Goal: Task Accomplishment & Management: Use online tool/utility

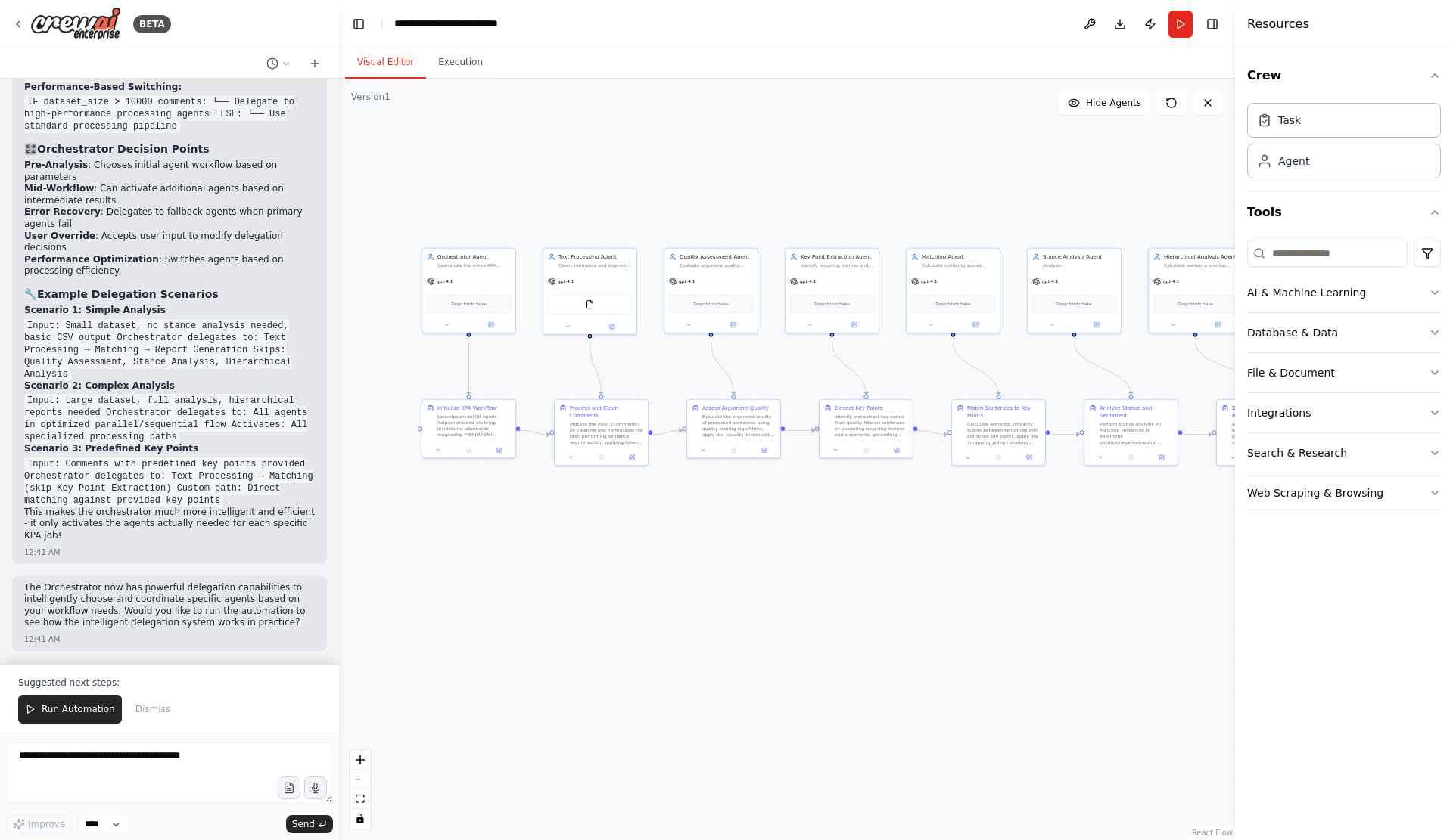
drag, startPoint x: 716, startPoint y: 546, endPoint x: 996, endPoint y: 555, distance: 280.1
click at [996, 555] on div ".deletable-edge-delete-btn { width: 20px; height: 20px; border: 0px solid #ffff…" at bounding box center [787, 459] width 896 height 761
drag, startPoint x: 71, startPoint y: 443, endPoint x: 95, endPoint y: 287, distance: 157.8
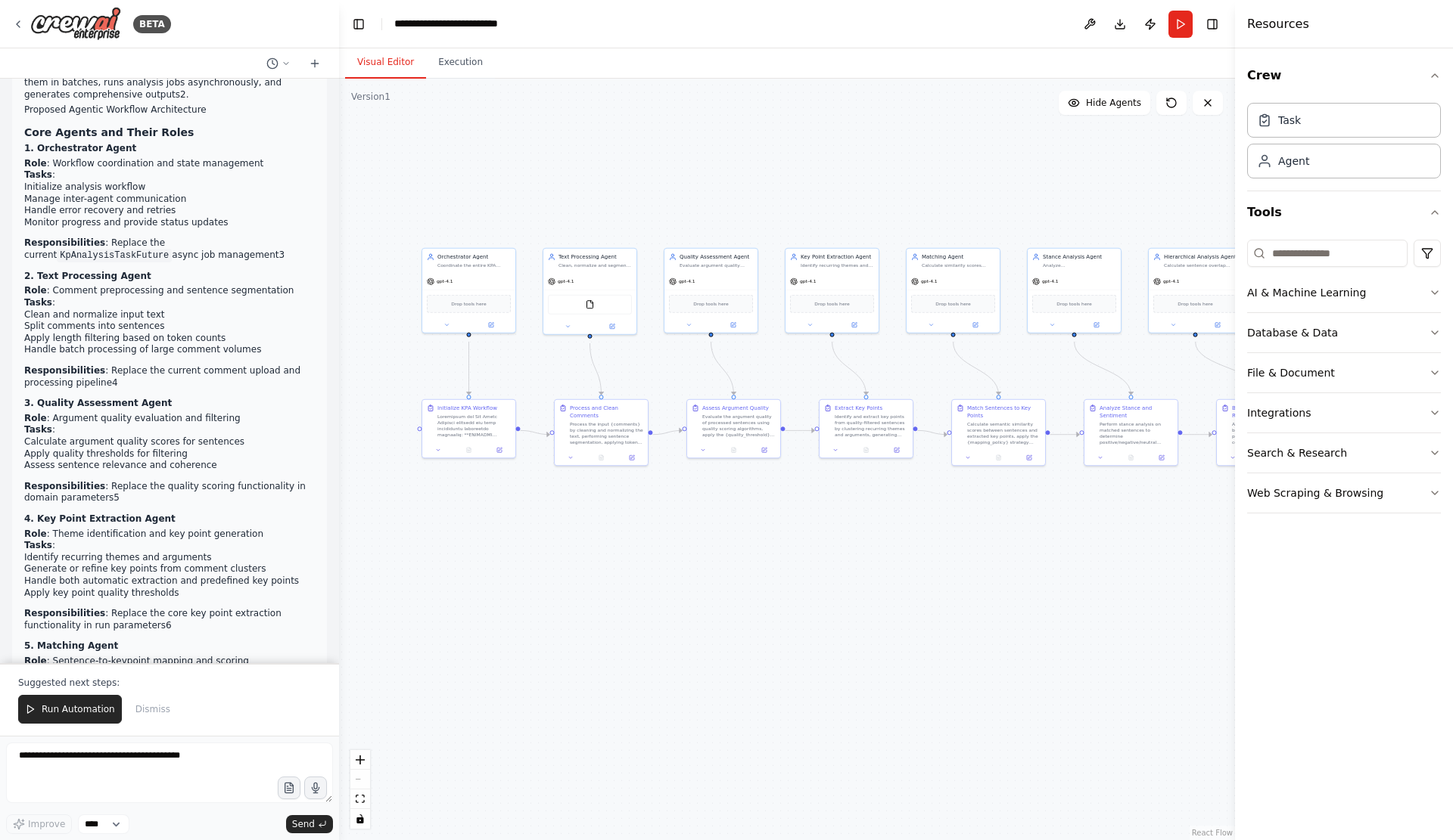
scroll to position [0, 0]
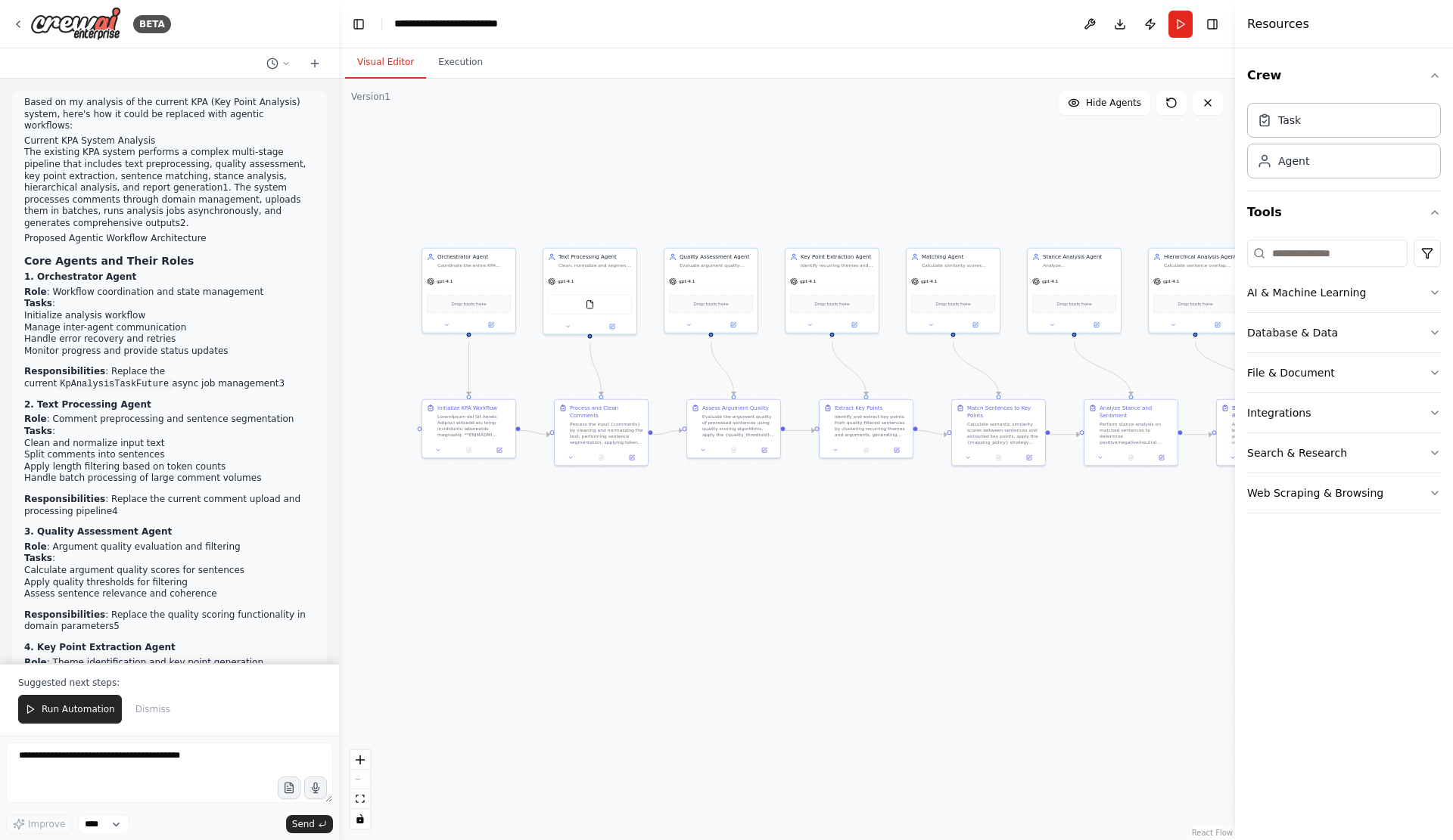
drag, startPoint x: 131, startPoint y: 438, endPoint x: 24, endPoint y: 103, distance: 351.7
copy div "Based on my analysis of the current KPA (Key Point Analysis) system, here's how…"
click at [11, 23] on div "BETA" at bounding box center [169, 24] width 339 height 48
click at [19, 29] on icon at bounding box center [18, 24] width 12 height 12
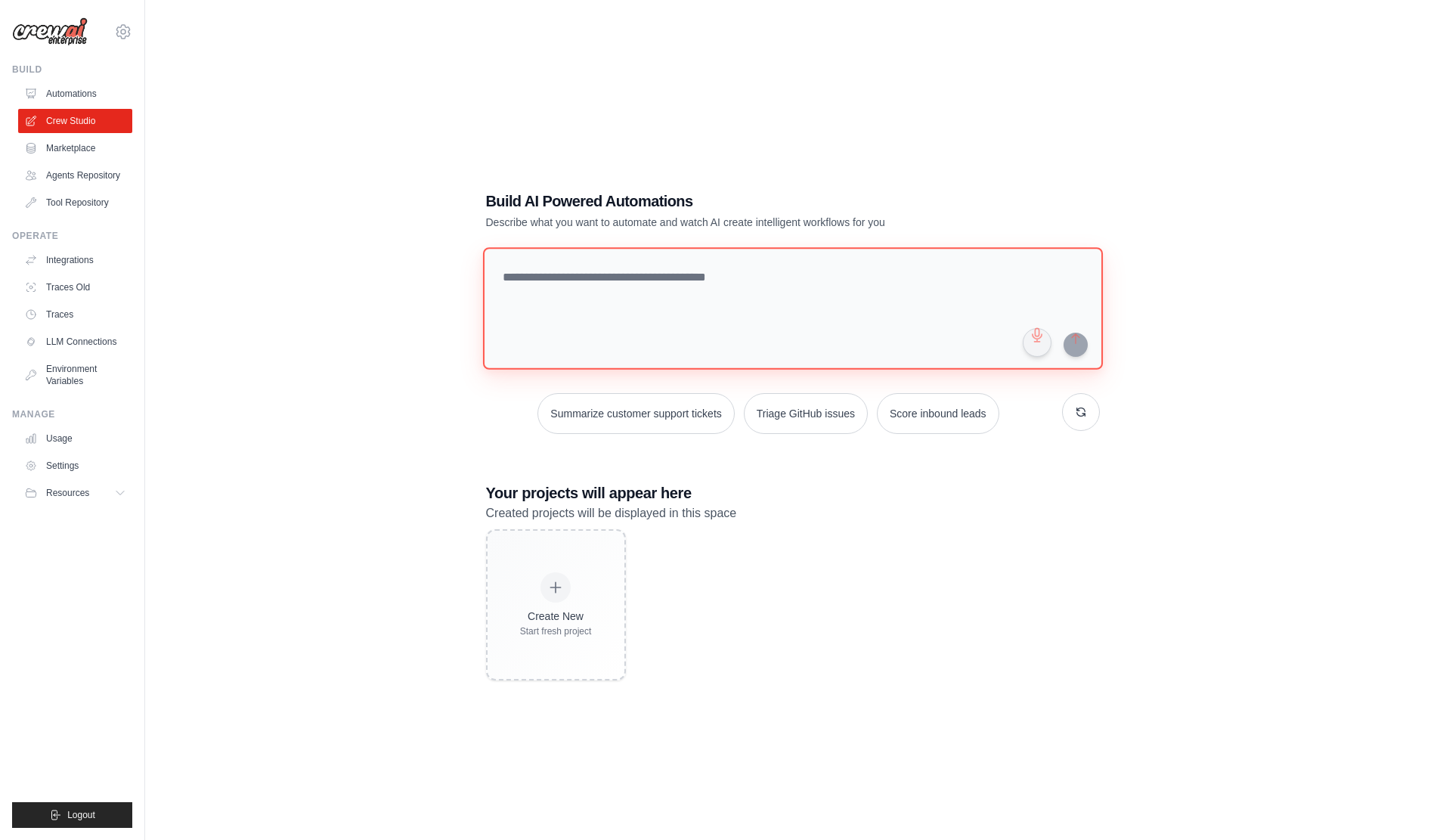
paste textarea "**********"
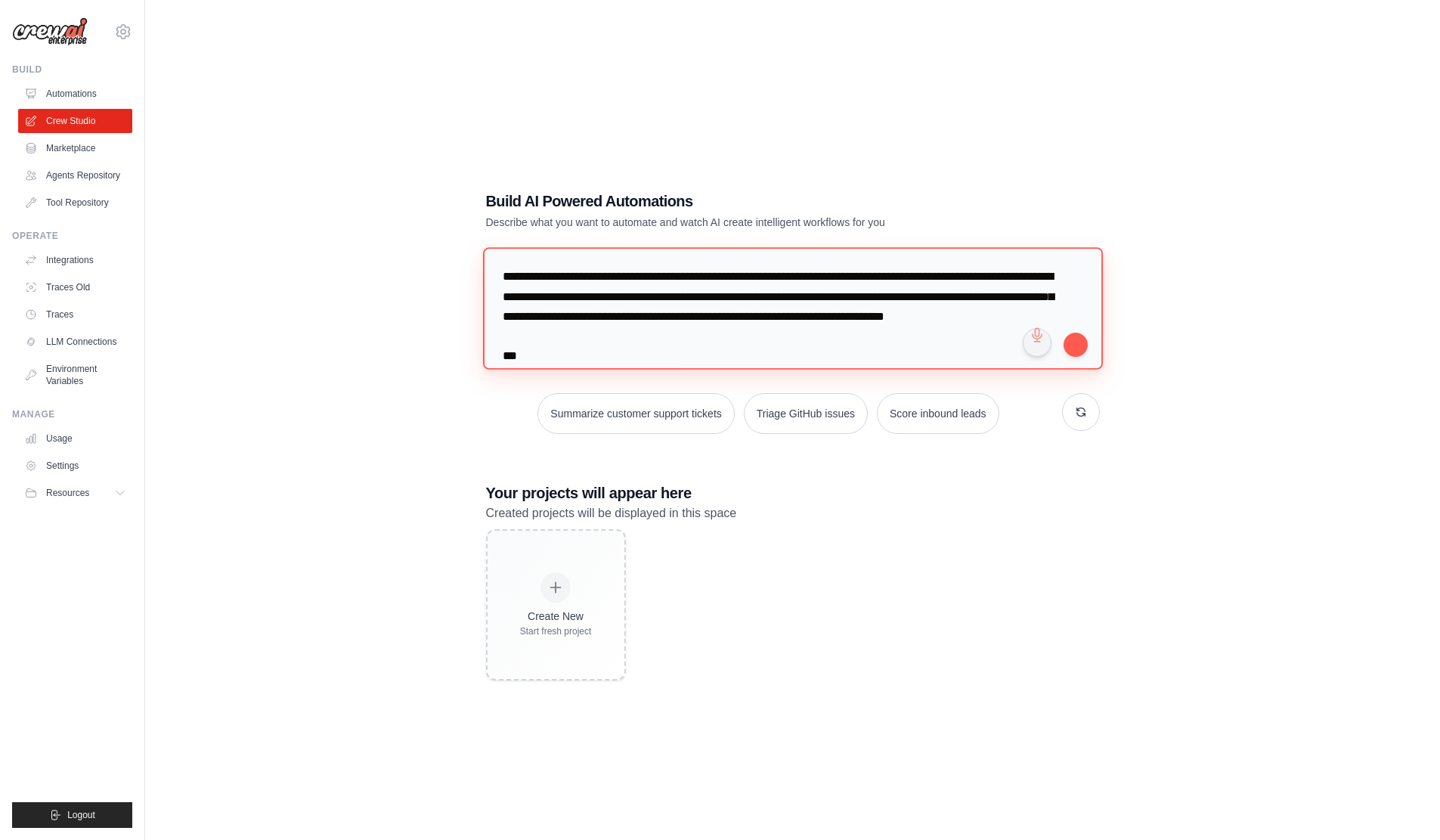
scroll to position [5990, 0]
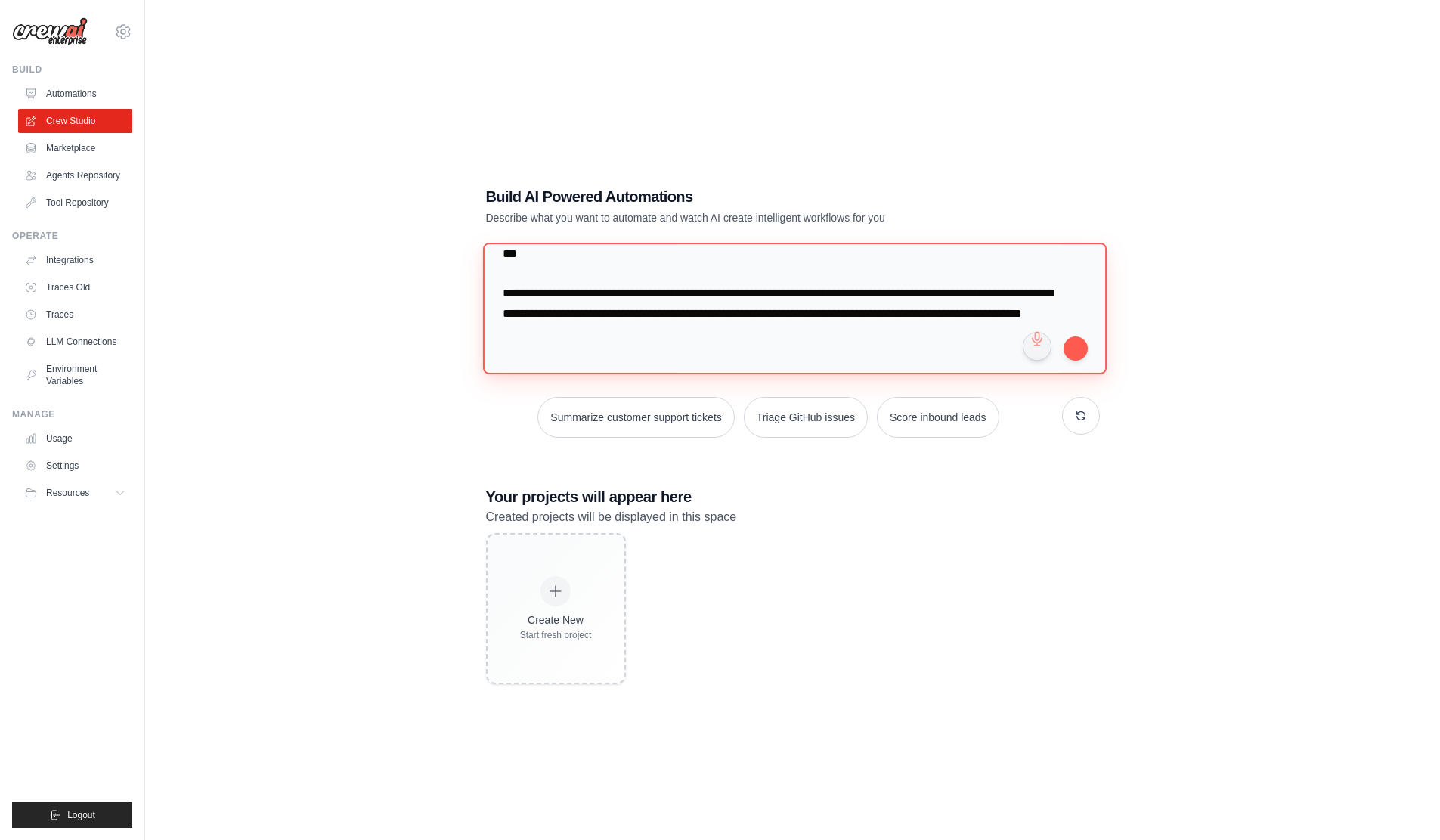
click at [824, 335] on textarea at bounding box center [794, 308] width 624 height 131
drag, startPoint x: 832, startPoint y: 294, endPoint x: 495, endPoint y: 302, distance: 337.1
click at [495, 302] on textarea at bounding box center [794, 308] width 624 height 131
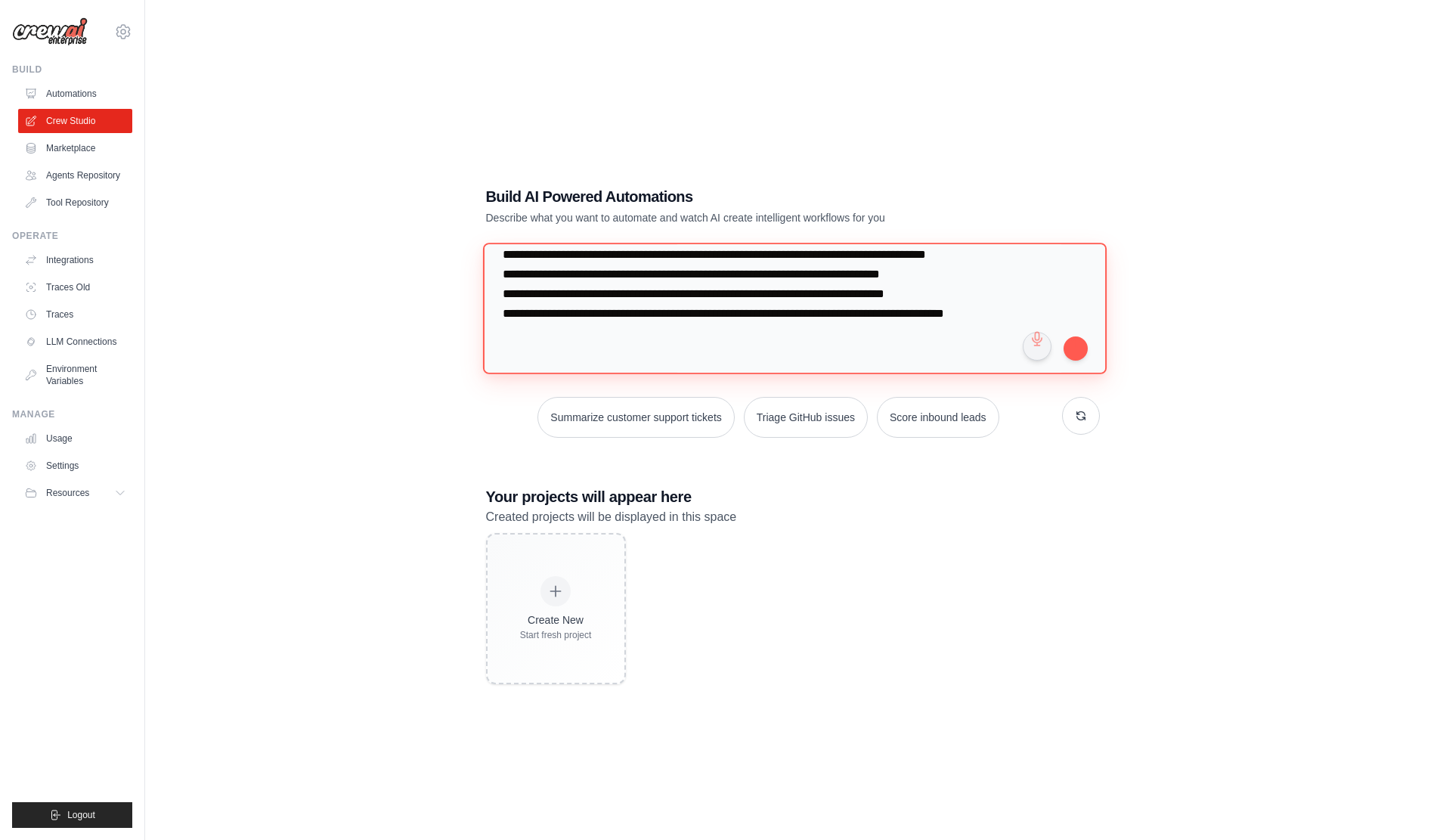
scroll to position [5744, 0]
drag, startPoint x: 505, startPoint y: 319, endPoint x: 657, endPoint y: 487, distance: 226.6
click at [661, 505] on div "Build AI Powered Automations Describe what you want to automate and watch AI cr…" at bounding box center [793, 436] width 651 height 547
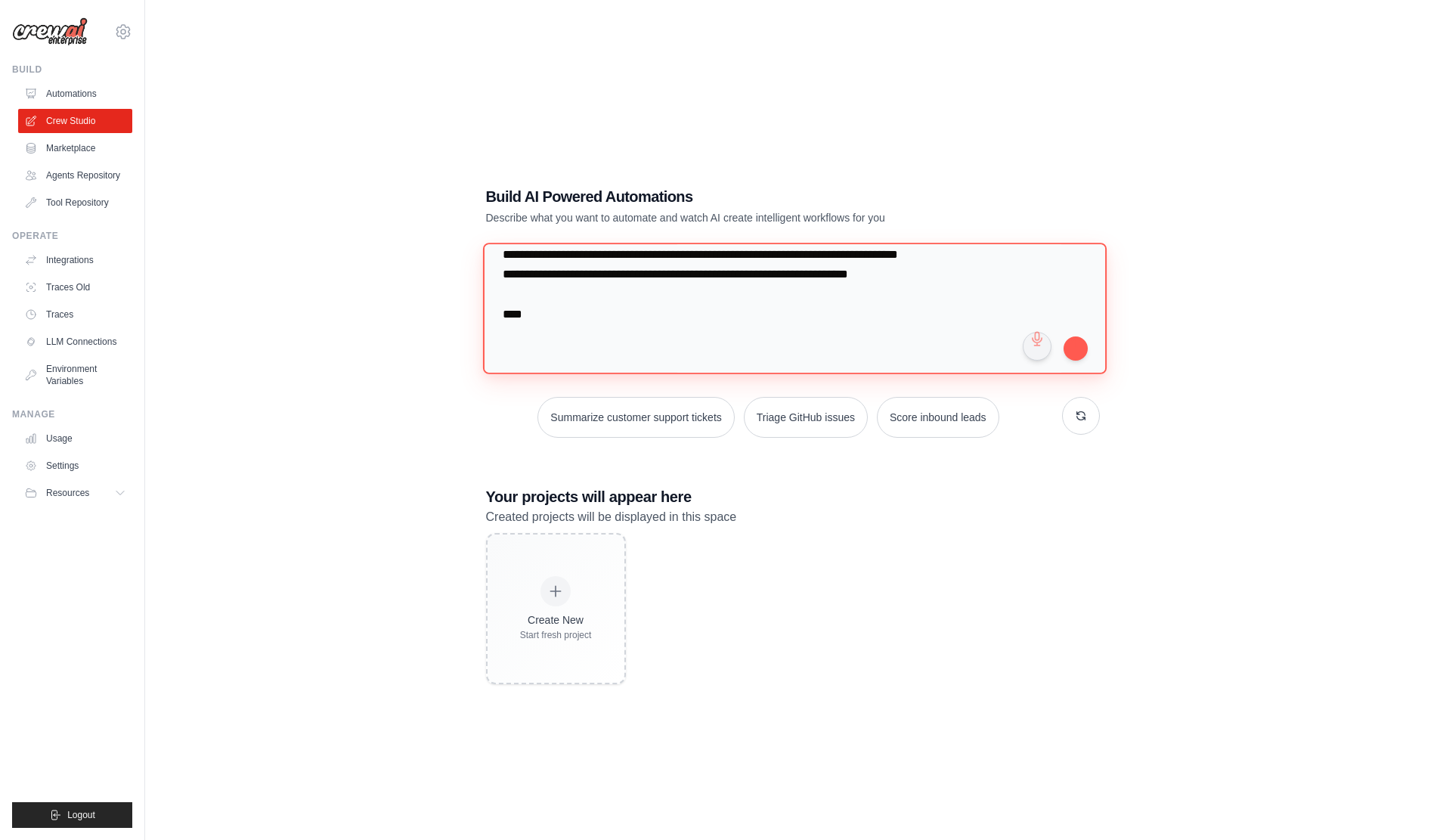
scroll to position [5752, 0]
click at [247, 93] on div "Build AI Powered Automations Describe what you want to automate and watch AI cr…" at bounding box center [793, 435] width 1247 height 840
click at [651, 296] on textarea at bounding box center [791, 308] width 618 height 130
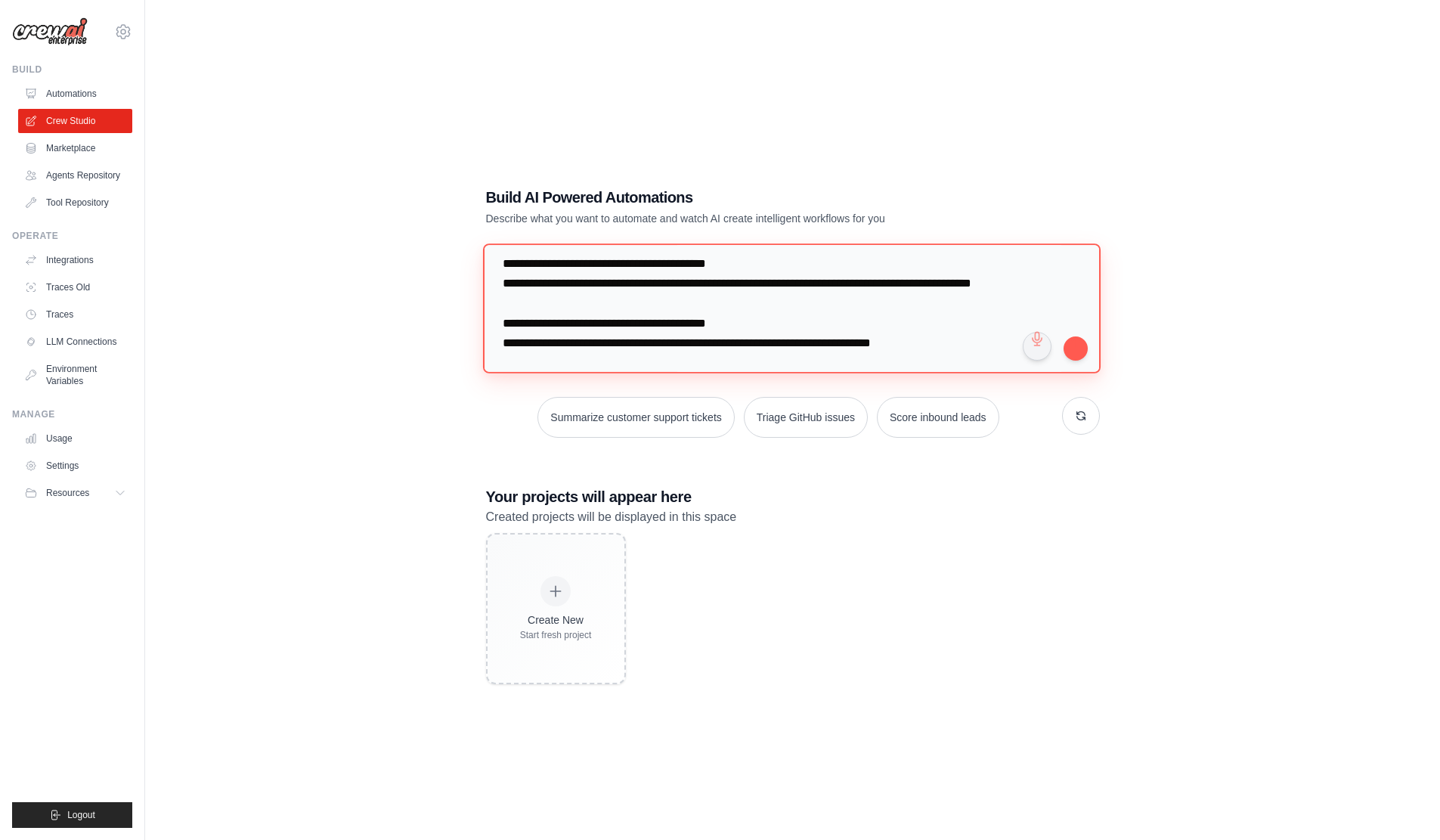
scroll to position [4088, 0]
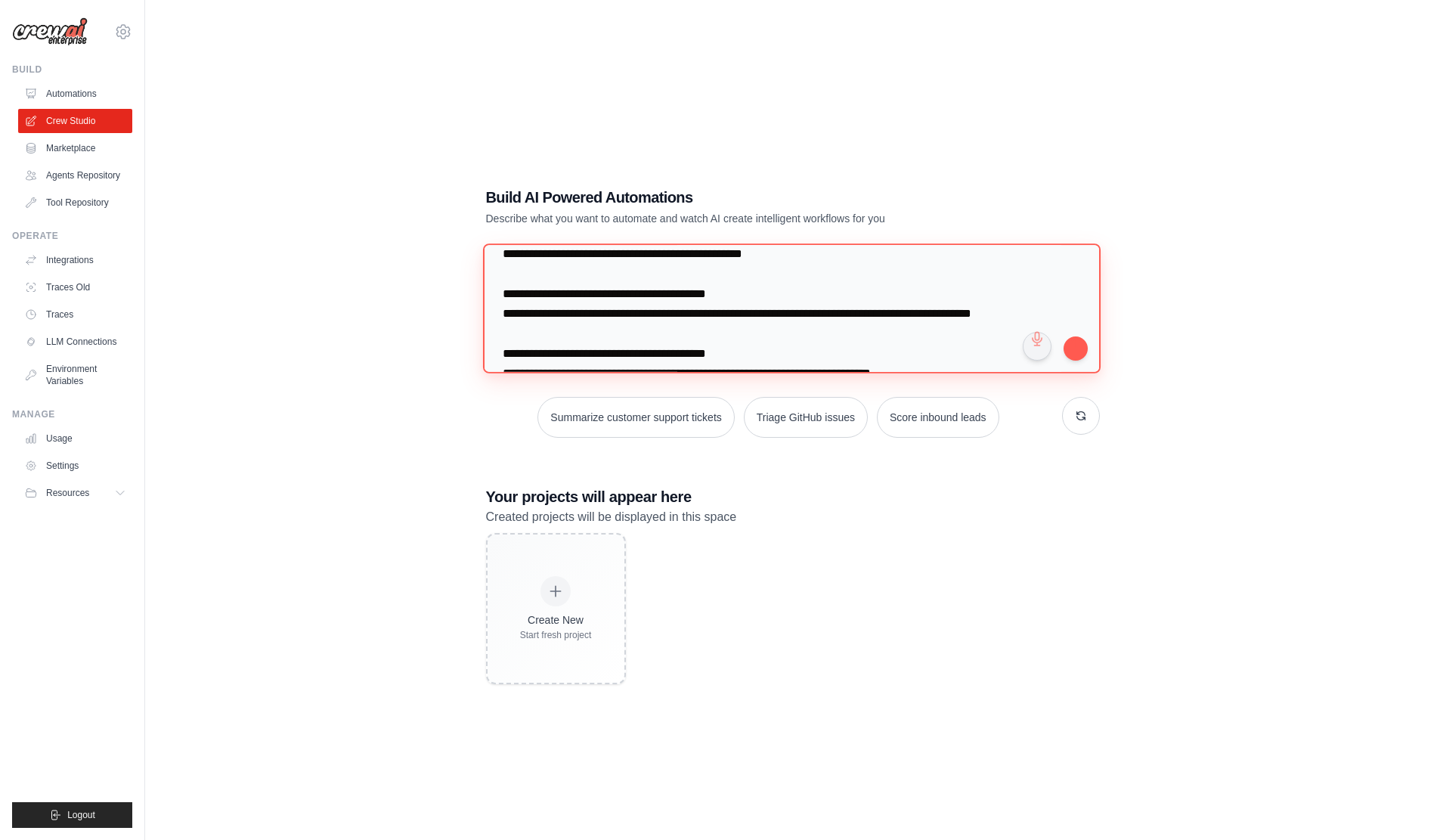
click at [653, 319] on textarea at bounding box center [791, 308] width 618 height 130
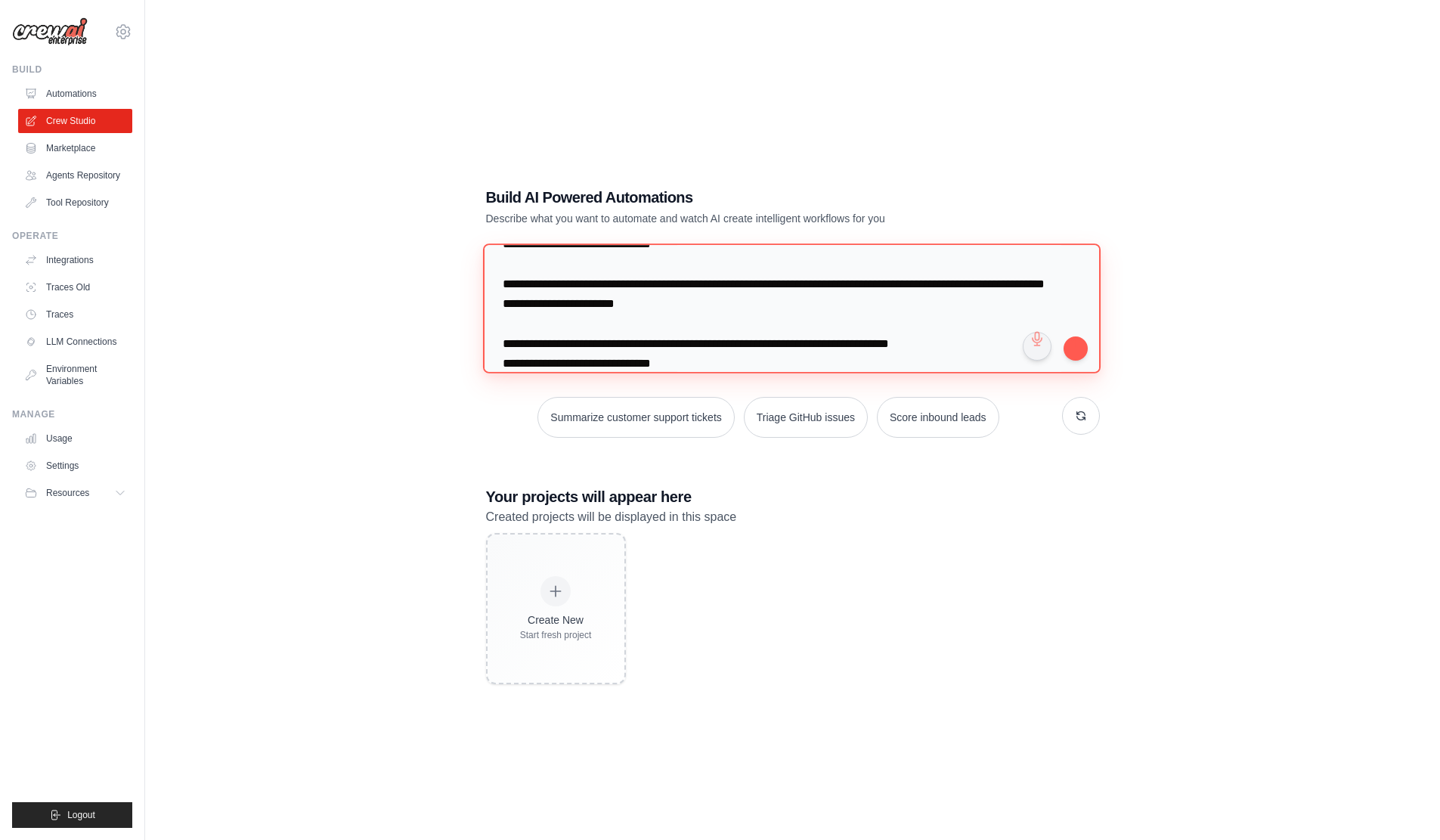
scroll to position [3786, 0]
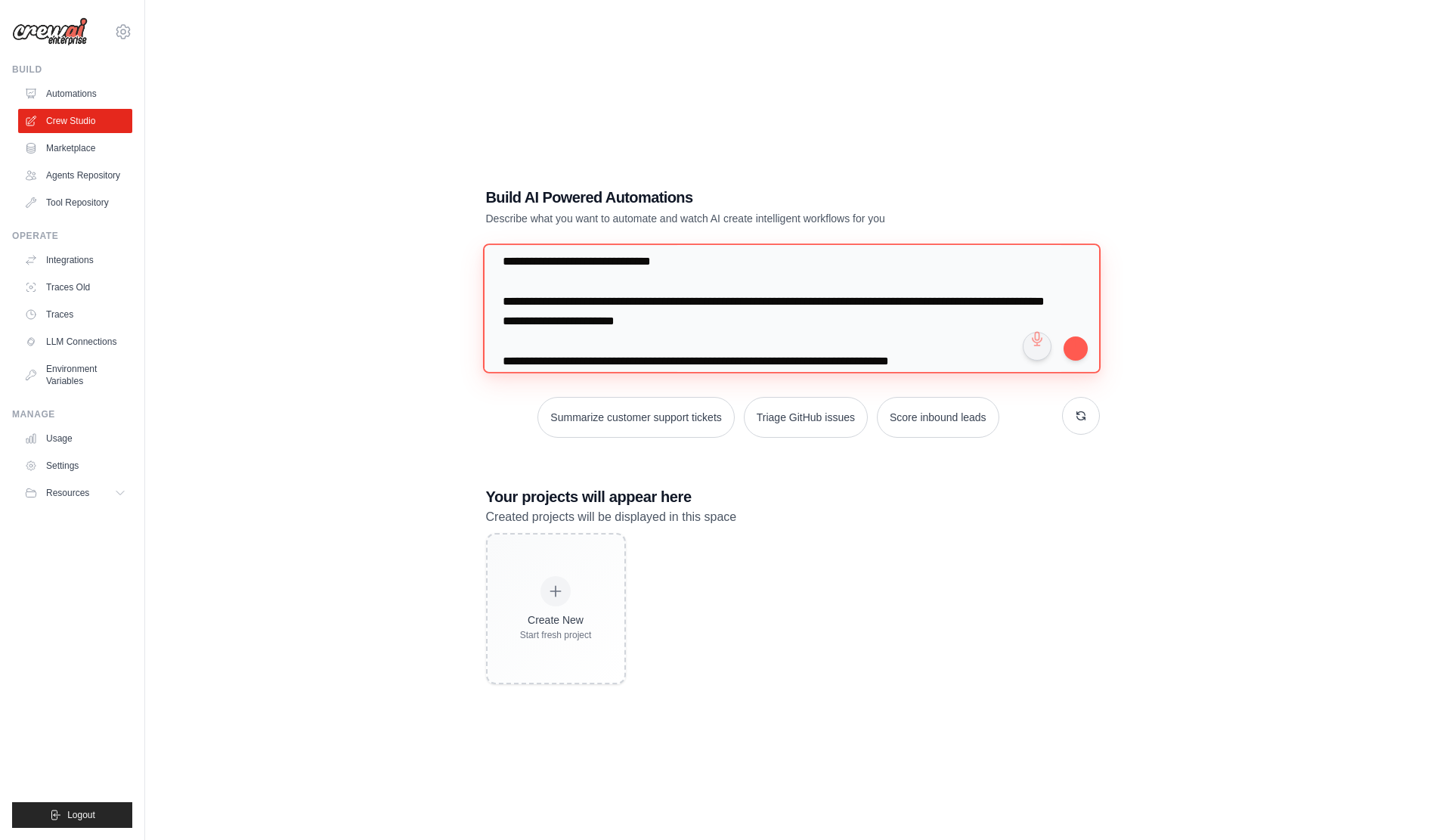
click at [649, 338] on textarea at bounding box center [791, 308] width 618 height 130
paste textarea "**********"
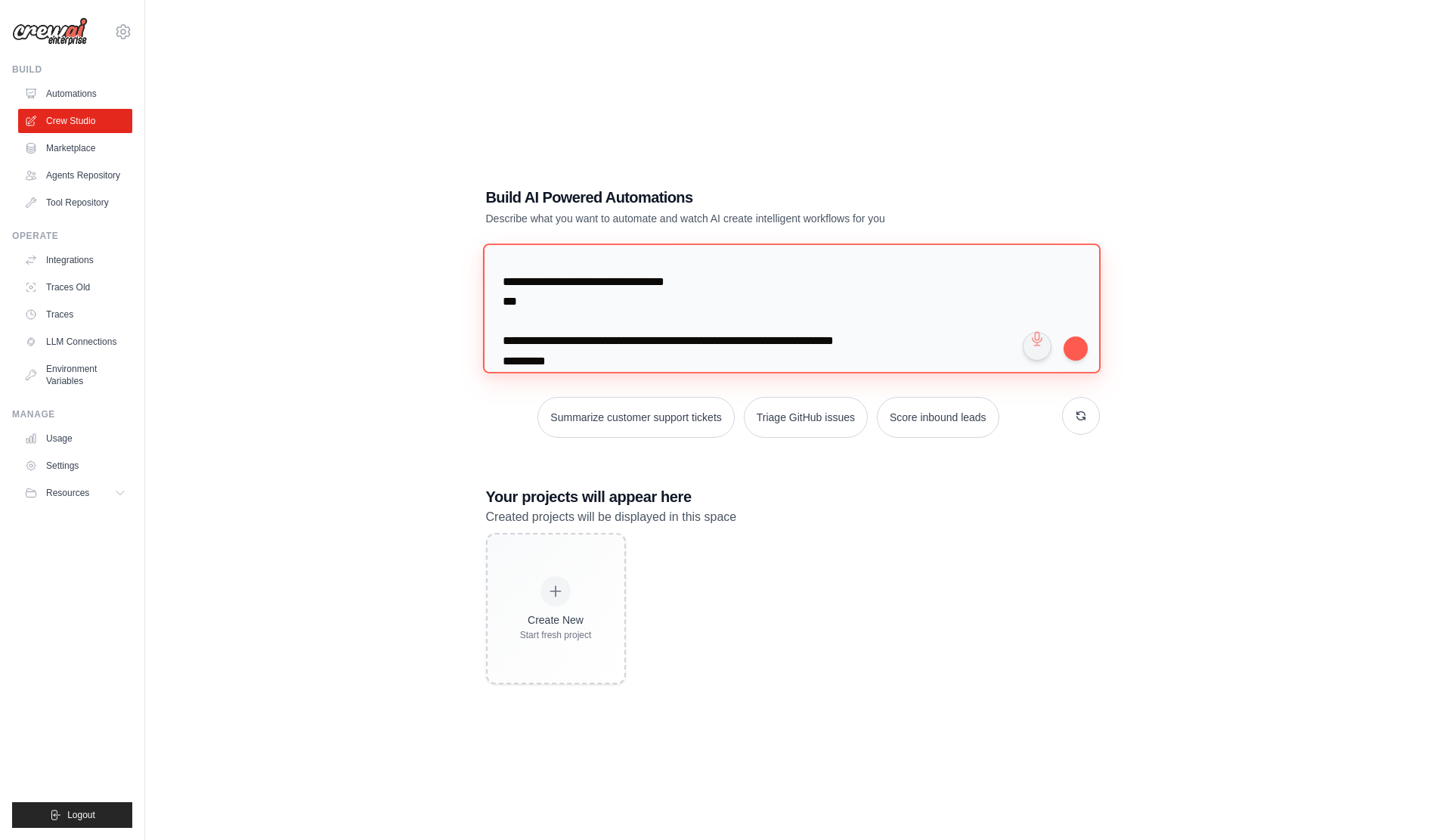
scroll to position [0, 0]
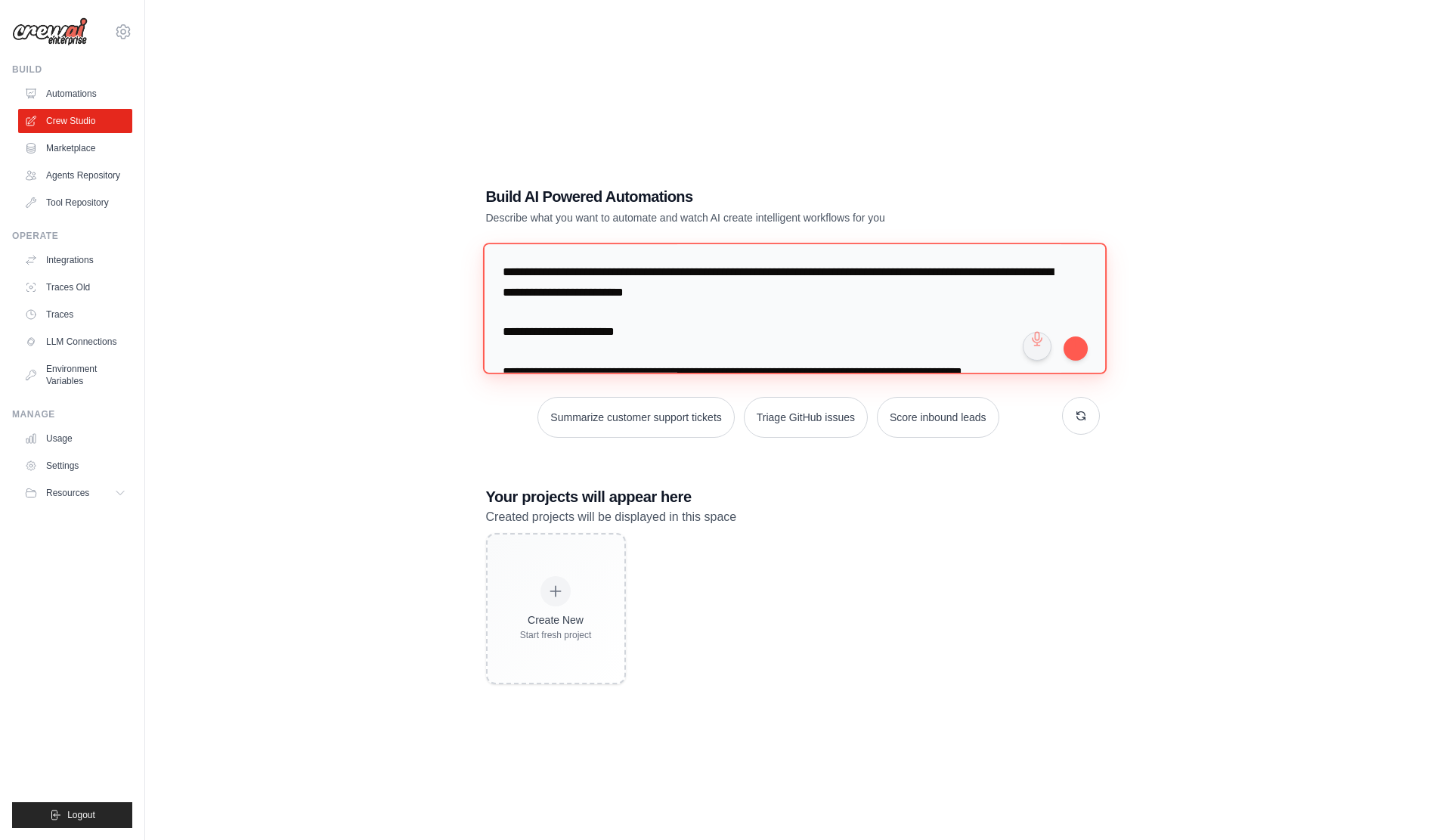
click at [669, 291] on textarea at bounding box center [794, 308] width 624 height 131
drag, startPoint x: 834, startPoint y: 295, endPoint x: 432, endPoint y: 241, distance: 405.6
click at [432, 241] on div "Build AI Powered Automations Describe what you want to automate and watch AI cr…" at bounding box center [793, 435] width 1247 height 840
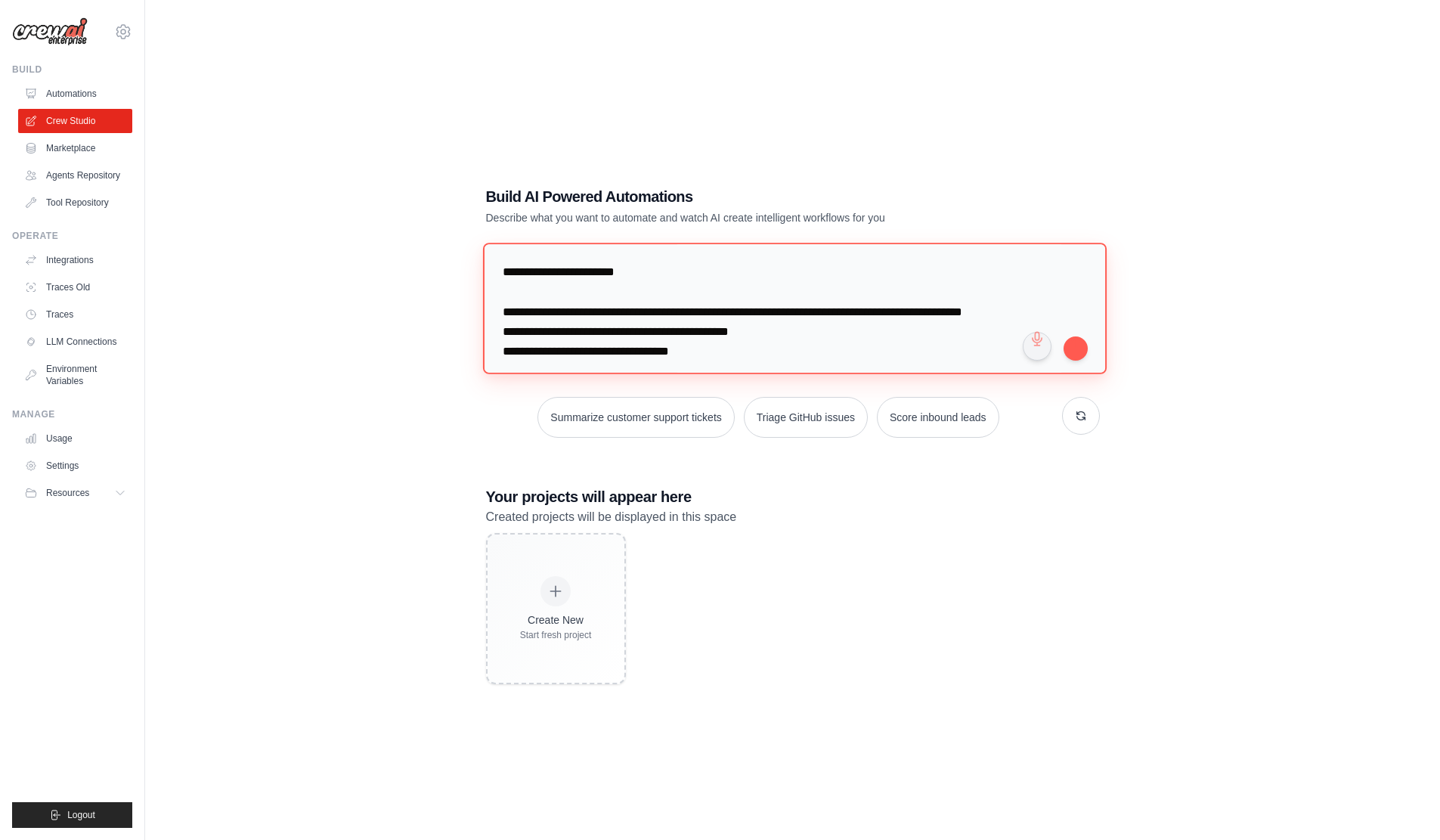
click at [625, 282] on textarea at bounding box center [794, 308] width 624 height 131
click at [626, 282] on textarea at bounding box center [794, 308] width 624 height 131
click at [625, 268] on textarea at bounding box center [794, 308] width 624 height 131
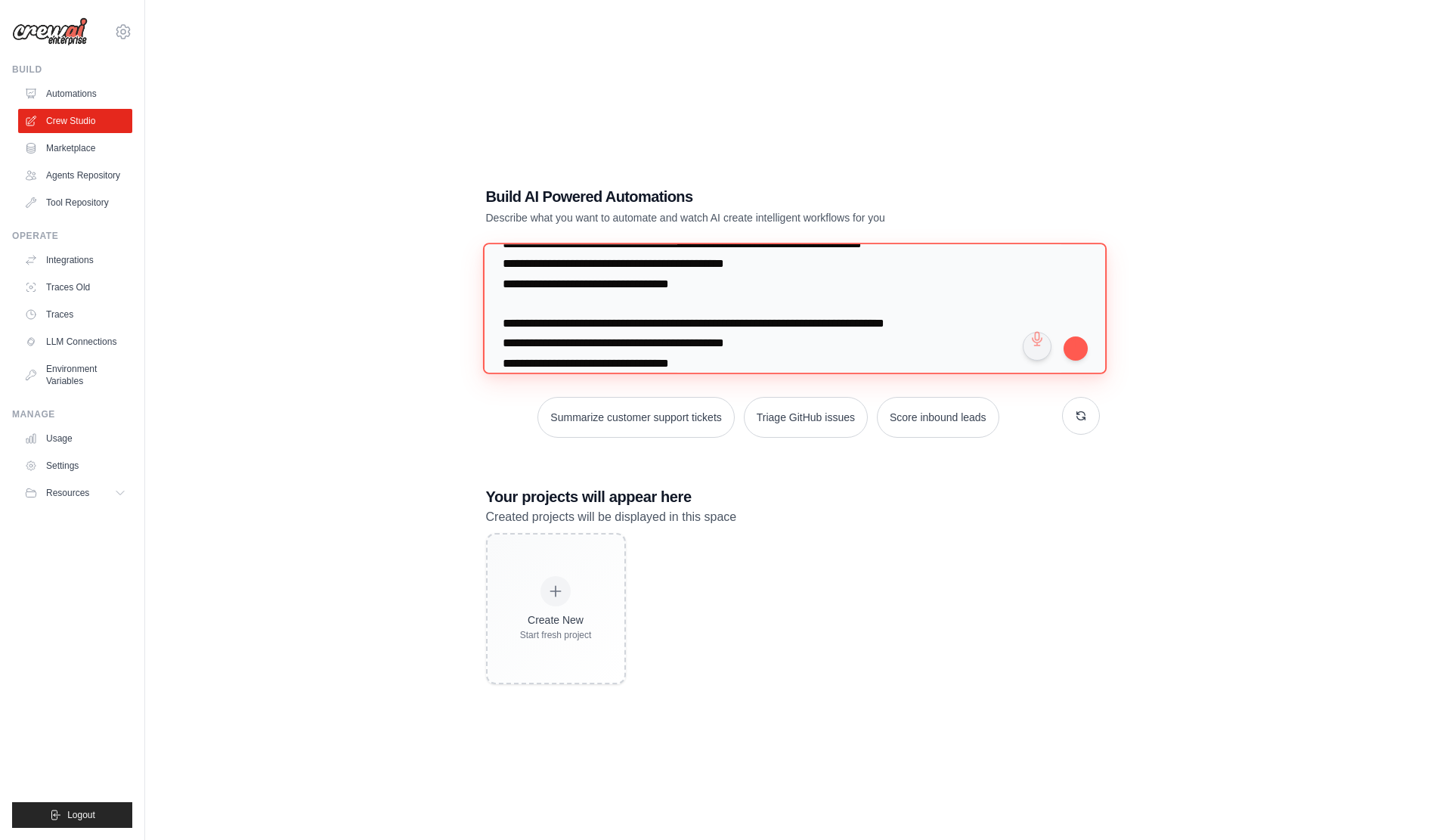
scroll to position [151, 0]
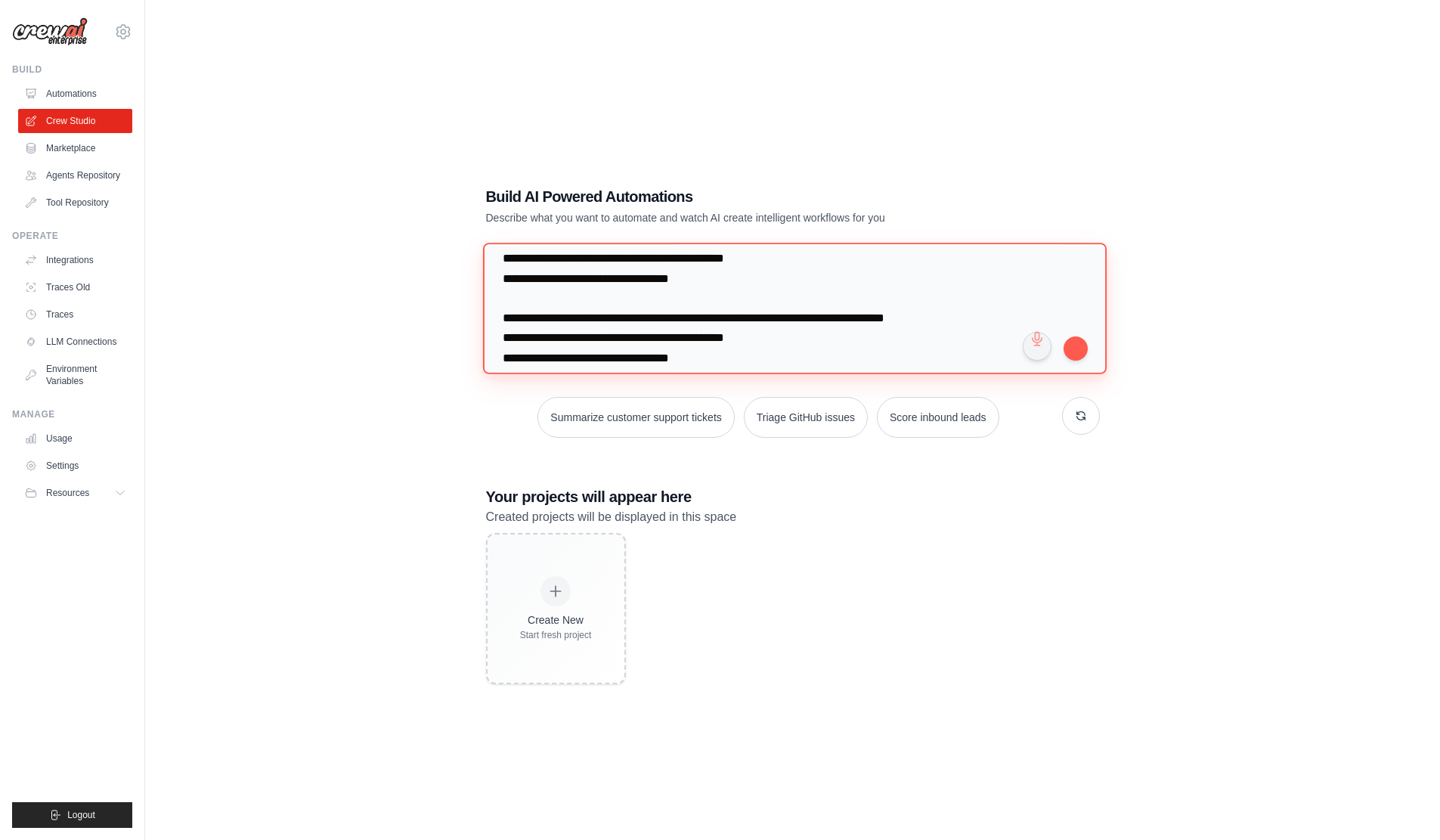
click at [624, 266] on textarea at bounding box center [794, 308] width 624 height 131
click at [612, 266] on textarea at bounding box center [794, 308] width 624 height 131
drag, startPoint x: 612, startPoint y: 266, endPoint x: 643, endPoint y: 270, distance: 31.3
click at [643, 270] on textarea at bounding box center [794, 308] width 624 height 131
paste textarea
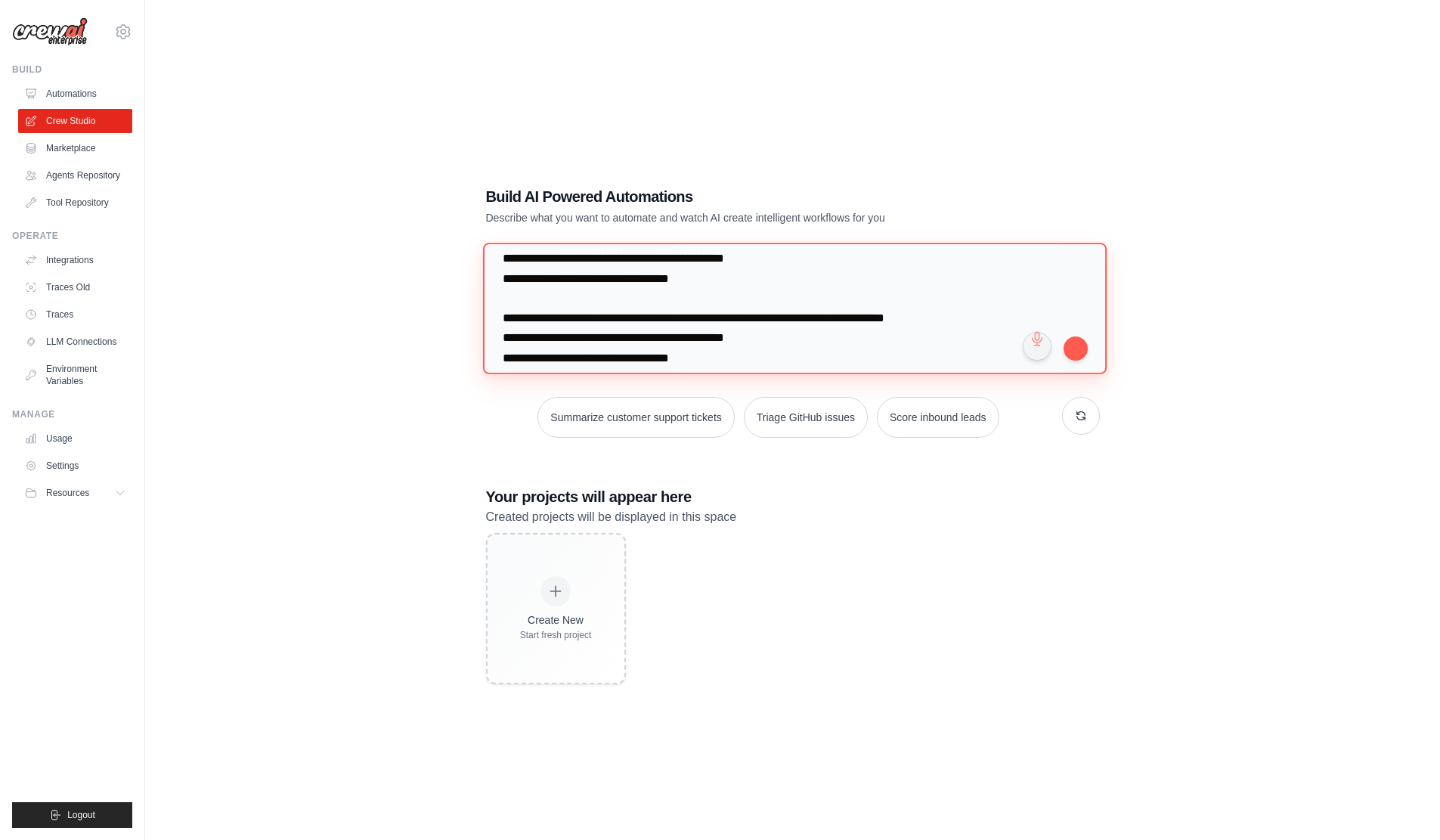
drag, startPoint x: 636, startPoint y: 349, endPoint x: 667, endPoint y: 350, distance: 31.0
click at [667, 350] on textarea at bounding box center [794, 308] width 624 height 131
paste textarea
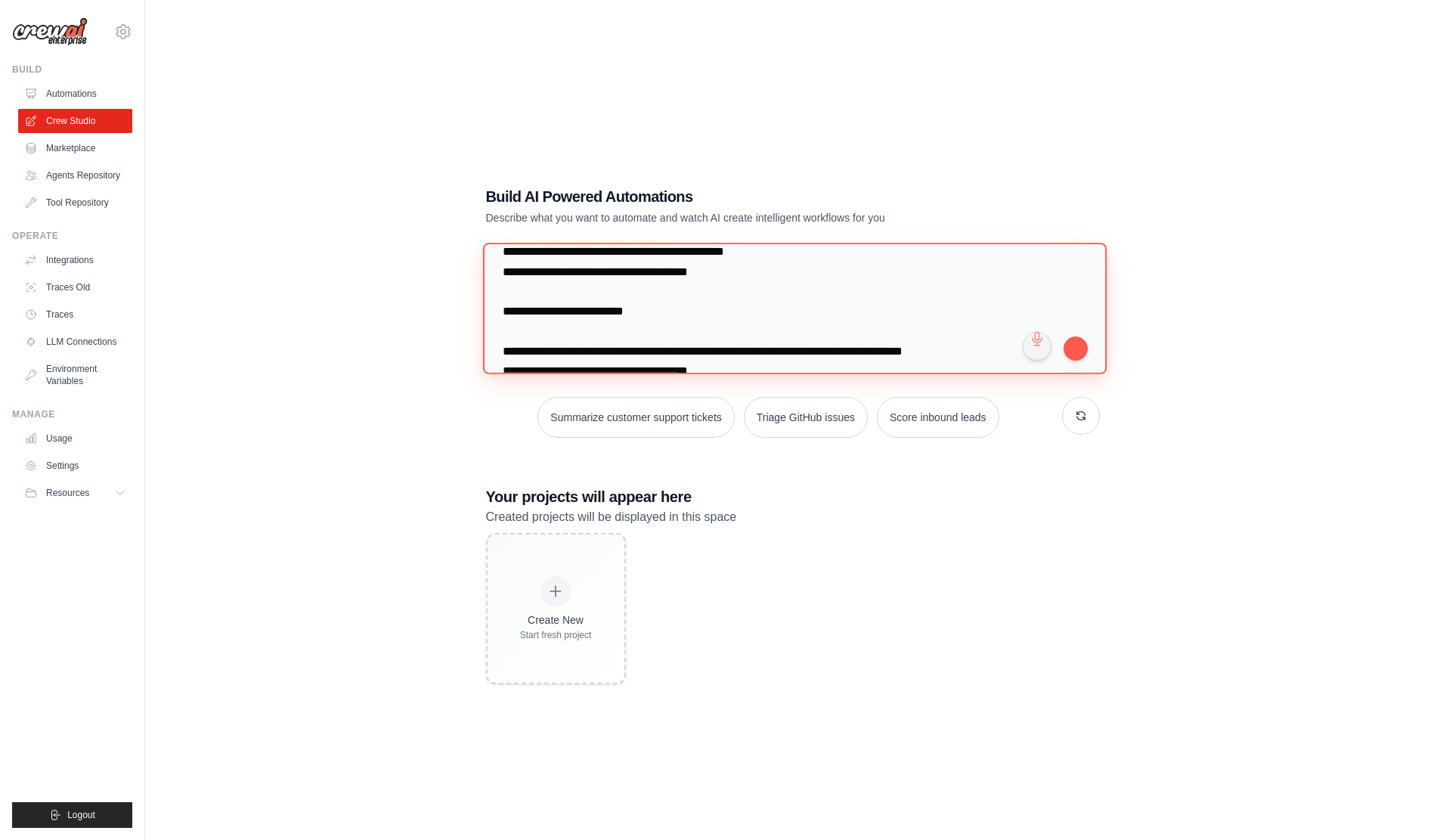
scroll to position [327, 0]
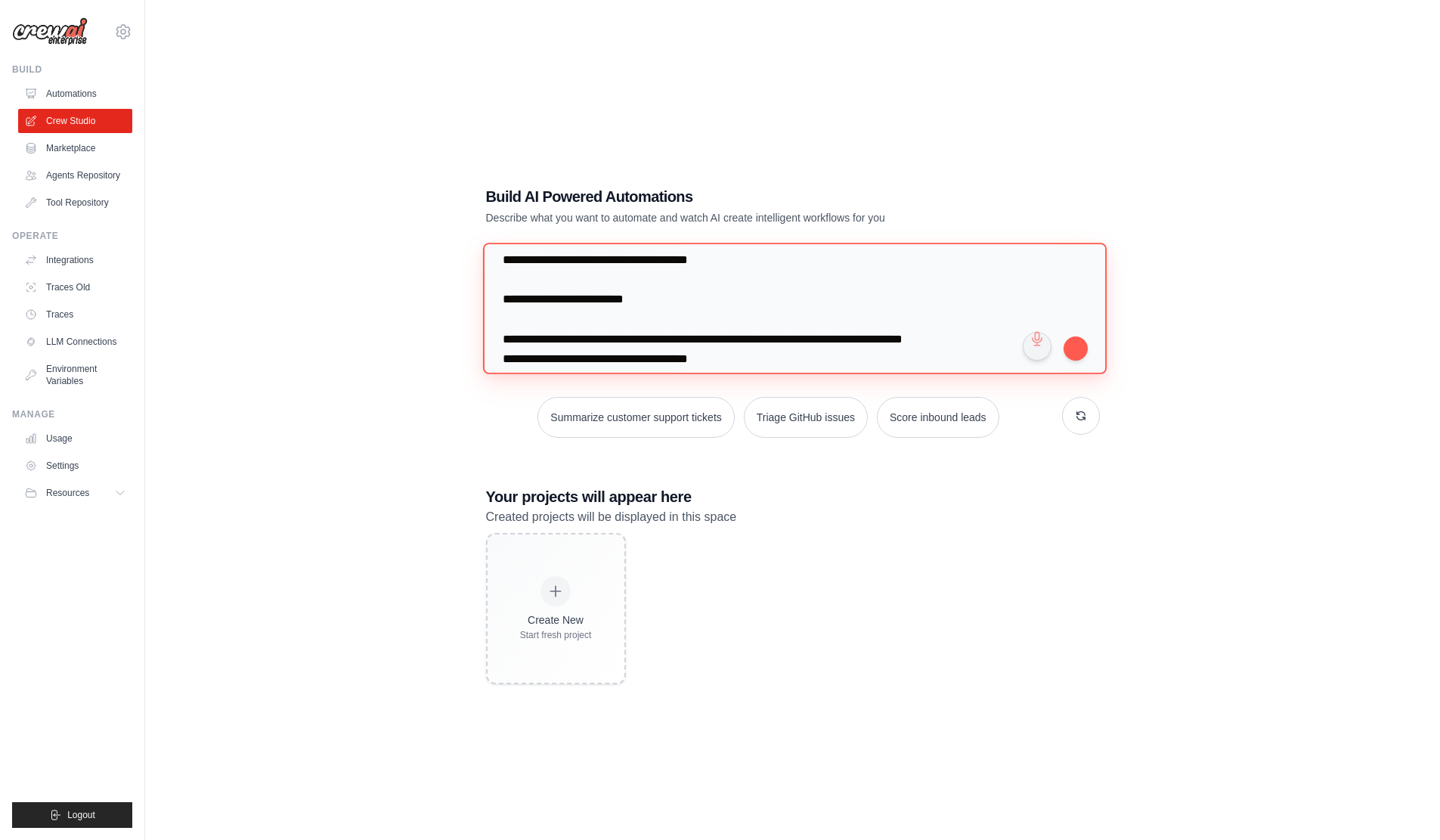
drag, startPoint x: 567, startPoint y: 259, endPoint x: 599, endPoint y: 269, distance: 33.5
click at [599, 269] on textarea at bounding box center [794, 308] width 624 height 131
paste textarea
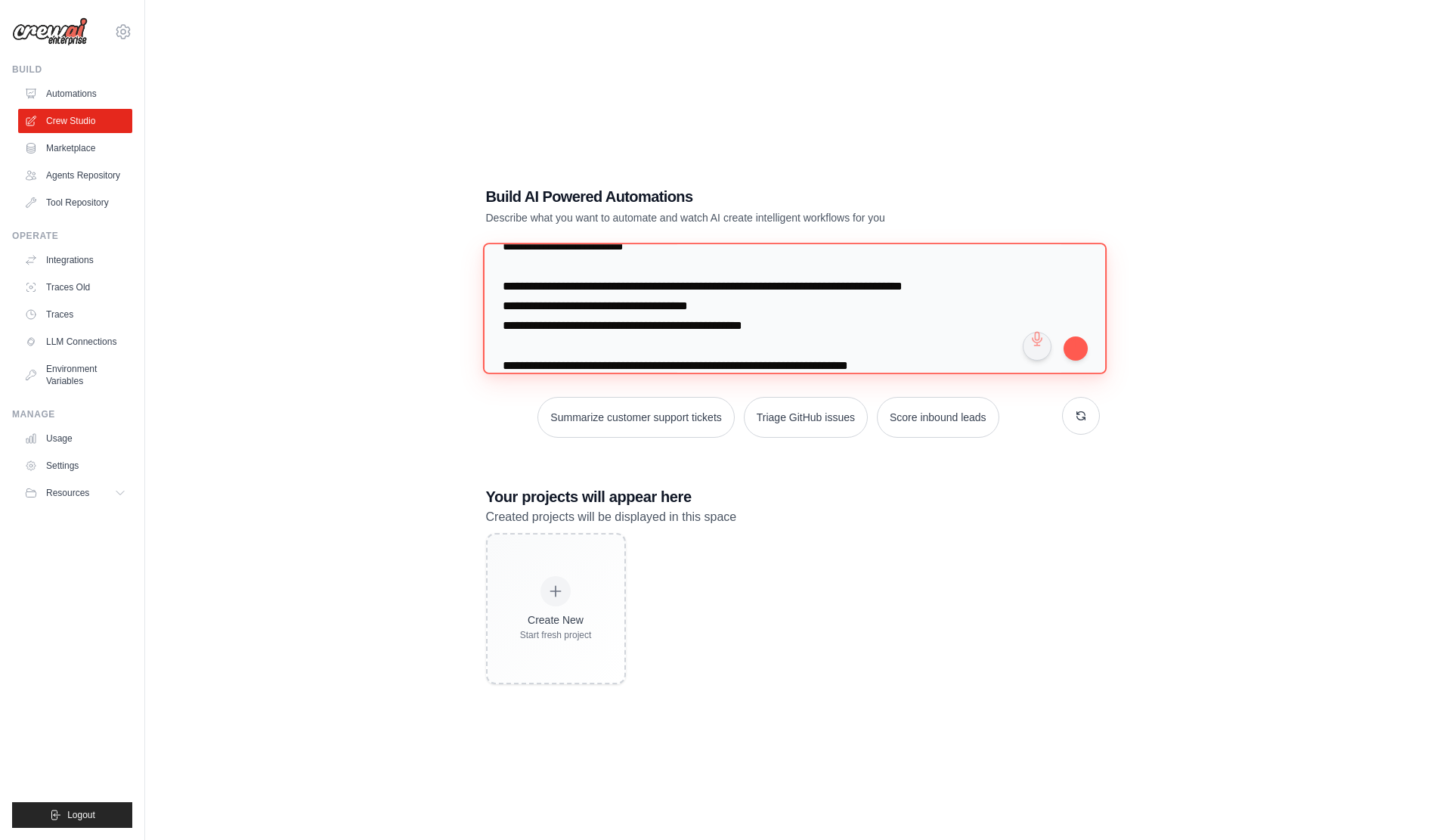
scroll to position [378, 0]
click at [645, 290] on textarea at bounding box center [794, 308] width 624 height 131
click at [646, 290] on textarea at bounding box center [794, 308] width 624 height 131
paste textarea
click at [628, 332] on textarea at bounding box center [794, 308] width 624 height 131
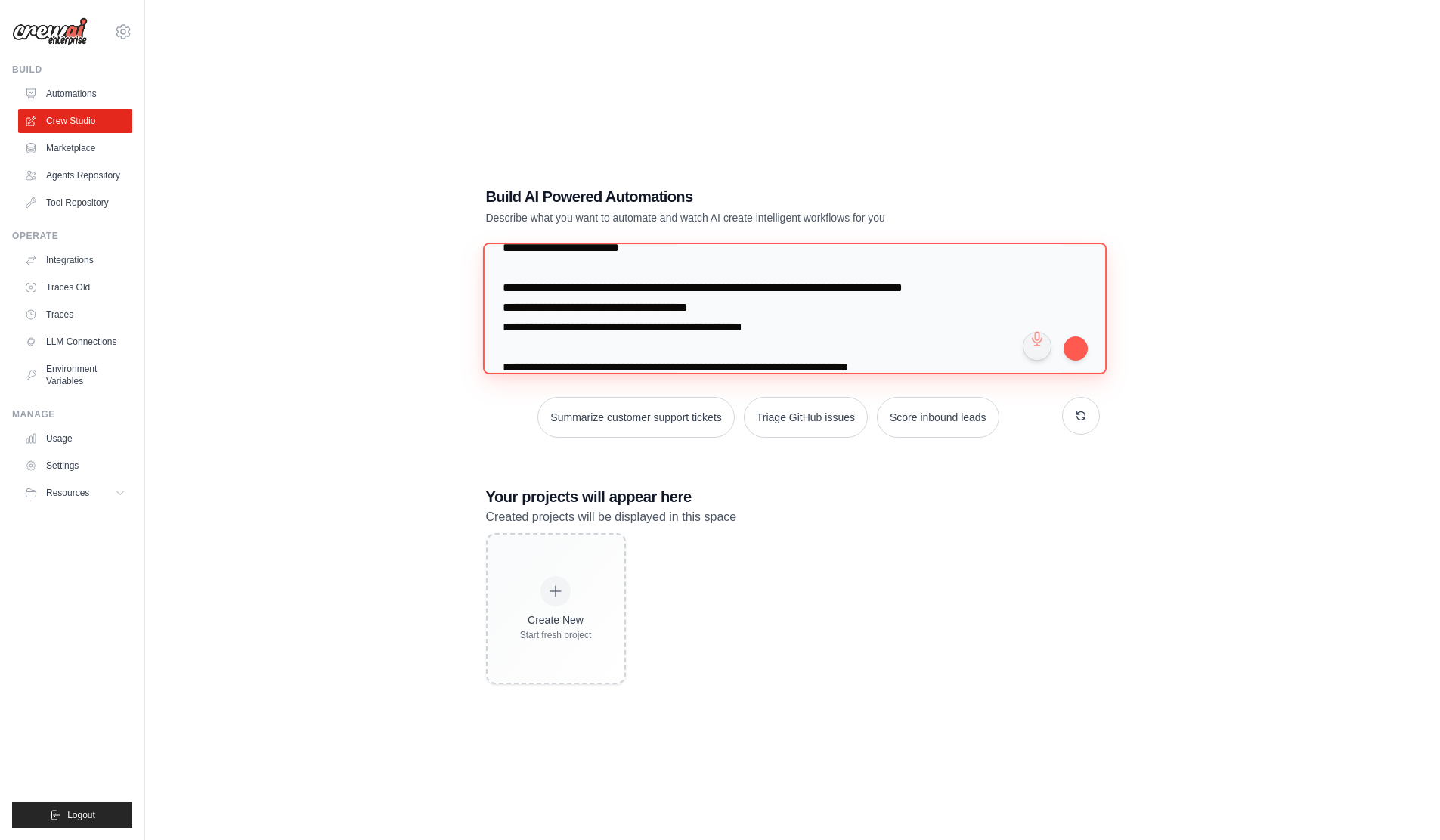
click at [628, 332] on textarea at bounding box center [794, 308] width 624 height 131
click at [627, 335] on textarea at bounding box center [794, 308] width 624 height 131
click at [629, 333] on textarea at bounding box center [794, 308] width 624 height 131
click at [623, 331] on textarea at bounding box center [794, 308] width 624 height 131
click at [656, 331] on textarea at bounding box center [794, 308] width 624 height 131
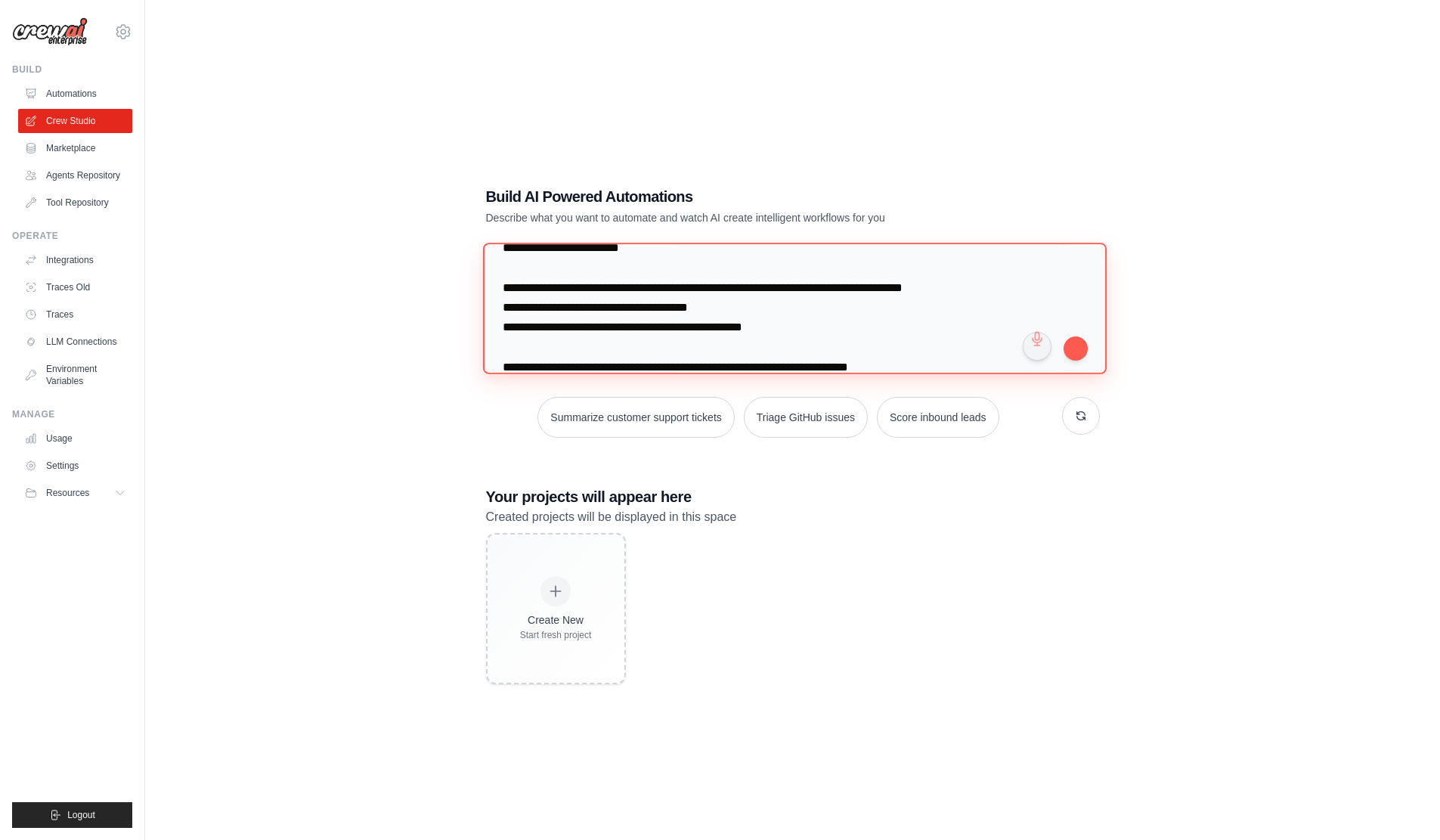
paste textarea
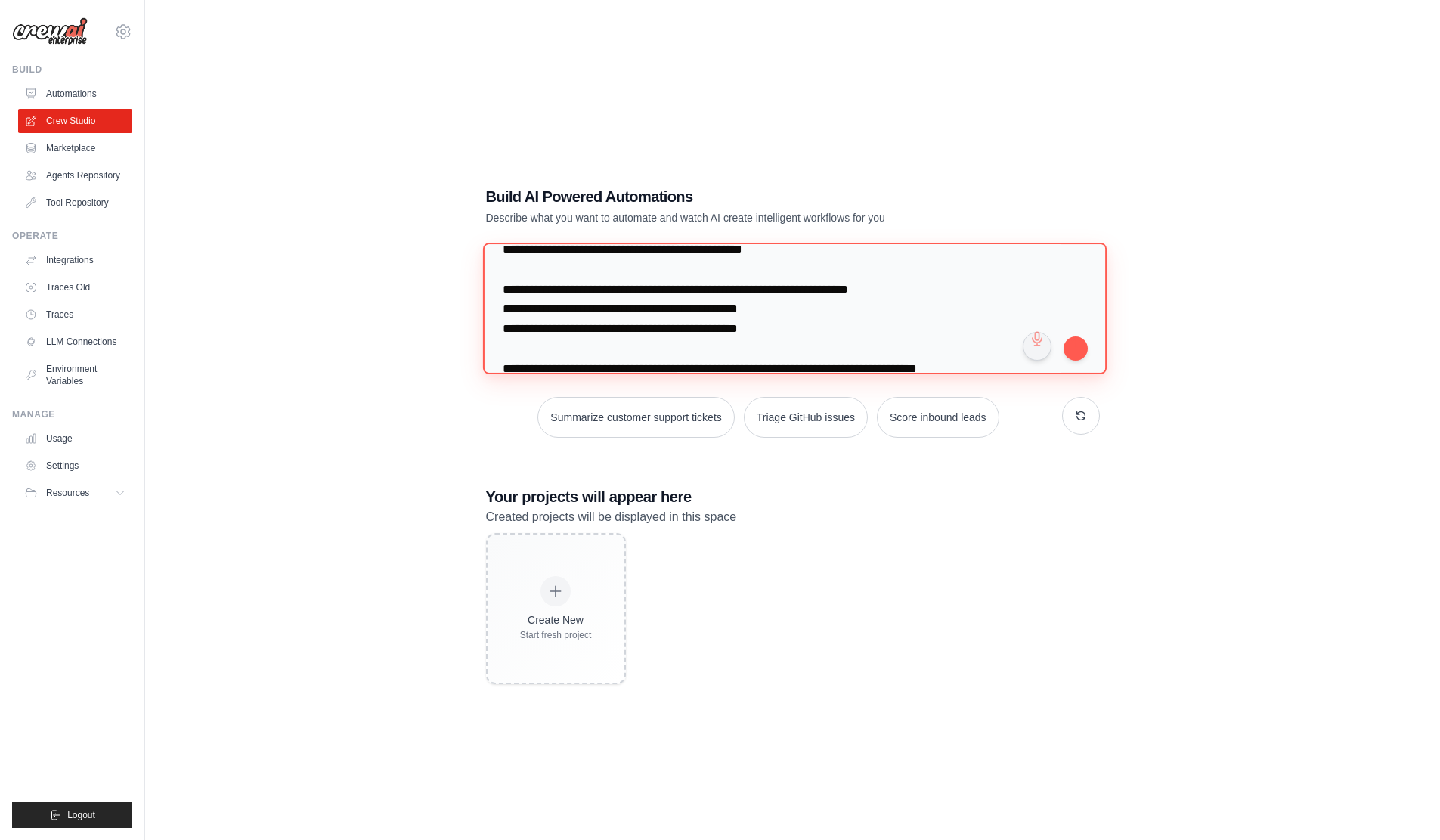
scroll to position [479, 0]
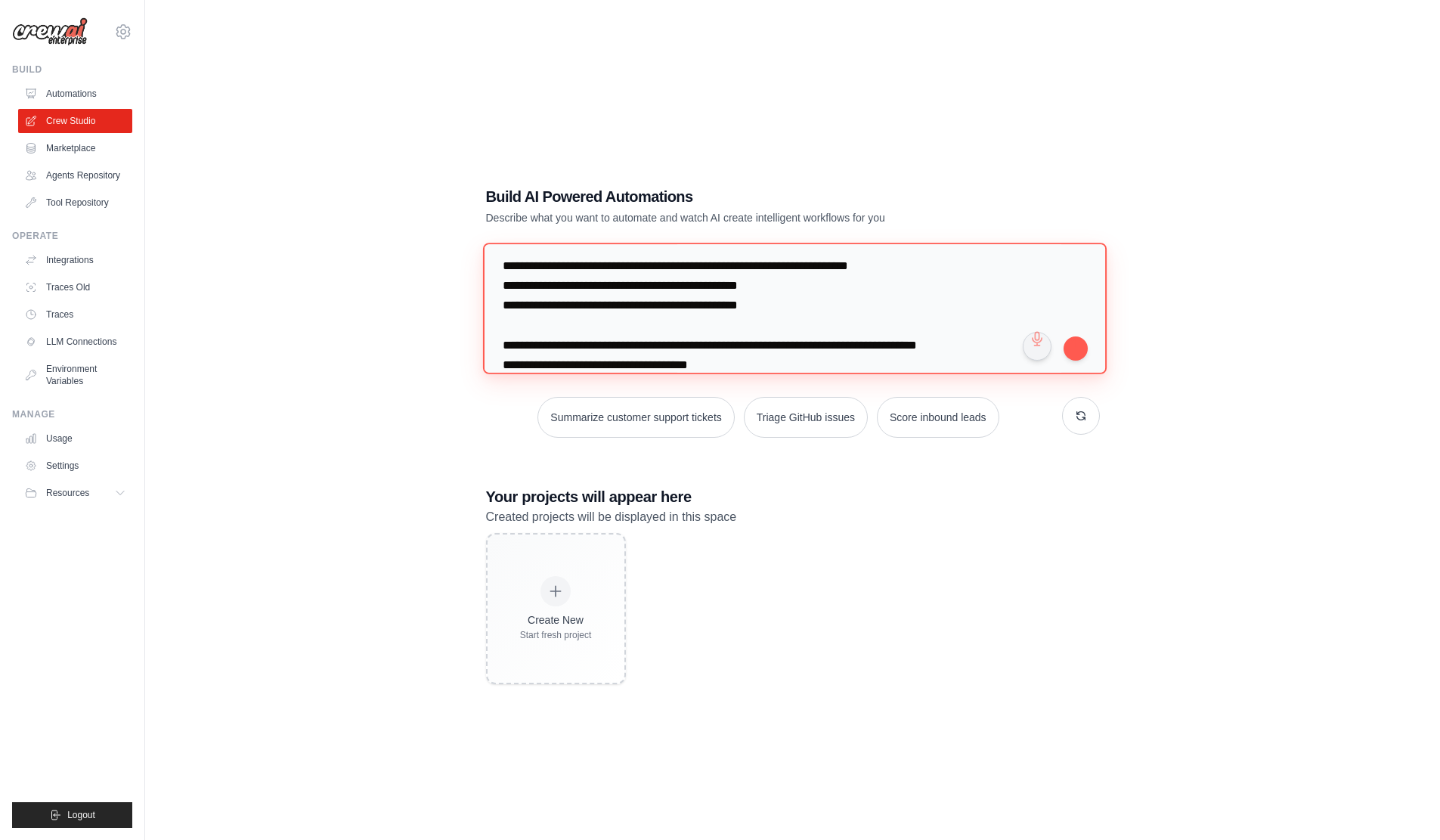
click at [592, 322] on textarea at bounding box center [794, 308] width 624 height 131
click at [580, 323] on textarea at bounding box center [794, 308] width 624 height 131
click at [616, 316] on textarea at bounding box center [794, 308] width 624 height 131
paste textarea
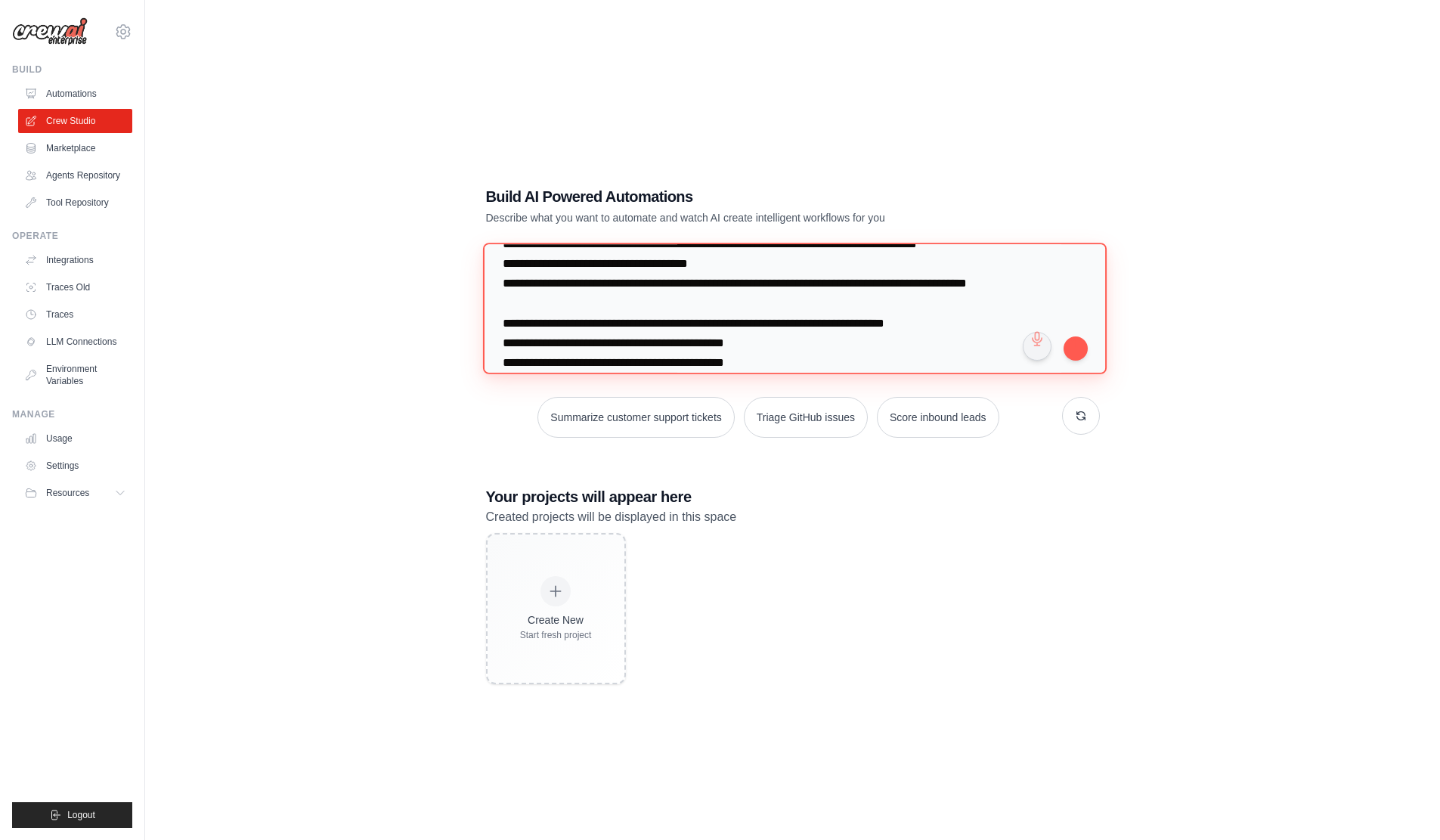
scroll to position [580, 0]
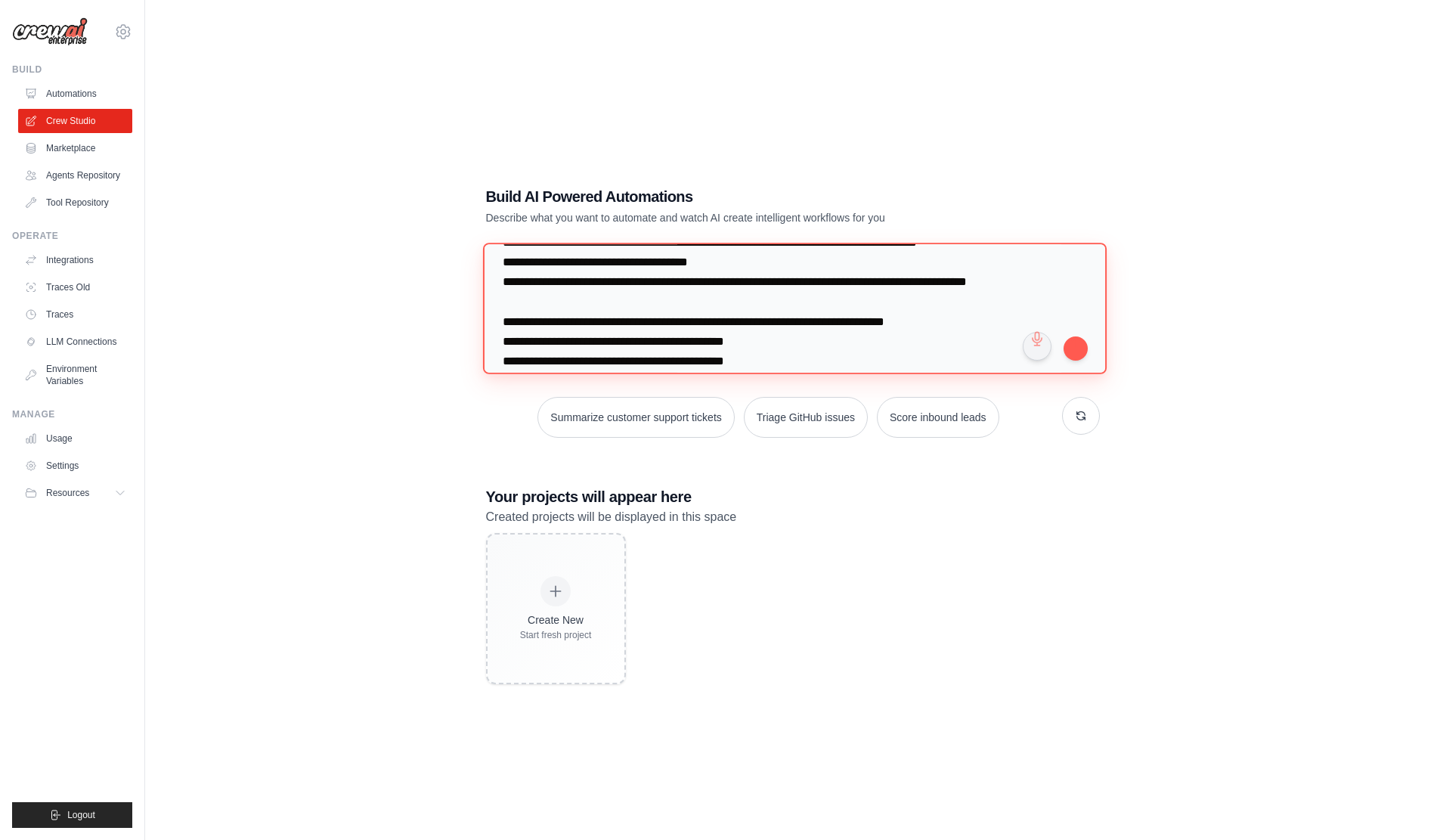
click at [593, 296] on textarea at bounding box center [794, 308] width 624 height 131
click at [598, 302] on textarea at bounding box center [794, 308] width 624 height 131
click at [628, 296] on textarea at bounding box center [794, 308] width 624 height 131
paste textarea
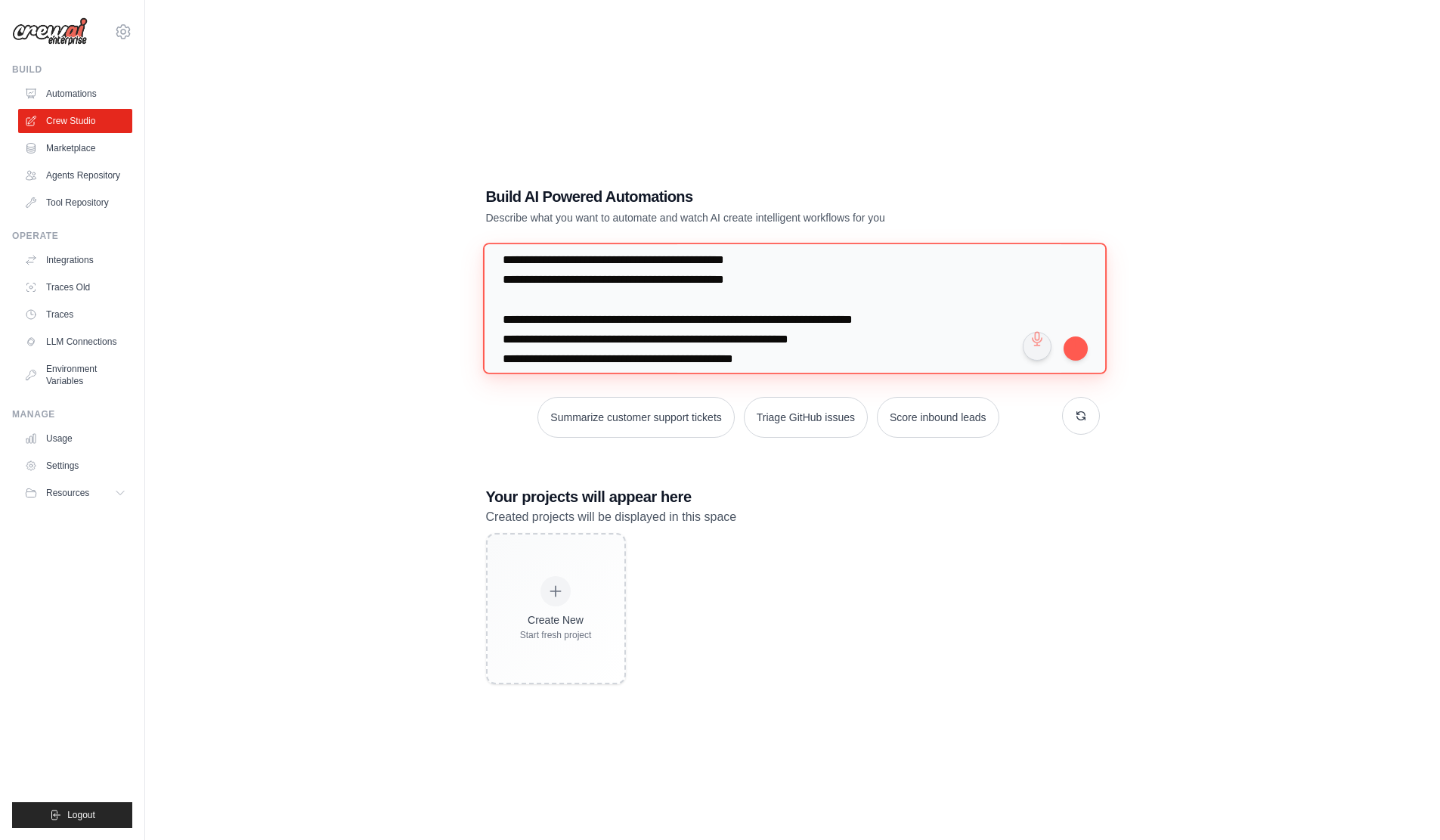
scroll to position [655, 0]
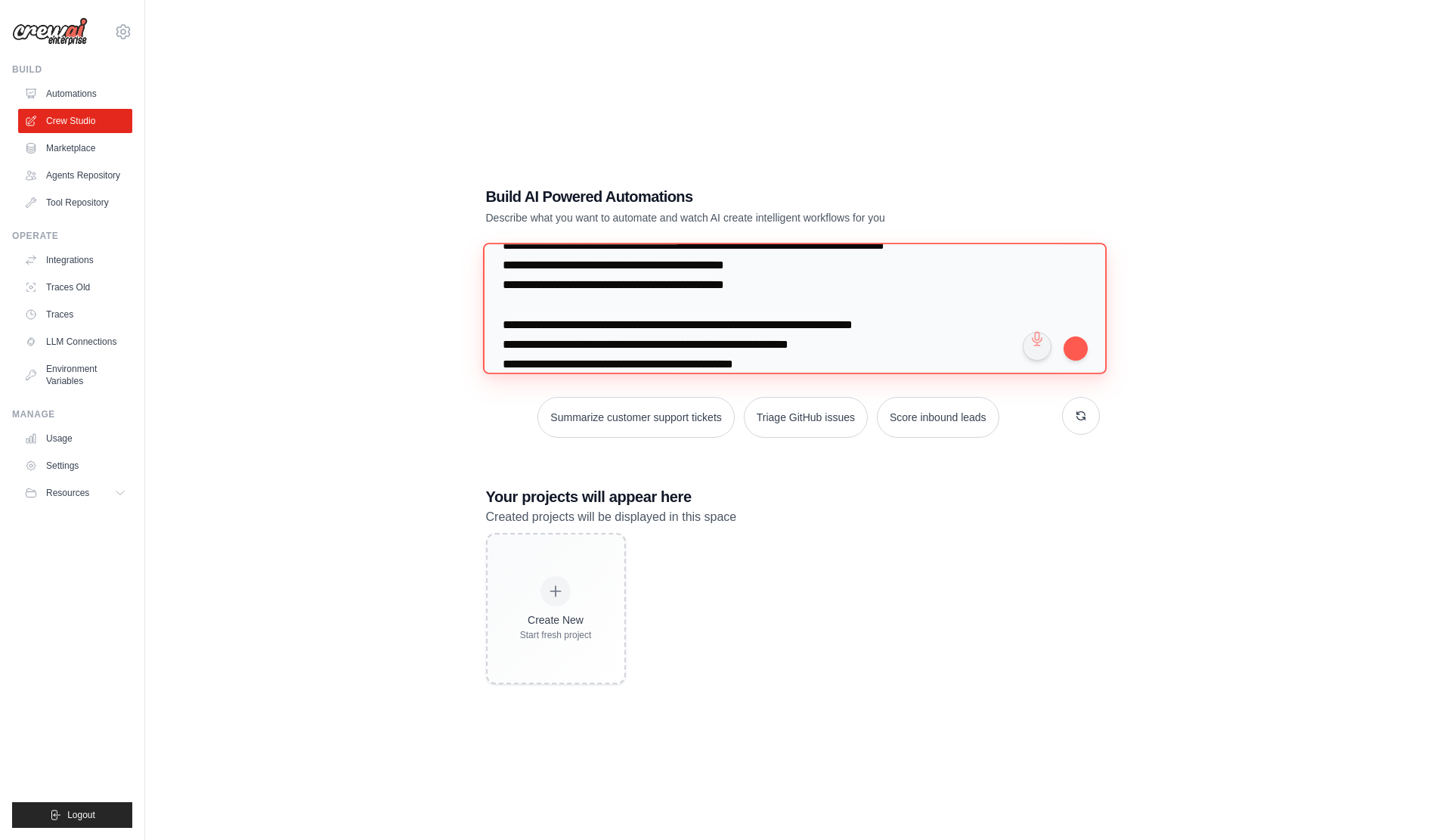
click at [599, 298] on textarea at bounding box center [794, 308] width 624 height 131
click at [594, 303] on textarea at bounding box center [794, 308] width 624 height 131
click at [630, 305] on textarea at bounding box center [794, 308] width 624 height 131
paste textarea
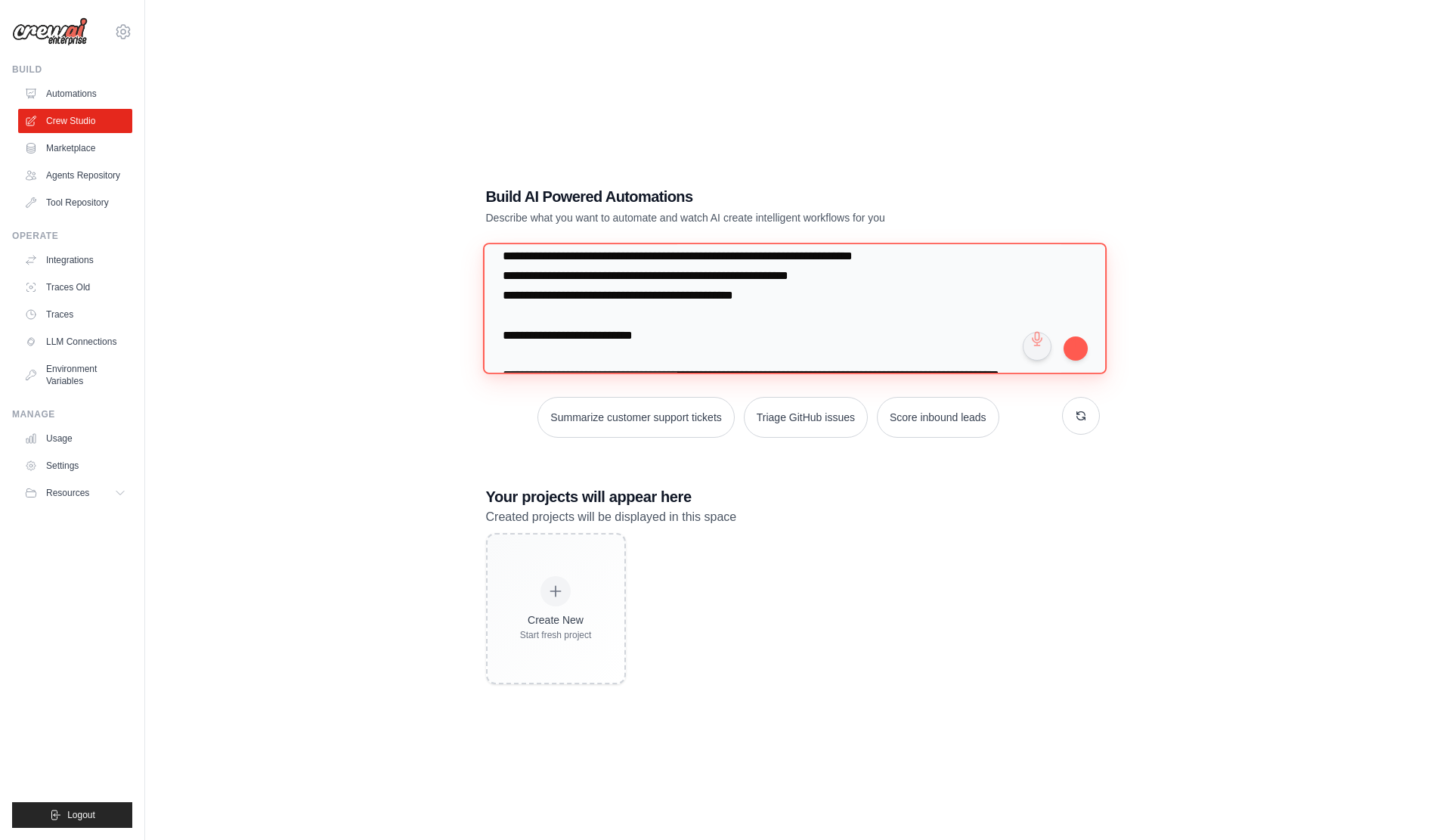
scroll to position [756, 0]
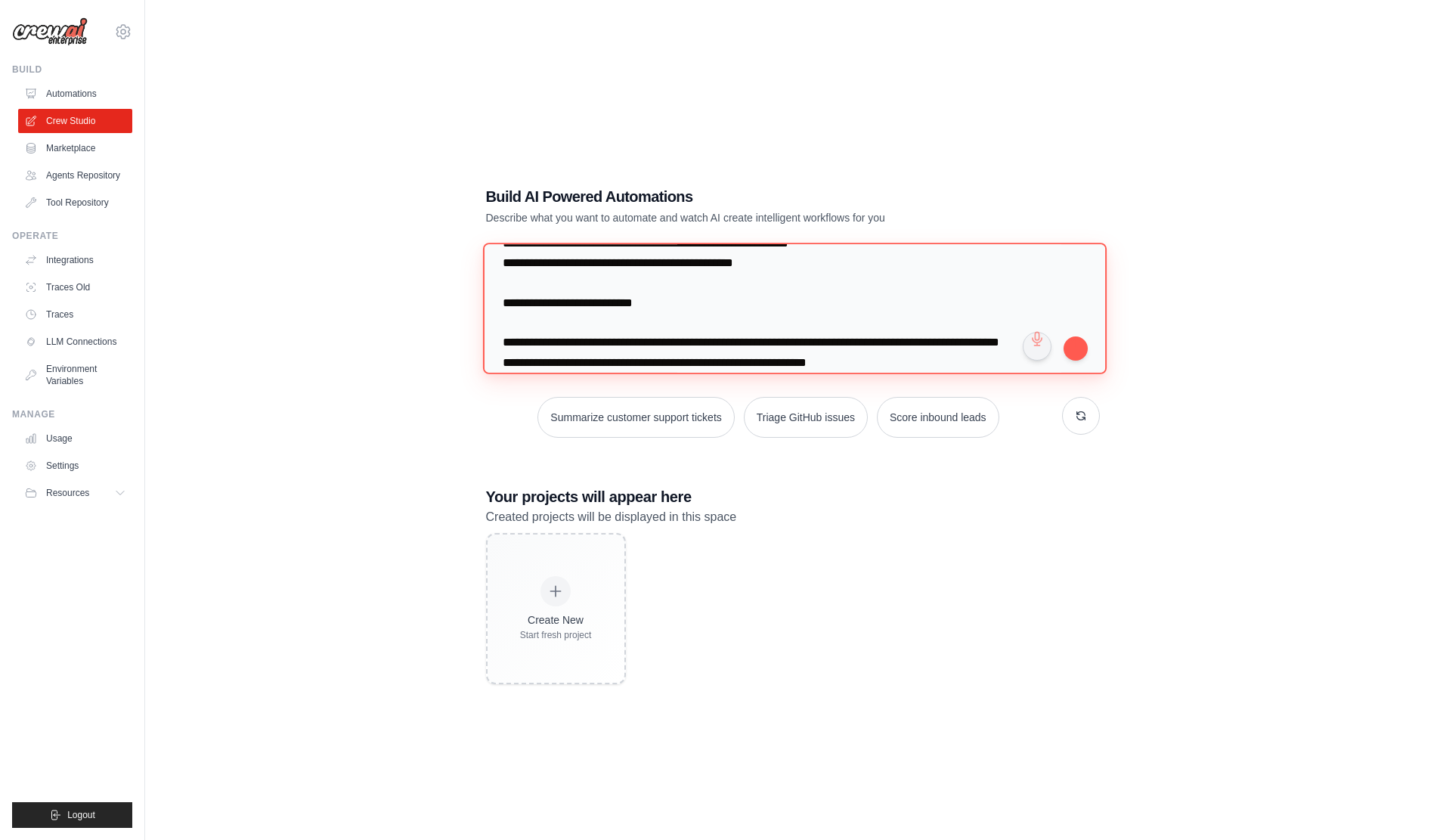
click at [586, 289] on textarea at bounding box center [794, 308] width 624 height 131
click at [627, 290] on textarea at bounding box center [794, 308] width 624 height 131
click at [619, 288] on textarea at bounding box center [794, 308] width 624 height 131
click at [623, 288] on textarea at bounding box center [794, 308] width 624 height 131
paste textarea
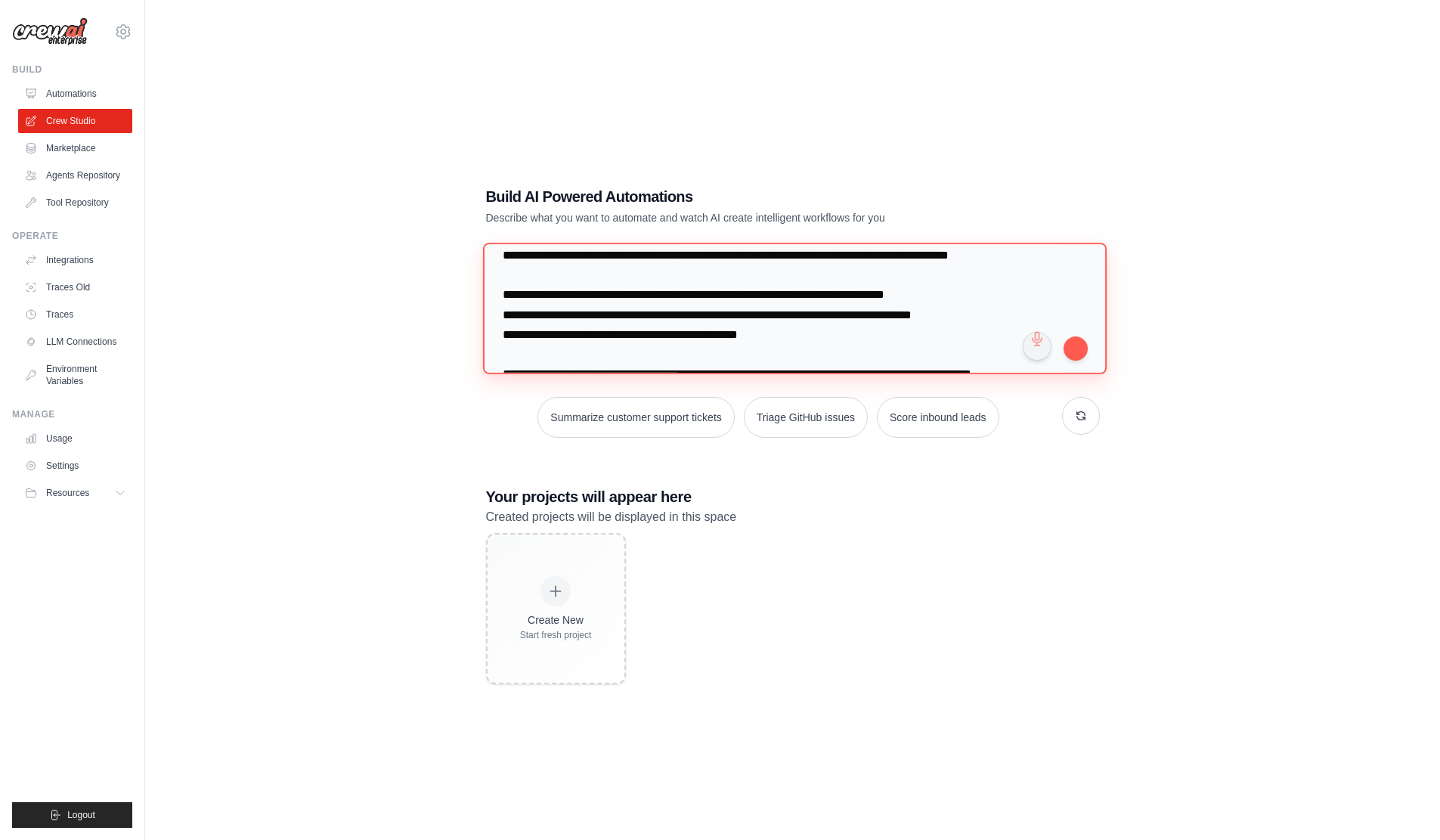
scroll to position [883, 0]
click at [593, 282] on textarea at bounding box center [794, 308] width 624 height 131
click at [585, 290] on textarea at bounding box center [794, 308] width 624 height 131
click at [621, 290] on textarea at bounding box center [794, 308] width 624 height 131
paste textarea
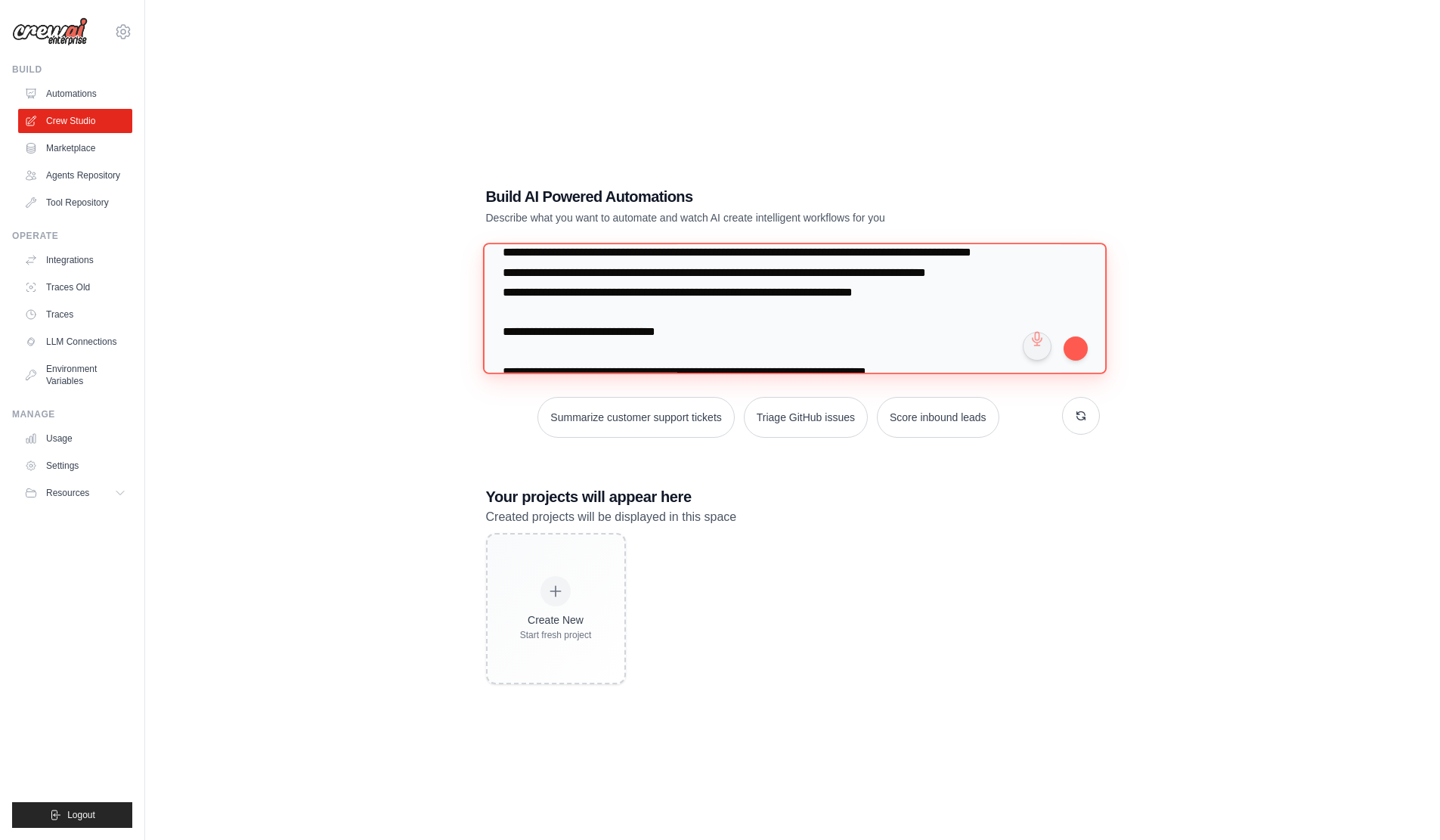
scroll to position [1008, 0]
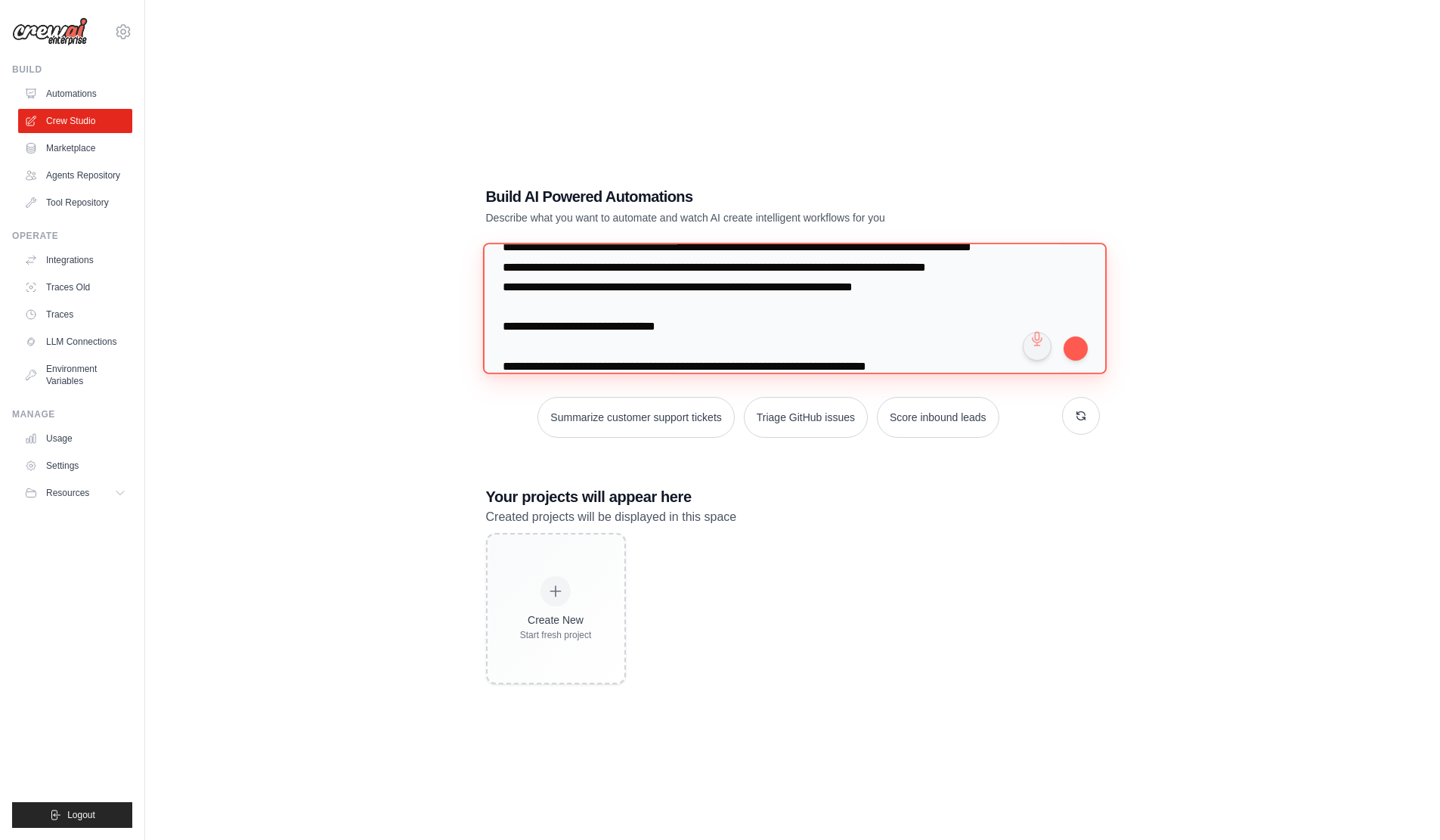
click at [622, 274] on textarea at bounding box center [794, 308] width 624 height 131
click at [654, 270] on textarea at bounding box center [794, 308] width 624 height 131
paste textarea
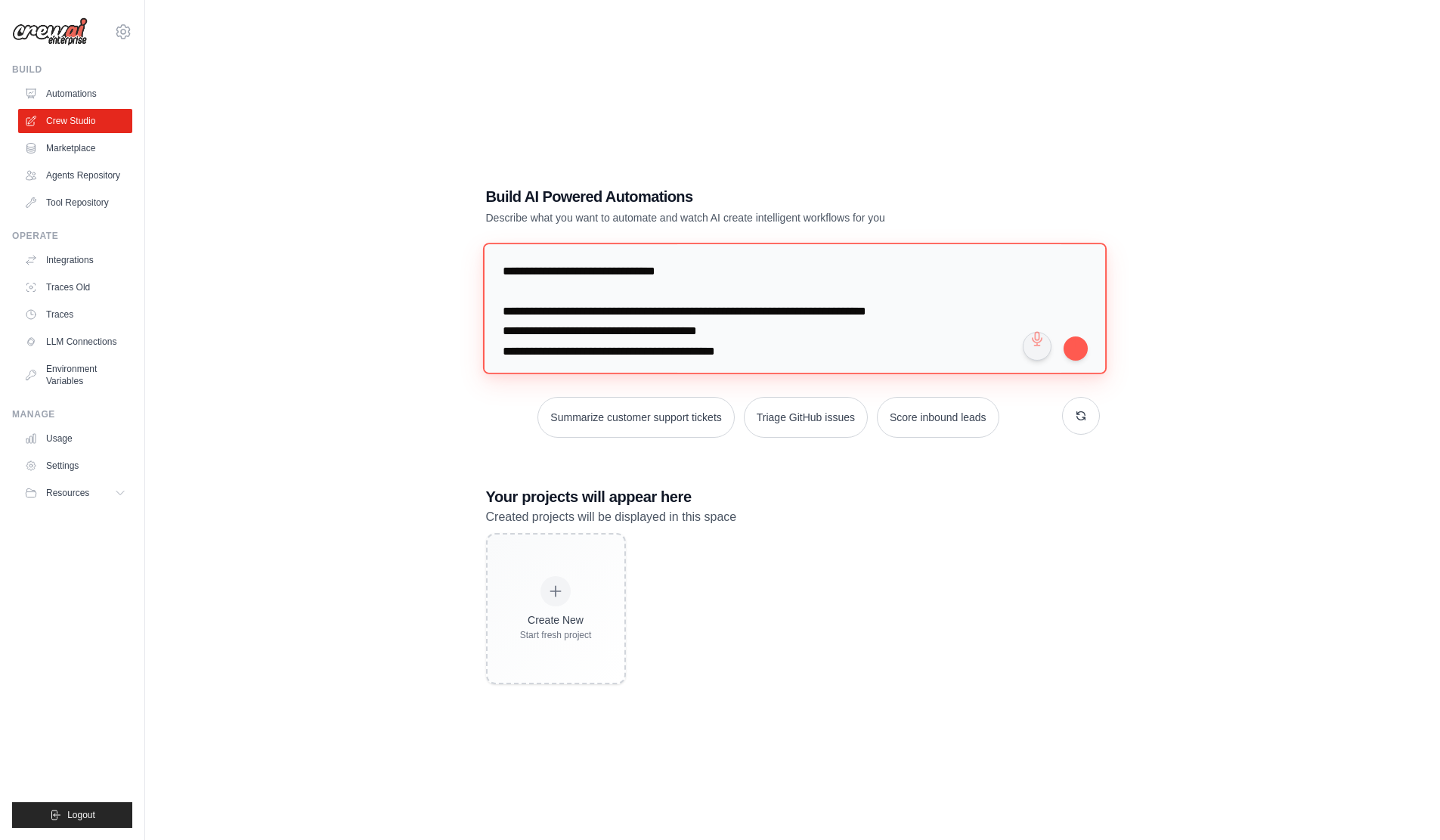
scroll to position [1084, 0]
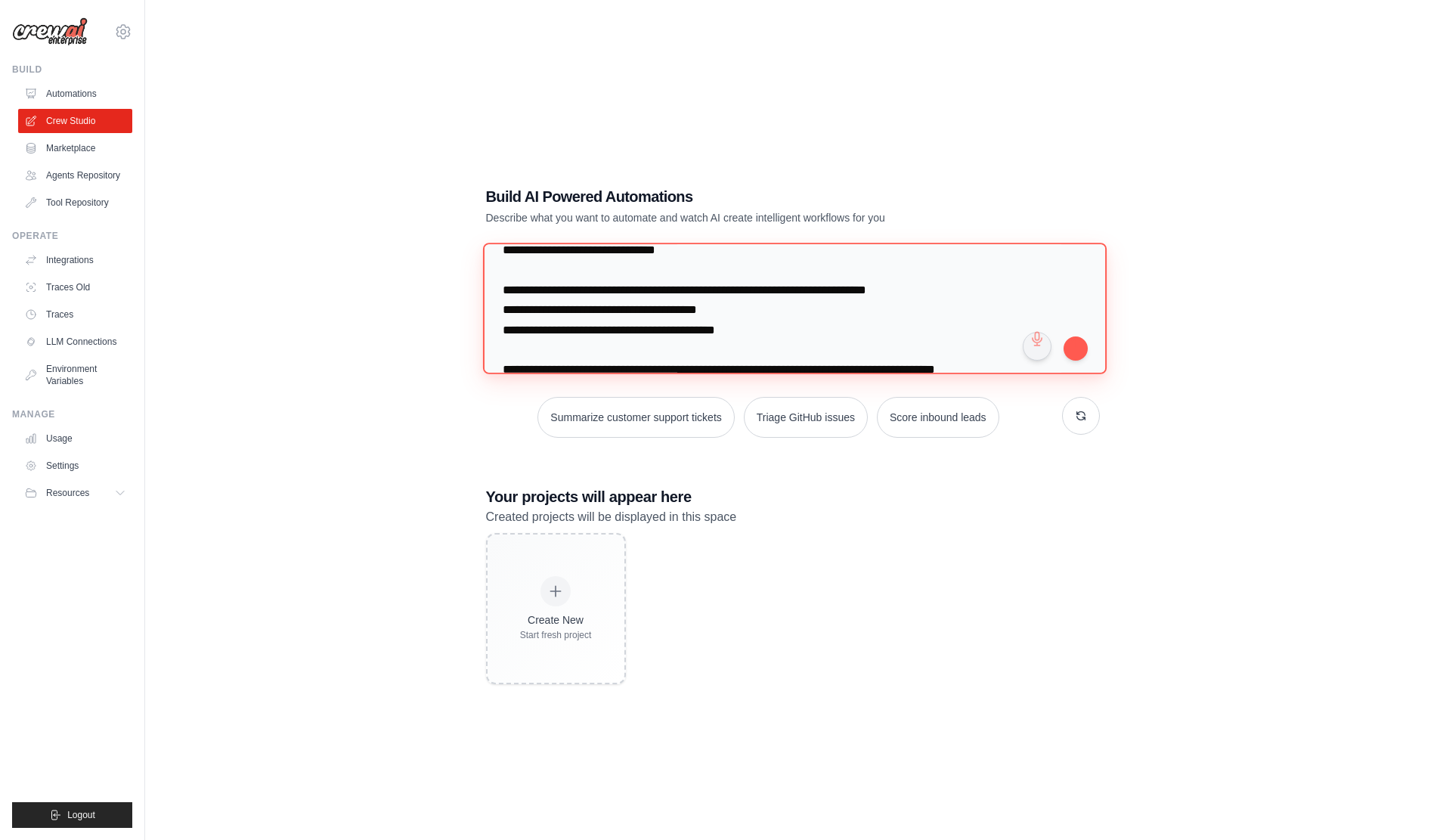
click at [647, 280] on textarea at bounding box center [794, 308] width 624 height 131
click at [642, 278] on textarea at bounding box center [794, 308] width 624 height 131
click at [676, 274] on textarea at bounding box center [794, 308] width 624 height 131
paste textarea
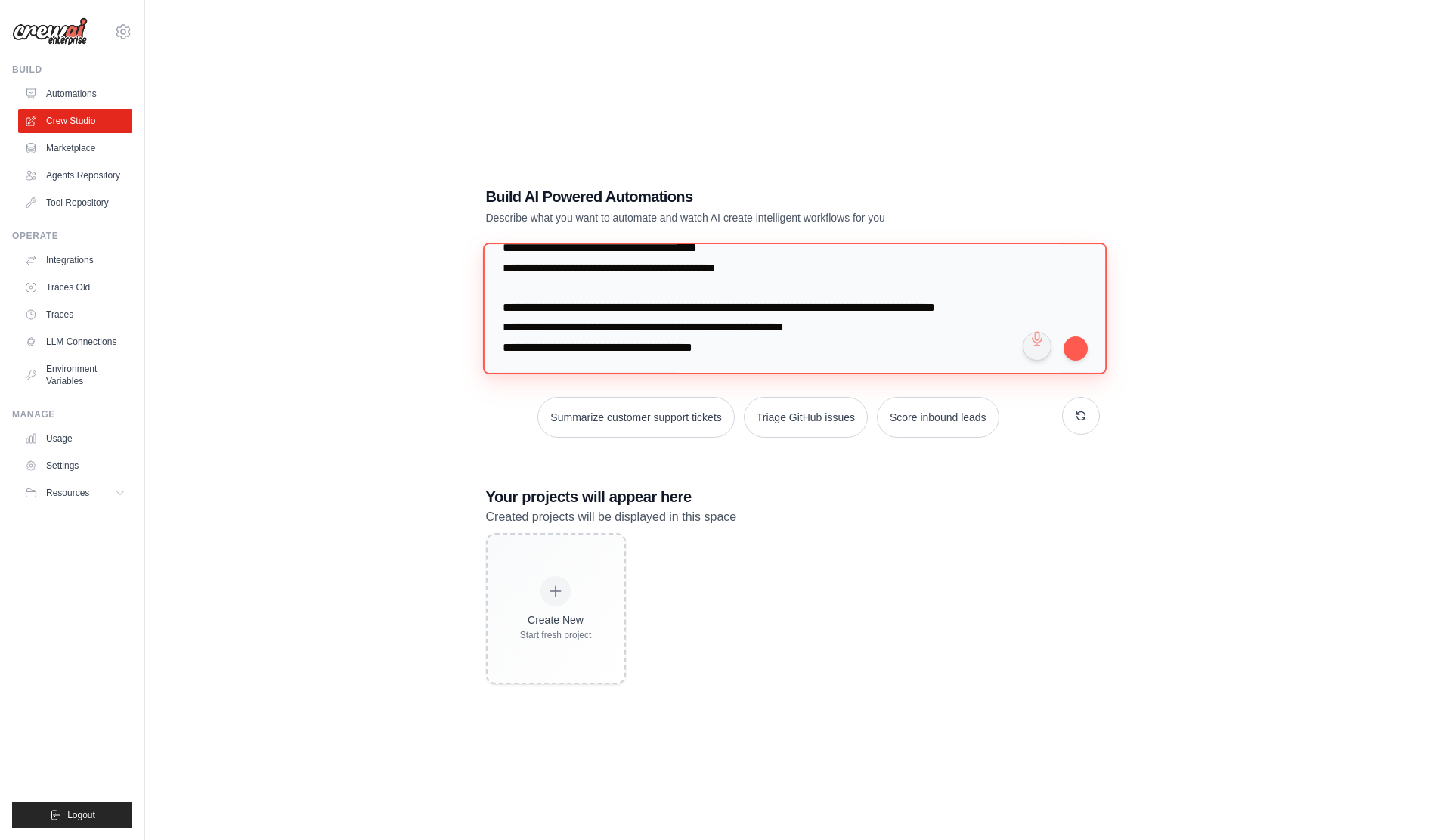
scroll to position [1159, 0]
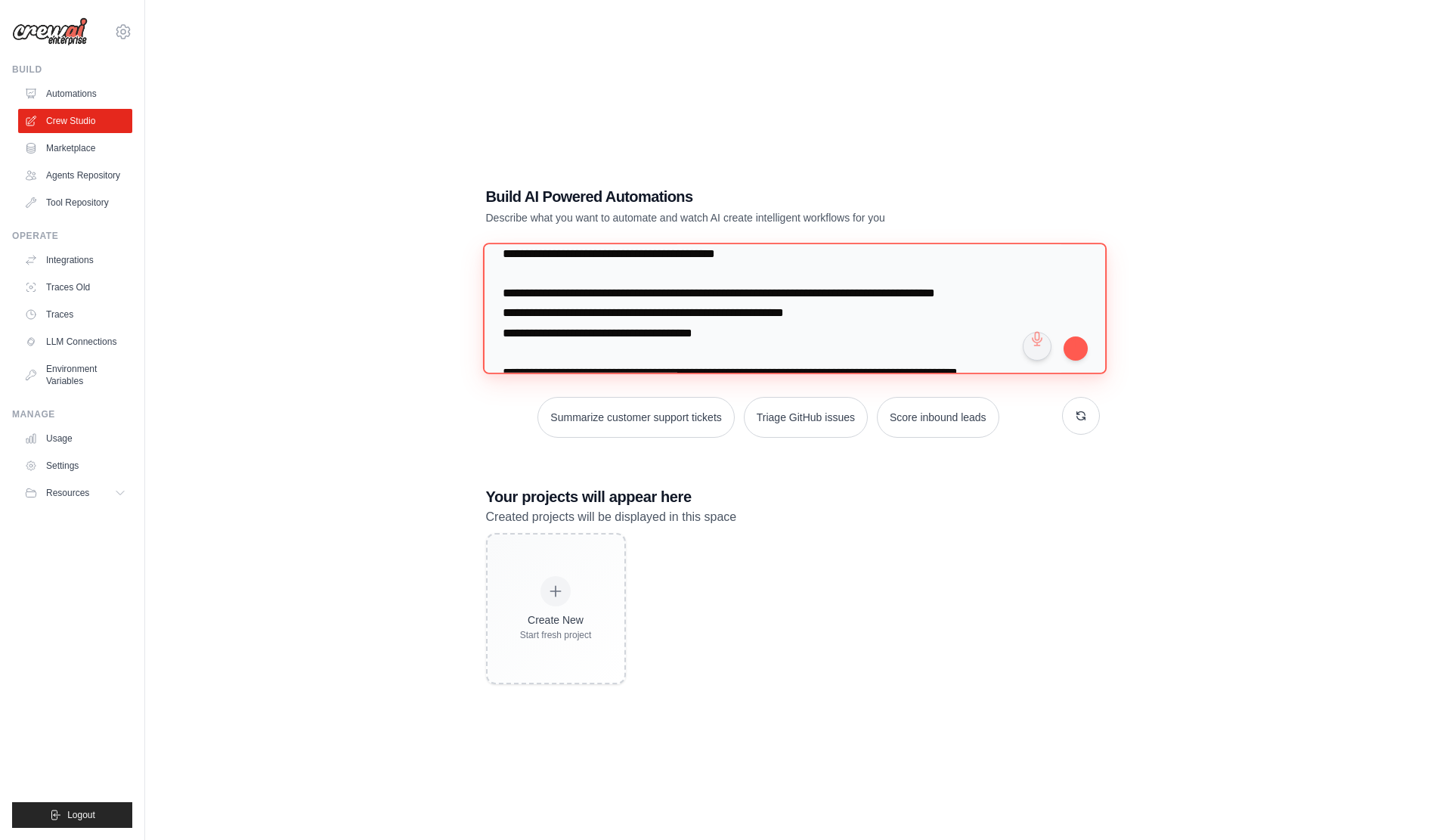
click at [678, 306] on textarea at bounding box center [794, 308] width 624 height 131
paste textarea
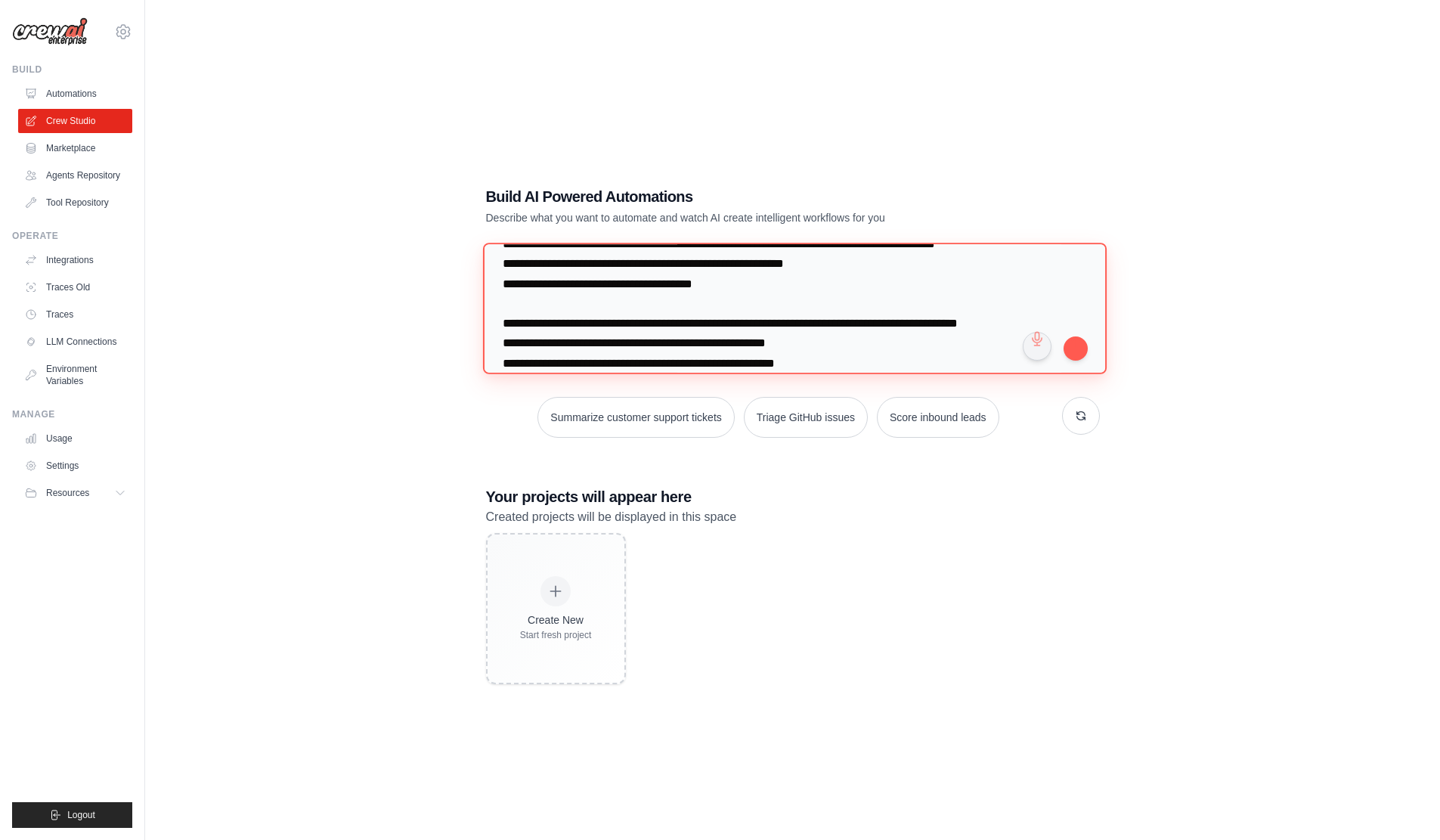
scroll to position [1210, 0]
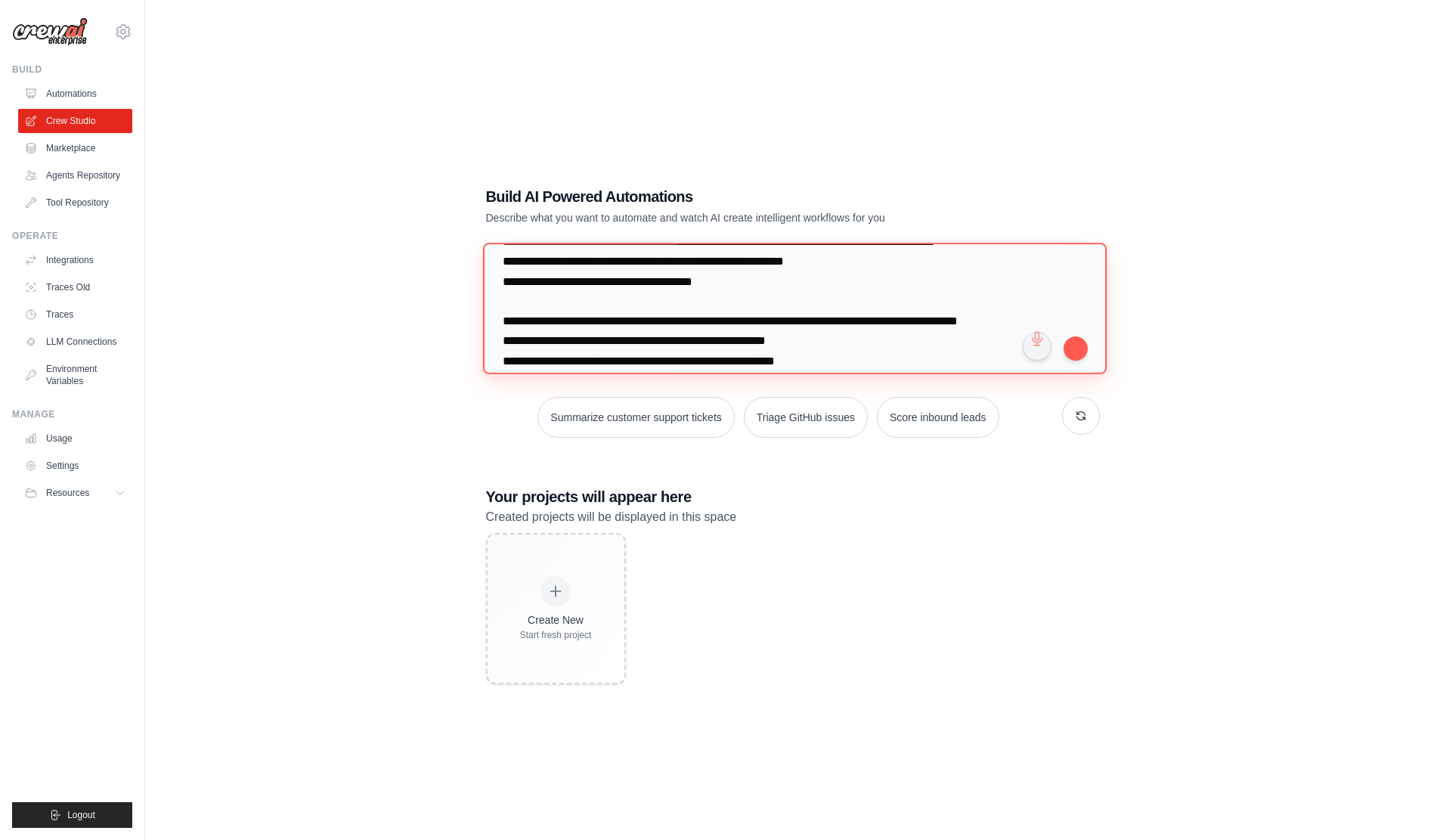
click at [598, 296] on textarea at bounding box center [794, 308] width 624 height 131
click at [636, 298] on textarea at bounding box center [794, 308] width 624 height 131
click at [631, 300] on textarea at bounding box center [794, 308] width 624 height 131
paste textarea
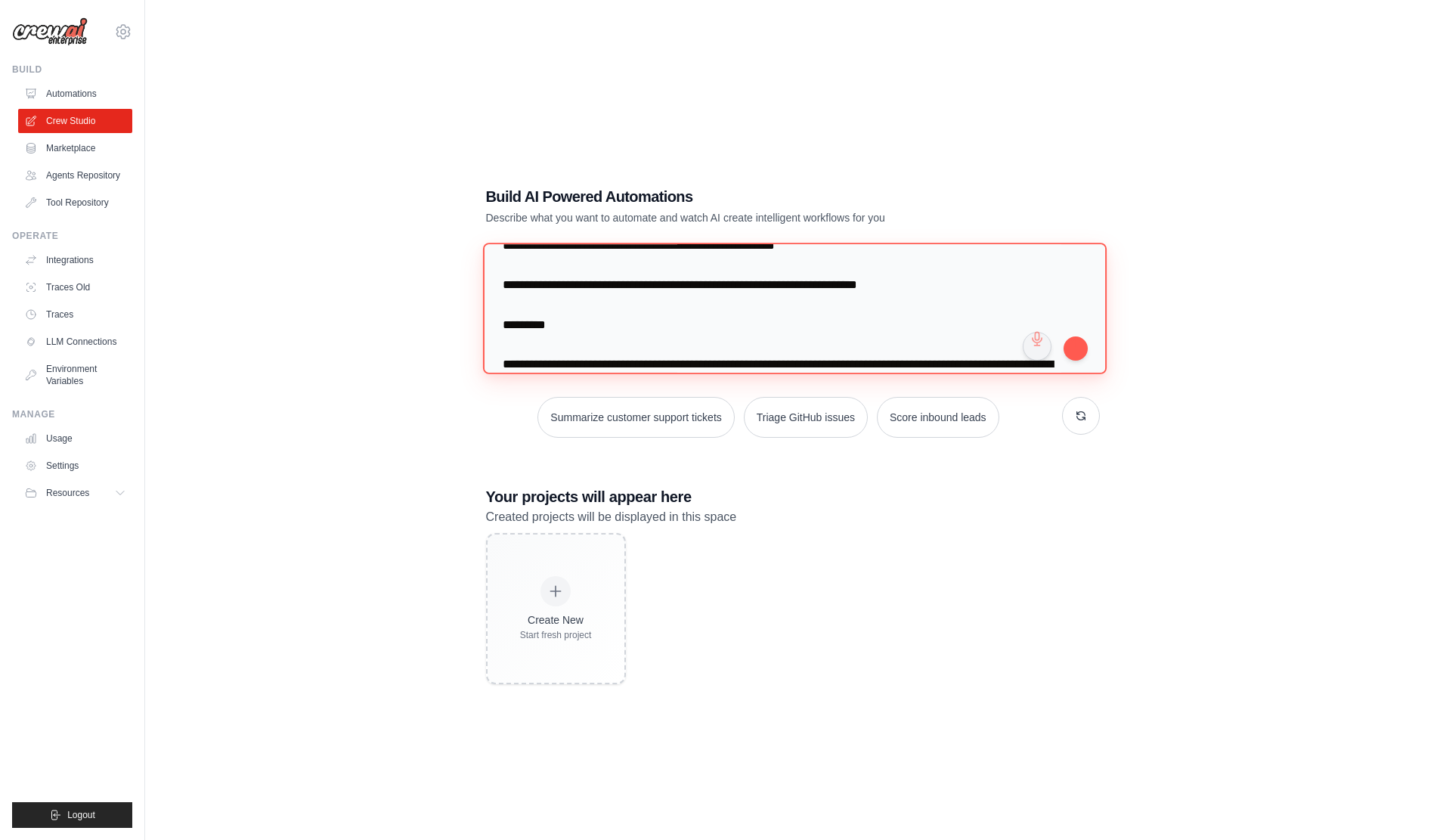
scroll to position [1336, 0]
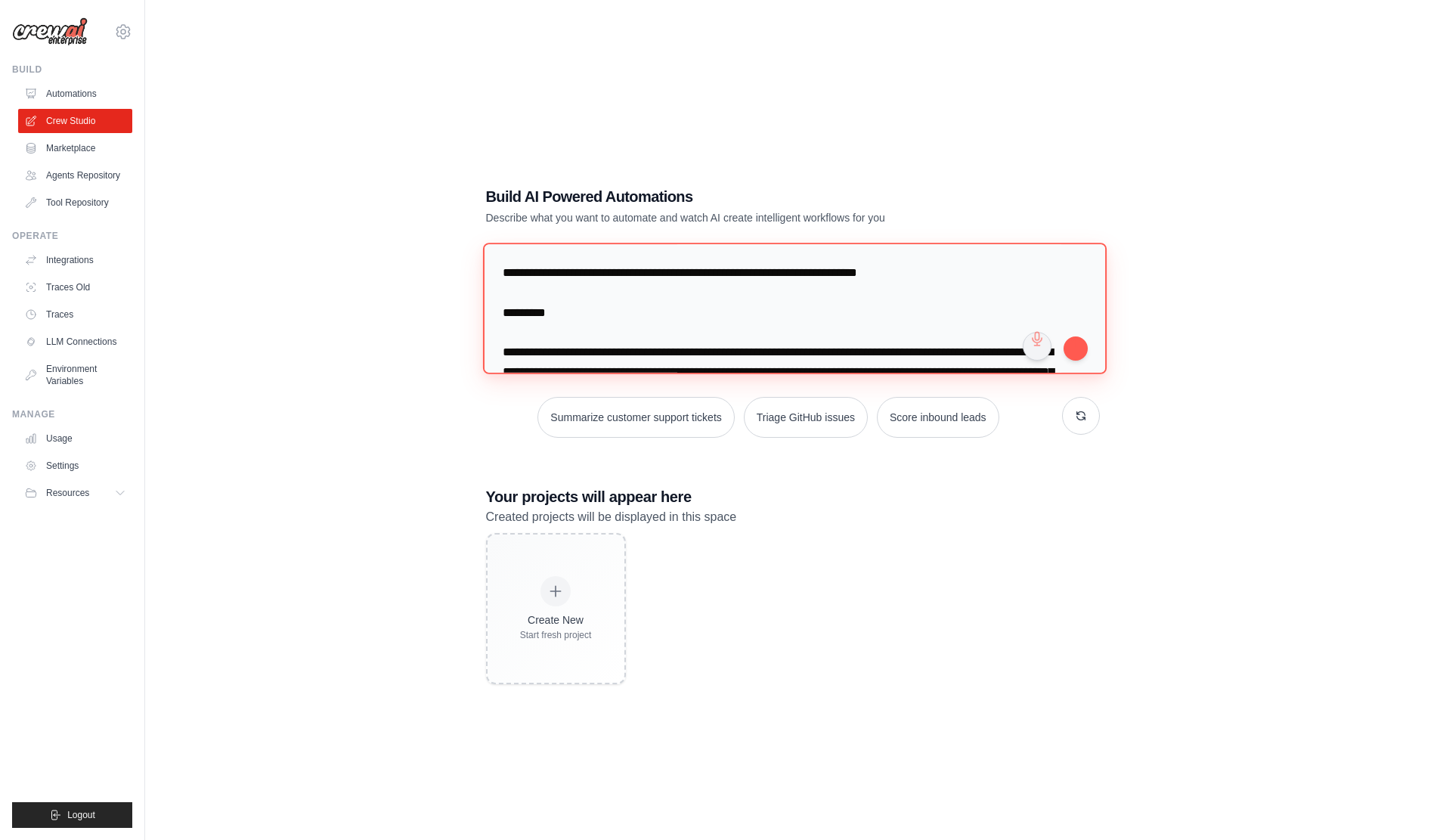
click at [599, 250] on textarea at bounding box center [794, 308] width 624 height 131
click at [628, 256] on textarea at bounding box center [794, 308] width 624 height 131
paste textarea
click at [631, 353] on textarea at bounding box center [794, 308] width 624 height 131
click at [629, 354] on textarea at bounding box center [794, 308] width 624 height 131
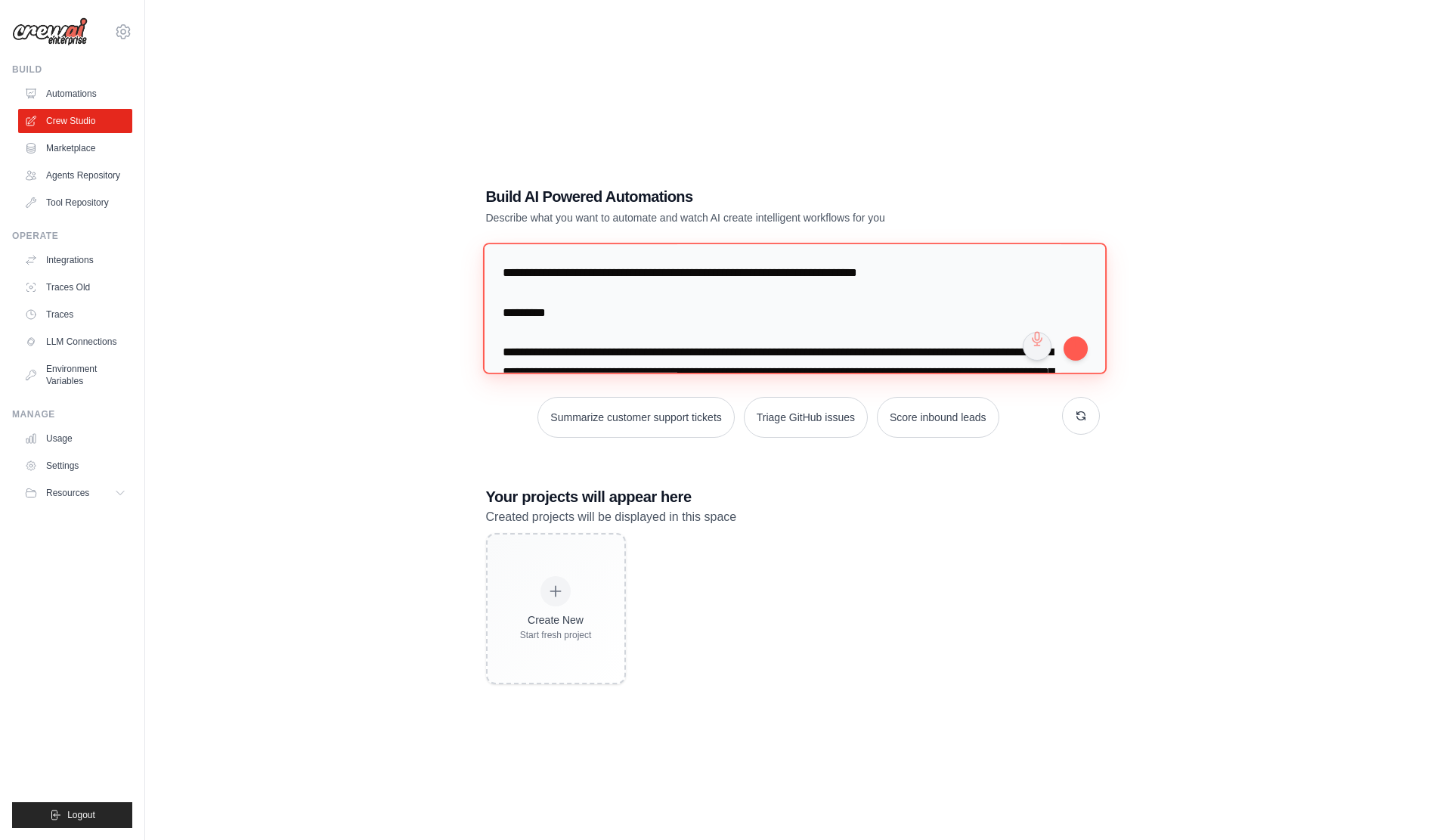
click at [659, 357] on textarea at bounding box center [794, 308] width 624 height 131
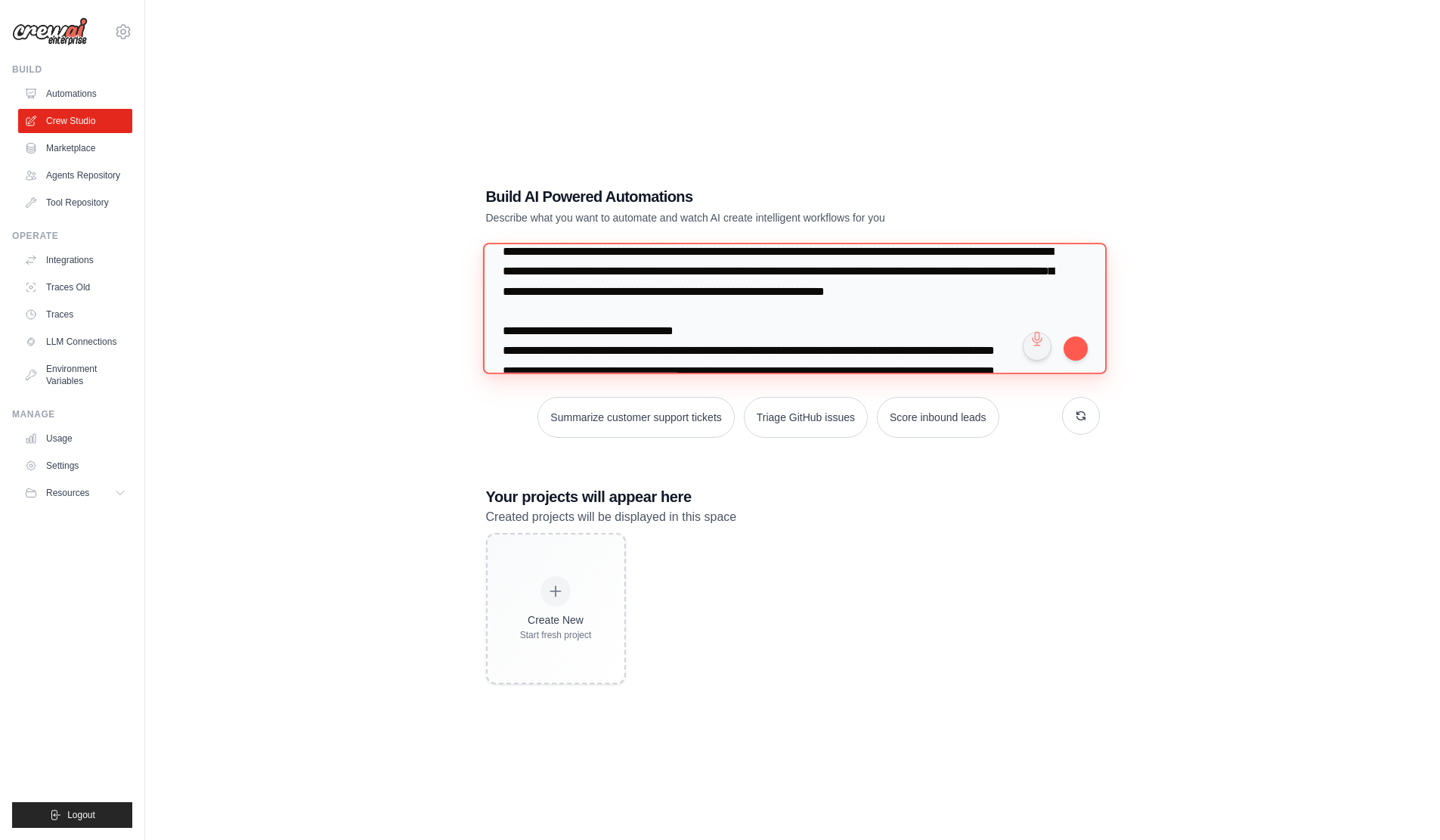
scroll to position [1437, 0]
paste textarea
click at [509, 254] on textarea at bounding box center [794, 308] width 624 height 131
click at [887, 316] on textarea at bounding box center [794, 308] width 624 height 131
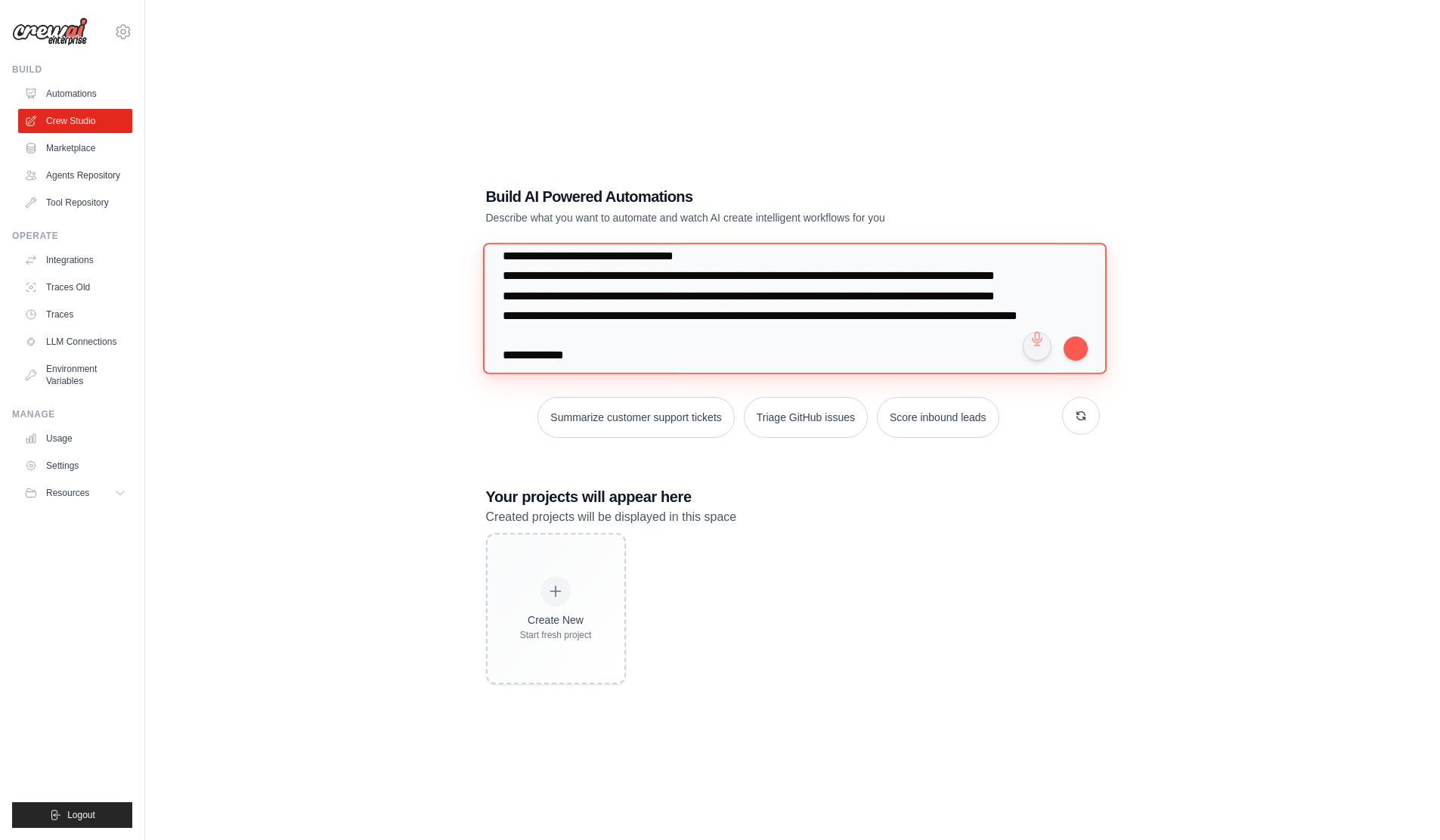
scroll to position [1512, 0]
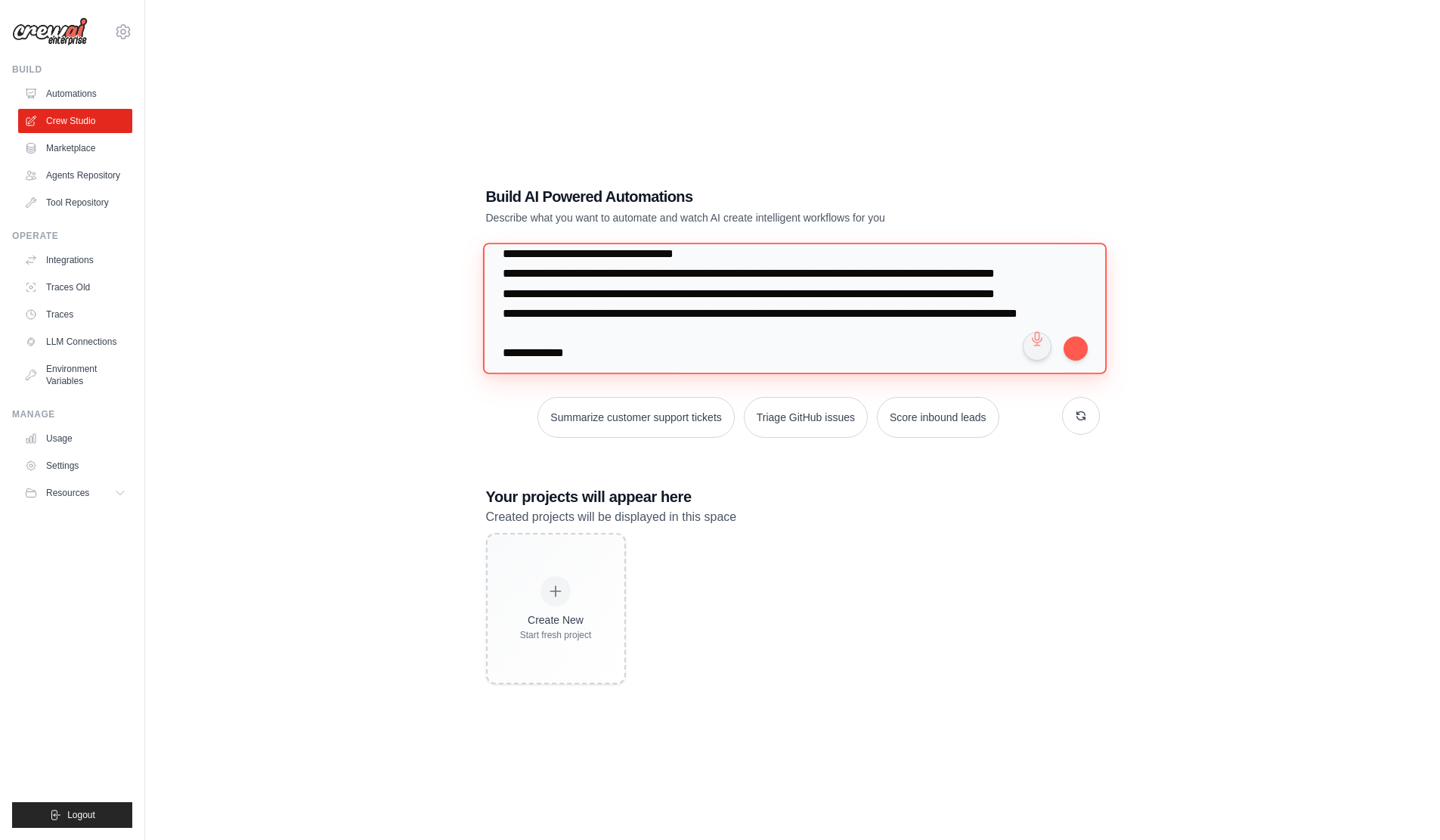
click at [960, 282] on textarea at bounding box center [794, 308] width 624 height 131
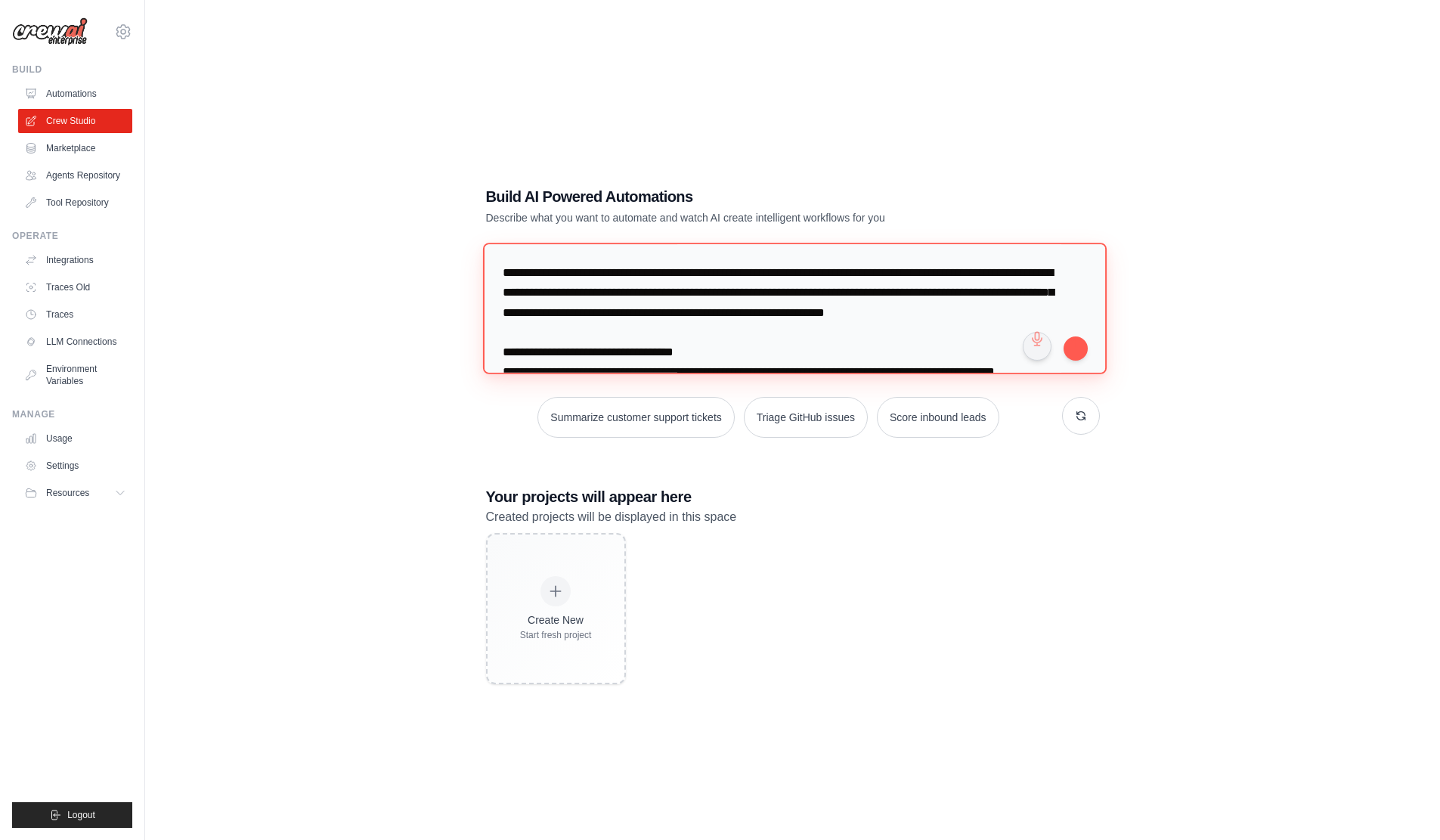
scroll to position [1412, 0]
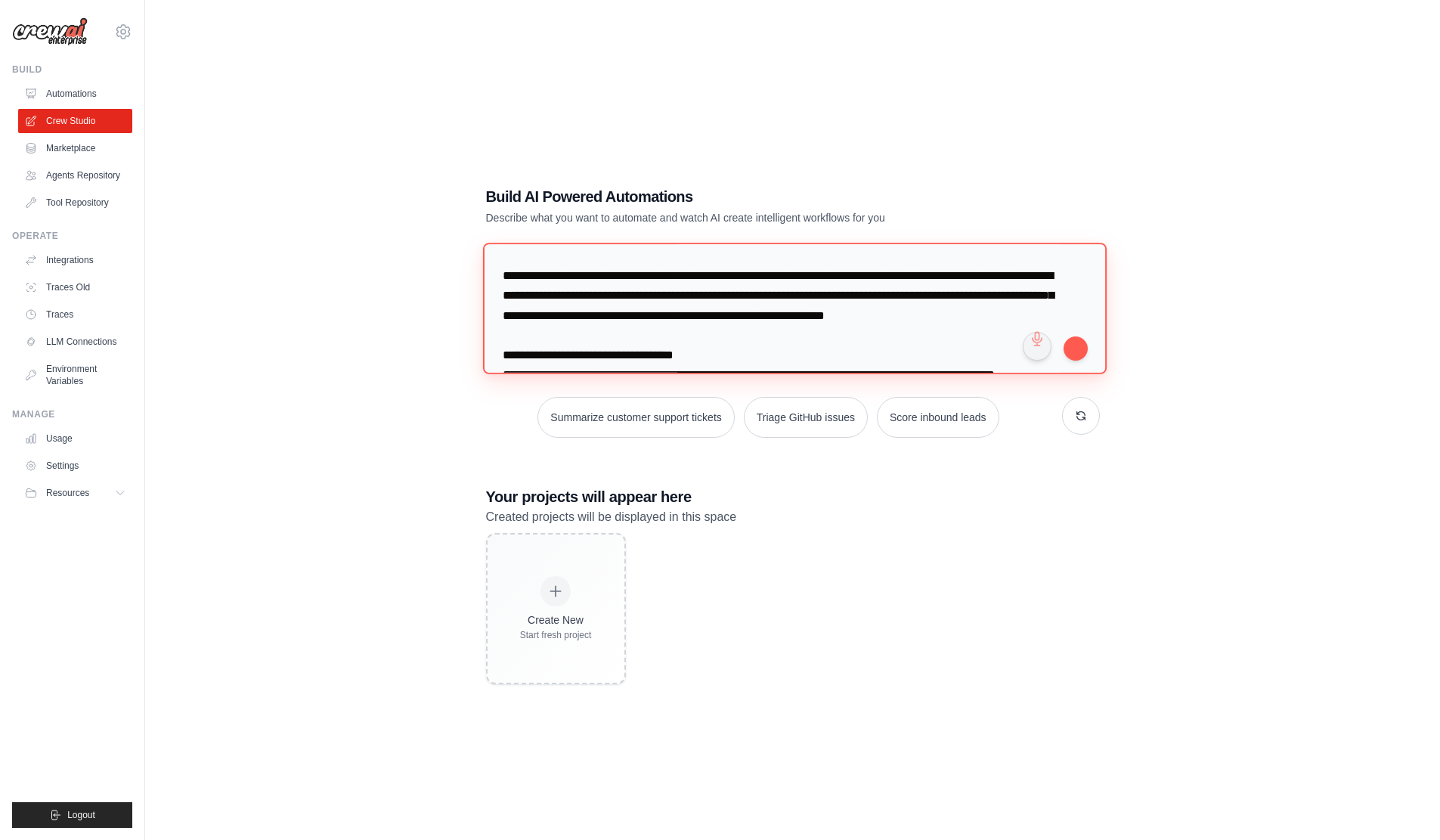
click at [516, 250] on textarea at bounding box center [794, 308] width 624 height 131
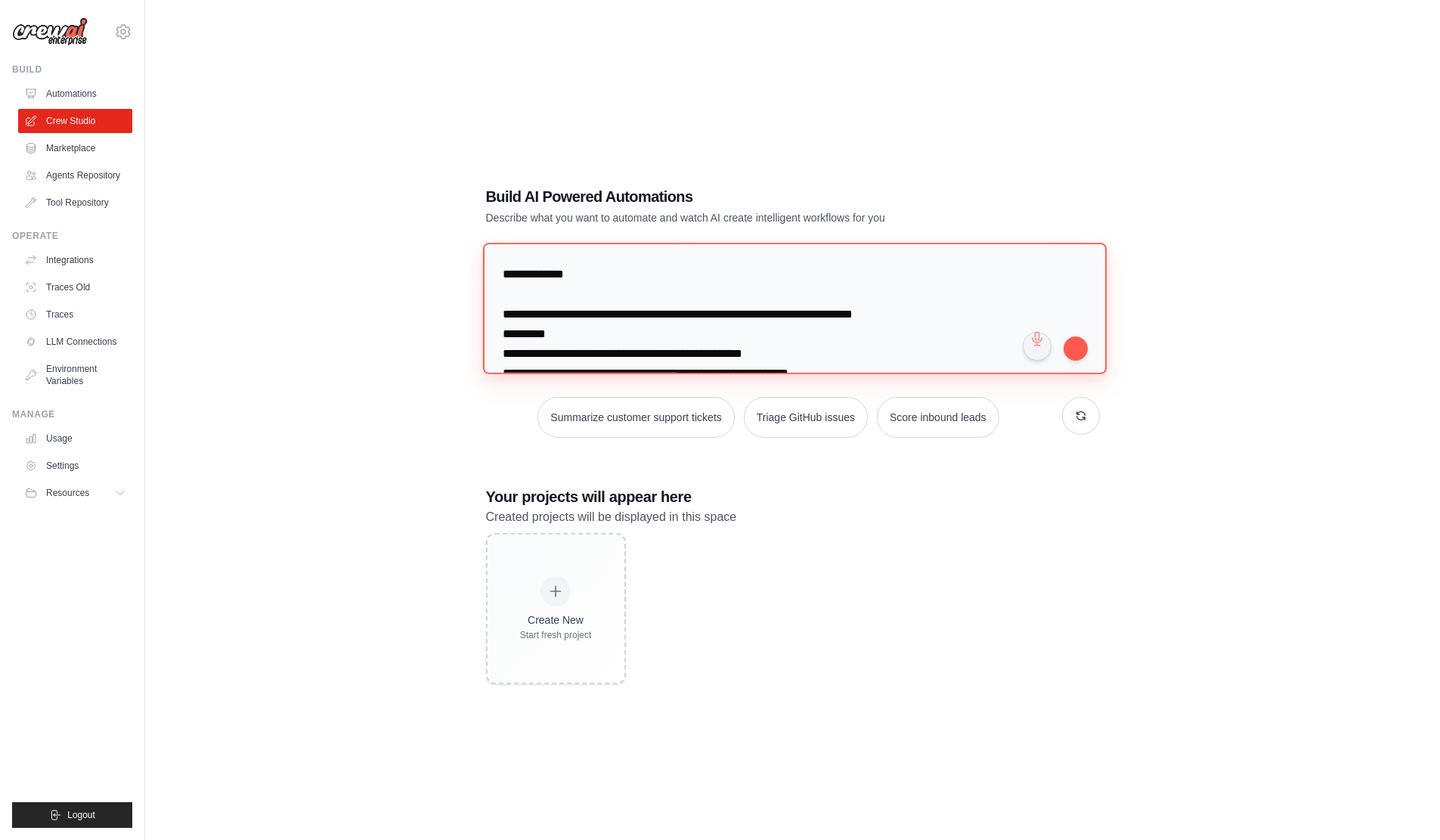
scroll to position [1487, 0]
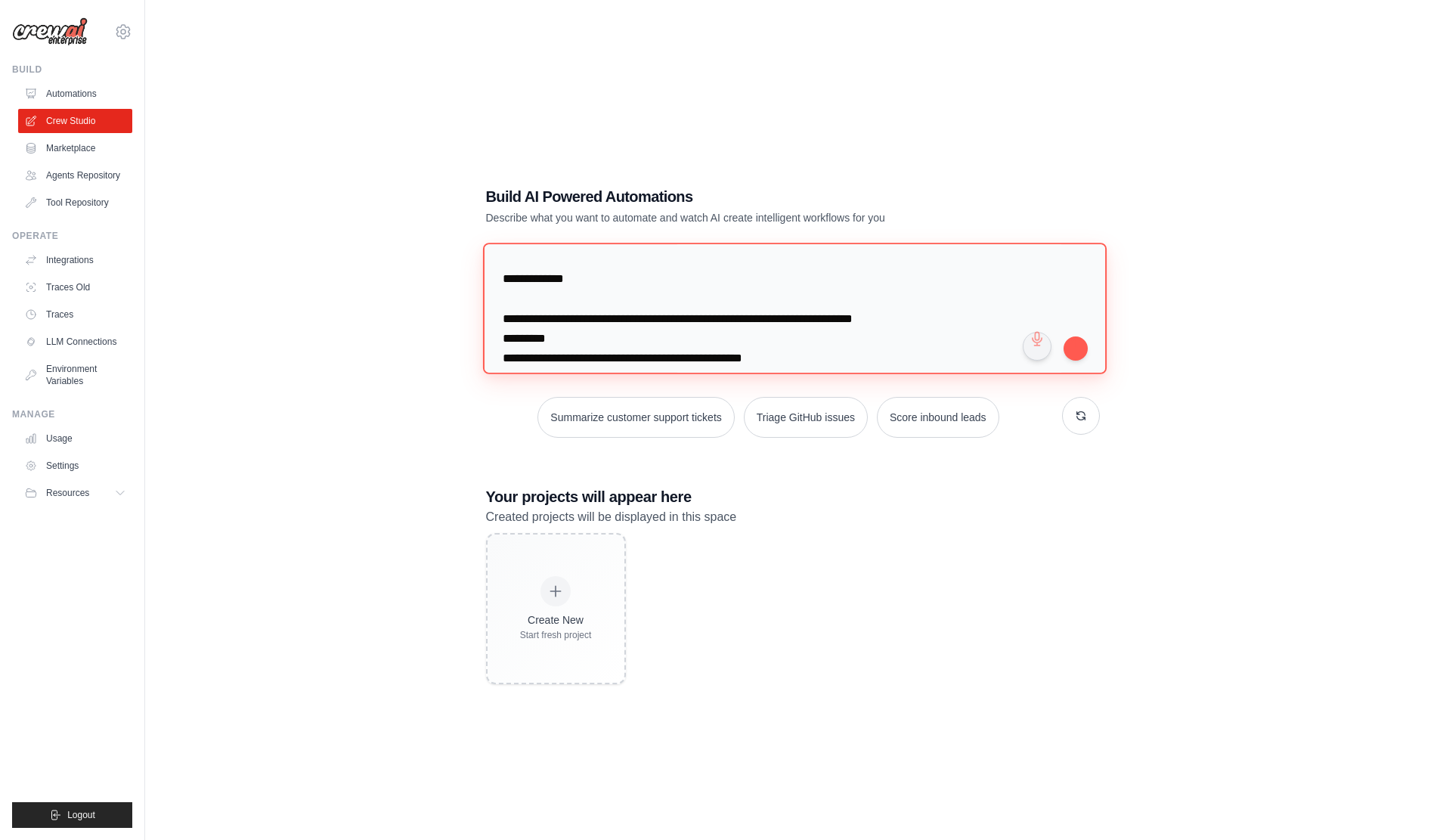
click at [888, 283] on textarea at bounding box center [794, 308] width 624 height 131
paste textarea
click at [790, 270] on textarea at bounding box center [794, 308] width 624 height 131
click at [790, 270] on textarea at bounding box center [794, 308] width 624 height 131
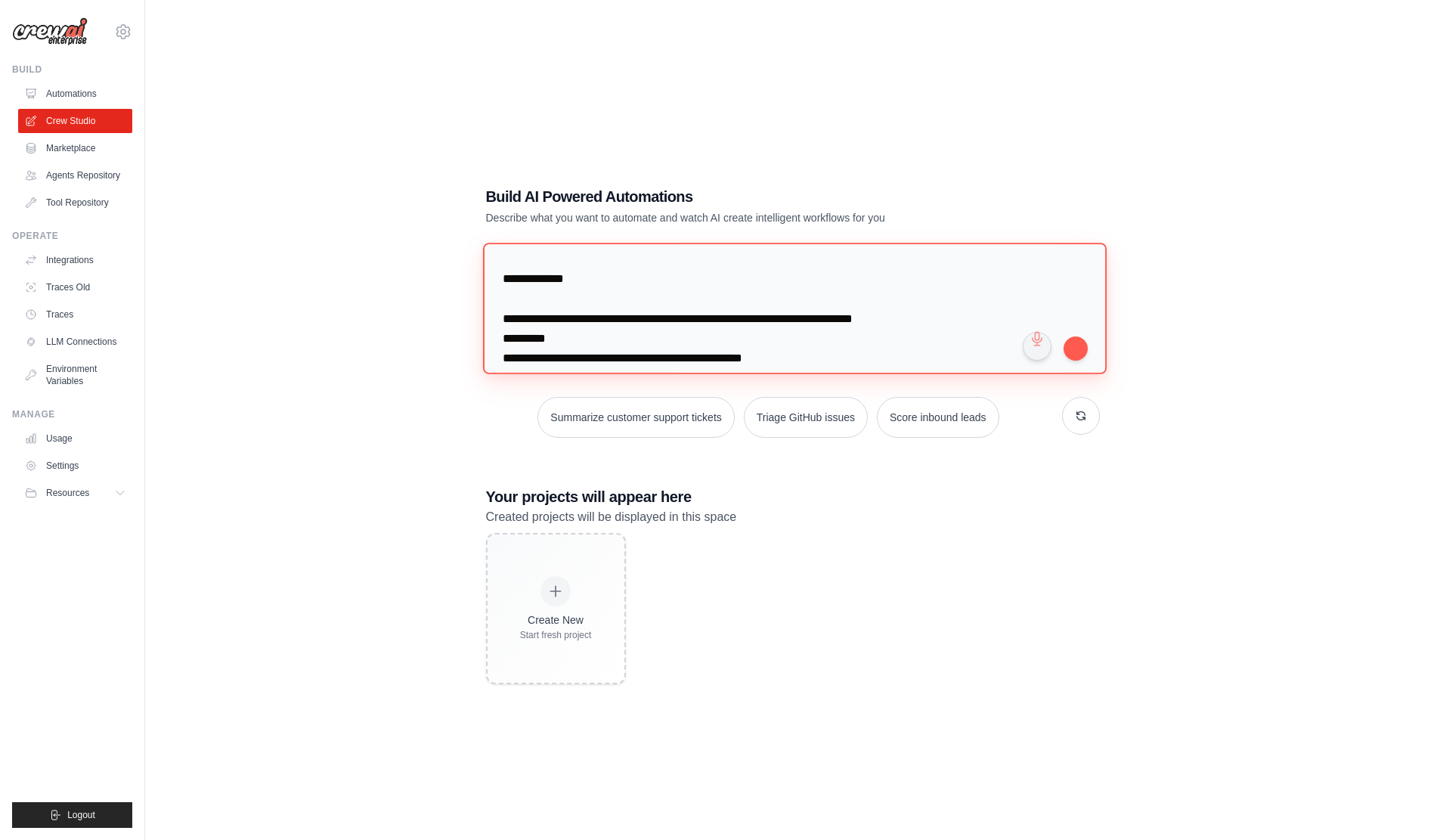
paste textarea
click at [524, 285] on textarea at bounding box center [794, 308] width 624 height 131
paste textarea
click at [684, 315] on textarea at bounding box center [794, 308] width 624 height 131
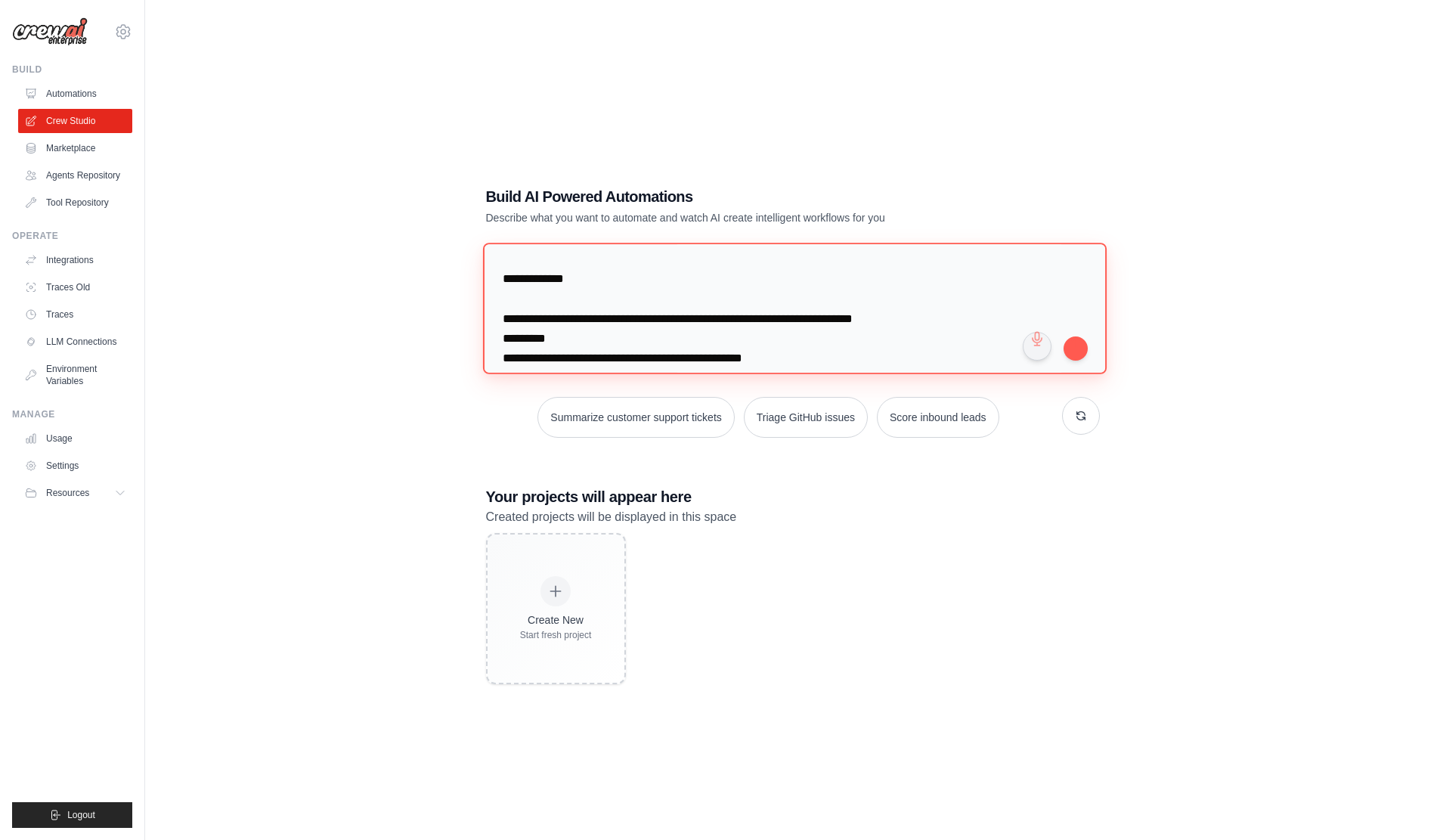
click at [684, 315] on textarea at bounding box center [794, 308] width 624 height 131
paste textarea
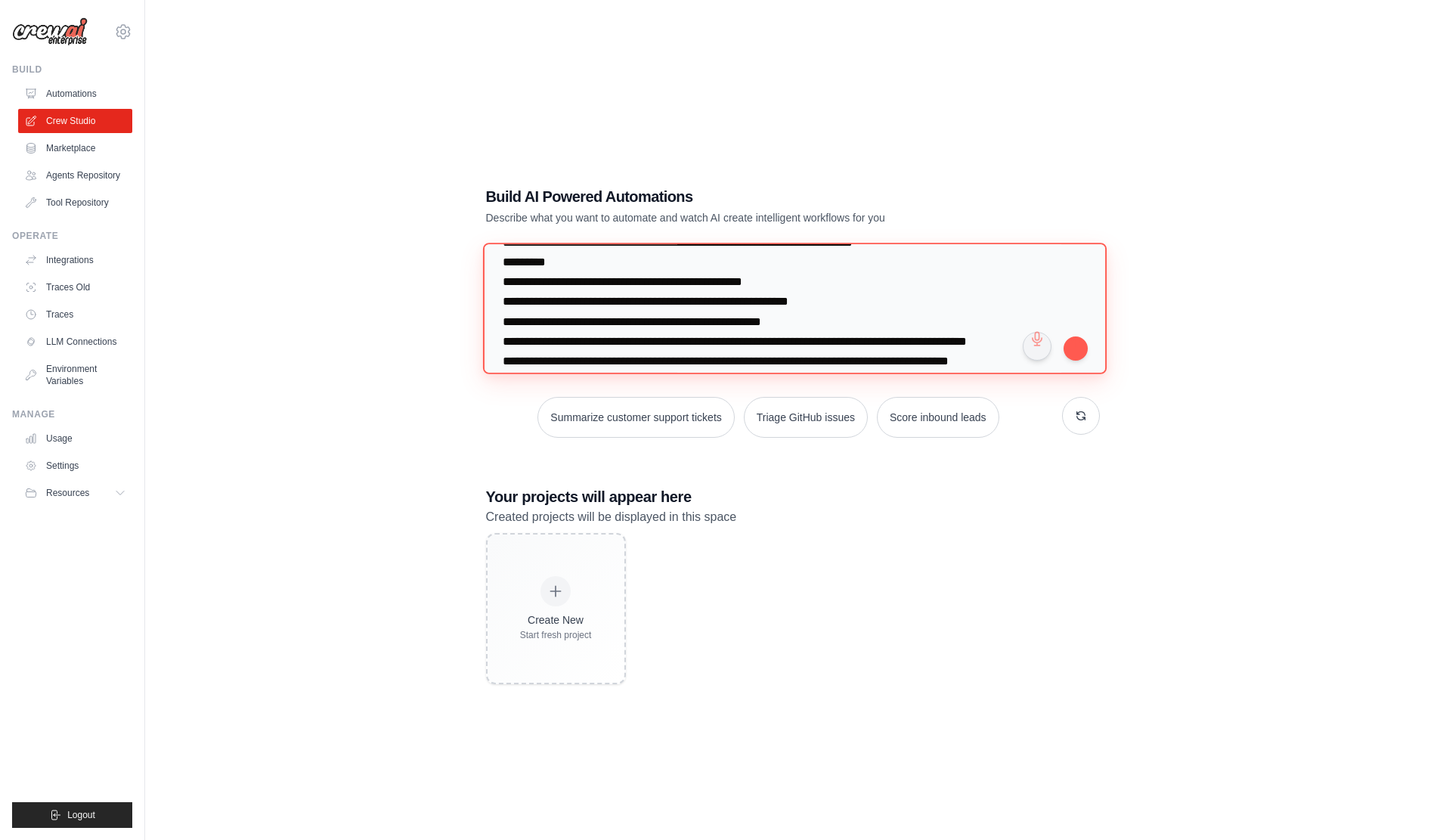
scroll to position [1613, 0]
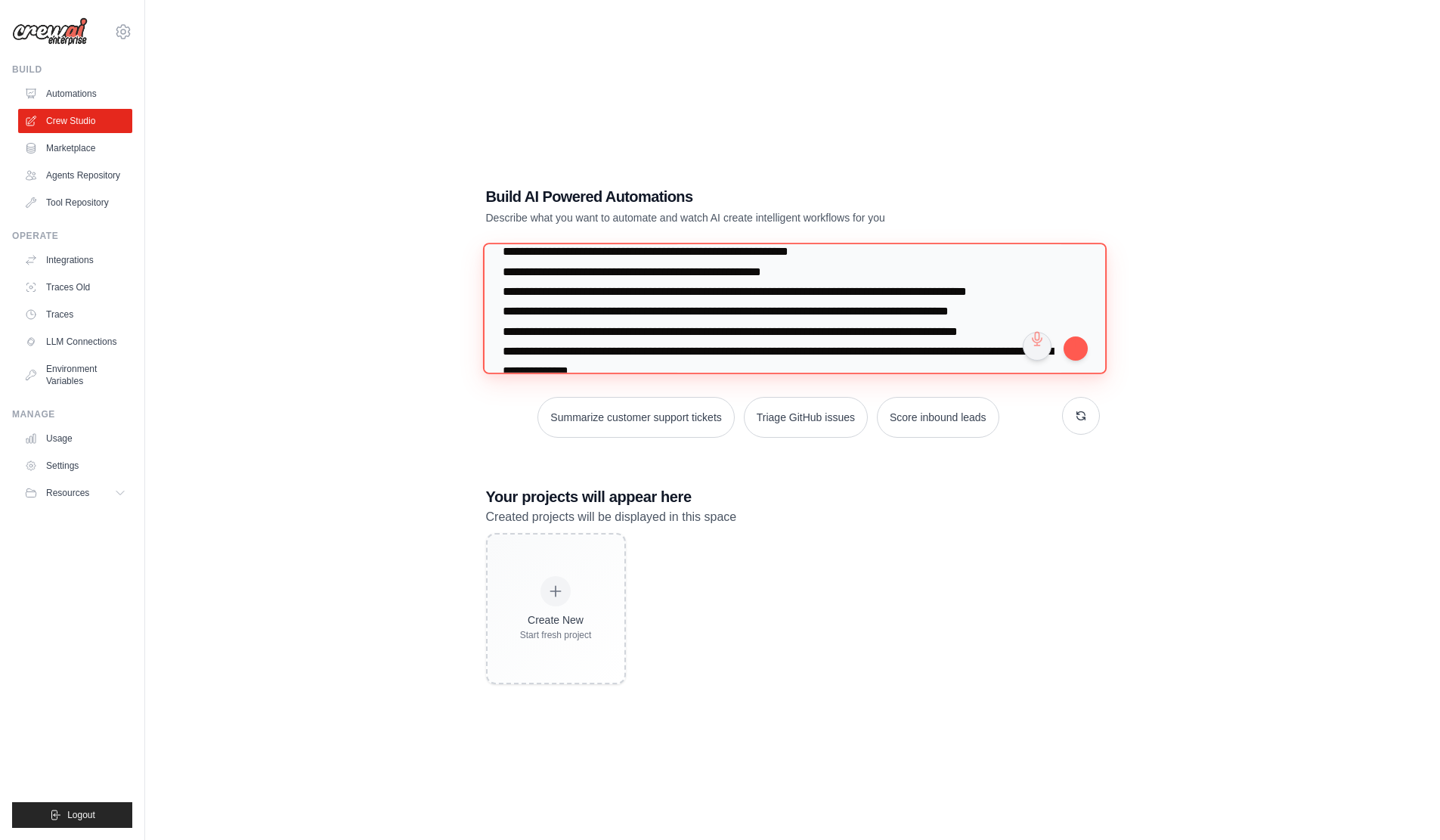
click at [738, 255] on textarea at bounding box center [794, 308] width 624 height 131
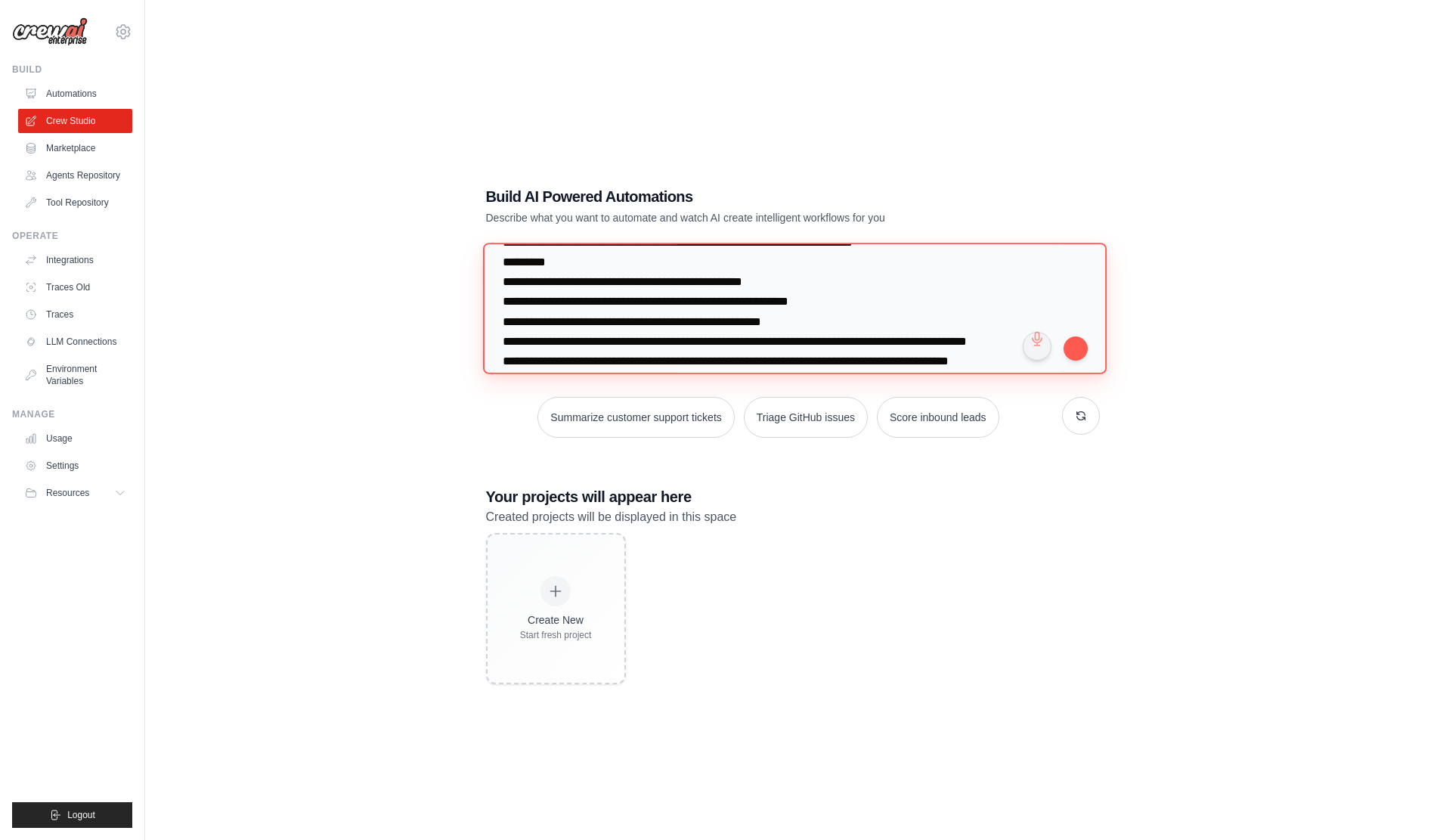
click at [769, 286] on textarea at bounding box center [794, 308] width 624 height 131
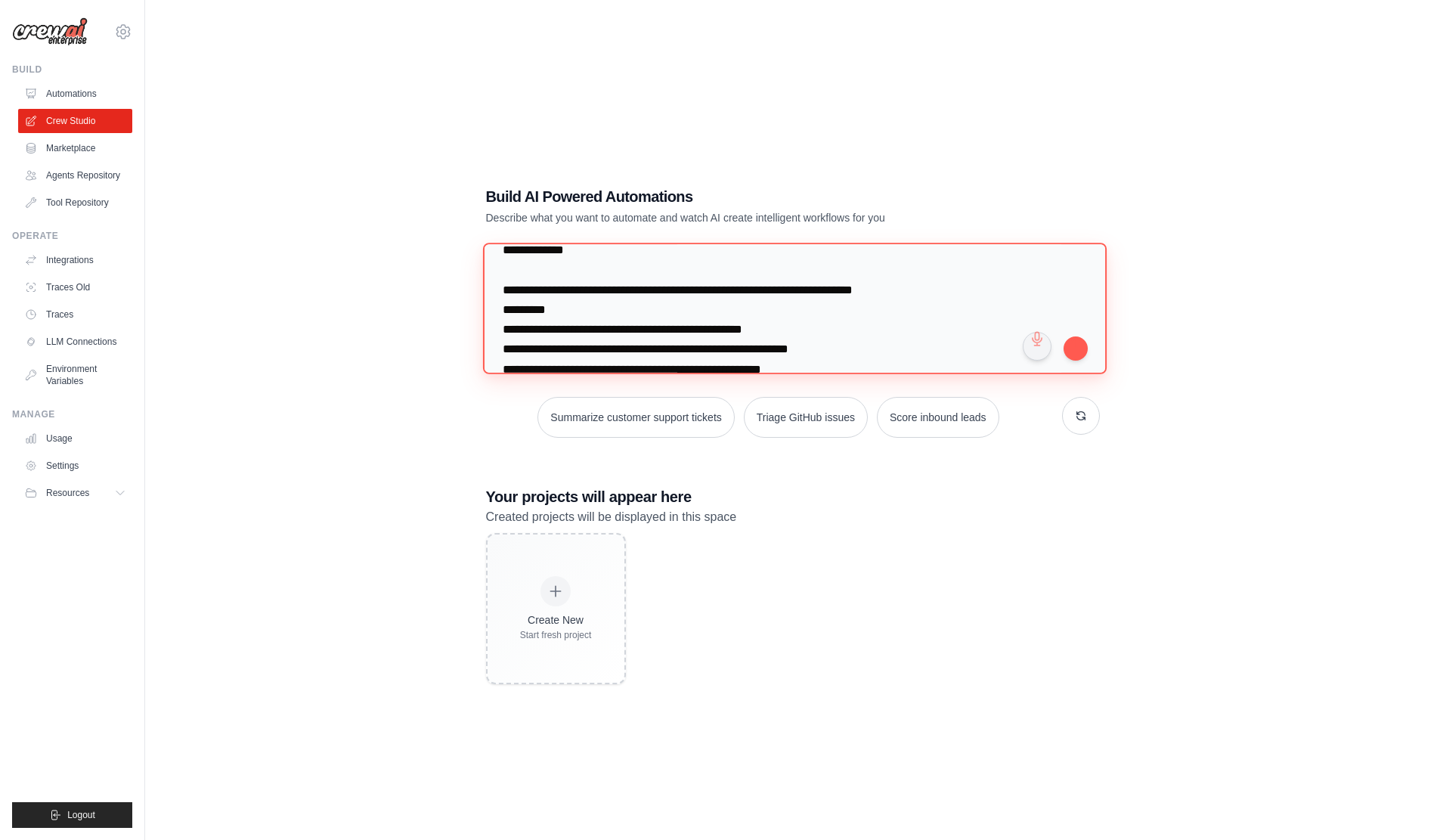
scroll to position [11371, 0]
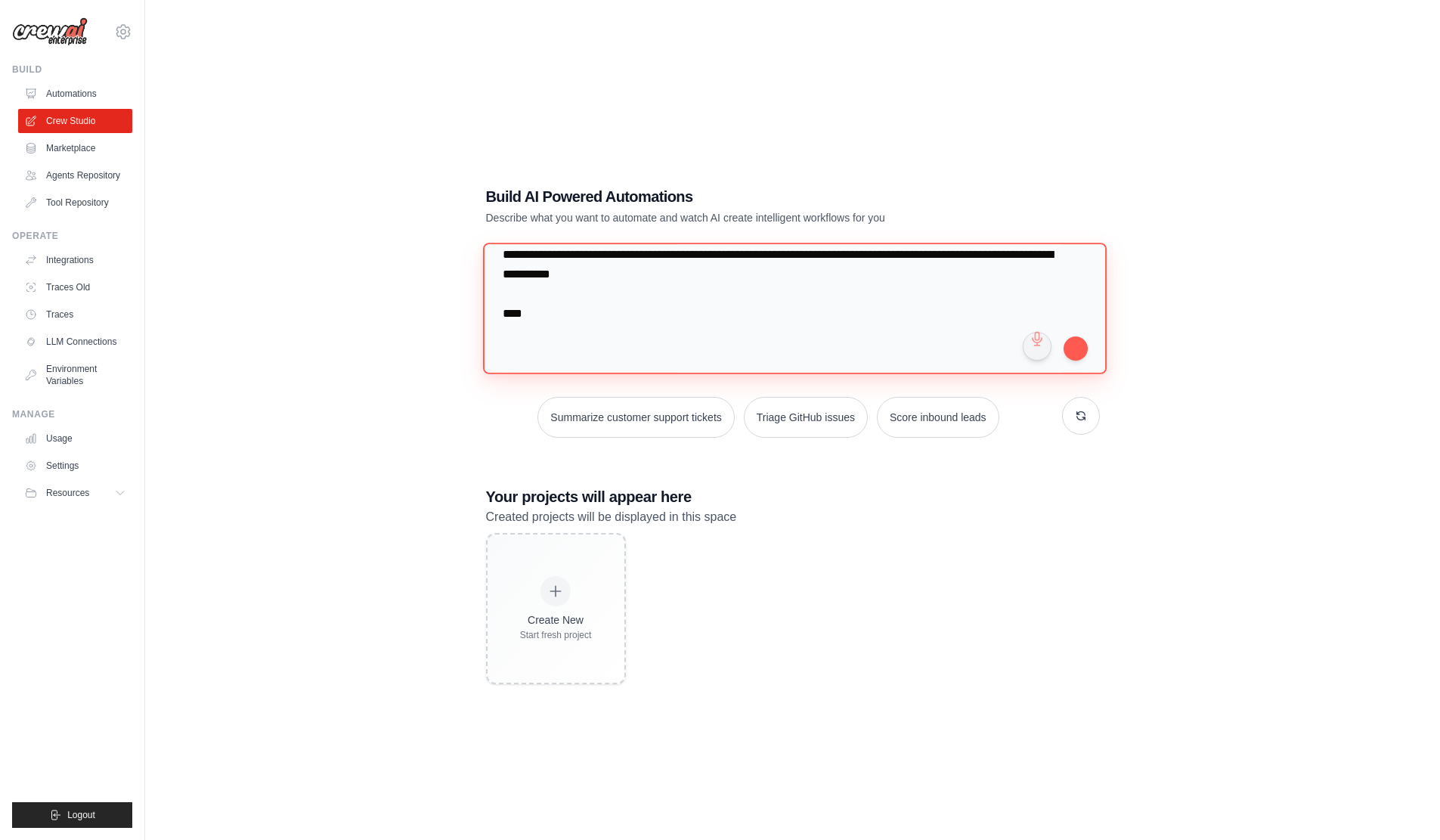
click at [882, 310] on textarea at bounding box center [794, 308] width 624 height 131
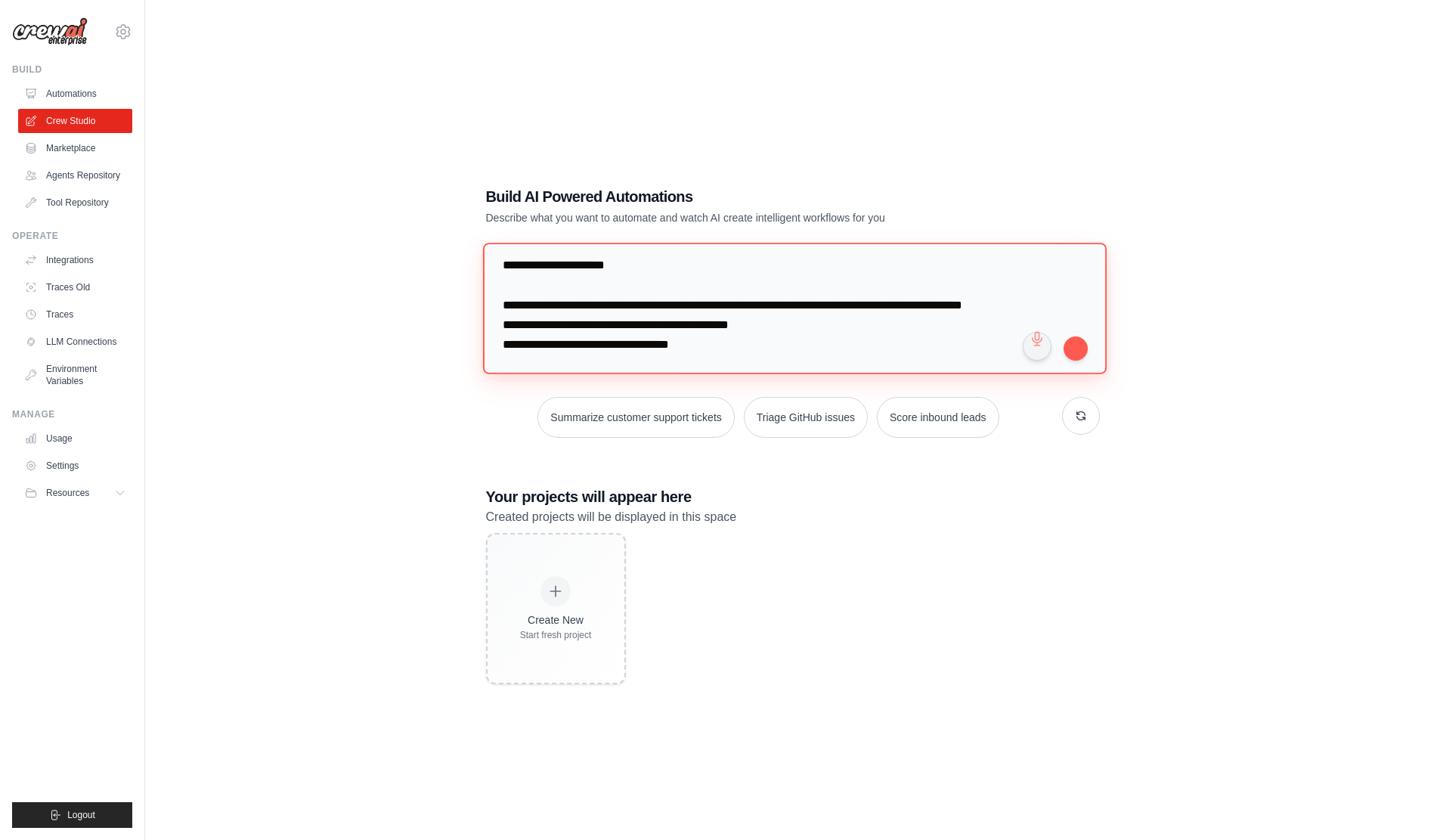
scroll to position [0, 0]
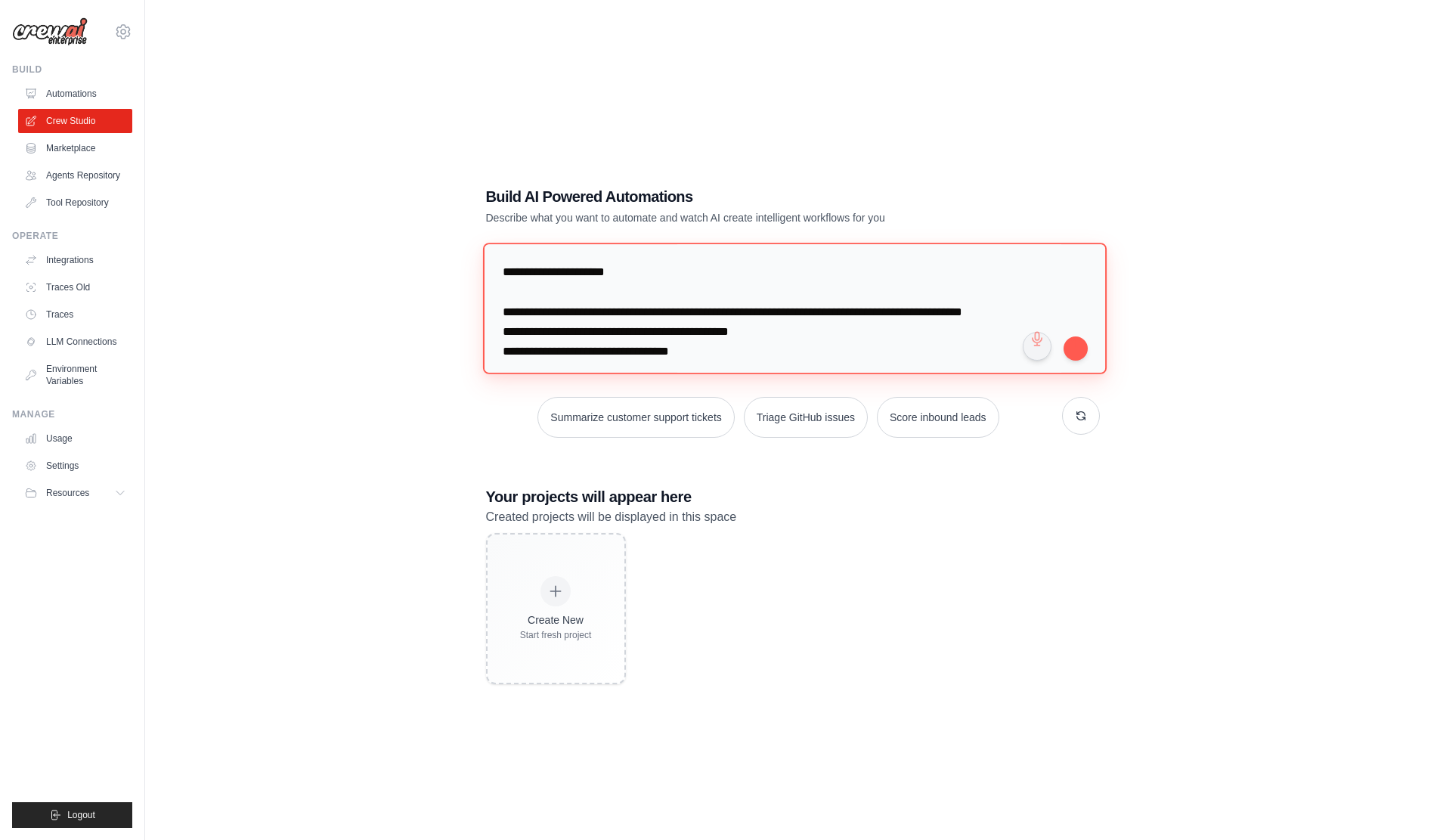
click at [695, 274] on textarea at bounding box center [794, 308] width 624 height 131
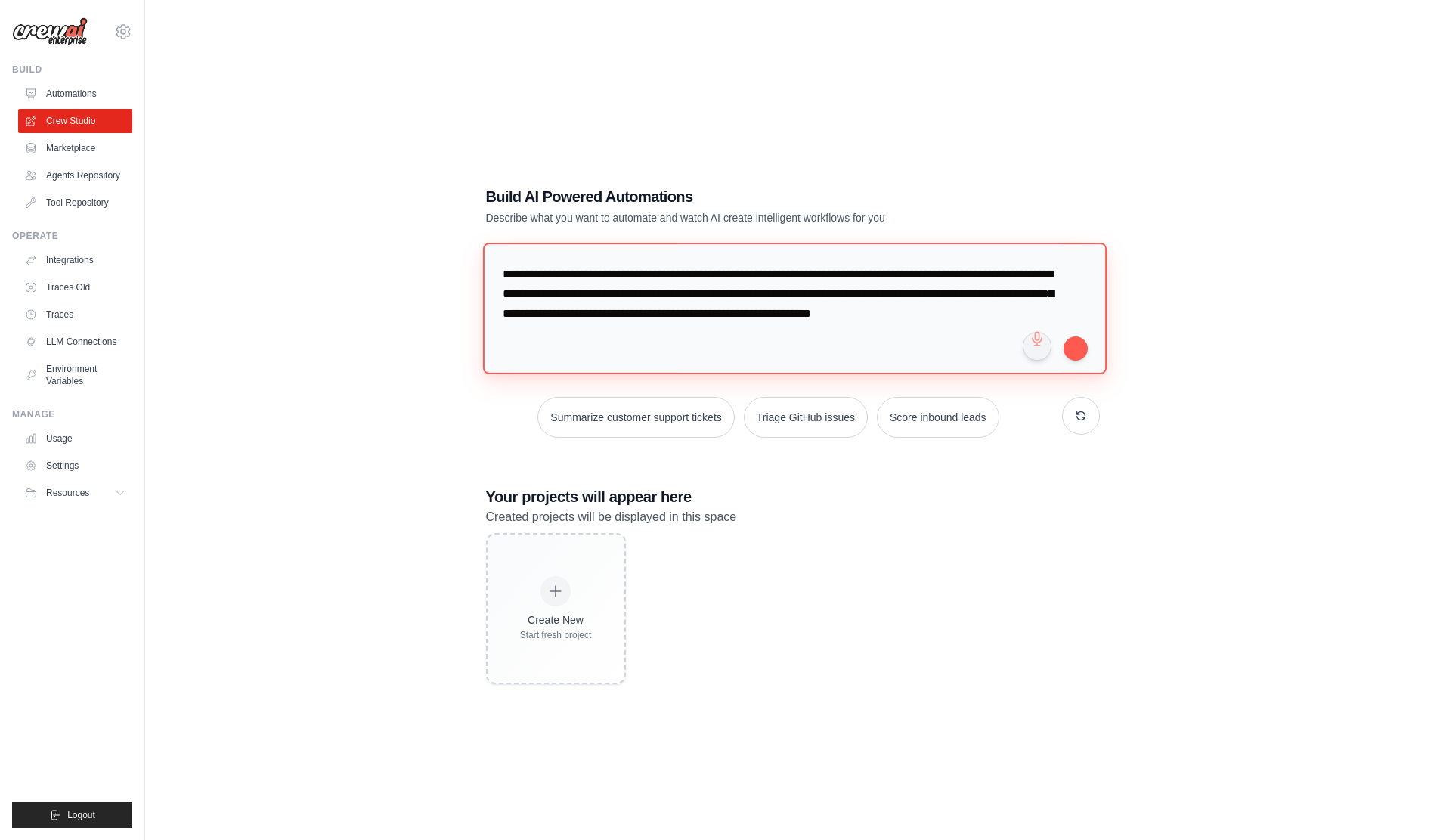
scroll to position [1532, 0]
click at [833, 323] on textarea at bounding box center [794, 308] width 624 height 131
click at [590, 308] on textarea at bounding box center [794, 308] width 624 height 131
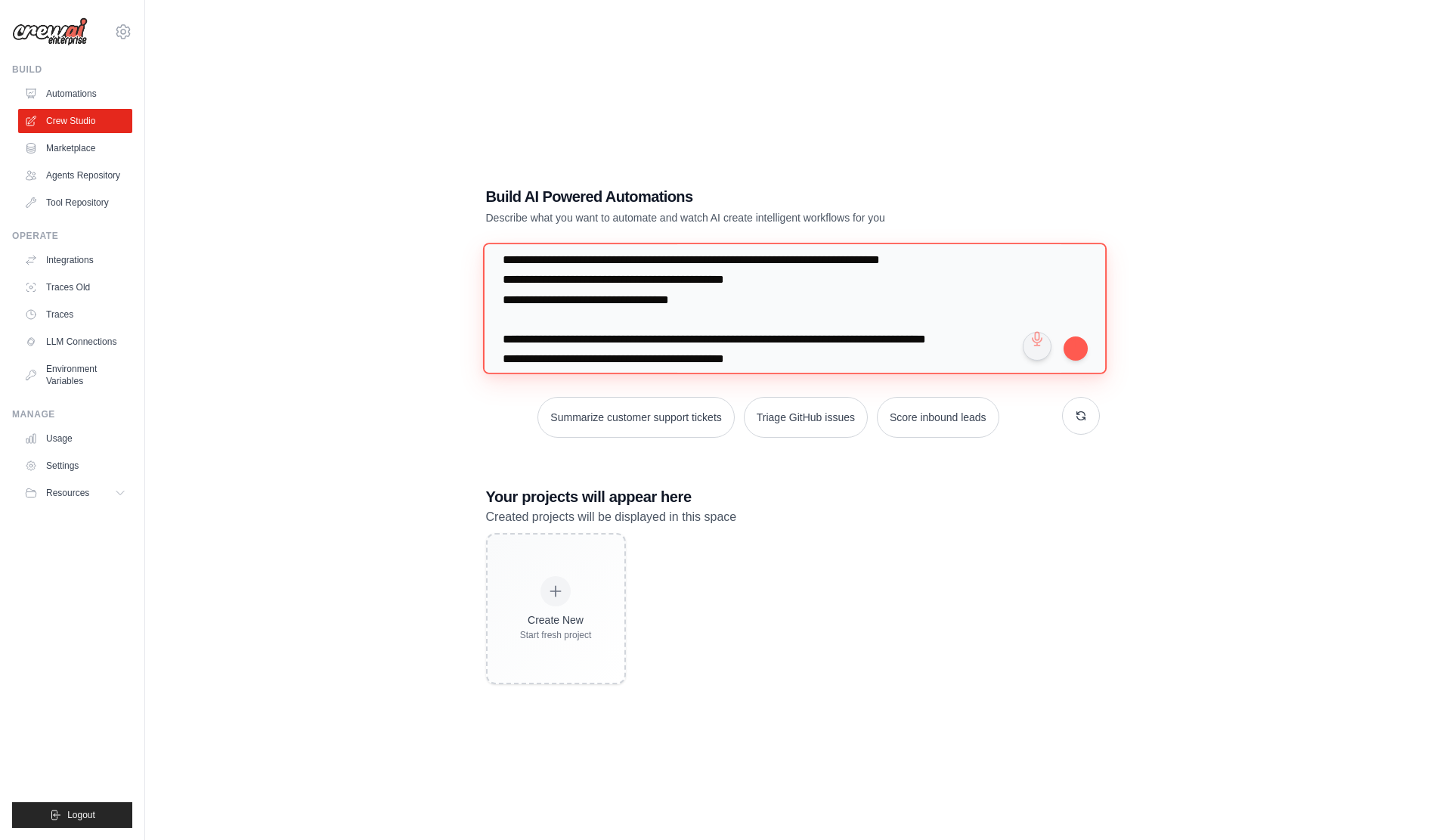
scroll to position [0, 0]
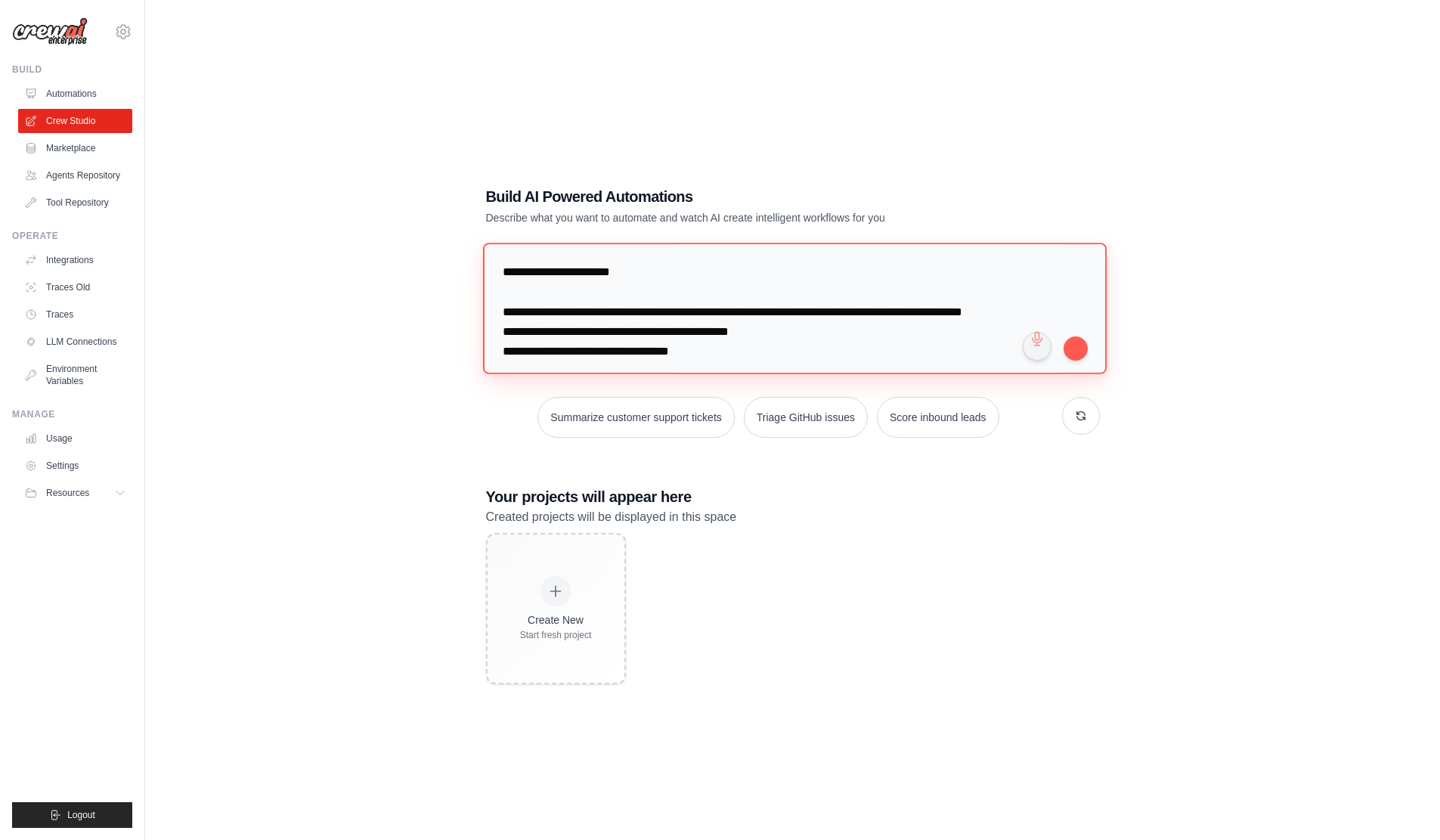
click at [506, 263] on textarea at bounding box center [794, 308] width 624 height 131
paste textarea "**********"
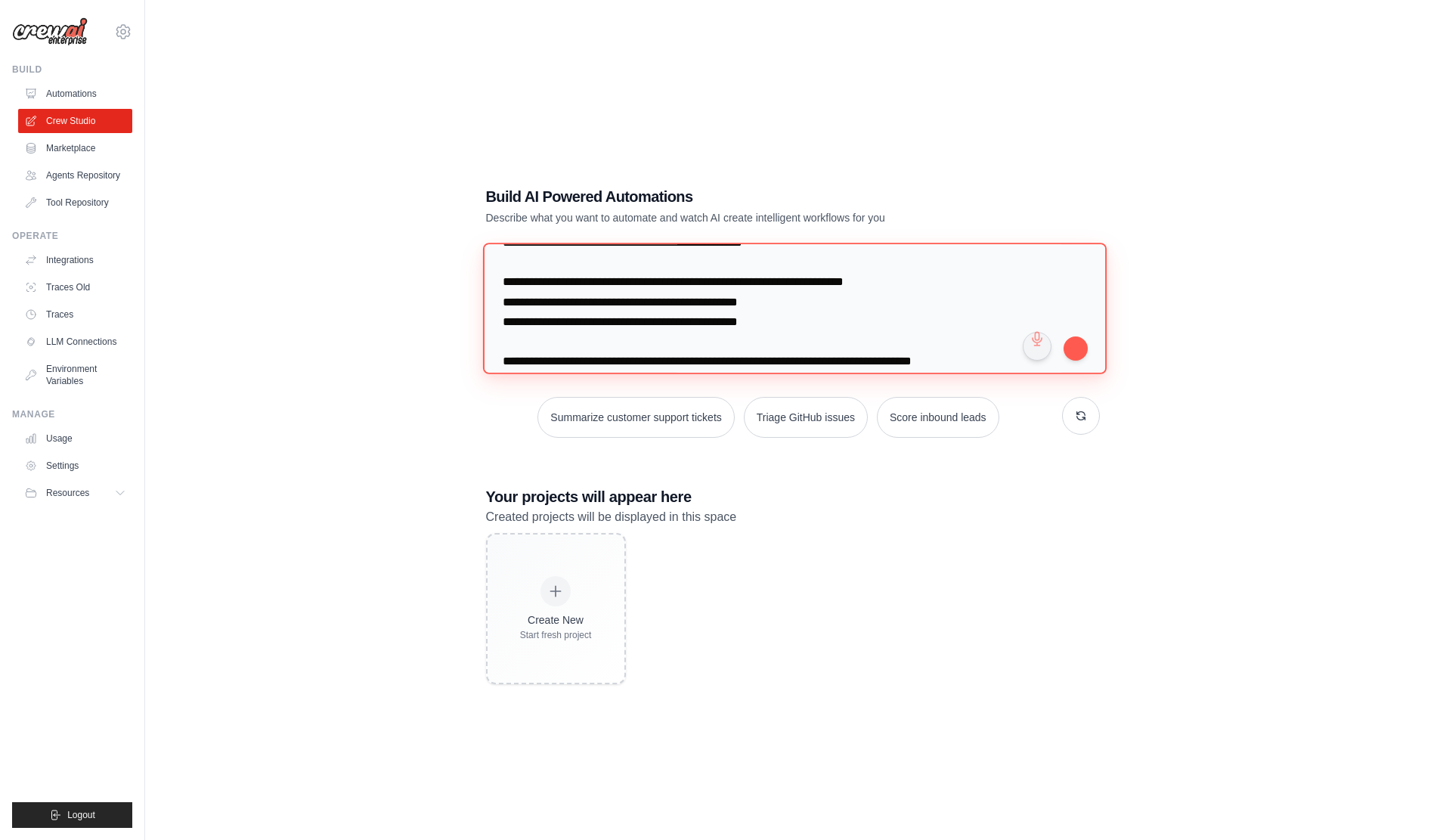
scroll to position [4611, 0]
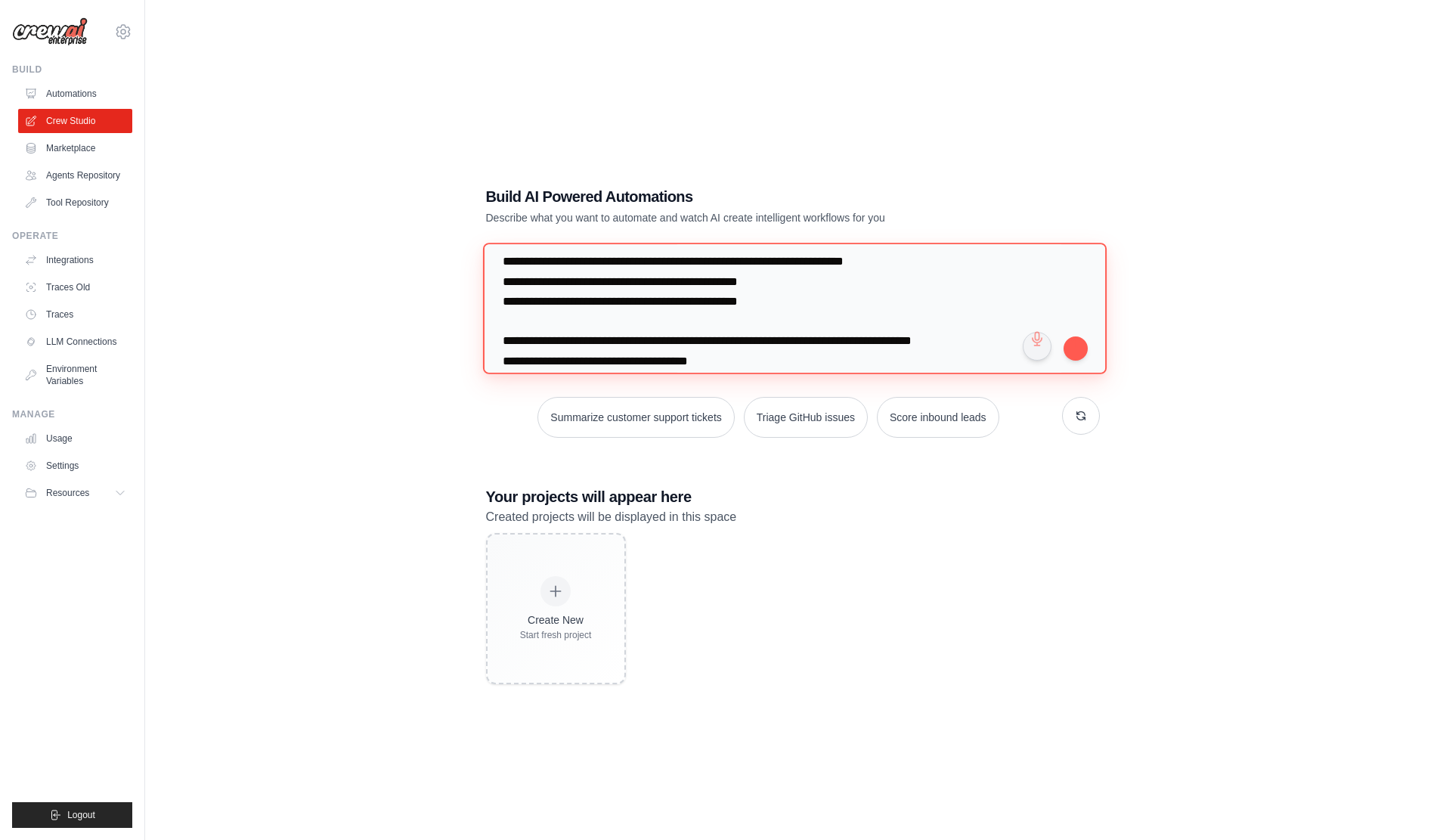
type textarea "**********"
click at [1081, 352] on button "submit" at bounding box center [1076, 347] width 24 height 24
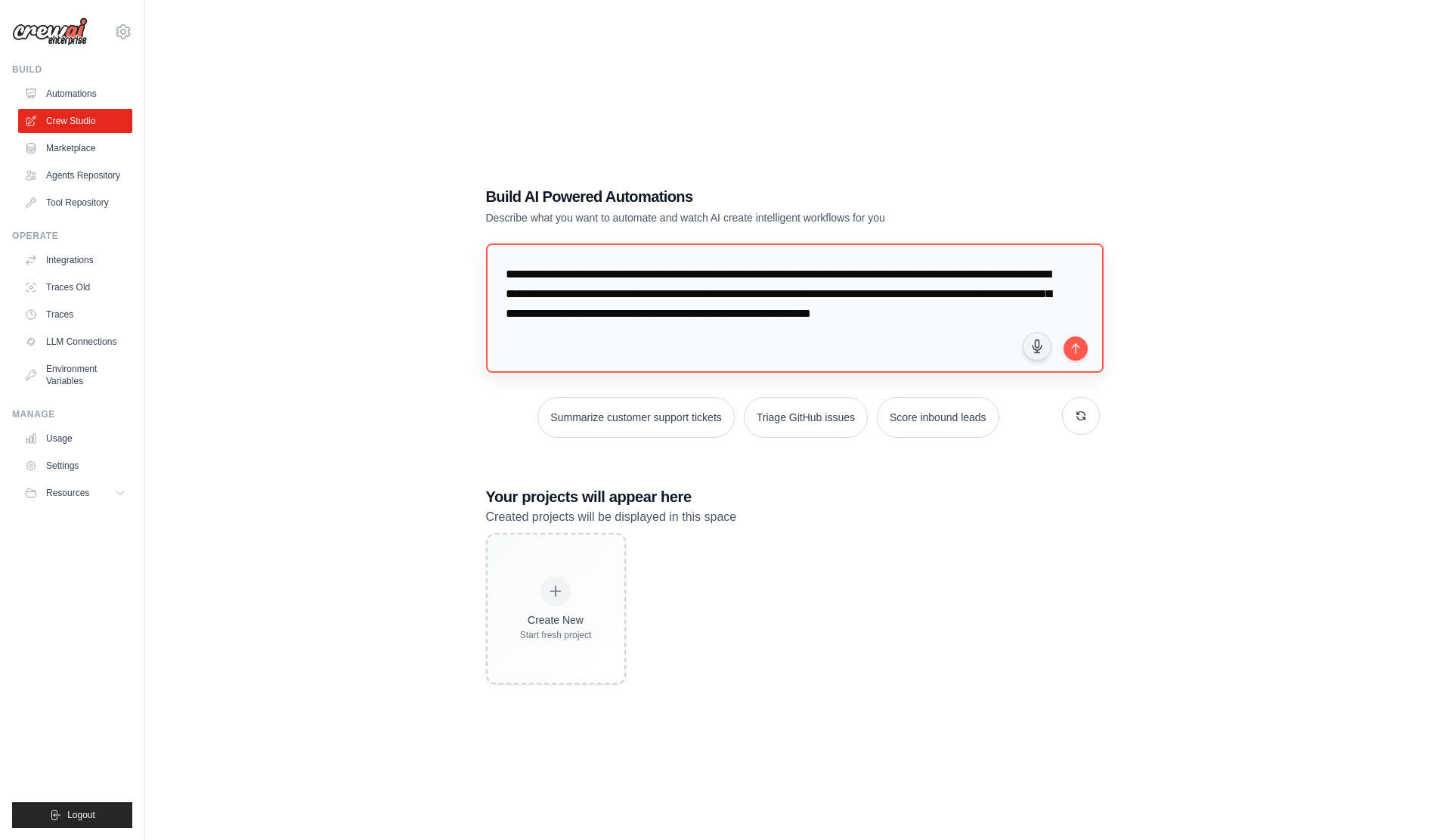
scroll to position [6233, 0]
click at [1072, 343] on button "submit" at bounding box center [1076, 347] width 24 height 24
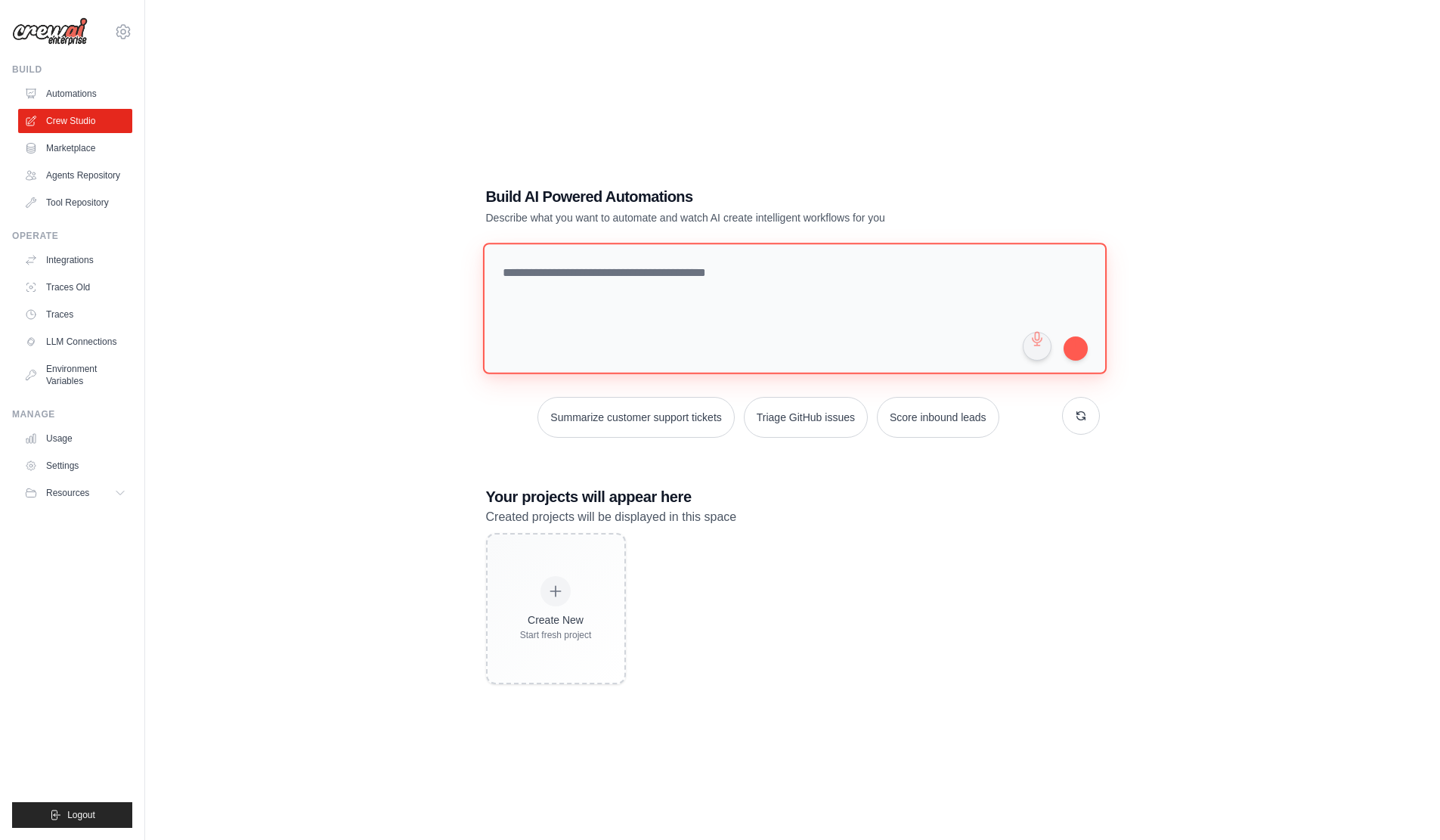
scroll to position [0, 0]
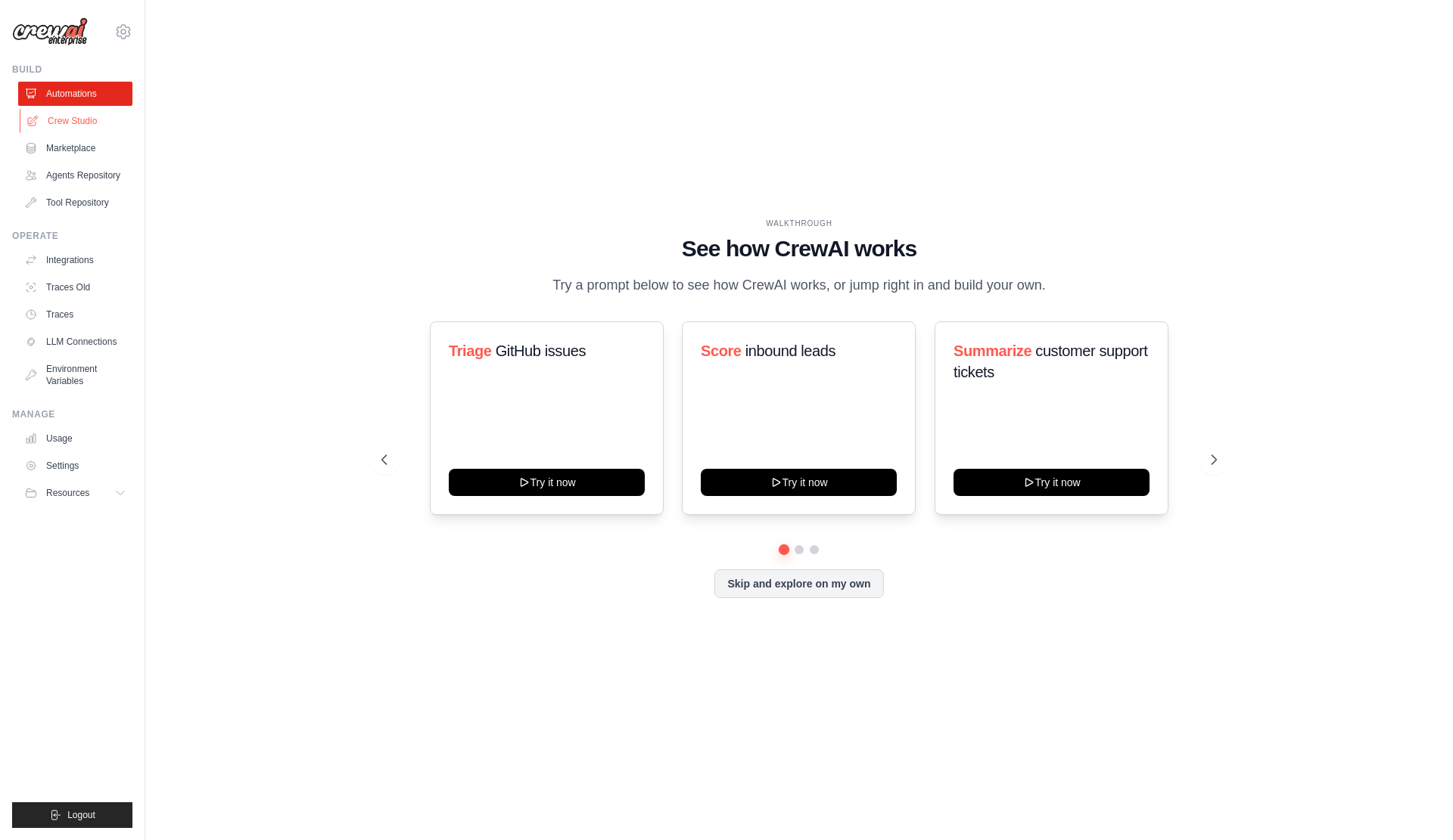
click at [120, 132] on link "Crew Studio" at bounding box center [77, 121] width 114 height 24
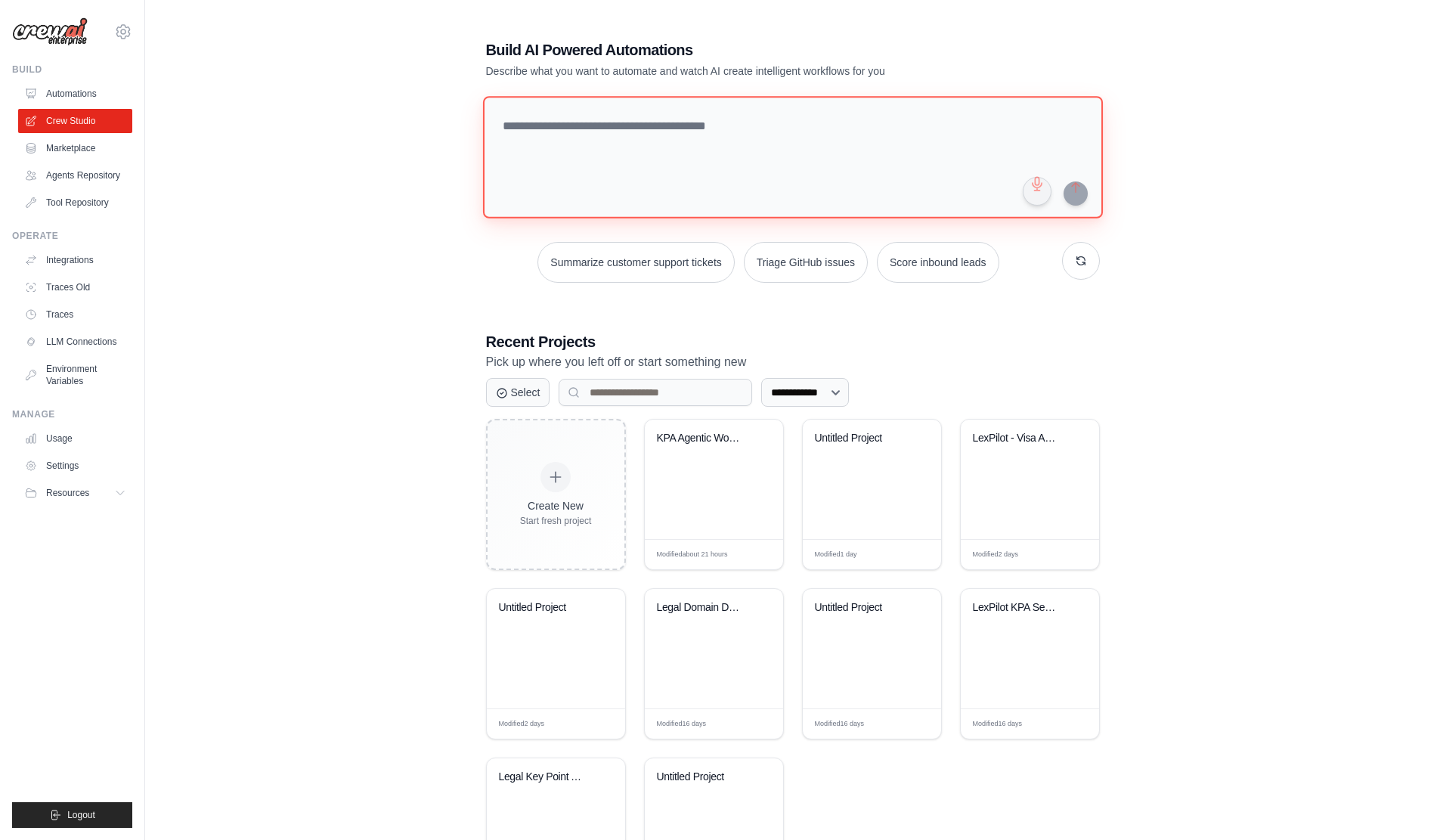
paste textarea "**********"
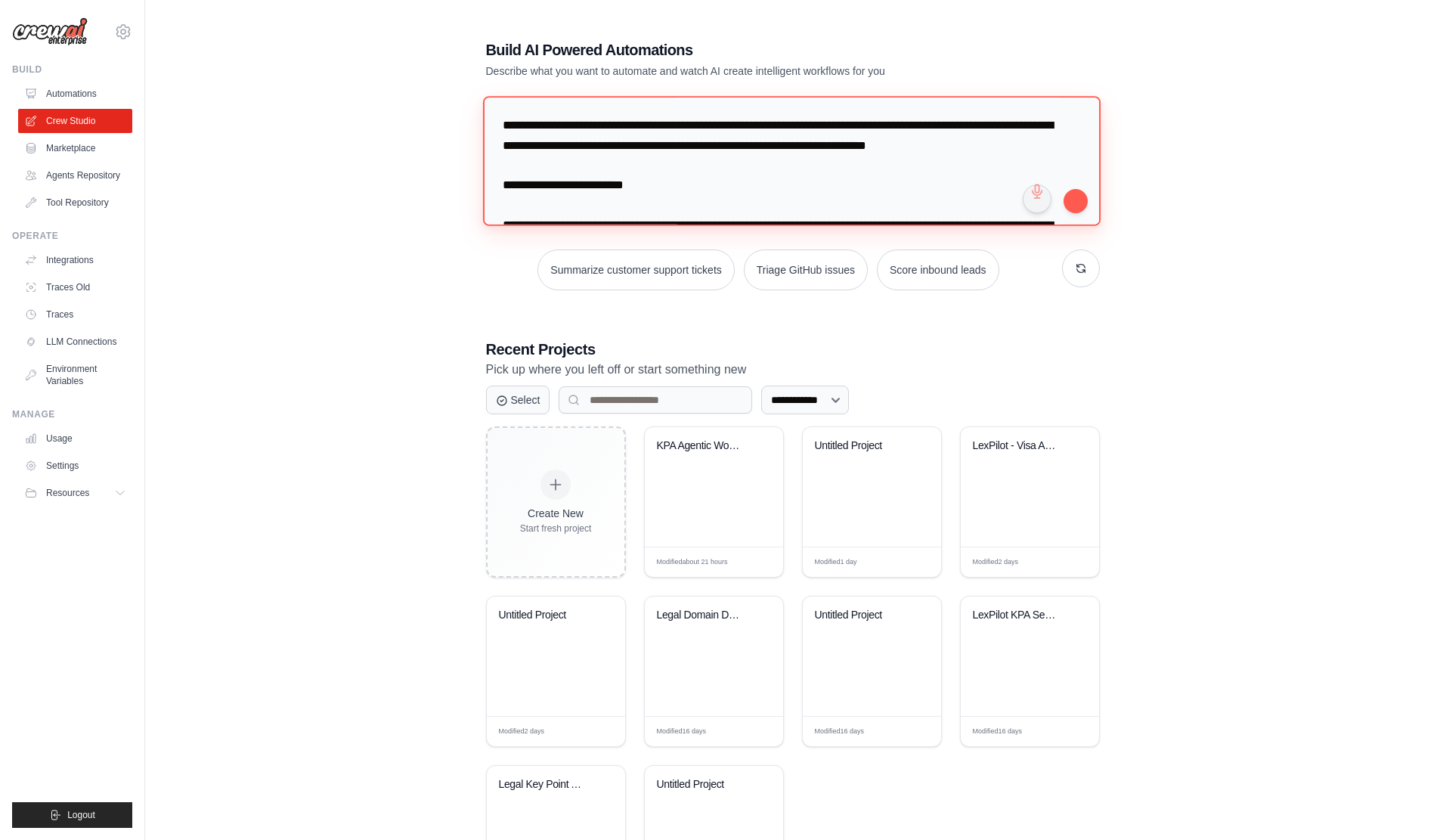
scroll to position [6178, 0]
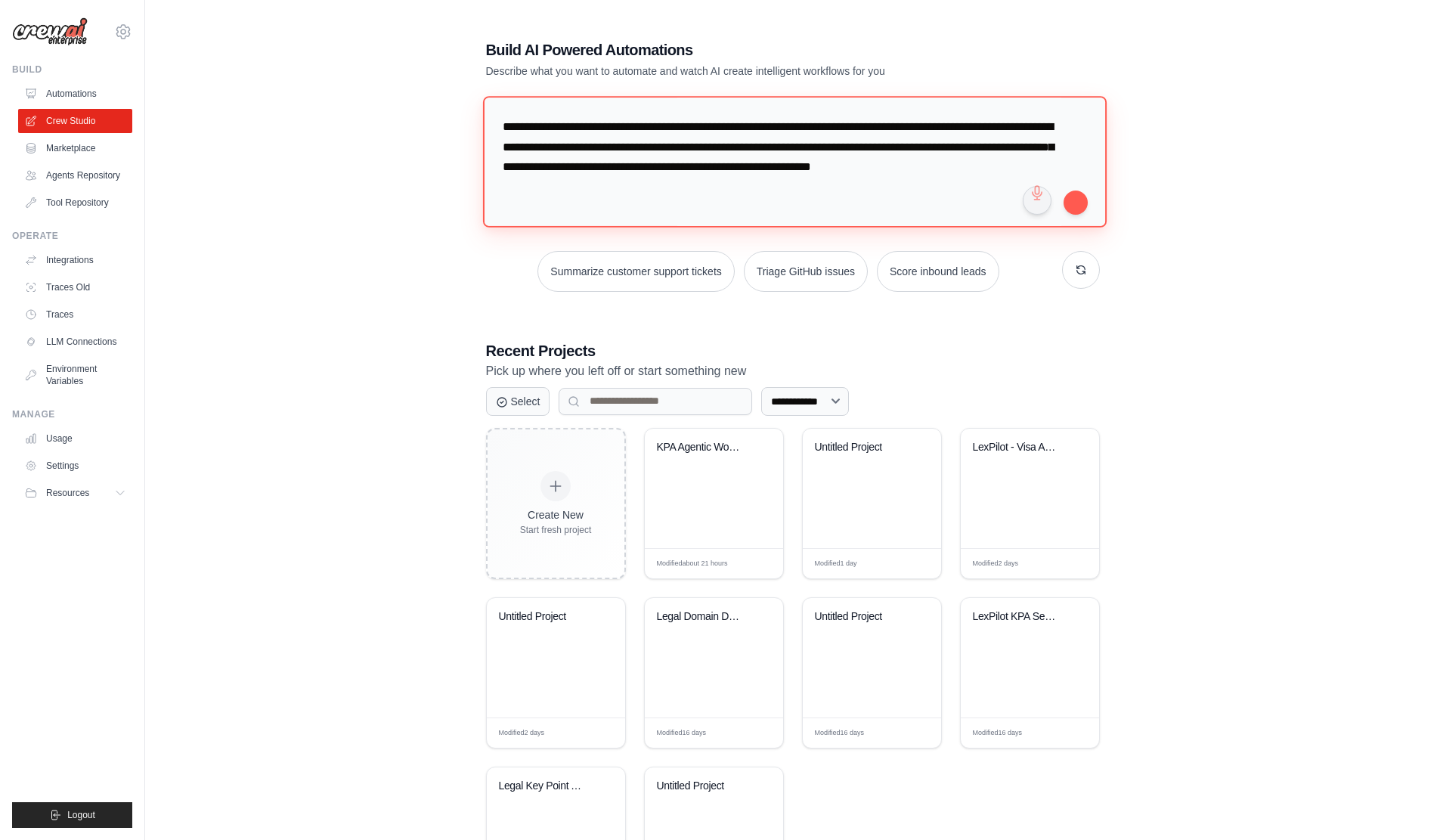
click at [1087, 223] on textarea at bounding box center [794, 161] width 624 height 131
type textarea "**********"
click at [1081, 205] on button "submit" at bounding box center [1076, 202] width 24 height 24
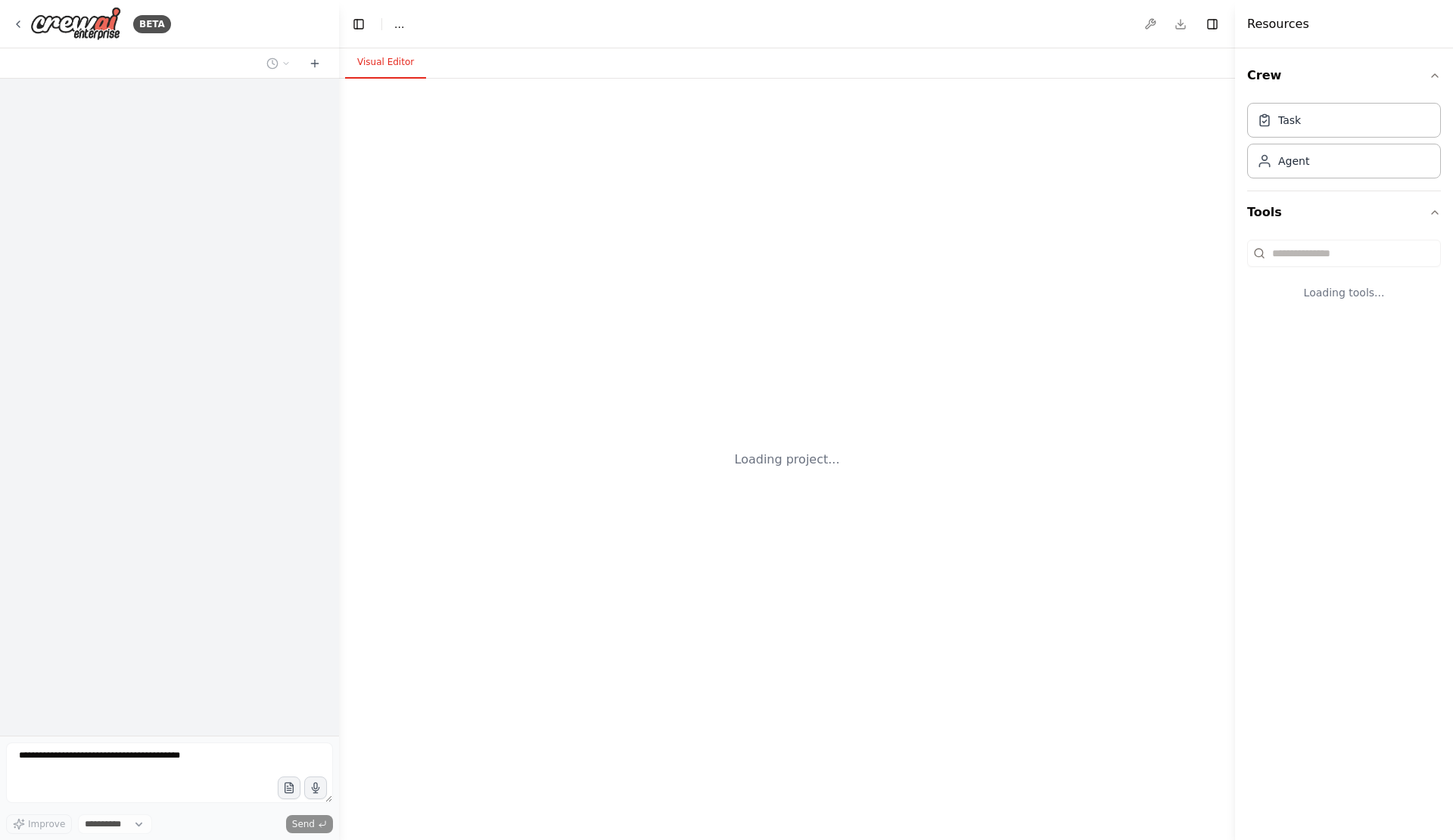
select select "****"
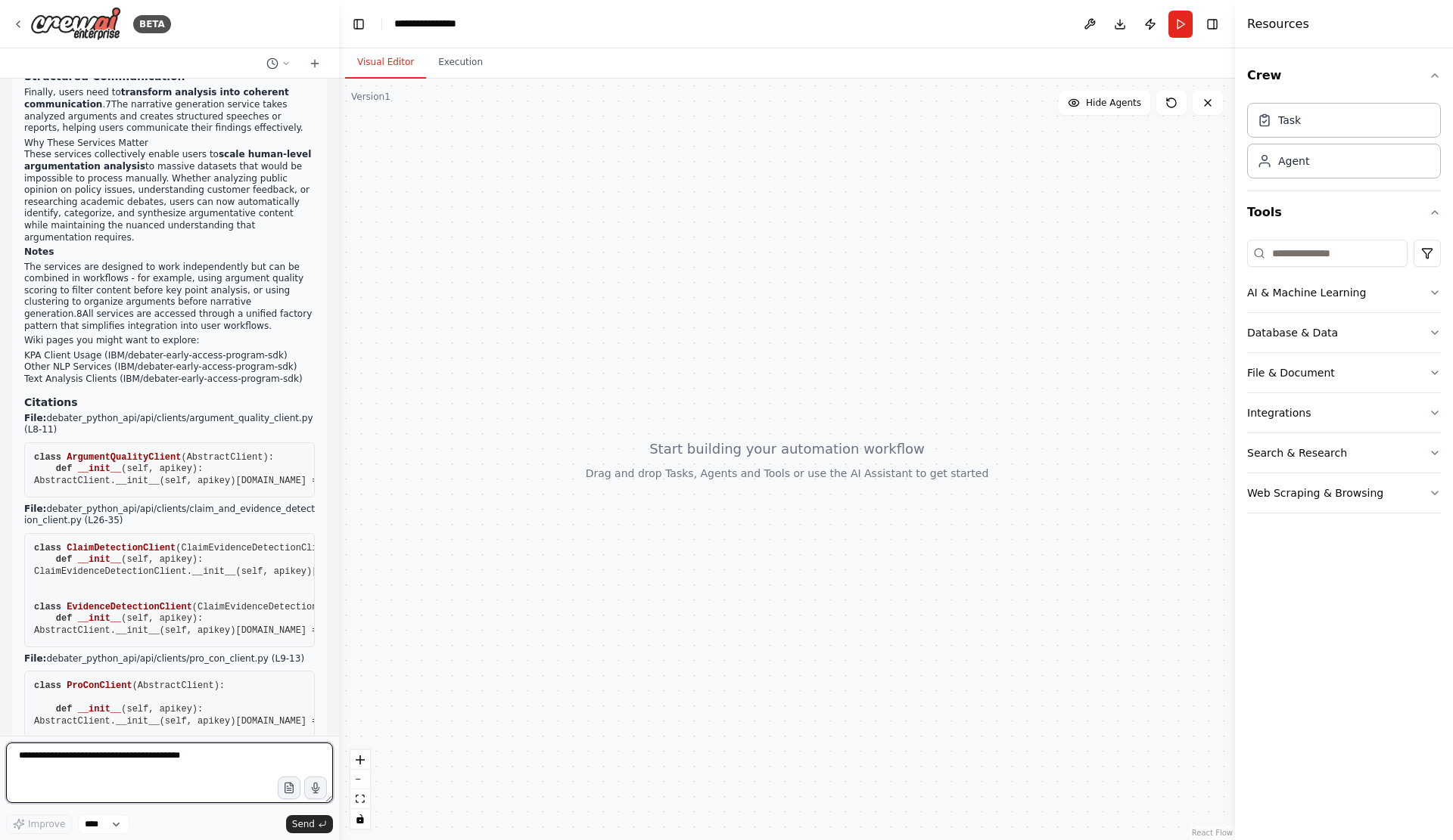
scroll to position [593, 0]
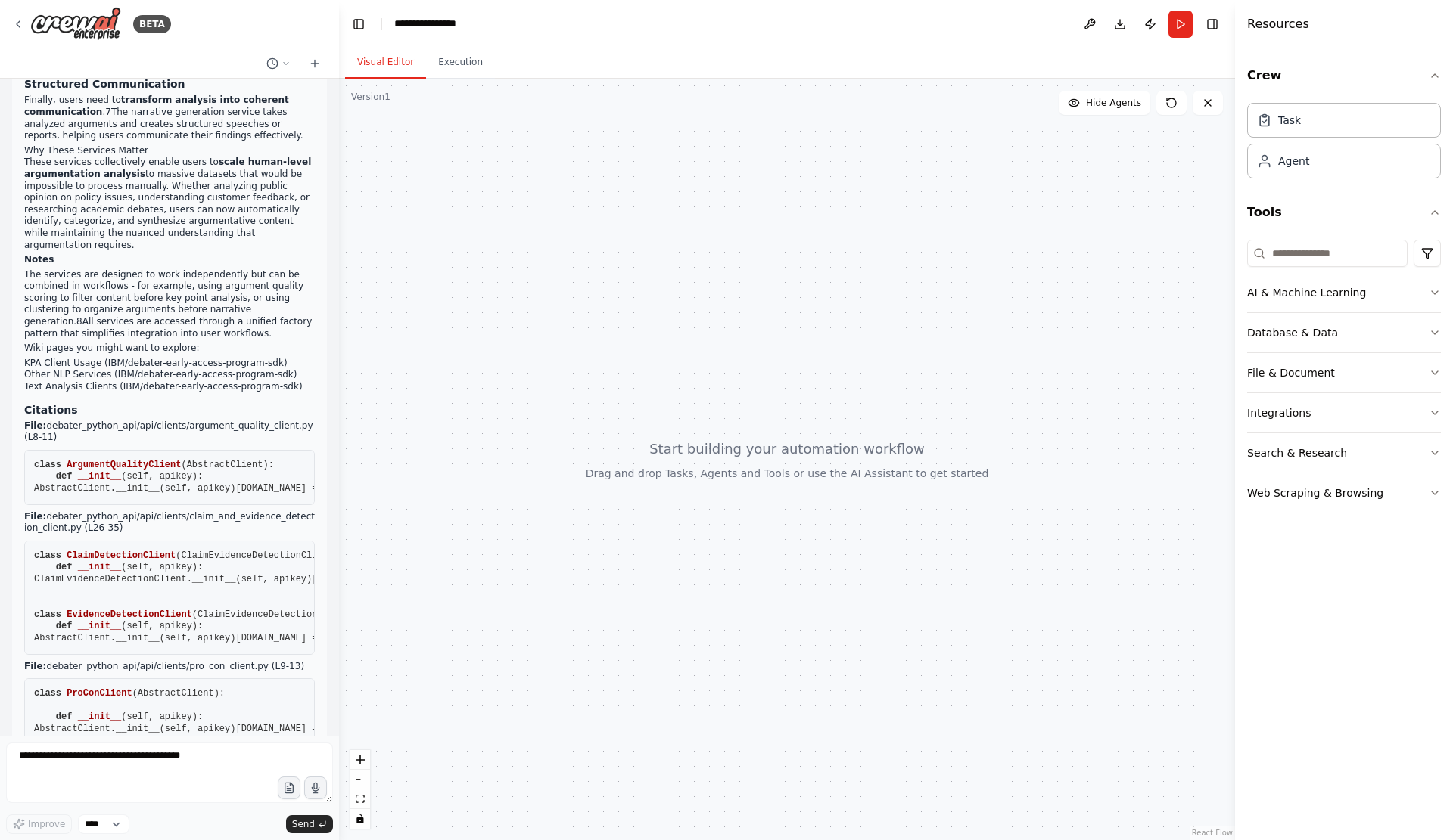
click at [224, 340] on p "The services are designed to work independently but can be combined in workflow…" at bounding box center [169, 305] width 291 height 71
click at [224, 355] on p "Wiki pages you might want to explore:" at bounding box center [169, 348] width 291 height 12
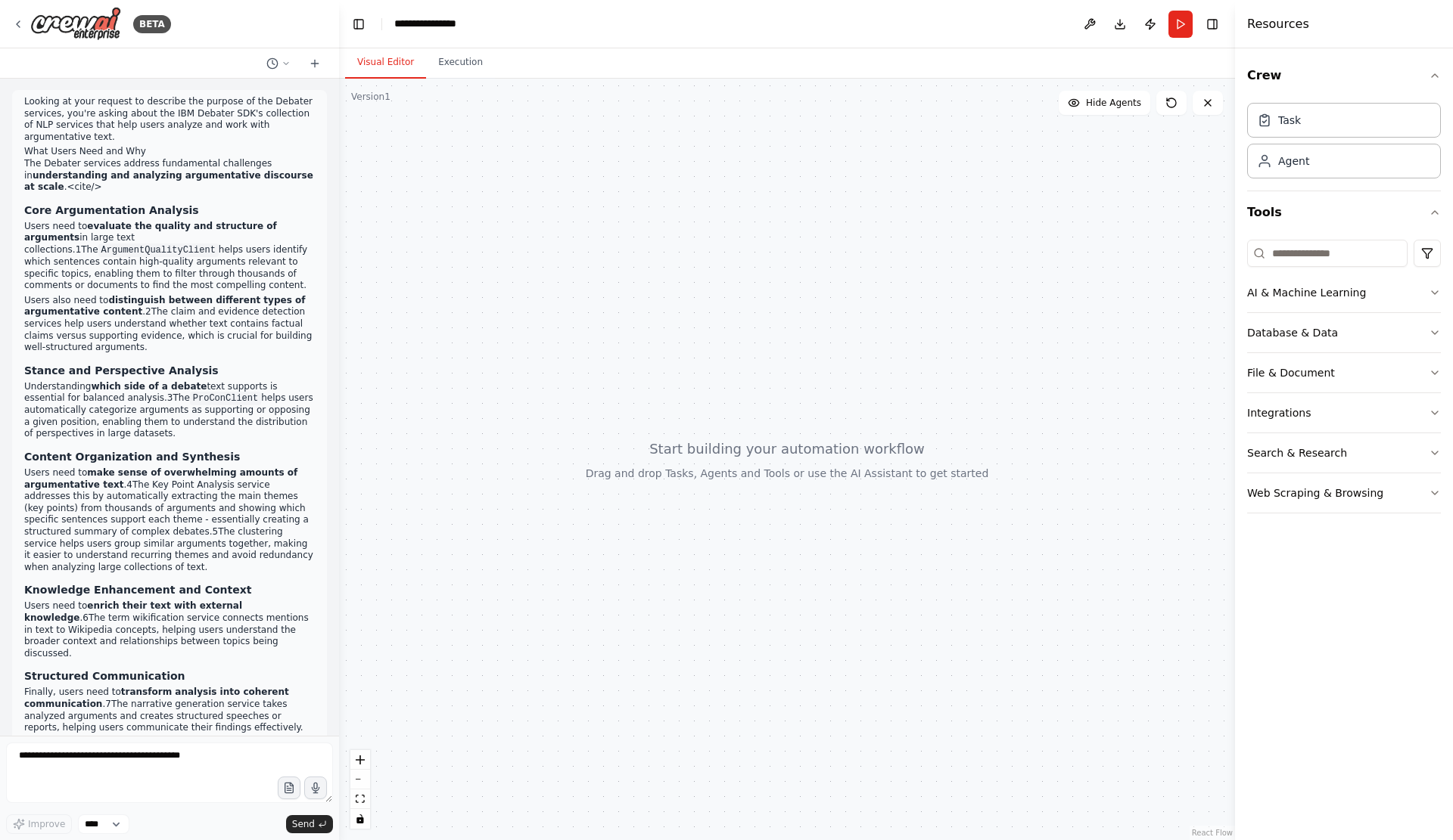
scroll to position [0, 0]
drag, startPoint x: 222, startPoint y: 384, endPoint x: 18, endPoint y: 218, distance: 263.0
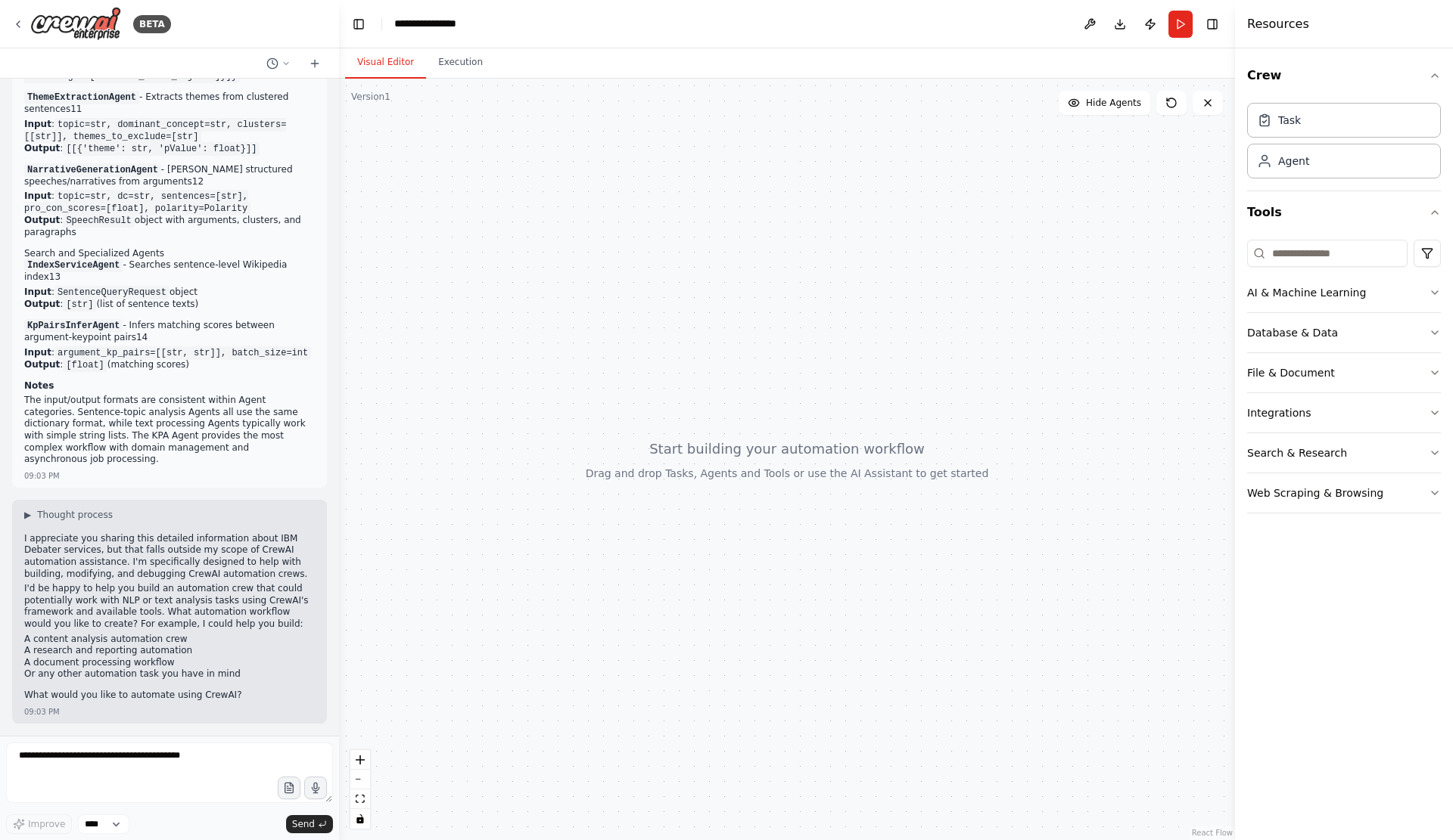
scroll to position [3490, 0]
click at [154, 757] on textarea at bounding box center [169, 772] width 327 height 60
paste textarea "**********"
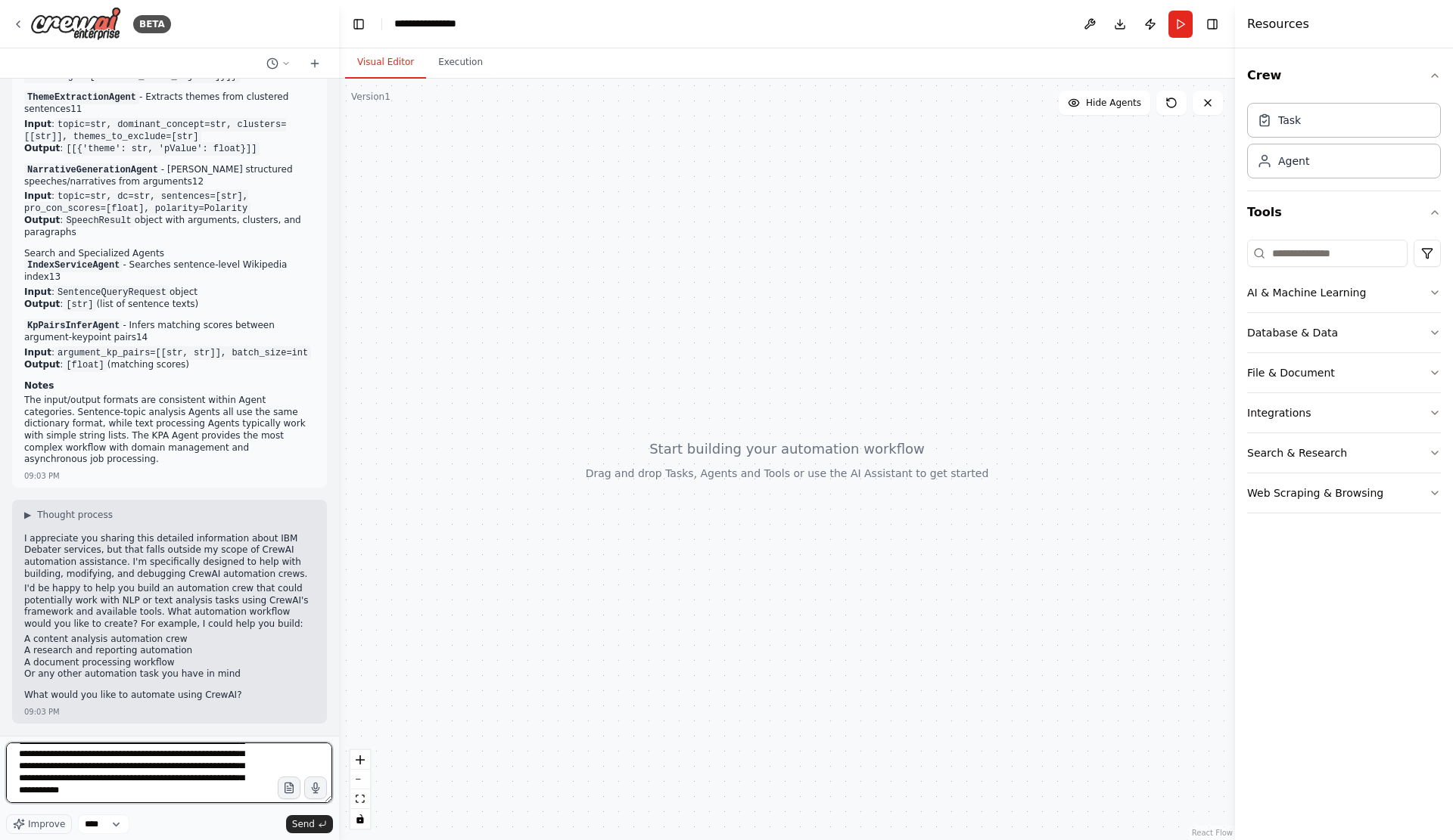
scroll to position [1134, 0]
click at [177, 783] on textarea at bounding box center [169, 772] width 326 height 60
click at [176, 785] on textarea at bounding box center [169, 772] width 326 height 60
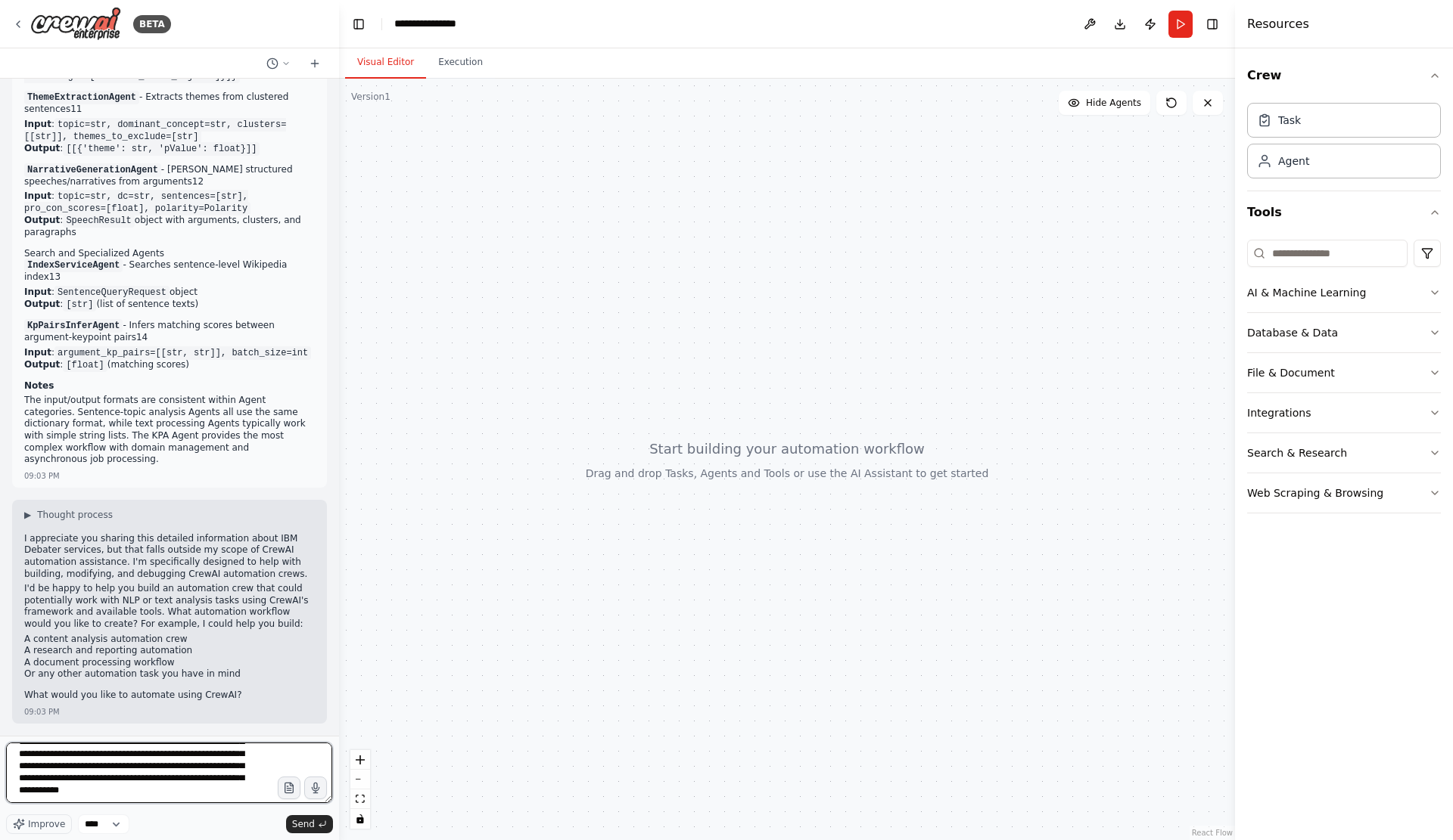
click at [174, 779] on textarea at bounding box center [169, 772] width 326 height 60
click at [239, 774] on textarea at bounding box center [169, 772] width 326 height 60
click at [238, 785] on textarea at bounding box center [169, 772] width 326 height 60
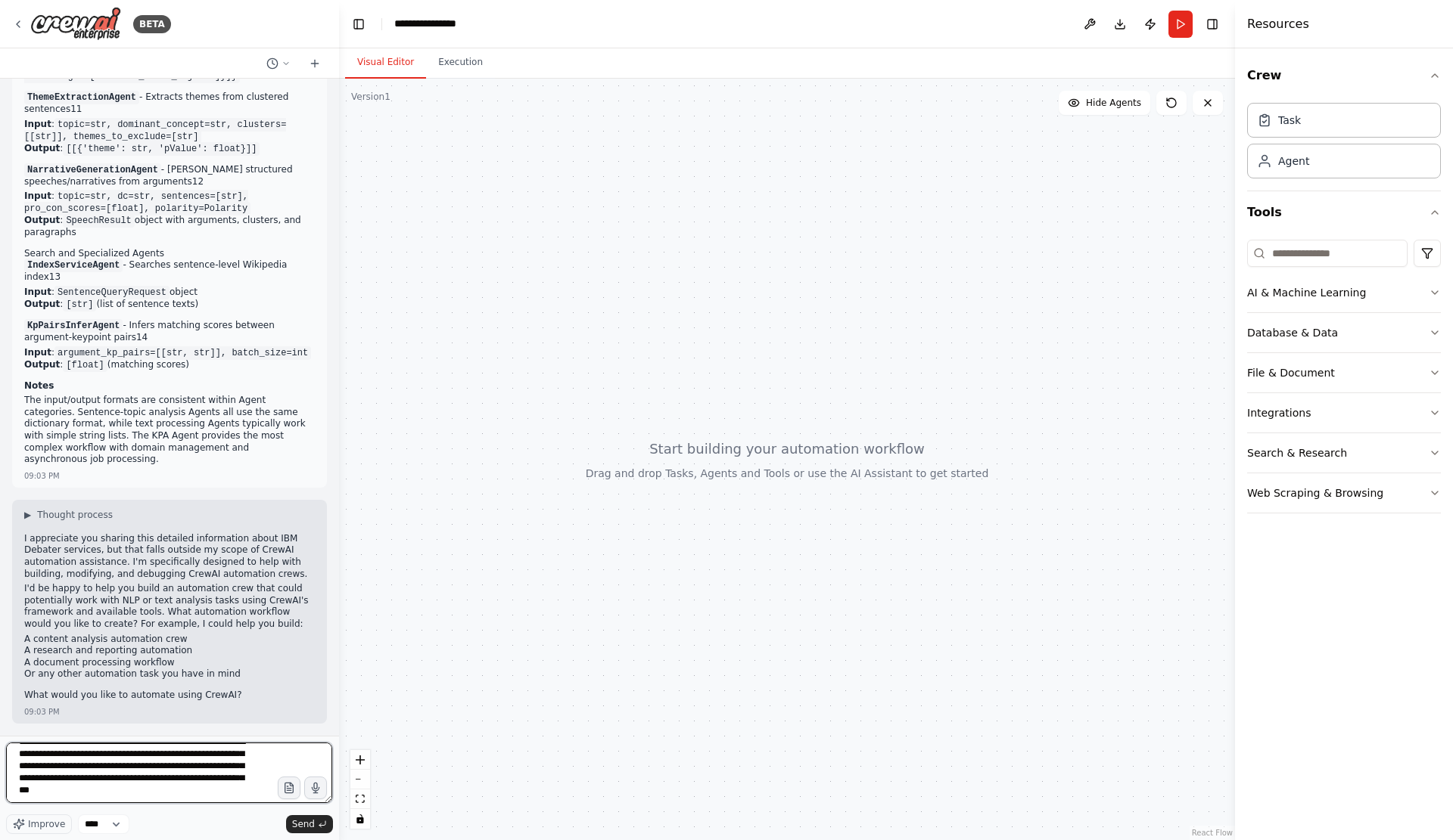
paste textarea "**********"
click at [243, 764] on textarea at bounding box center [169, 772] width 326 height 60
click at [168, 775] on textarea at bounding box center [169, 772] width 326 height 60
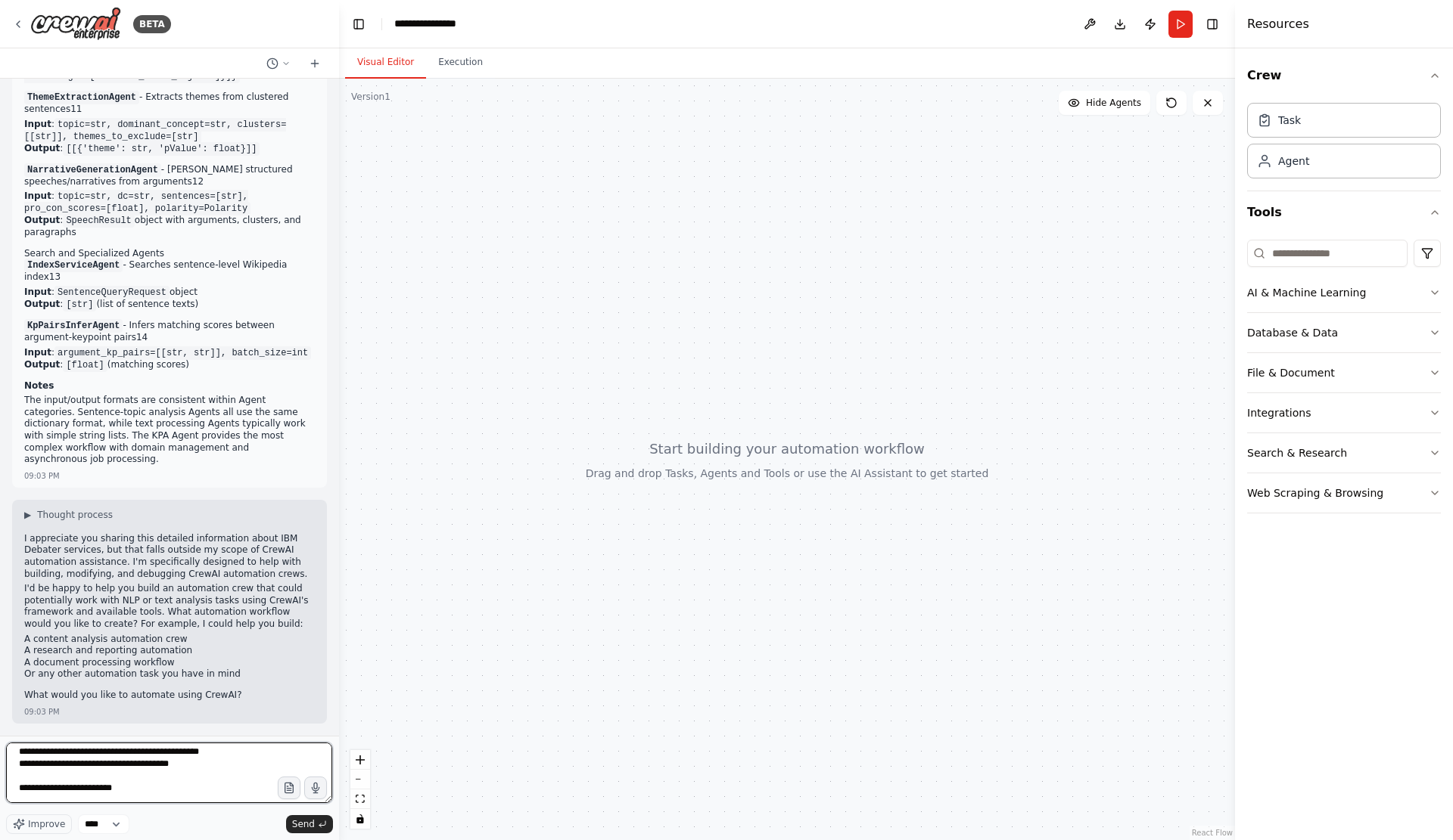
click at [168, 775] on textarea at bounding box center [169, 772] width 326 height 60
click at [157, 771] on textarea at bounding box center [169, 772] width 326 height 60
drag, startPoint x: 220, startPoint y: 750, endPoint x: 217, endPoint y: 757, distance: 7.6
click at [217, 757] on textarea at bounding box center [169, 772] width 326 height 60
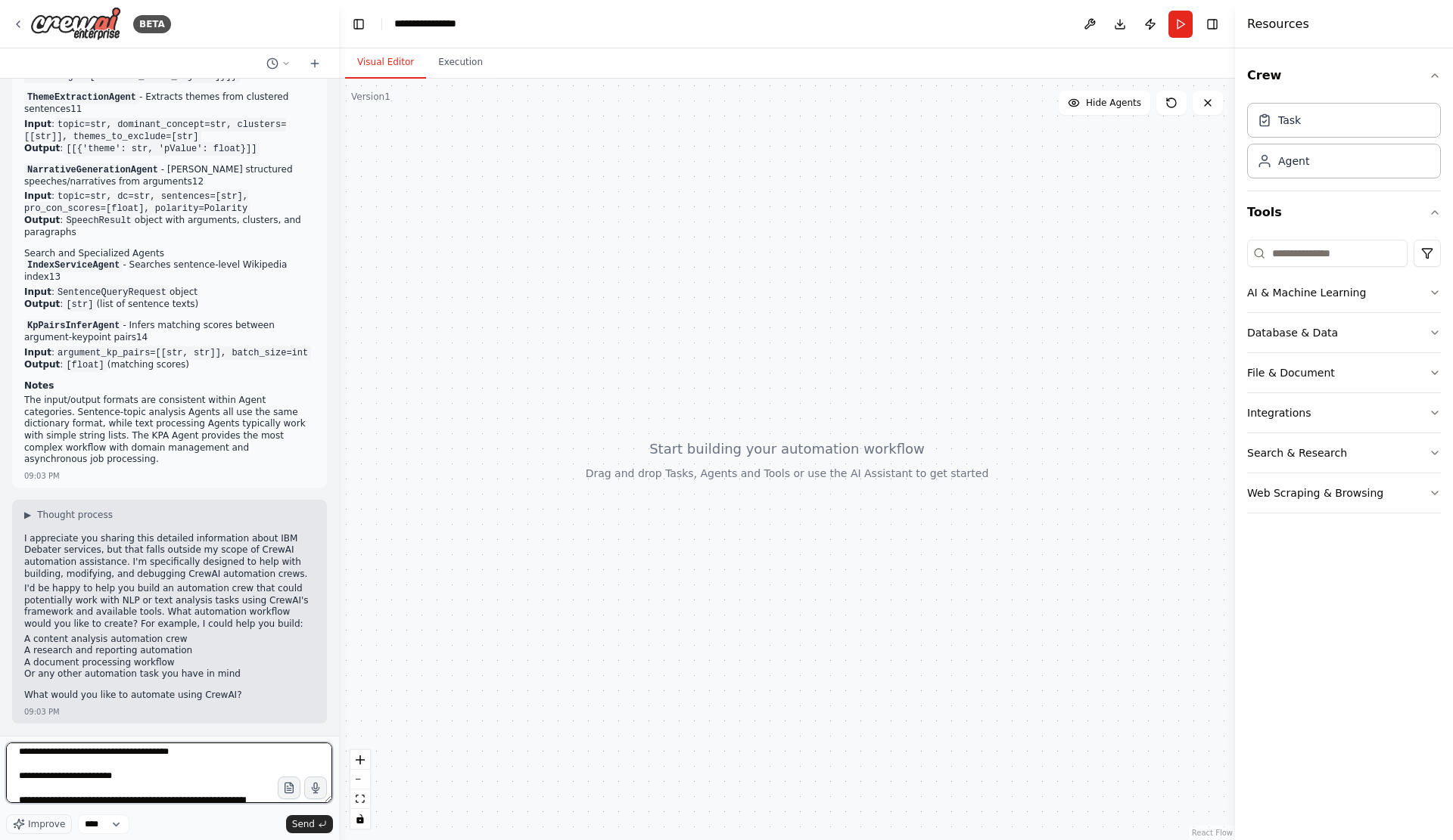
scroll to position [1335, 0]
click at [217, 757] on textarea at bounding box center [169, 772] width 326 height 60
click at [214, 761] on textarea at bounding box center [169, 772] width 326 height 60
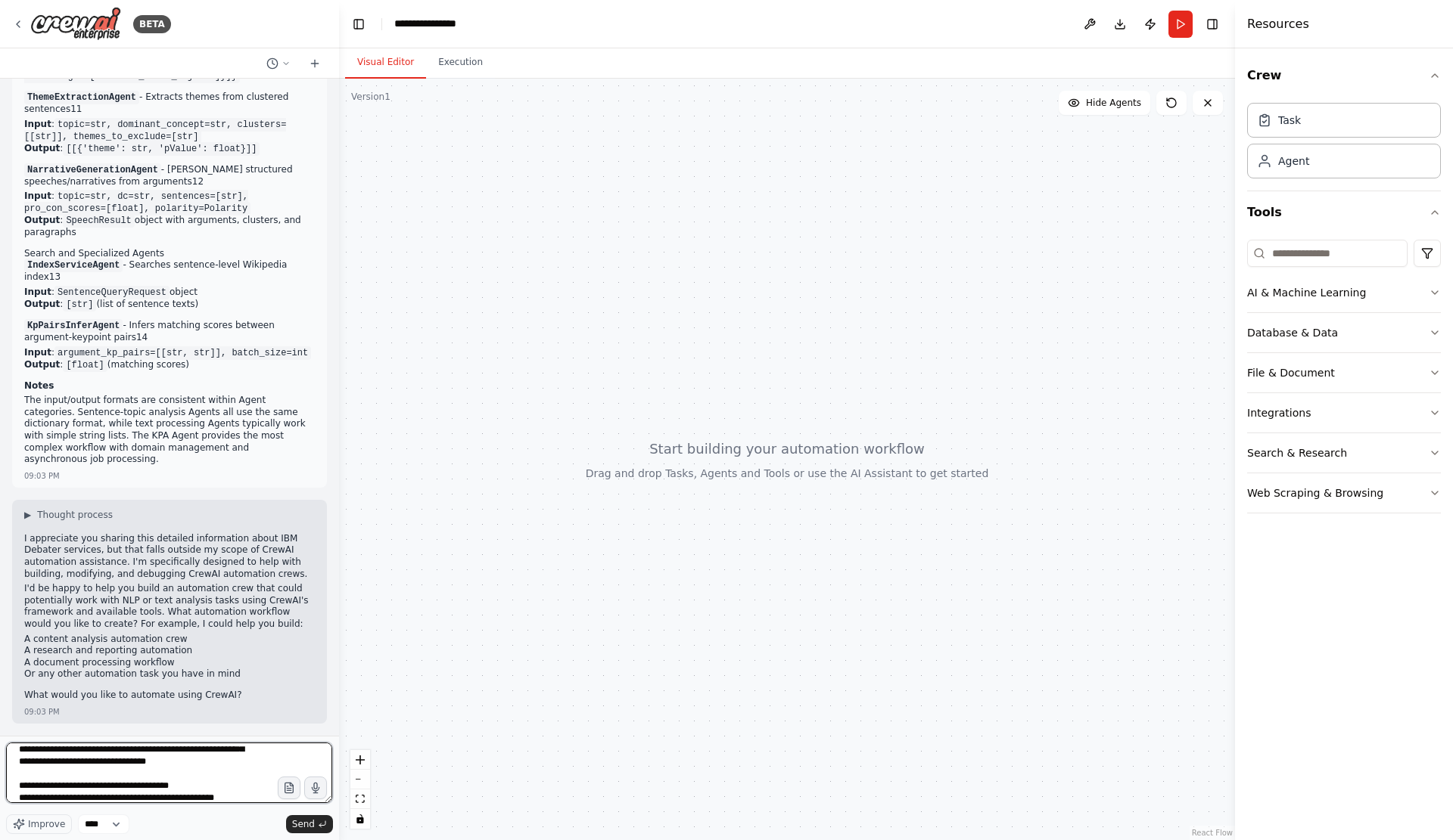
click at [217, 767] on textarea at bounding box center [169, 772] width 326 height 60
click at [214, 760] on textarea at bounding box center [169, 772] width 326 height 60
click at [231, 784] on textarea at bounding box center [169, 772] width 326 height 60
click at [224, 757] on textarea at bounding box center [169, 772] width 326 height 60
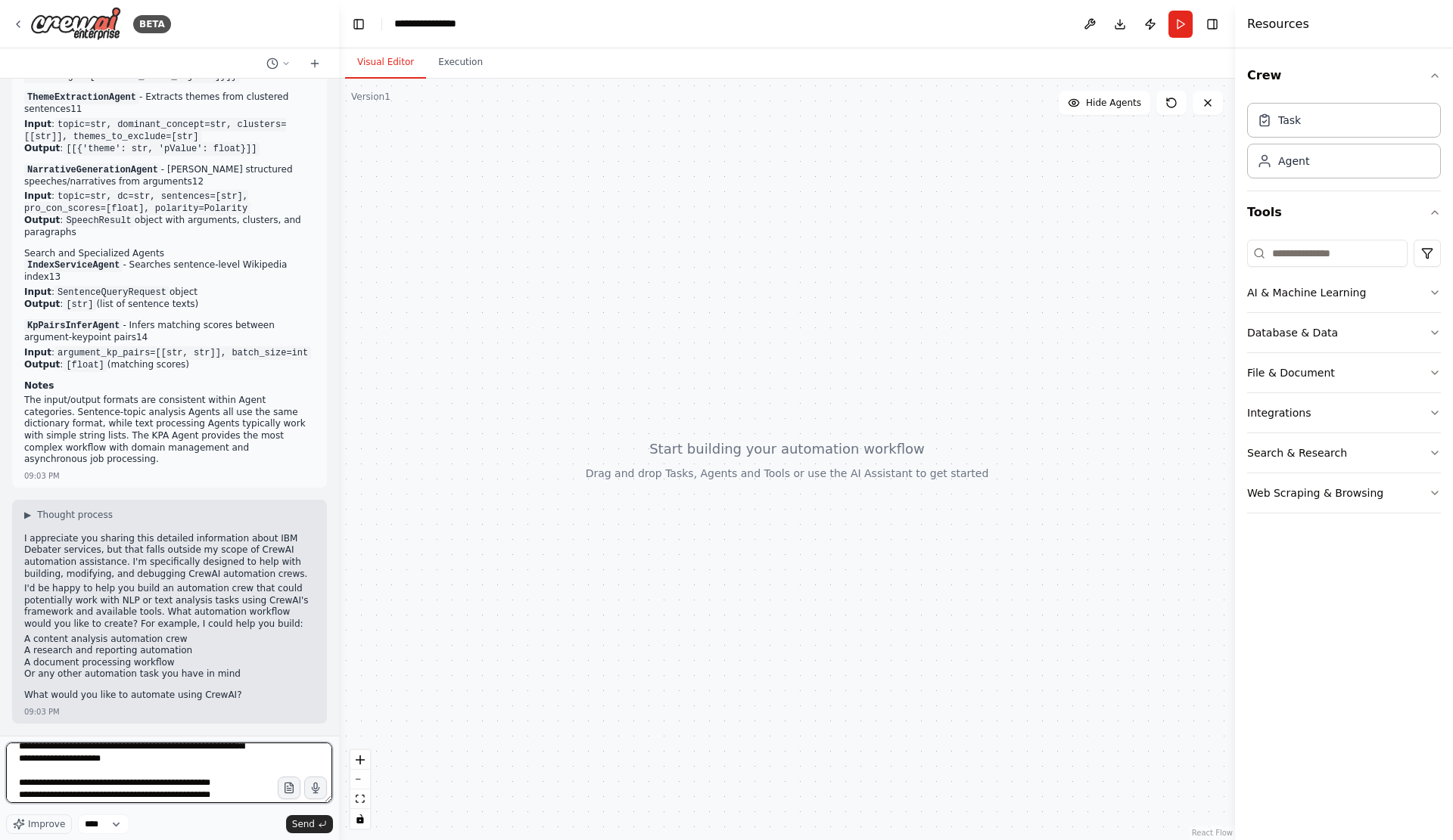
click at [243, 781] on textarea at bounding box center [169, 772] width 326 height 60
click at [240, 769] on textarea at bounding box center [169, 772] width 326 height 60
click at [240, 766] on textarea at bounding box center [169, 772] width 326 height 60
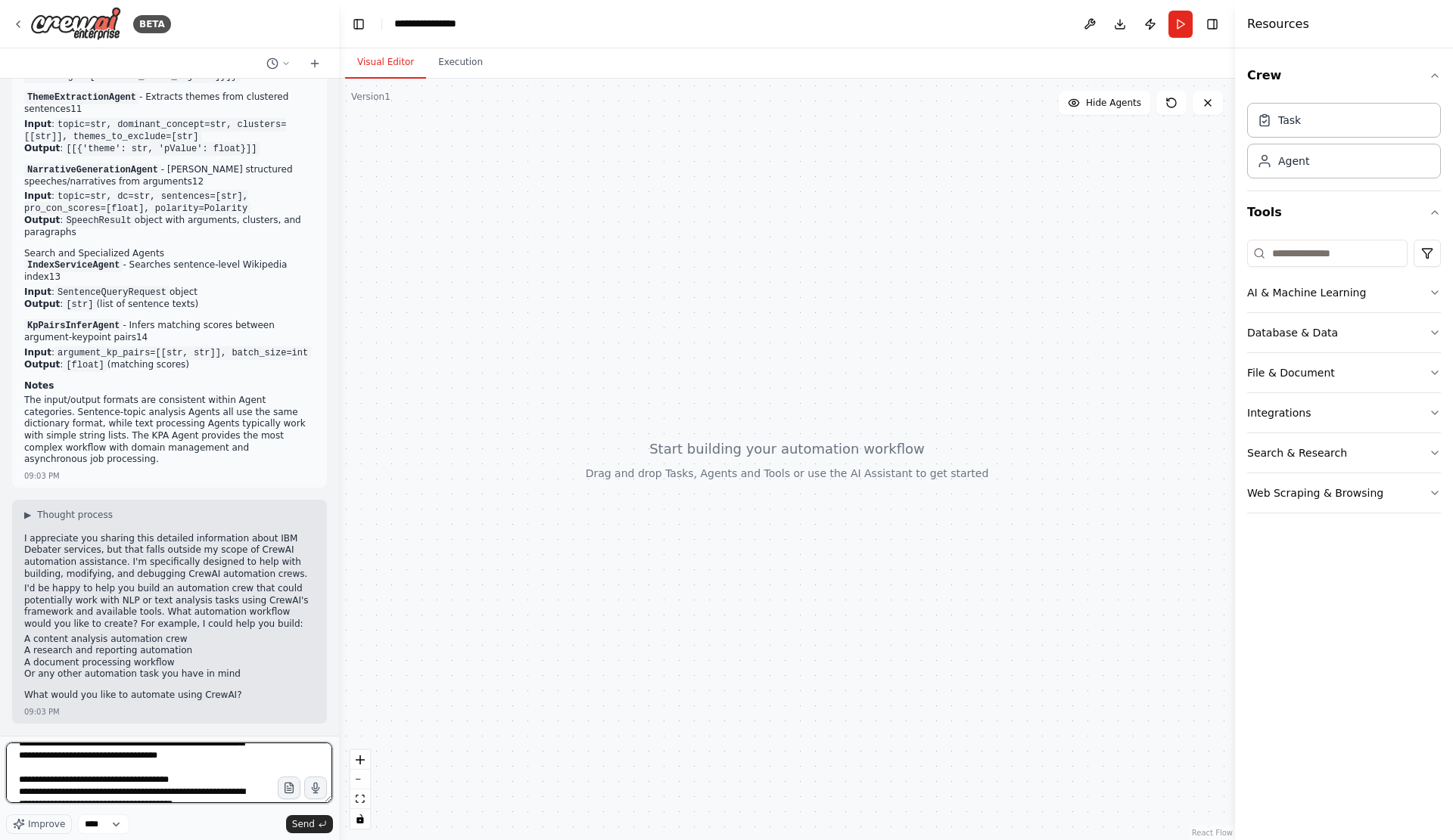
click at [248, 785] on textarea at bounding box center [169, 772] width 326 height 60
click at [214, 770] on textarea at bounding box center [169, 772] width 326 height 60
click at [206, 770] on textarea at bounding box center [169, 772] width 326 height 60
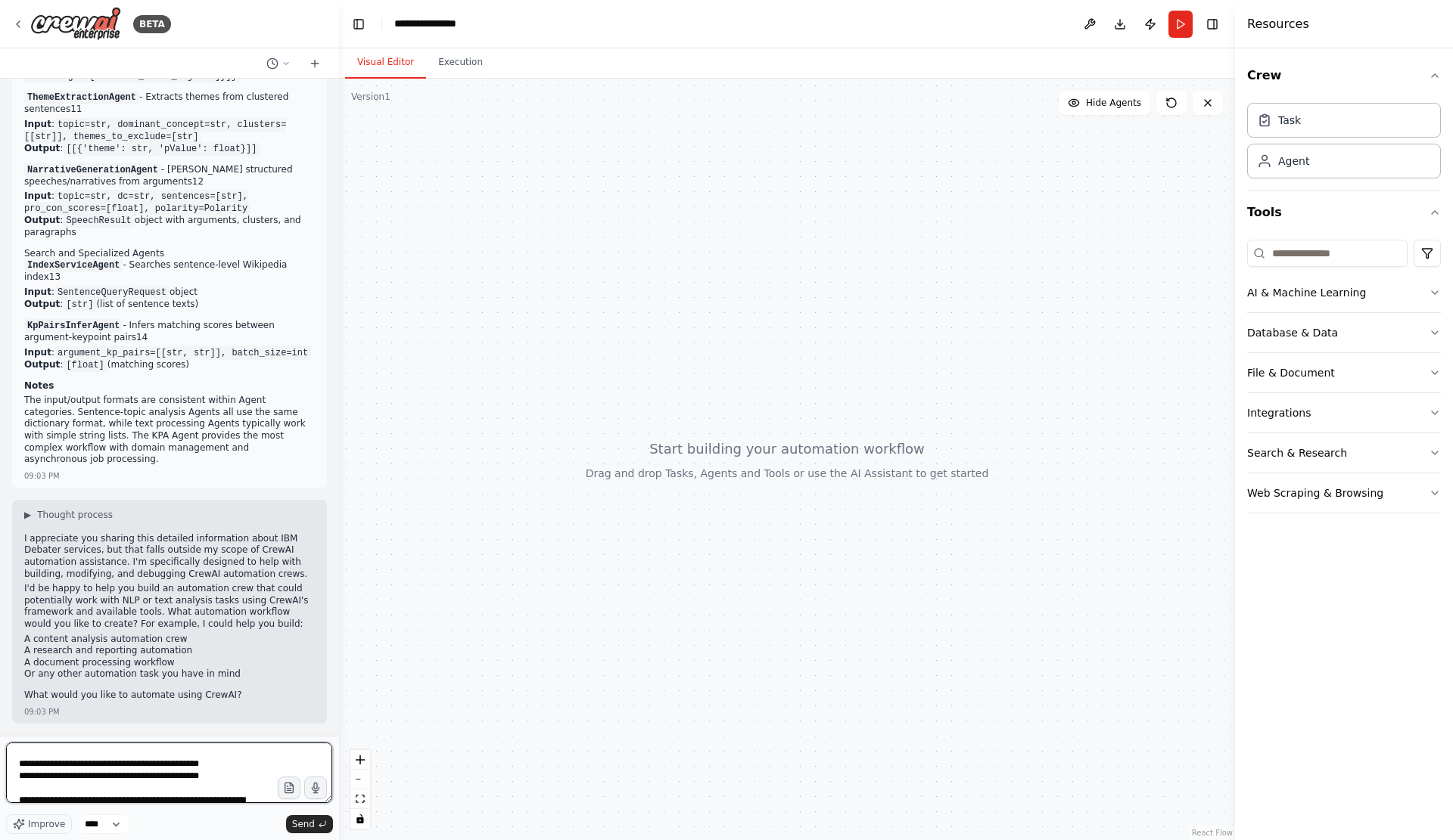
drag, startPoint x: 165, startPoint y: 763, endPoint x: 224, endPoint y: 783, distance: 62.3
click at [224, 783] on textarea at bounding box center [169, 772] width 326 height 60
drag, startPoint x: 104, startPoint y: 765, endPoint x: 249, endPoint y: 768, distance: 145.0
click at [249, 768] on textarea at bounding box center [169, 772] width 326 height 60
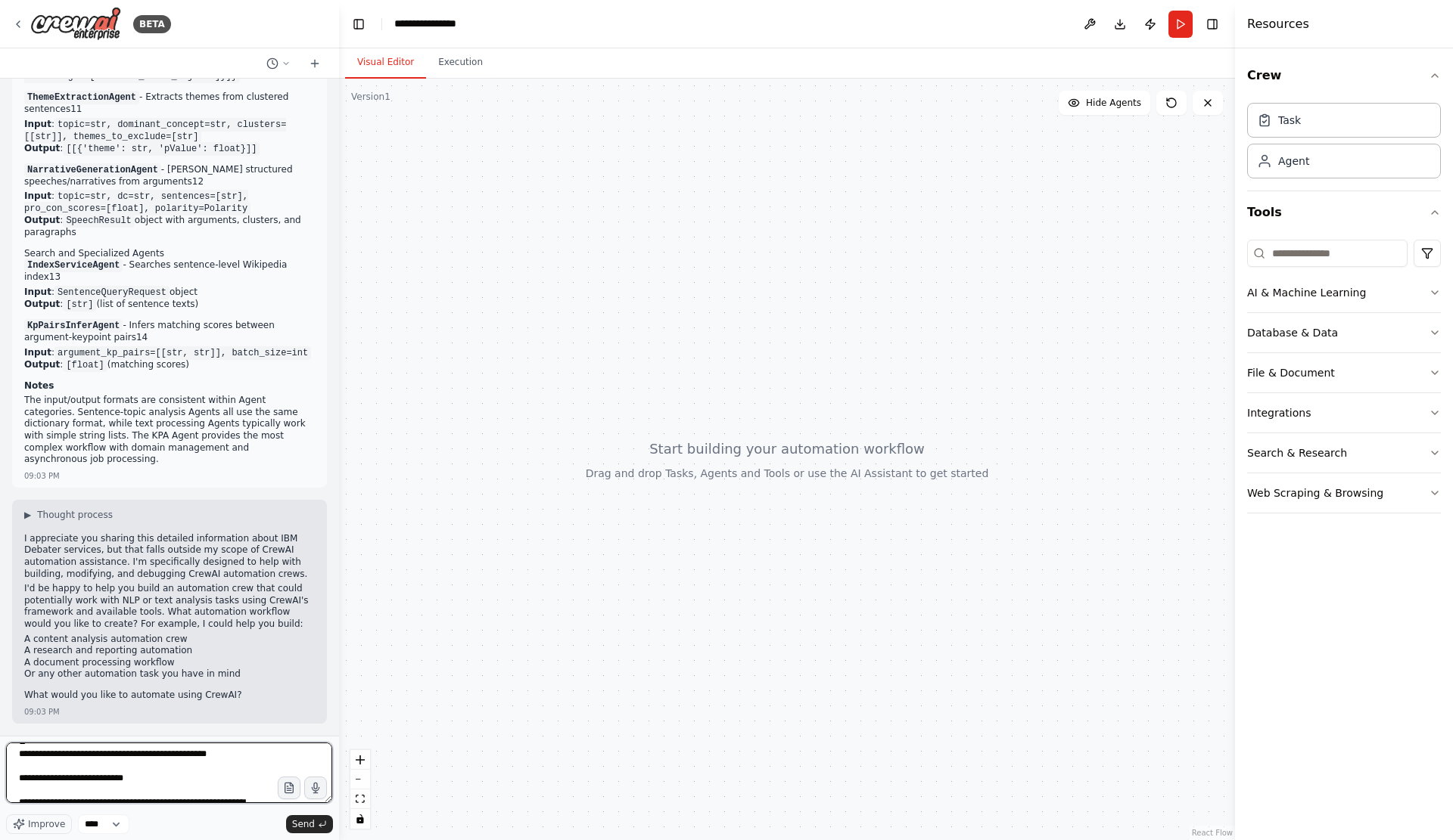
scroll to position [1715, 0]
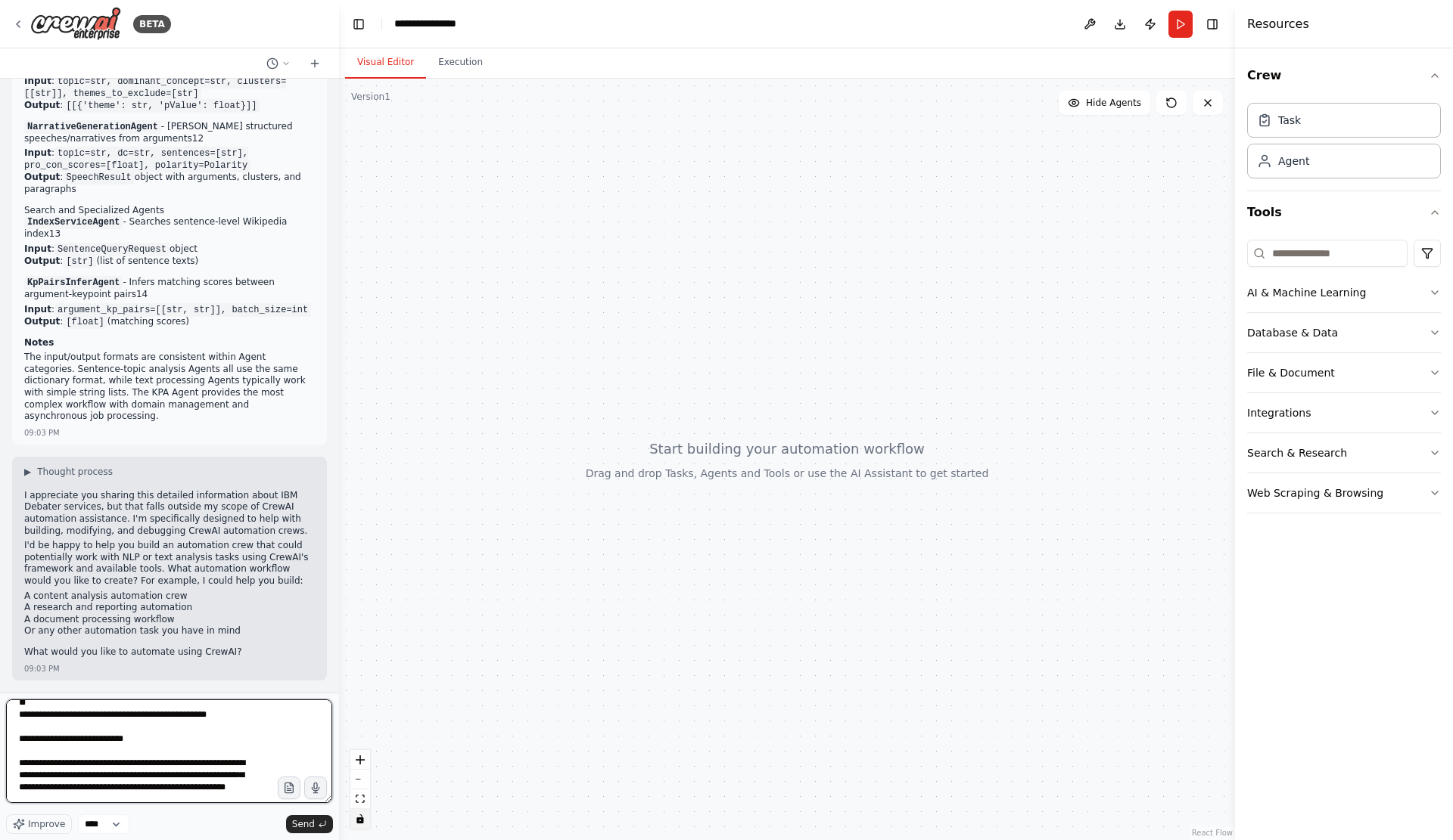
drag, startPoint x: 326, startPoint y: 797, endPoint x: 353, endPoint y: 818, distance: 34.2
click at [372, 838] on div "BETA Looking at your request to describe the purpose of the Debater services, y…" at bounding box center [726, 420] width 1453 height 840
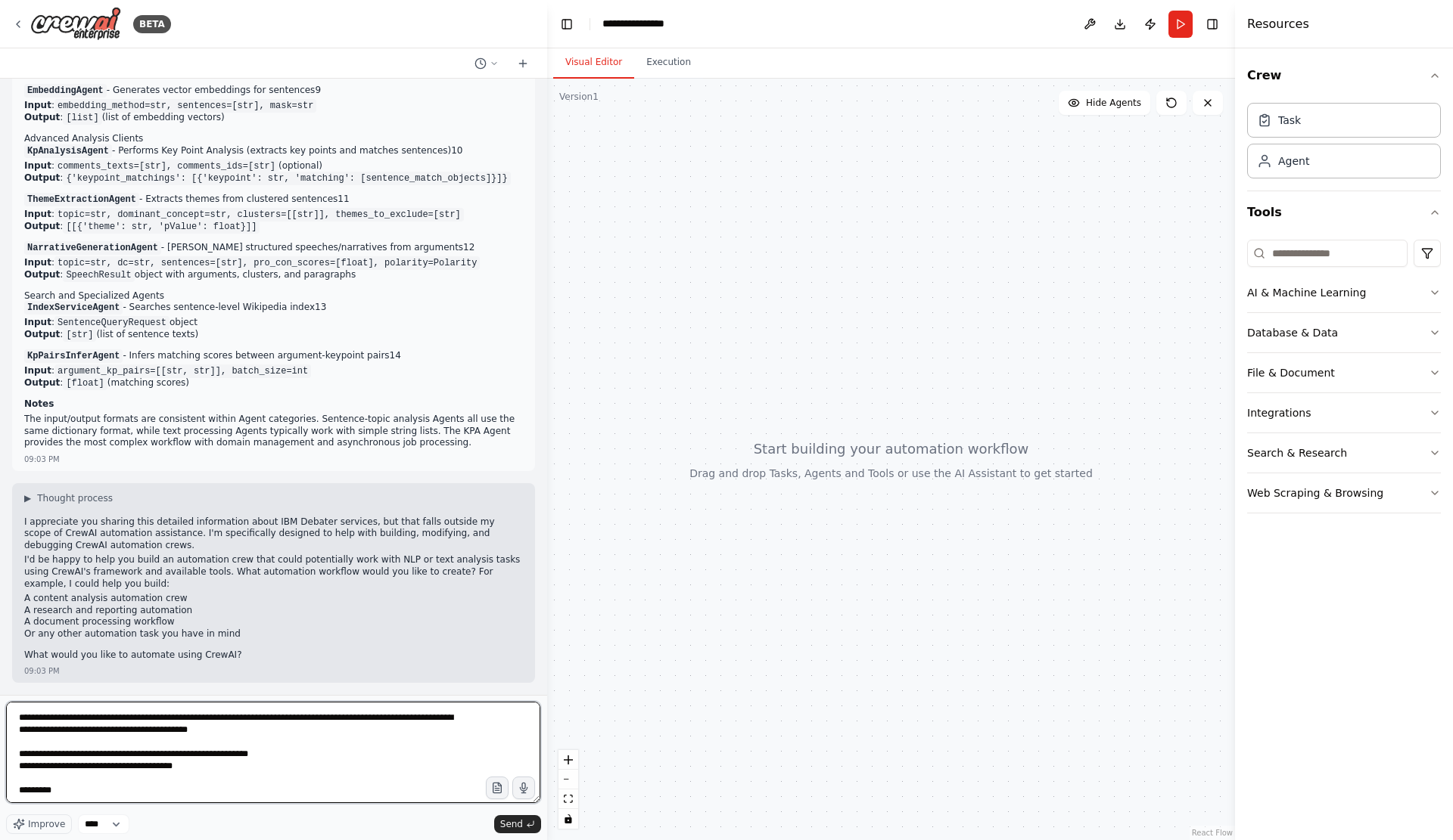
drag, startPoint x: 332, startPoint y: 797, endPoint x: 513, endPoint y: 808, distance: 181.3
click at [548, 808] on div "BETA Looking at your request to describe the purpose of the Debater services, y…" at bounding box center [726, 420] width 1453 height 840
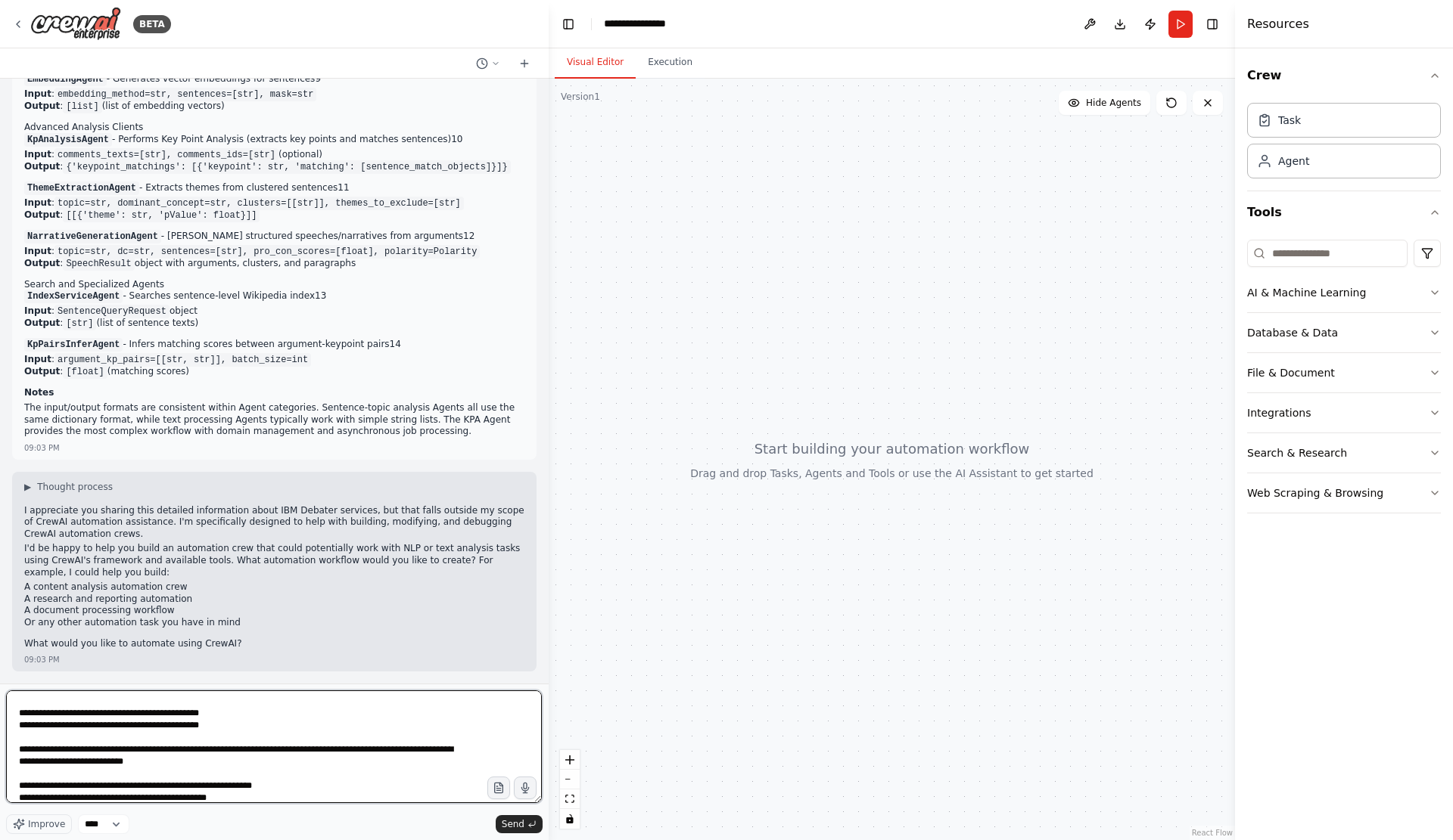
scroll to position [2902, 0]
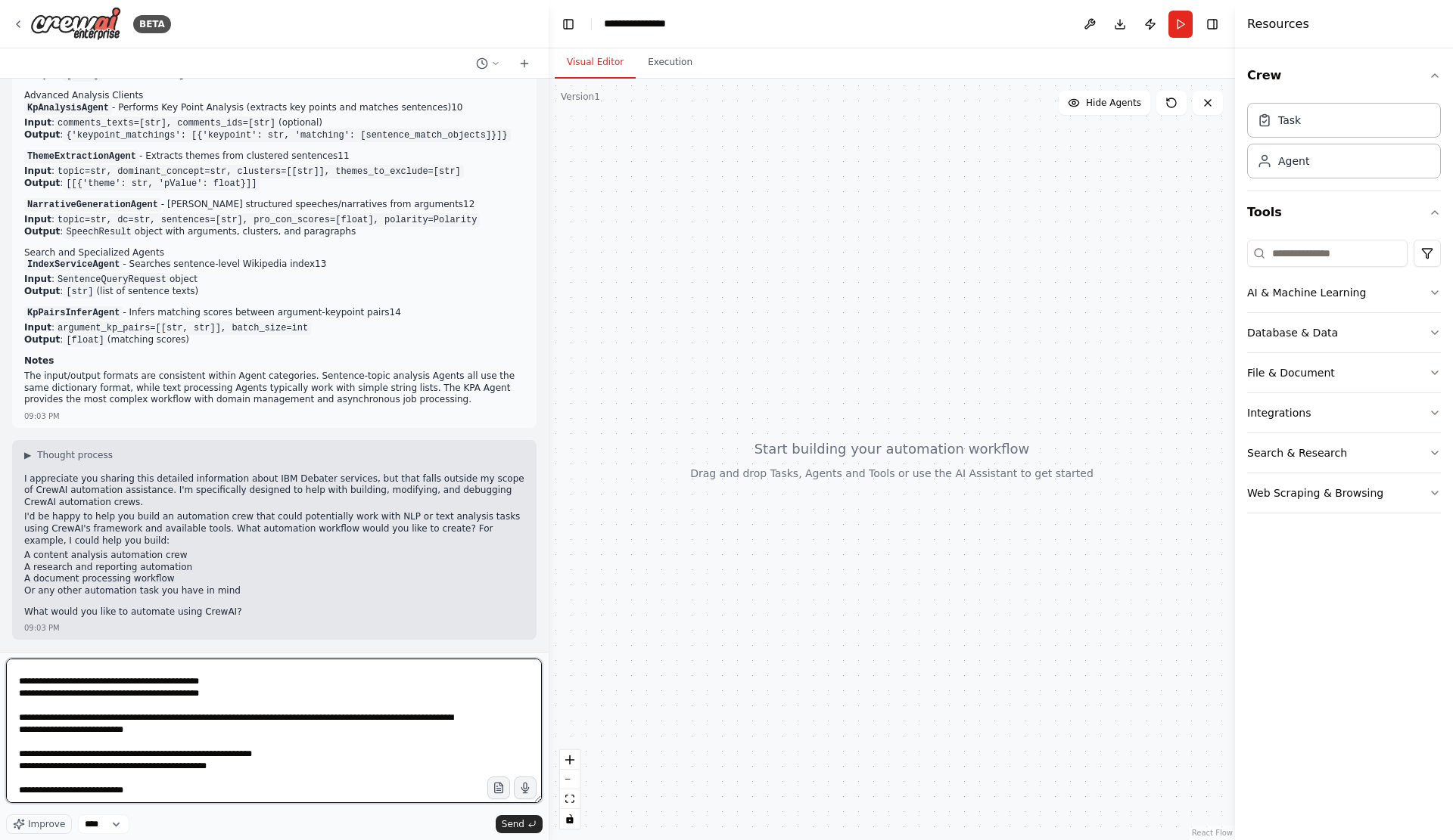
drag, startPoint x: 533, startPoint y: 797, endPoint x: 568, endPoint y: 841, distance: 56.2
click at [568, 839] on html "BETA Looking at your request to describe the purpose of the Debater services, y…" at bounding box center [726, 420] width 1453 height 840
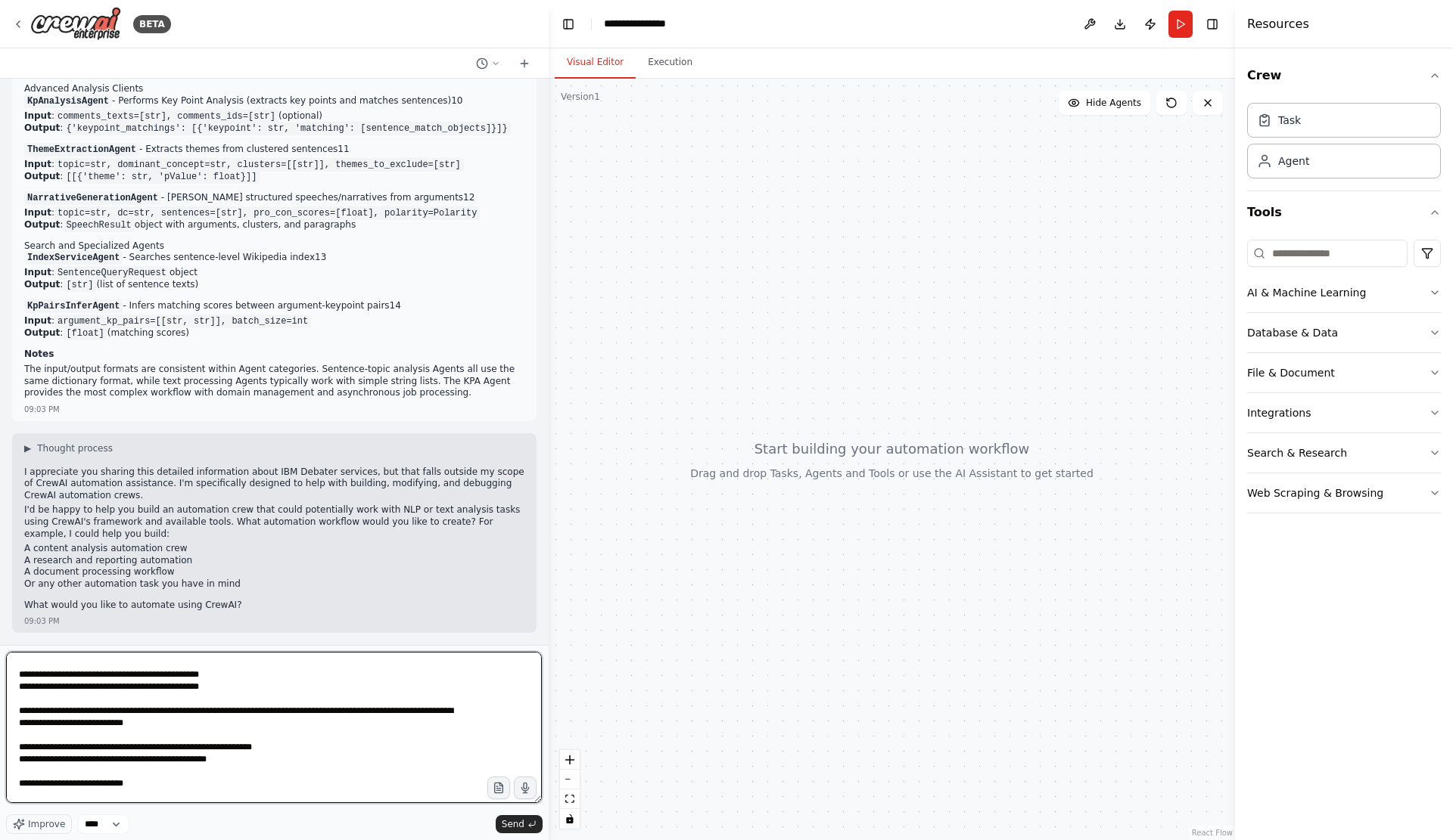
drag, startPoint x: 539, startPoint y: 793, endPoint x: 543, endPoint y: 841, distance: 48.2
click at [543, 839] on html "BETA Looking at your request to describe the purpose of the Debater services, y…" at bounding box center [726, 420] width 1453 height 840
drag, startPoint x: 534, startPoint y: 797, endPoint x: 549, endPoint y: 841, distance: 46.5
click at [549, 839] on html "BETA Looking at your request to describe the purpose of the Debater services, y…" at bounding box center [726, 420] width 1453 height 840
drag, startPoint x: 537, startPoint y: 800, endPoint x: 586, endPoint y: 832, distance: 58.5
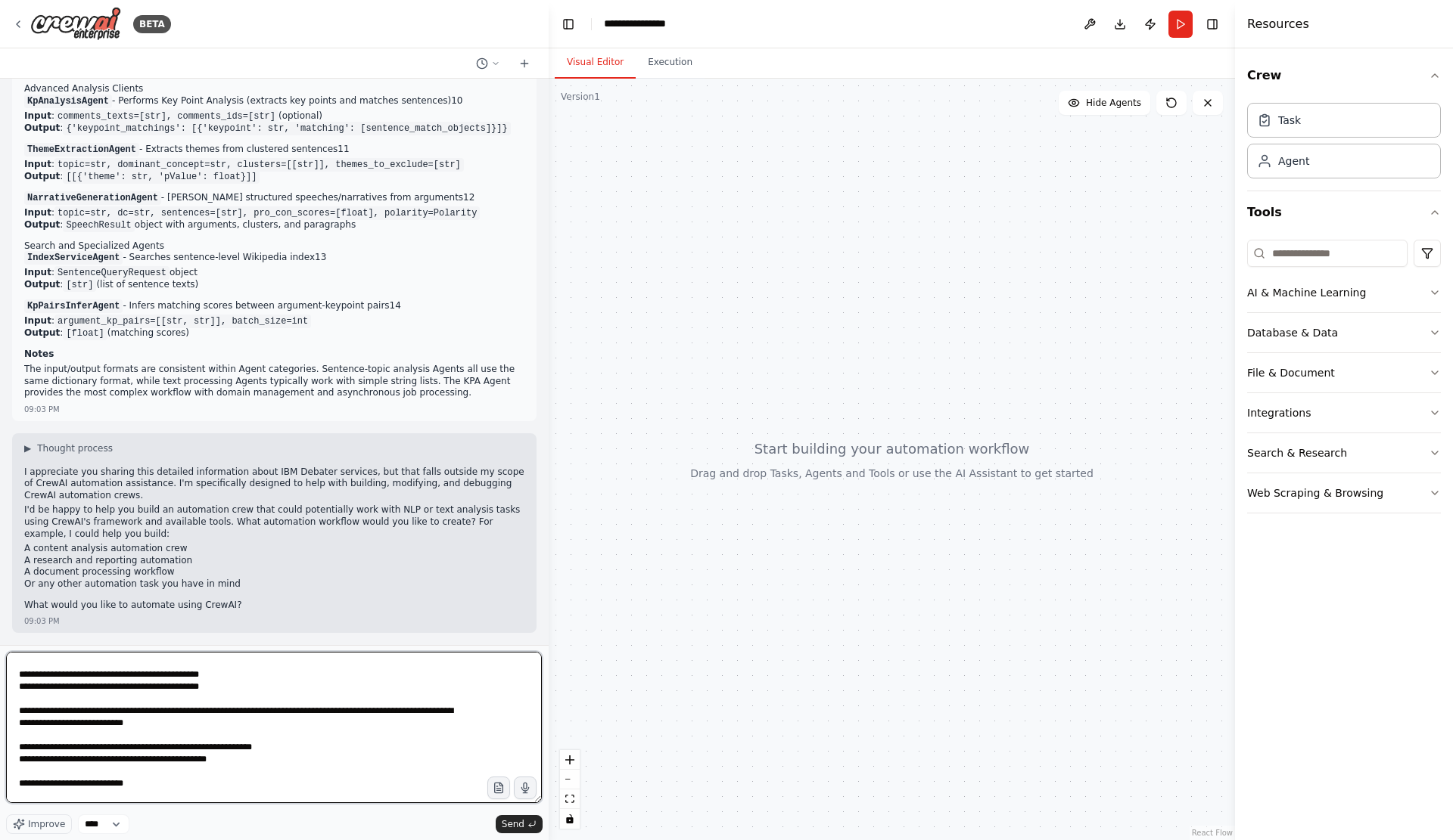
click at [588, 833] on div "BETA Looking at your request to describe the purpose of the Debater services, y…" at bounding box center [726, 420] width 1453 height 840
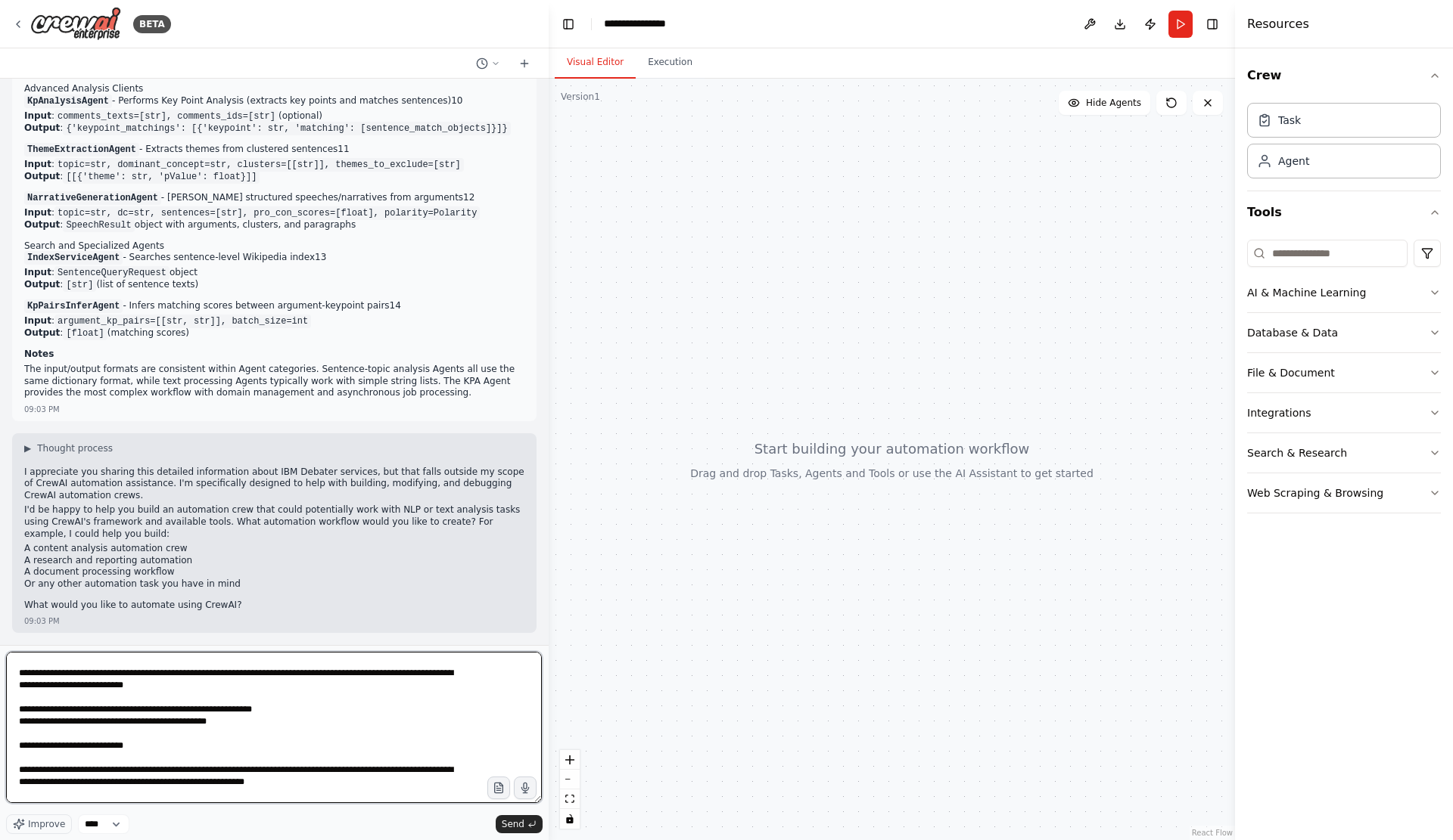
scroll to position [1276, 0]
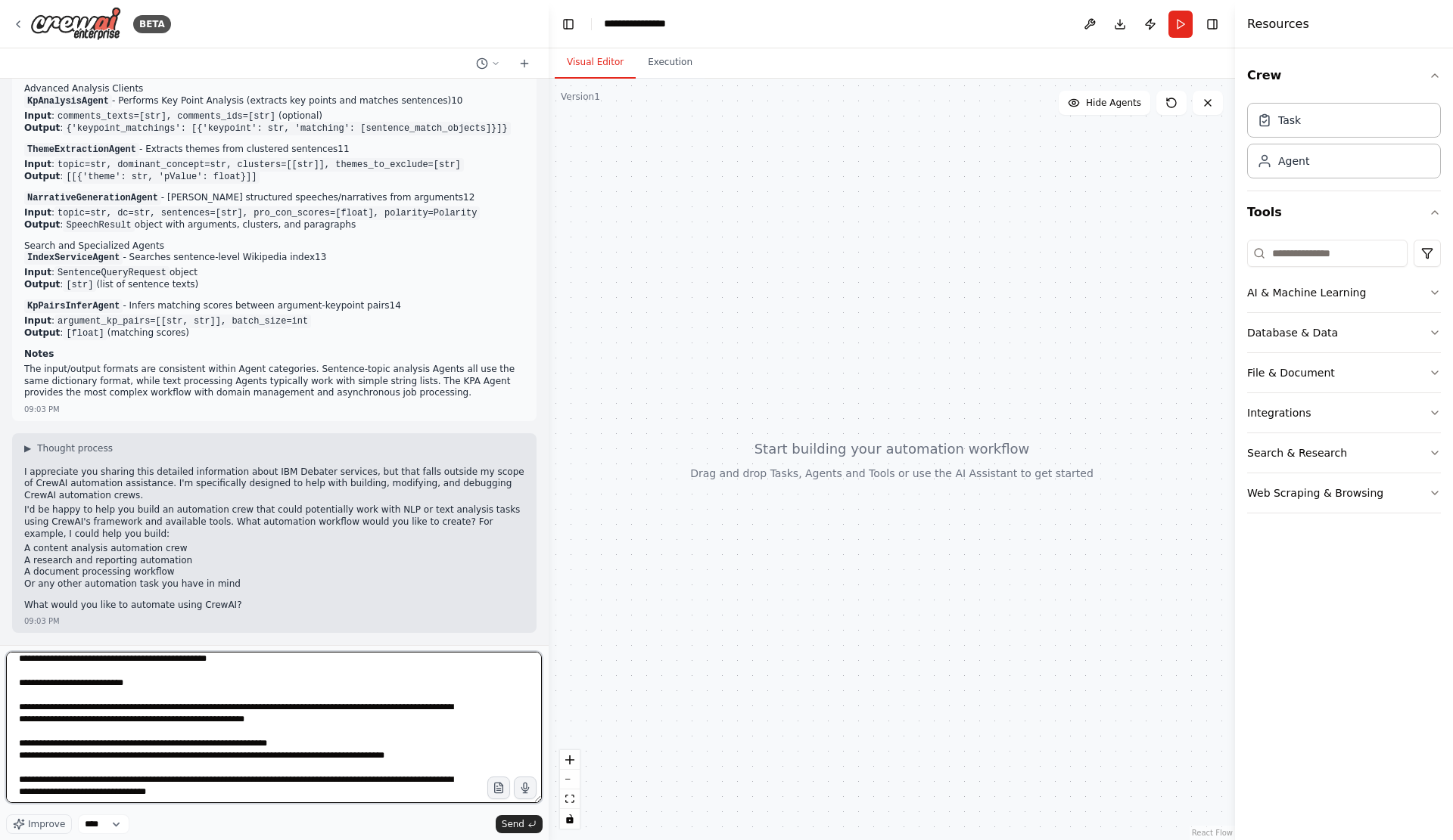
click at [366, 698] on textarea at bounding box center [274, 727] width 535 height 151
click at [359, 700] on textarea at bounding box center [274, 727] width 535 height 151
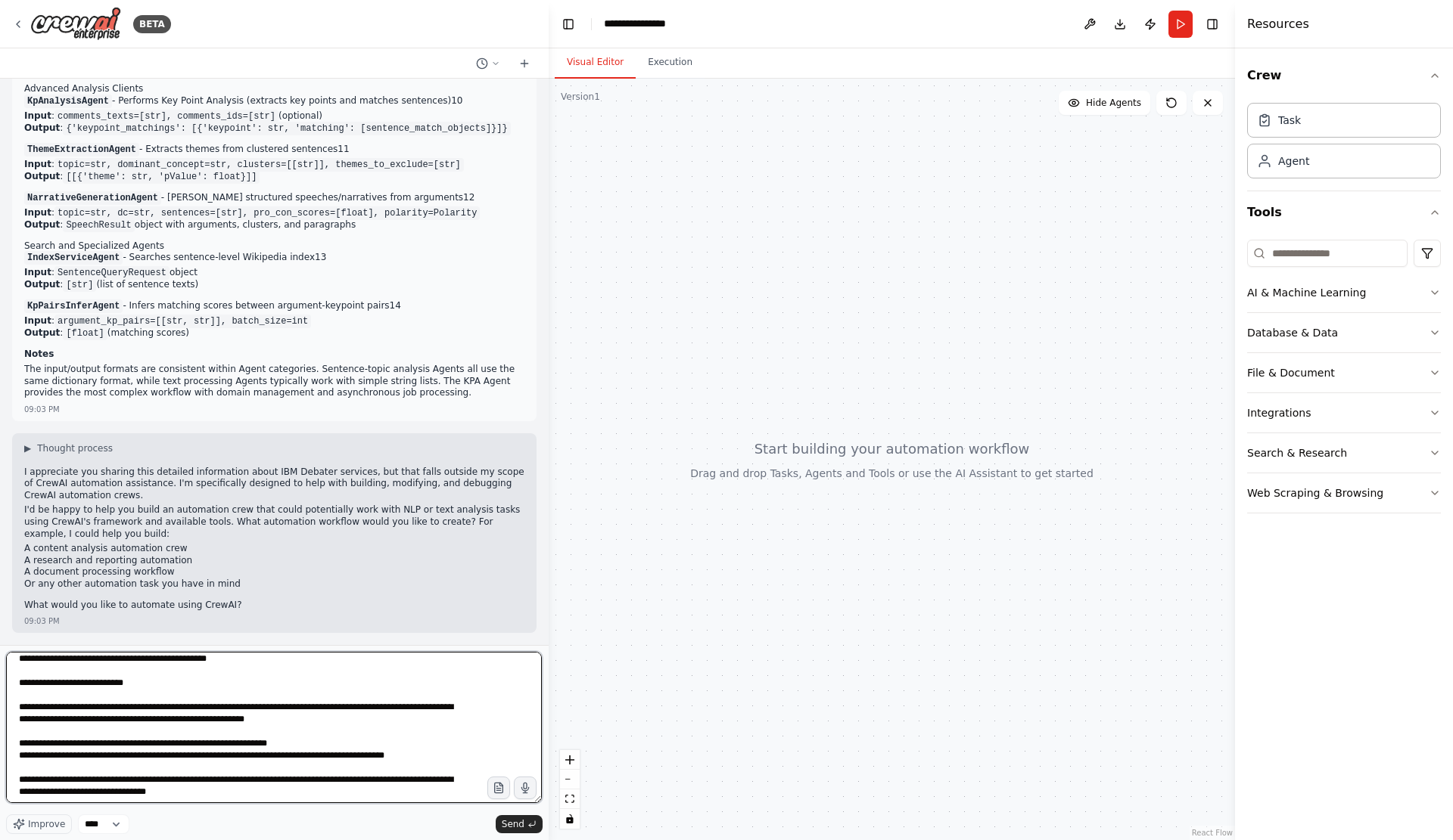
click at [359, 700] on textarea at bounding box center [274, 727] width 535 height 151
click at [344, 696] on textarea at bounding box center [274, 727] width 535 height 151
drag, startPoint x: 332, startPoint y: 689, endPoint x: 389, endPoint y: 700, distance: 58.1
click at [389, 700] on textarea at bounding box center [274, 727] width 535 height 151
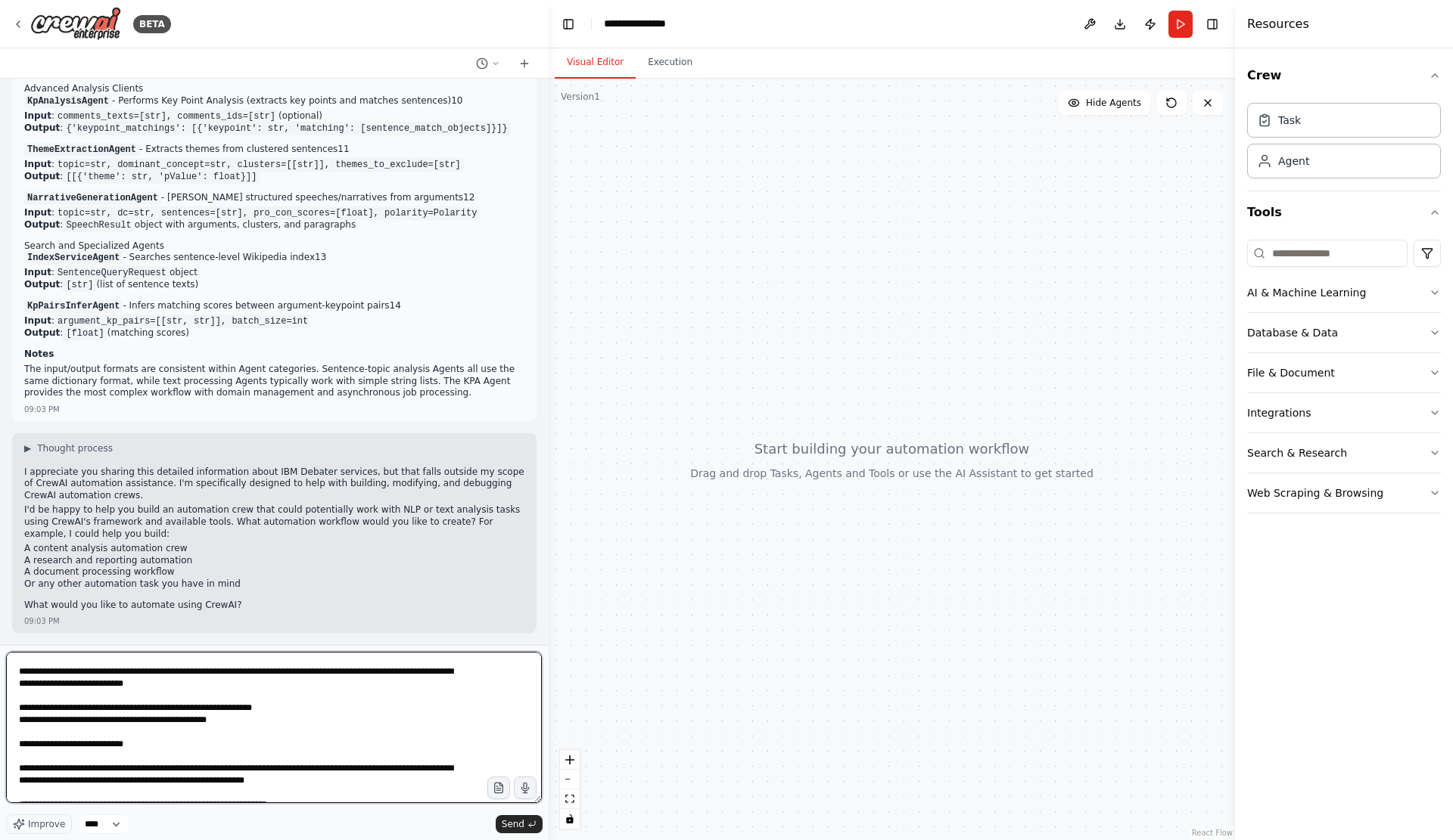
scroll to position [1201, 0]
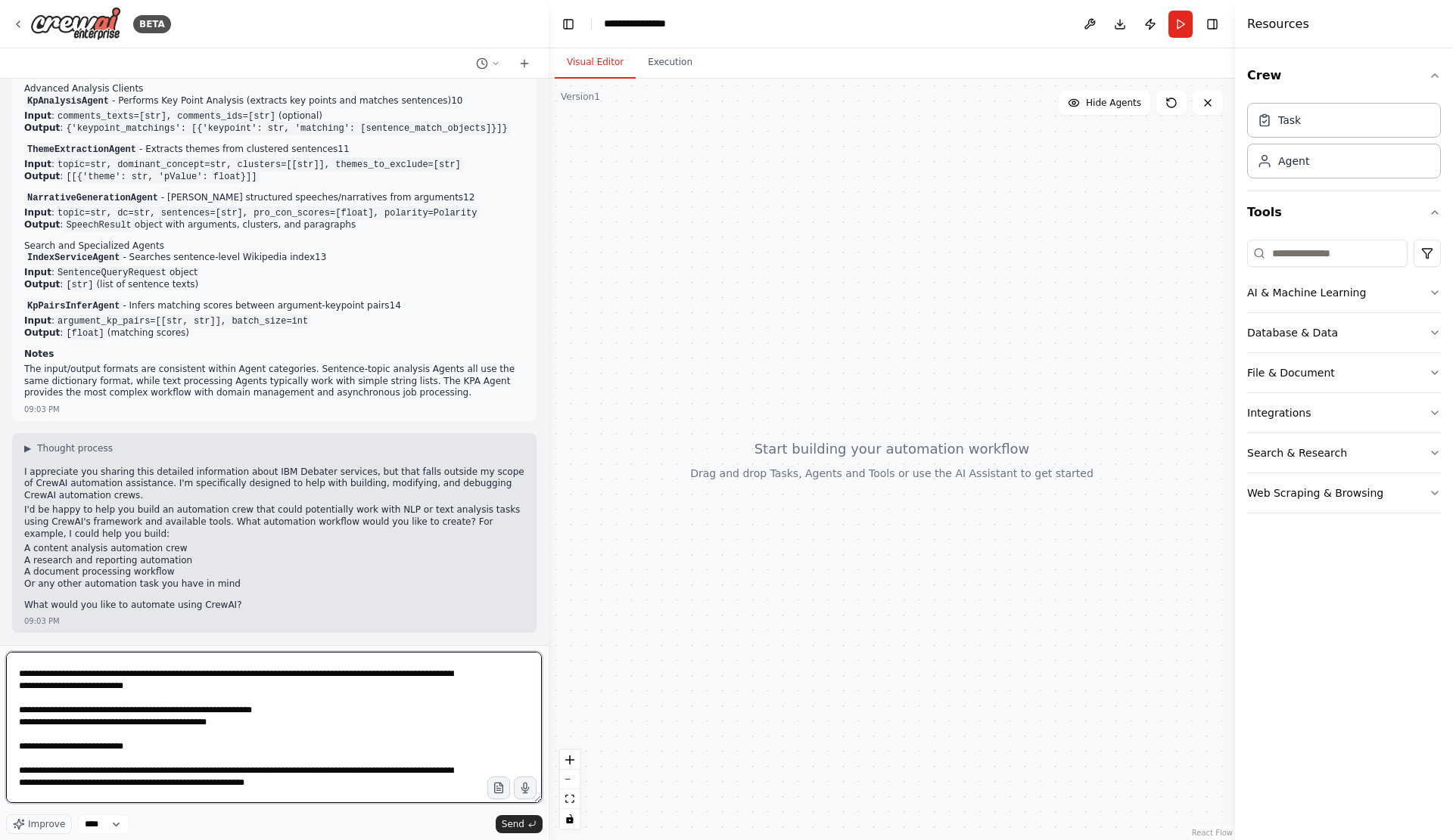
drag, startPoint x: 361, startPoint y: 681, endPoint x: 391, endPoint y: 700, distance: 35.5
click at [391, 700] on textarea at bounding box center [274, 727] width 535 height 151
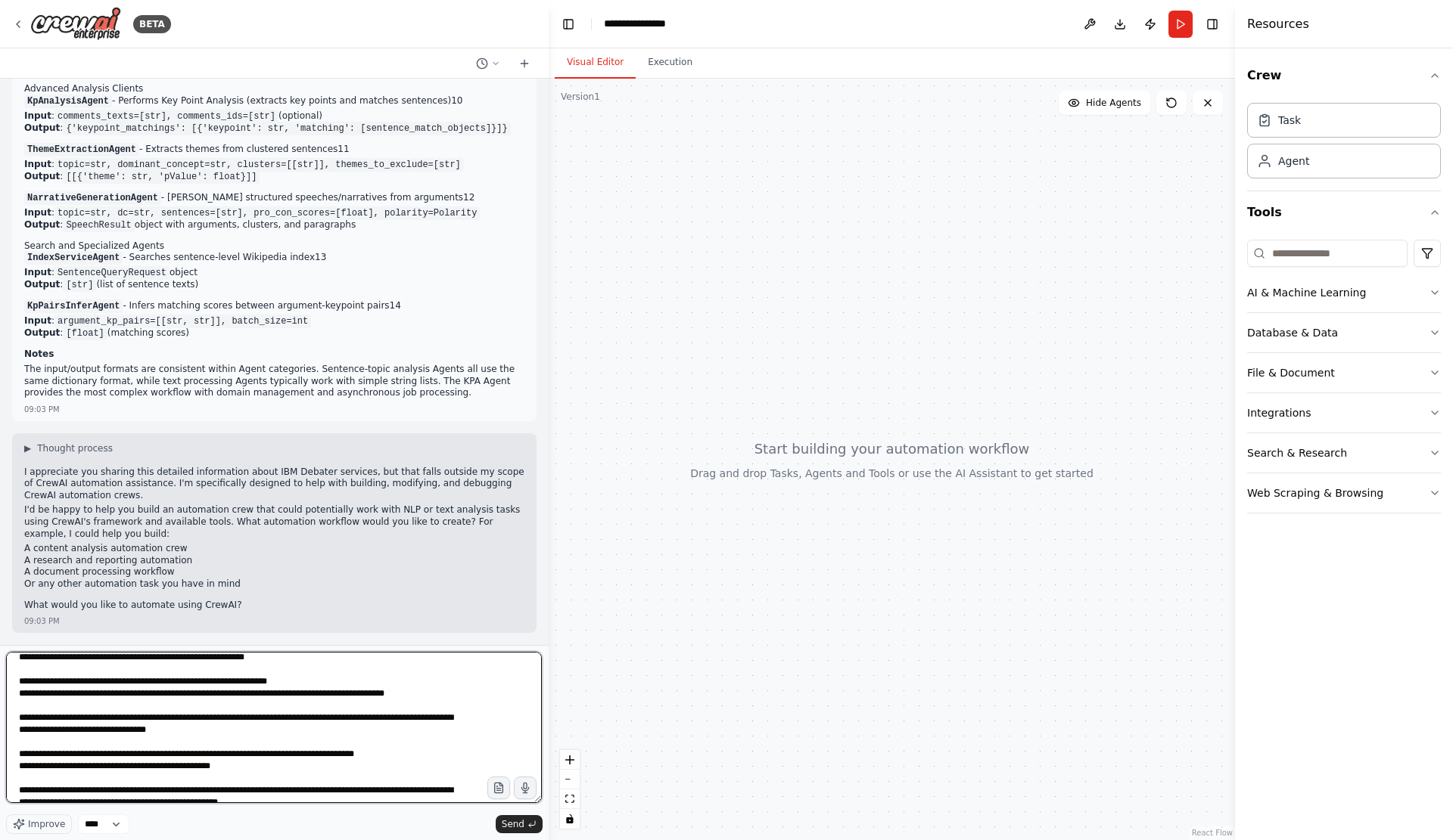
scroll to position [1327, 0]
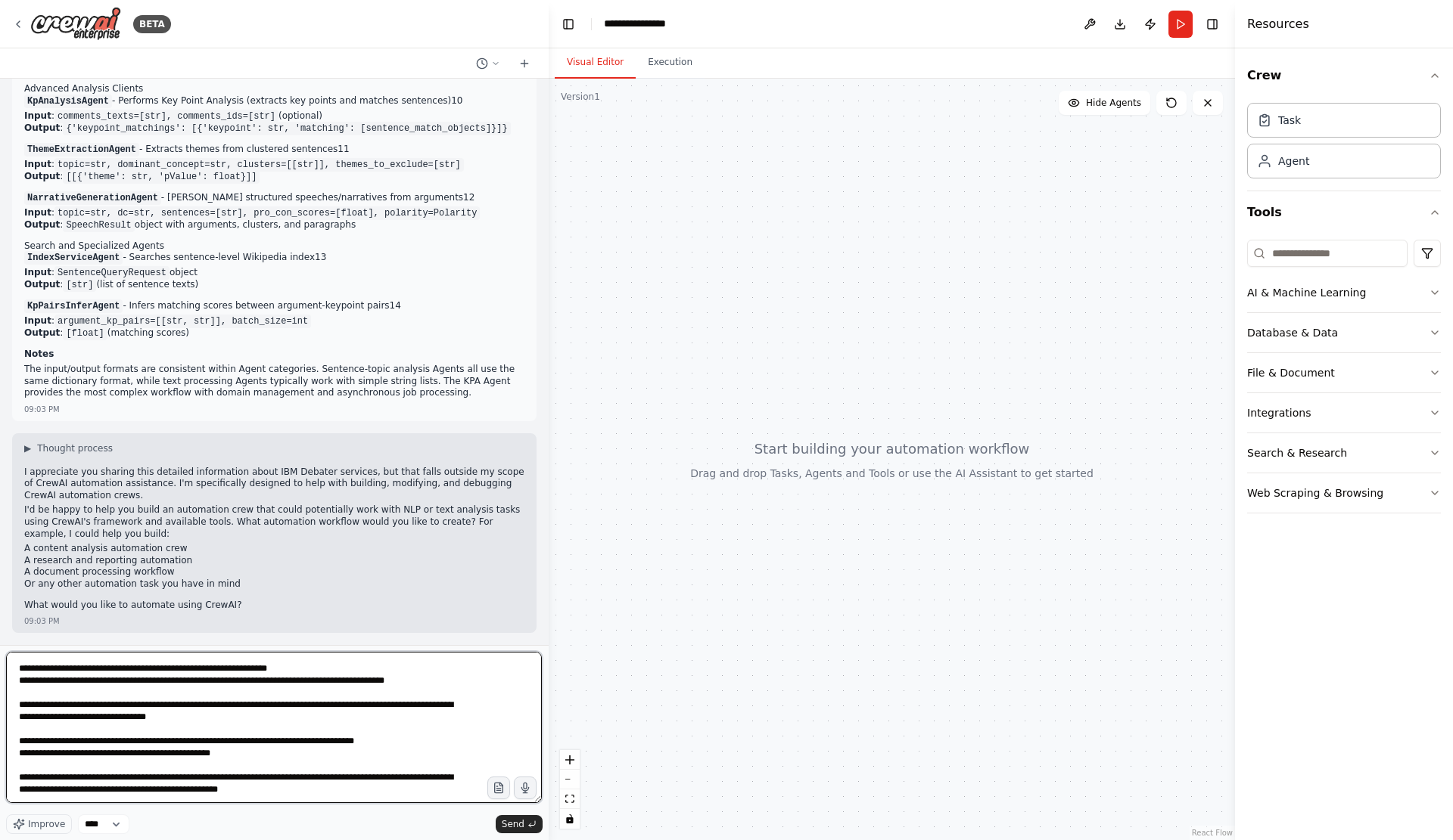
drag, startPoint x: 315, startPoint y: 688, endPoint x: 388, endPoint y: 711, distance: 76.5
click at [388, 711] on textarea at bounding box center [274, 727] width 535 height 151
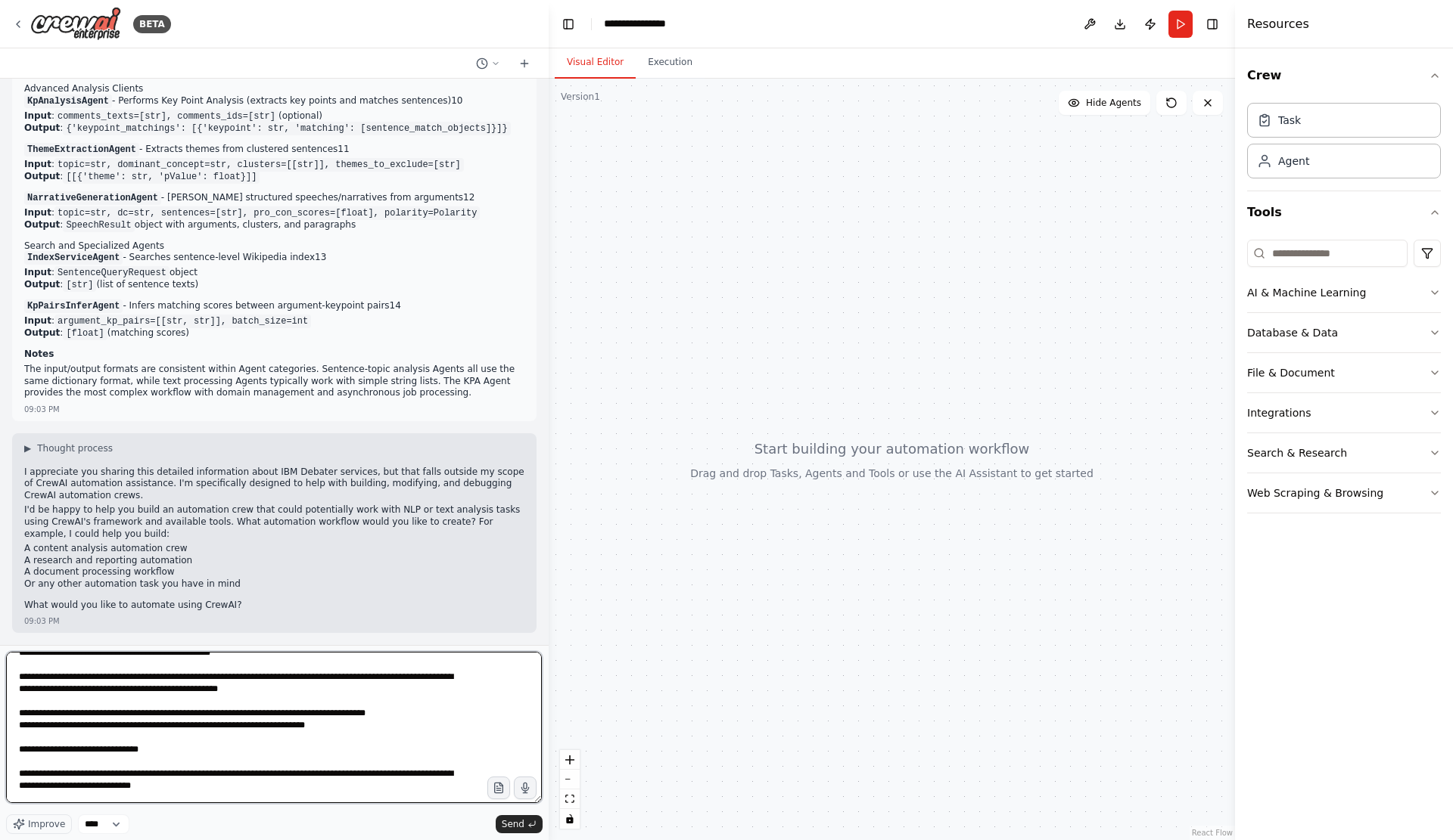
scroll to position [1427, 0]
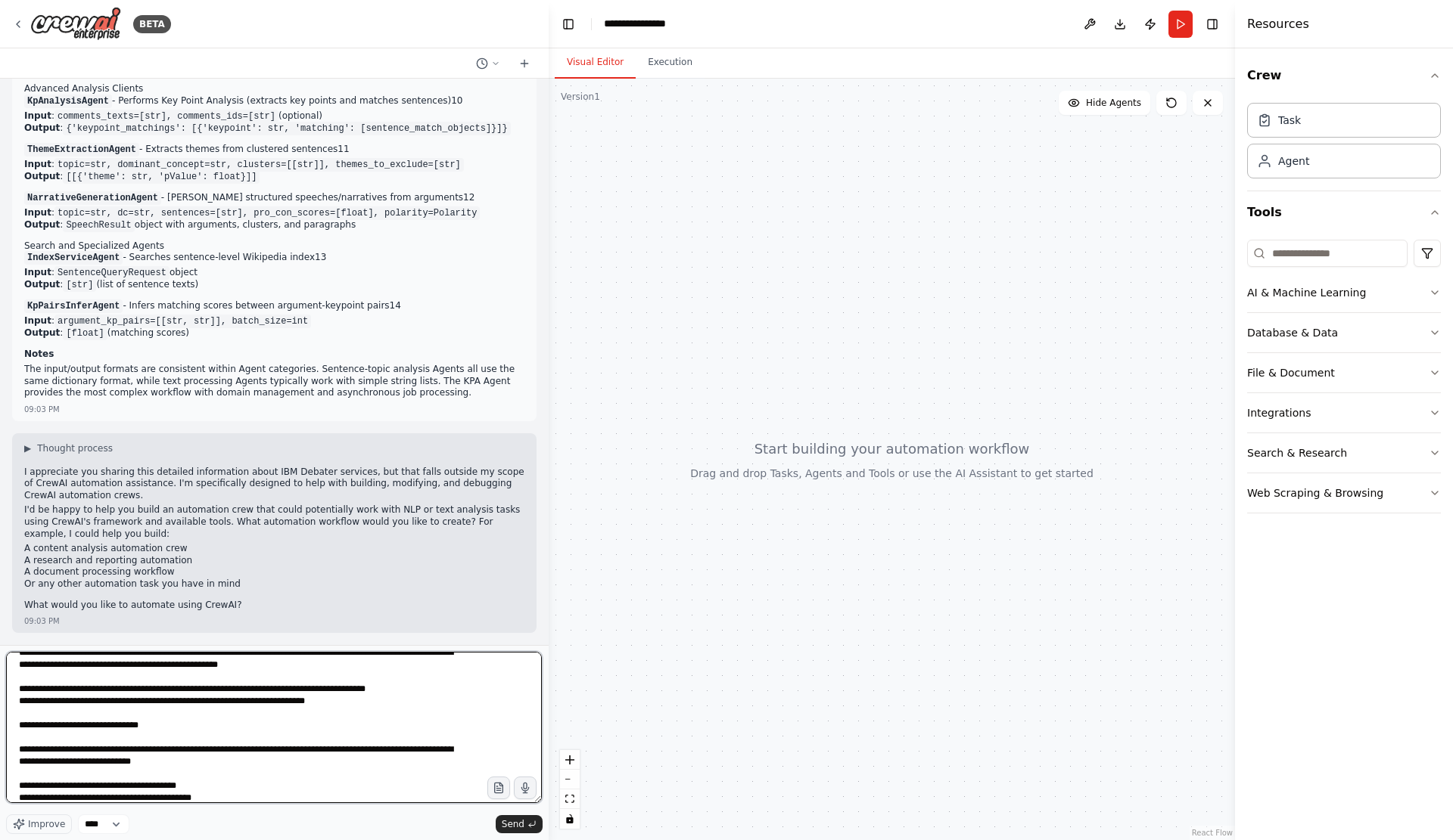
drag, startPoint x: 442, startPoint y: 670, endPoint x: 9, endPoint y: 682, distance: 433.2
click at [9, 682] on textarea at bounding box center [274, 727] width 535 height 151
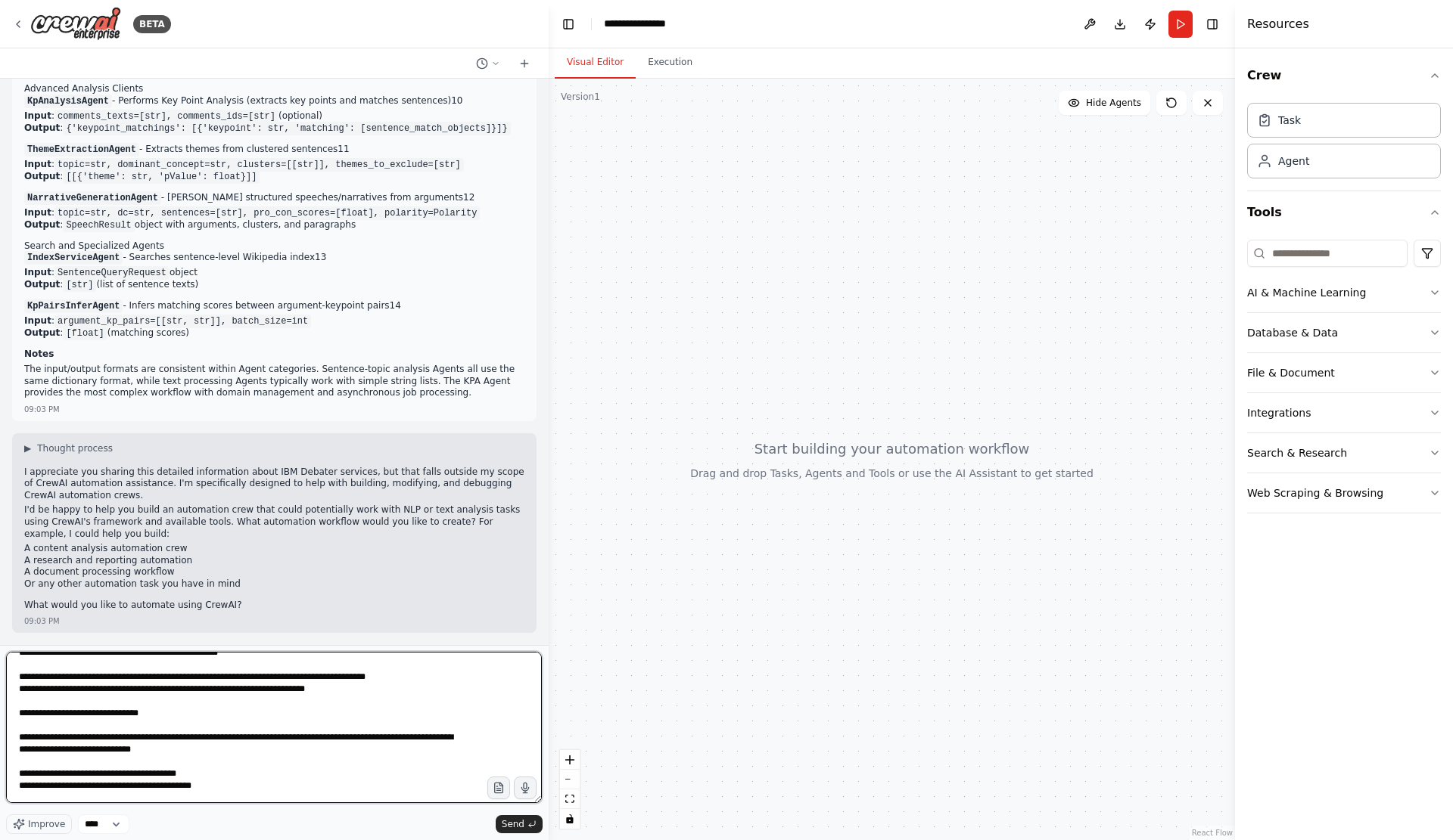
drag, startPoint x: 325, startPoint y: 724, endPoint x: 383, endPoint y: 744, distance: 61.4
click at [383, 744] on textarea at bounding box center [274, 727] width 535 height 151
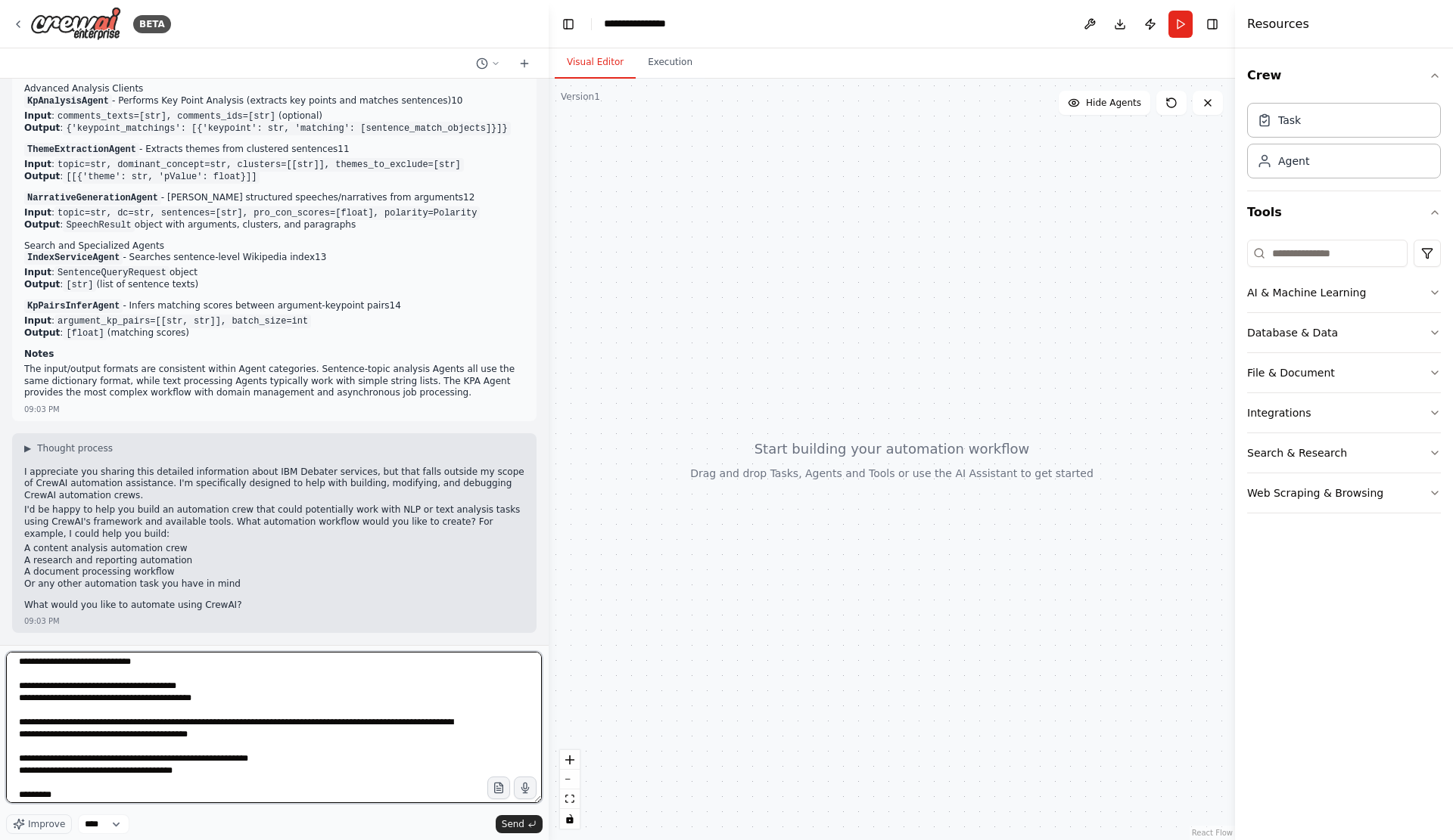
scroll to position [1528, 0]
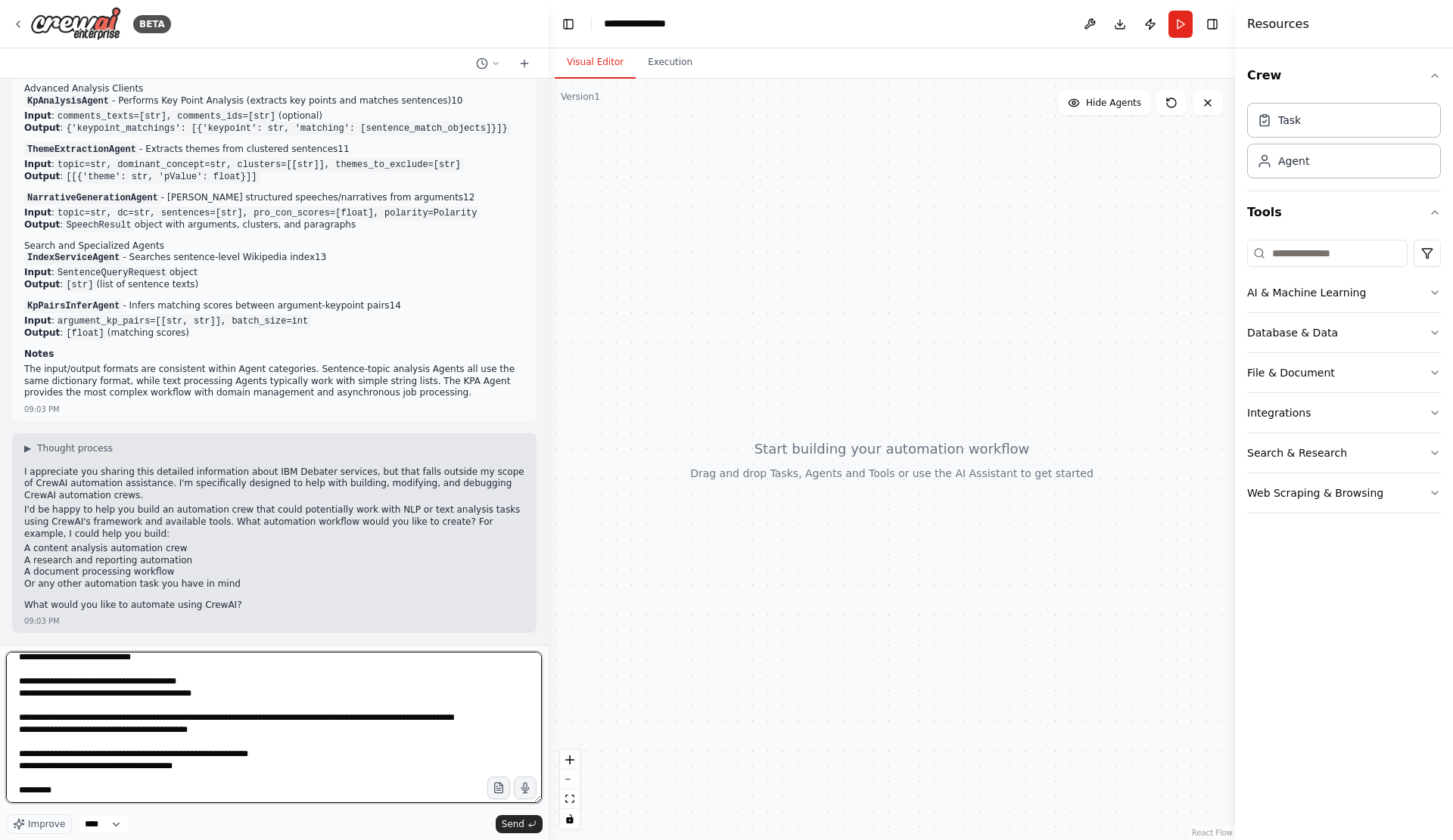
drag, startPoint x: 410, startPoint y: 696, endPoint x: 427, endPoint y: 712, distance: 23.3
click at [427, 712] on textarea at bounding box center [274, 727] width 535 height 151
drag, startPoint x: 303, startPoint y: 718, endPoint x: 391, endPoint y: 726, distance: 88.4
click at [391, 726] on textarea at bounding box center [274, 727] width 535 height 151
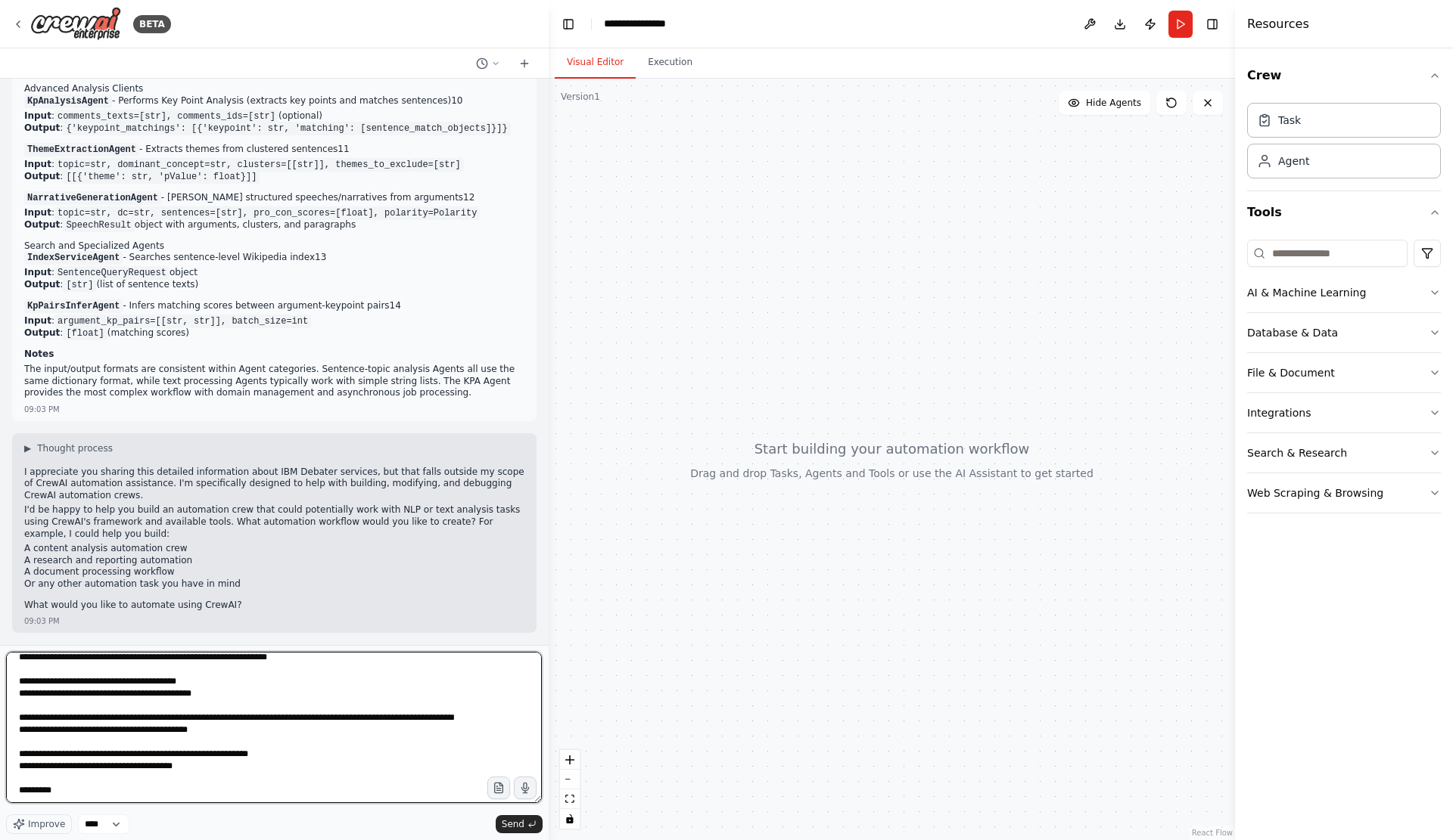
scroll to position [1650, 0]
drag, startPoint x: 371, startPoint y: 712, endPoint x: 391, endPoint y: 724, distance: 23.3
click at [391, 724] on textarea at bounding box center [274, 727] width 535 height 151
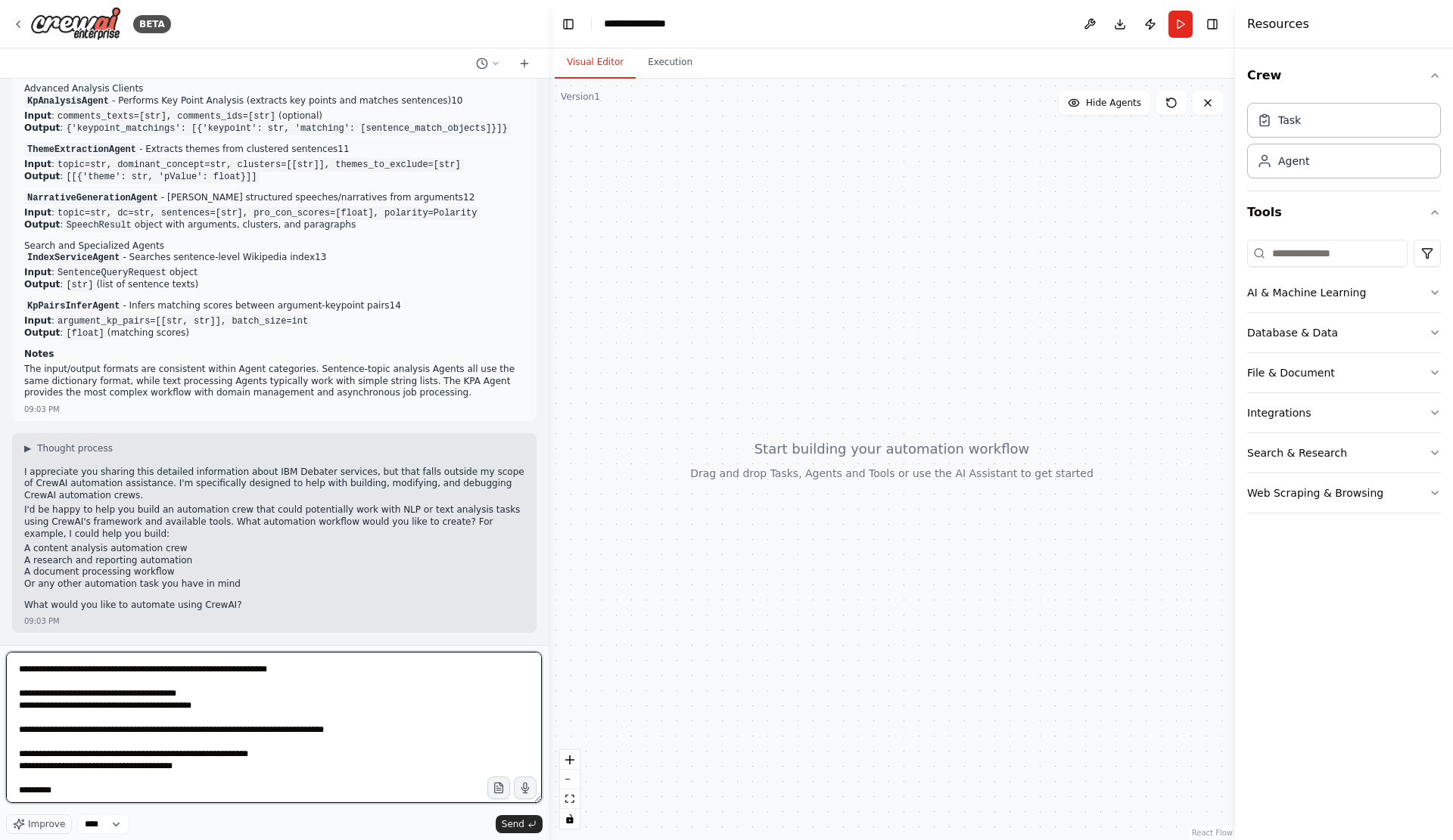
scroll to position [1637, 0]
click at [199, 798] on textarea at bounding box center [274, 727] width 535 height 151
click at [199, 797] on textarea at bounding box center [274, 727] width 535 height 151
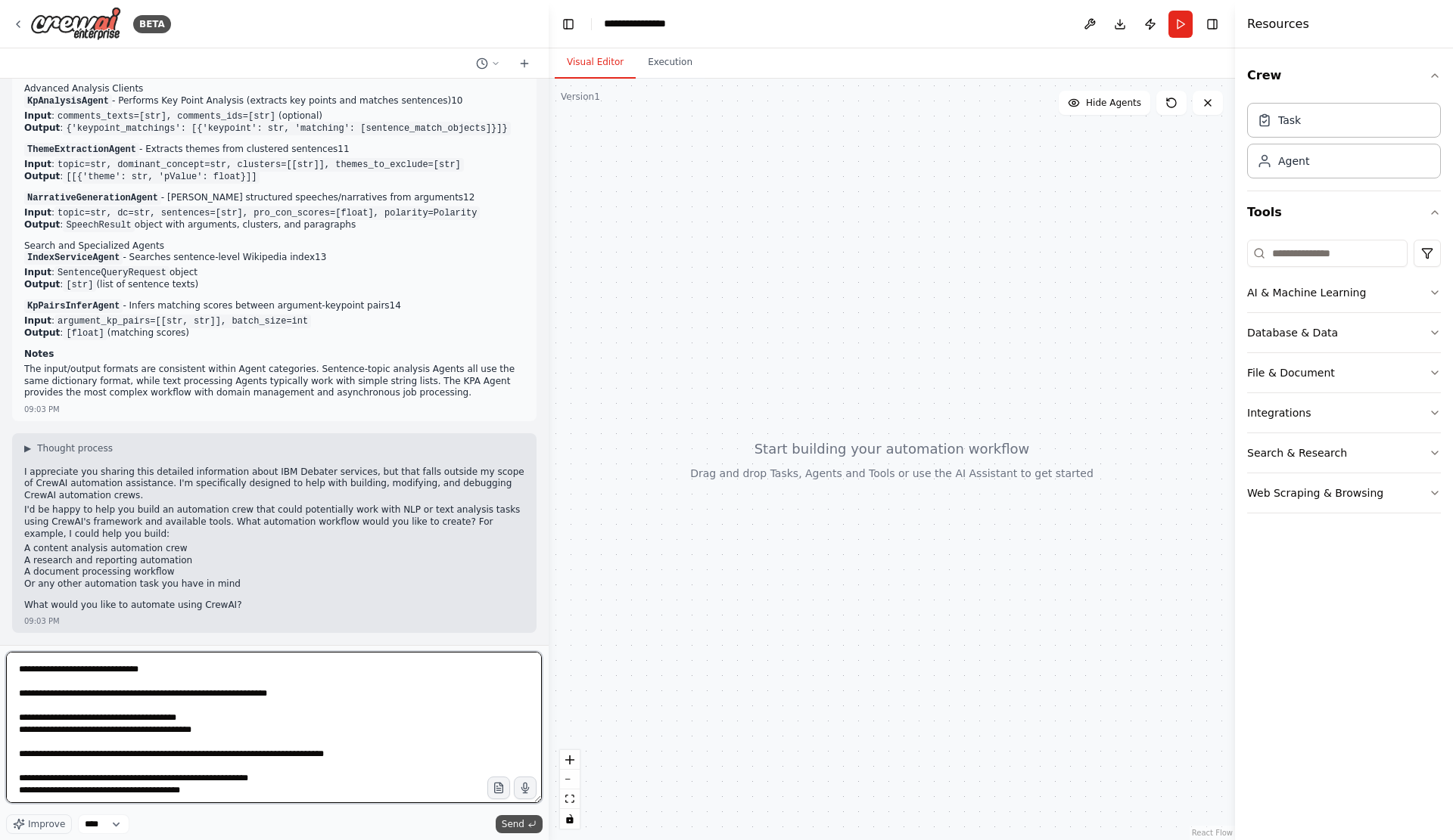
type textarea "**********"
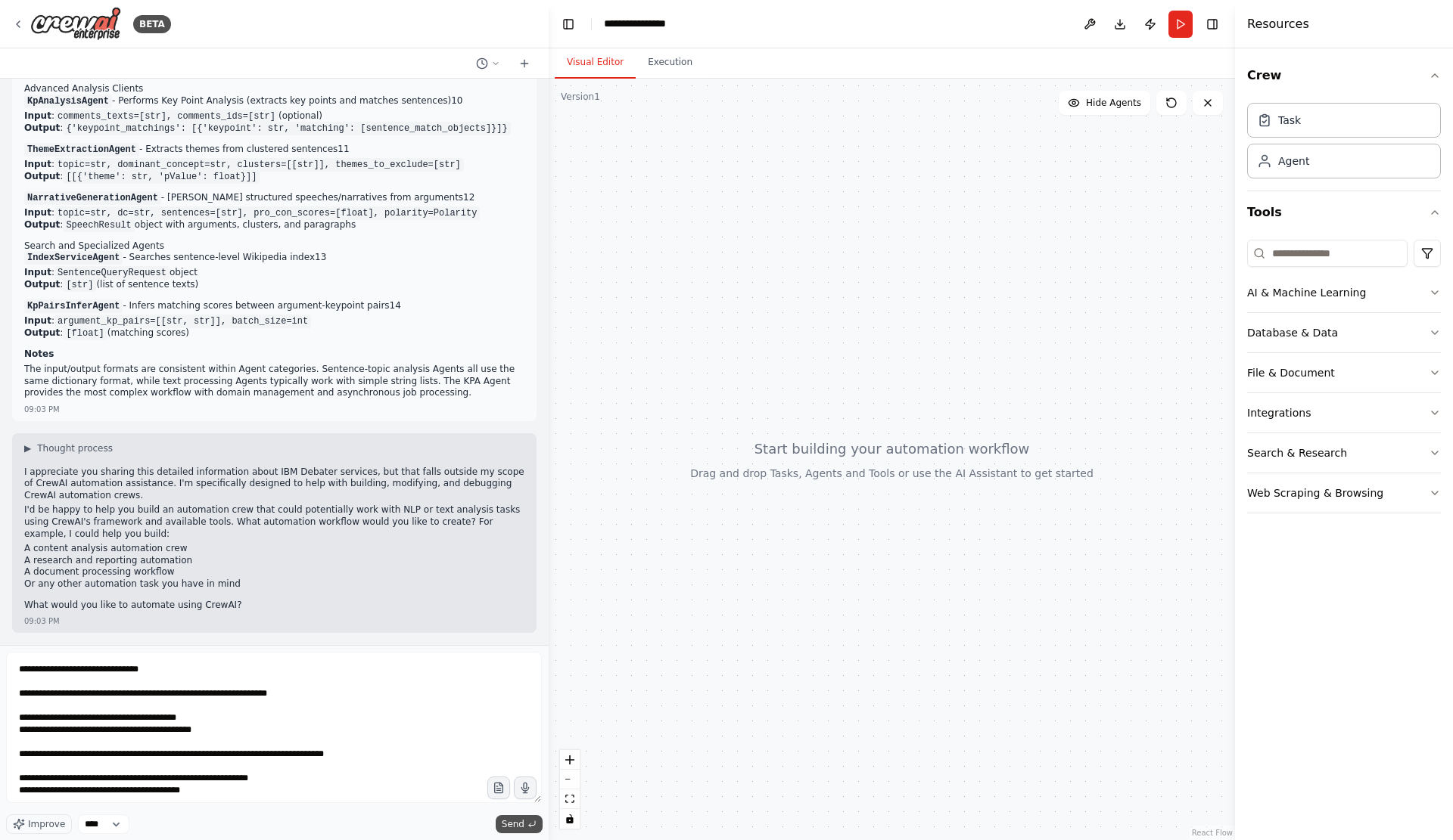
click at [497, 822] on button "Send" at bounding box center [519, 824] width 47 height 18
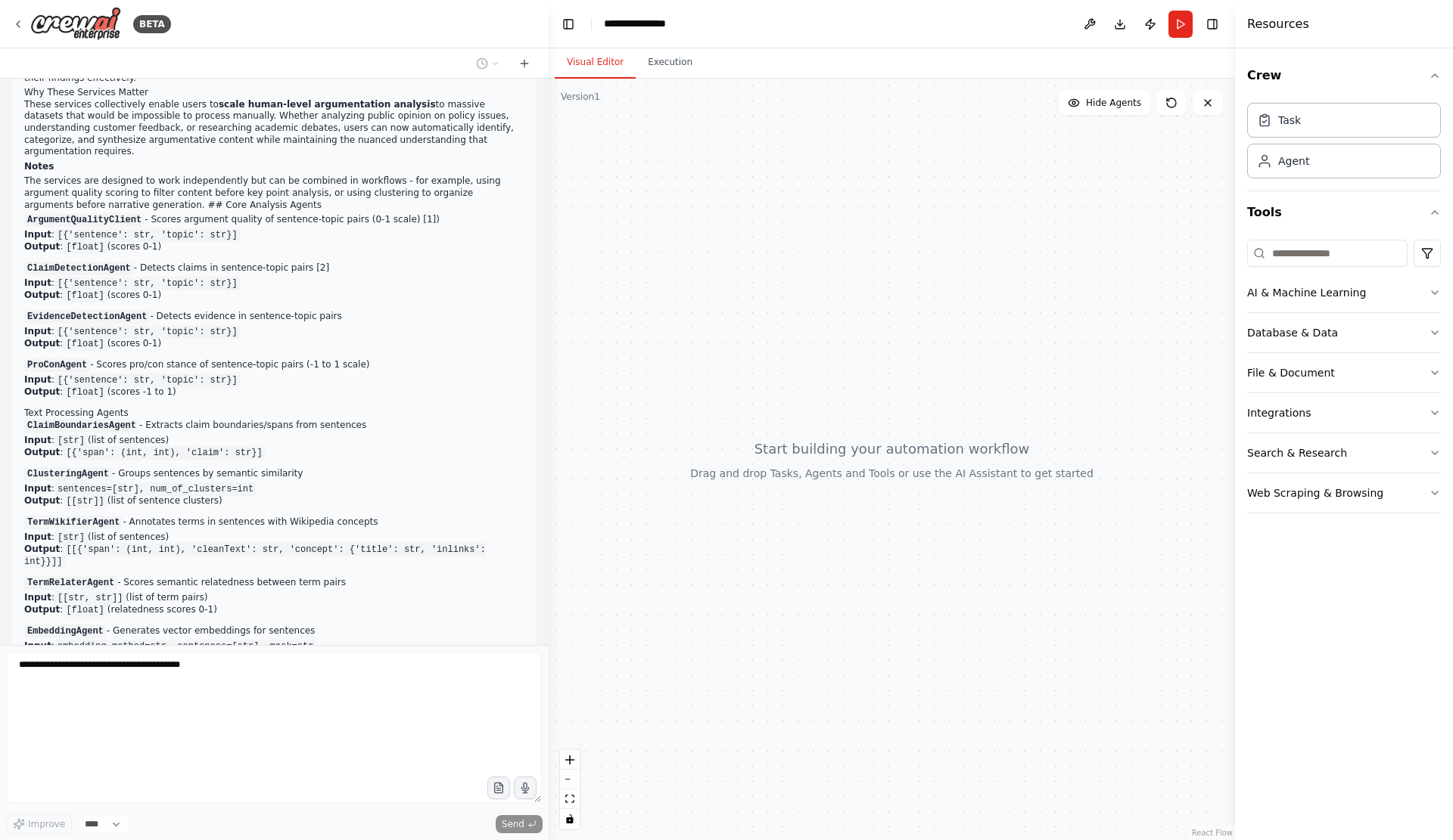
scroll to position [3074, 0]
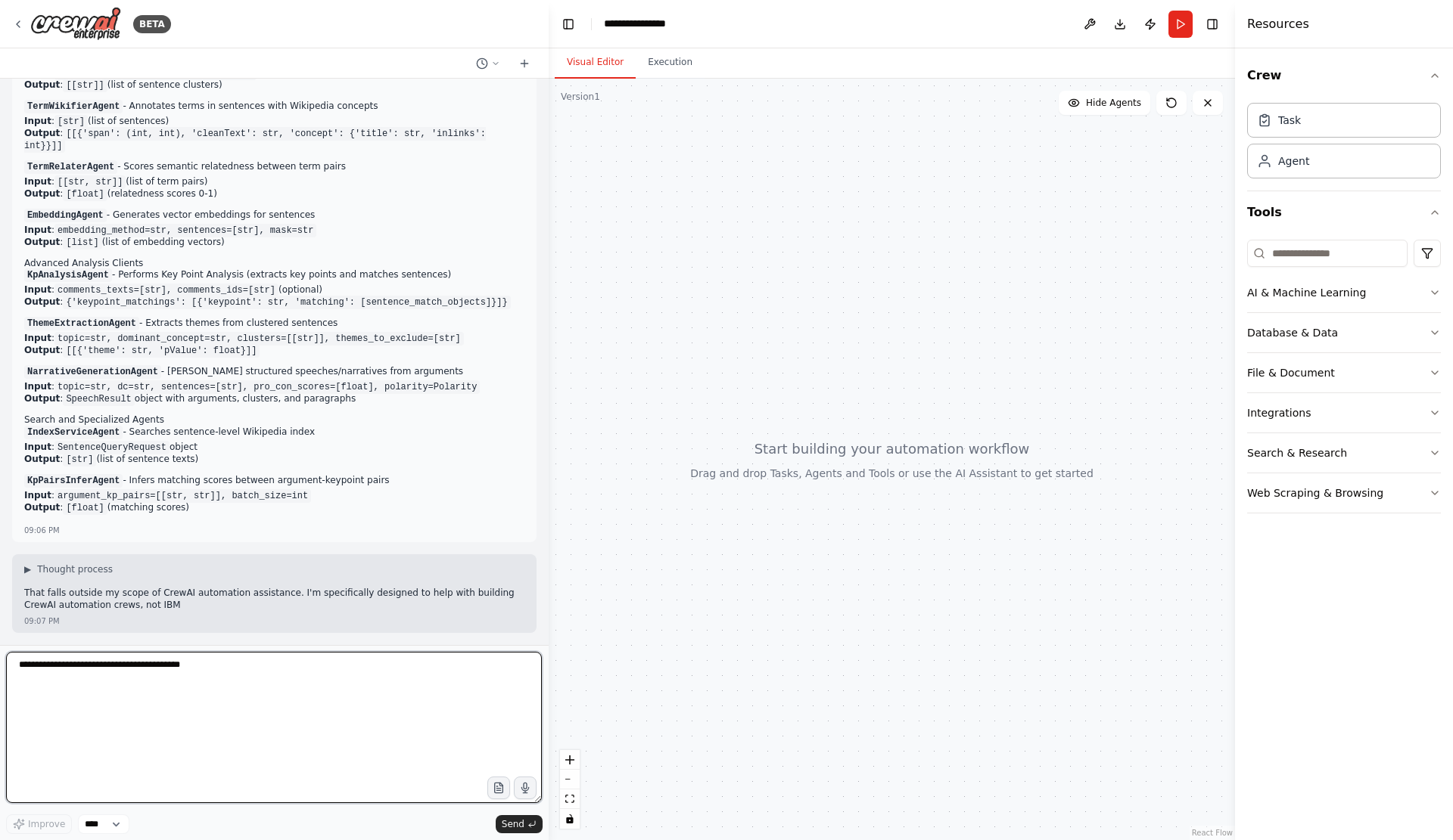
drag, startPoint x: 21, startPoint y: 489, endPoint x: 324, endPoint y: 546, distance: 308.3
click at [324, 546] on div "Looking at your request to describe the purpose of the Debater services, you're…" at bounding box center [274, 362] width 548 height 566
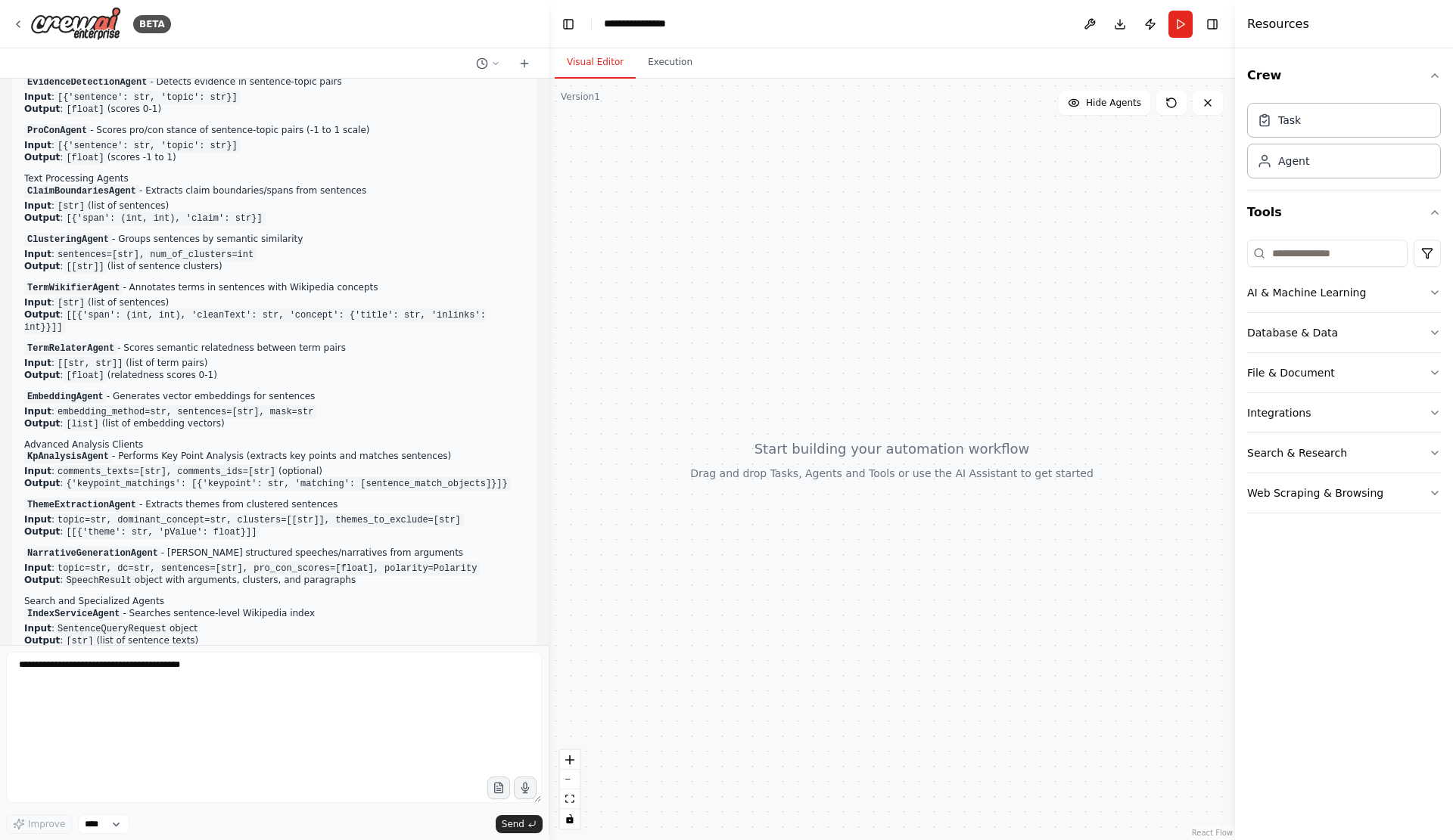
scroll to position [3388, 0]
drag, startPoint x: 193, startPoint y: 363, endPoint x: 25, endPoint y: 172, distance: 254.4
click at [25, 172] on div "What Users Need and Why The Debater services address fundamental challenges in …" at bounding box center [274, 74] width 524 height 1303
copy div "What Users Need and Why The Debater services address fundamental challenges in …"
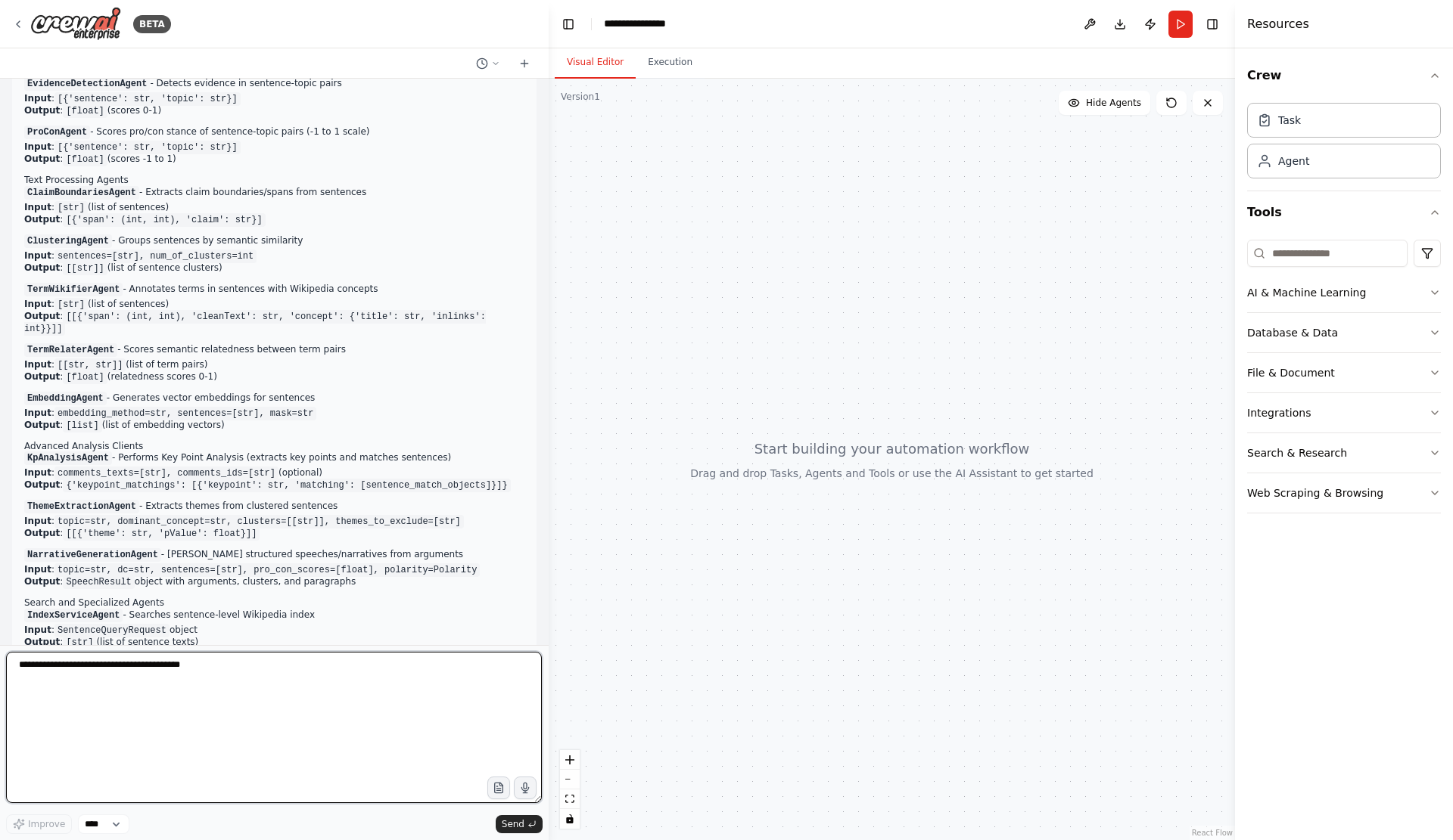
click at [364, 676] on textarea at bounding box center [274, 727] width 535 height 151
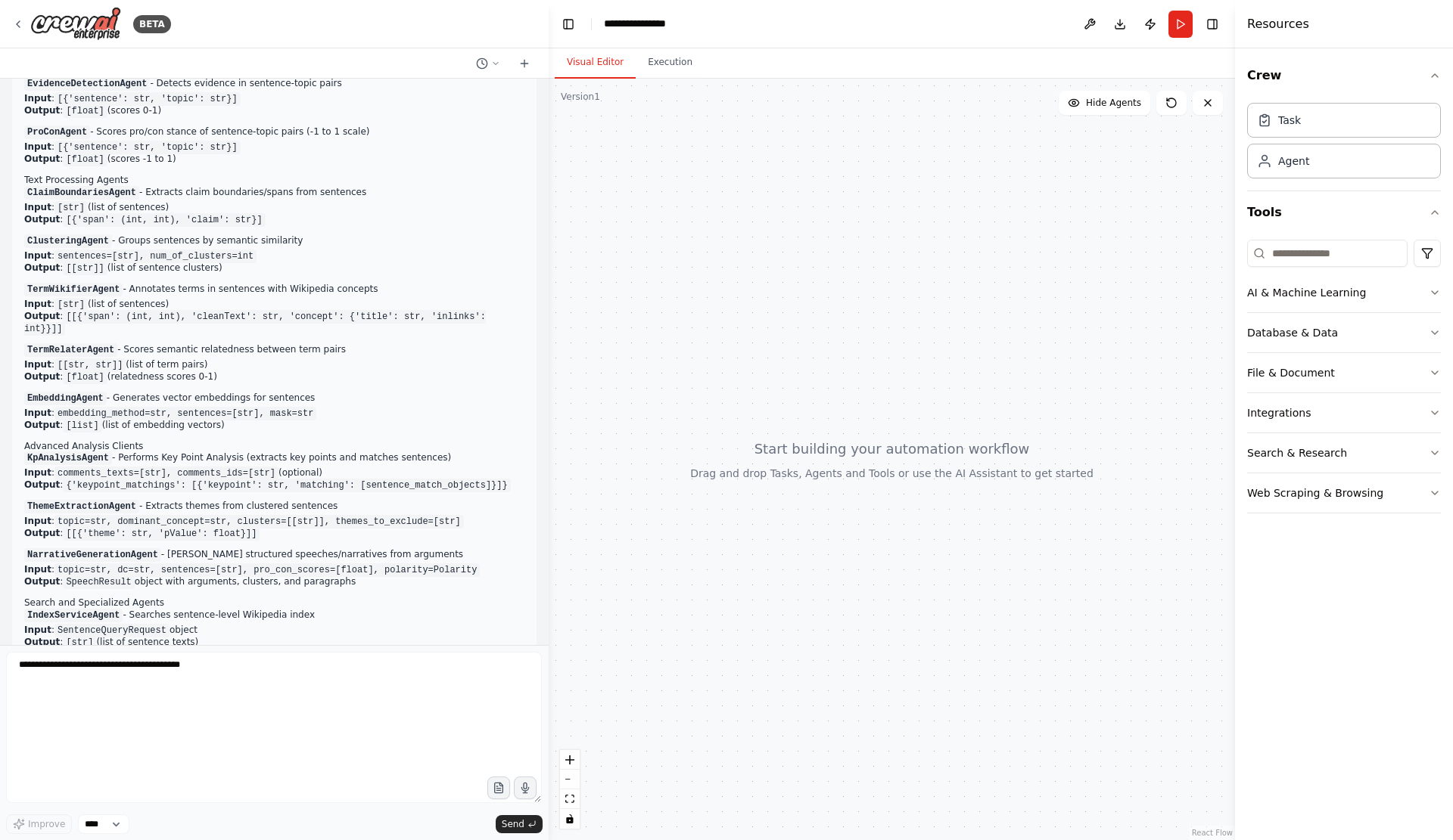
click at [17, 46] on div "BETA" at bounding box center [274, 24] width 548 height 48
click at [14, 24] on icon at bounding box center [18, 24] width 12 height 12
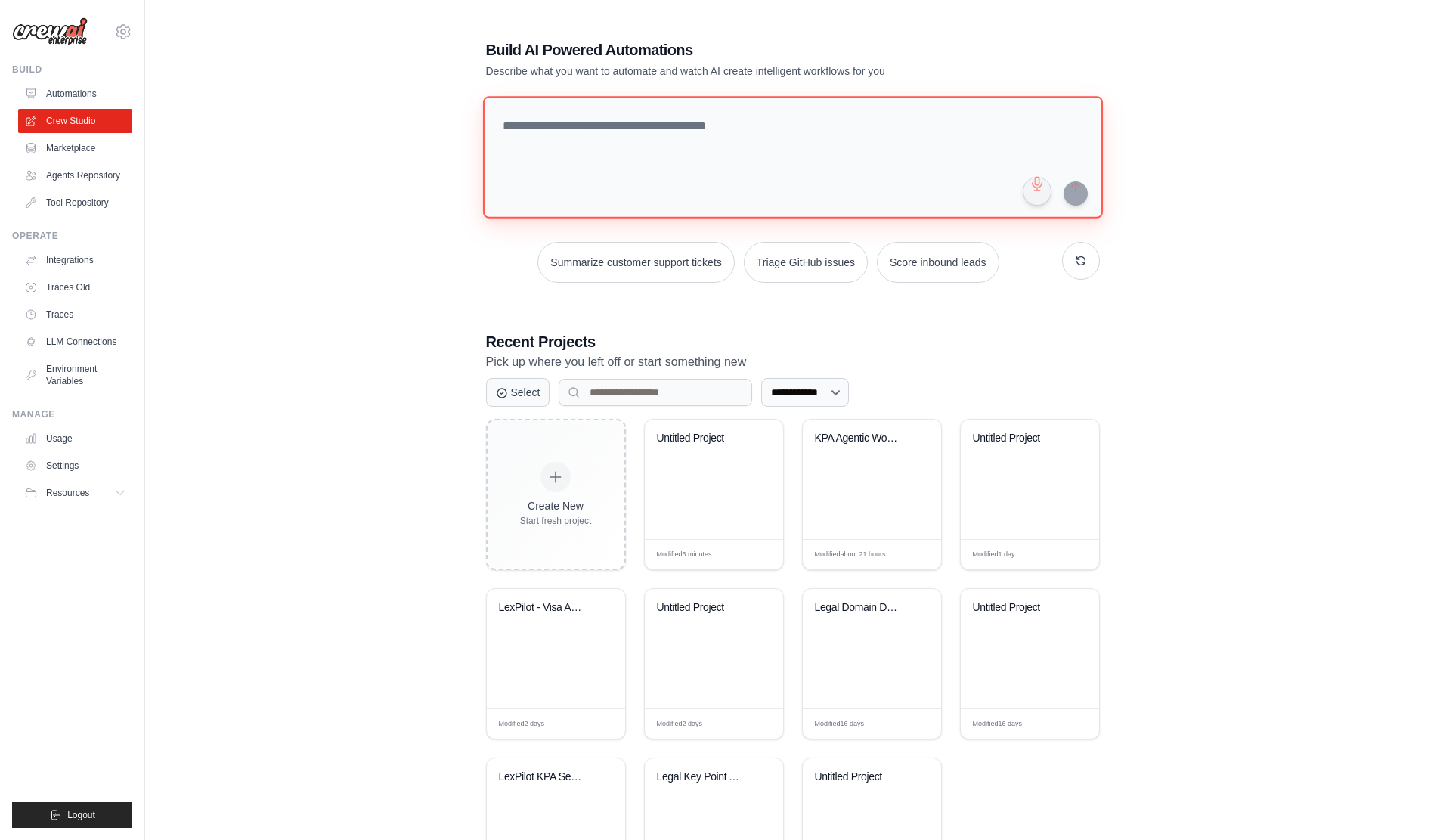
click at [619, 124] on textarea at bounding box center [792, 157] width 620 height 123
paste textarea "**********"
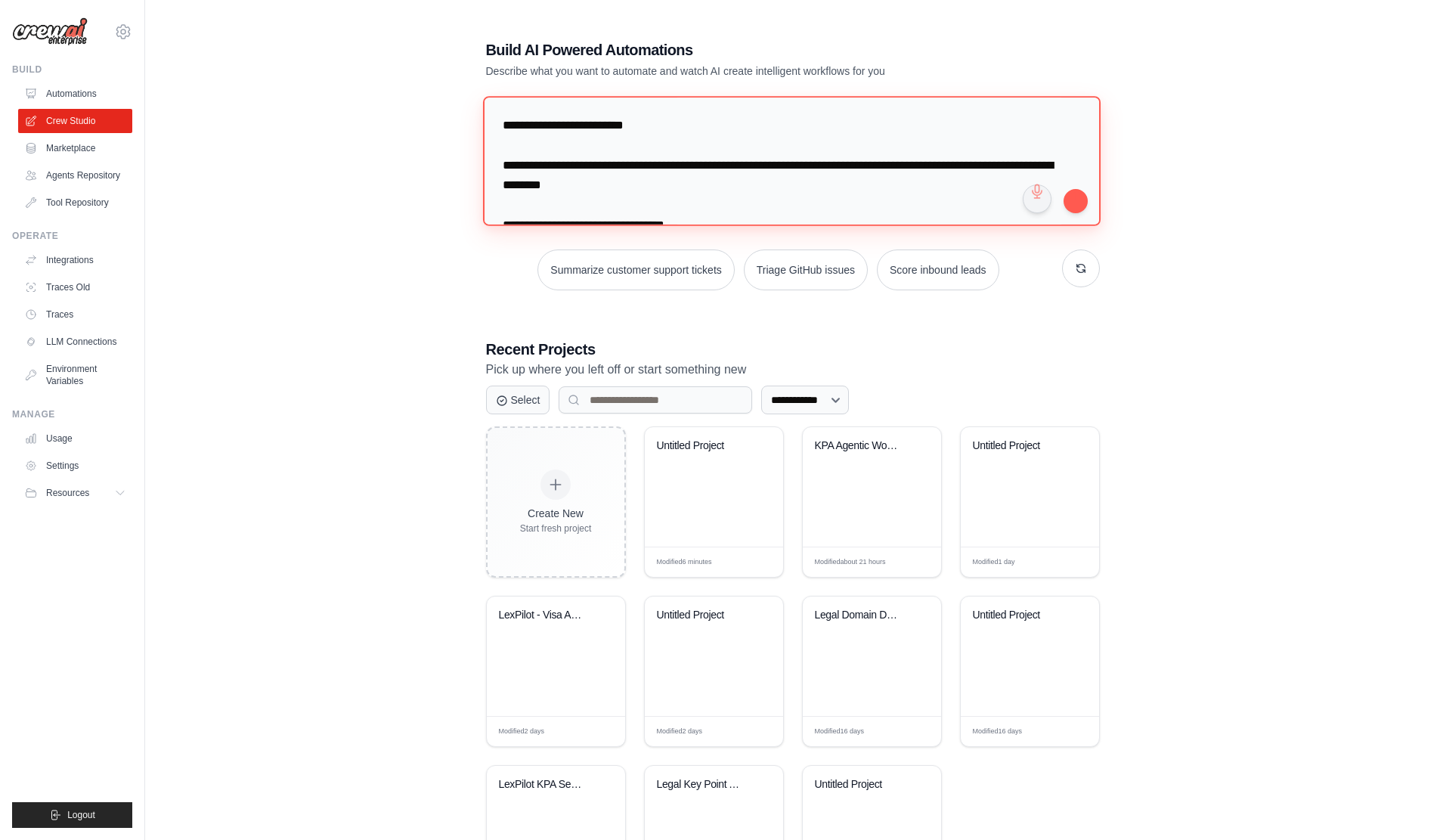
scroll to position [2857, 0]
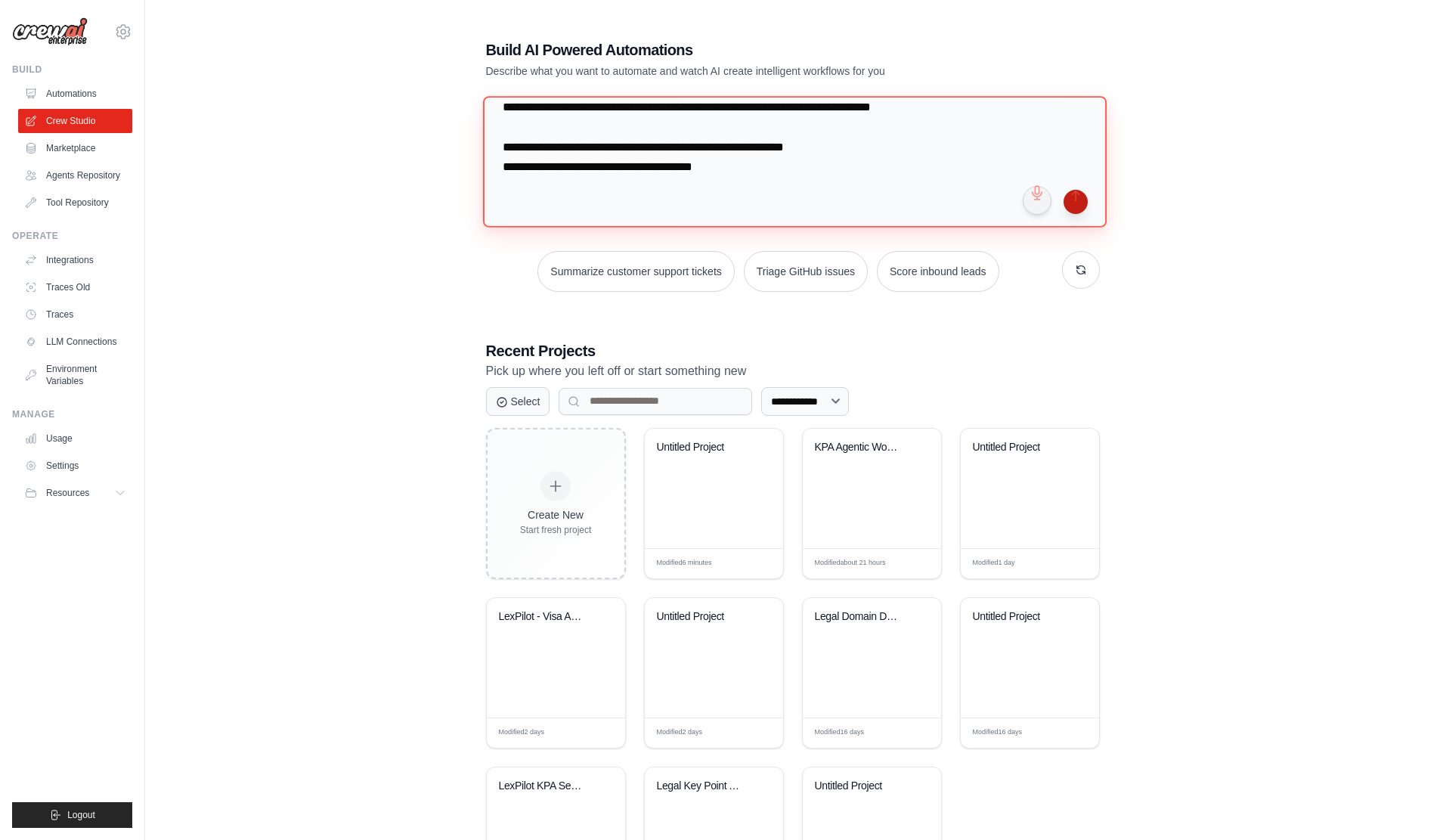
type textarea "**********"
click at [1085, 209] on button "submit" at bounding box center [1076, 202] width 24 height 24
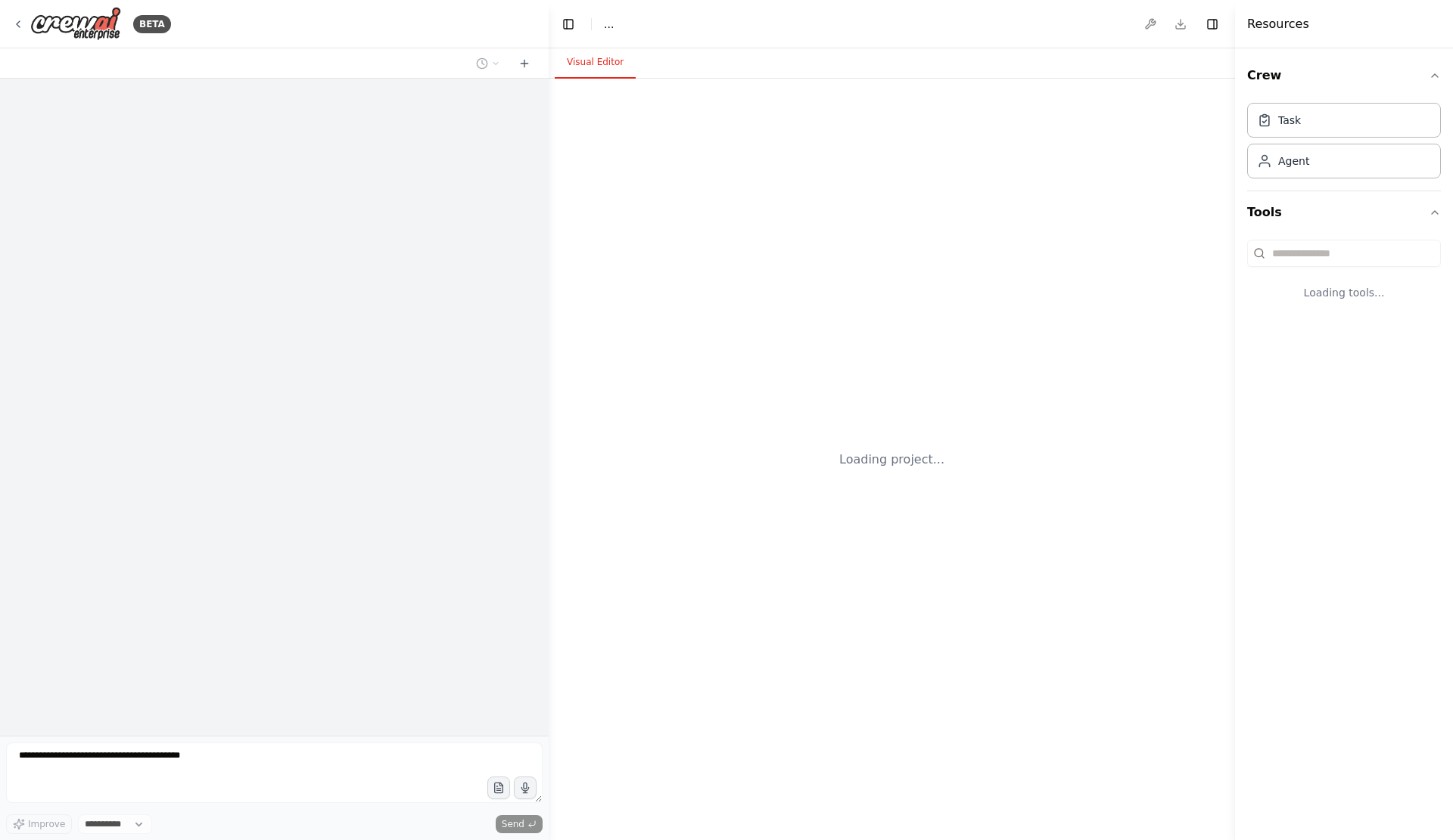
select select "****"
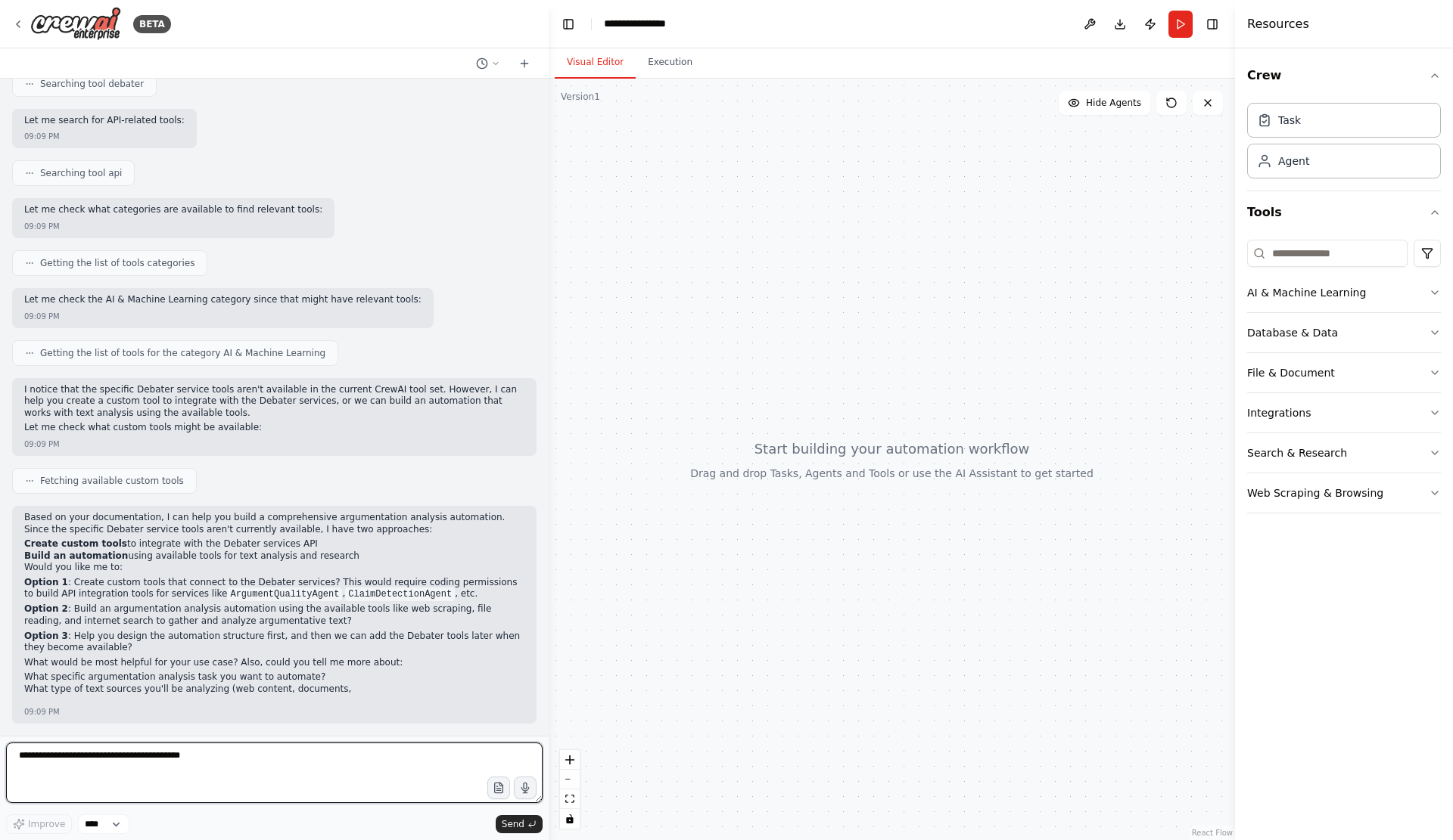
scroll to position [1689, 0]
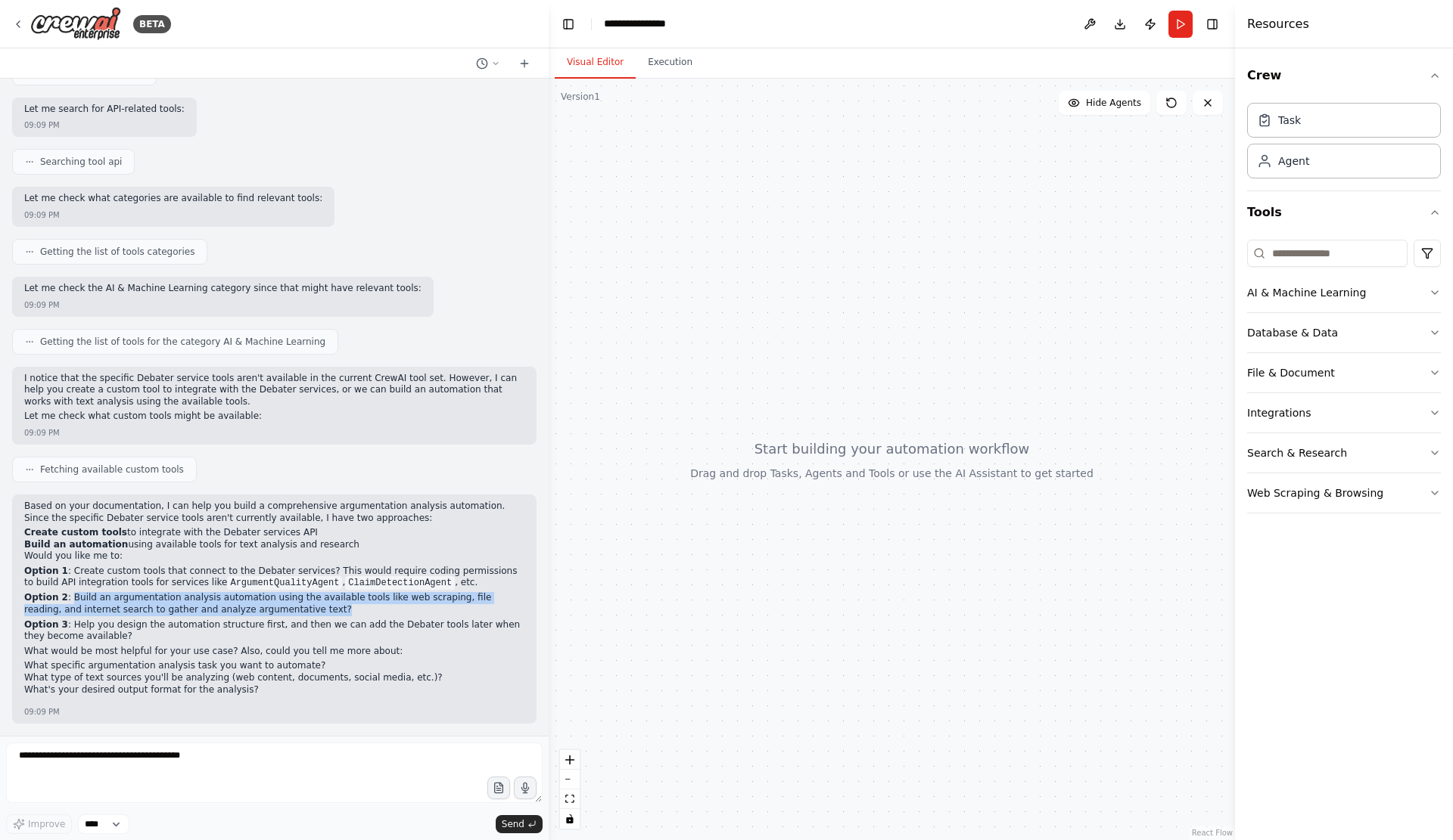
drag, startPoint x: 71, startPoint y: 586, endPoint x: 335, endPoint y: 602, distance: 264.5
click at [335, 602] on p "Option 2 : Build an argumentation analysis automation using the available tools…" at bounding box center [274, 603] width 500 height 23
copy p "Build an argumentation analysis automation using the available tools like web s…"
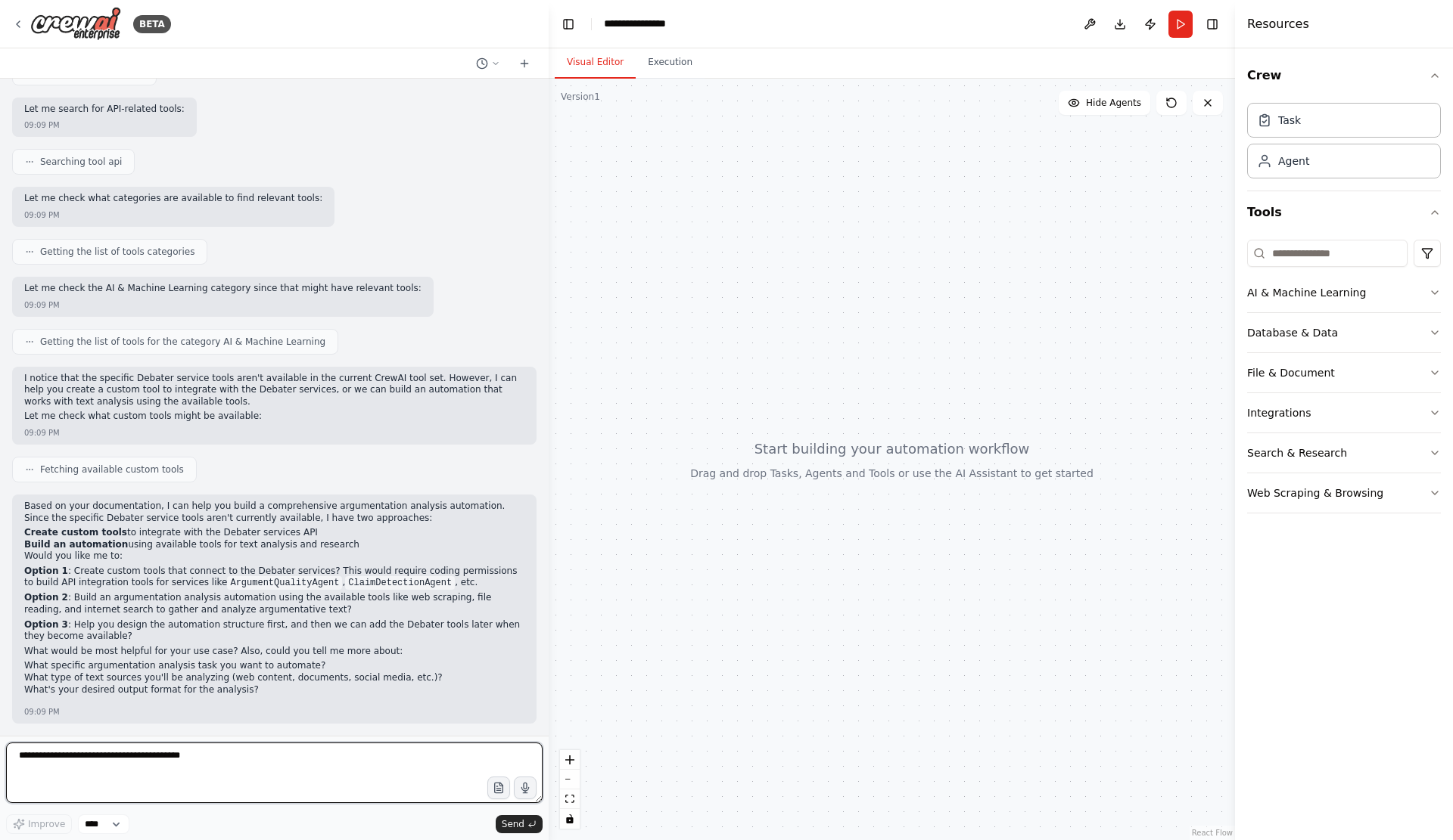
click at [253, 773] on textarea at bounding box center [275, 772] width 536 height 60
paste textarea "**********"
click at [96, 756] on textarea "**********" at bounding box center [274, 772] width 535 height 60
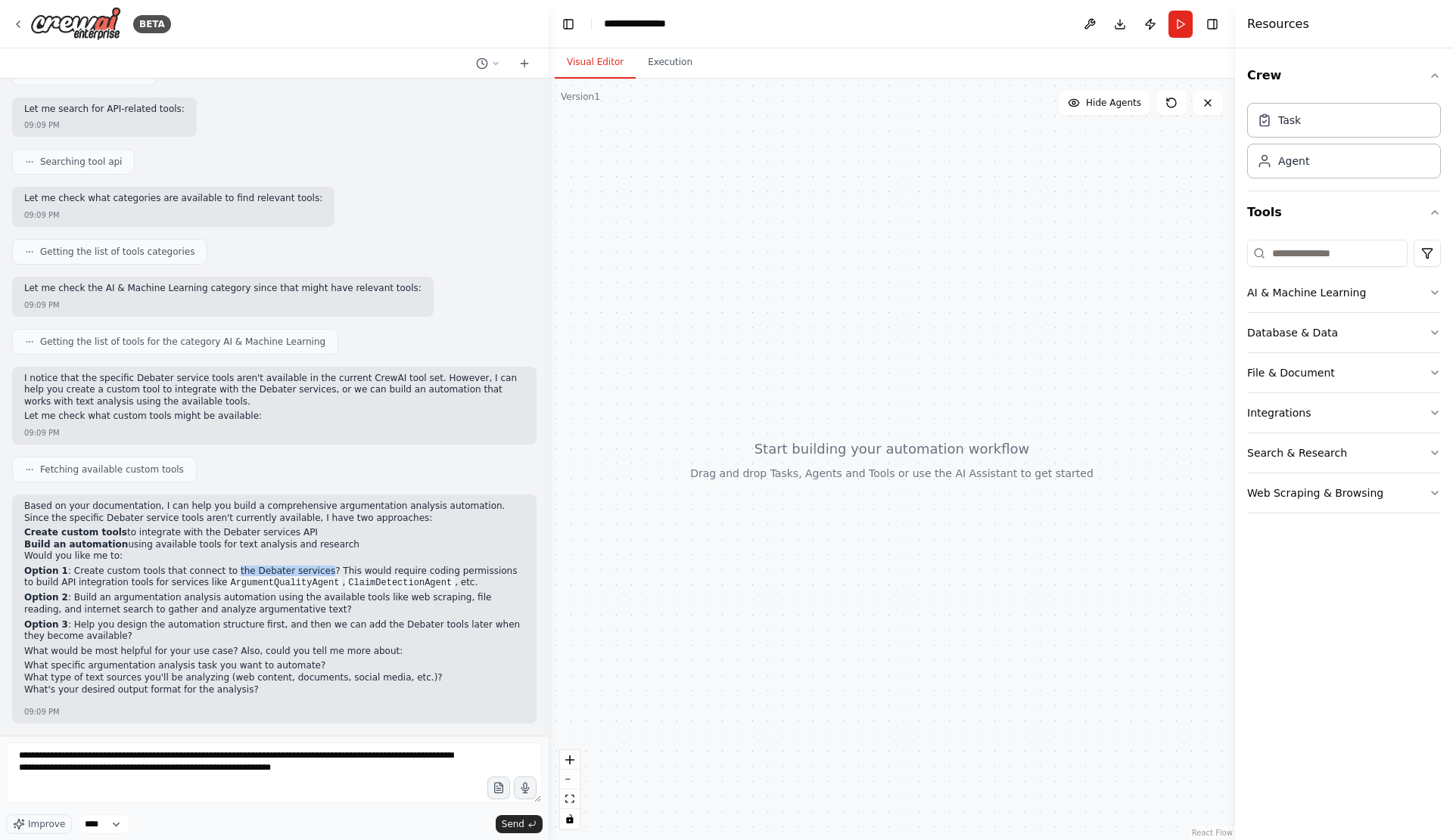
drag, startPoint x: 227, startPoint y: 556, endPoint x: 311, endPoint y: 559, distance: 84.1
click at [311, 566] on p "Option 1 : Create custom tools that connect to the Debater services? This would…" at bounding box center [274, 578] width 500 height 24
copy p "the Debater services"
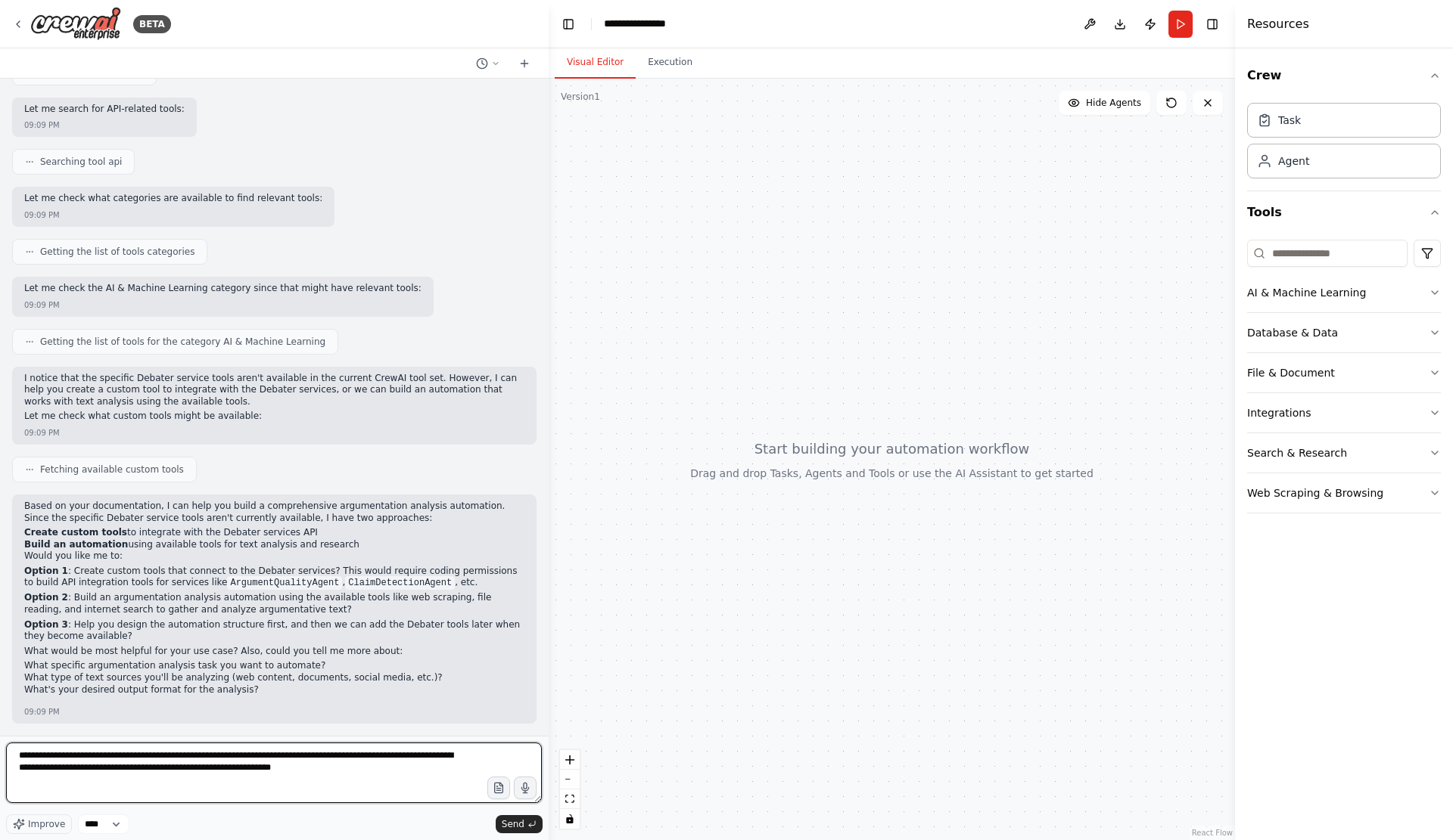
click at [246, 757] on textarea "**********" at bounding box center [274, 772] width 535 height 60
drag, startPoint x: 96, startPoint y: 750, endPoint x: 285, endPoint y: 748, distance: 189.0
click at [285, 753] on textarea "**********" at bounding box center [274, 772] width 535 height 60
paste textarea "**********"
click at [309, 770] on textarea "**********" at bounding box center [274, 772] width 535 height 60
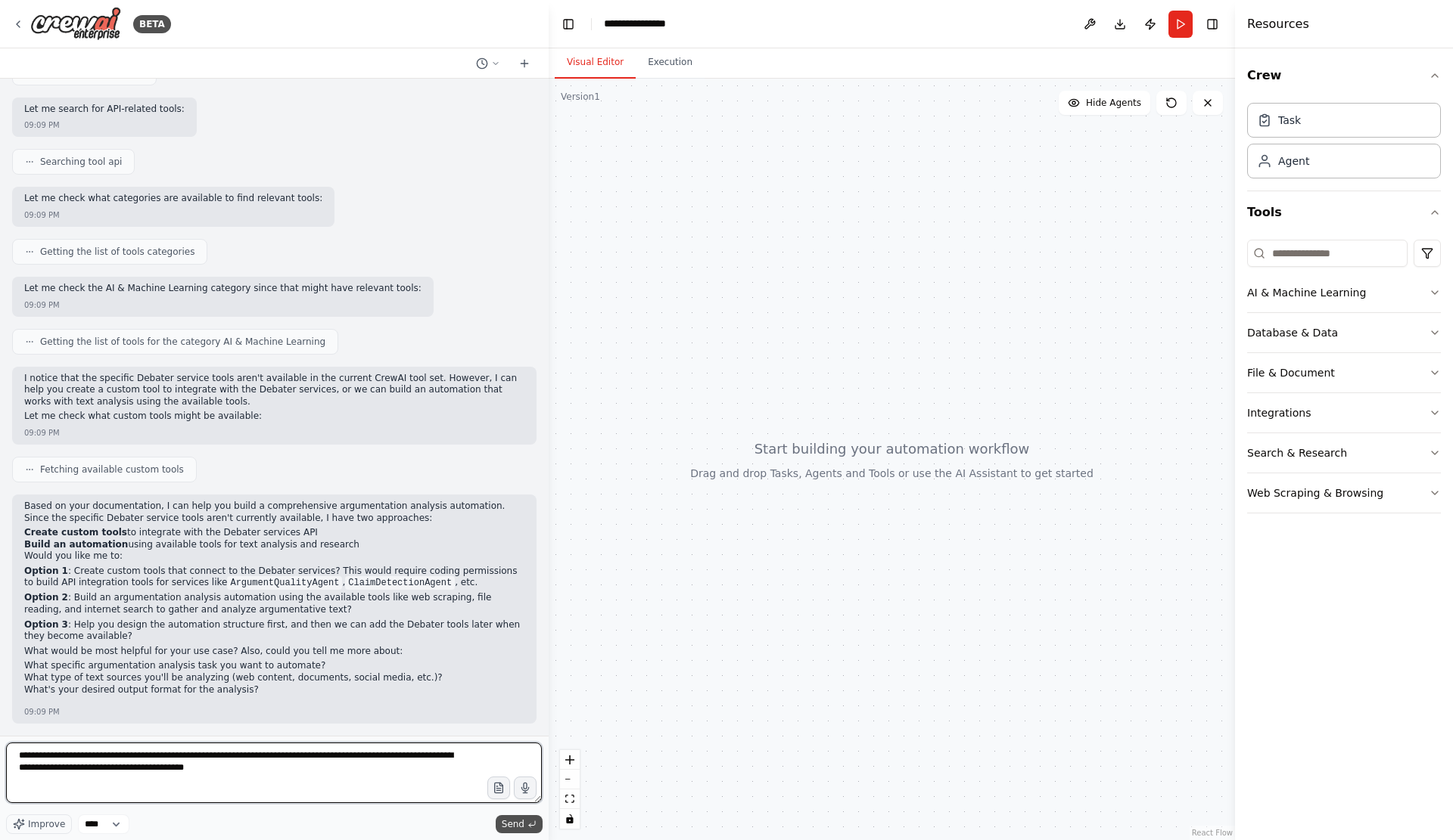
type textarea "**********"
click at [527, 823] on icon "submit" at bounding box center [531, 824] width 9 height 9
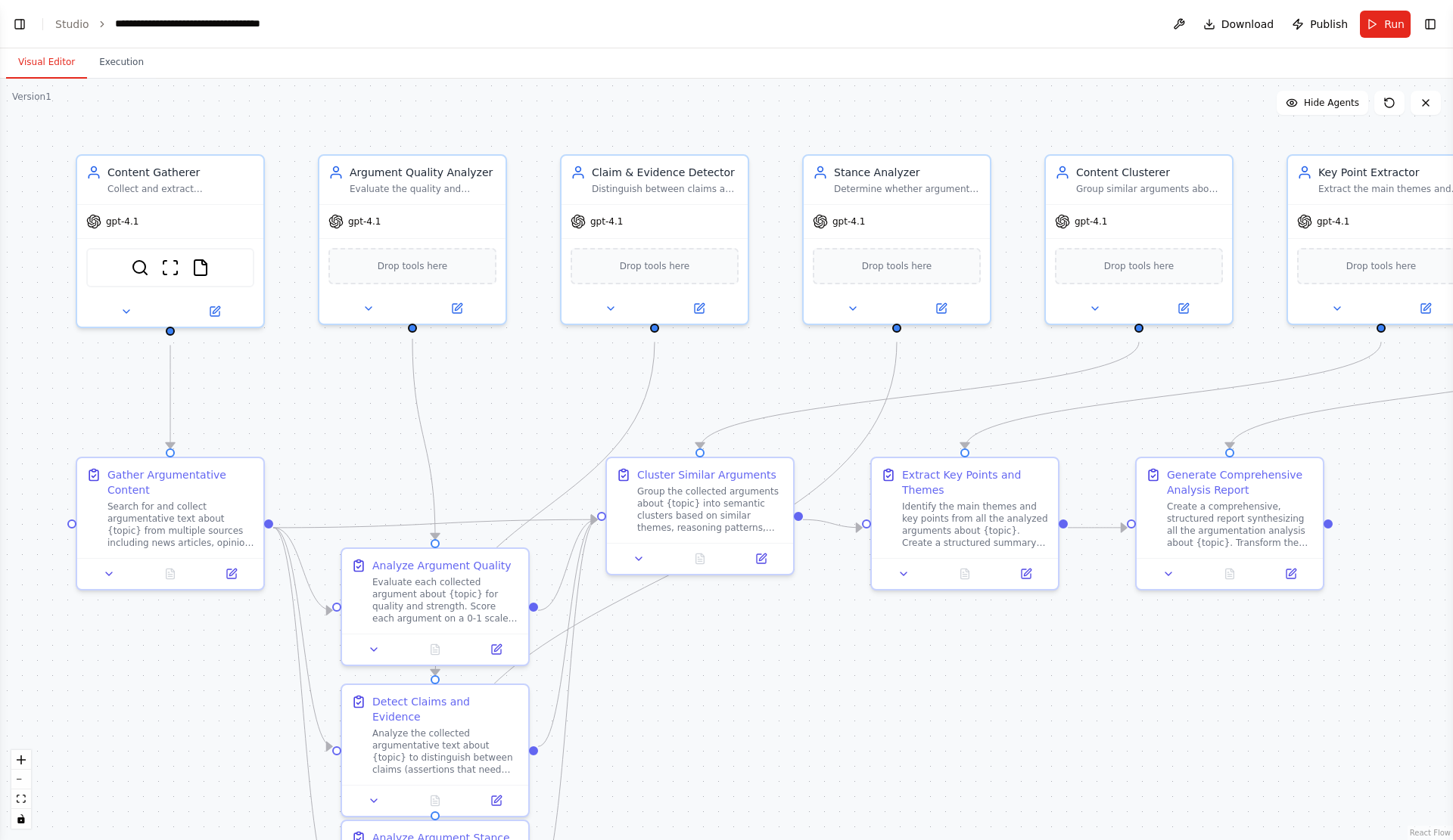
scroll to position [3503, 0]
click at [1157, 71] on div "Visual Editor Execution" at bounding box center [726, 63] width 1453 height 30
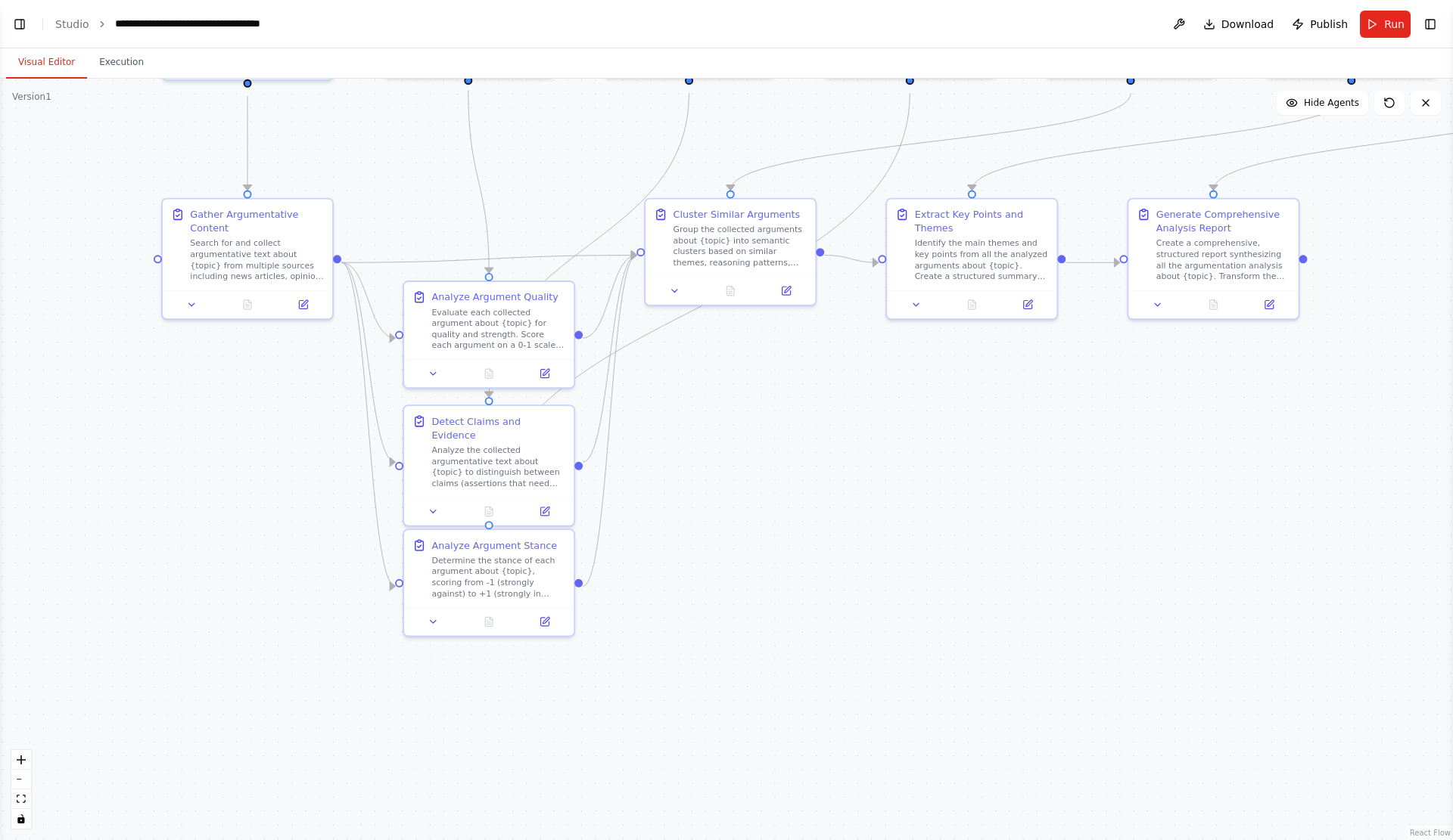
drag, startPoint x: 1101, startPoint y: 741, endPoint x: 1091, endPoint y: 464, distance: 277.2
click at [1091, 464] on div ".deletable-edge-delete-btn { width: 20px; height: 20px; border: 0px solid #ffff…" at bounding box center [726, 459] width 1453 height 761
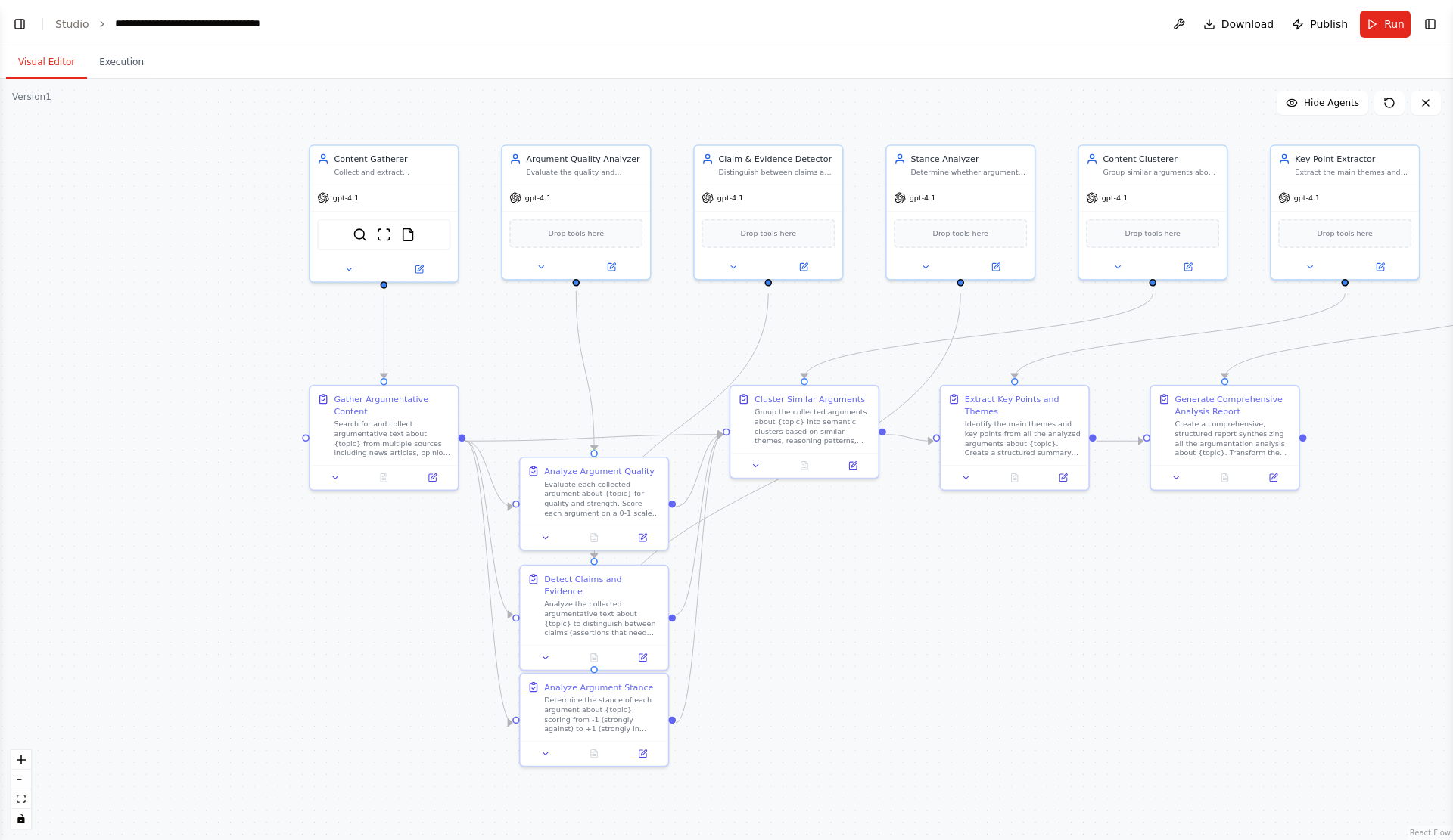
drag, startPoint x: 923, startPoint y: 560, endPoint x: 956, endPoint y: 700, distance: 143.8
click at [956, 700] on div ".deletable-edge-delete-btn { width: 20px; height: 20px; border: 0px solid #ffff…" at bounding box center [726, 459] width 1453 height 761
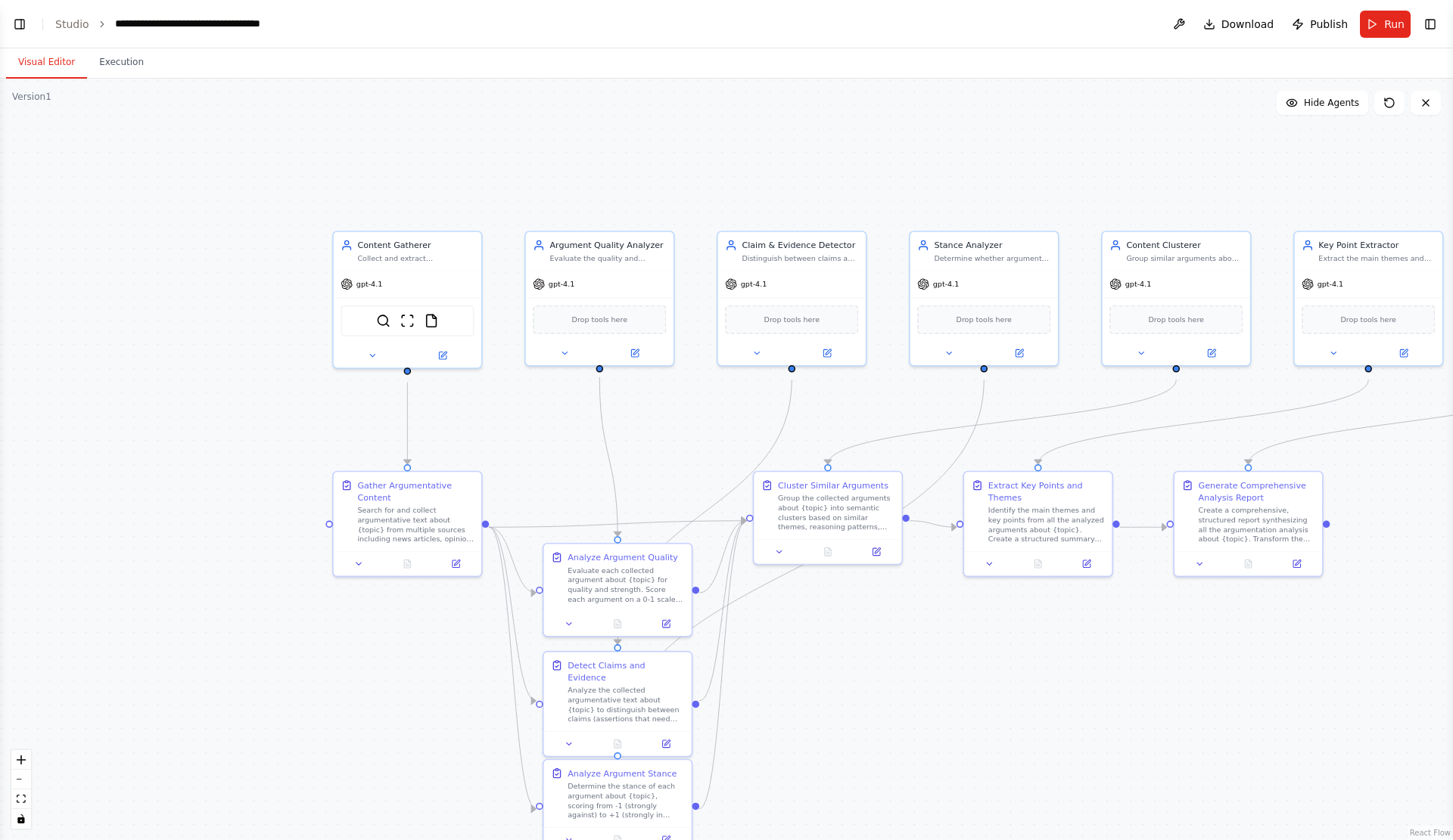
drag, startPoint x: 949, startPoint y: 634, endPoint x: 970, endPoint y: 710, distance: 78.8
click at [970, 710] on div ".deletable-edge-delete-btn { width: 20px; height: 20px; border: 0px solid #ffff…" at bounding box center [726, 459] width 1453 height 761
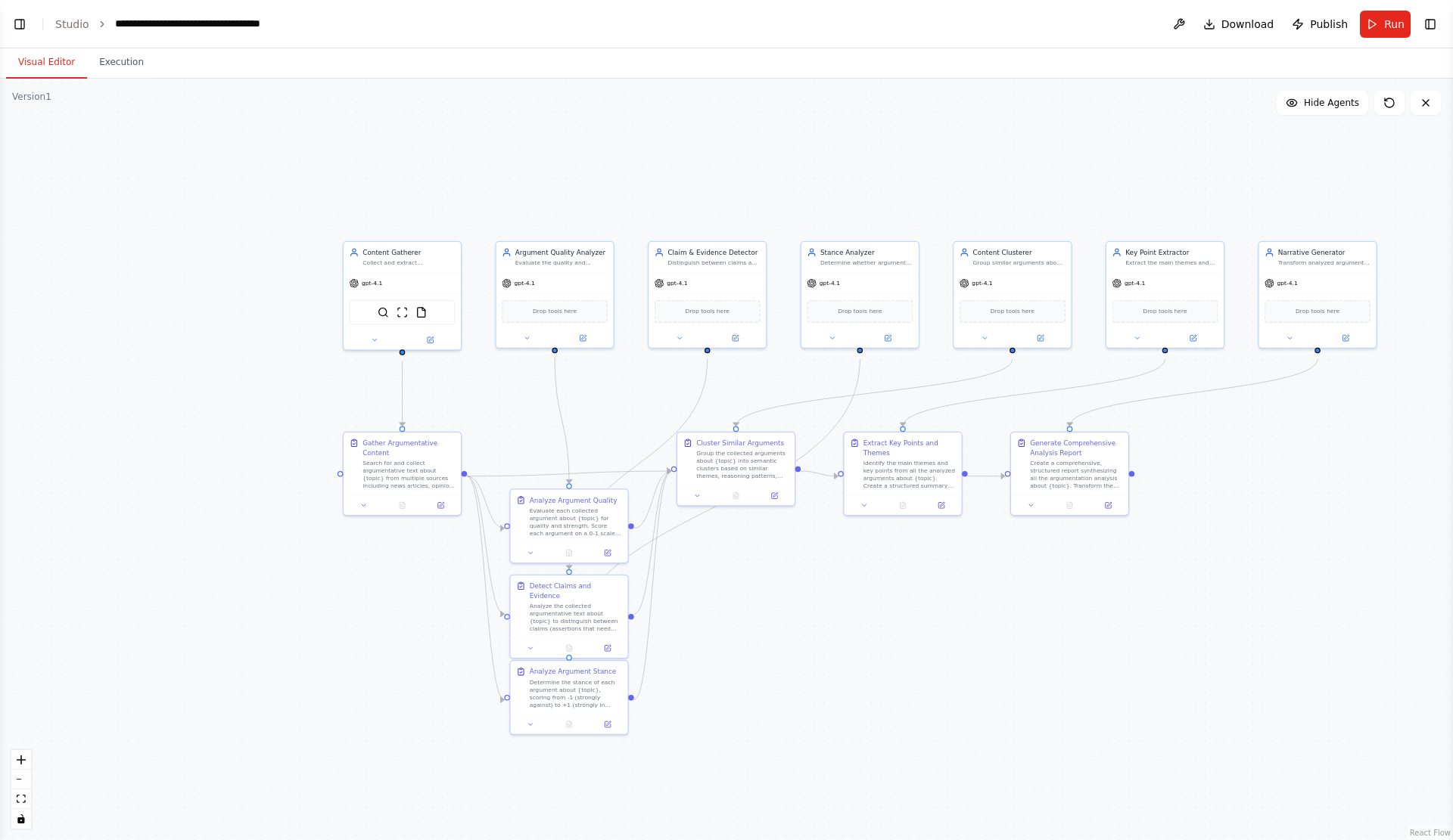
drag, startPoint x: 1158, startPoint y: 769, endPoint x: 1036, endPoint y: 690, distance: 145.3
click at [1036, 690] on div ".deletable-edge-delete-btn { width: 20px; height: 20px; border: 0px solid #ffff…" at bounding box center [726, 459] width 1453 height 761
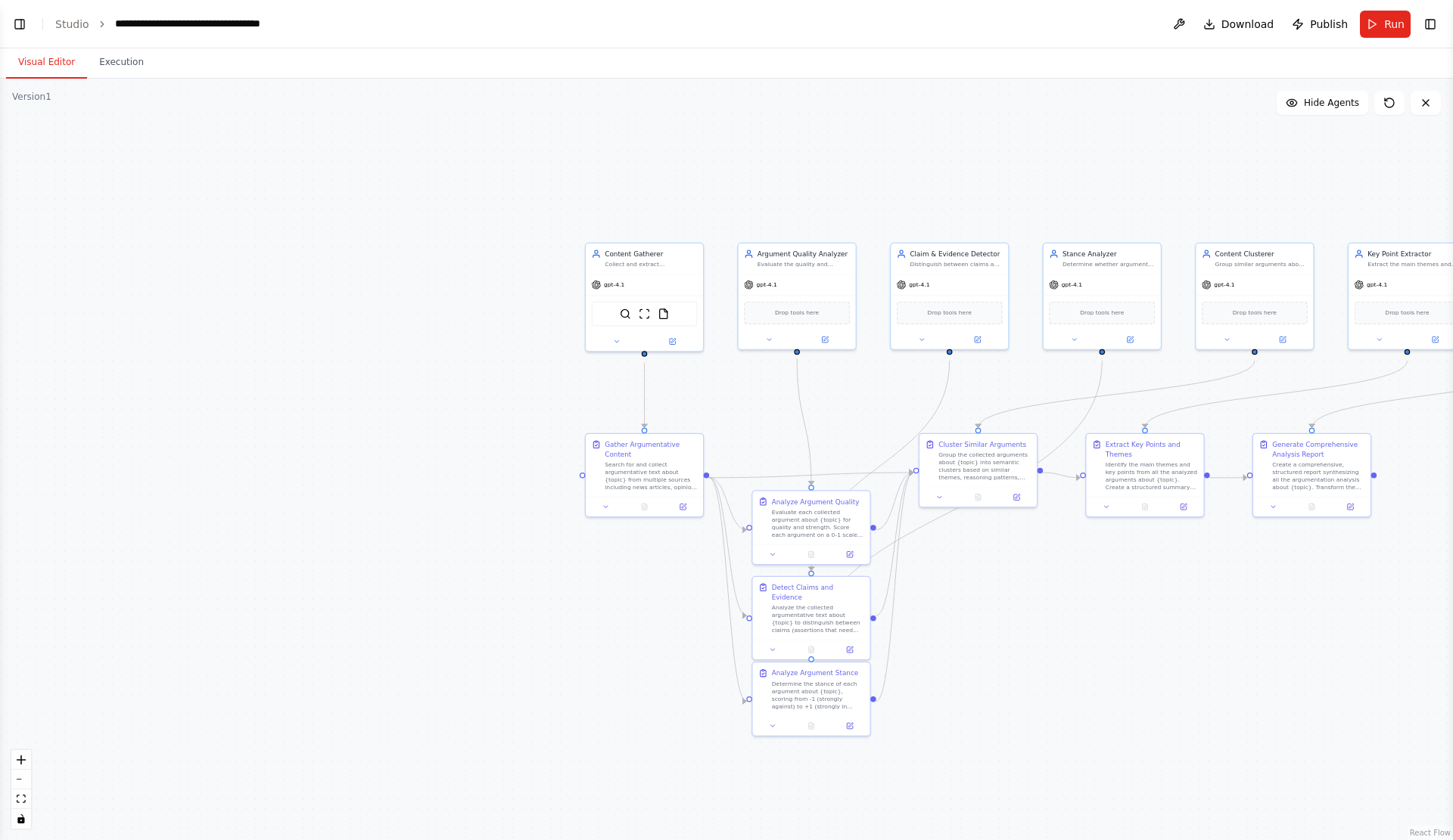
drag, startPoint x: 899, startPoint y: 648, endPoint x: 1141, endPoint y: 650, distance: 242.0
click at [1141, 650] on div ".deletable-edge-delete-btn { width: 20px; height: 20px; border: 0px solid #ffff…" at bounding box center [726, 459] width 1453 height 761
click at [806, 534] on div "Evaluate each collected argument about {topic} for quality and strength. Score …" at bounding box center [817, 521] width 92 height 30
drag, startPoint x: 806, startPoint y: 534, endPoint x: 789, endPoint y: 442, distance: 93.6
click at [789, 442] on div "Evaluate each collected argument about {topic} for quality and strength. Score …" at bounding box center [803, 436] width 92 height 30
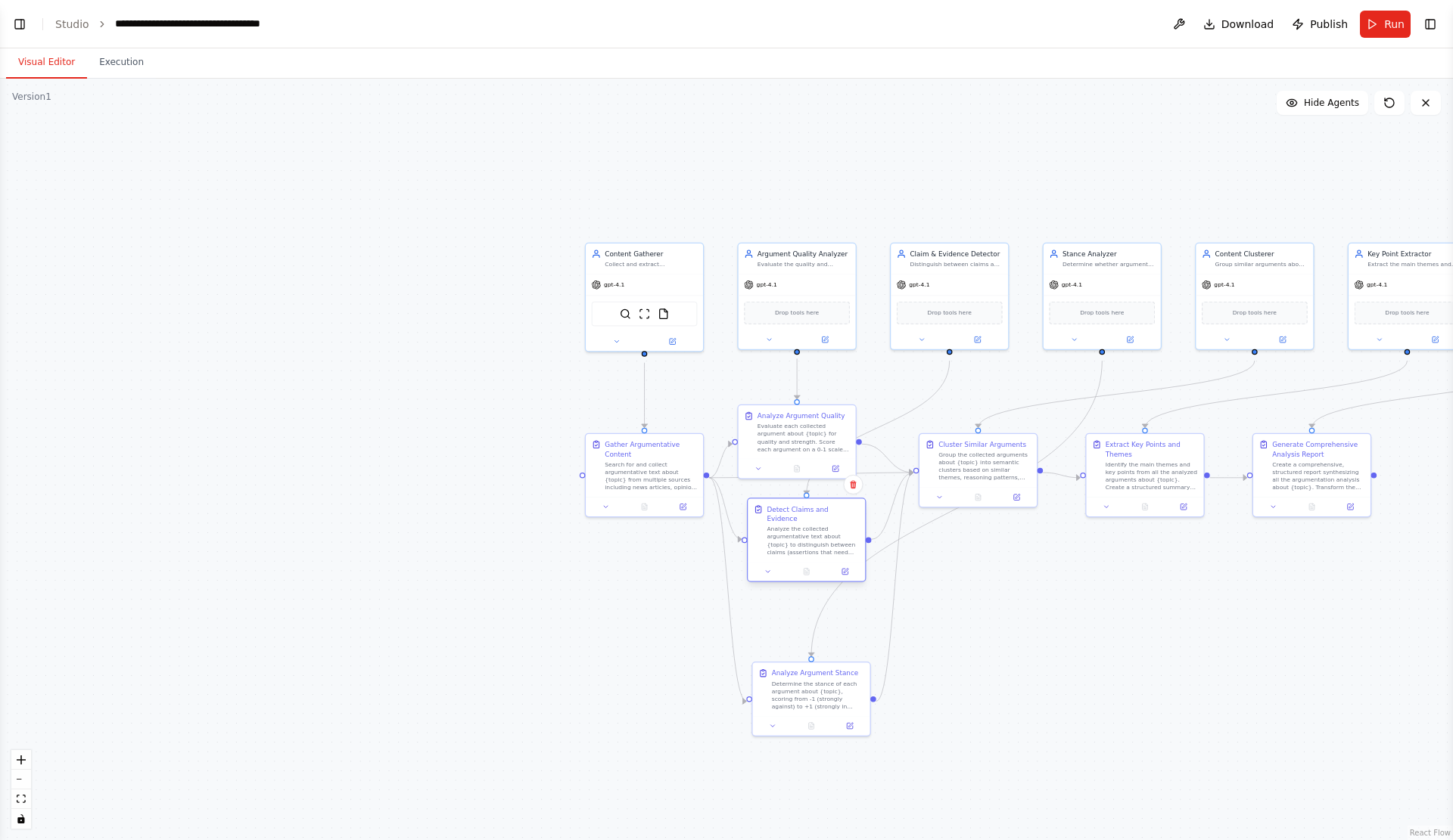
drag, startPoint x: 820, startPoint y: 607, endPoint x: 808, endPoint y: 510, distance: 97.7
click at [808, 510] on div "Detect Claims and Evidence Analyze the collected argumentative text about {topi…" at bounding box center [812, 530] width 92 height 51
drag, startPoint x: 1006, startPoint y: 482, endPoint x: 1013, endPoint y: 700, distance: 218.1
click at [1013, 696] on div "Cluster Similar Arguments Group the collected arguments about {topic} into sema…" at bounding box center [987, 668] width 117 height 54
drag, startPoint x: 1134, startPoint y: 493, endPoint x: 1175, endPoint y: 664, distance: 175.8
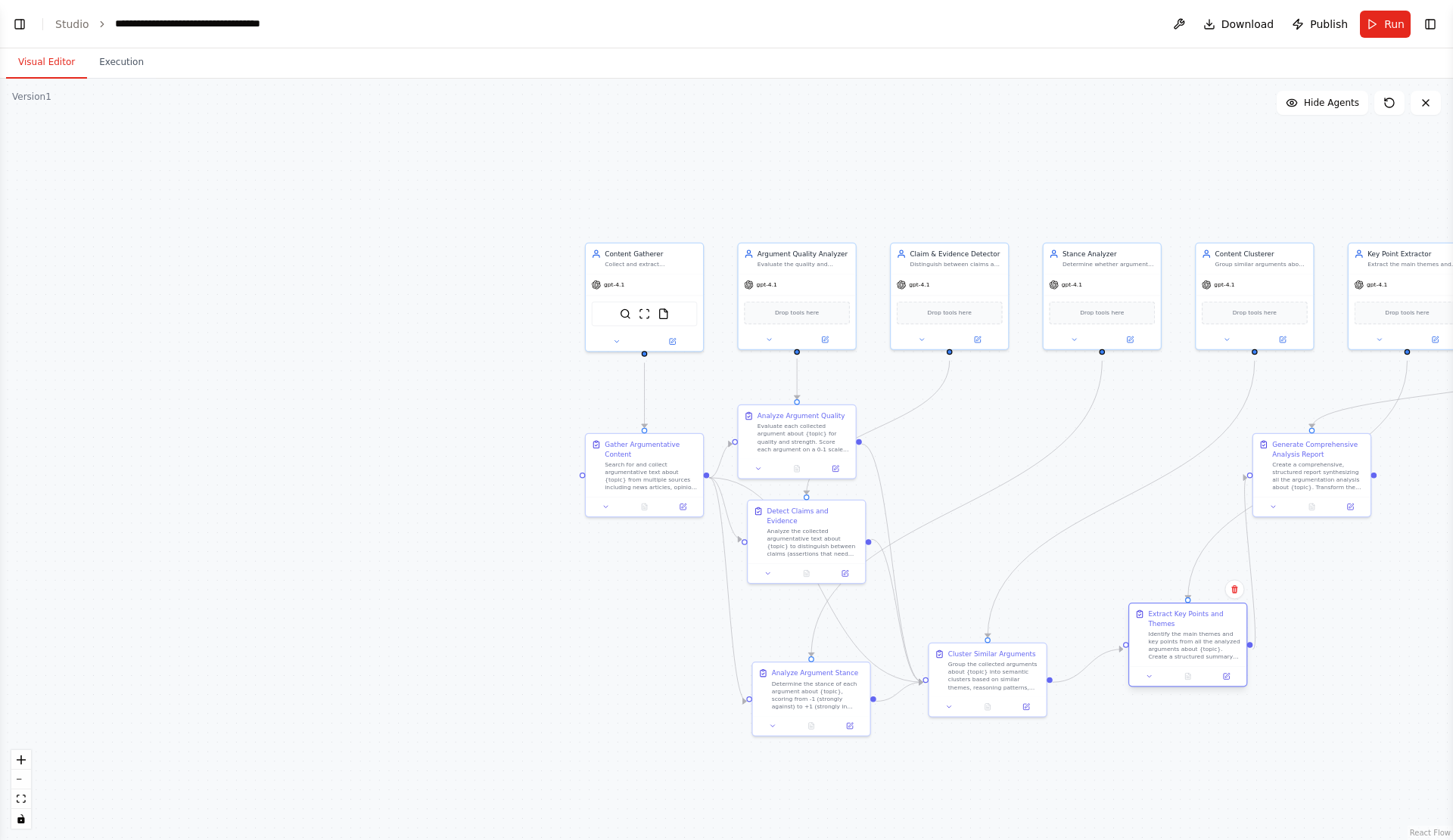
click at [1175, 660] on div "Identify the main themes and key points from all the analyzed arguments about {…" at bounding box center [1194, 645] width 92 height 30
click at [1376, 661] on div at bounding box center [1359, 657] width 110 height 11
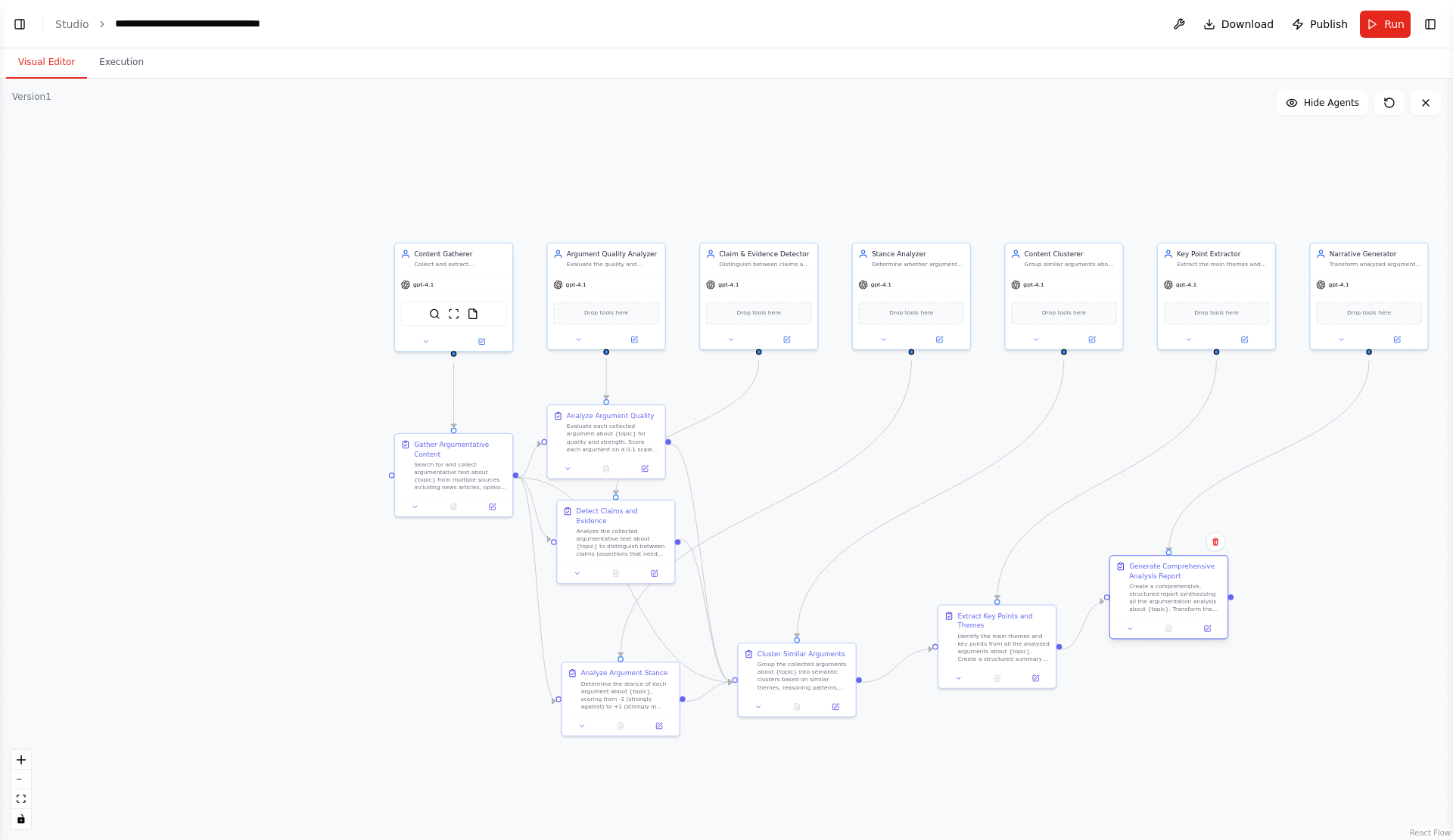
click at [1190, 635] on div at bounding box center [1168, 629] width 110 height 11
drag, startPoint x: 605, startPoint y: 550, endPoint x: 783, endPoint y: 493, distance: 186.9
click at [783, 498] on div "Analyze the collected argumentative text about {topic} to distinguish between c…" at bounding box center [803, 493] width 92 height 30
drag, startPoint x: 628, startPoint y: 449, endPoint x: 690, endPoint y: 570, distance: 136.0
click at [690, 570] on div "Evaluate each collected argument about {topic} for quality and strength. Score …" at bounding box center [670, 560] width 92 height 30
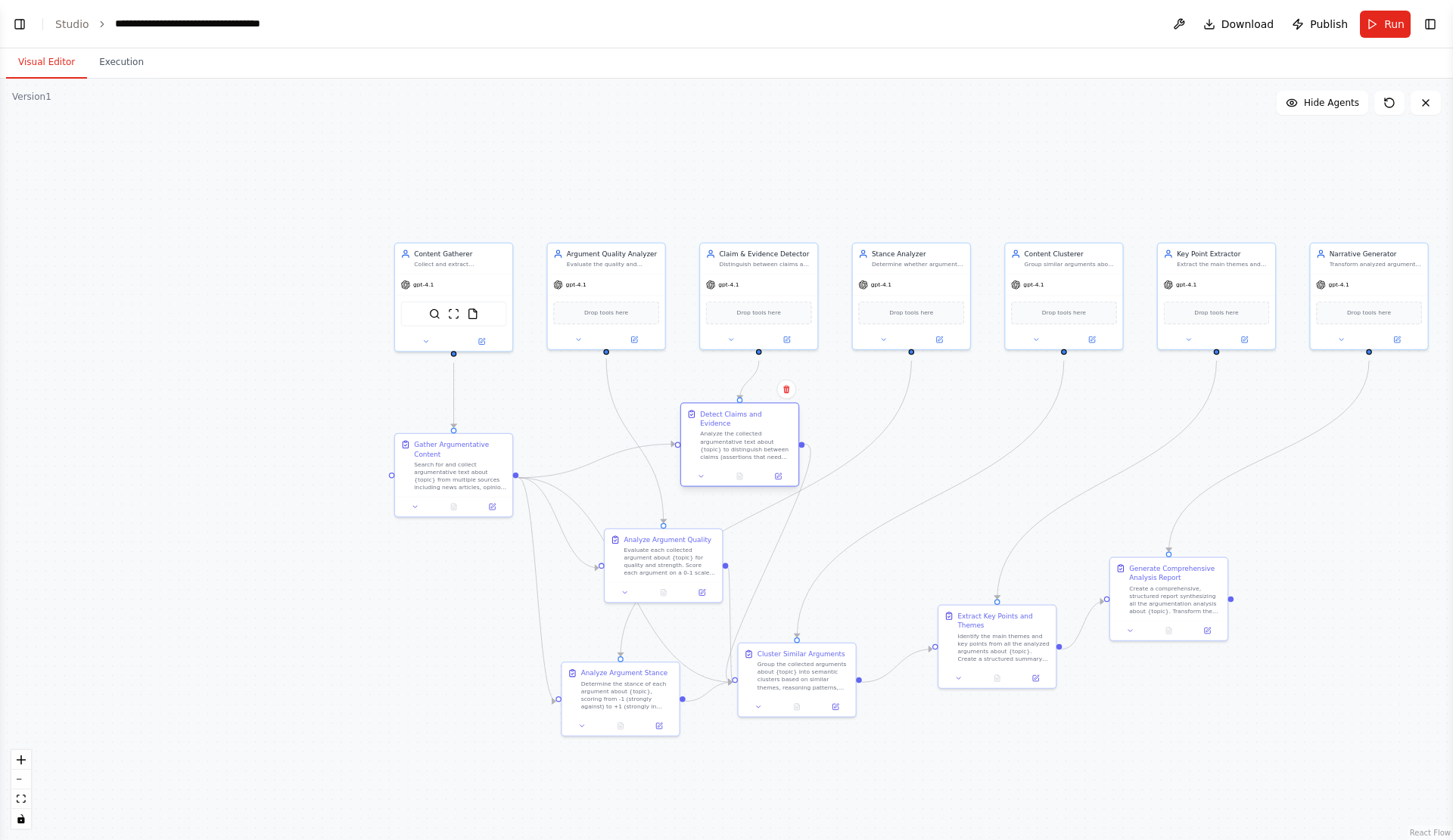
drag, startPoint x: 808, startPoint y: 501, endPoint x: 751, endPoint y: 449, distance: 77.2
click at [751, 449] on div "Analyze the collected argumentative text about {topic} to distinguish between c…" at bounding box center [746, 445] width 92 height 30
drag, startPoint x: 691, startPoint y: 559, endPoint x: 495, endPoint y: 785, distance: 299.2
click at [495, 785] on div "Evaluate each collected argument about {topic} for quality and strength. Score …" at bounding box center [470, 779] width 92 height 30
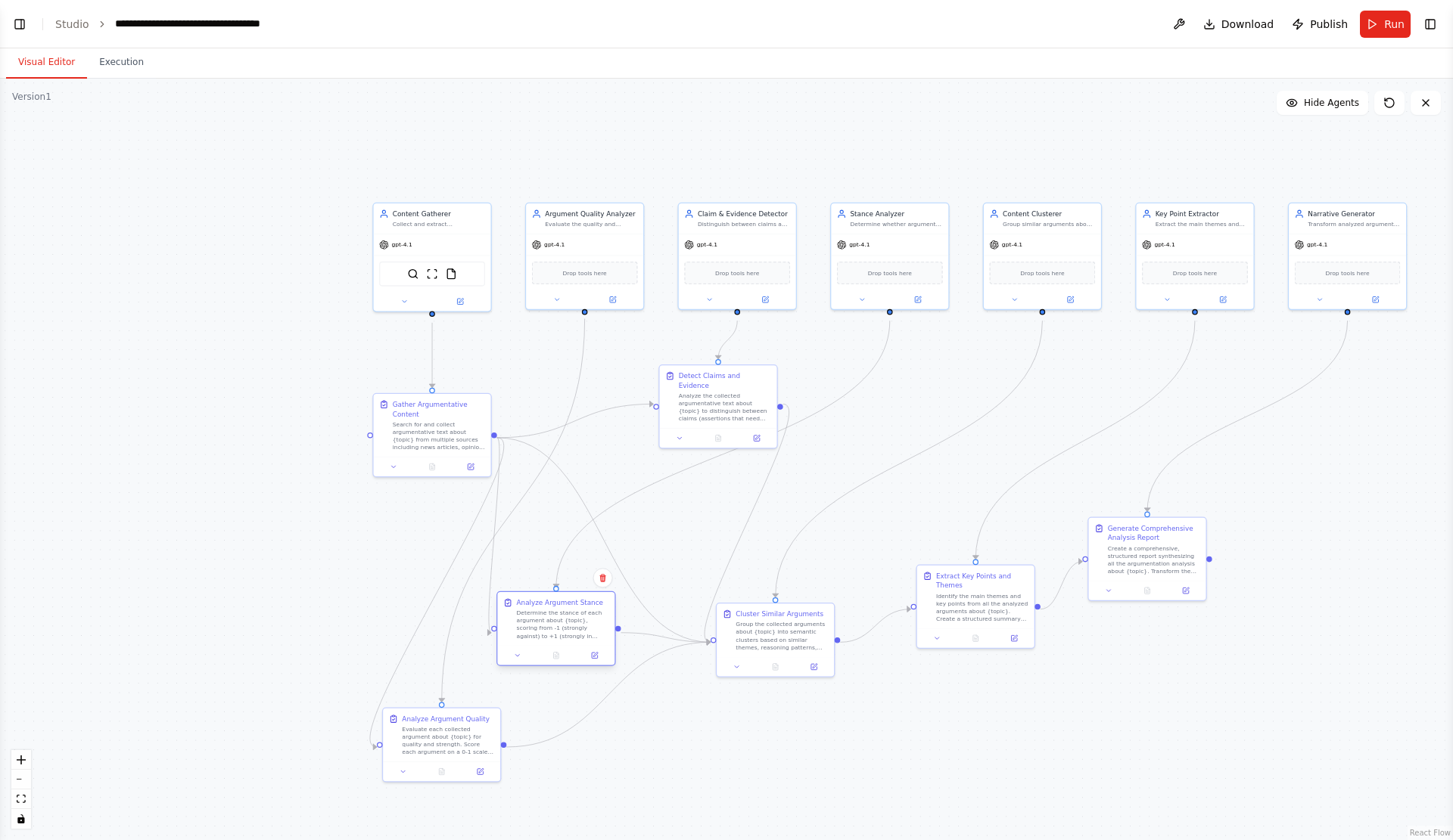
drag, startPoint x: 577, startPoint y: 676, endPoint x: 527, endPoint y: 639, distance: 62.2
click at [527, 639] on div "Determine the stance of each argument about {topic}, scoring from -1 (strongly …" at bounding box center [563, 625] width 92 height 30
drag, startPoint x: 731, startPoint y: 658, endPoint x: 763, endPoint y: 647, distance: 33.8
click at [763, 646] on div "Cluster Similar Arguments Group the collected arguments about {topic} into sema…" at bounding box center [804, 619] width 117 height 54
drag, startPoint x: 726, startPoint y: 424, endPoint x: 743, endPoint y: 483, distance: 61.4
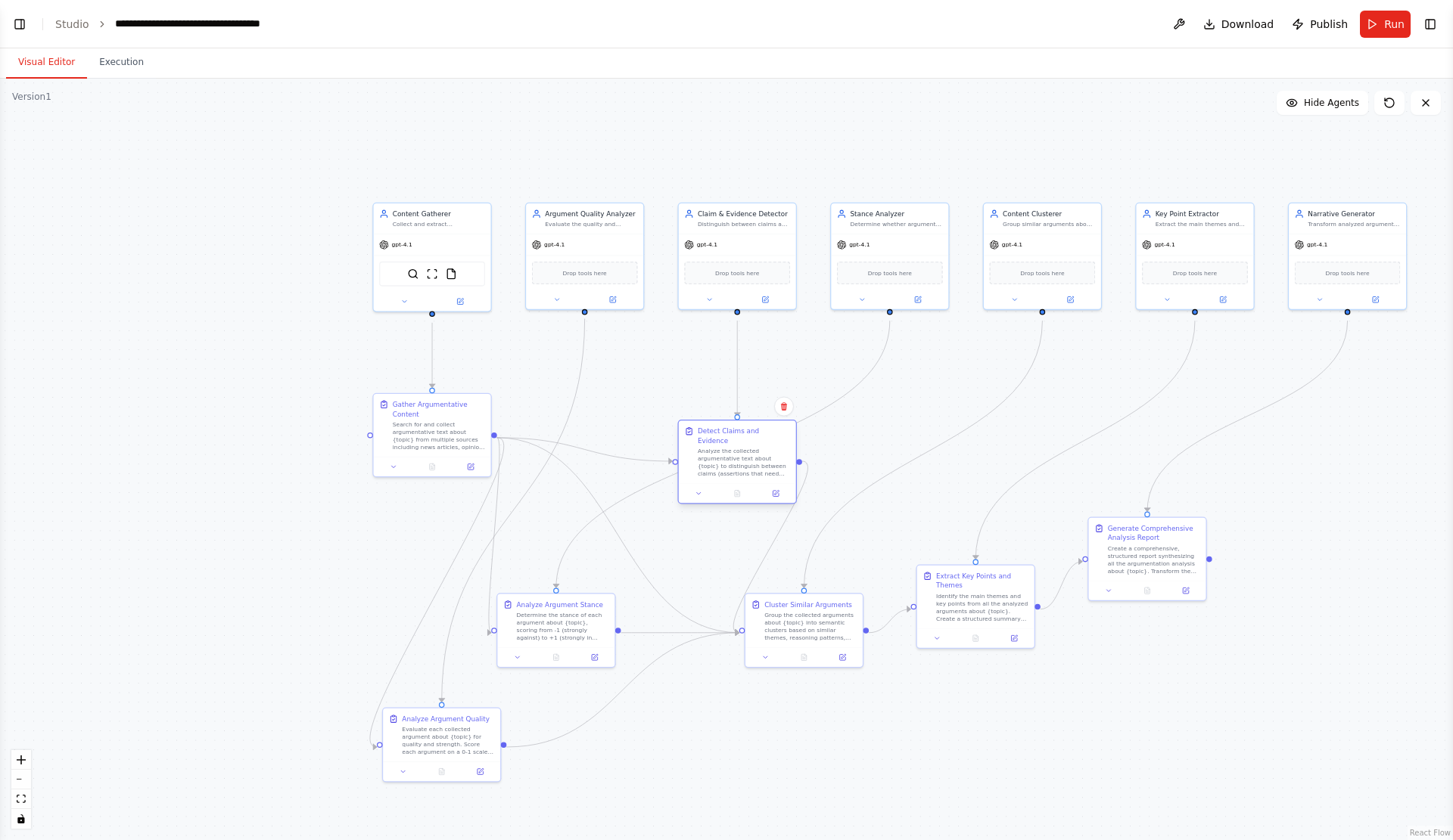
click at [745, 483] on div "Detect Claims and Evidence Analyze the collected argumentative text about {topi…" at bounding box center [736, 462] width 119 height 85
drag, startPoint x: 572, startPoint y: 641, endPoint x: 651, endPoint y: 581, distance: 99.2
click at [651, 573] on div "Determine the stance of each argument about {topic}, scoring from -1 (strongly …" at bounding box center [638, 558] width 92 height 30
drag, startPoint x: 450, startPoint y: 745, endPoint x: 515, endPoint y: 686, distance: 87.8
click at [515, 686] on div "Evaluate each collected argument about {topic} for quality and strength. Score …" at bounding box center [515, 681] width 92 height 30
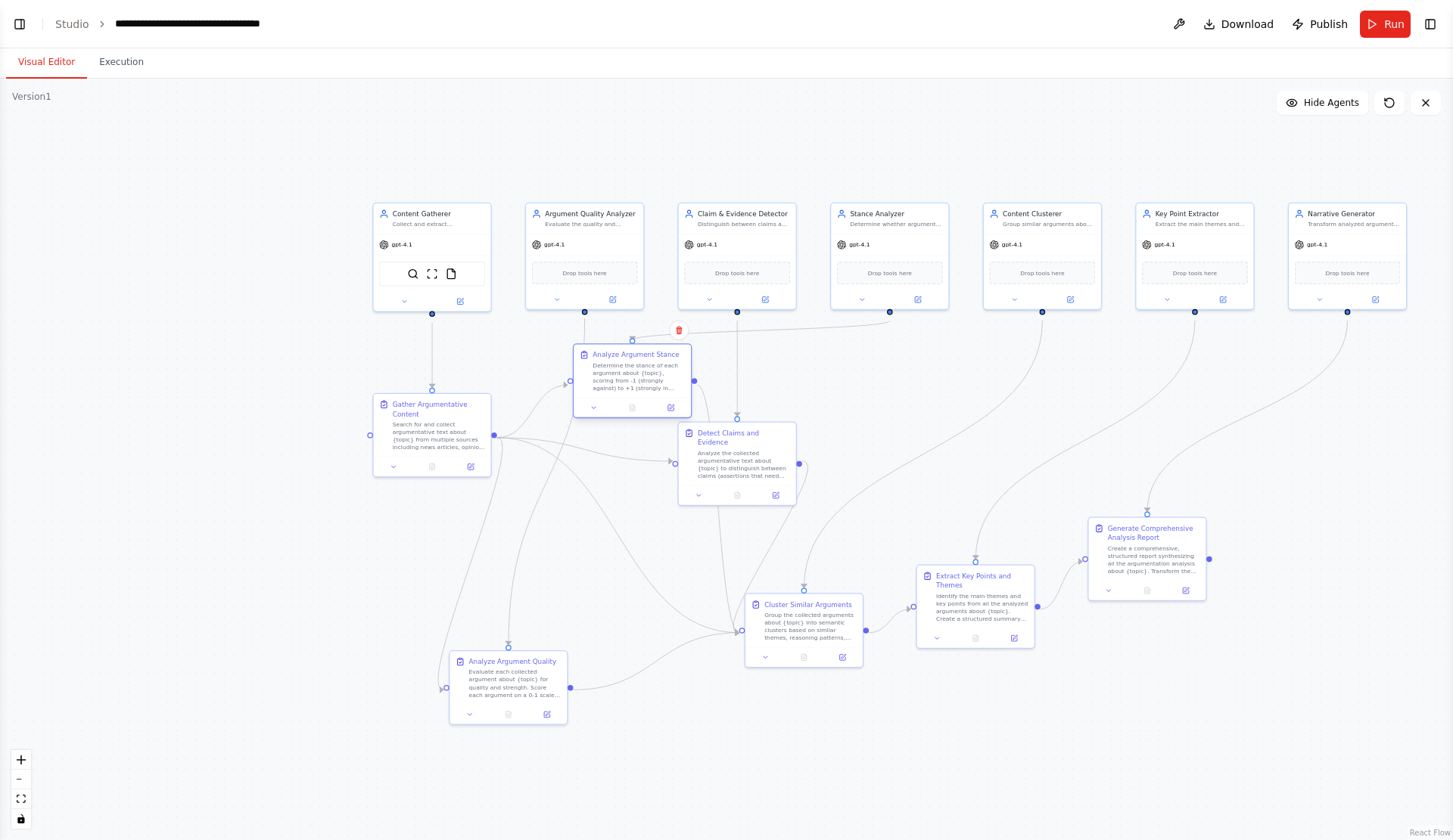
drag, startPoint x: 621, startPoint y: 585, endPoint x: 620, endPoint y: 404, distance: 181.0
click at [620, 398] on div "Analyze Argument Stance Determine the stance of each argument about {topic}, sc…" at bounding box center [632, 371] width 117 height 54
drag, startPoint x: 732, startPoint y: 467, endPoint x: 615, endPoint y: 589, distance: 169.0
click at [615, 589] on div "Analyze the collected argumentative text about {topic} to distinguish between c…" at bounding box center [629, 586] width 92 height 30
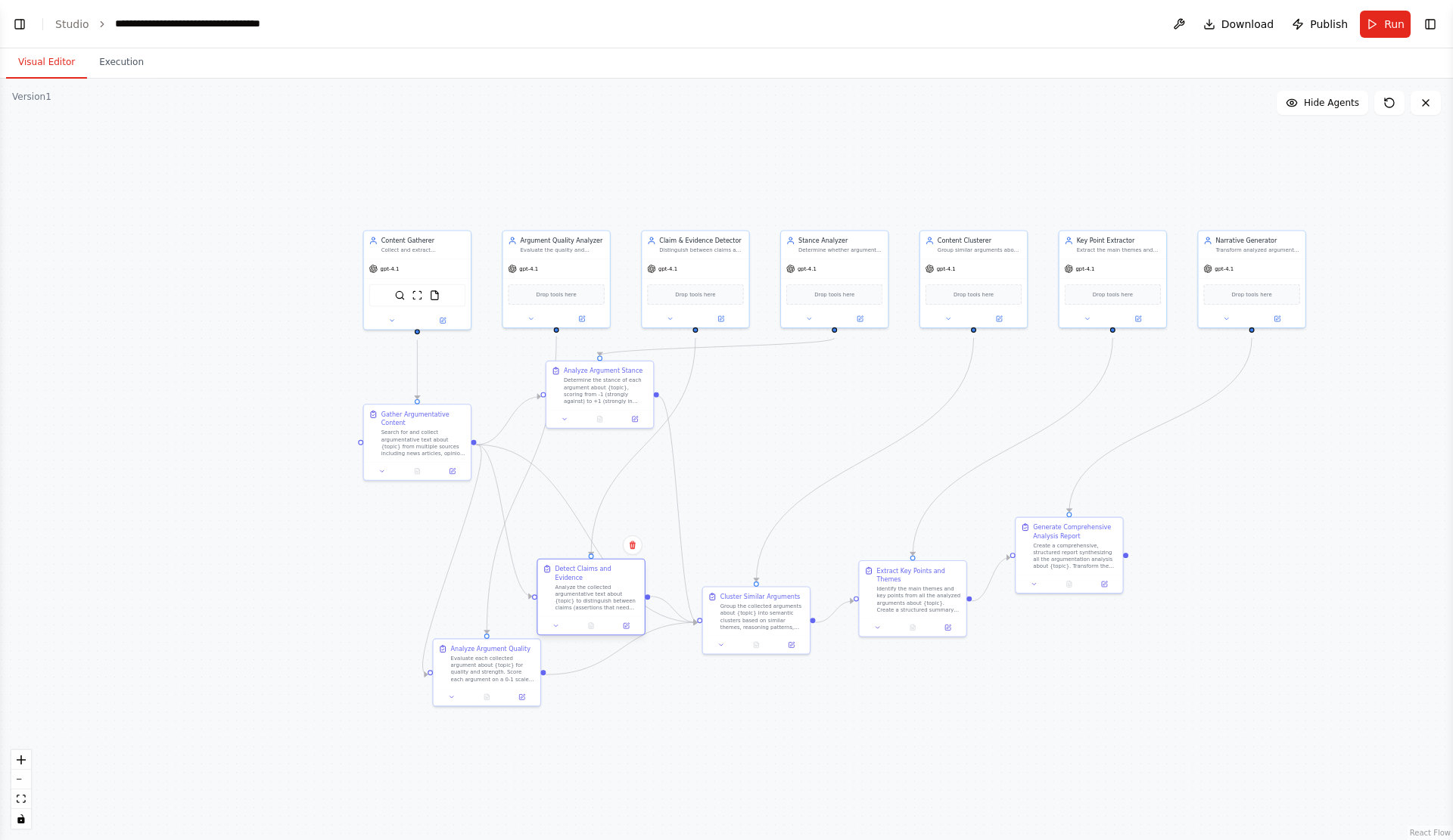
drag, startPoint x: 578, startPoint y: 570, endPoint x: 589, endPoint y: 588, distance: 21.1
click at [589, 588] on div "Analyze the collected argumentative text about {topic} to distinguish between c…" at bounding box center [596, 598] width 84 height 28
drag, startPoint x: 592, startPoint y: 597, endPoint x: 754, endPoint y: 427, distance: 234.8
click at [753, 427] on div "Analyze the collected argumentative text about {topic} to distinguish between c…" at bounding box center [753, 424] width 84 height 28
click at [125, 64] on button "Execution" at bounding box center [121, 63] width 69 height 32
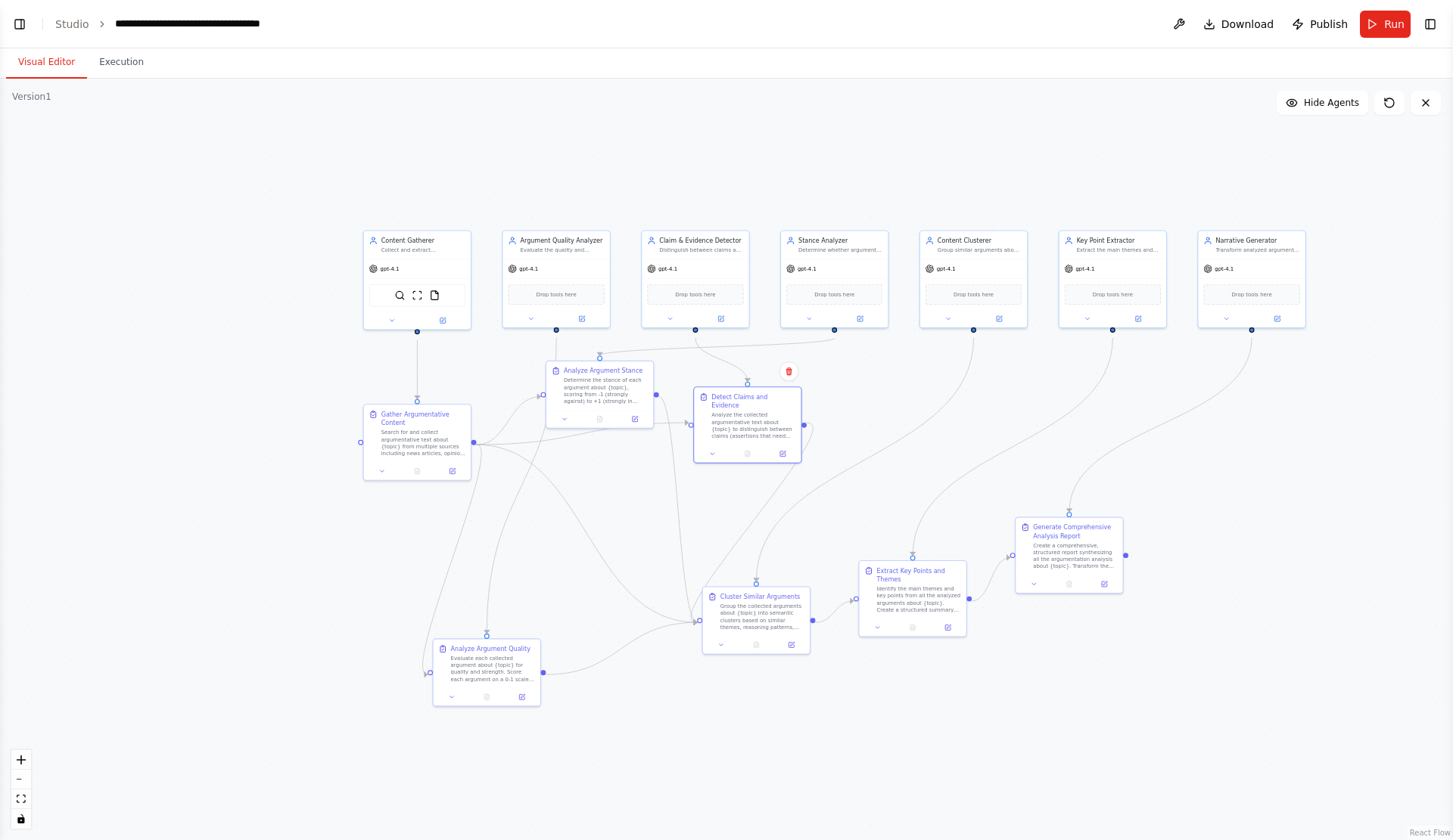
click at [59, 63] on button "Visual Editor" at bounding box center [47, 63] width 81 height 32
click at [12, 22] on button "Toggle Left Sidebar" at bounding box center [19, 24] width 21 height 21
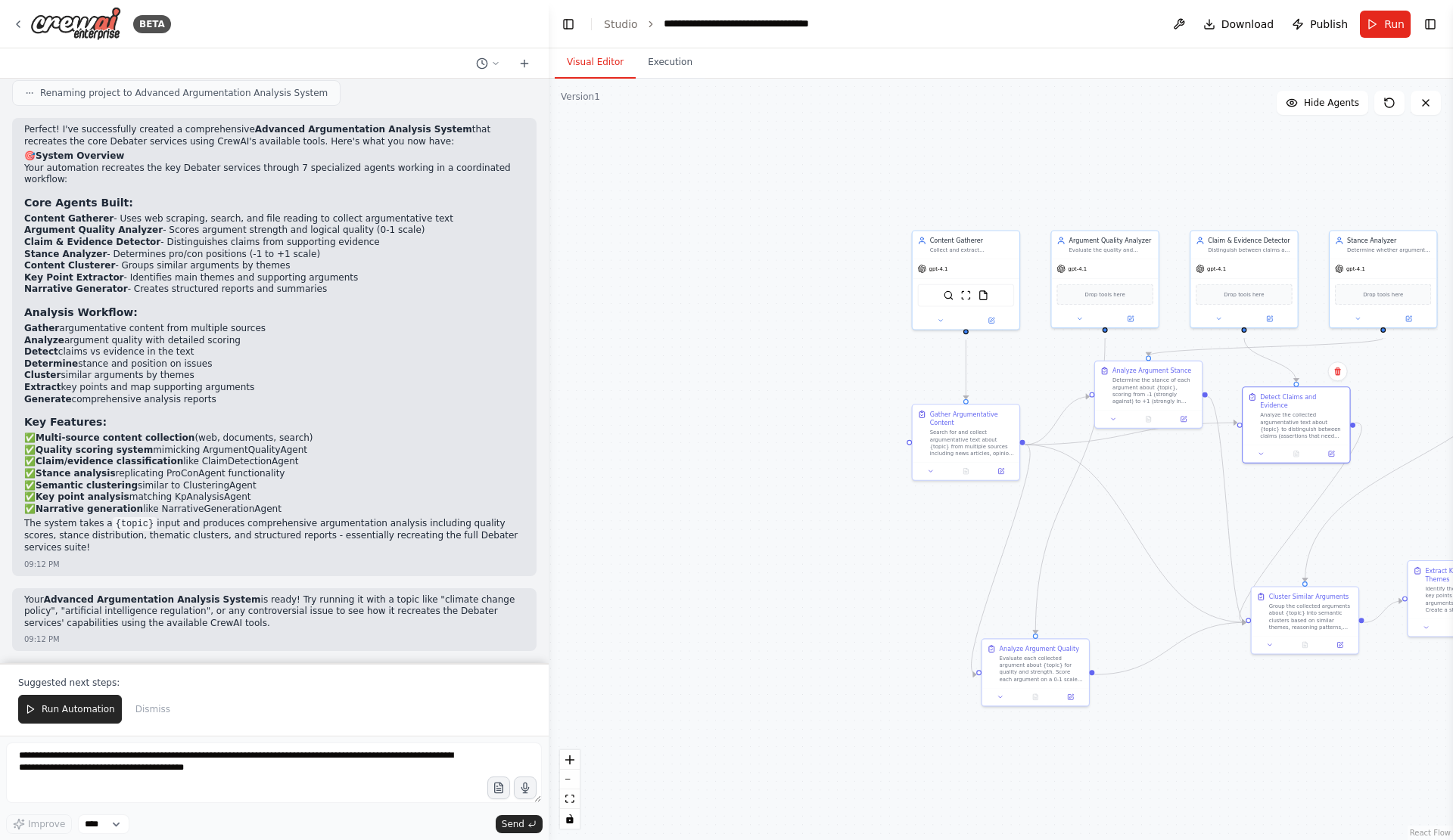
scroll to position [3502, 0]
click at [143, 769] on textarea "**********" at bounding box center [274, 772] width 535 height 60
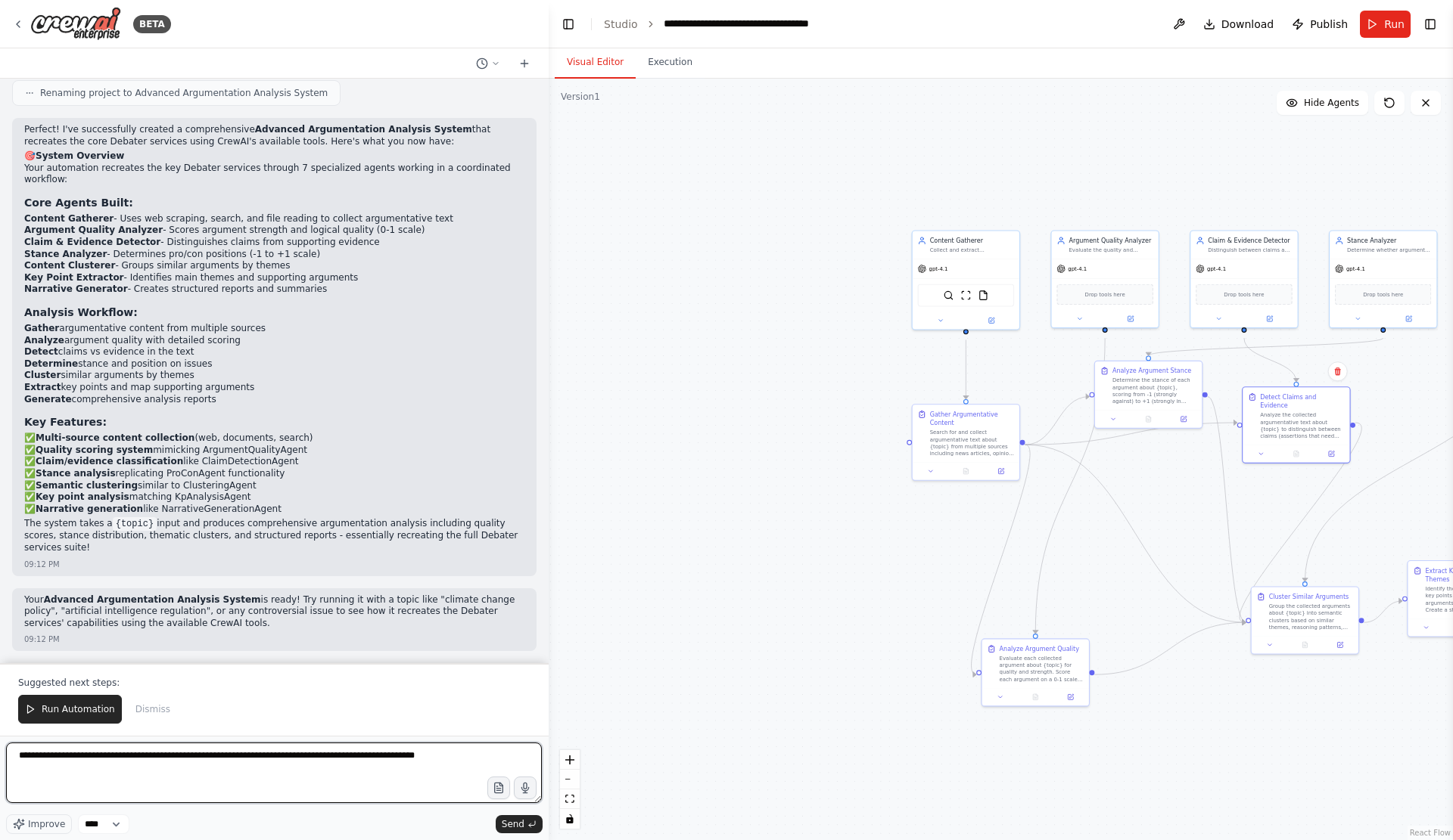
type textarea "**********"
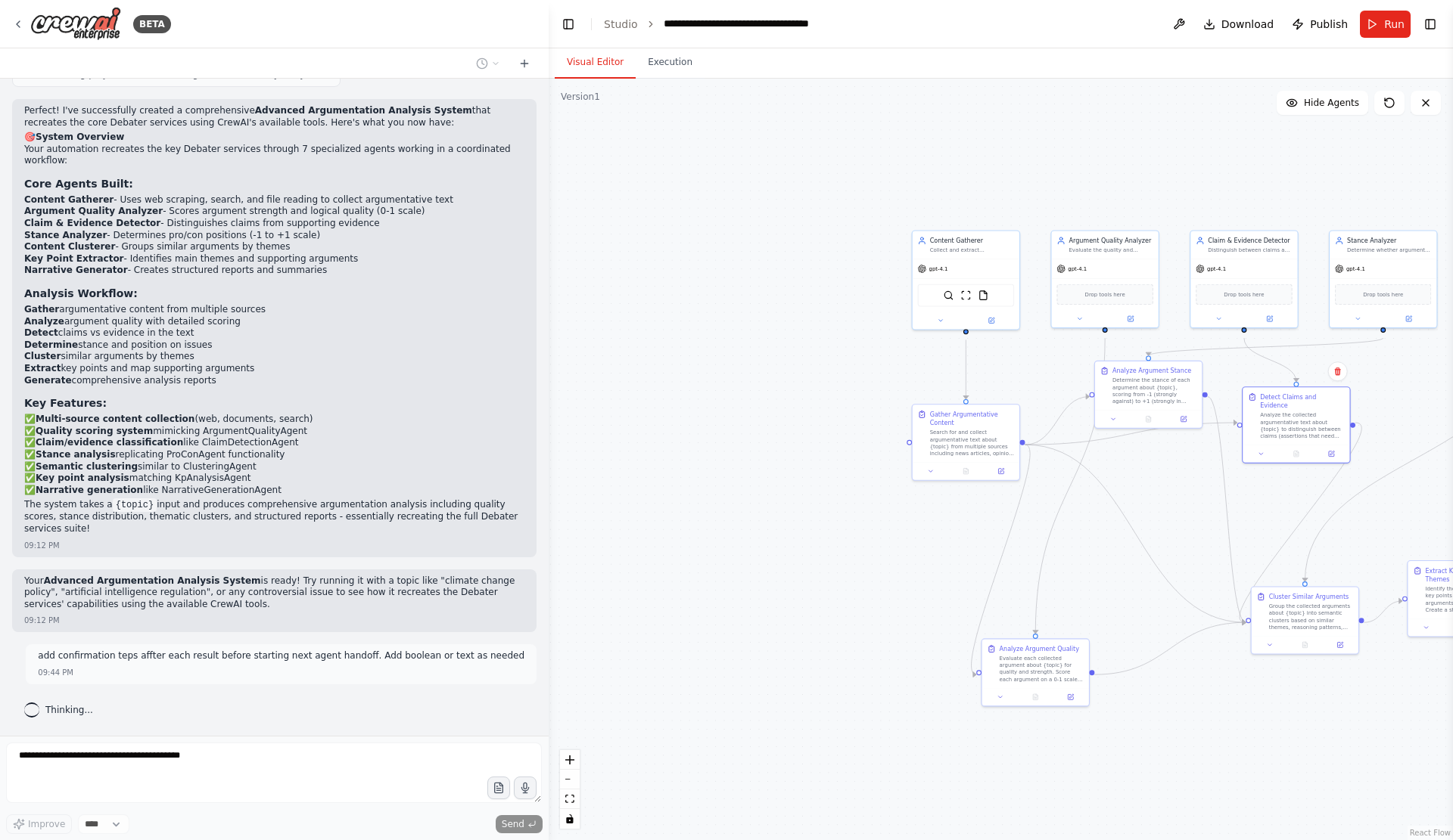
scroll to position [3524, 0]
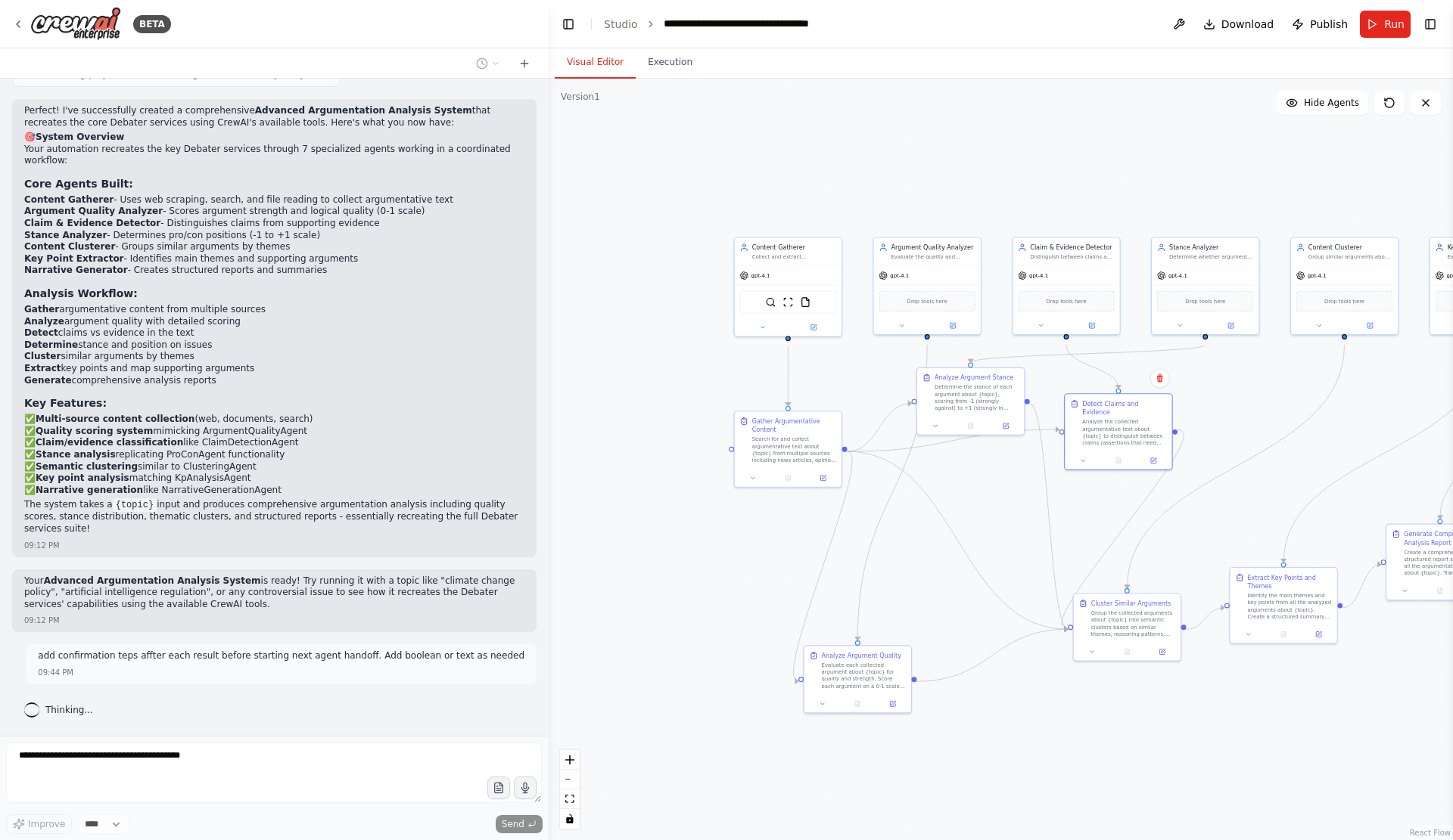
drag, startPoint x: 1111, startPoint y: 546, endPoint x: 933, endPoint y: 552, distance: 178.1
click at [933, 552] on div ".deletable-edge-delete-btn { width: 20px; height: 20px; border: 0px solid #ffff…" at bounding box center [1000, 459] width 904 height 761
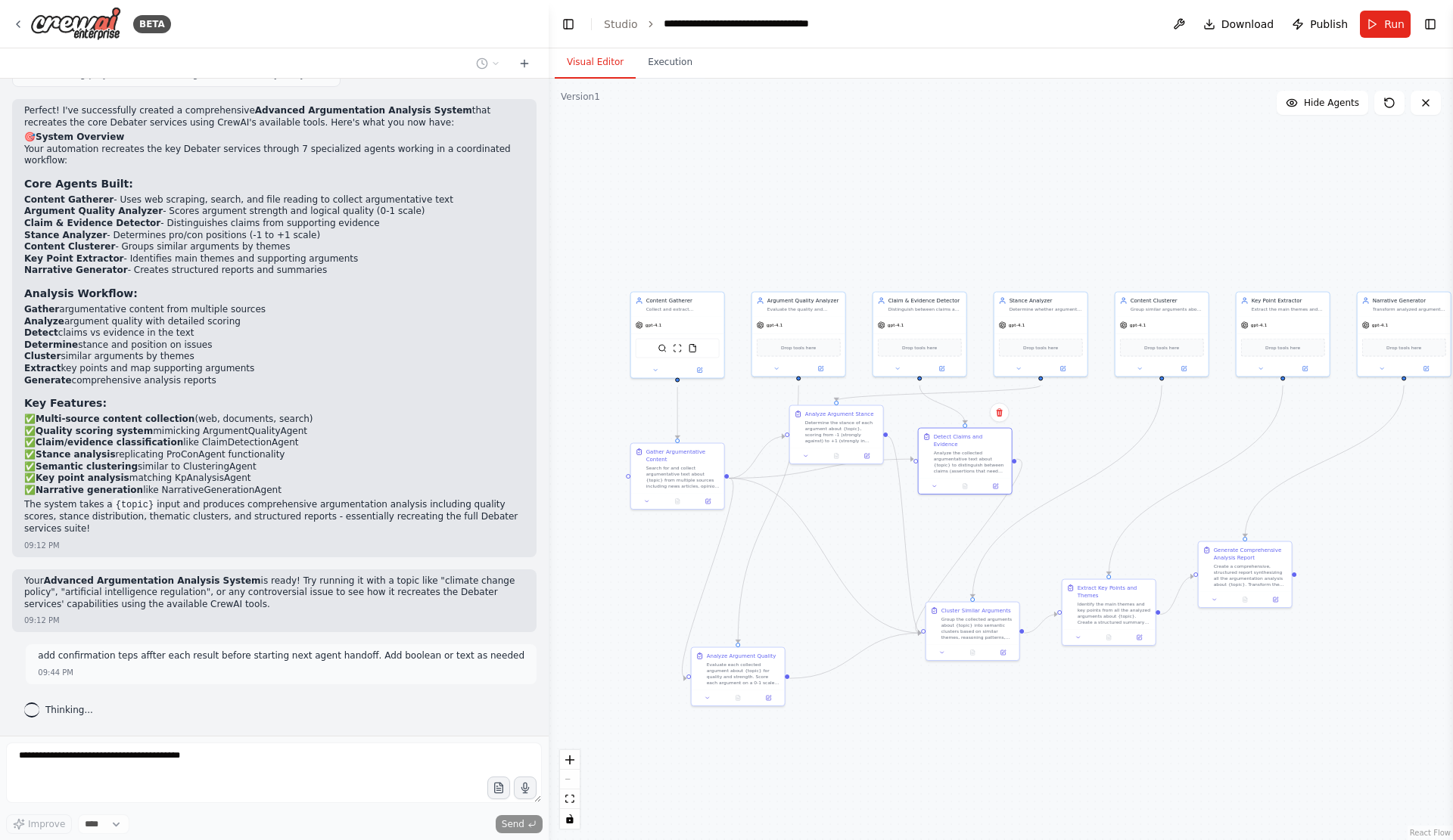
drag, startPoint x: 1047, startPoint y: 546, endPoint x: 918, endPoint y: 561, distance: 129.9
click at [918, 561] on div ".deletable-edge-delete-btn { width: 20px; height: 20px; border: 0px solid #ffff…" at bounding box center [1000, 459] width 904 height 761
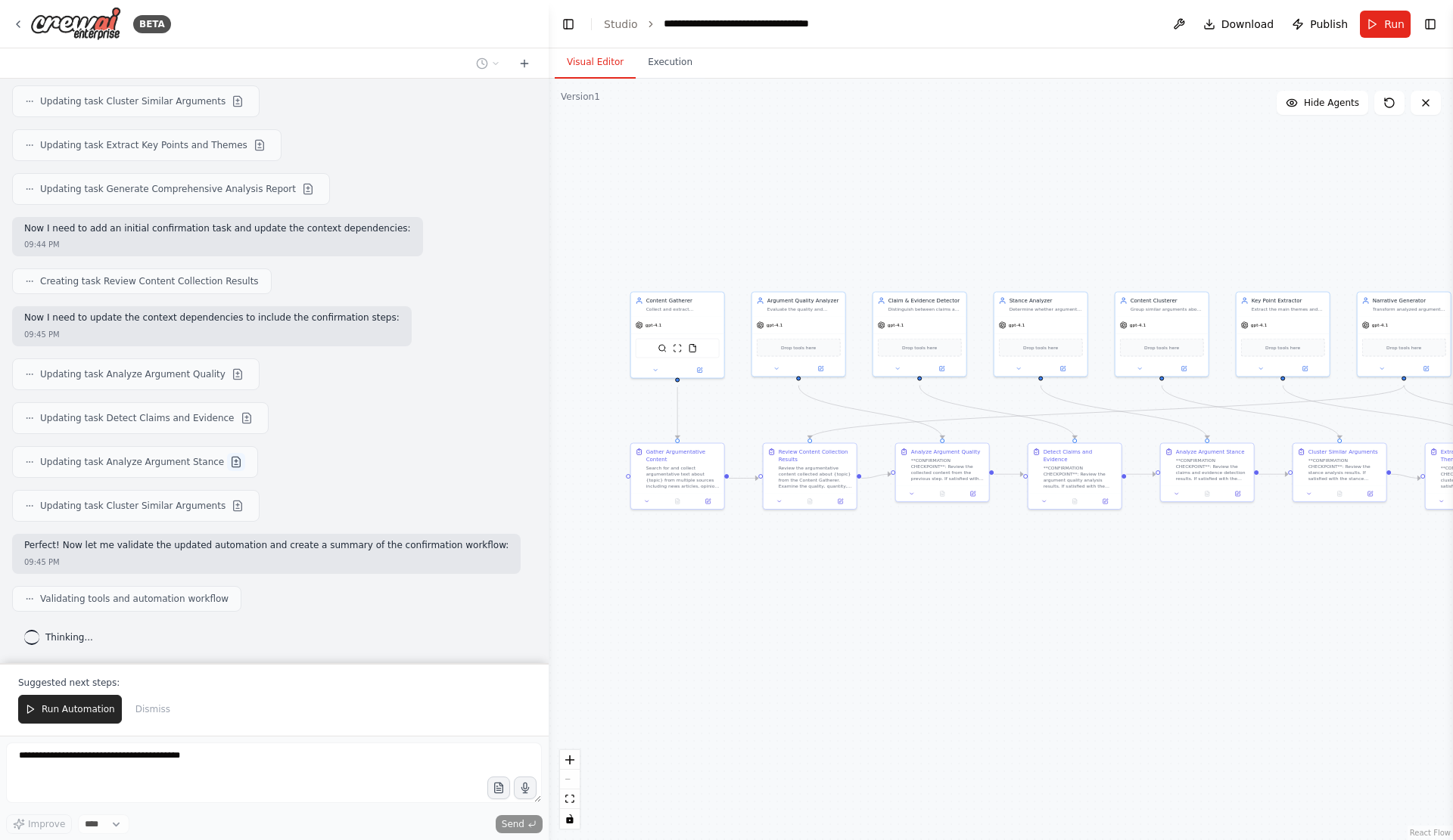
scroll to position [4532, 0]
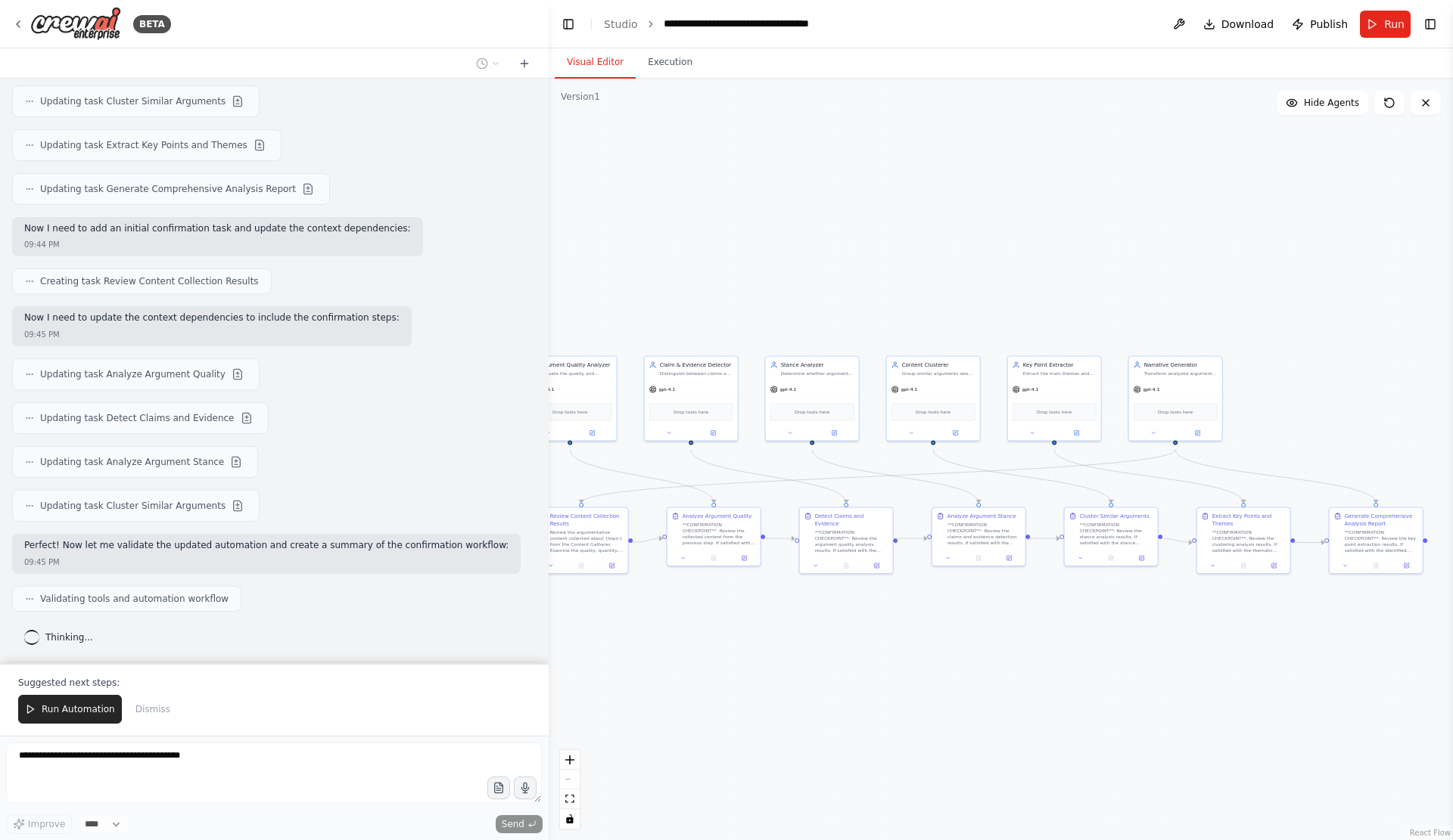
drag, startPoint x: 1116, startPoint y: 615, endPoint x: 888, endPoint y: 679, distance: 236.8
click at [888, 679] on div ".deletable-edge-delete-btn { width: 20px; height: 20px; border: 0px solid #ffff…" at bounding box center [1000, 459] width 904 height 761
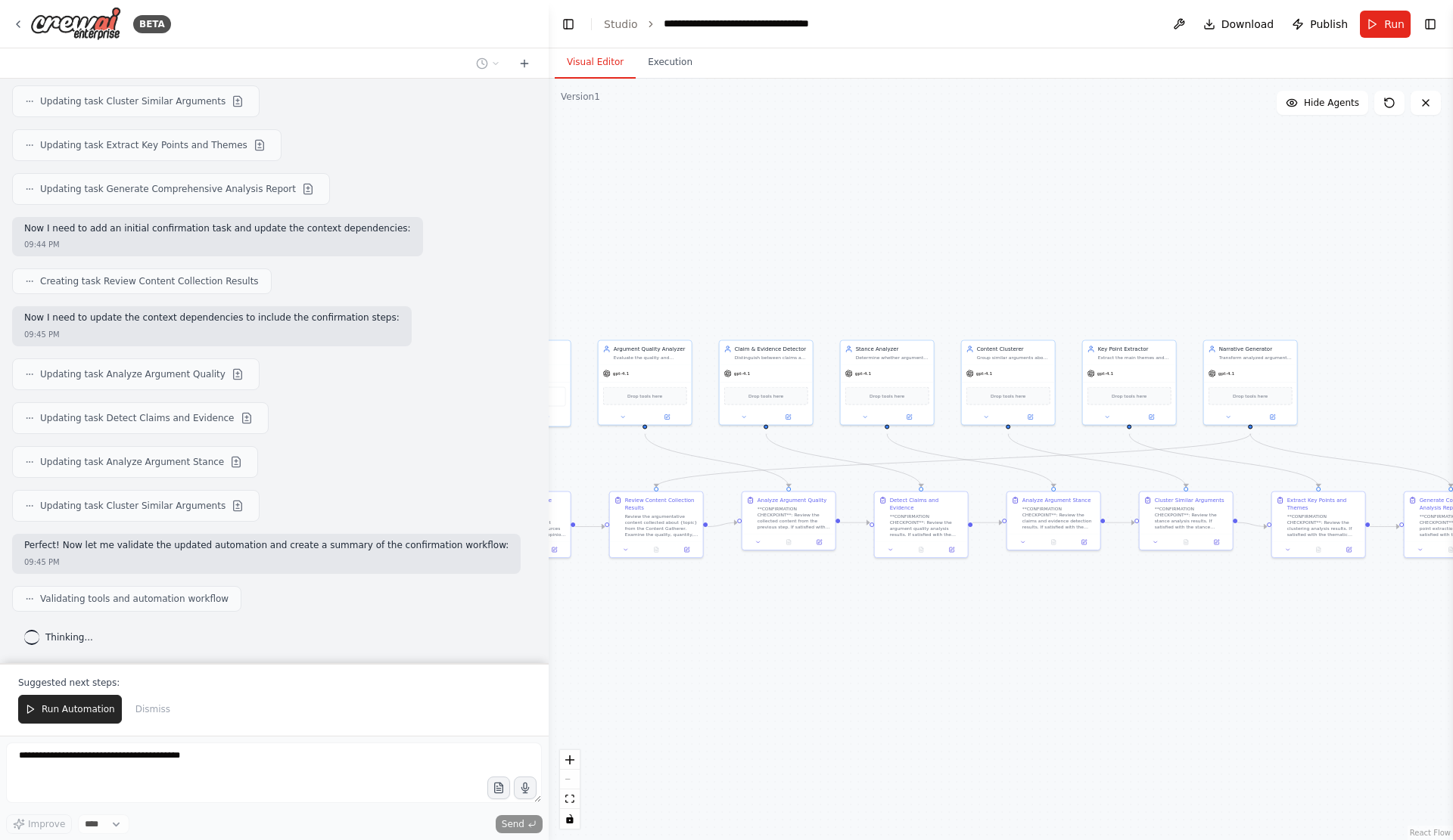
drag, startPoint x: 1226, startPoint y: 663, endPoint x: 1300, endPoint y: 647, distance: 75.7
click at [1300, 647] on div ".deletable-edge-delete-btn { width: 20px; height: 20px; border: 0px solid #ffff…" at bounding box center [1000, 459] width 904 height 761
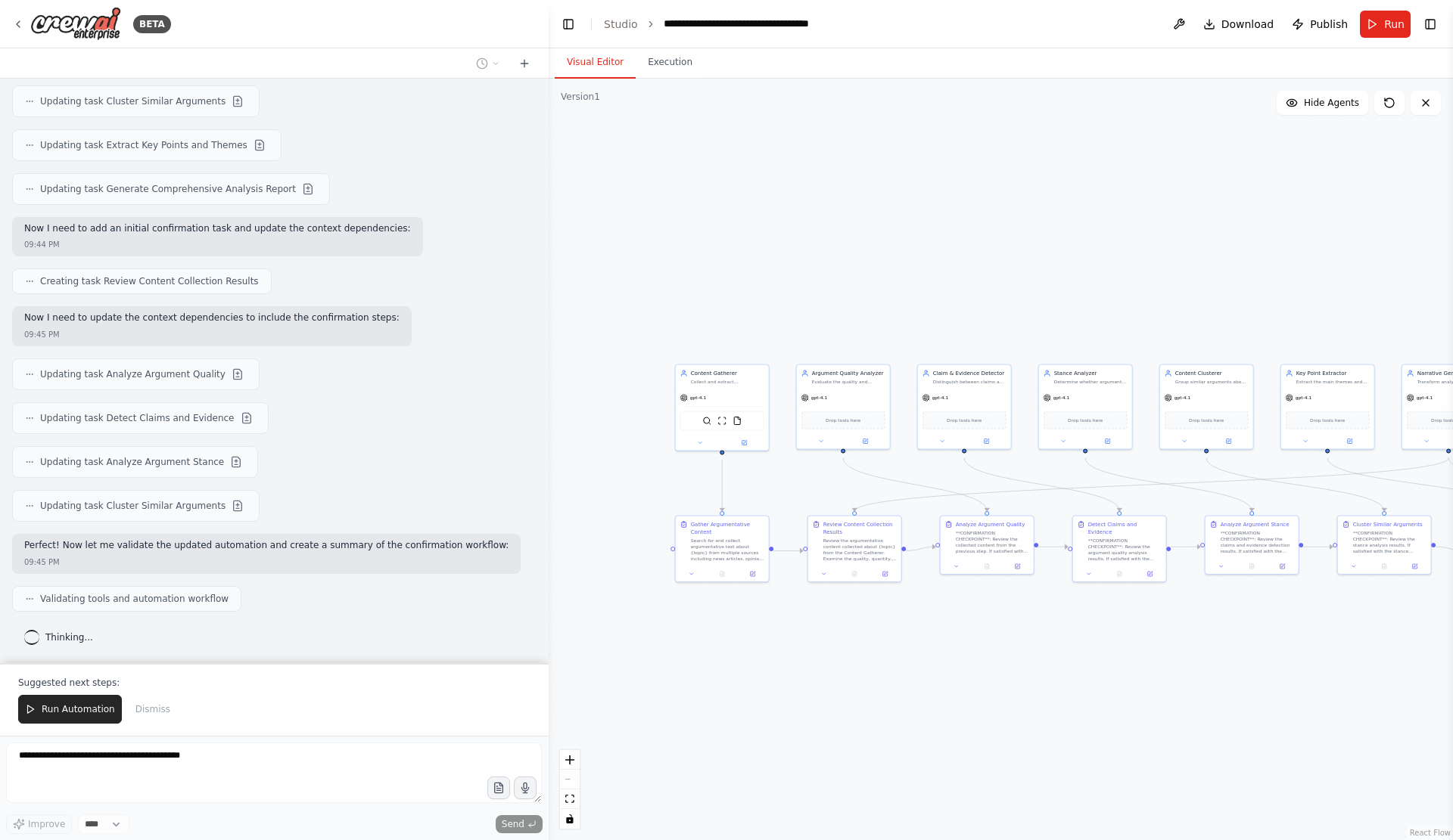
drag, startPoint x: 912, startPoint y: 641, endPoint x: 1110, endPoint y: 665, distance: 199.4
click at [1110, 665] on div ".deletable-edge-delete-btn { width: 20px; height: 20px; border: 0px solid #ffff…" at bounding box center [1000, 459] width 904 height 761
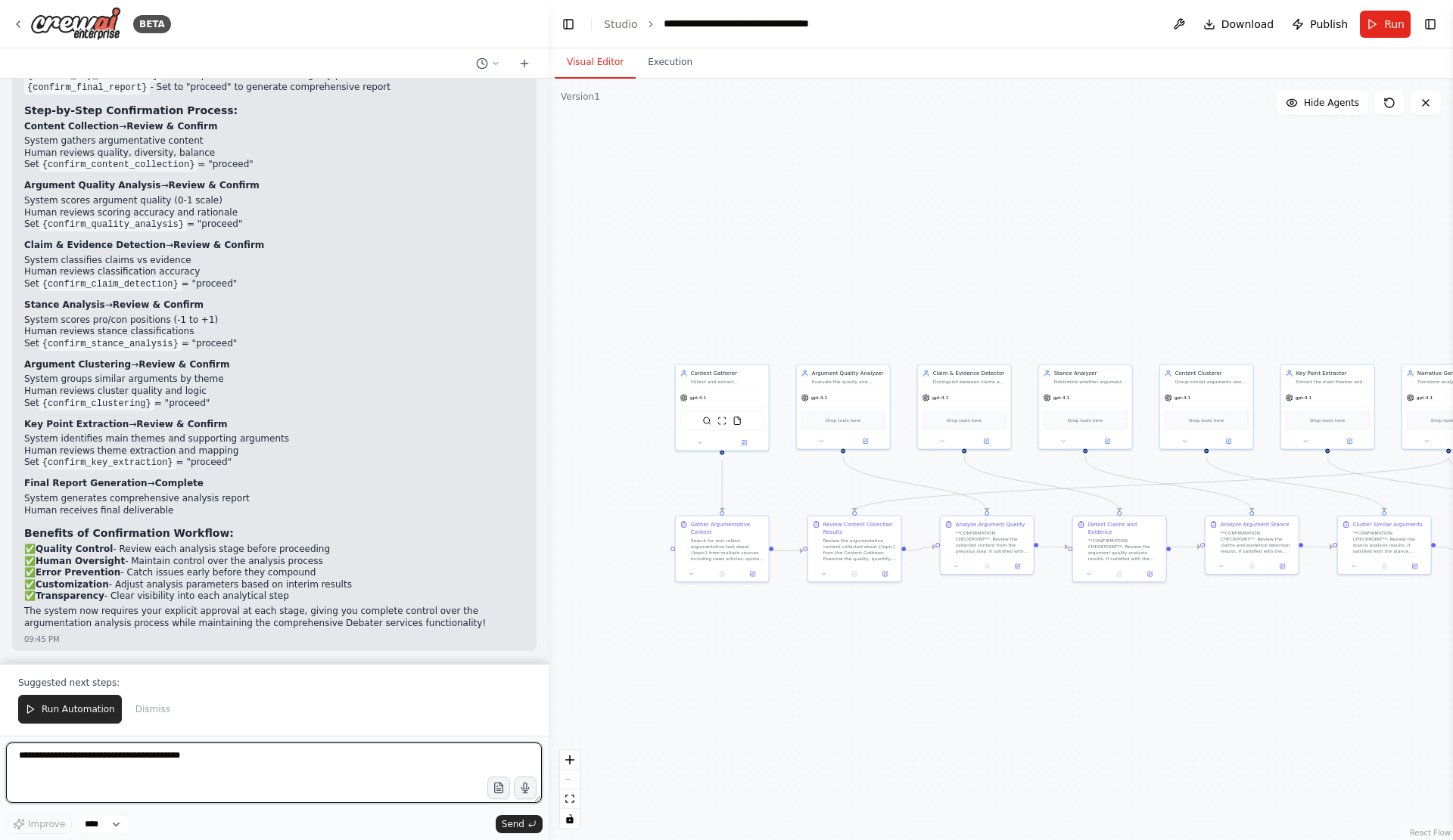
scroll to position [5316, 0]
click at [288, 764] on textarea at bounding box center [274, 772] width 535 height 60
type textarea "**********"
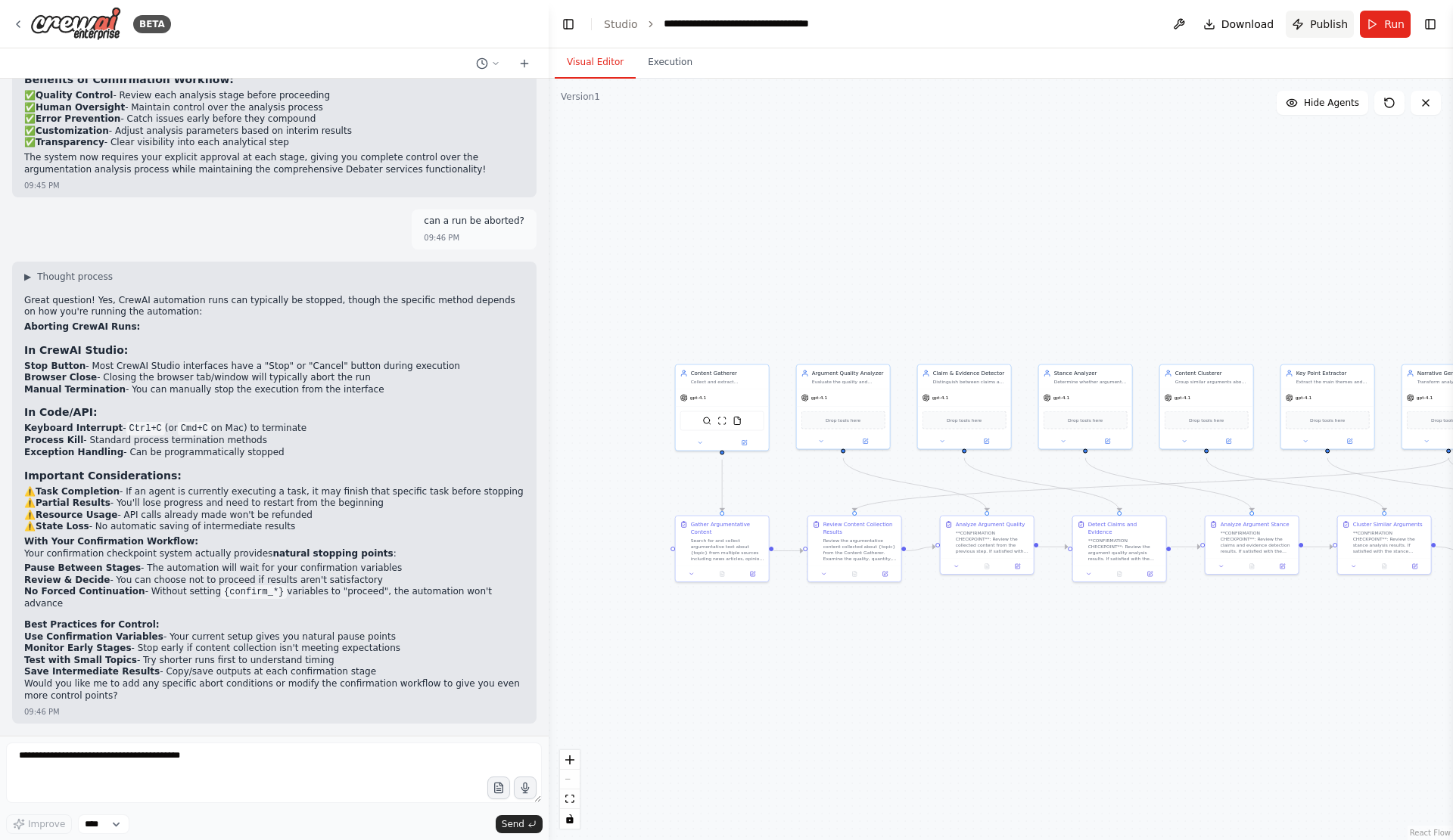
scroll to position [5788, 0]
click at [204, 456] on div "Great question! Yes, CrewAI automation runs can typically be stopped, though th…" at bounding box center [274, 500] width 500 height 410
click at [428, 384] on li "Manual Termination - You can manually stop the execution from the interface" at bounding box center [274, 390] width 500 height 12
click at [287, 760] on textarea at bounding box center [274, 772] width 535 height 60
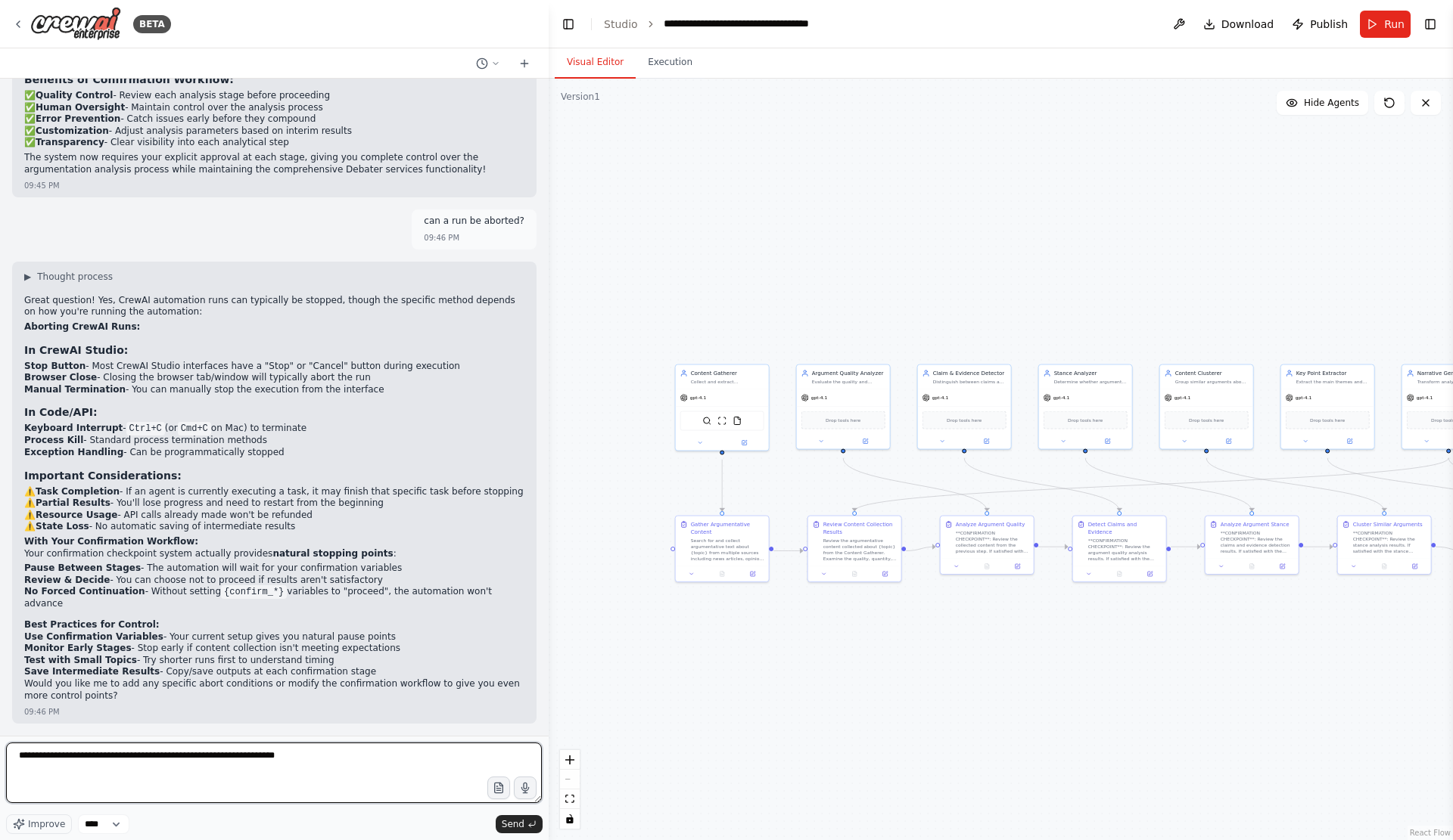
type textarea "**********"
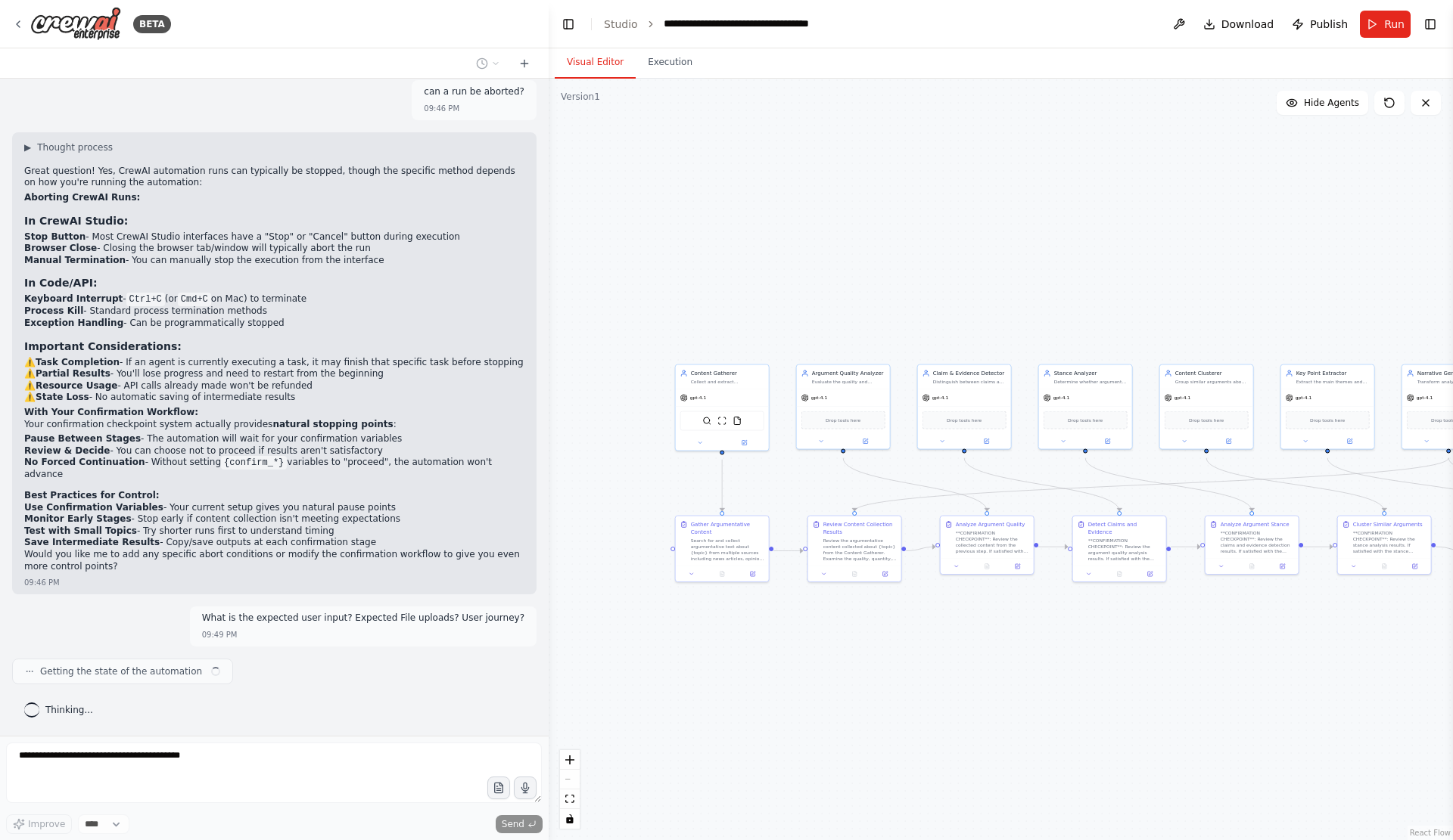
scroll to position [5924, 0]
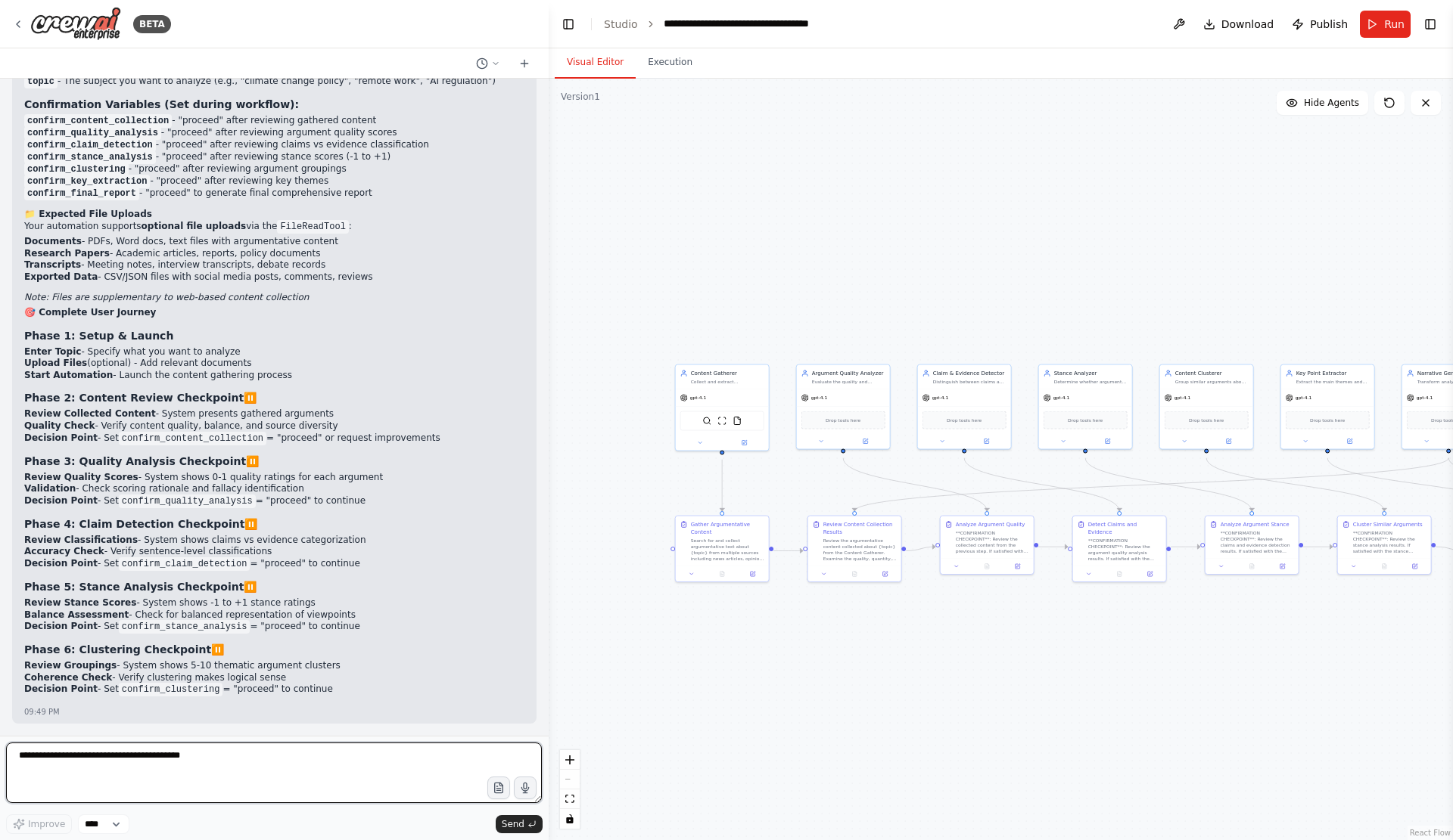
click at [214, 762] on textarea at bounding box center [274, 772] width 535 height 60
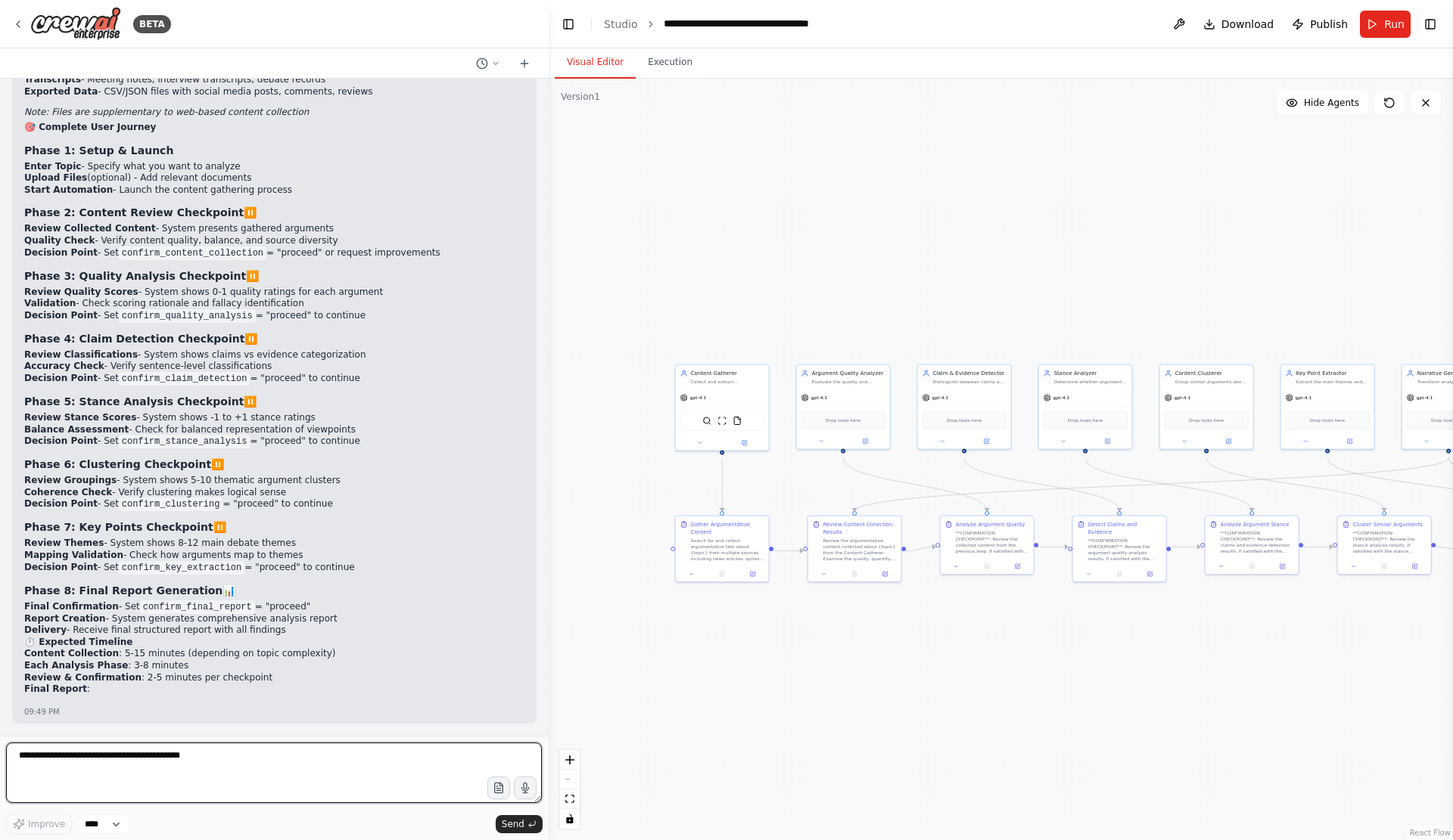
paste textarea "**********"
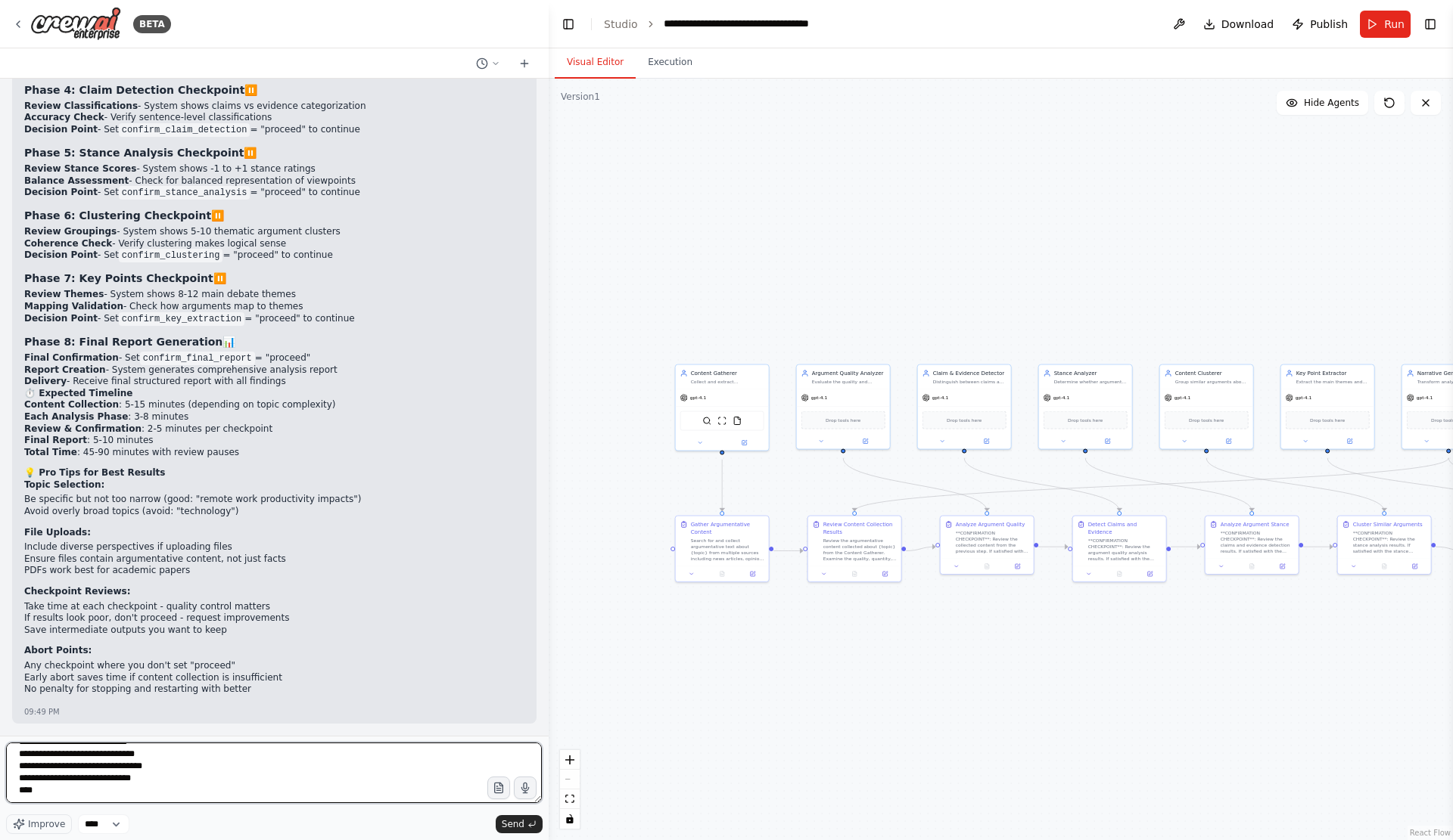
scroll to position [7137, 0]
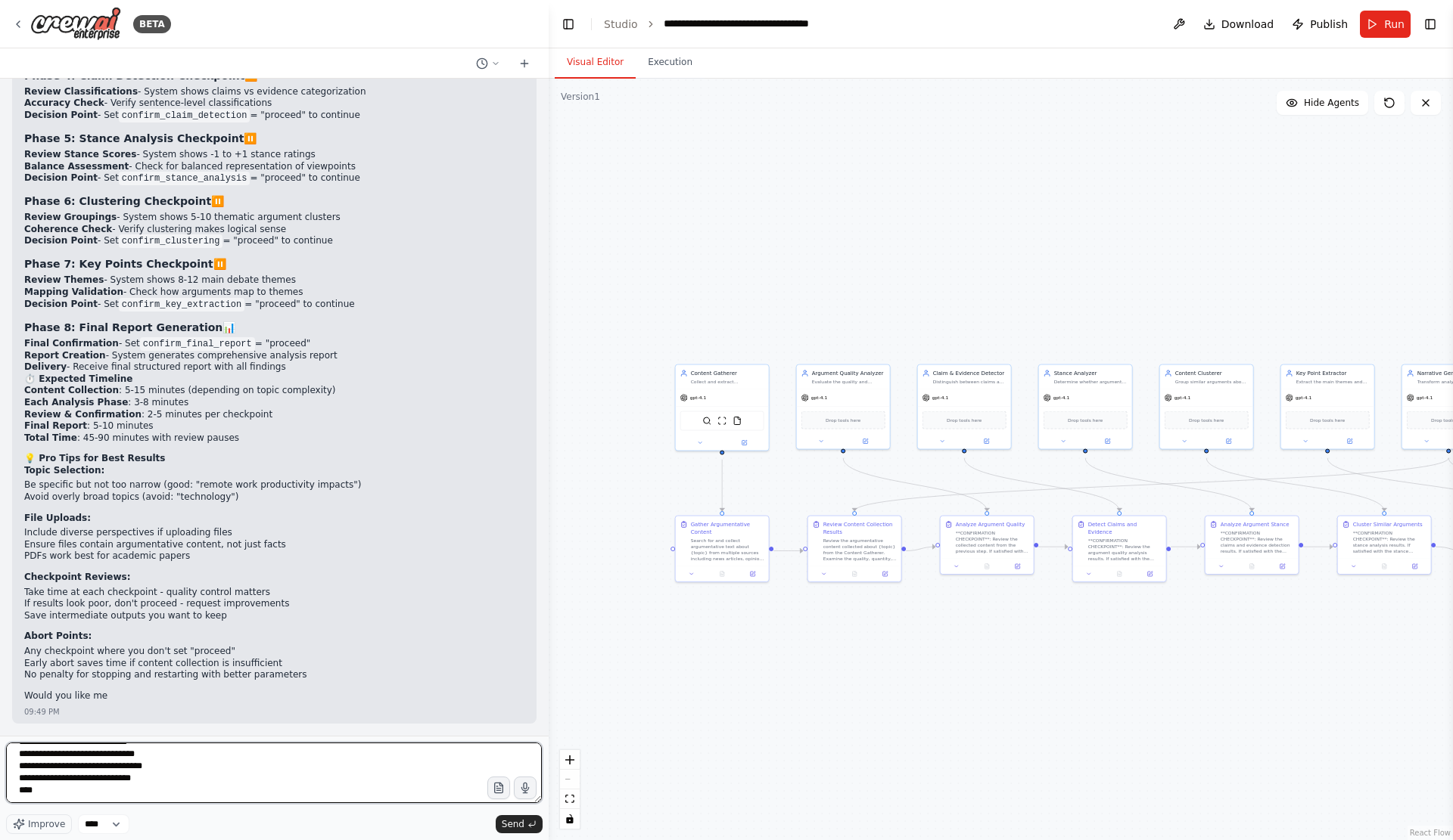
paste textarea "**********"
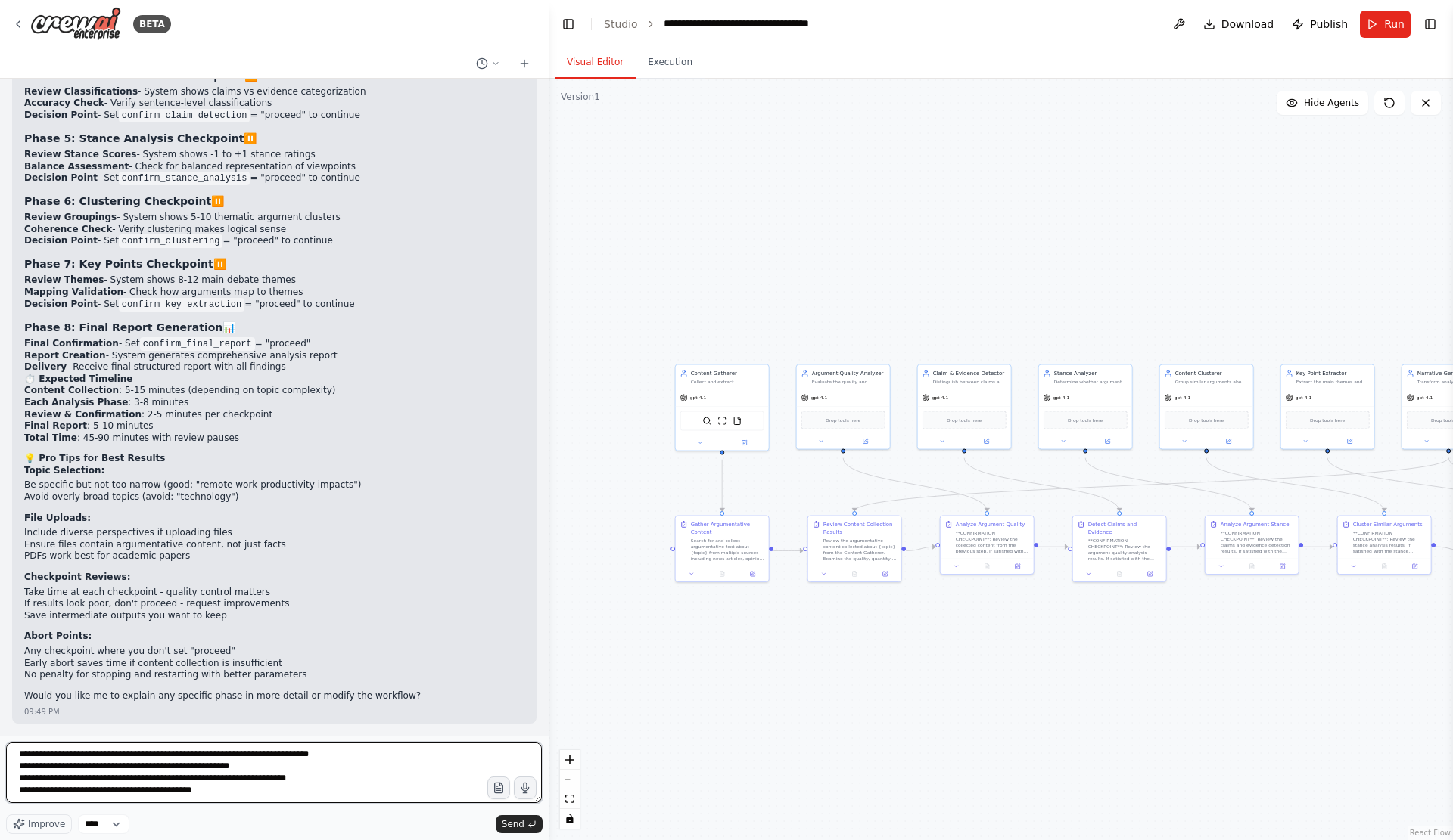
paste textarea "**********"
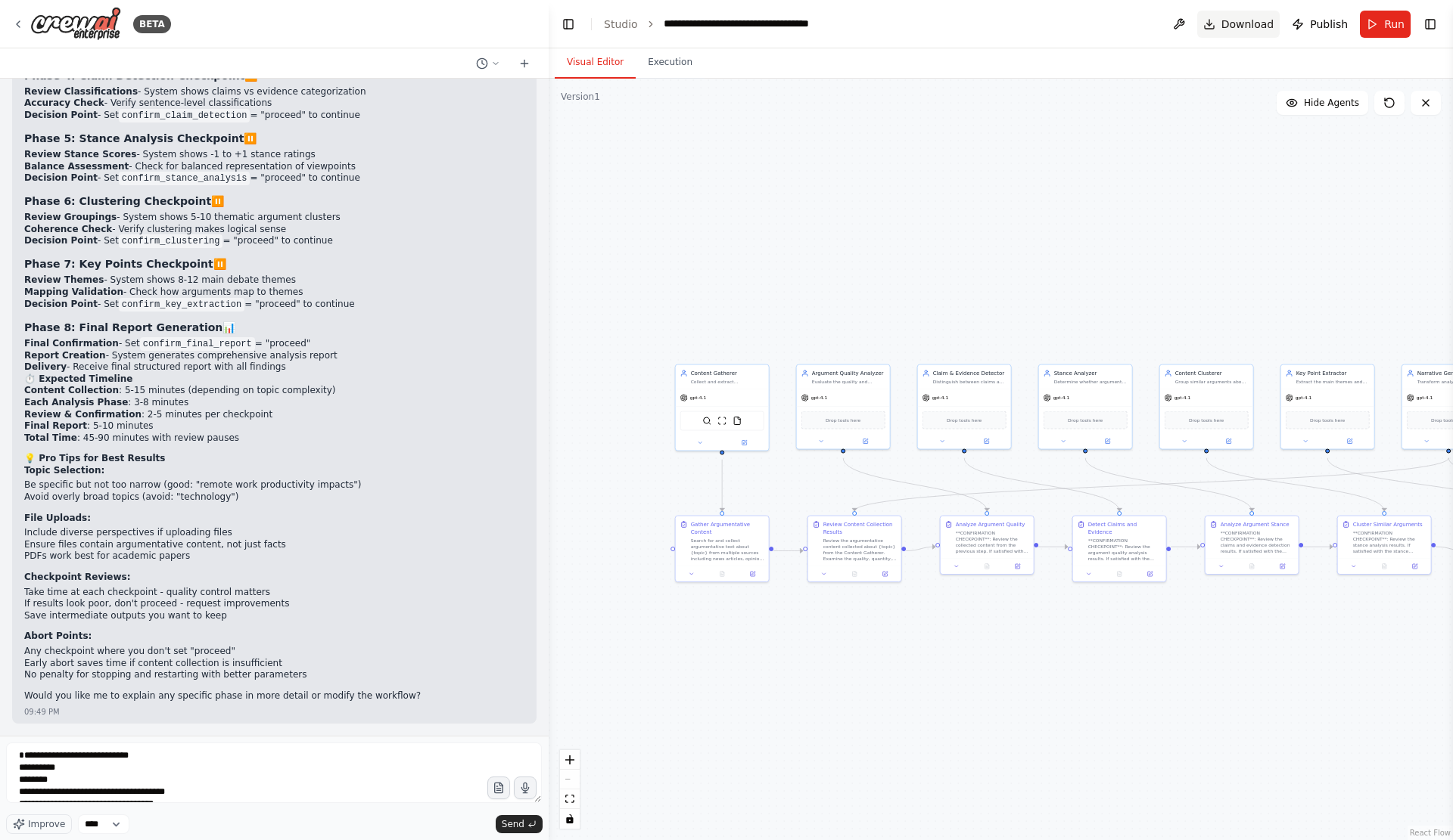
click at [1222, 17] on span "Download" at bounding box center [1247, 24] width 53 height 15
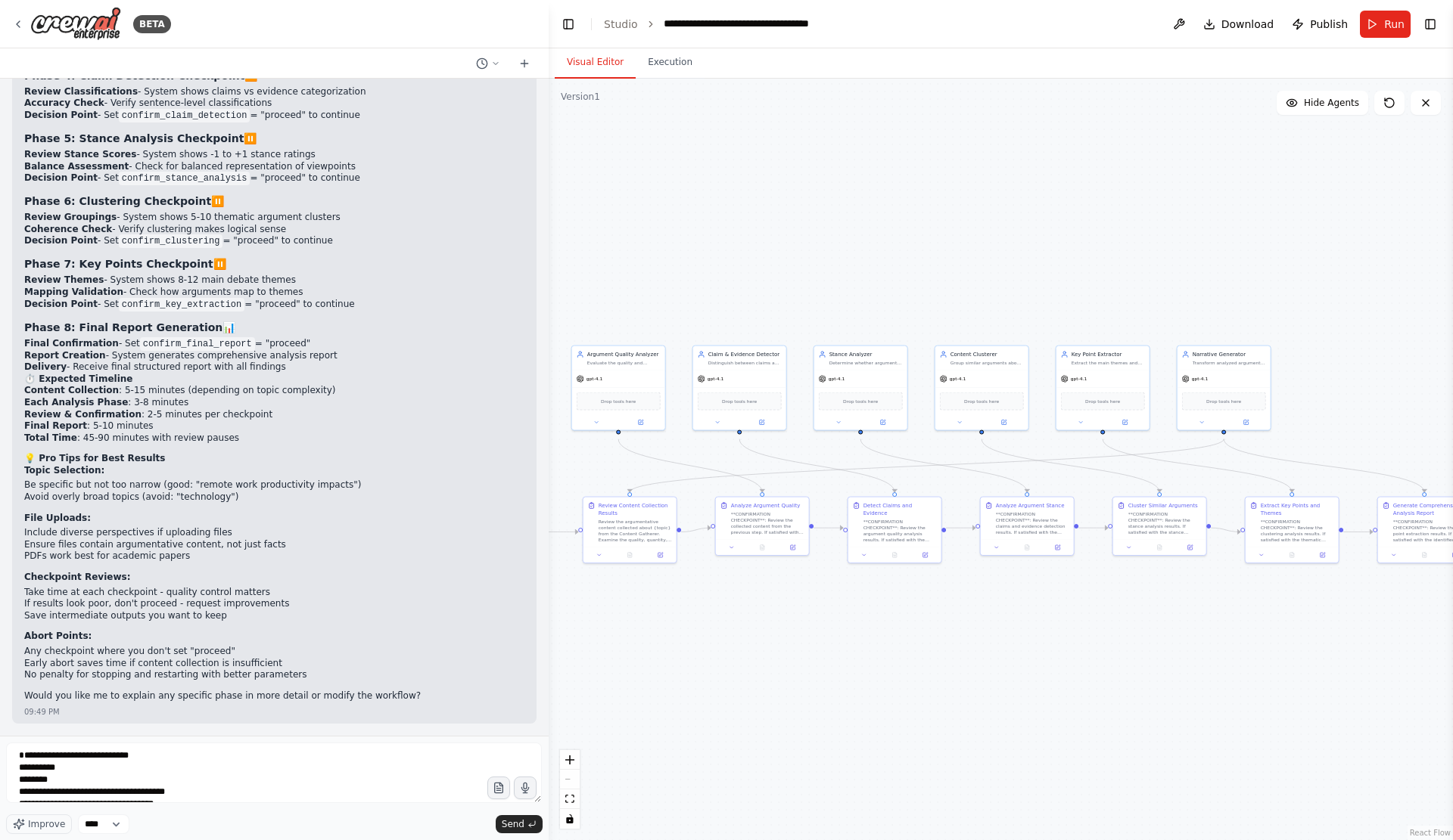
drag, startPoint x: 1227, startPoint y: 686, endPoint x: 1010, endPoint y: 665, distance: 218.0
click at [1010, 665] on div ".deletable-edge-delete-btn { width: 20px; height: 20px; border: 0px solid #ffff…" at bounding box center [1000, 459] width 904 height 761
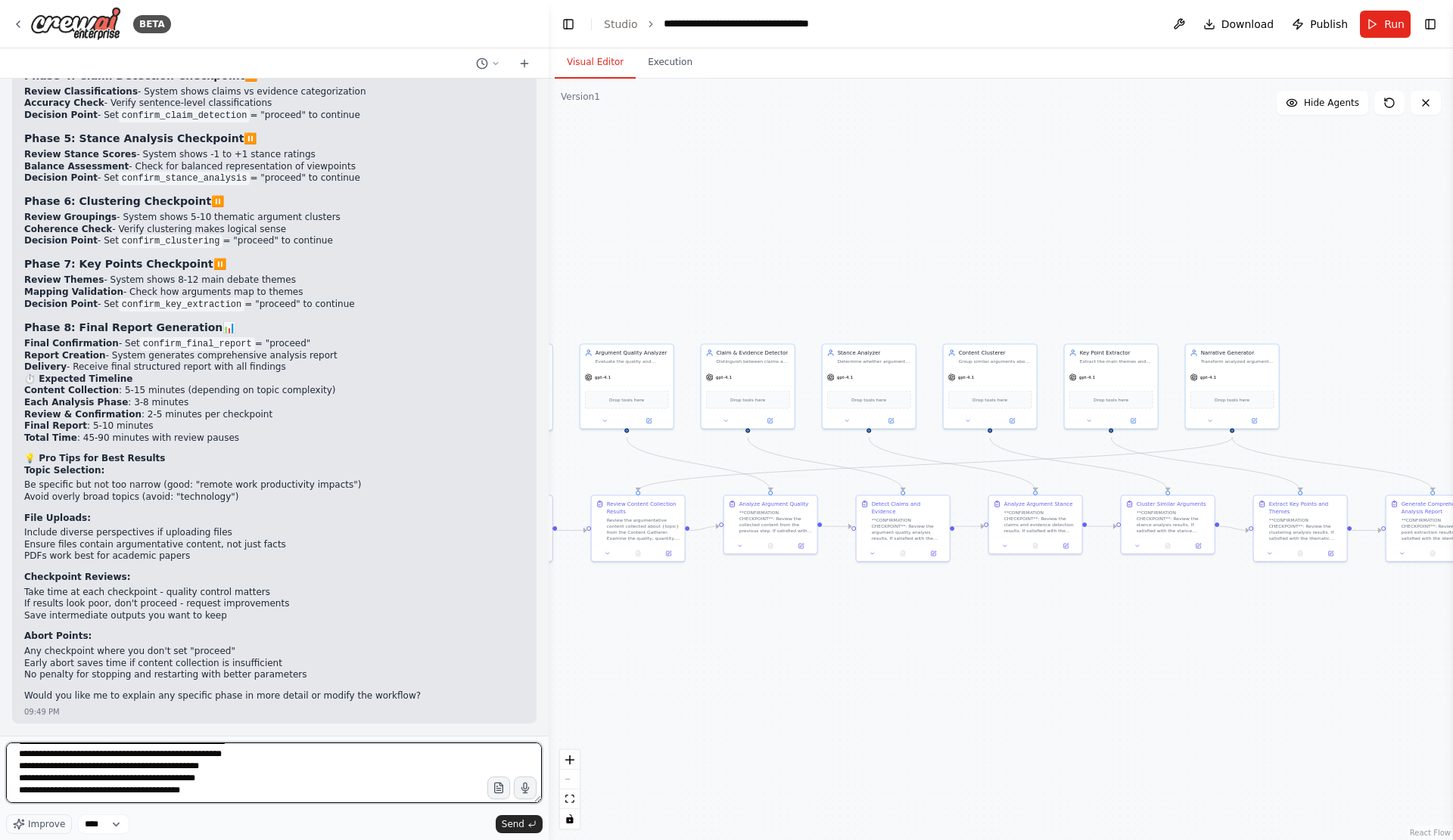
click at [237, 788] on textarea at bounding box center [274, 772] width 535 height 60
type textarea "**********"
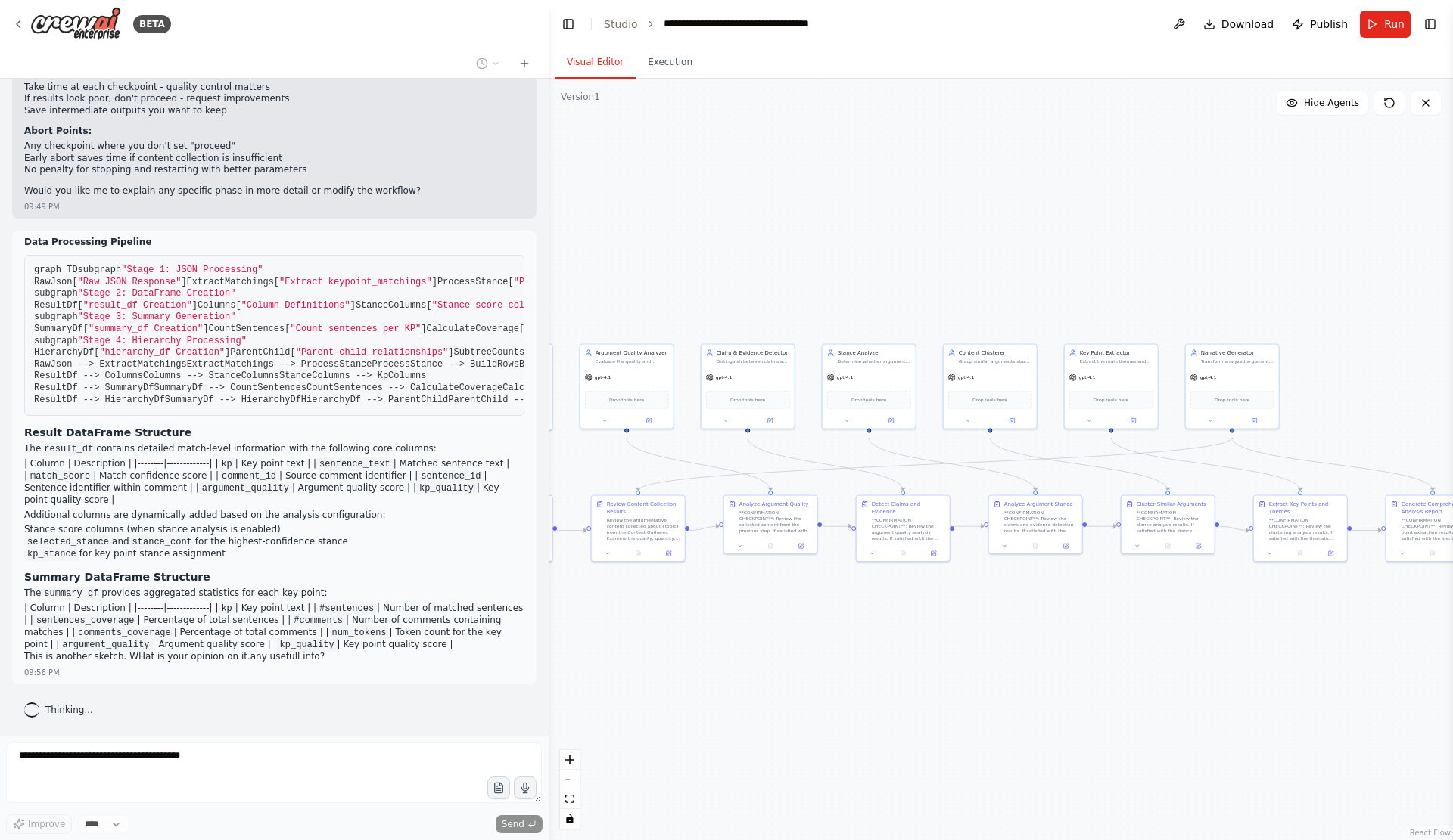
scroll to position [8088, 0]
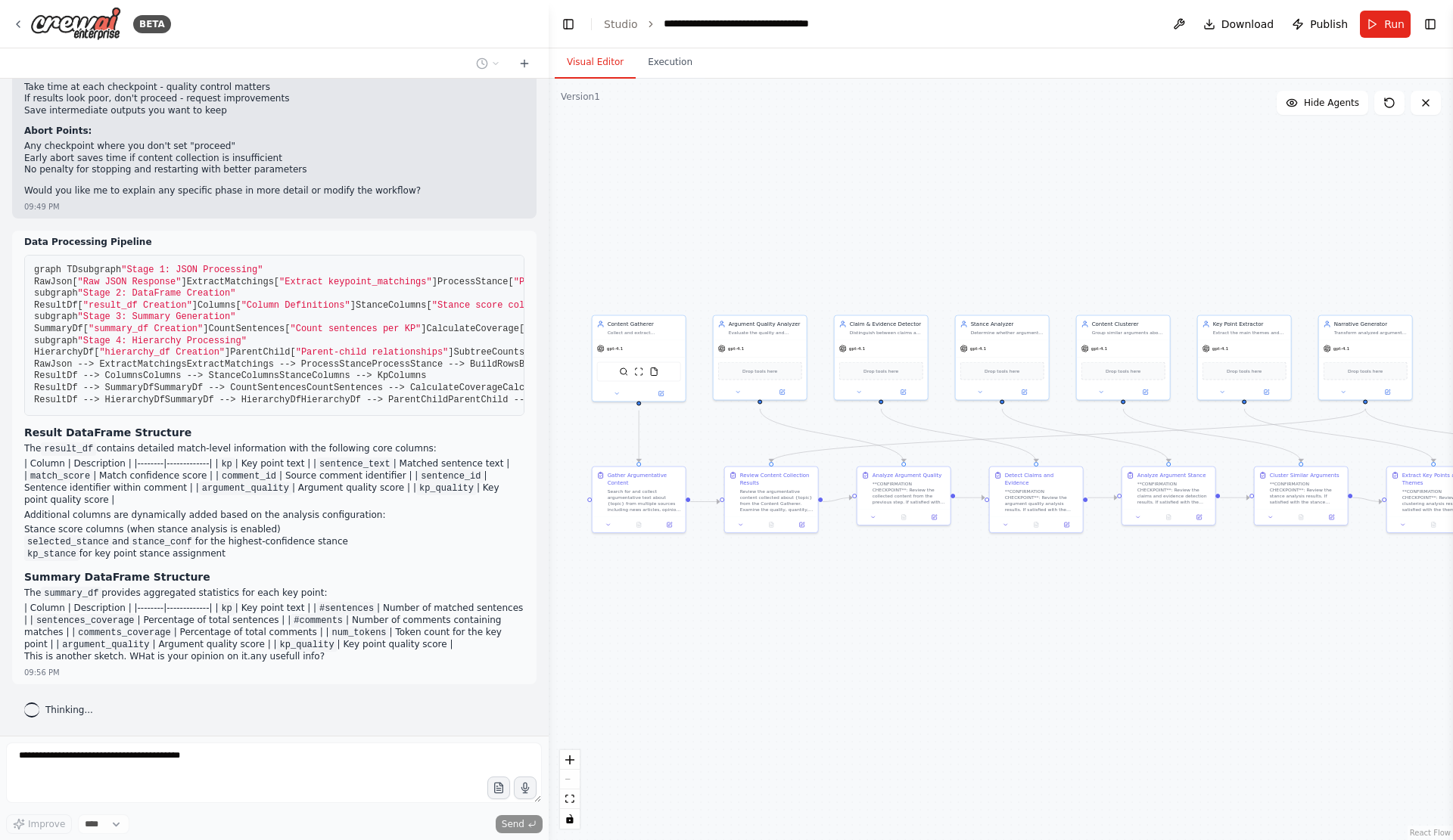
drag, startPoint x: 1015, startPoint y: 647, endPoint x: 1148, endPoint y: 618, distance: 136.1
click at [1148, 618] on div ".deletable-edge-delete-btn { width: 20px; height: 20px; border: 0px solid #ffff…" at bounding box center [1000, 459] width 904 height 761
click at [621, 397] on button at bounding box center [617, 392] width 43 height 9
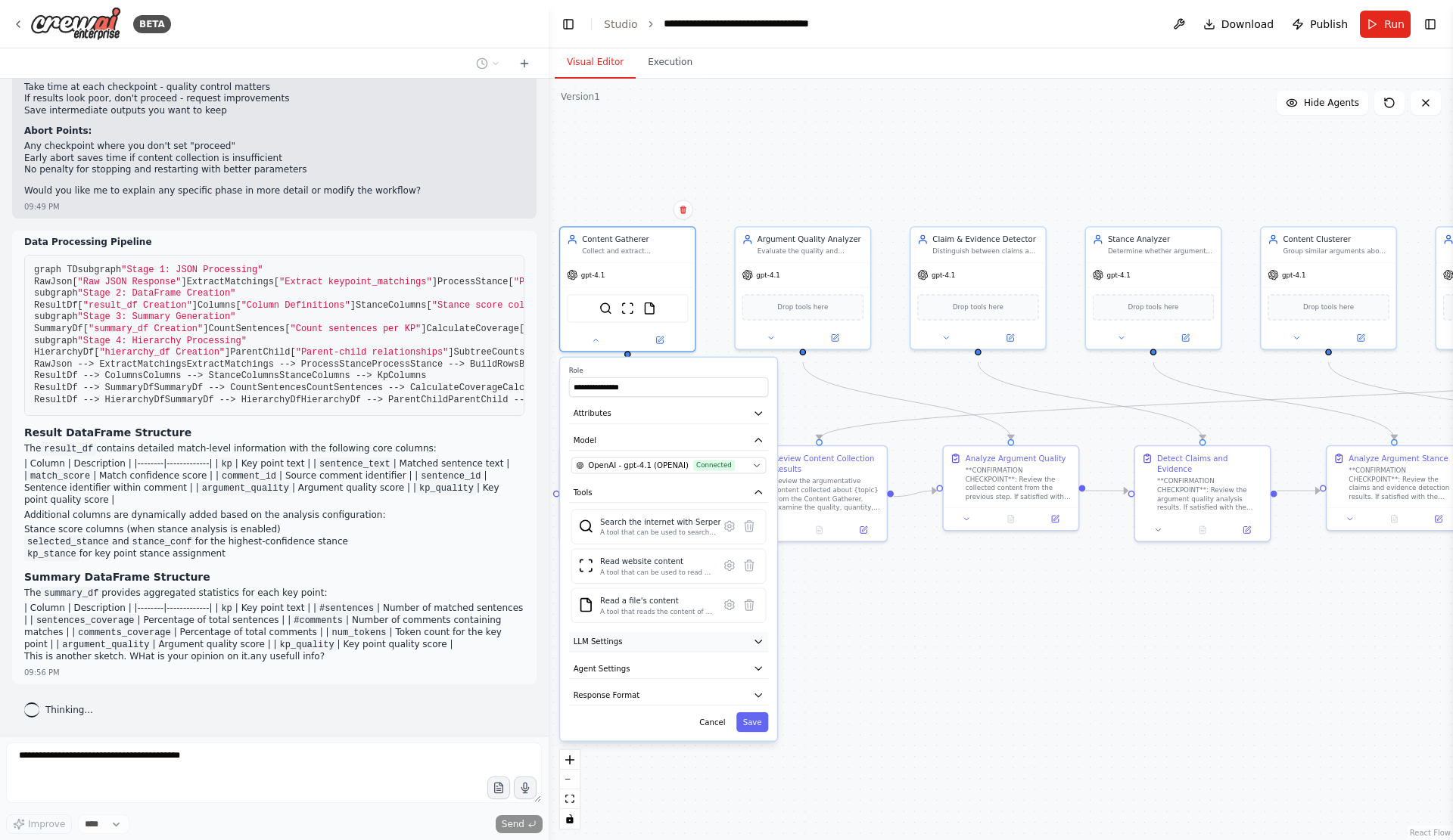
click at [688, 652] on button "LLM Settings" at bounding box center [669, 642] width 199 height 20
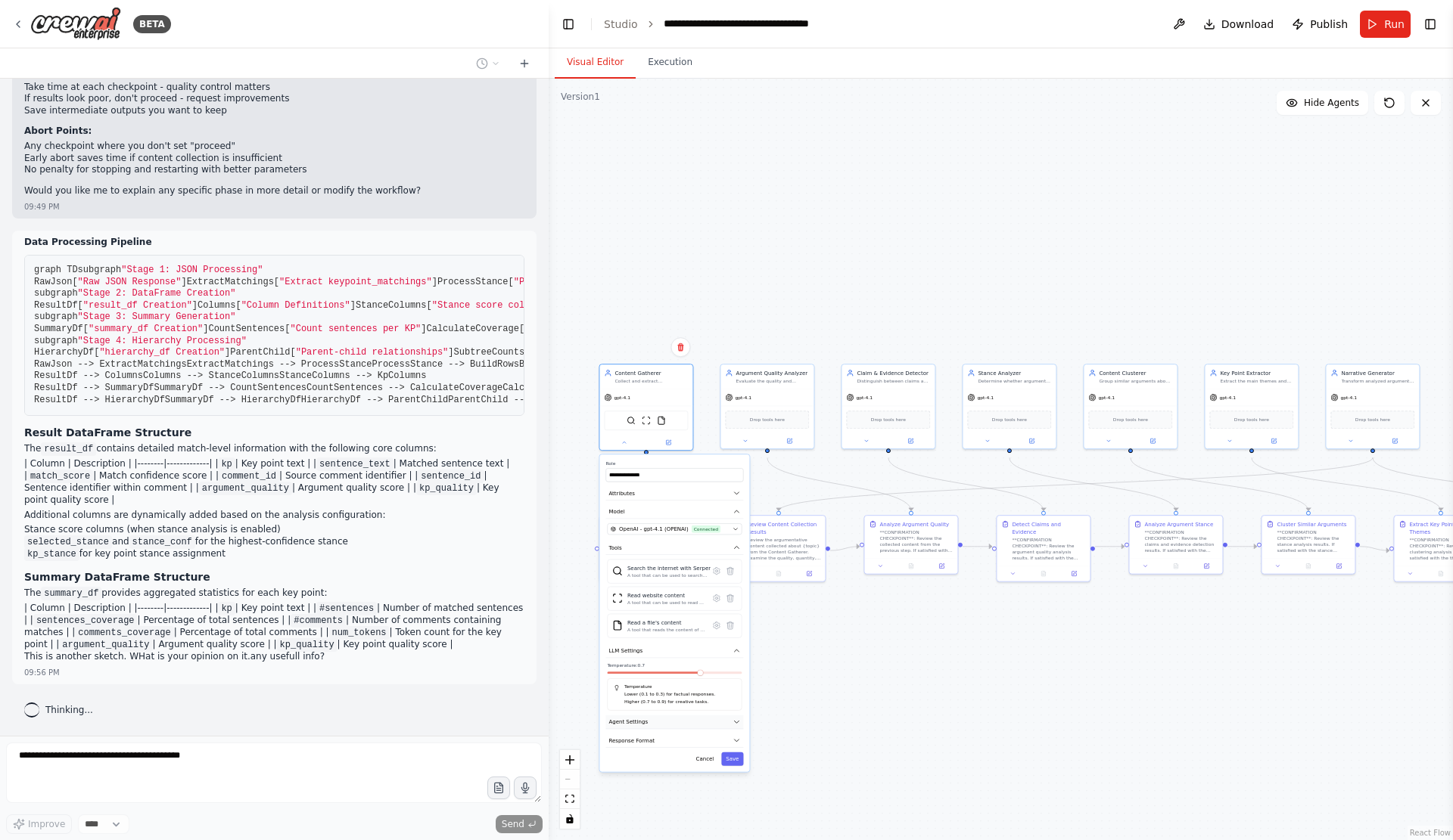
click at [674, 729] on button "Agent Settings" at bounding box center [674, 723] width 138 height 14
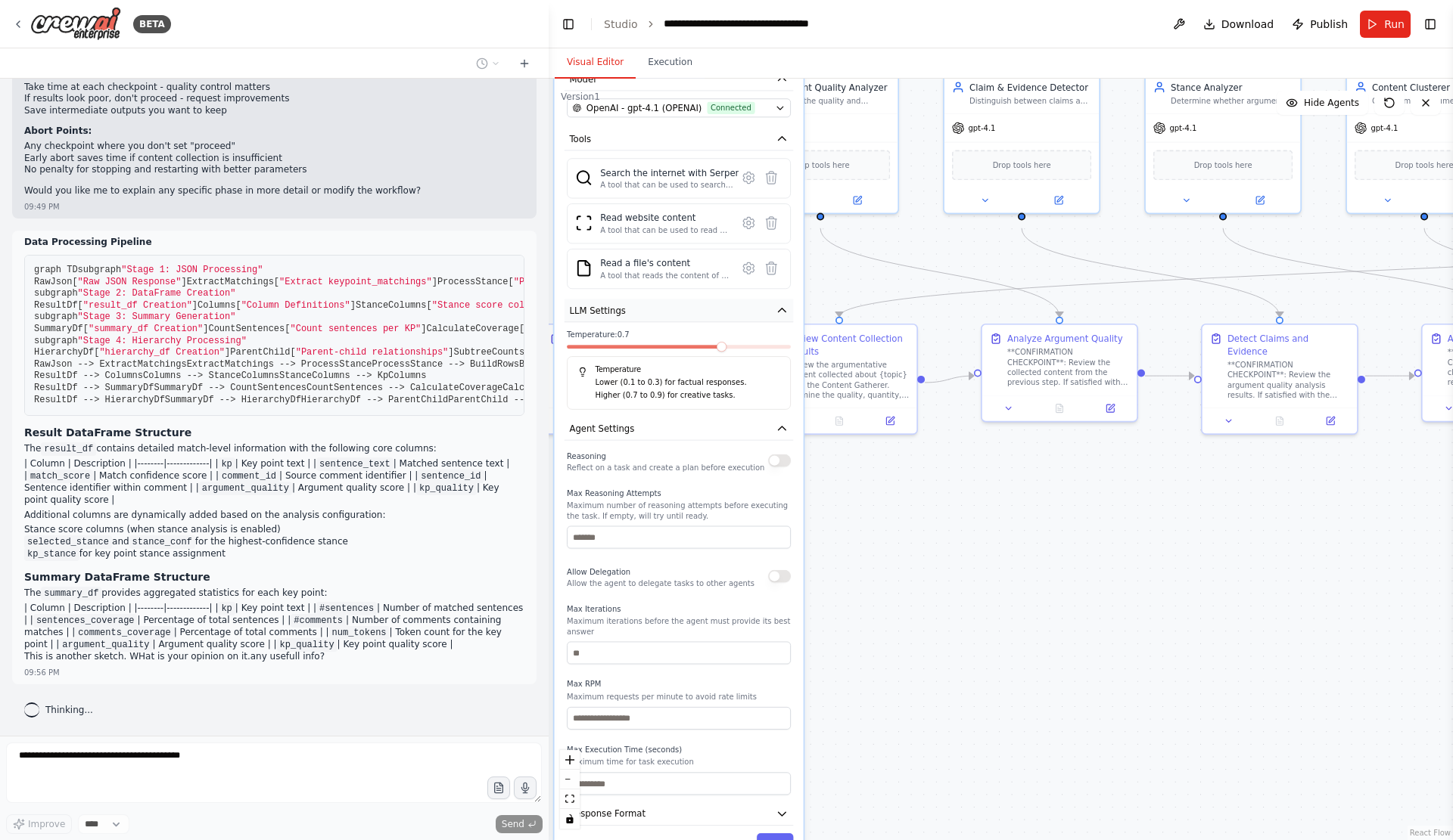
drag, startPoint x: 707, startPoint y: 721, endPoint x: 687, endPoint y: 323, distance: 398.5
click at [727, 479] on div "**********" at bounding box center [678, 424] width 249 height 882
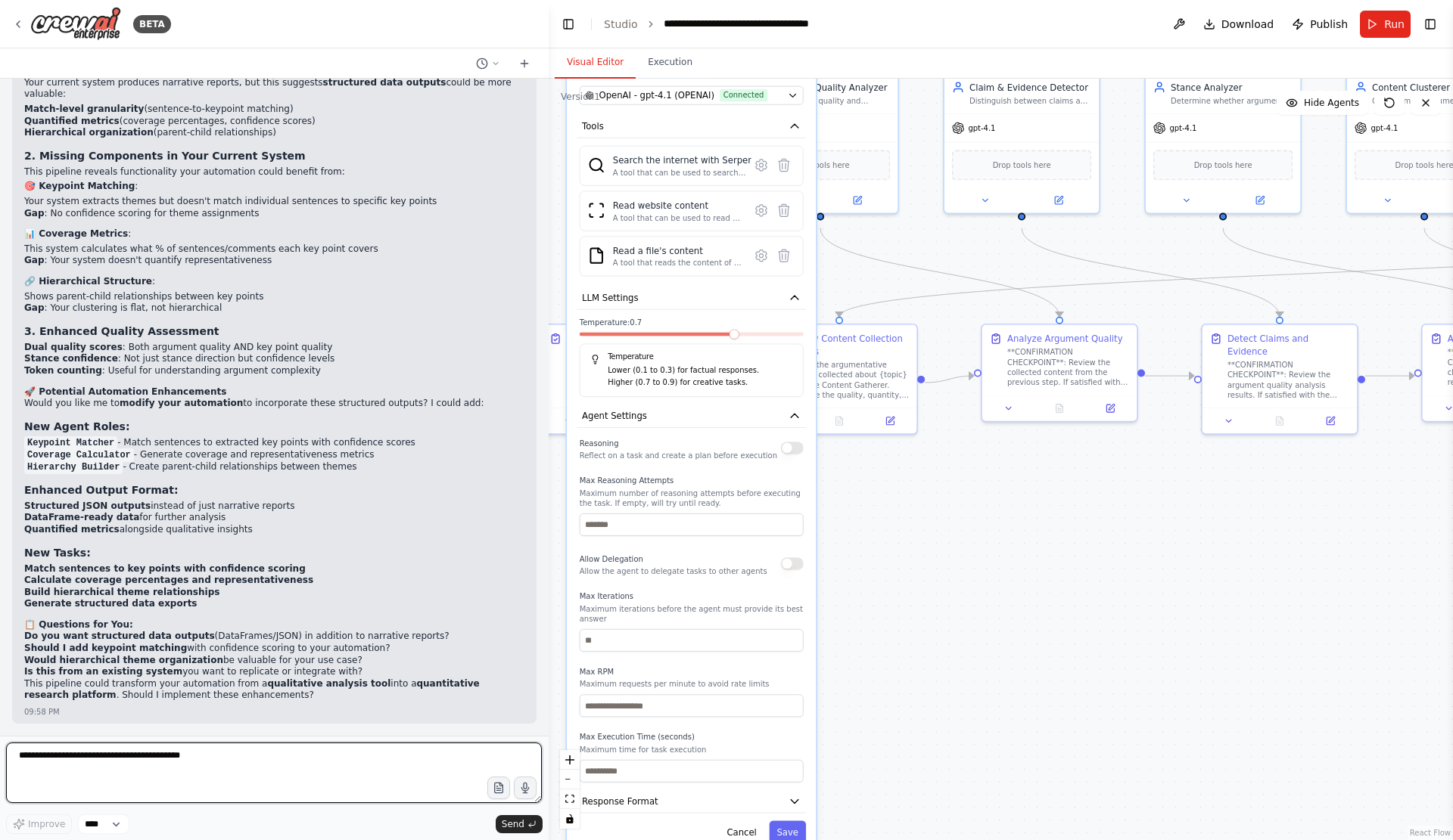
scroll to position [8863, 0]
click at [216, 773] on textarea at bounding box center [274, 772] width 535 height 60
click at [224, 772] on textarea "**********" at bounding box center [274, 772] width 535 height 60
click at [324, 775] on textarea "**********" at bounding box center [274, 772] width 535 height 60
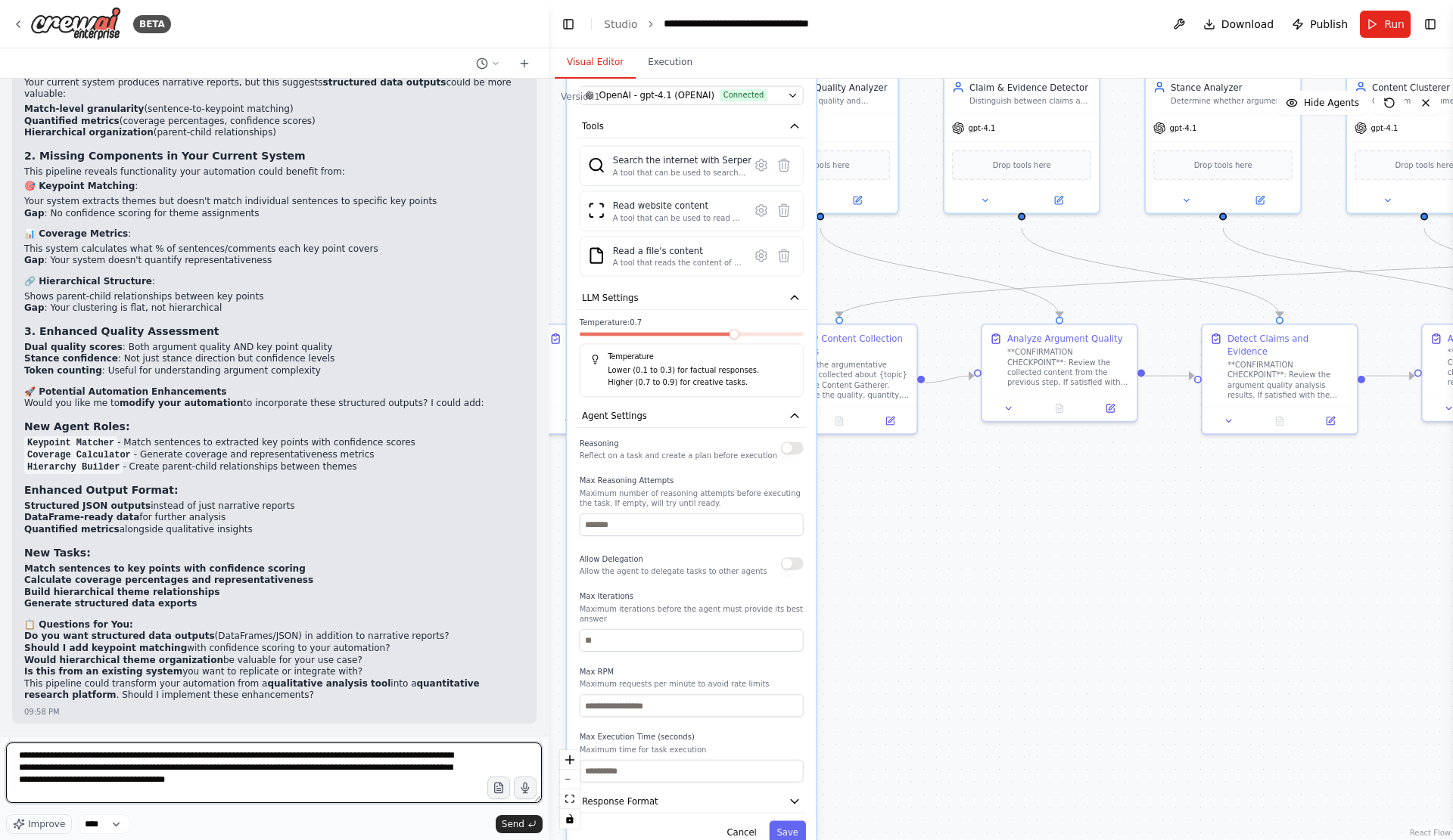
click at [393, 787] on textarea "**********" at bounding box center [274, 772] width 535 height 60
click at [392, 769] on textarea "**********" at bounding box center [274, 772] width 535 height 60
click at [391, 785] on textarea "**********" at bounding box center [274, 772] width 535 height 60
click at [427, 779] on textarea "**********" at bounding box center [274, 772] width 535 height 60
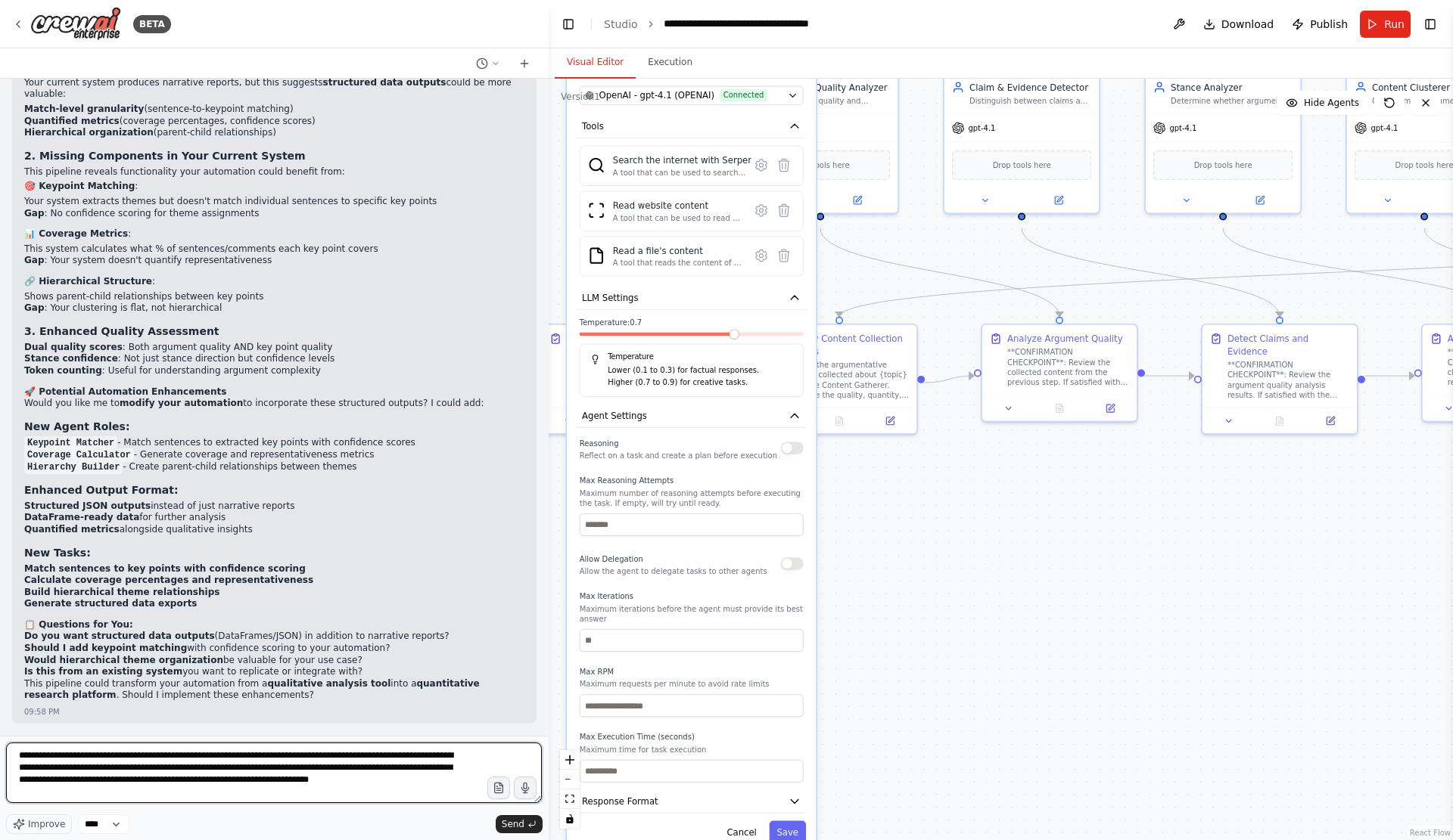
click at [373, 785] on textarea "**********" at bounding box center [274, 772] width 535 height 60
type textarea "**********"
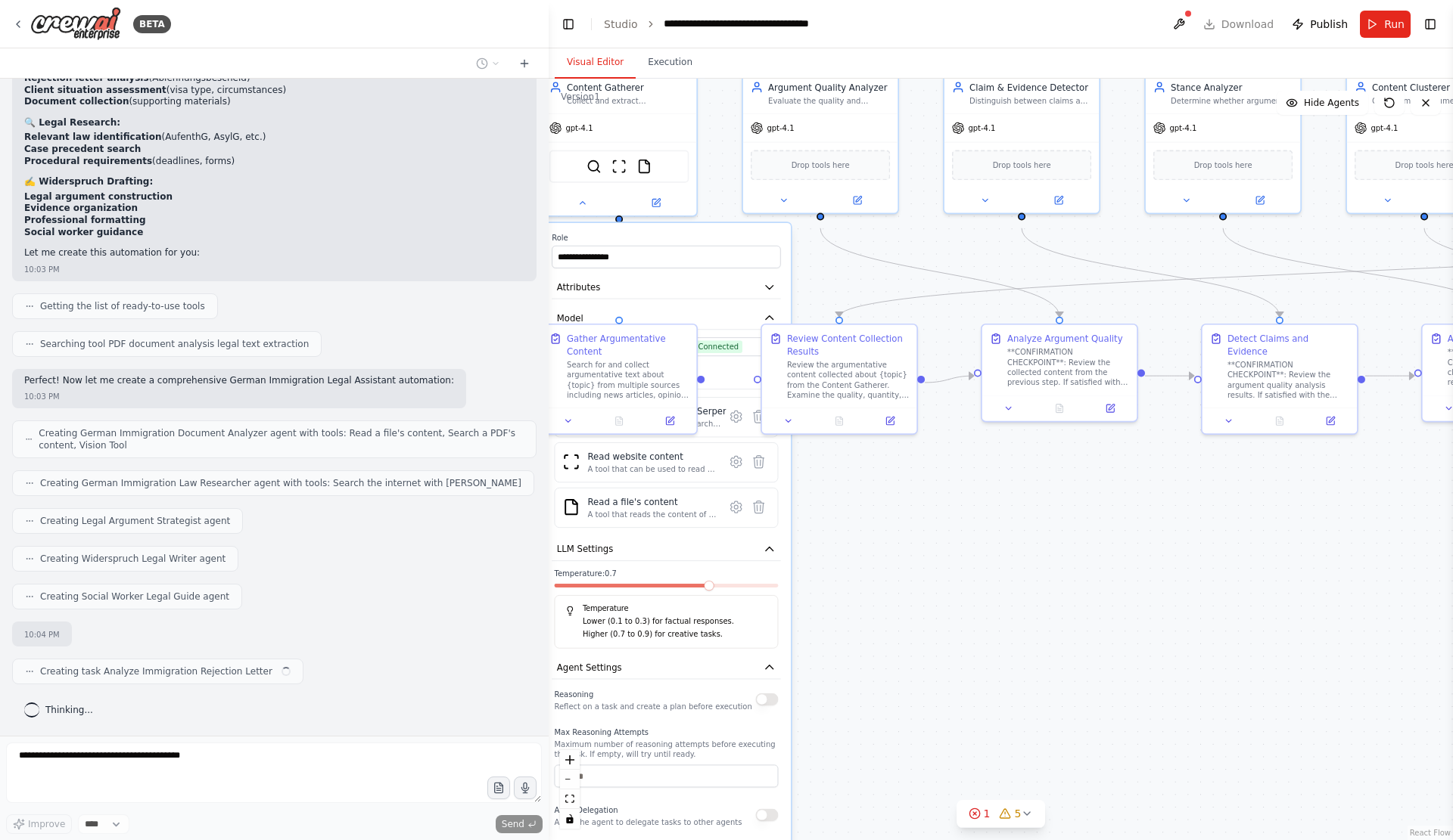
scroll to position [9823, 0]
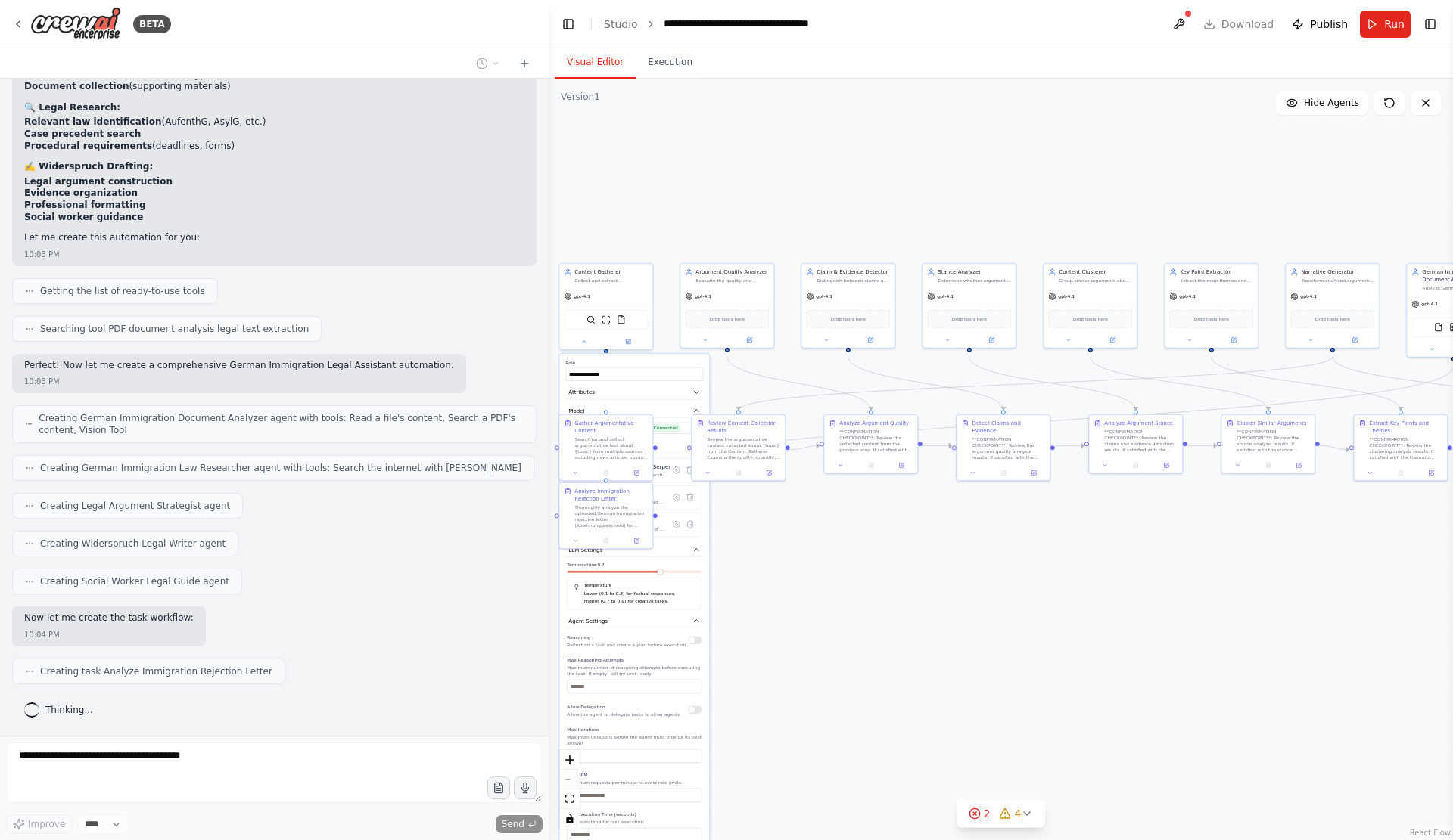
drag, startPoint x: 1174, startPoint y: 704, endPoint x: 999, endPoint y: 655, distance: 181.7
click at [999, 655] on div ".deletable-edge-delete-btn { width: 20px; height: 20px; border: 0px solid #ffff…" at bounding box center [1000, 459] width 904 height 761
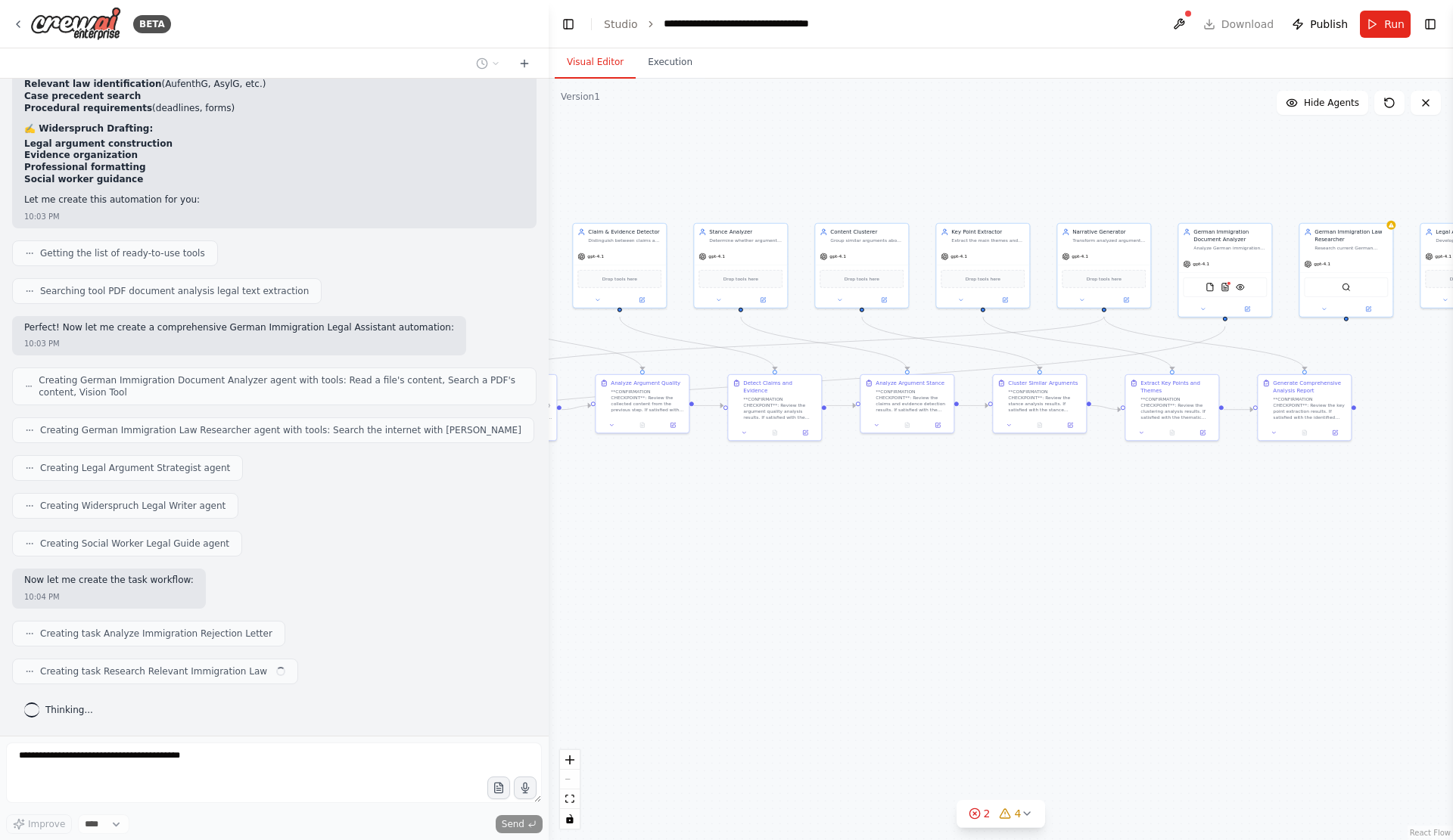
scroll to position [9863, 0]
drag, startPoint x: 1158, startPoint y: 677, endPoint x: 869, endPoint y: 651, distance: 290.2
click at [865, 652] on div ".deletable-edge-delete-btn { width: 20px; height: 20px; border: 0px solid #ffff…" at bounding box center [1000, 459] width 904 height 761
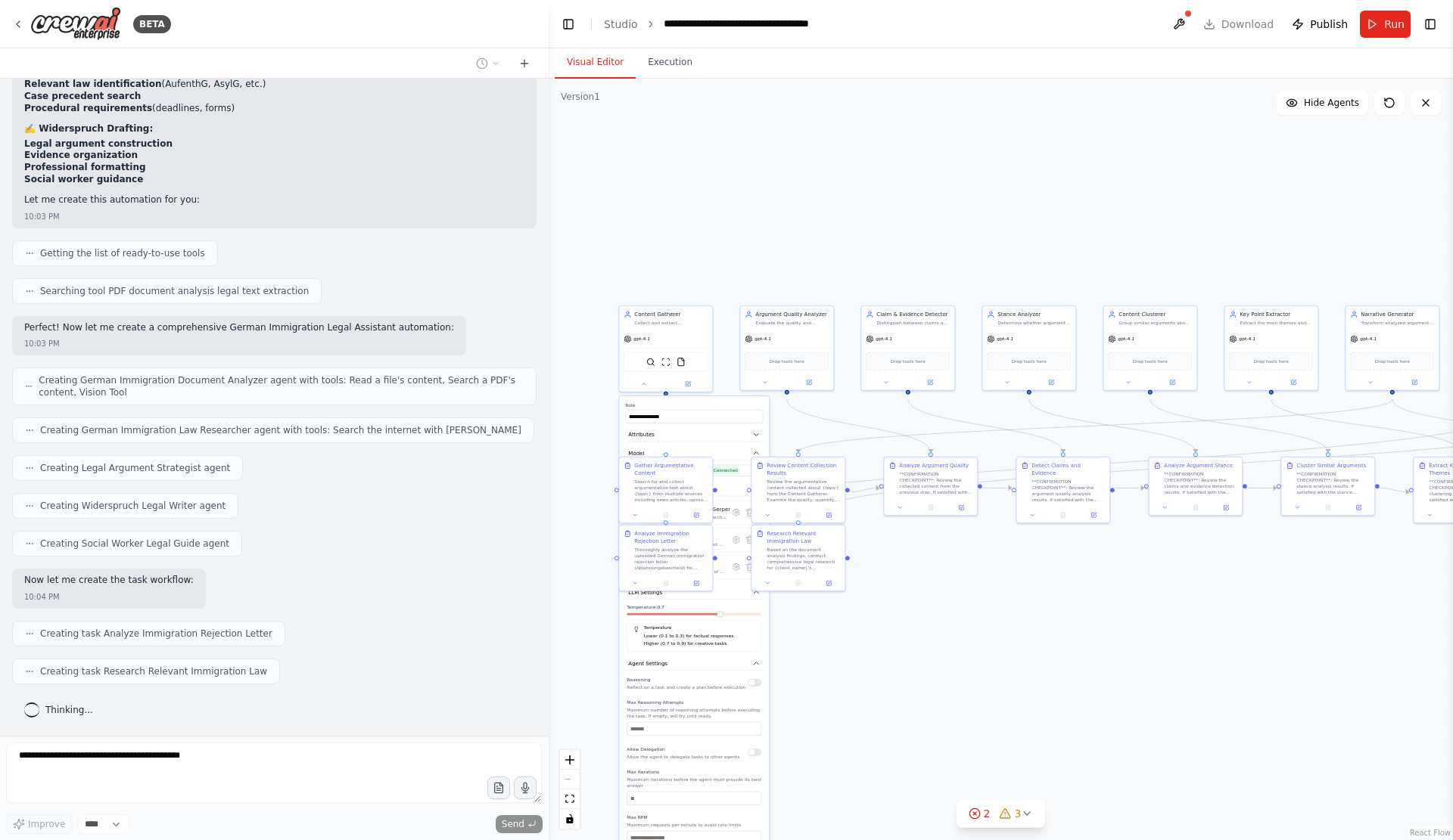
drag, startPoint x: 835, startPoint y: 597, endPoint x: 1189, endPoint y: 665, distance: 360.5
click at [1189, 665] on div ".deletable-edge-delete-btn { width: 20px; height: 20px; border: 0px solid #ffff…" at bounding box center [1000, 459] width 904 height 761
click at [908, 703] on div ".deletable-edge-delete-btn { width: 20px; height: 20px; border: 0px solid #ffff…" at bounding box center [1000, 459] width 904 height 761
click at [717, 408] on label "Role" at bounding box center [694, 405] width 138 height 6
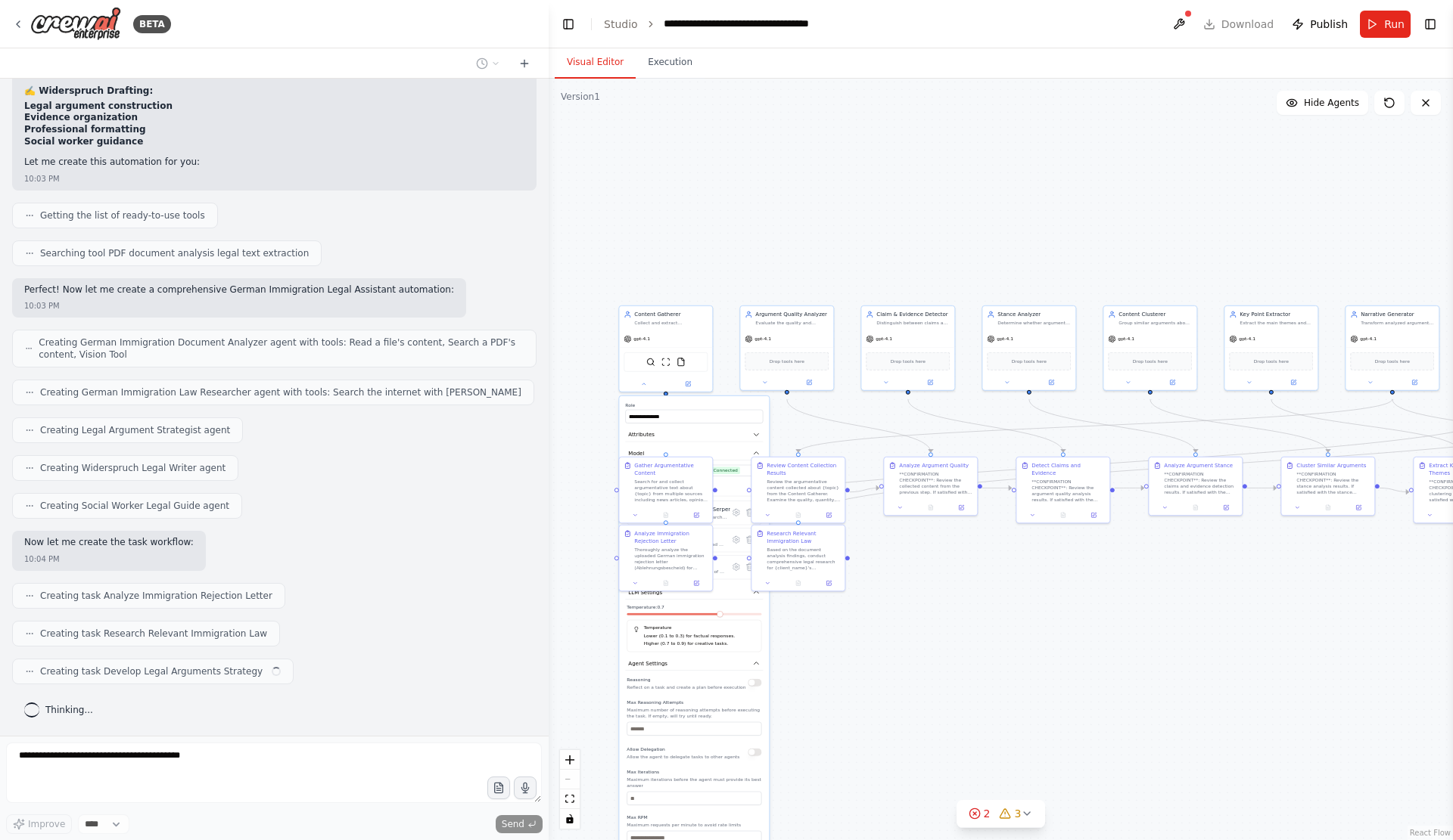
scroll to position [9903, 0]
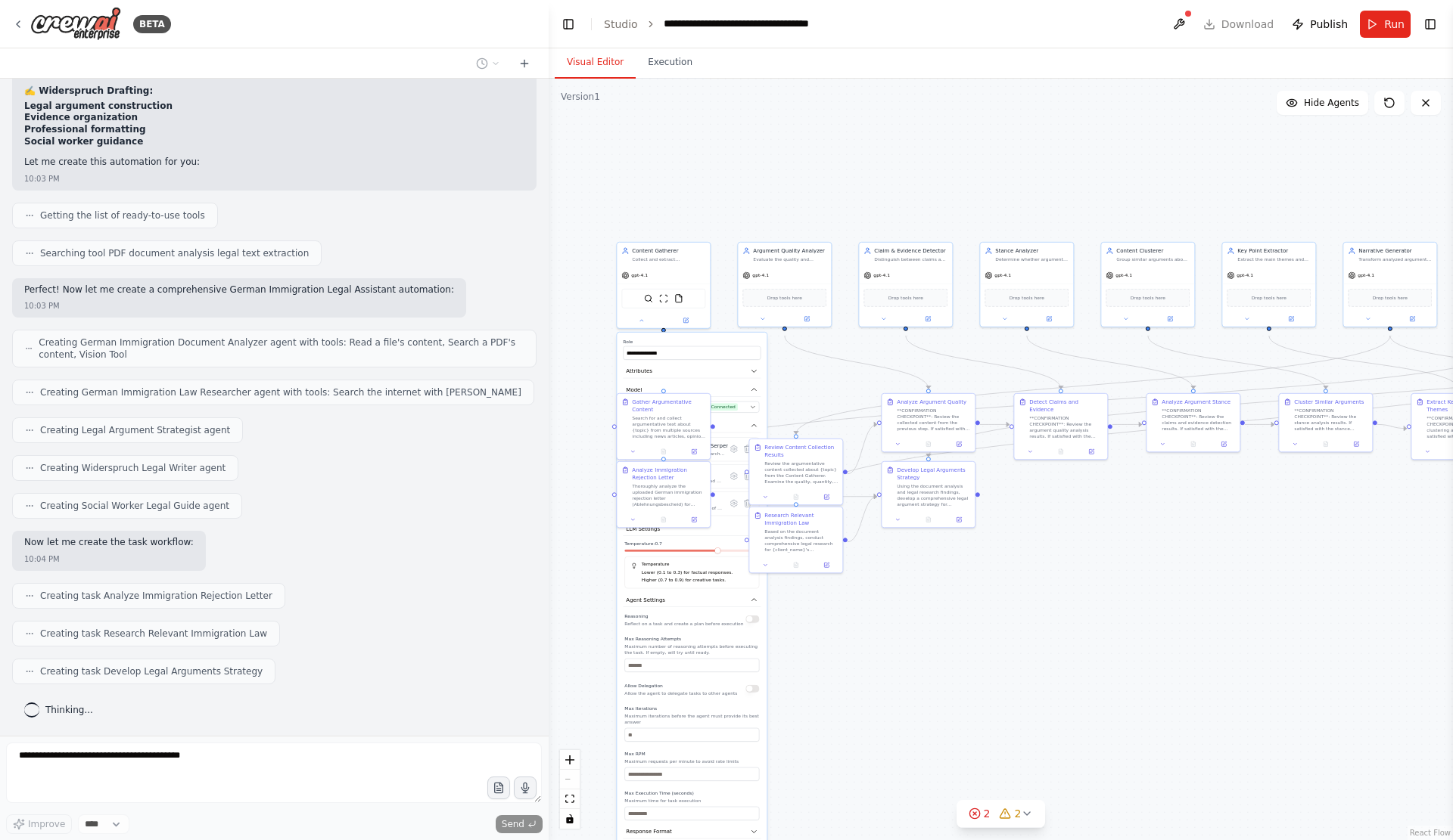
drag, startPoint x: 936, startPoint y: 722, endPoint x: 872, endPoint y: 357, distance: 370.6
click at [893, 444] on div ".deletable-edge-delete-btn { width: 20px; height: 20px; border: 0px solid #ffff…" at bounding box center [1000, 459] width 904 height 761
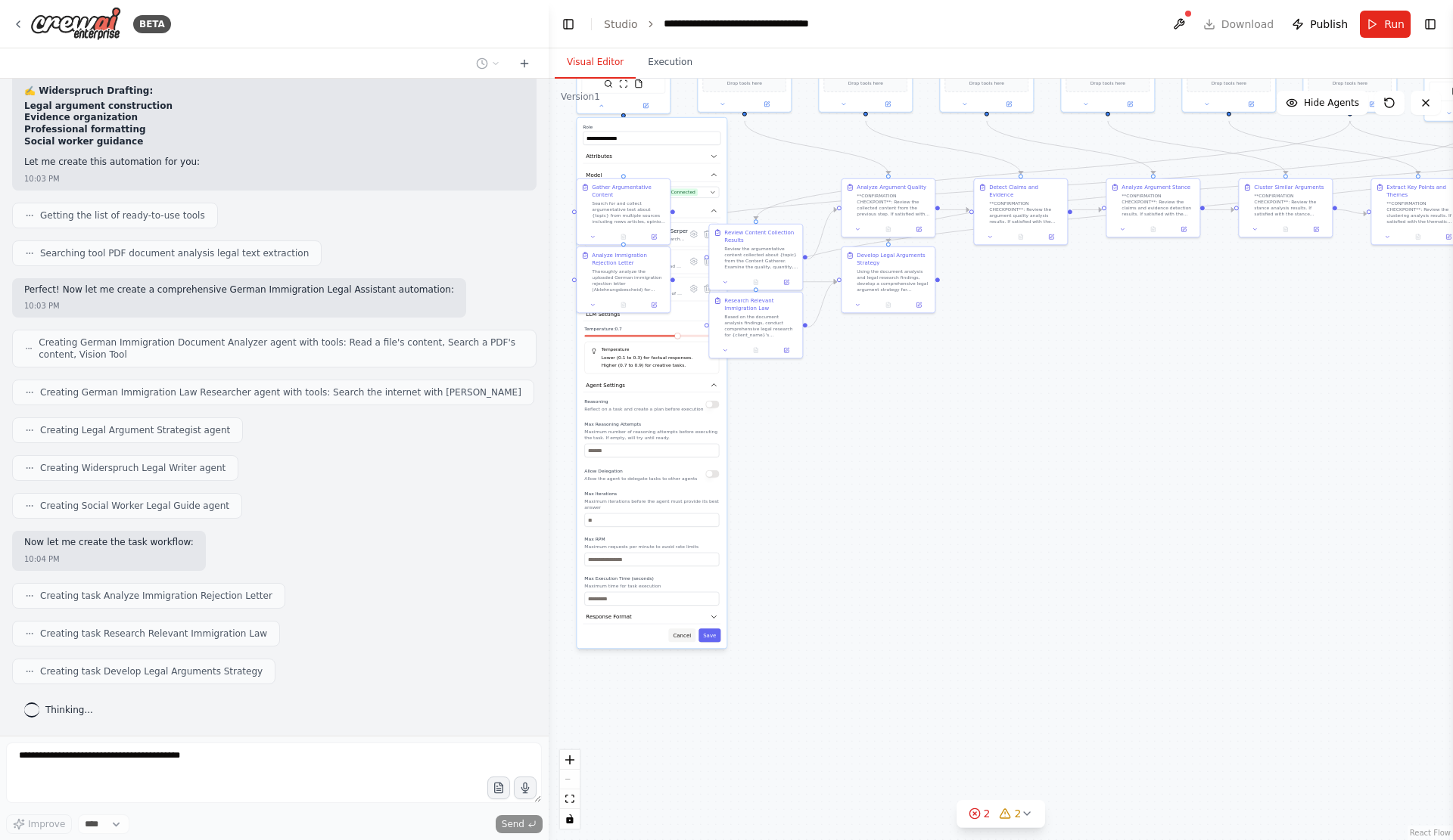
click at [683, 642] on button "Cancel" at bounding box center [682, 635] width 27 height 14
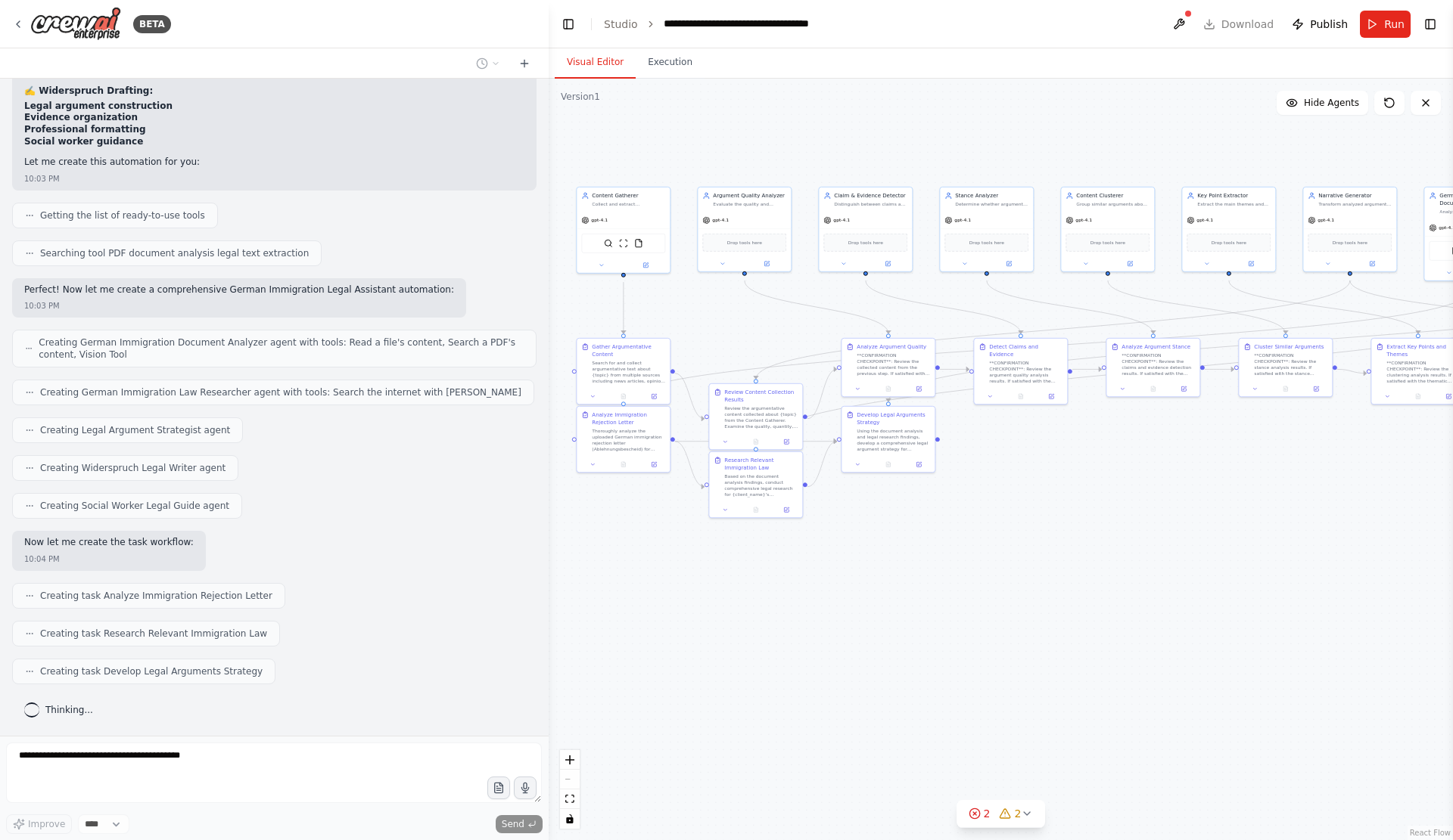
drag, startPoint x: 1080, startPoint y: 611, endPoint x: 1080, endPoint y: 770, distance: 159.0
click at [1080, 770] on div ".deletable-edge-delete-btn { width: 20px; height: 20px; border: 0px solid #ffff…" at bounding box center [1000, 459] width 904 height 761
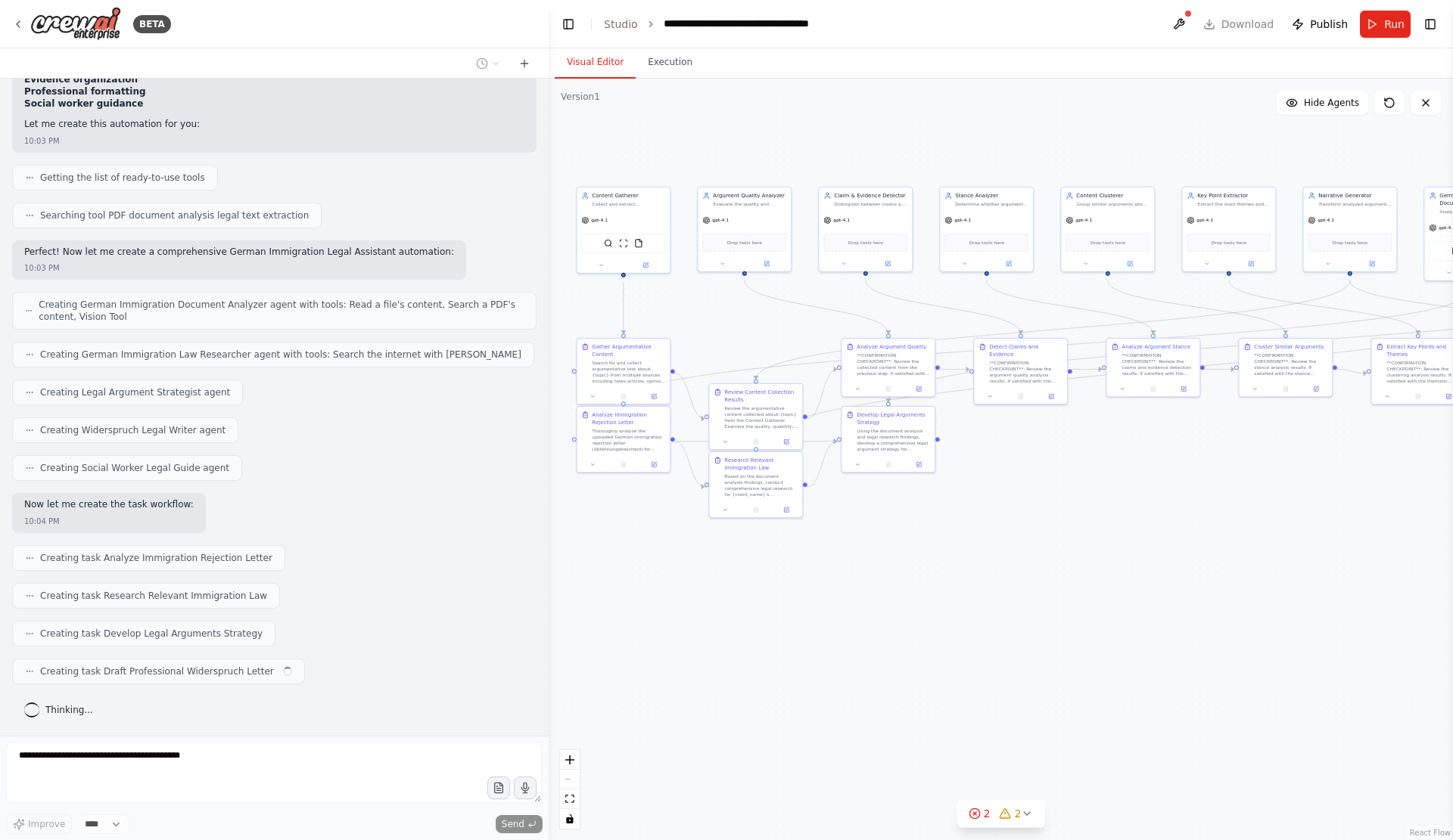
scroll to position [9944, 0]
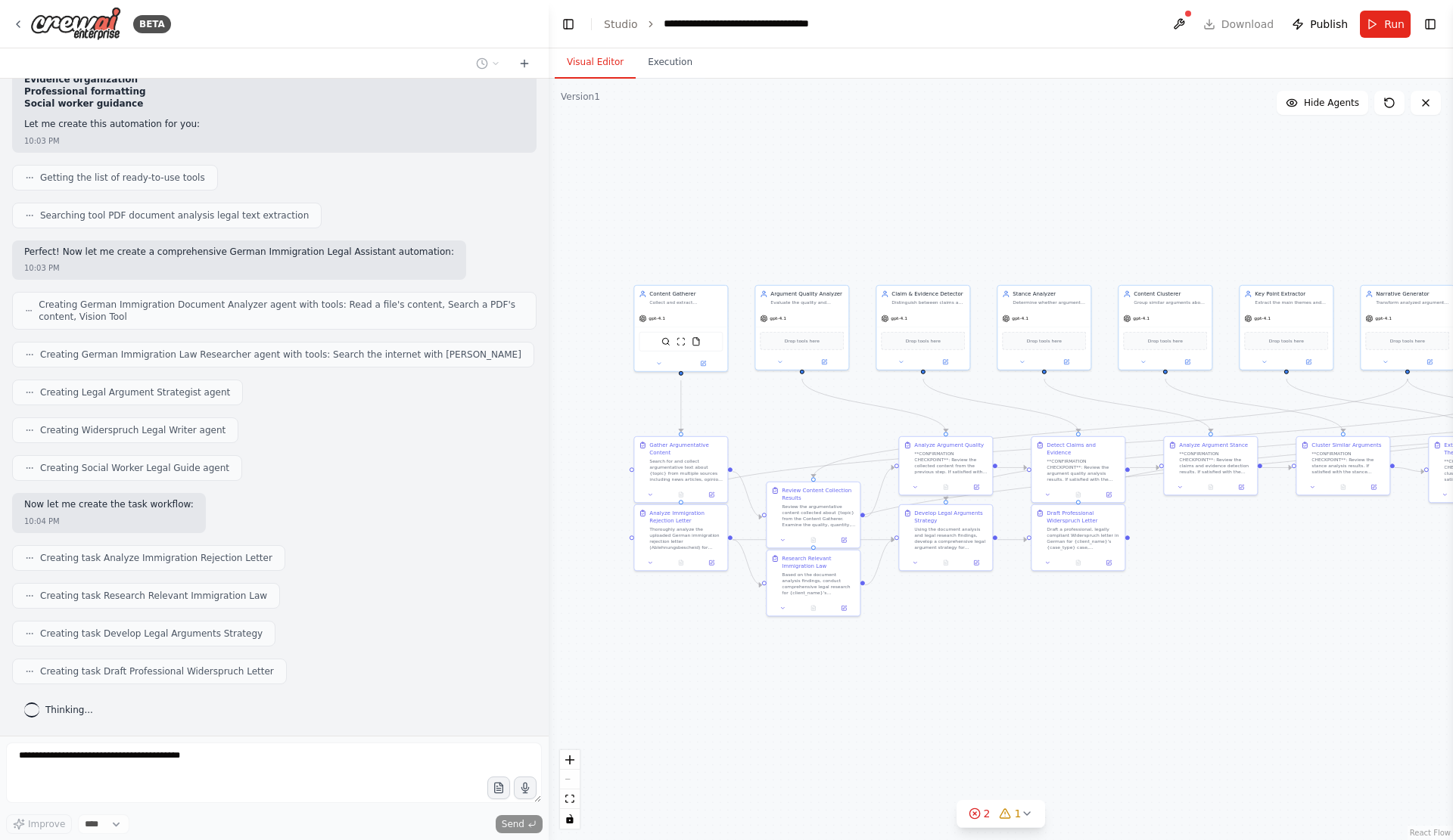
drag, startPoint x: 1015, startPoint y: 589, endPoint x: 1072, endPoint y: 688, distance: 114.2
click at [1072, 688] on div ".deletable-edge-delete-btn { width: 20px; height: 20px; border: 0px solid #ffff…" at bounding box center [1000, 459] width 904 height 761
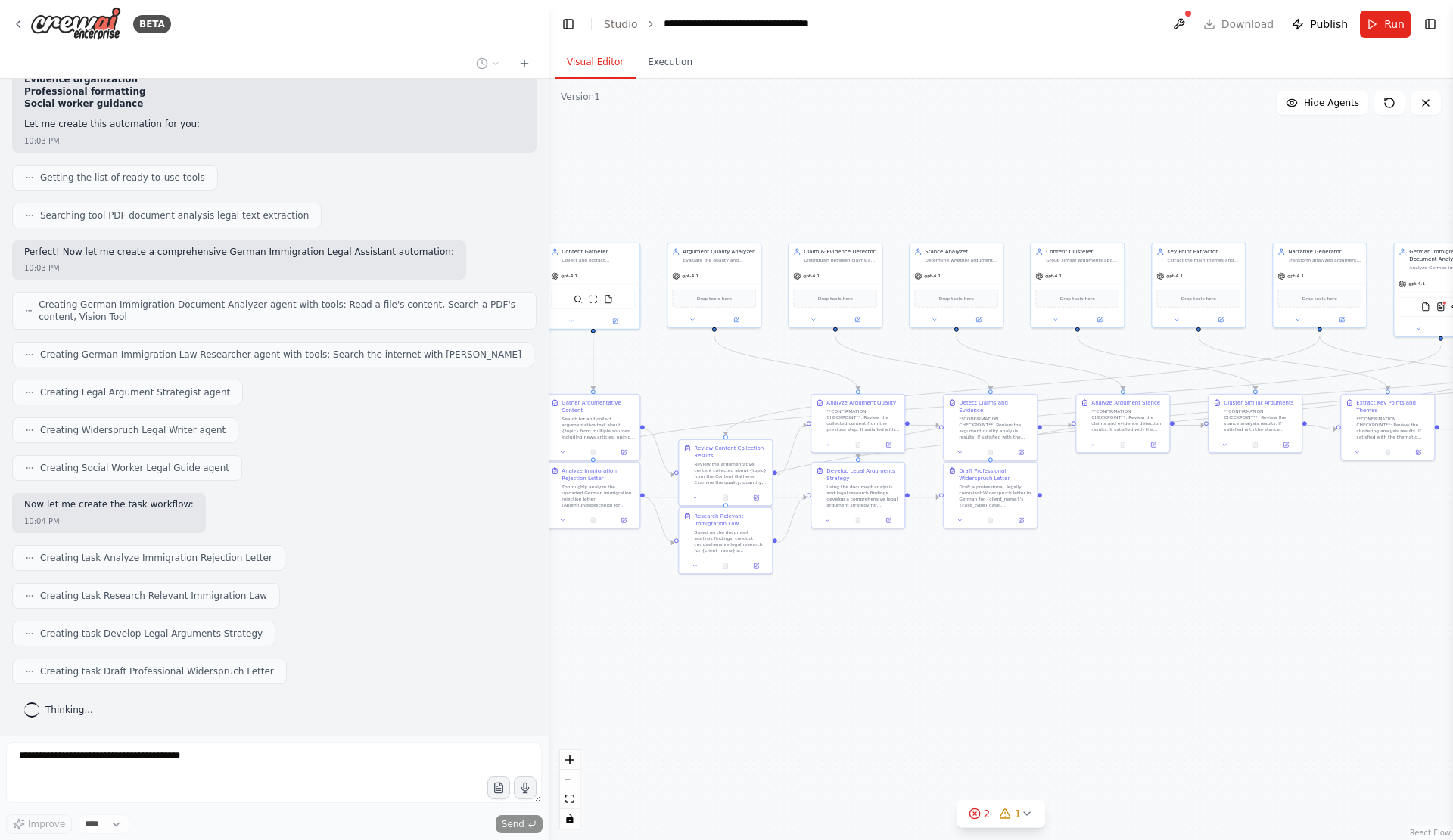
drag, startPoint x: 1366, startPoint y: 668, endPoint x: 1279, endPoint y: 625, distance: 97.0
click at [1279, 625] on div ".deletable-edge-delete-btn { width: 20px; height: 20px; border: 0px solid #ffff…" at bounding box center [1000, 459] width 904 height 761
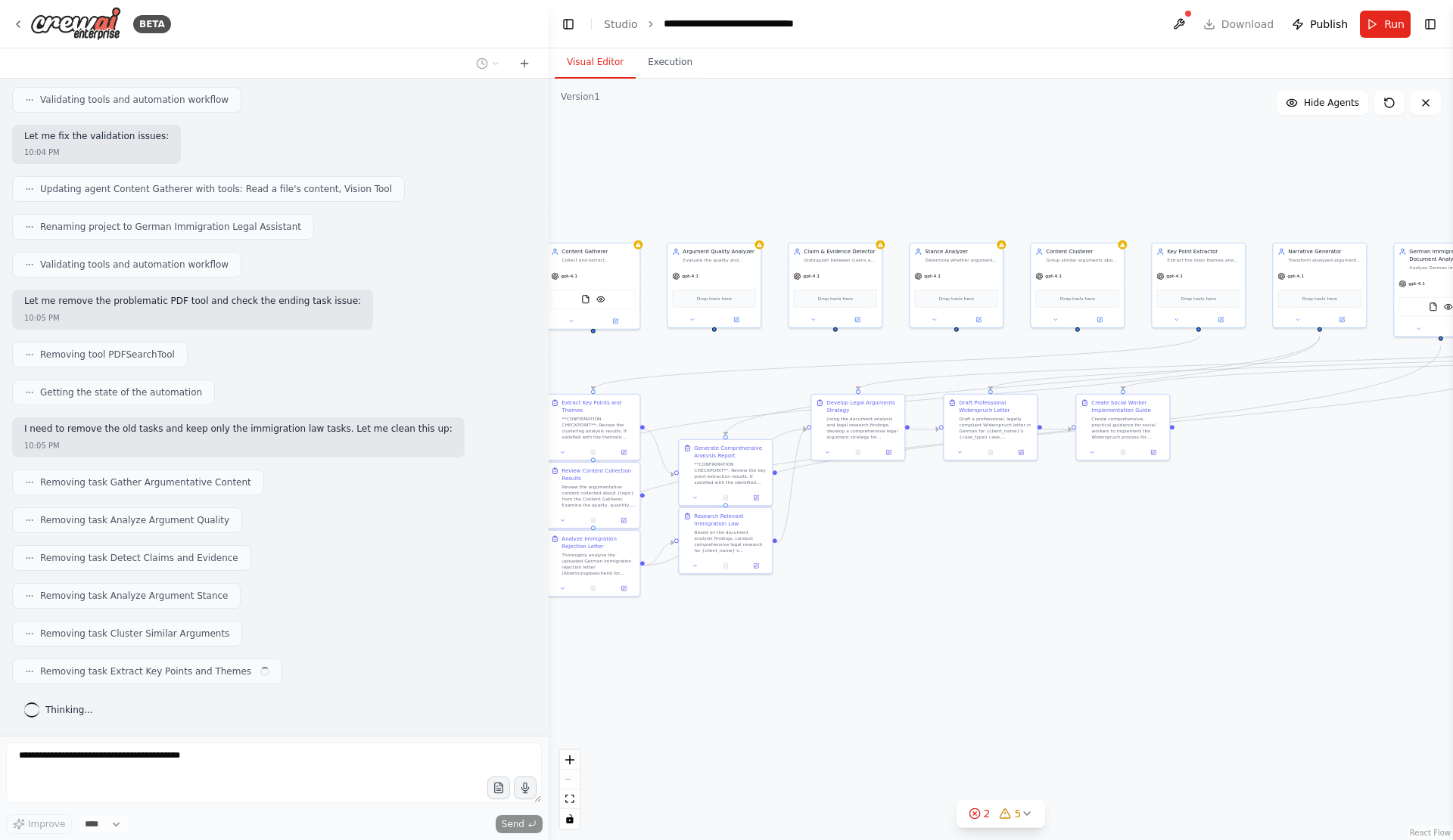
scroll to position [10632, 0]
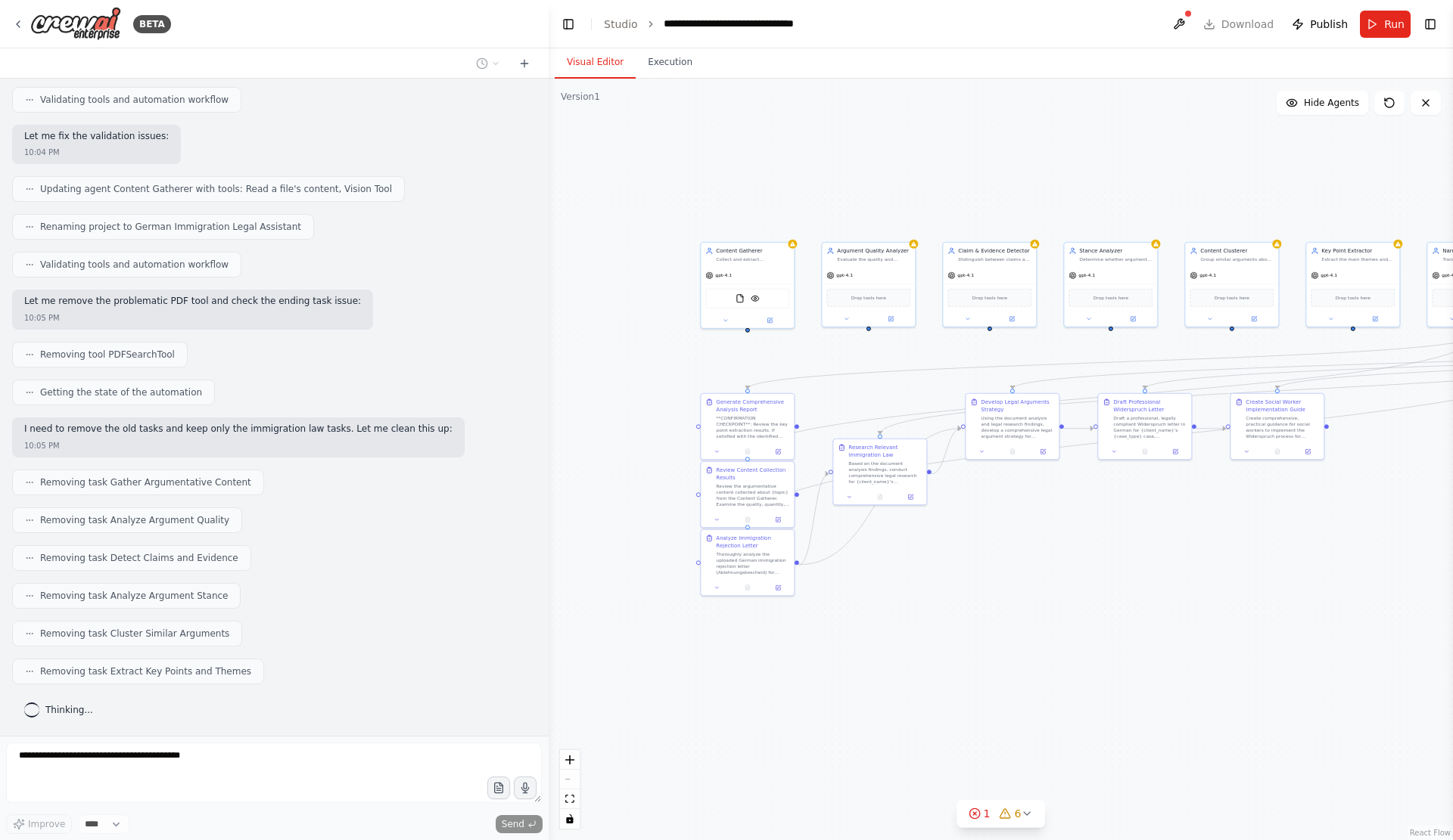
drag, startPoint x: 912, startPoint y: 696, endPoint x: 805, endPoint y: 696, distance: 107.0
click at [805, 696] on div ".deletable-edge-delete-btn { width: 20px; height: 20px; border: 0px solid #ffff…" at bounding box center [1000, 459] width 904 height 761
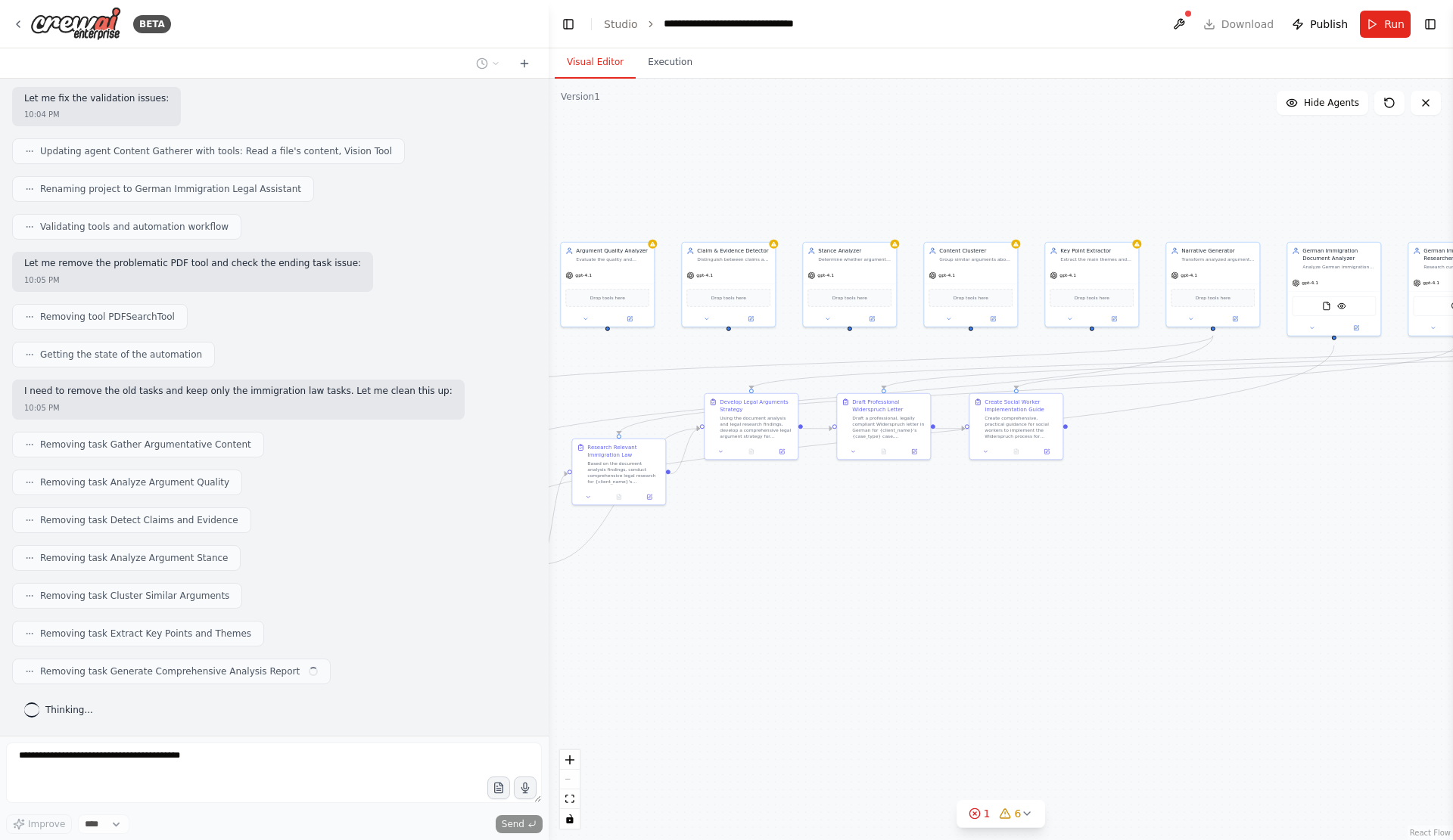
scroll to position [10672, 0]
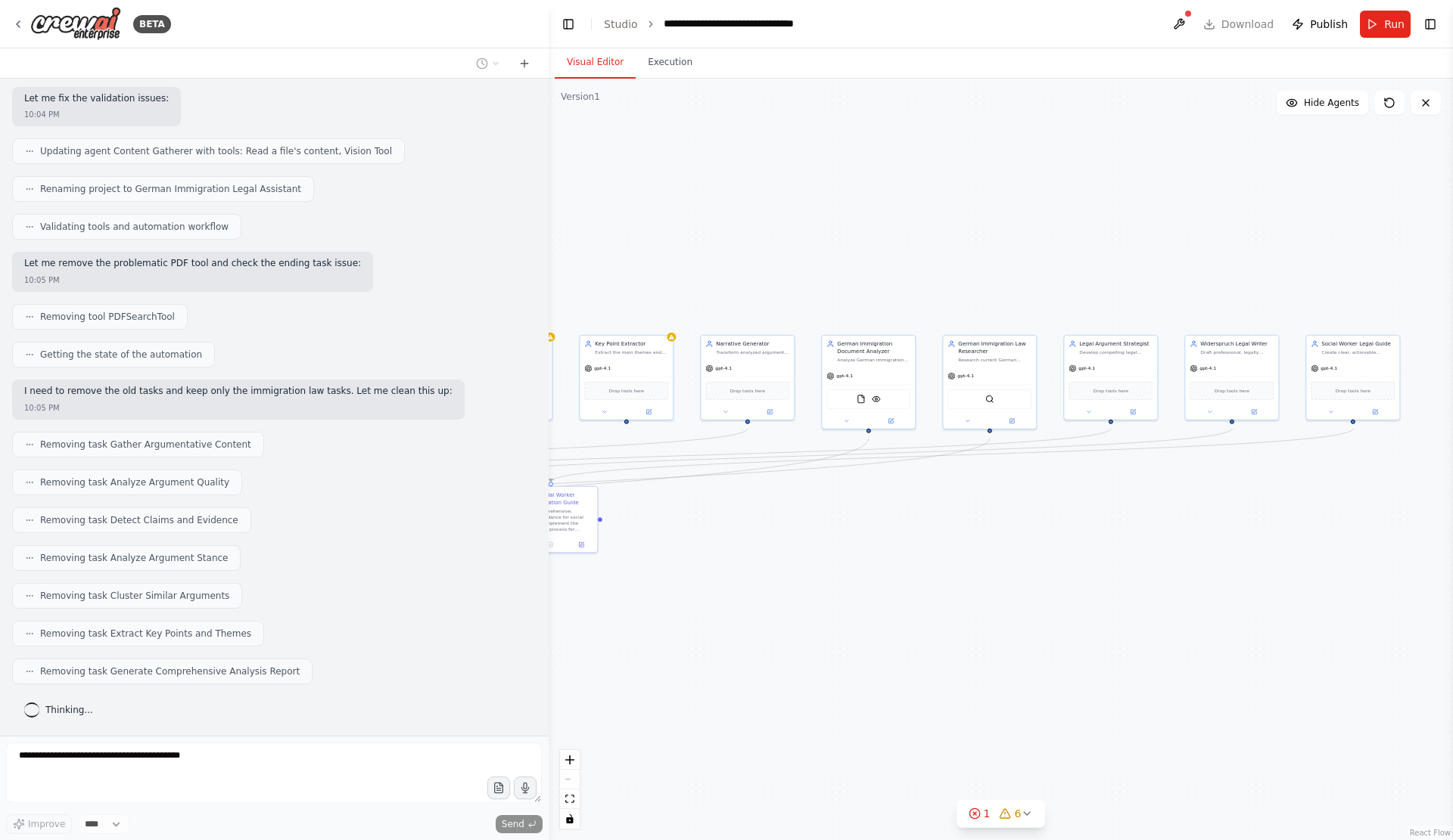
drag, startPoint x: 1282, startPoint y: 543, endPoint x: 816, endPoint y: 636, distance: 475.2
click at [816, 636] on div ".deletable-edge-delete-btn { width: 20px; height: 20px; border: 0px solid #ffff…" at bounding box center [1000, 459] width 904 height 761
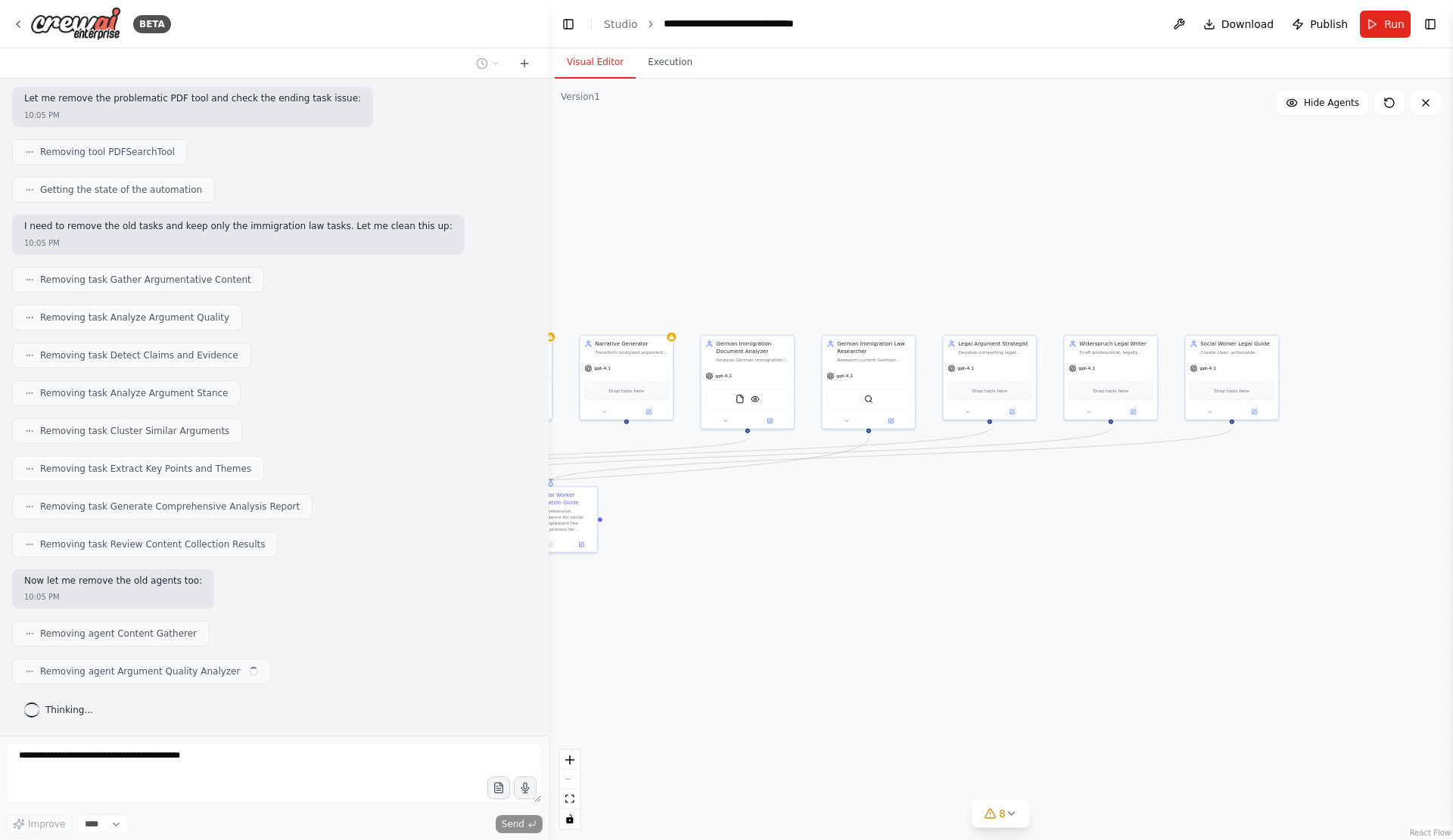
scroll to position [10847, 0]
drag, startPoint x: 863, startPoint y: 651, endPoint x: 1037, endPoint y: 631, distance: 175.1
click at [1037, 631] on div ".deletable-edge-delete-btn { width: 20px; height: 20px; border: 0px solid #ffff…" at bounding box center [1000, 459] width 904 height 761
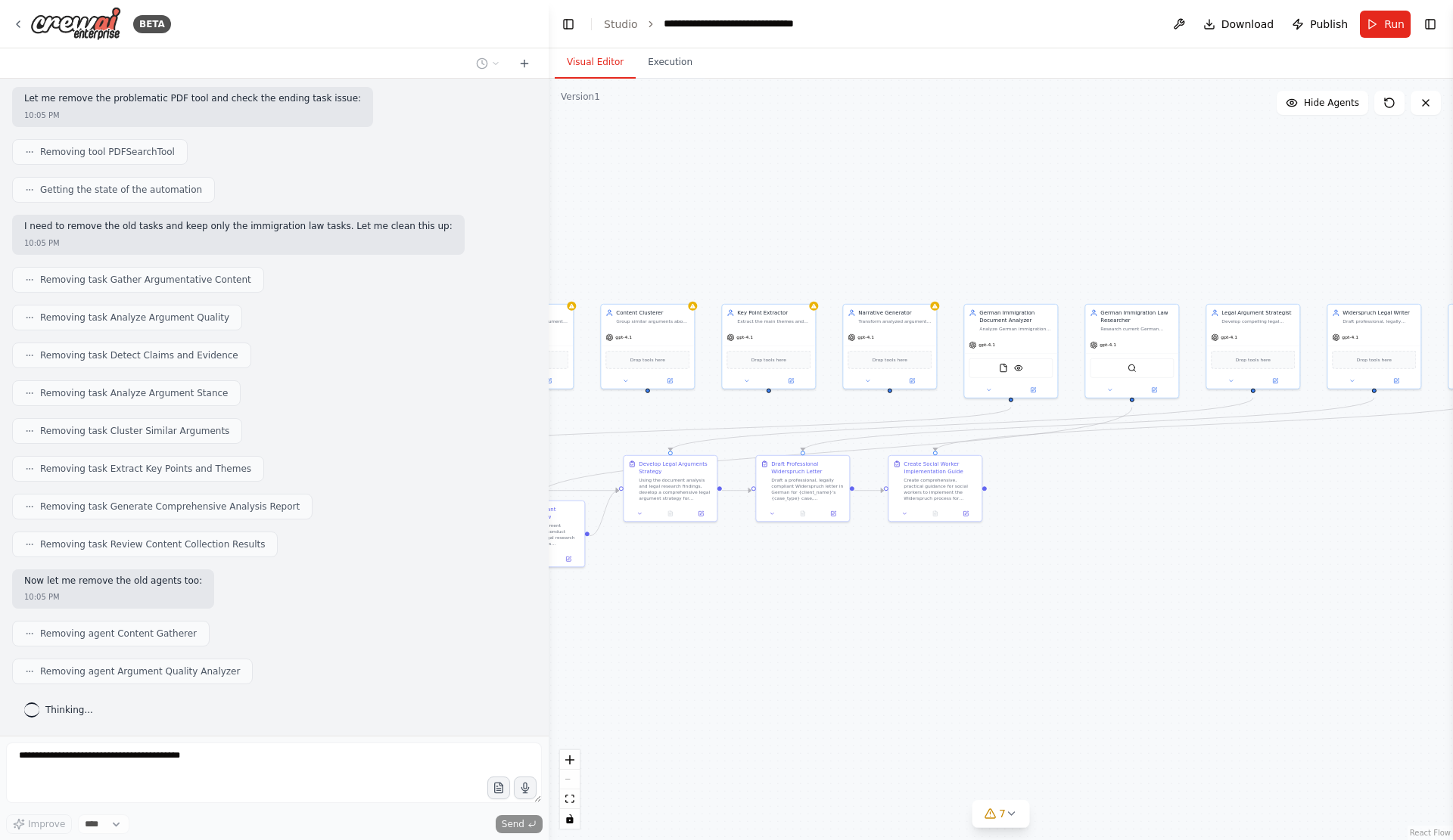
drag, startPoint x: 905, startPoint y: 668, endPoint x: 1115, endPoint y: 658, distance: 210.2
click at [1115, 658] on div ".deletable-edge-delete-btn { width: 20px; height: 20px; border: 0px solid #ffff…" at bounding box center [1000, 459] width 904 height 761
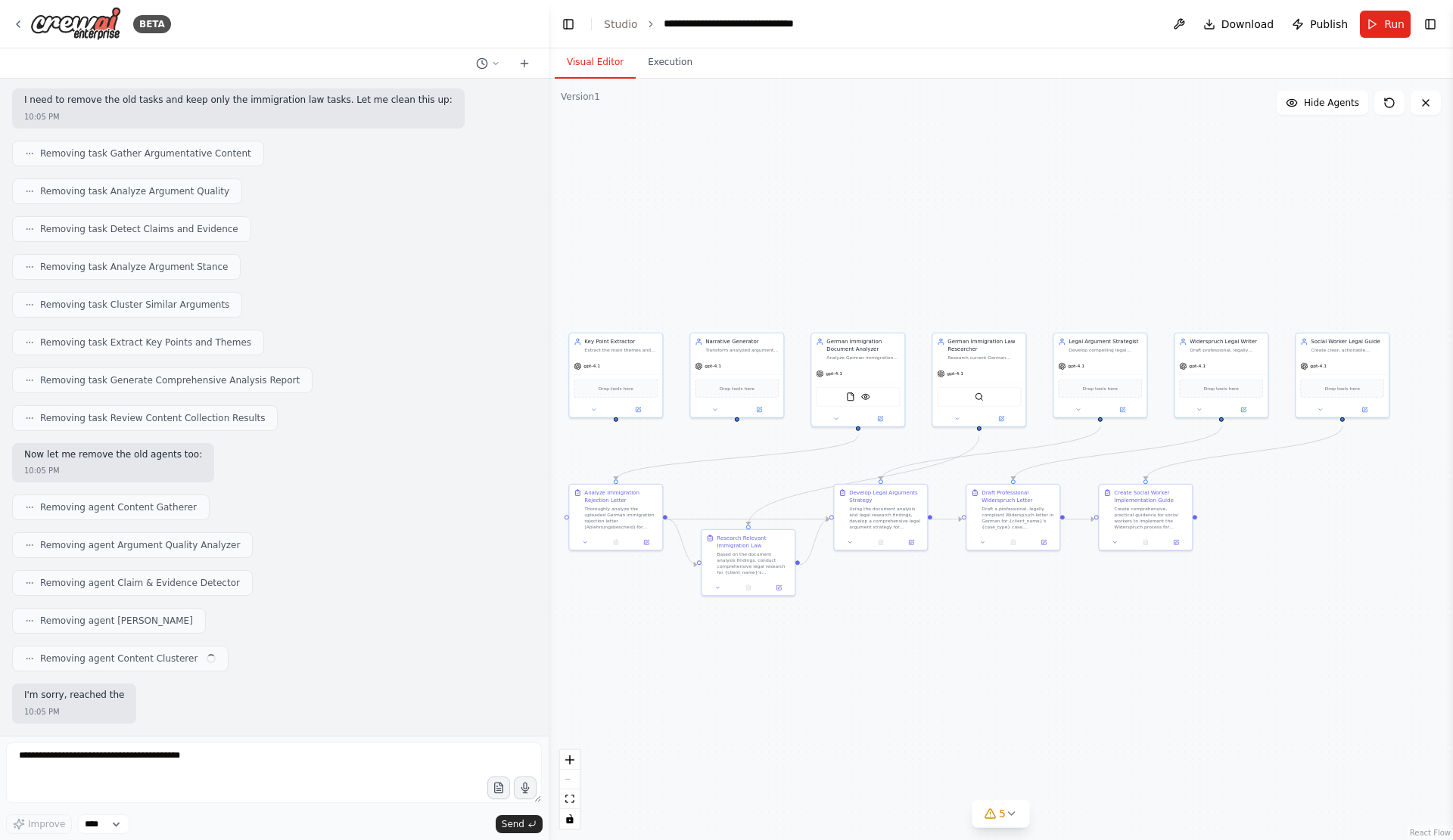
scroll to position [10981, 0]
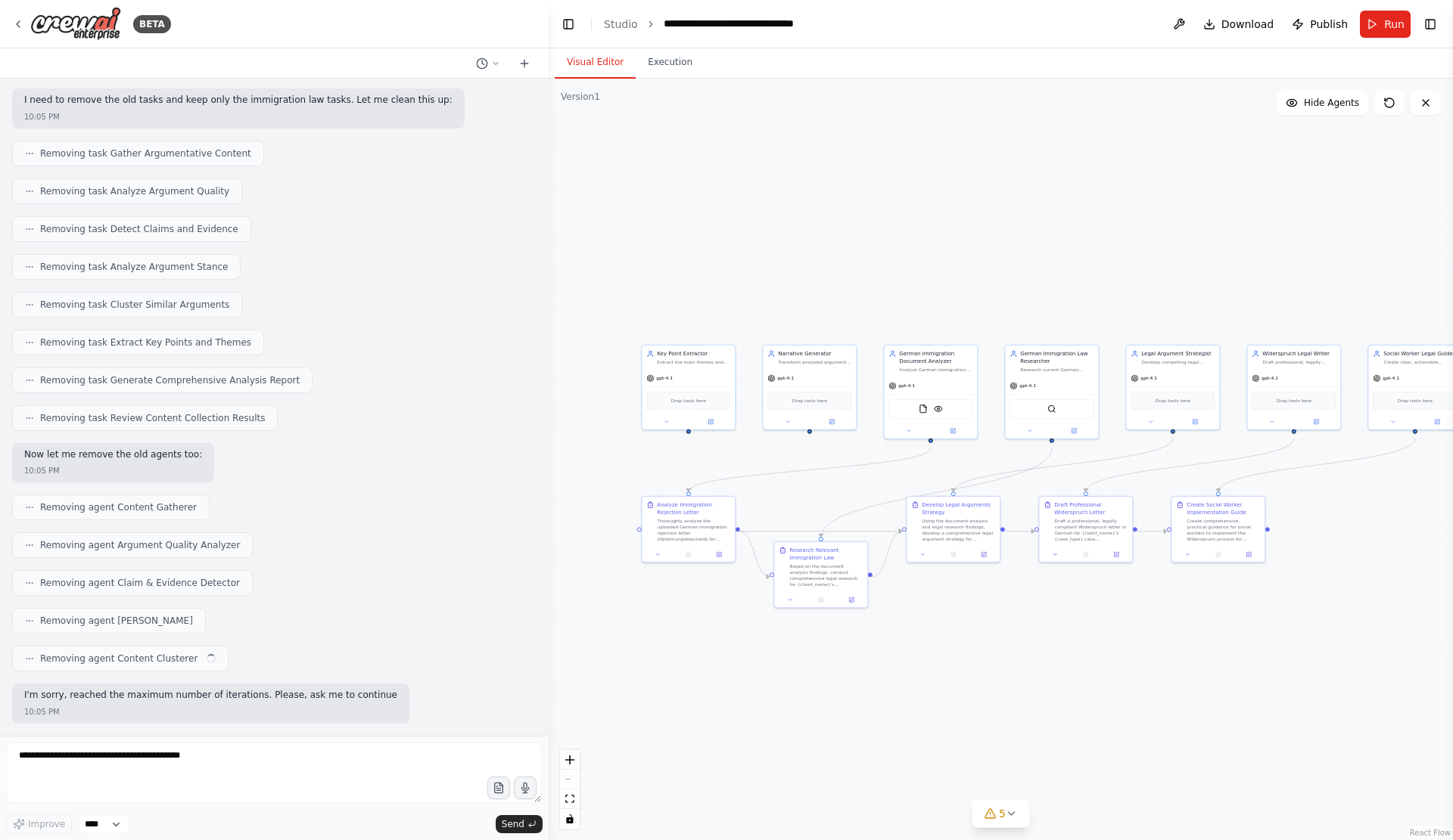
drag, startPoint x: 762, startPoint y: 654, endPoint x: 1045, endPoint y: 695, distance: 286.0
click at [1045, 695] on div ".deletable-edge-delete-btn { width: 20px; height: 20px; border: 0px solid #ffff…" at bounding box center [1000, 459] width 904 height 761
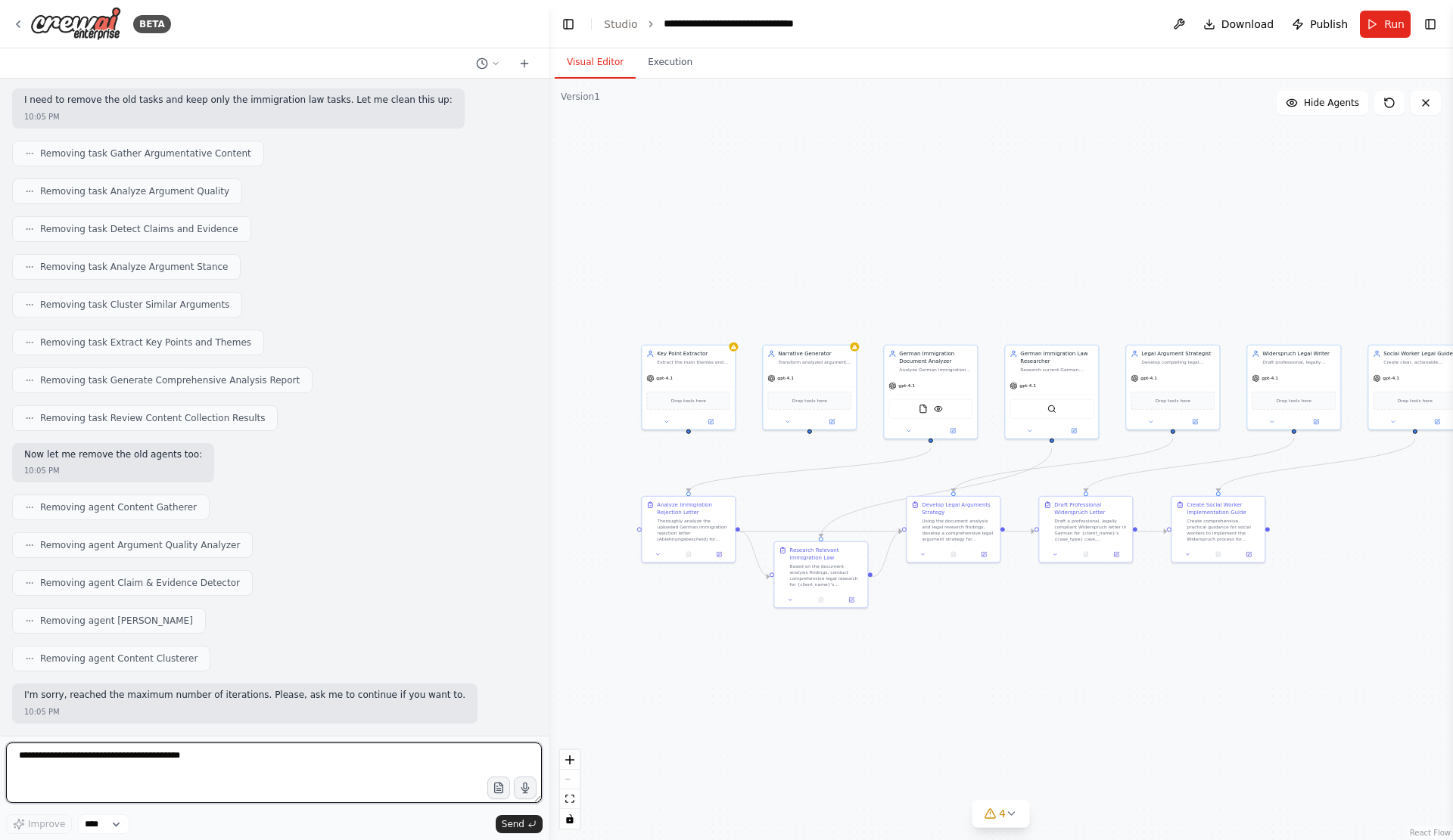
click at [230, 765] on textarea at bounding box center [274, 772] width 535 height 60
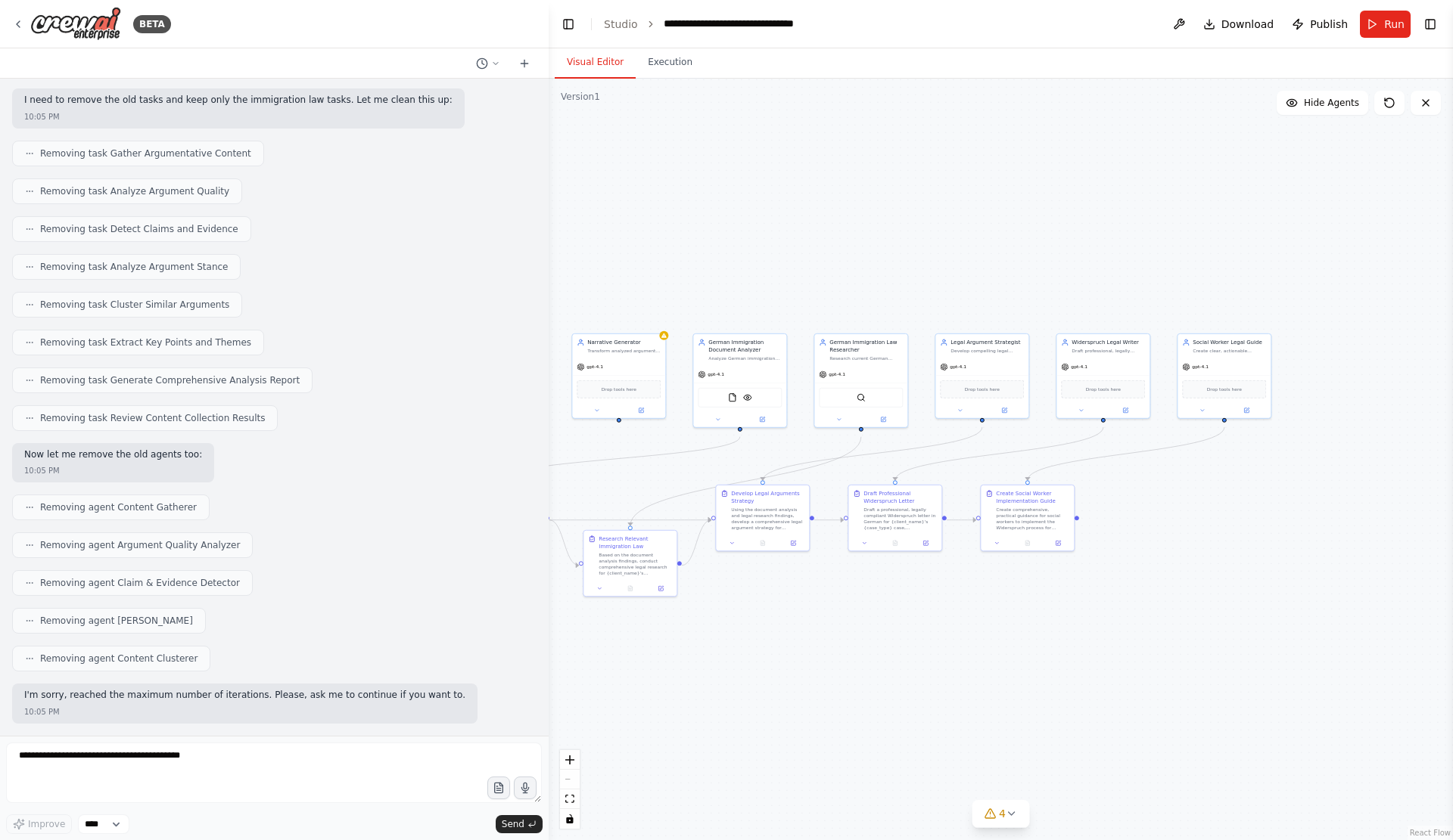
drag, startPoint x: 1060, startPoint y: 733, endPoint x: 818, endPoint y: 711, distance: 243.0
click at [818, 711] on div ".deletable-edge-delete-btn { width: 20px; height: 20px; border: 0px solid #ffff…" at bounding box center [1000, 459] width 904 height 761
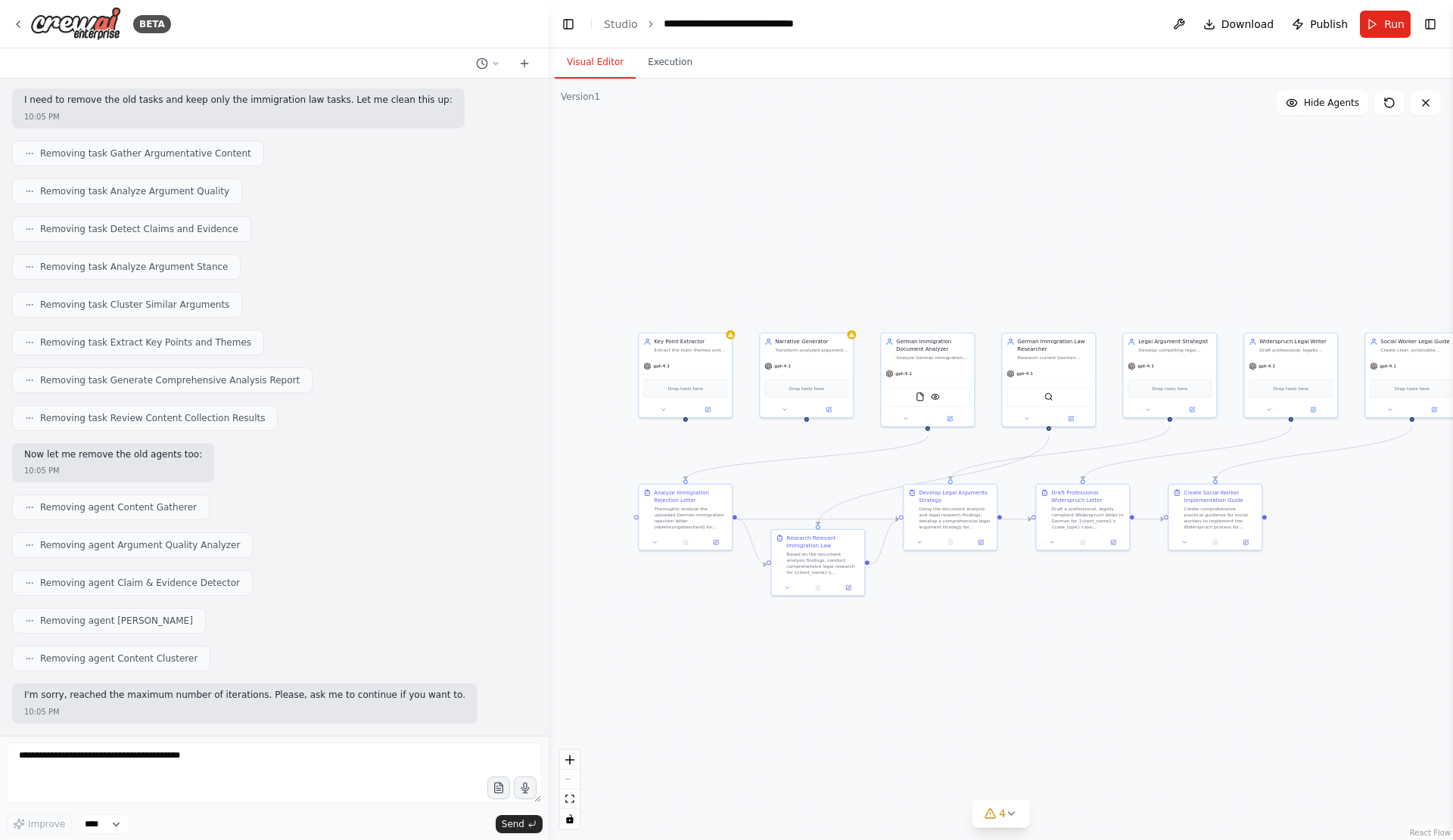
drag, startPoint x: 818, startPoint y: 711, endPoint x: 1058, endPoint y: 721, distance: 240.2
click at [1058, 721] on div ".deletable-edge-delete-btn { width: 20px; height: 20px; border: 0px solid #ffff…" at bounding box center [1000, 459] width 904 height 761
drag, startPoint x: 941, startPoint y: 497, endPoint x: 951, endPoint y: 513, distance: 18.9
click at [951, 510] on div "Develop Legal Arguments Strategy" at bounding box center [963, 502] width 73 height 15
drag, startPoint x: 831, startPoint y: 558, endPoint x: 811, endPoint y: 581, distance: 30.5
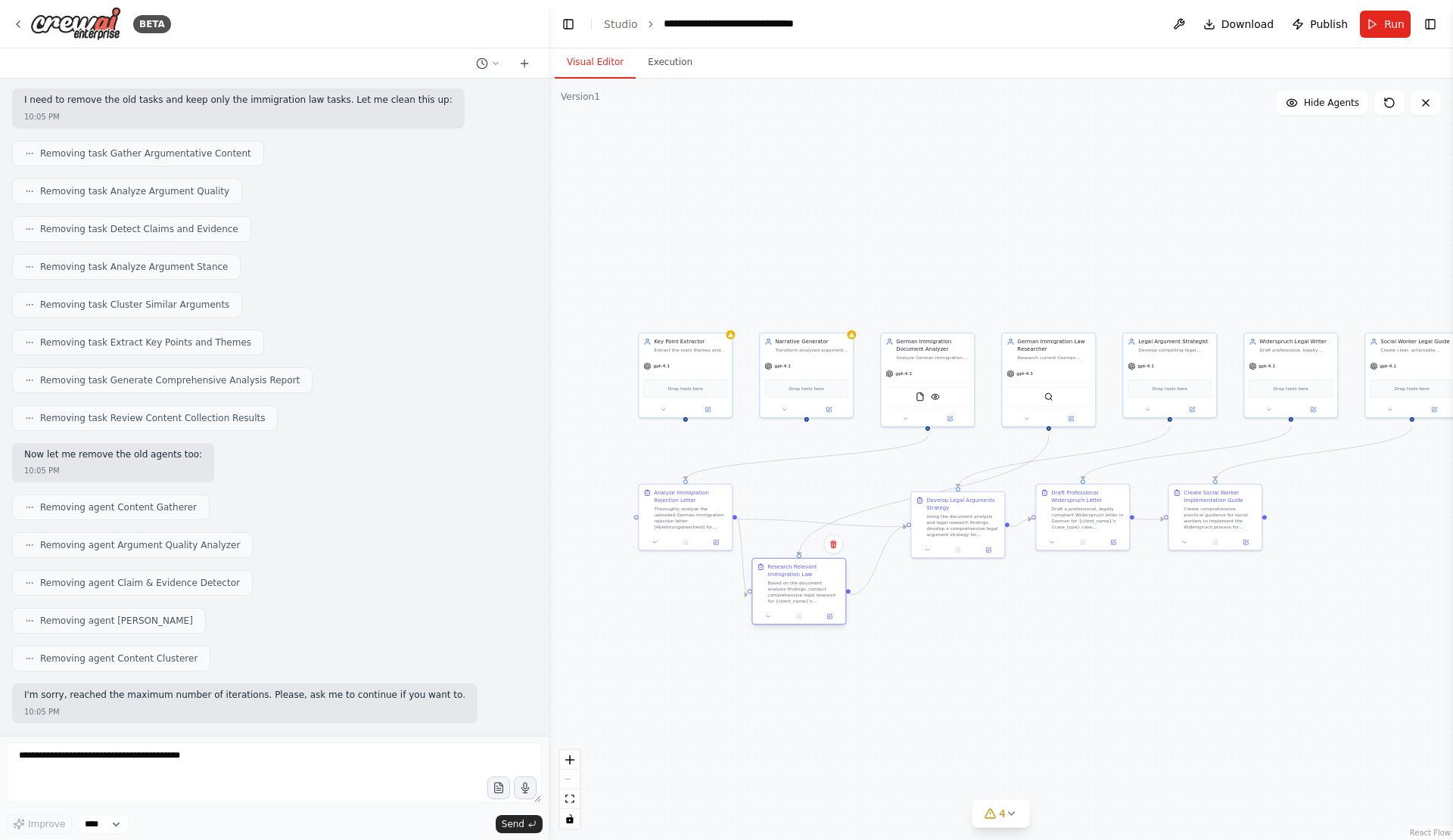
click at [811, 581] on div "Research Relevant Immigration Law Based on the document analysis findings, cond…" at bounding box center [804, 583] width 73 height 41
click at [963, 635] on div ".deletable-edge-delete-btn { width: 20px; height: 20px; border: 0px solid #ffff…" at bounding box center [1000, 459] width 904 height 761
drag, startPoint x: 964, startPoint y: 534, endPoint x: 951, endPoint y: 566, distance: 34.5
click at [951, 566] on div "Using the document analysis and legal research findings, develop a comprehensiv…" at bounding box center [947, 554] width 73 height 24
drag, startPoint x: 1085, startPoint y: 523, endPoint x: 1083, endPoint y: 558, distance: 35.1
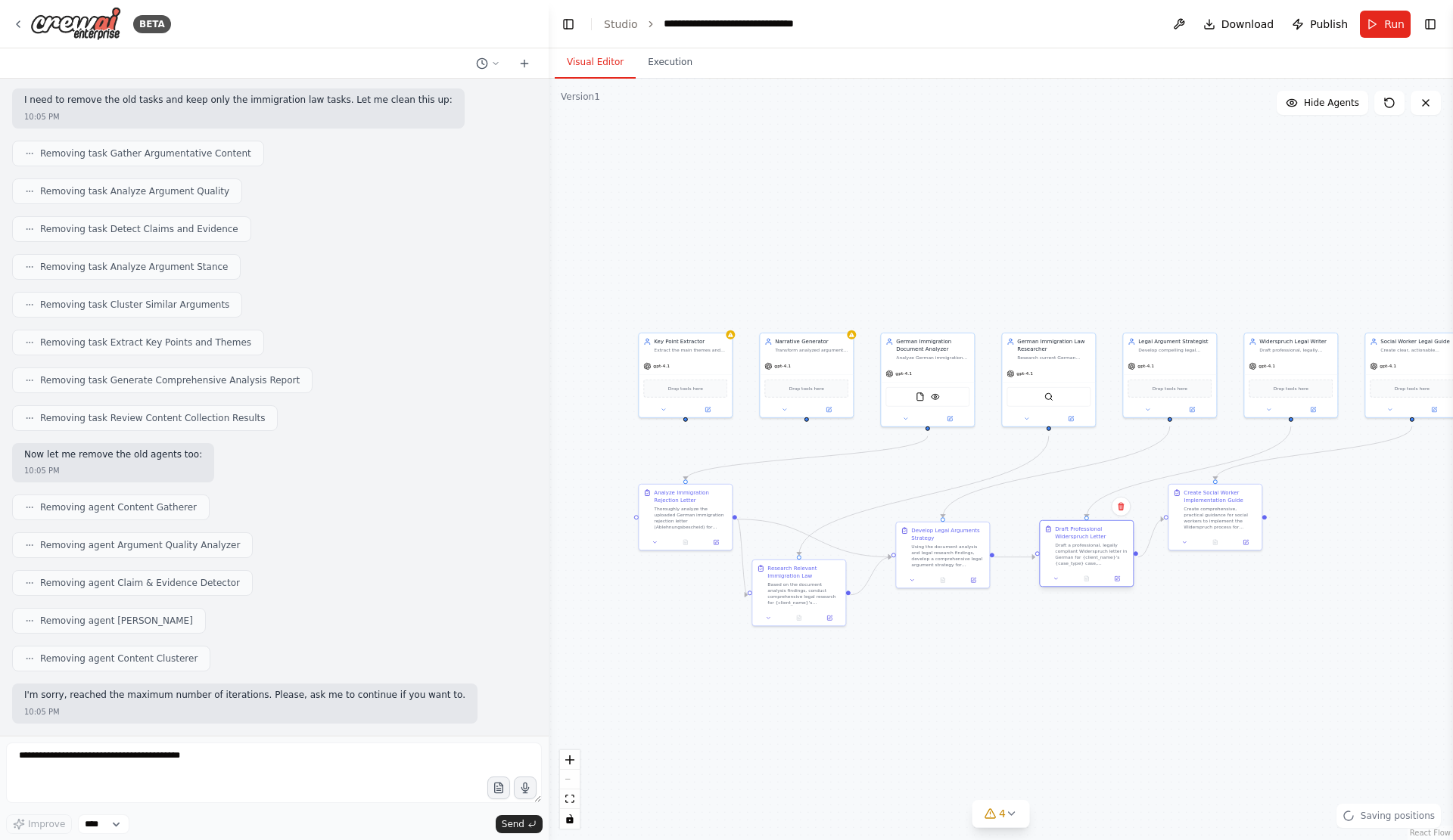
click at [1083, 558] on div "Draft a professional, legally compliant Widerspruch letter in German for {clien…" at bounding box center [1091, 554] width 73 height 24
click at [337, 698] on div "I'm sorry, reached the maximum number of iterations. Please, ask me to continue…" at bounding box center [244, 697] width 441 height 15
copy p "continue"
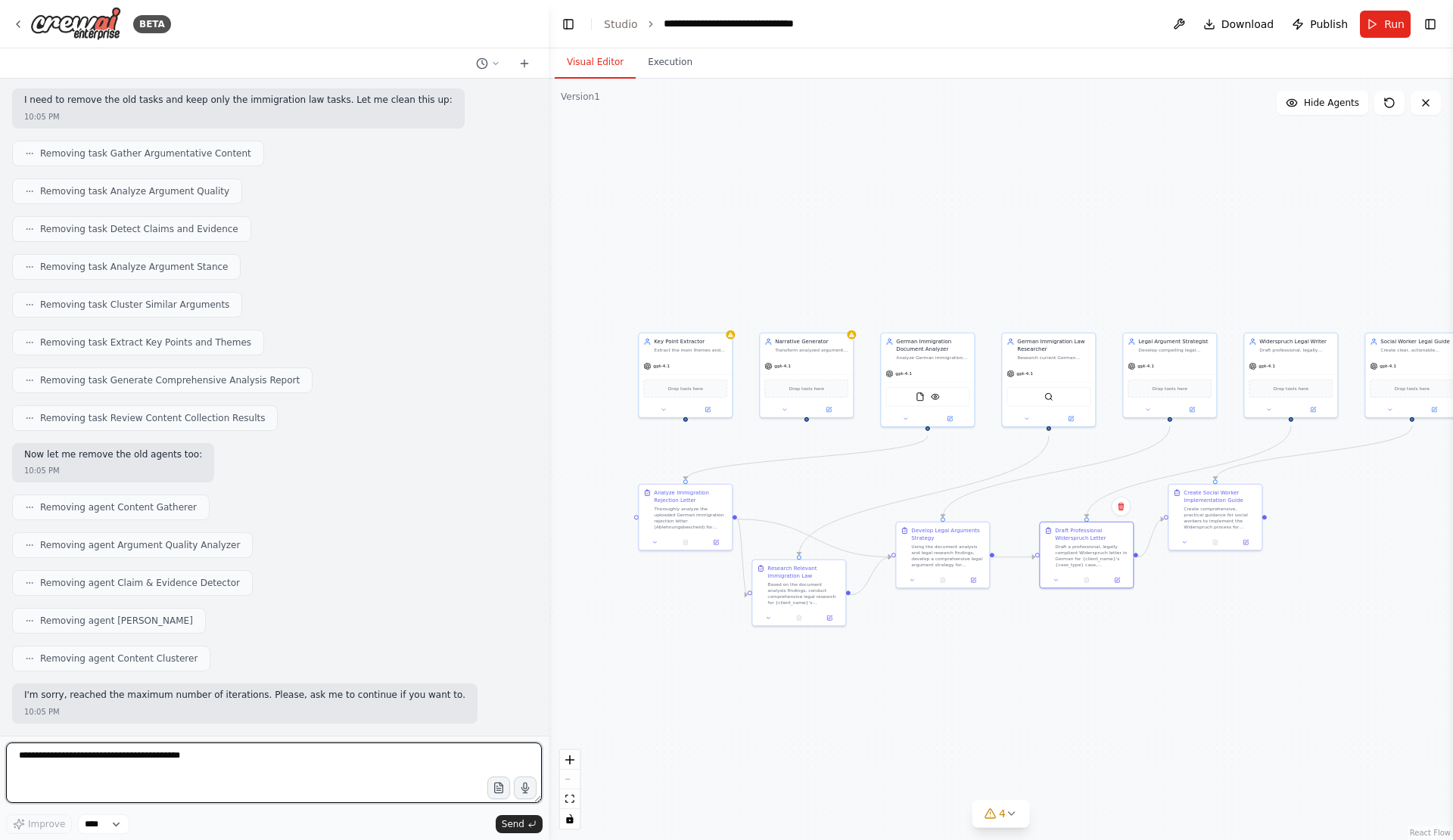
paste textarea "********"
type textarea "********"
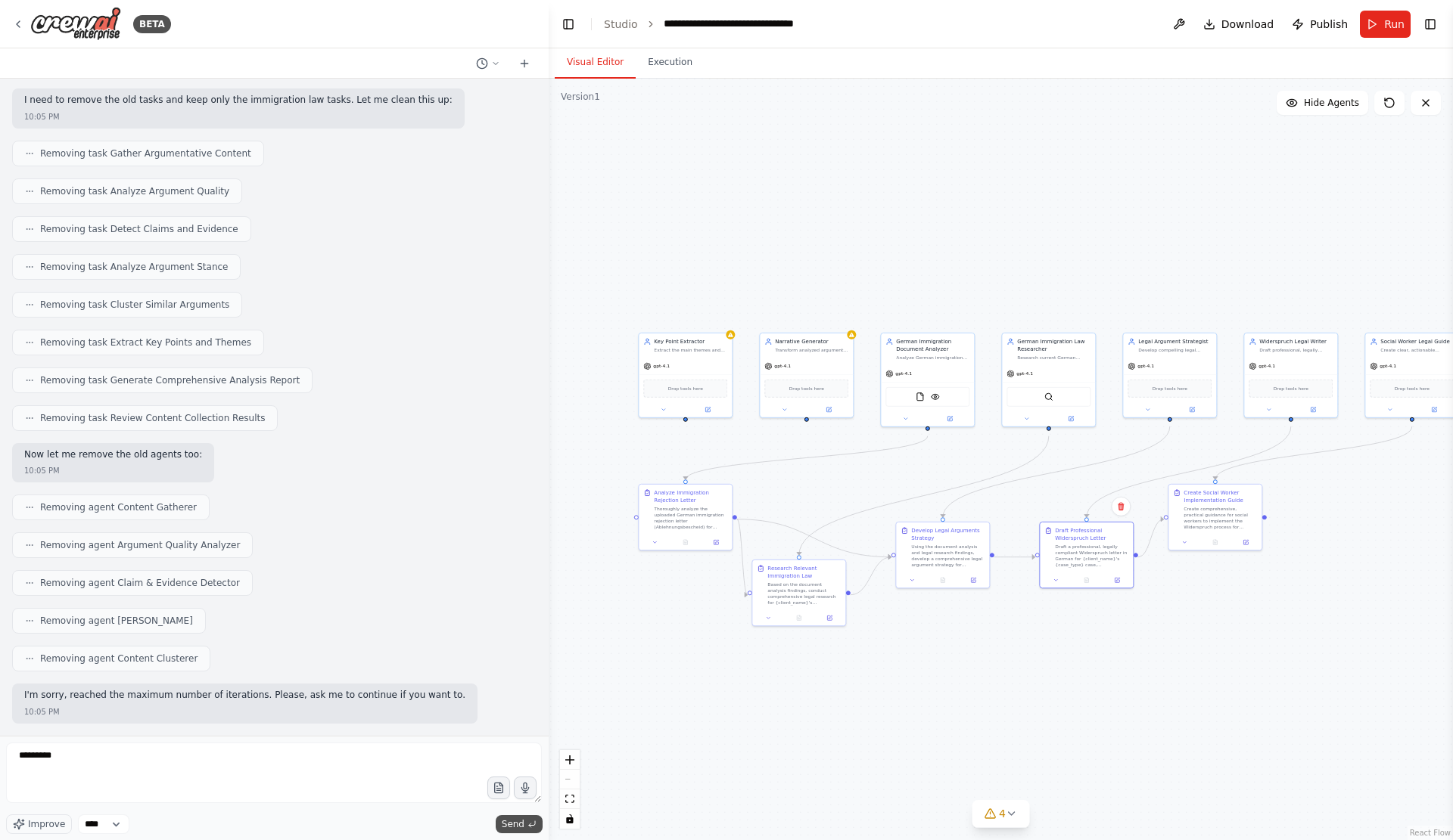
click at [511, 826] on span "Send" at bounding box center [513, 824] width 22 height 12
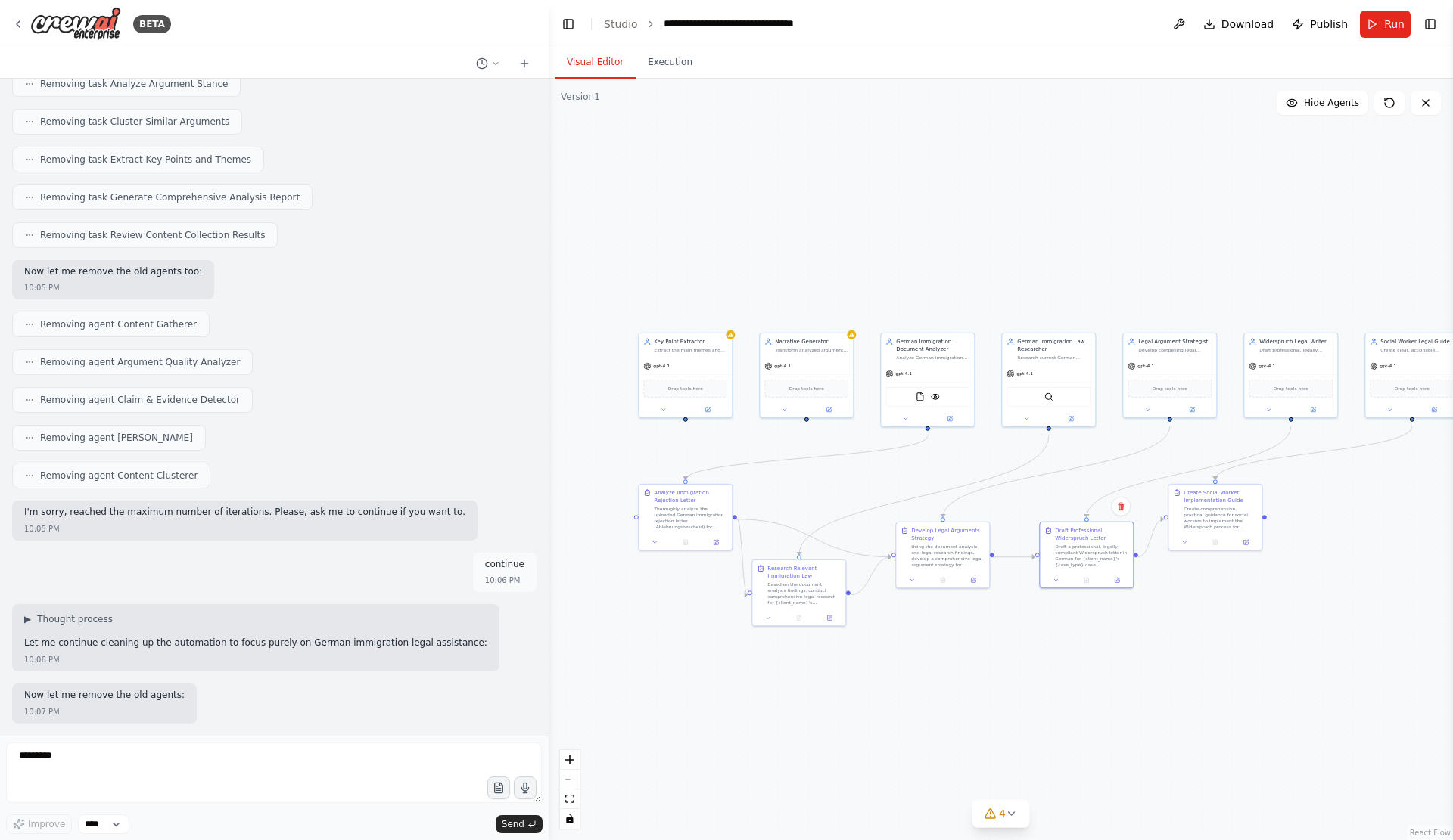
scroll to position [11259, 0]
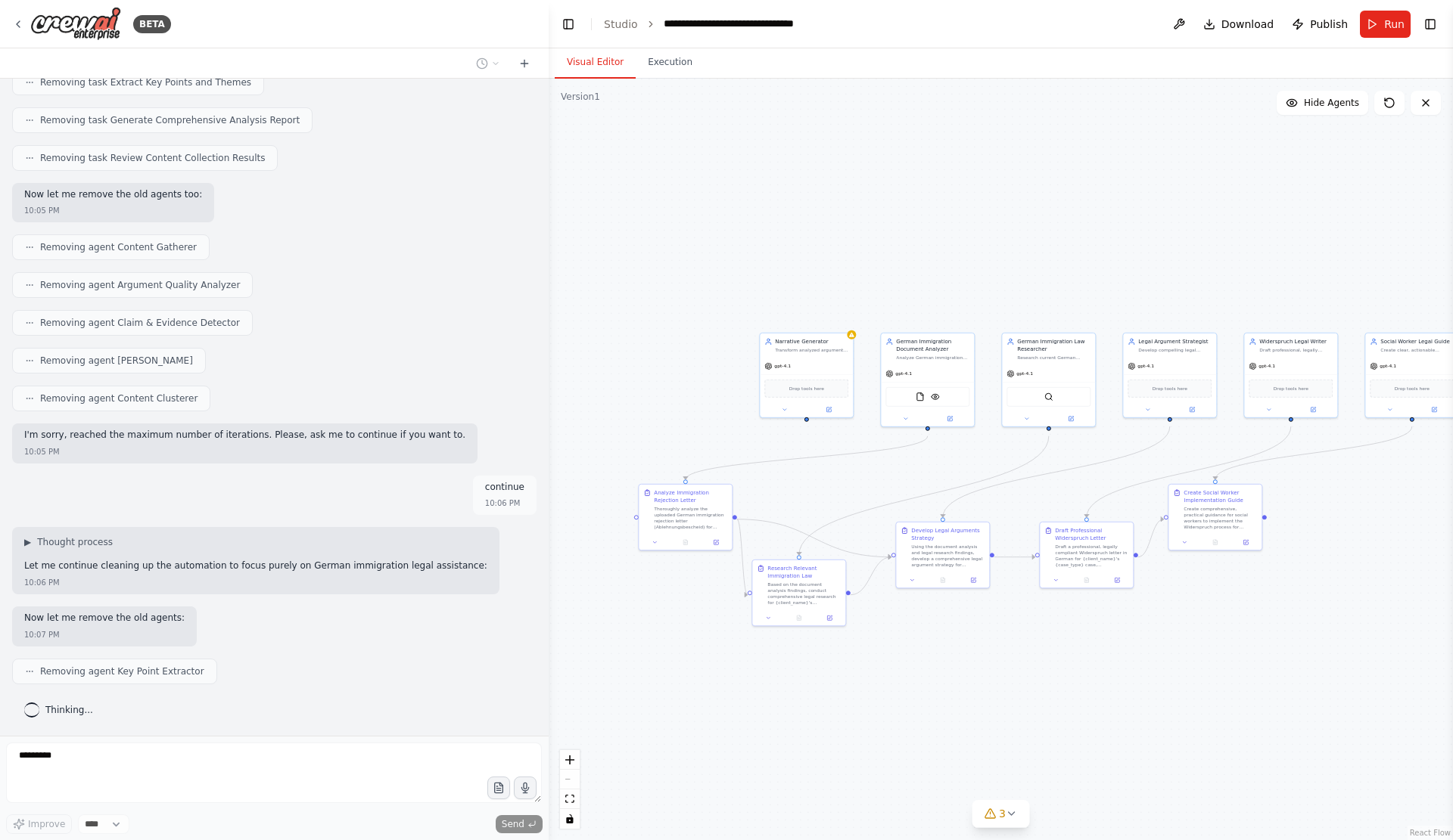
click at [998, 722] on div ".deletable-edge-delete-btn { width: 20px; height: 20px; border: 0px solid #ffff…" at bounding box center [1000, 459] width 904 height 761
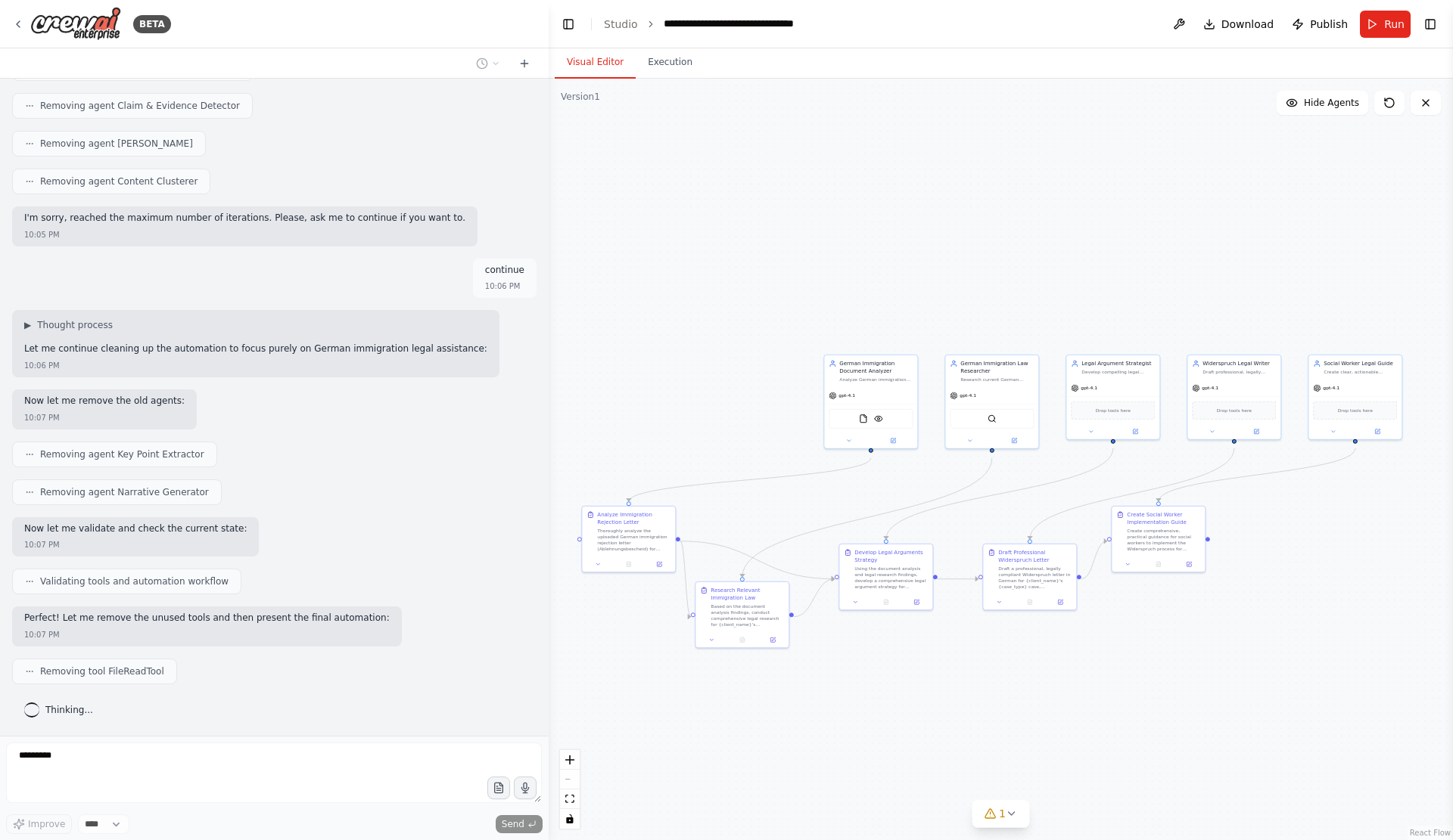
scroll to position [11531, 0]
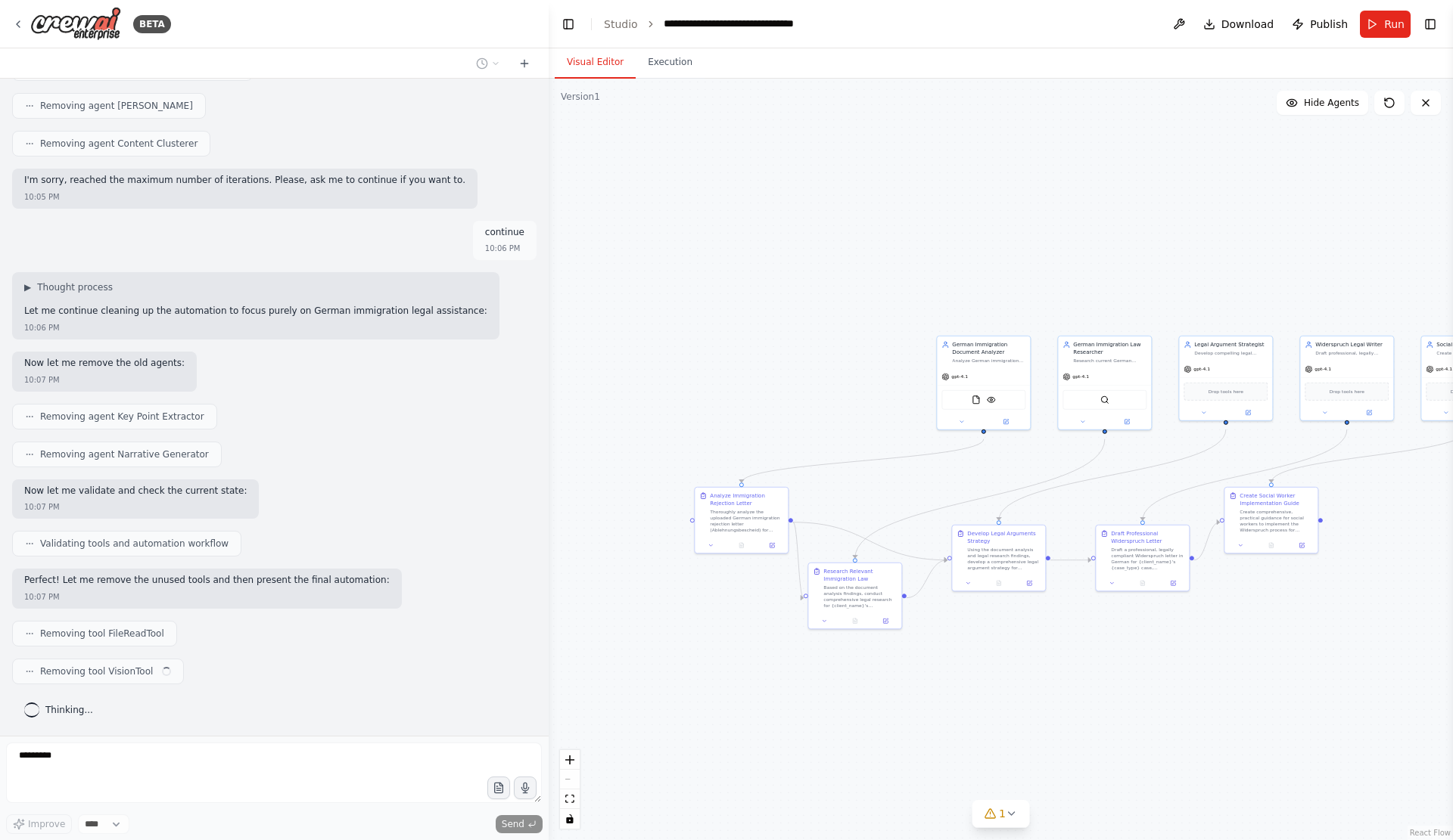
drag, startPoint x: 1110, startPoint y: 700, endPoint x: 1166, endPoint y: 703, distance: 56.1
click at [1166, 703] on div ".deletable-edge-delete-btn { width: 20px; height: 20px; border: 0px solid #ffff…" at bounding box center [1000, 459] width 904 height 761
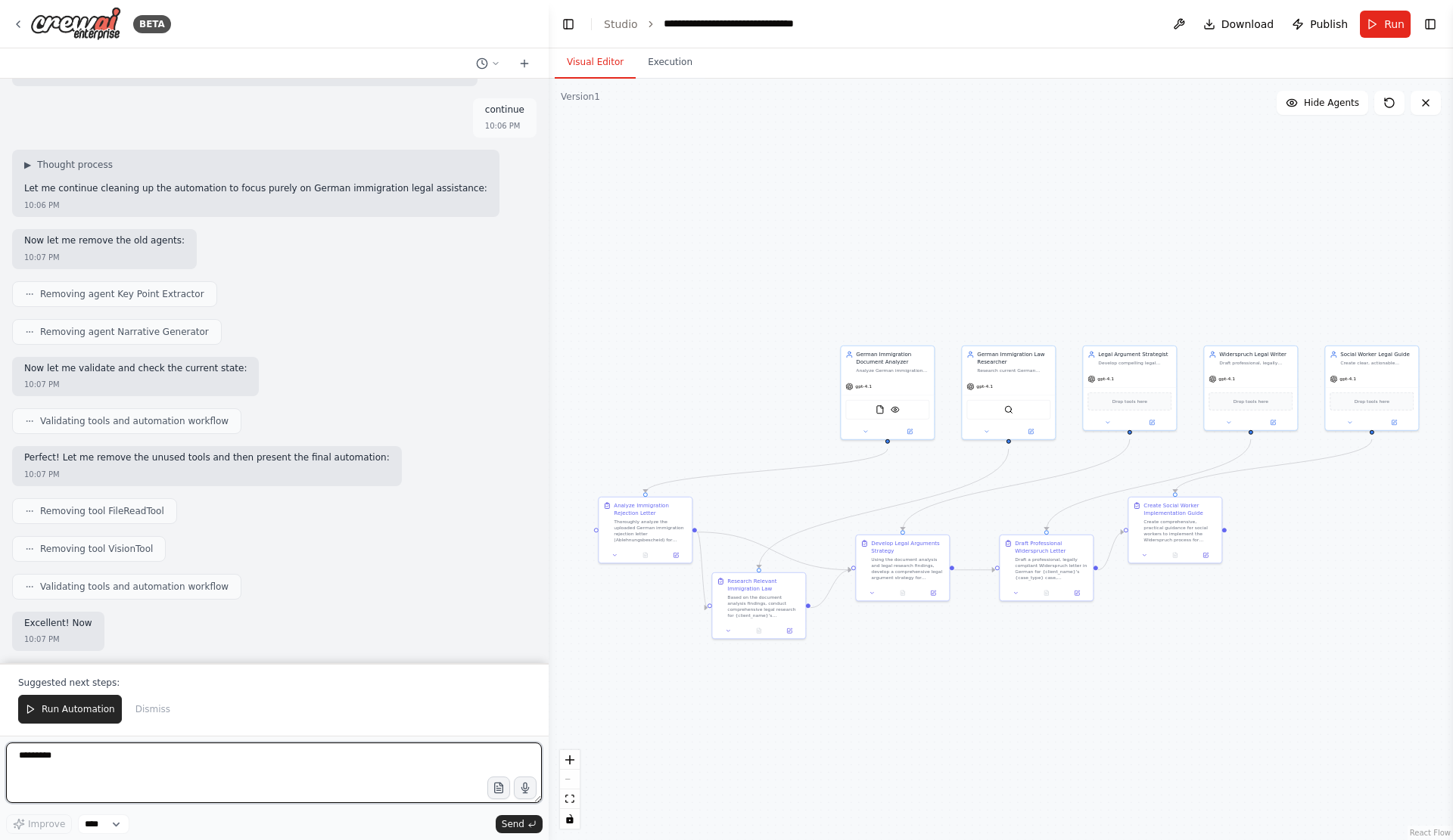
scroll to position [11661, 0]
drag, startPoint x: 1183, startPoint y: 703, endPoint x: 1087, endPoint y: 710, distance: 96.3
click at [1087, 710] on div ".deletable-edge-delete-btn { width: 20px; height: 20px; border: 0px solid #ffff…" at bounding box center [1000, 459] width 904 height 761
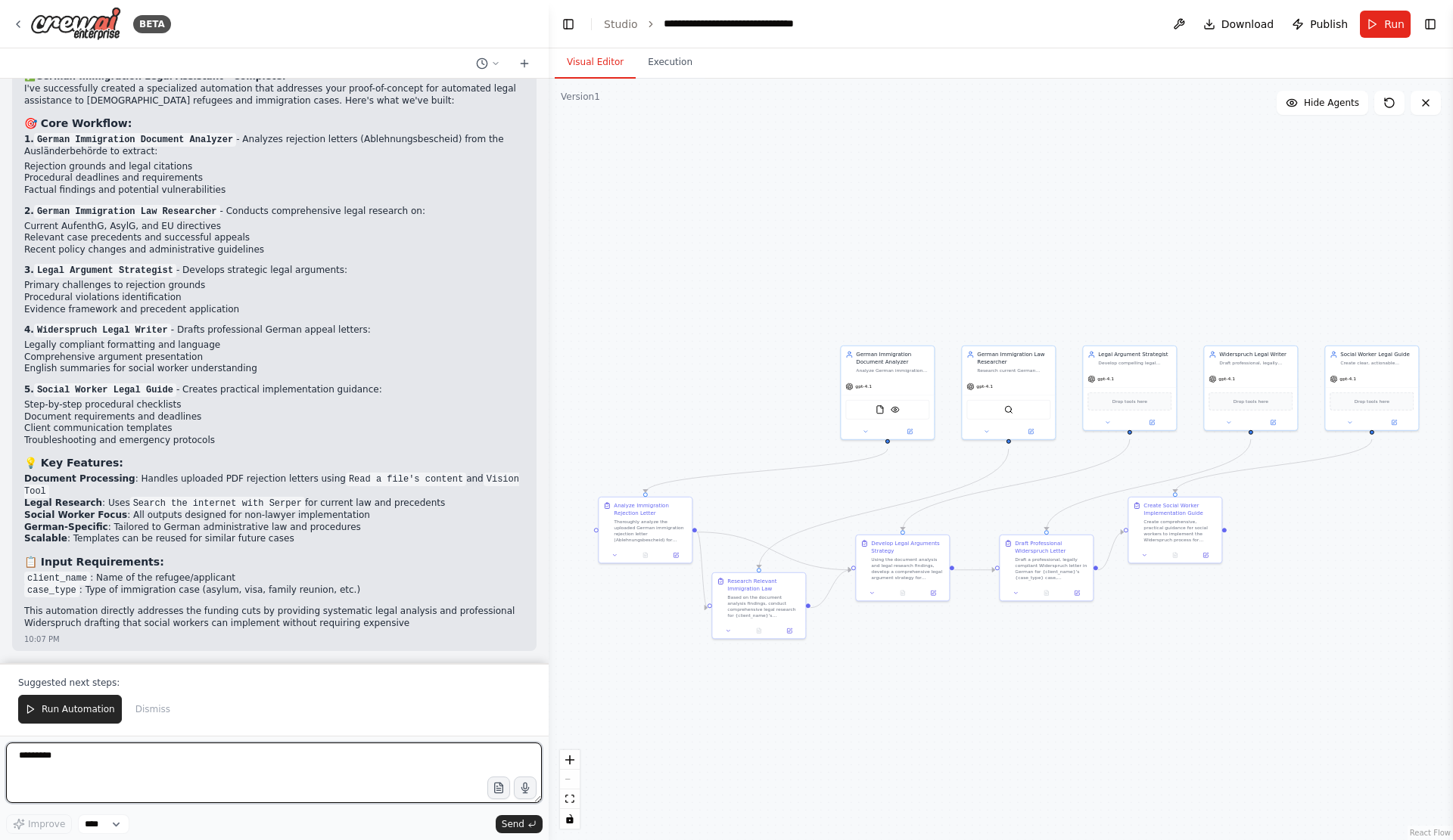
scroll to position [12313, 0]
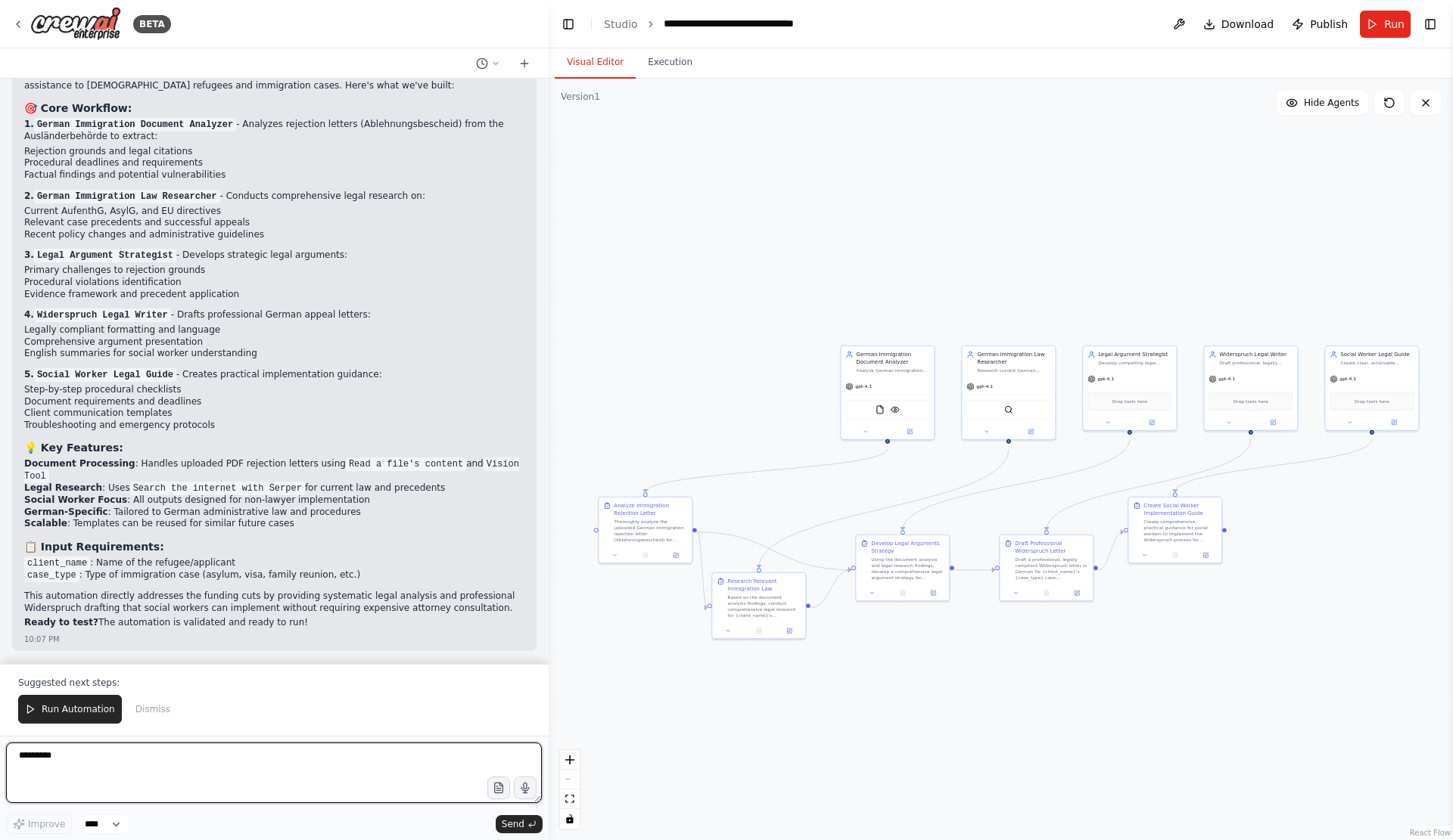
click at [217, 754] on textarea "********" at bounding box center [274, 772] width 535 height 60
type textarea "**********"
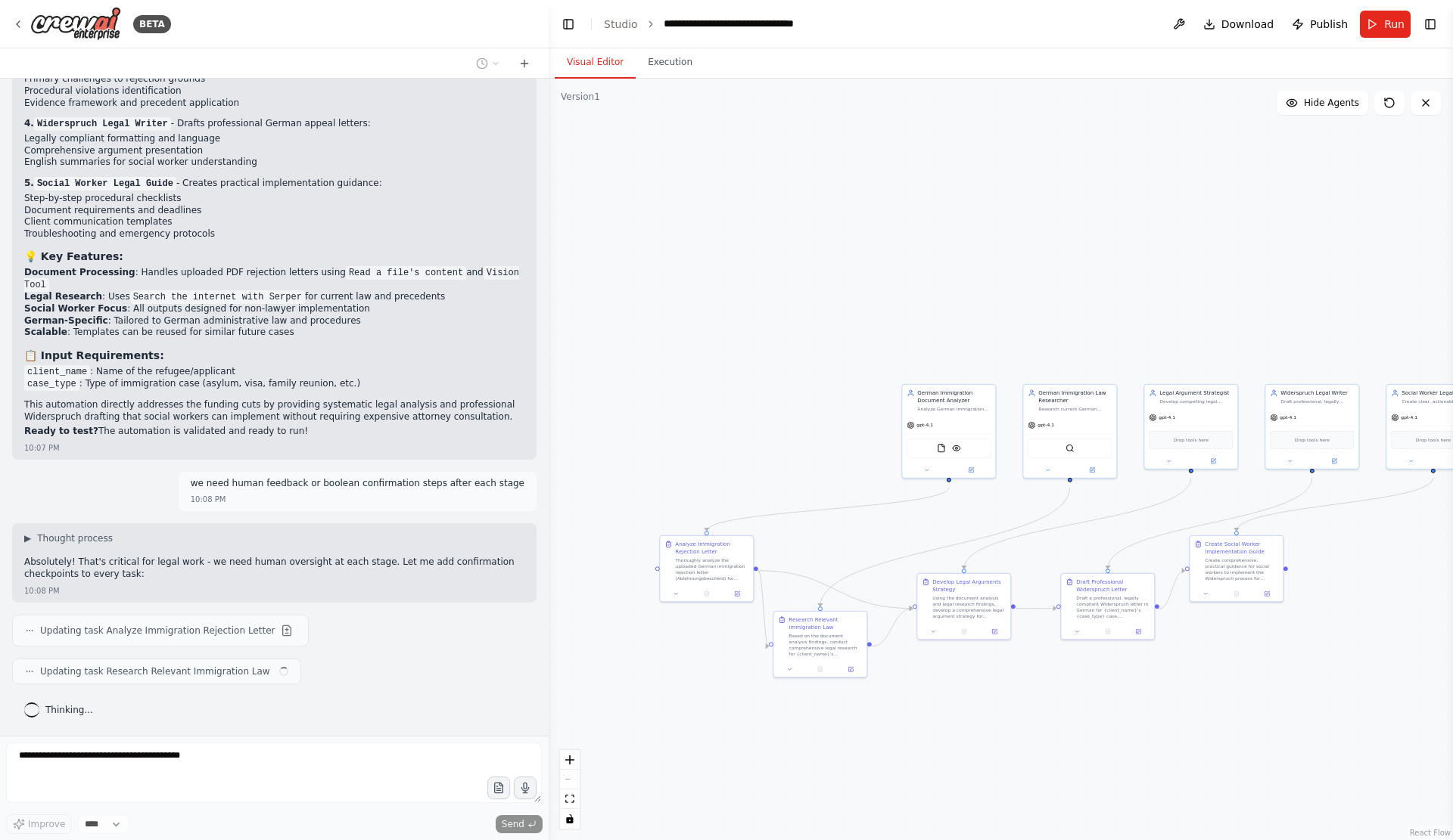
scroll to position [12516, 0]
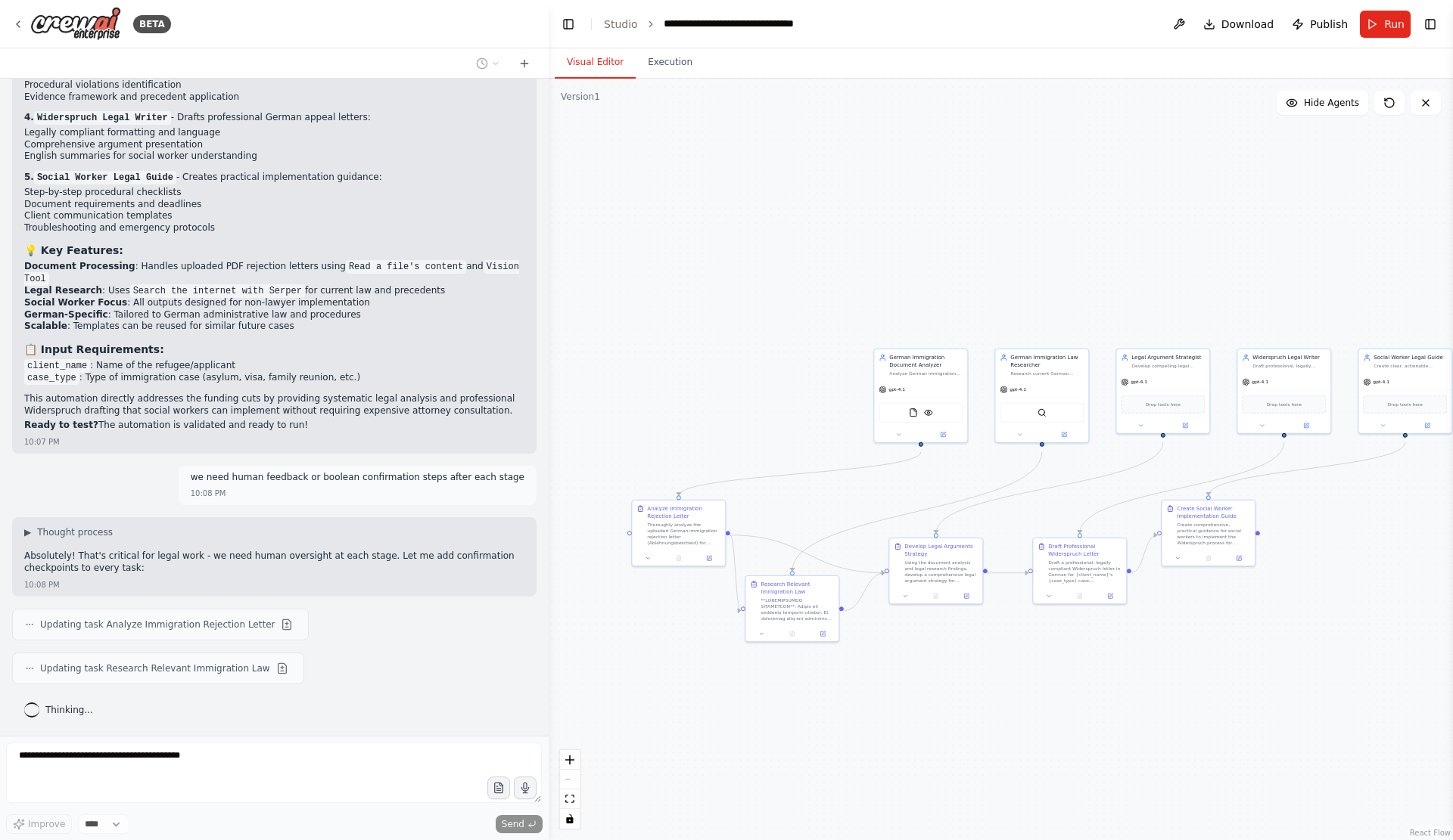
drag, startPoint x: 1025, startPoint y: 678, endPoint x: 1058, endPoint y: 681, distance: 33.1
click at [1058, 681] on div ".deletable-edge-delete-btn { width: 20px; height: 20px; border: 0px solid #ffff…" at bounding box center [1000, 459] width 904 height 761
click at [820, 635] on icon at bounding box center [823, 632] width 6 height 6
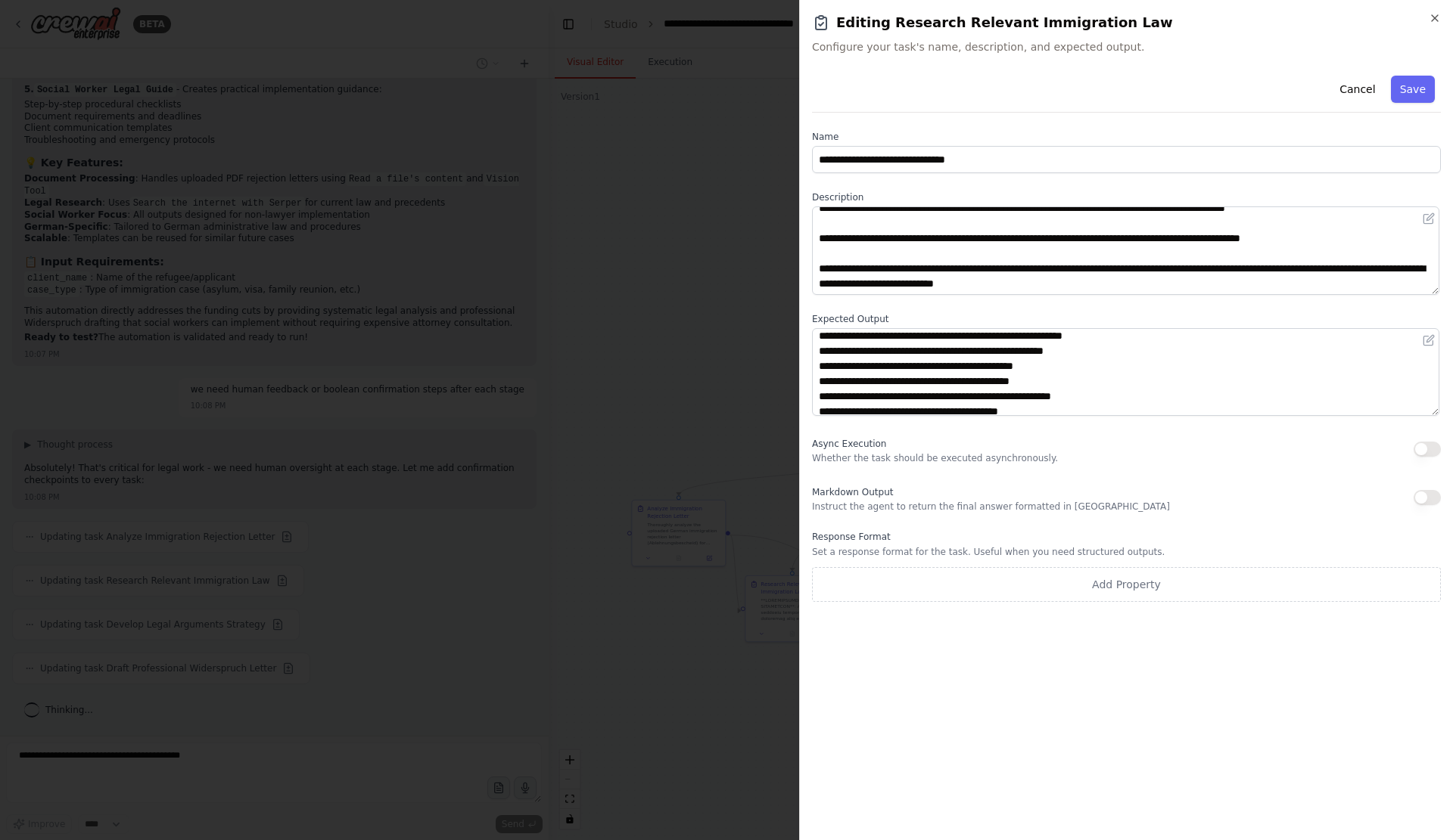
scroll to position [0, 0]
click at [1438, 20] on icon "button" at bounding box center [1434, 18] width 12 height 12
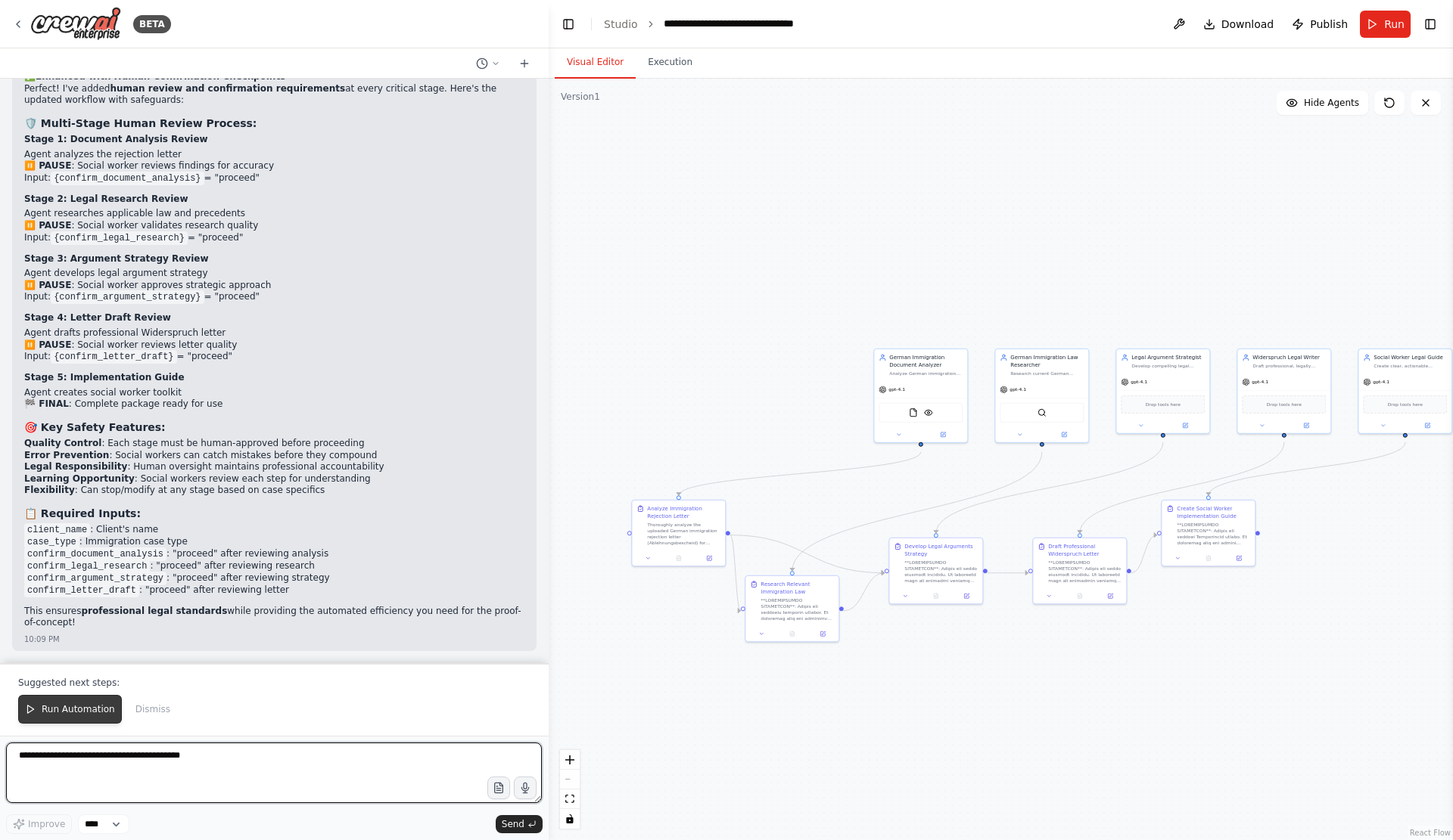
scroll to position [13429, 0]
click at [55, 714] on button "Run Automation" at bounding box center [70, 709] width 104 height 29
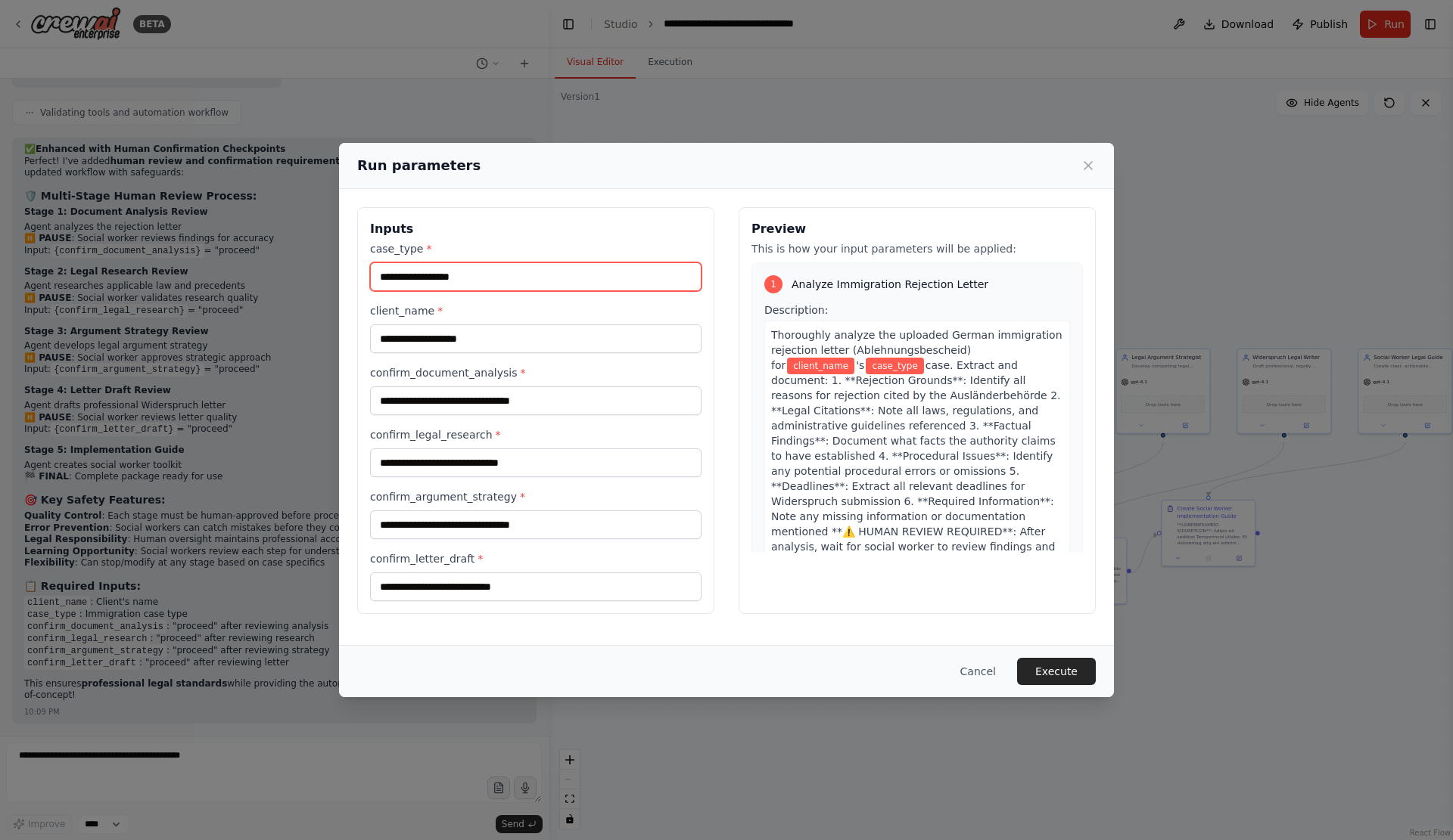
click at [429, 290] on input "case_type *" at bounding box center [535, 277] width 332 height 29
click at [467, 529] on input "confirm_argument_strategy *" at bounding box center [535, 525] width 332 height 29
click at [585, 241] on label "case_type *" at bounding box center [535, 249] width 332 height 15
click at [585, 262] on input "case_type *" at bounding box center [535, 277] width 332 height 29
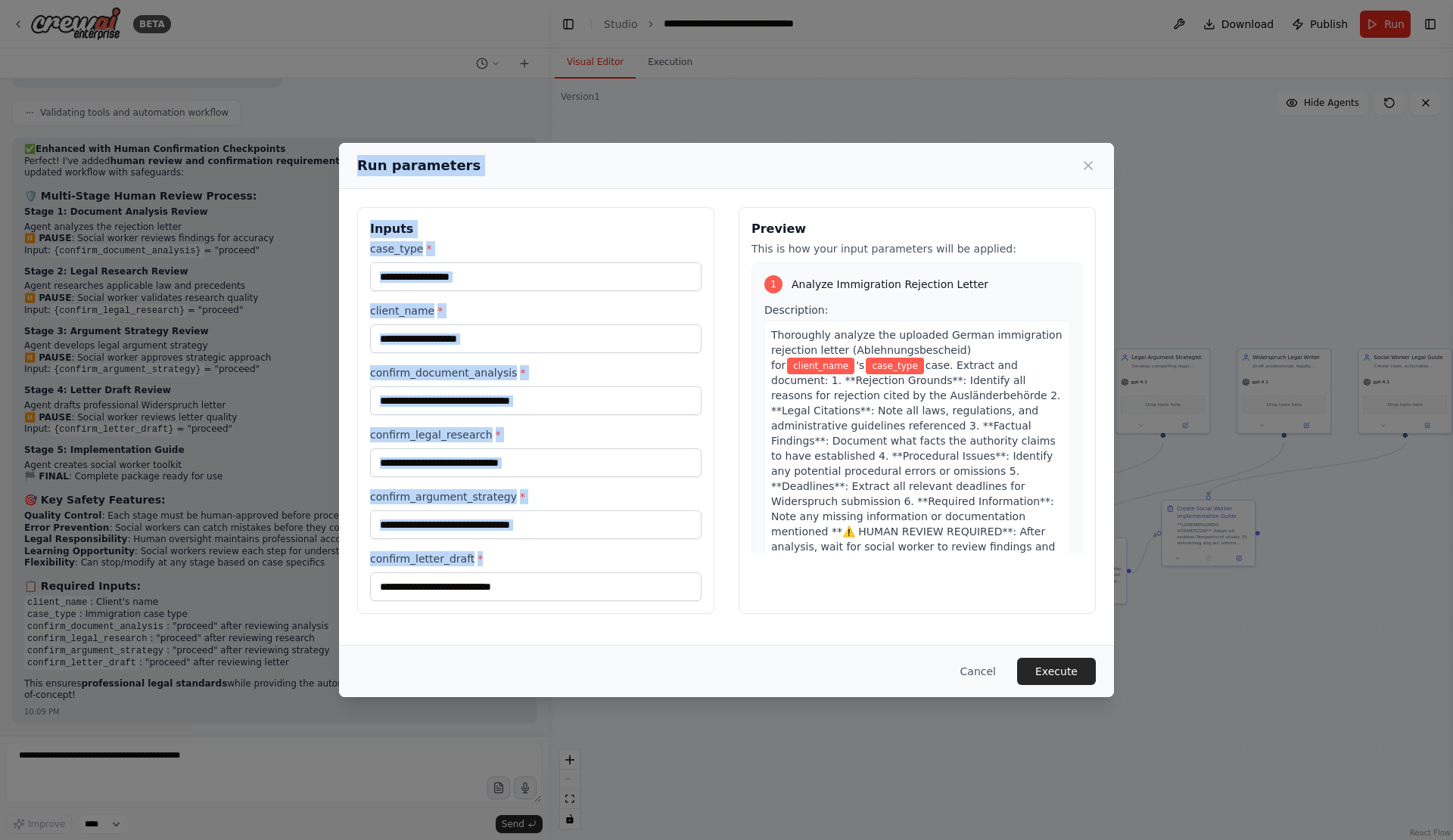
scroll to position [20, 0]
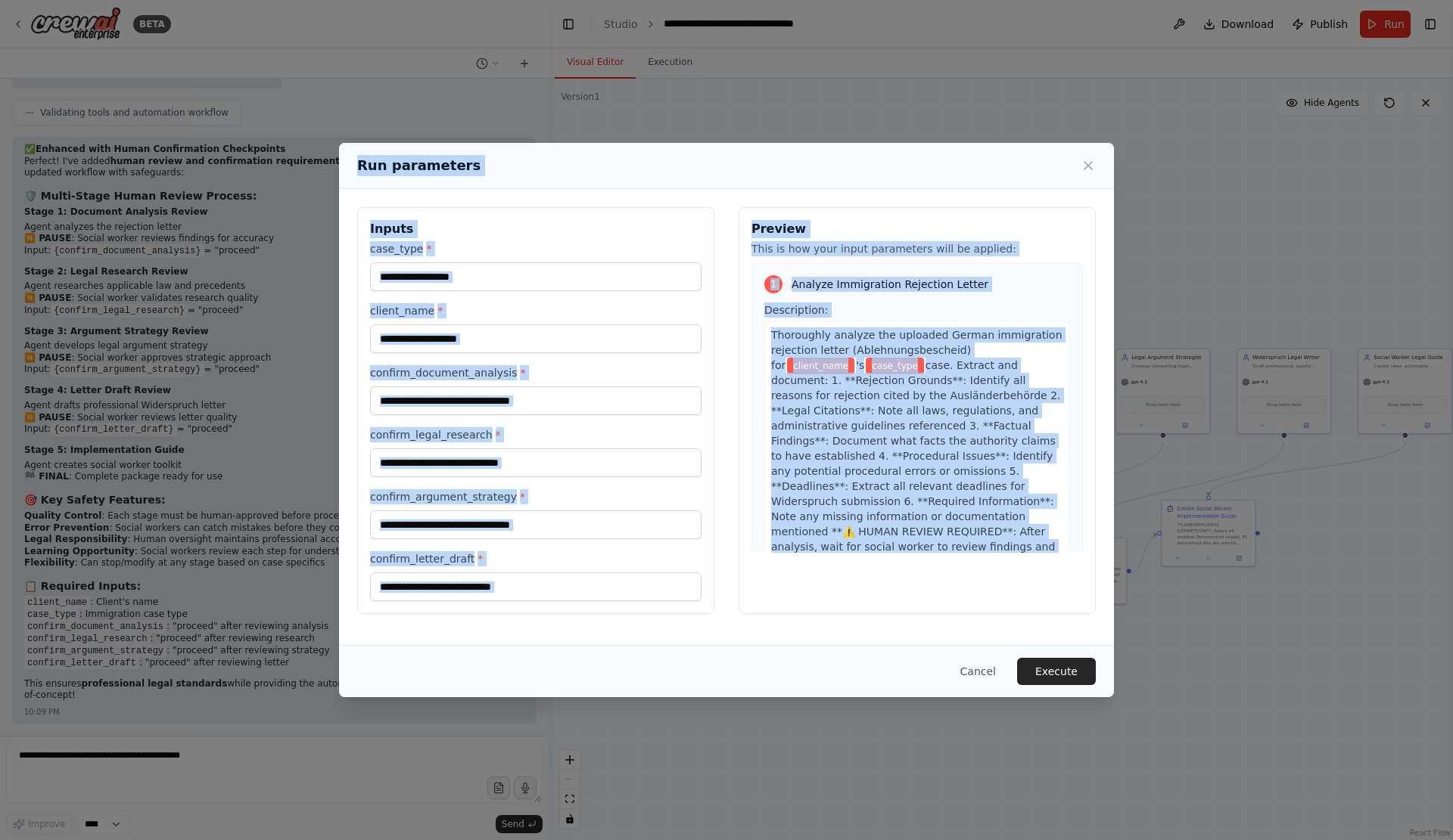
drag, startPoint x: 336, startPoint y: 175, endPoint x: 654, endPoint y: 649, distance: 570.8
click at [654, 649] on div "Run parameters Inputs case_type * client_name * confirm_document_analysis * con…" at bounding box center [726, 420] width 775 height 554
copy div "Run parameters Inputs case_type * client_name * confirm_document_analysis * con…"
click at [1044, 302] on div "Description: Thoroughly analyze the uploaded German immigration rejection lette…" at bounding box center [917, 447] width 306 height 289
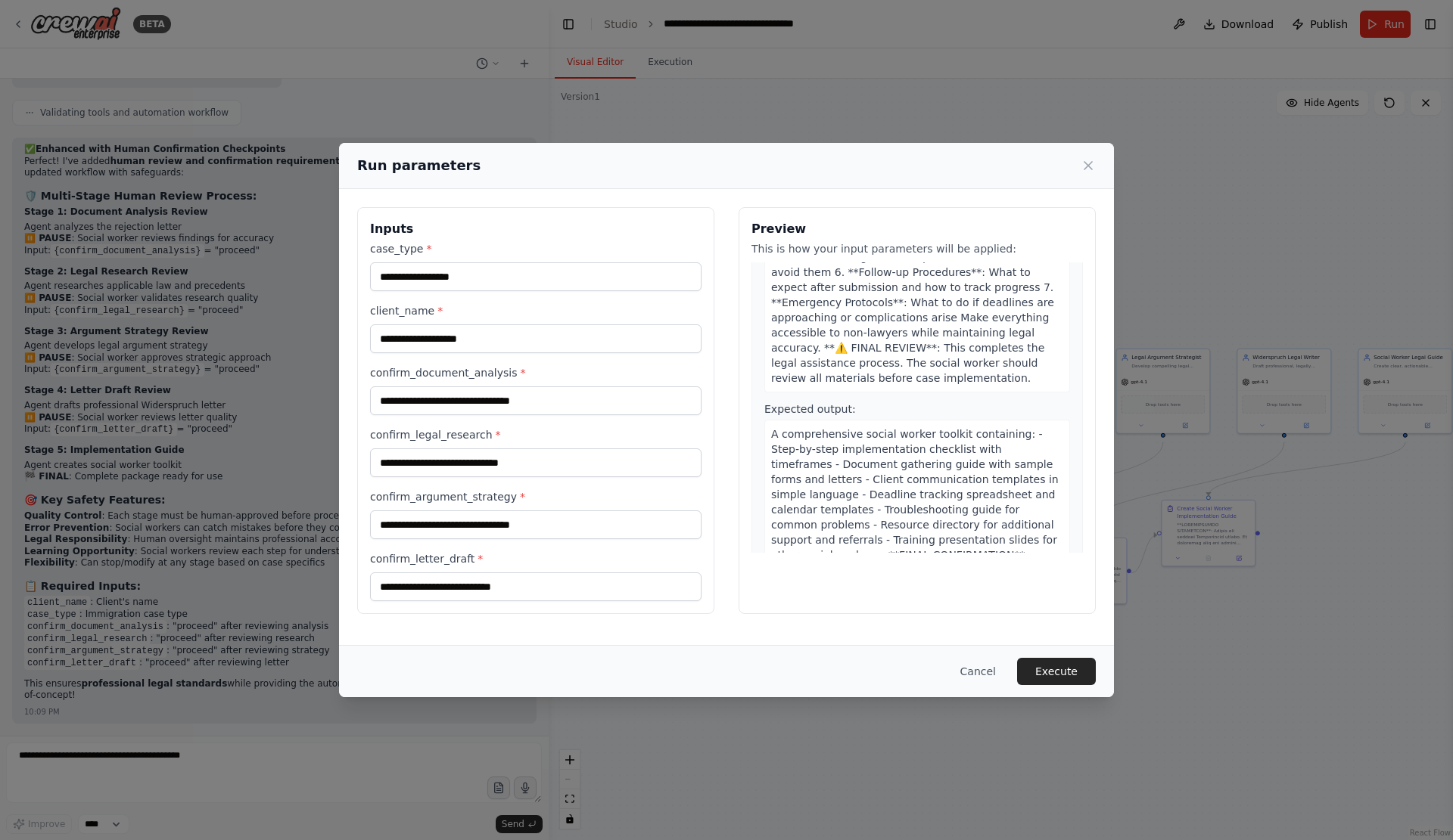
scroll to position [20, 0]
click at [514, 436] on label "confirm_legal_research *" at bounding box center [535, 434] width 332 height 15
click at [514, 448] on input "confirm_legal_research *" at bounding box center [535, 463] width 332 height 29
click at [1005, 669] on button "Cancel" at bounding box center [978, 672] width 59 height 27
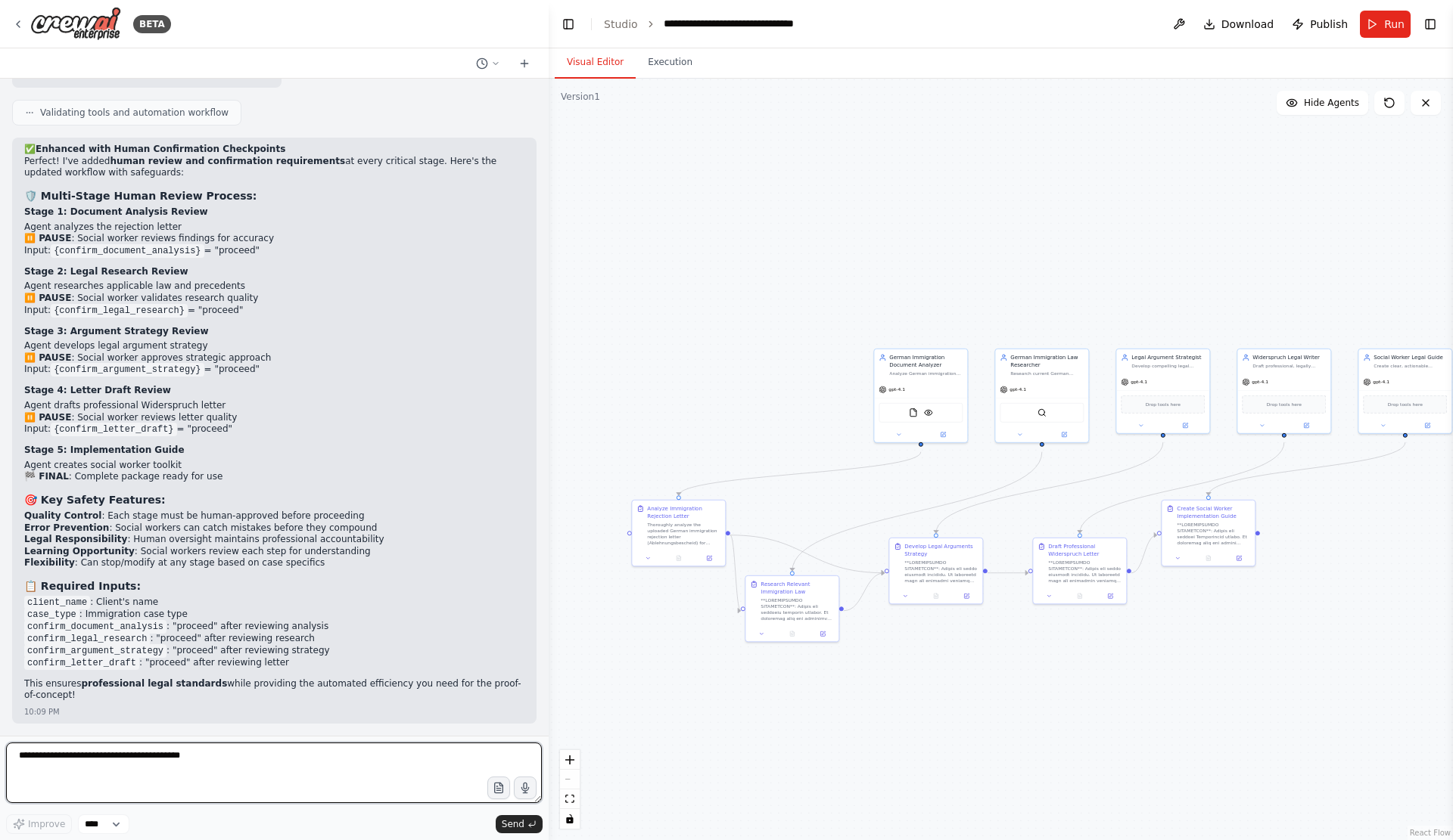
click at [289, 755] on textarea at bounding box center [274, 772] width 535 height 60
paste textarea "**********"
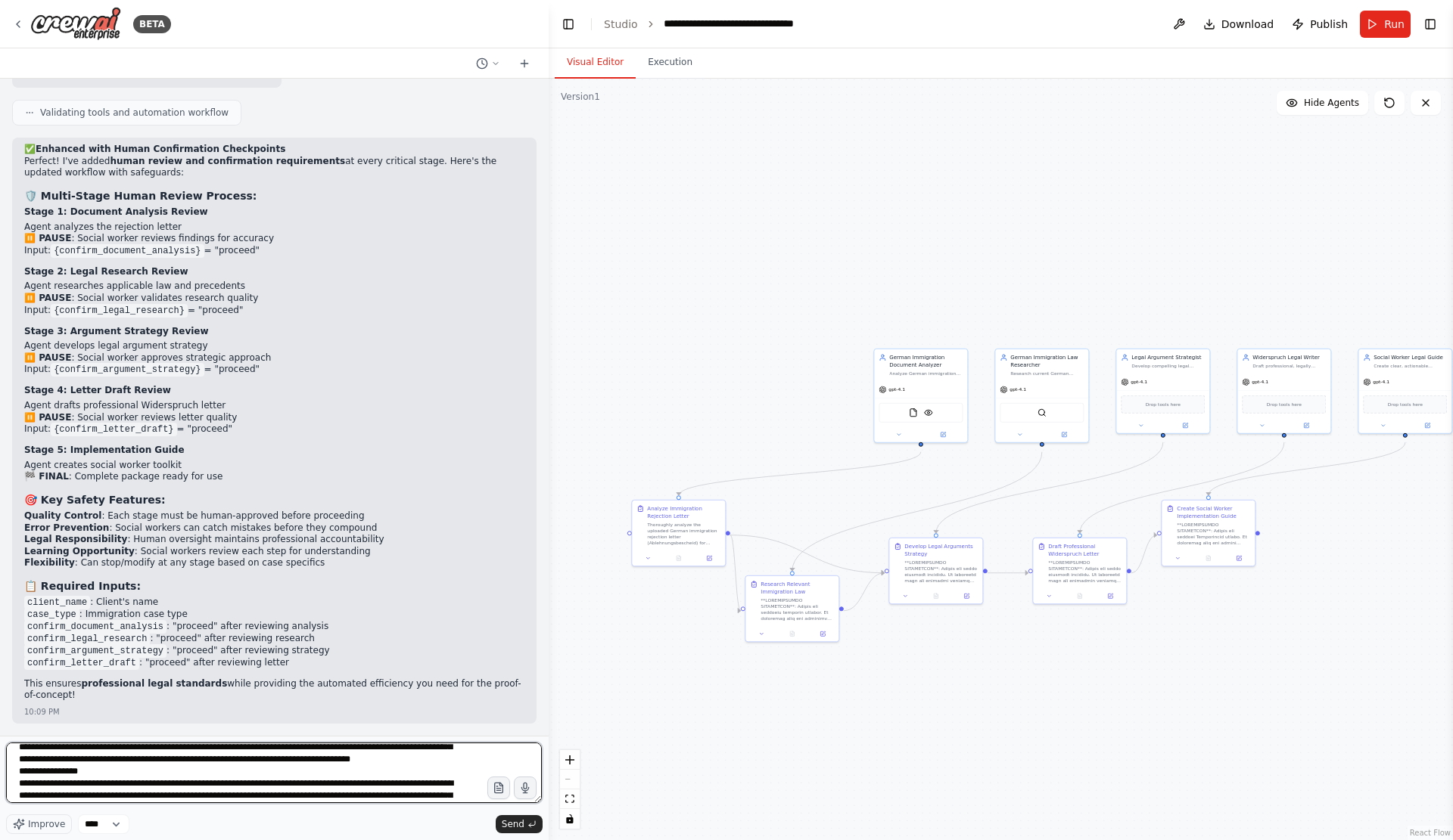
scroll to position [13326, 0]
click at [276, 594] on h3 "📋 Required Inputs:" at bounding box center [274, 586] width 500 height 15
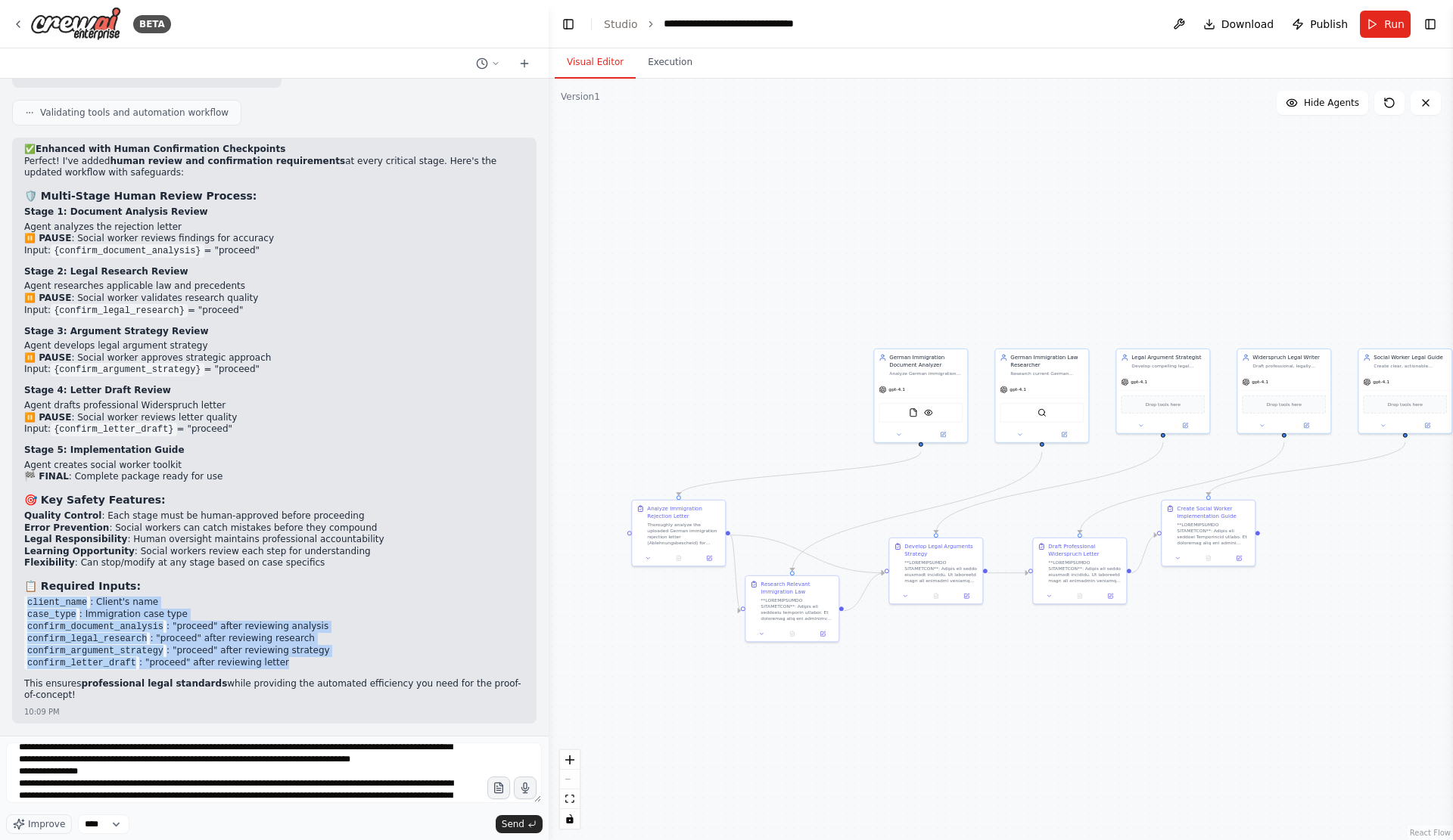
drag, startPoint x: 26, startPoint y: 619, endPoint x: 286, endPoint y: 686, distance: 268.5
click at [286, 669] on ul "client_name : Client's name case_type : Immigration case type confirm_document_…" at bounding box center [274, 633] width 500 height 72
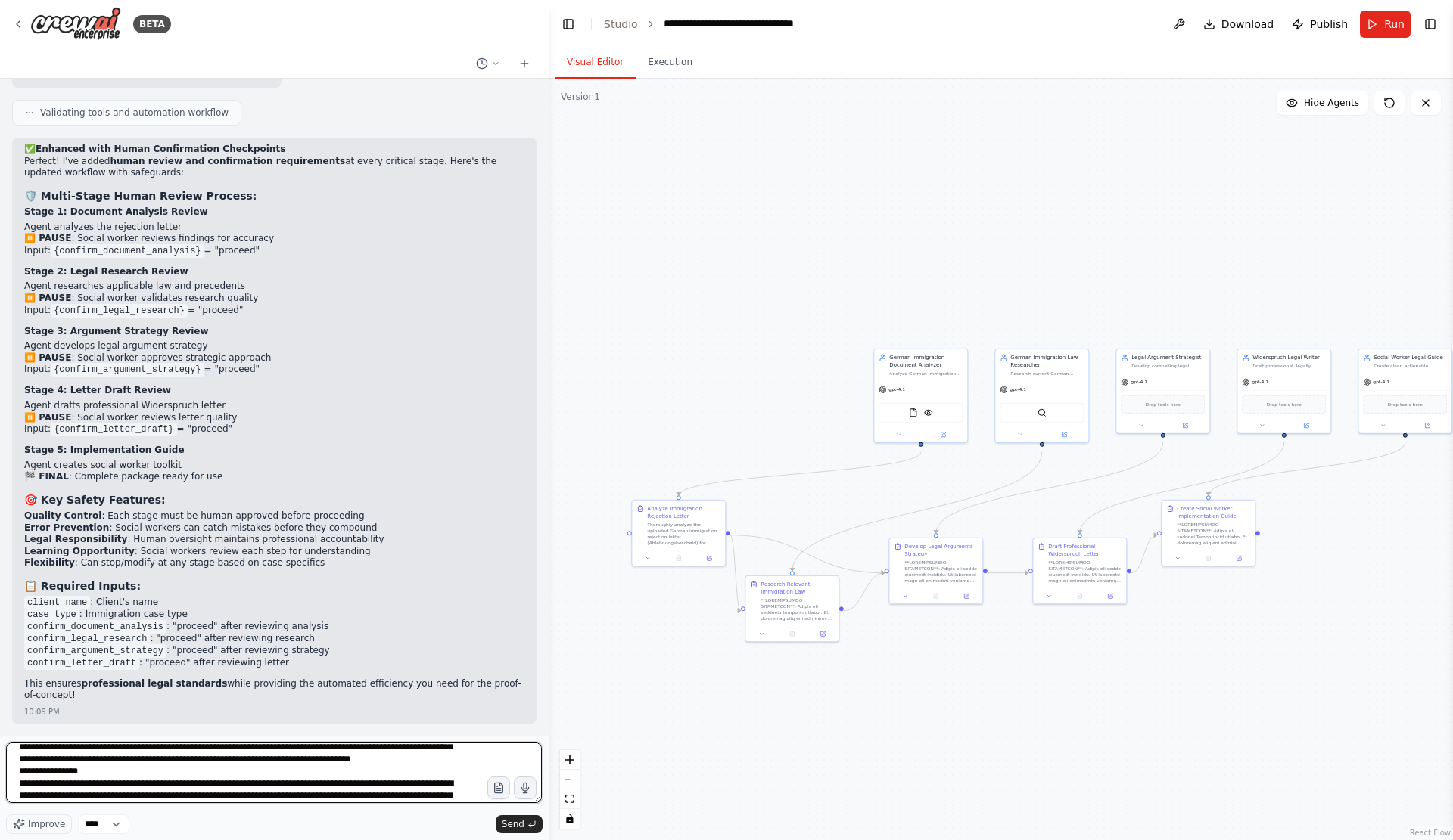
click at [311, 775] on textarea at bounding box center [274, 772] width 535 height 60
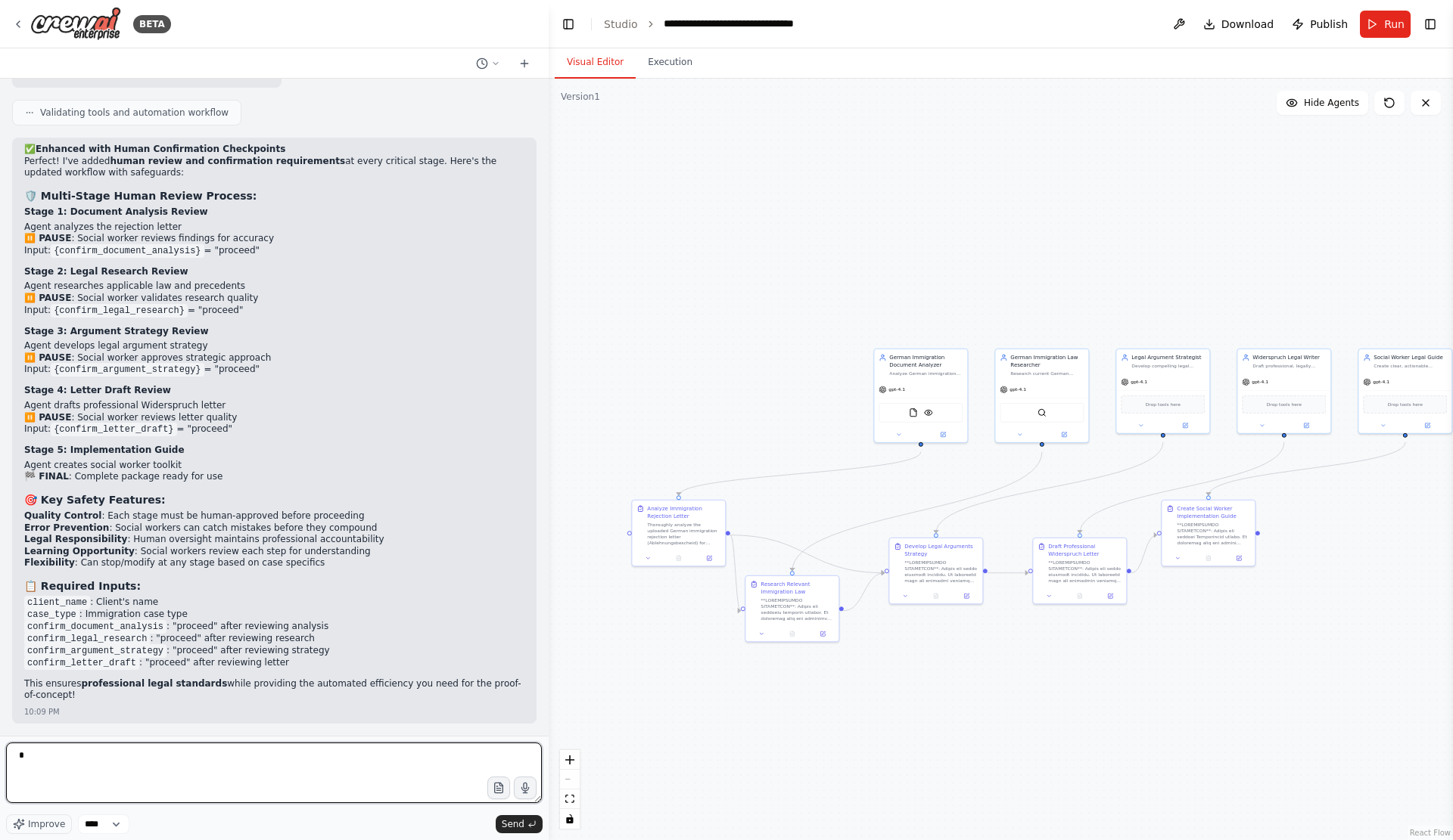
scroll to position [0, 0]
type textarea "**********"
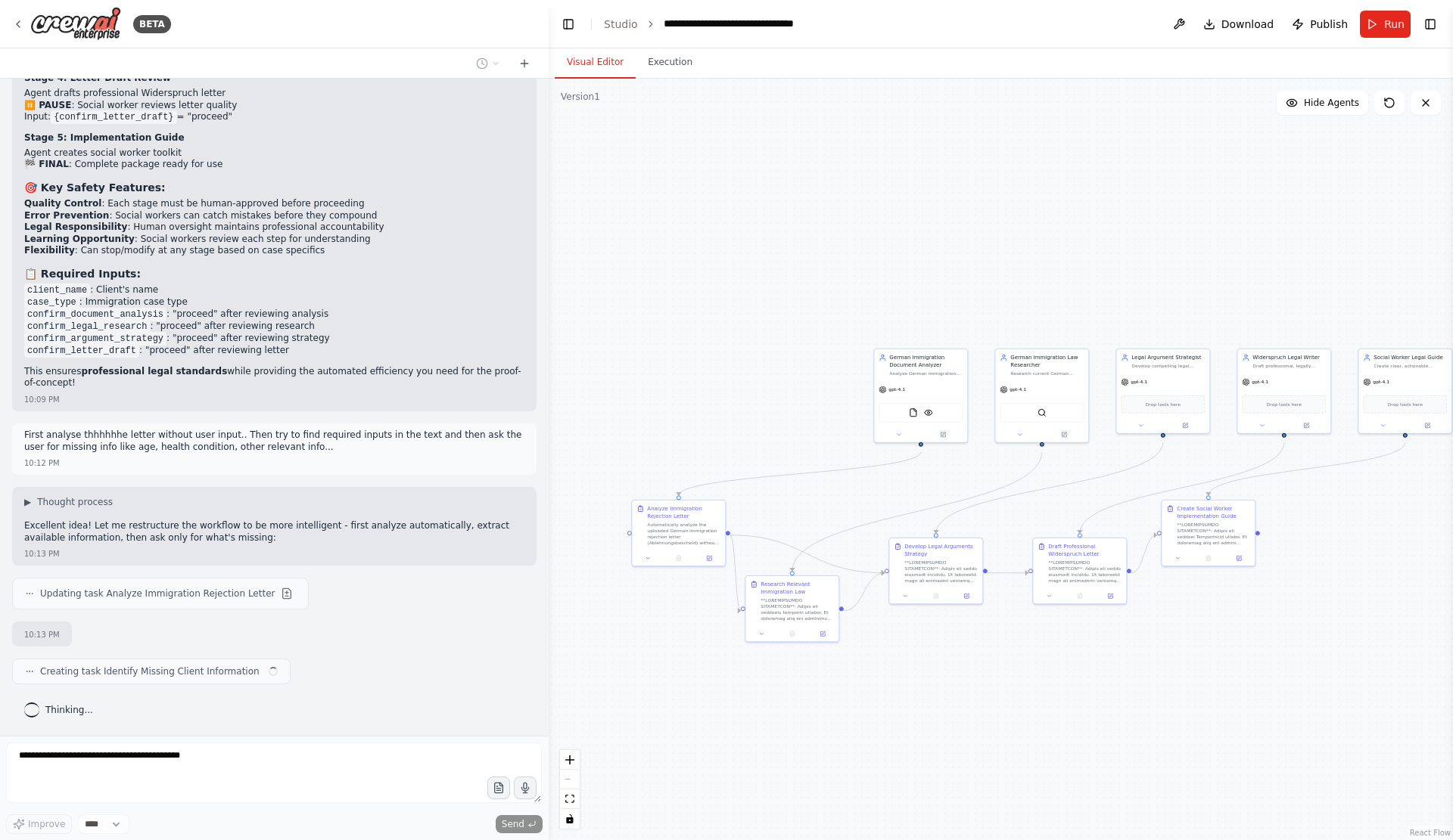
scroll to position [13700, 0]
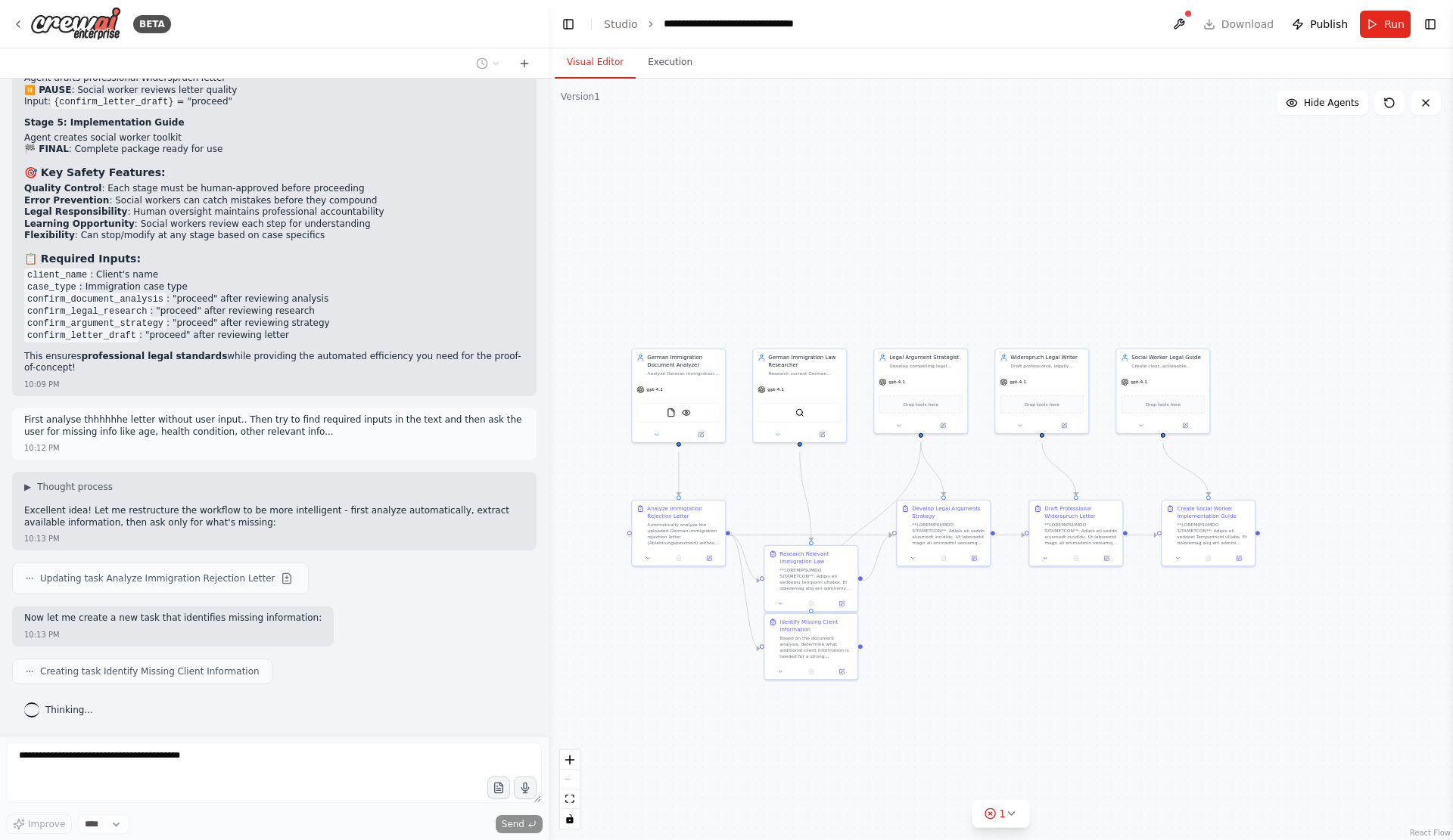
click at [348, 636] on div "Now let me create a new task that identifies missing information: 10:13 PM" at bounding box center [274, 627] width 524 height 40
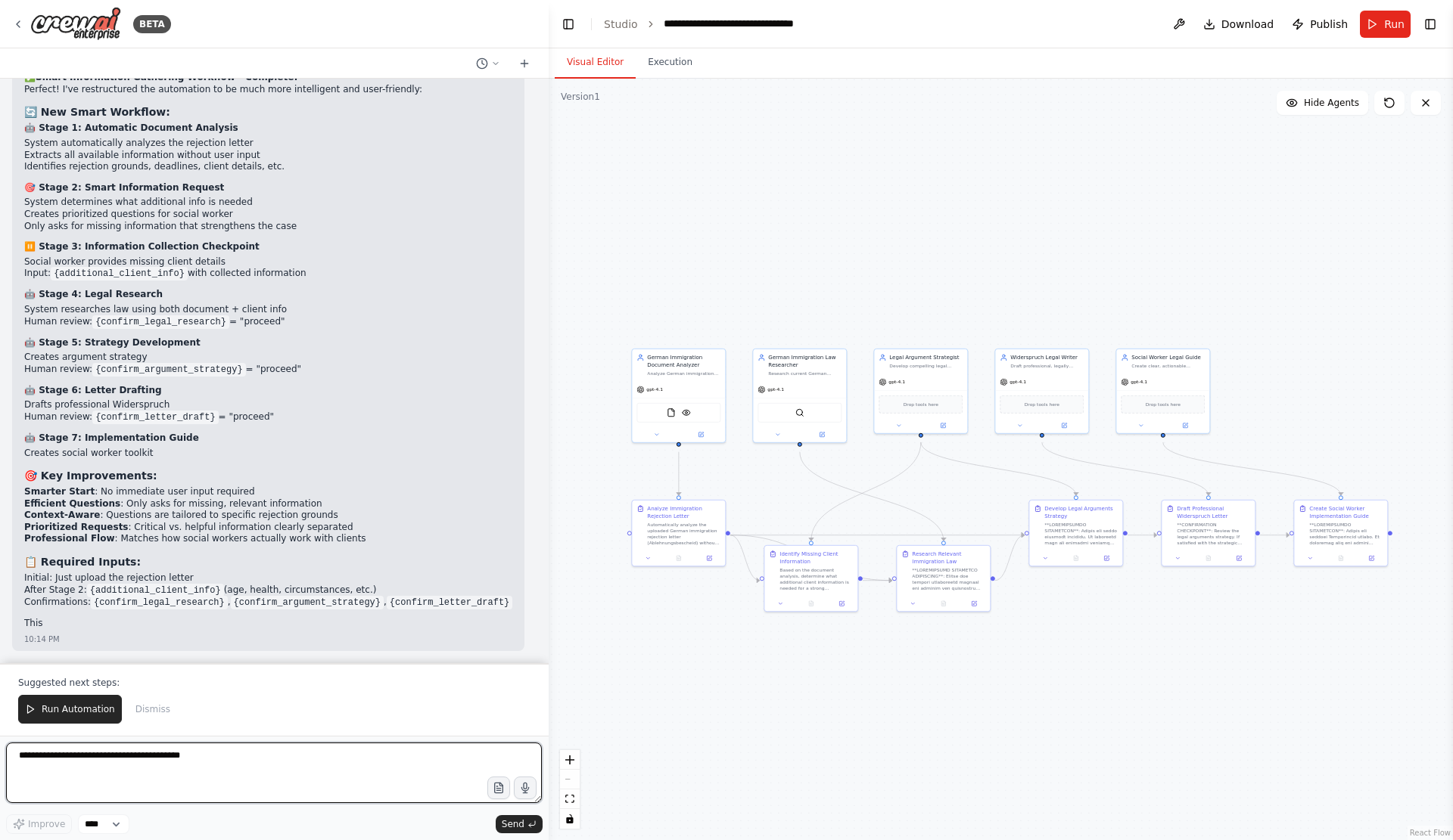
scroll to position [14661, 0]
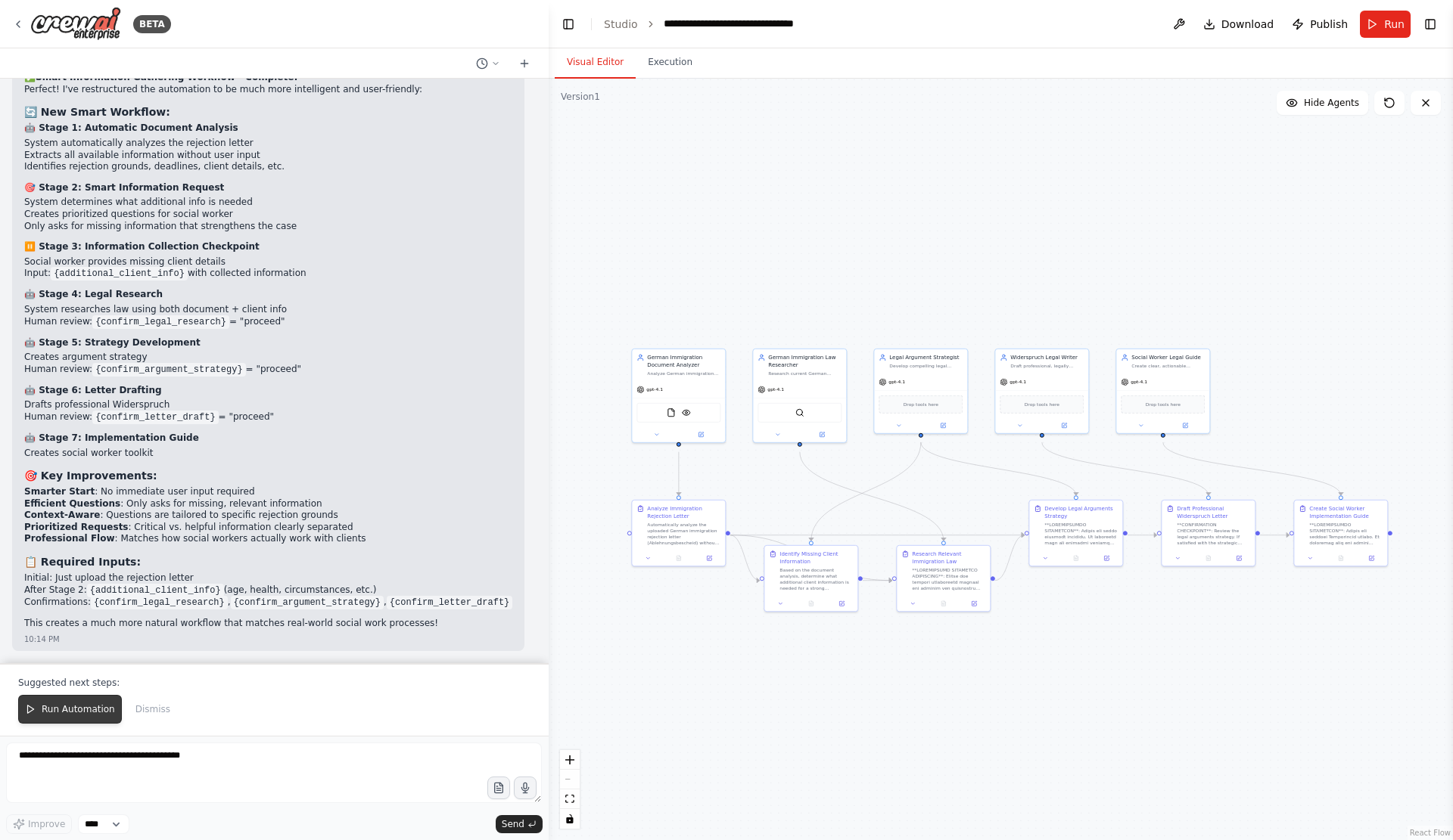
click at [88, 703] on span "Run Automation" at bounding box center [78, 708] width 73 height 12
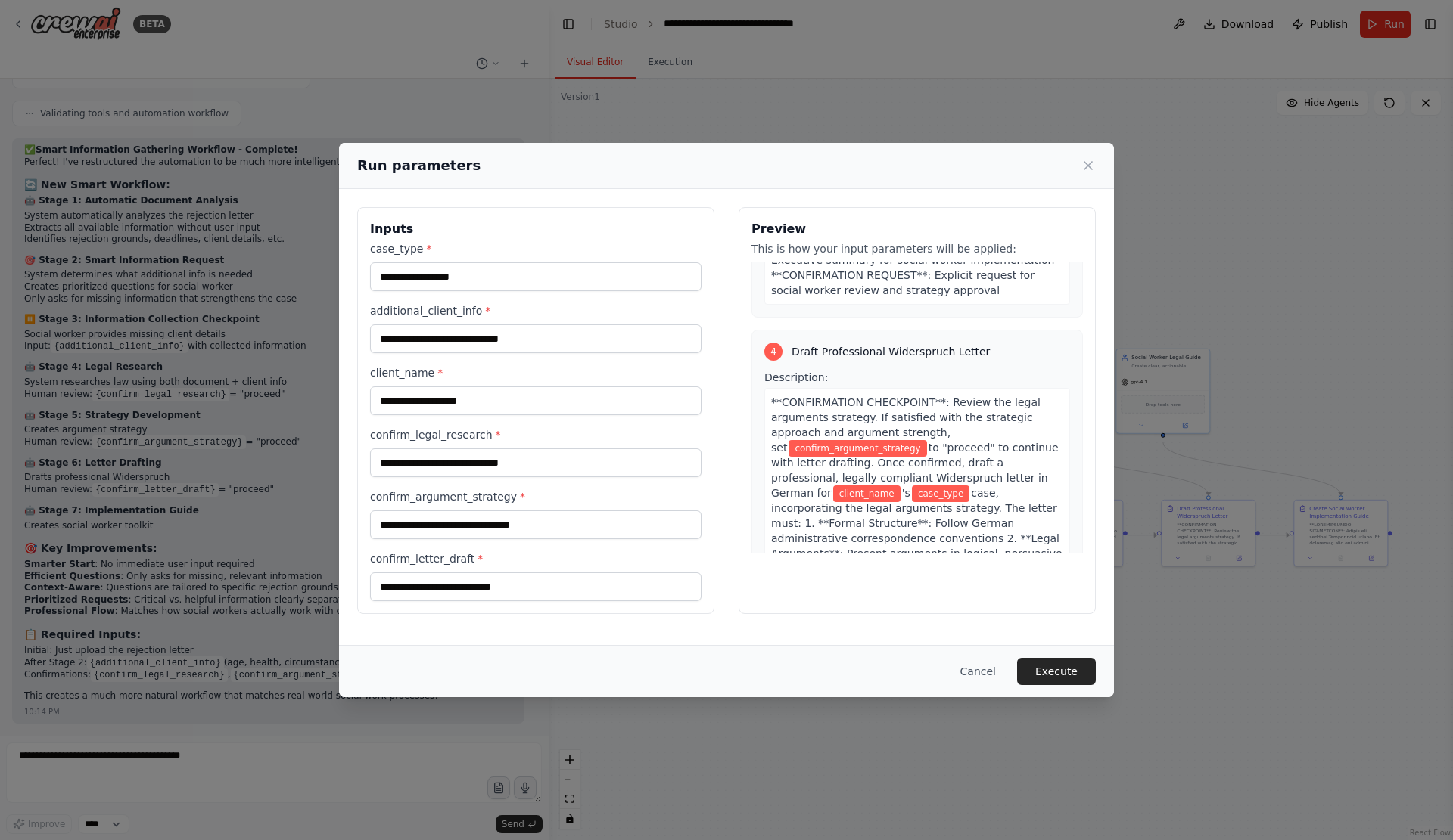
scroll to position [1865, 0]
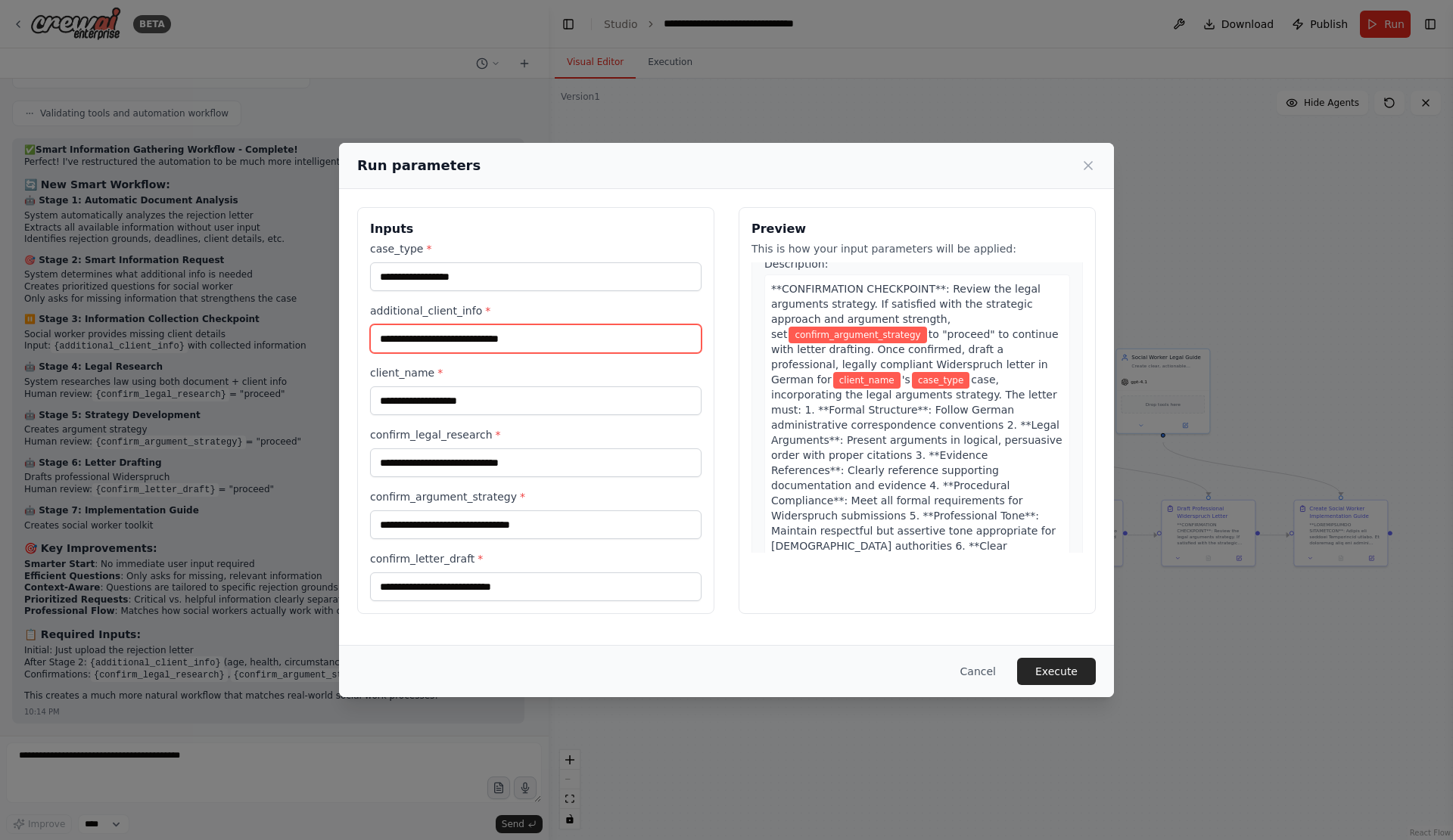
click at [458, 353] on input "additional_client_info *" at bounding box center [535, 339] width 332 height 29
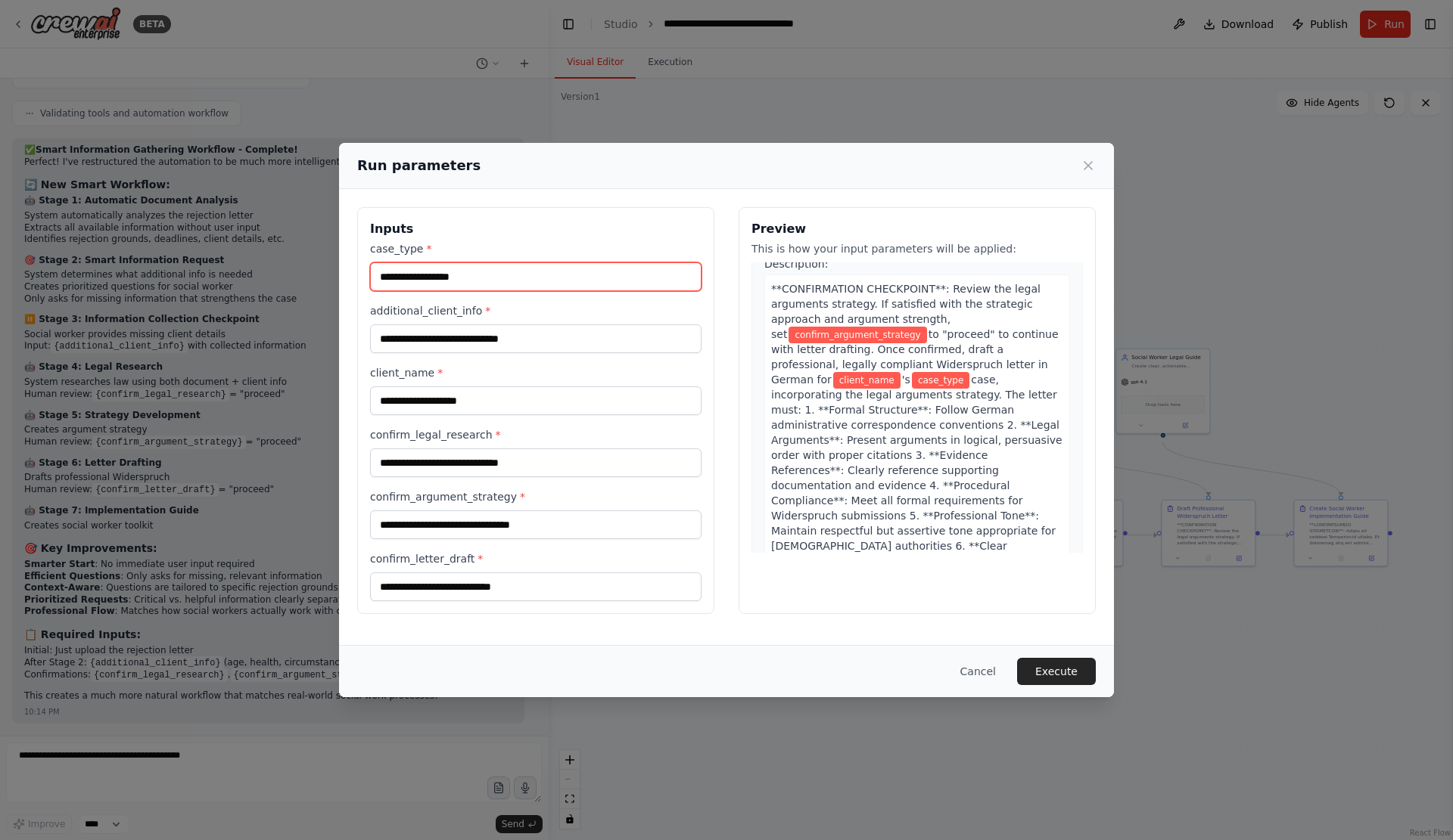
click at [390, 281] on input "case_type *" at bounding box center [535, 277] width 332 height 29
click at [505, 539] on input "confirm_argument_strategy *" at bounding box center [535, 525] width 332 height 29
click at [523, 614] on div "Inputs case_type * additional_client_info * client_name * confirm_legal_researc…" at bounding box center [535, 410] width 357 height 407
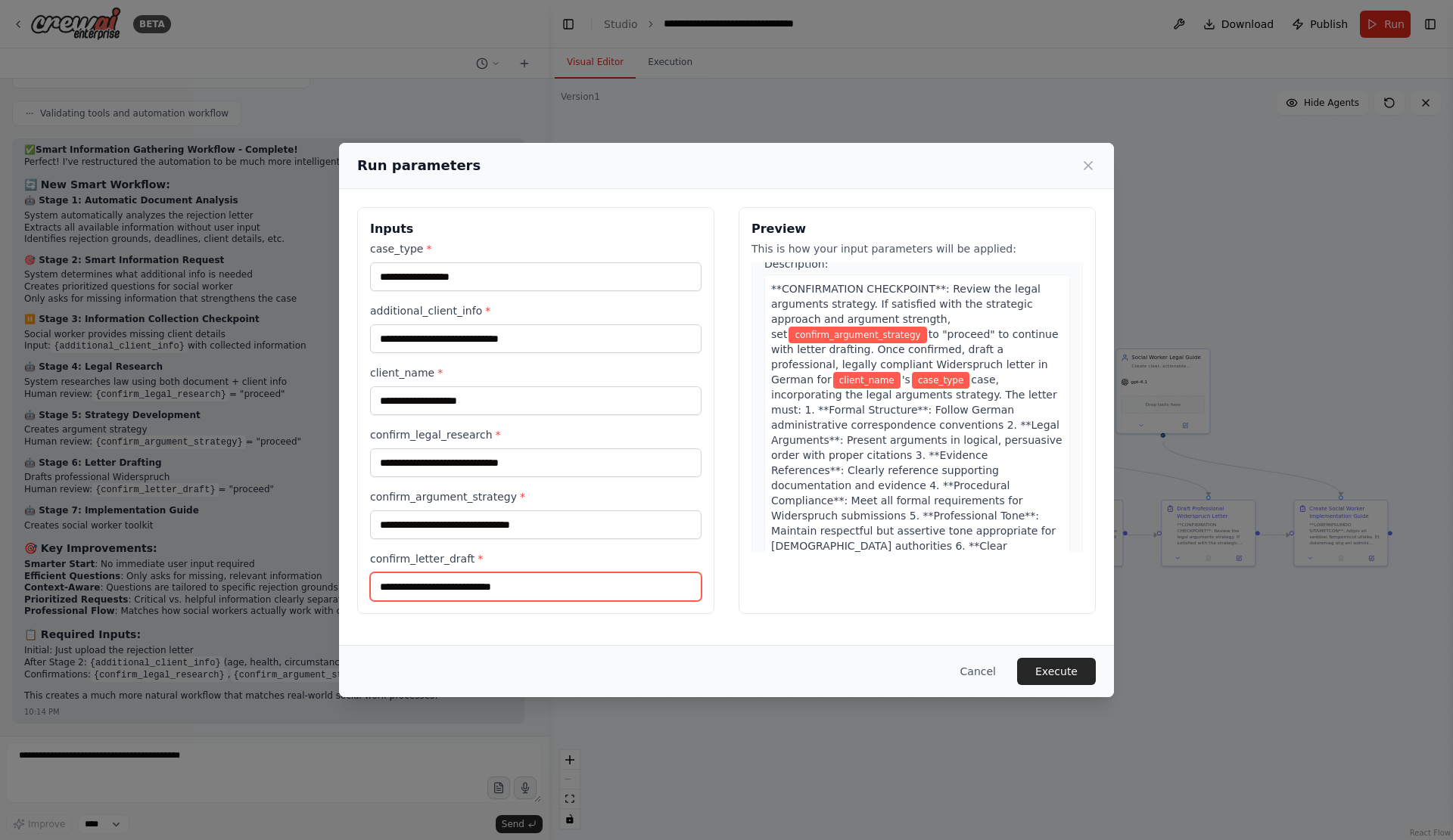
click at [507, 601] on input "confirm_letter_draft *" at bounding box center [535, 586] width 332 height 29
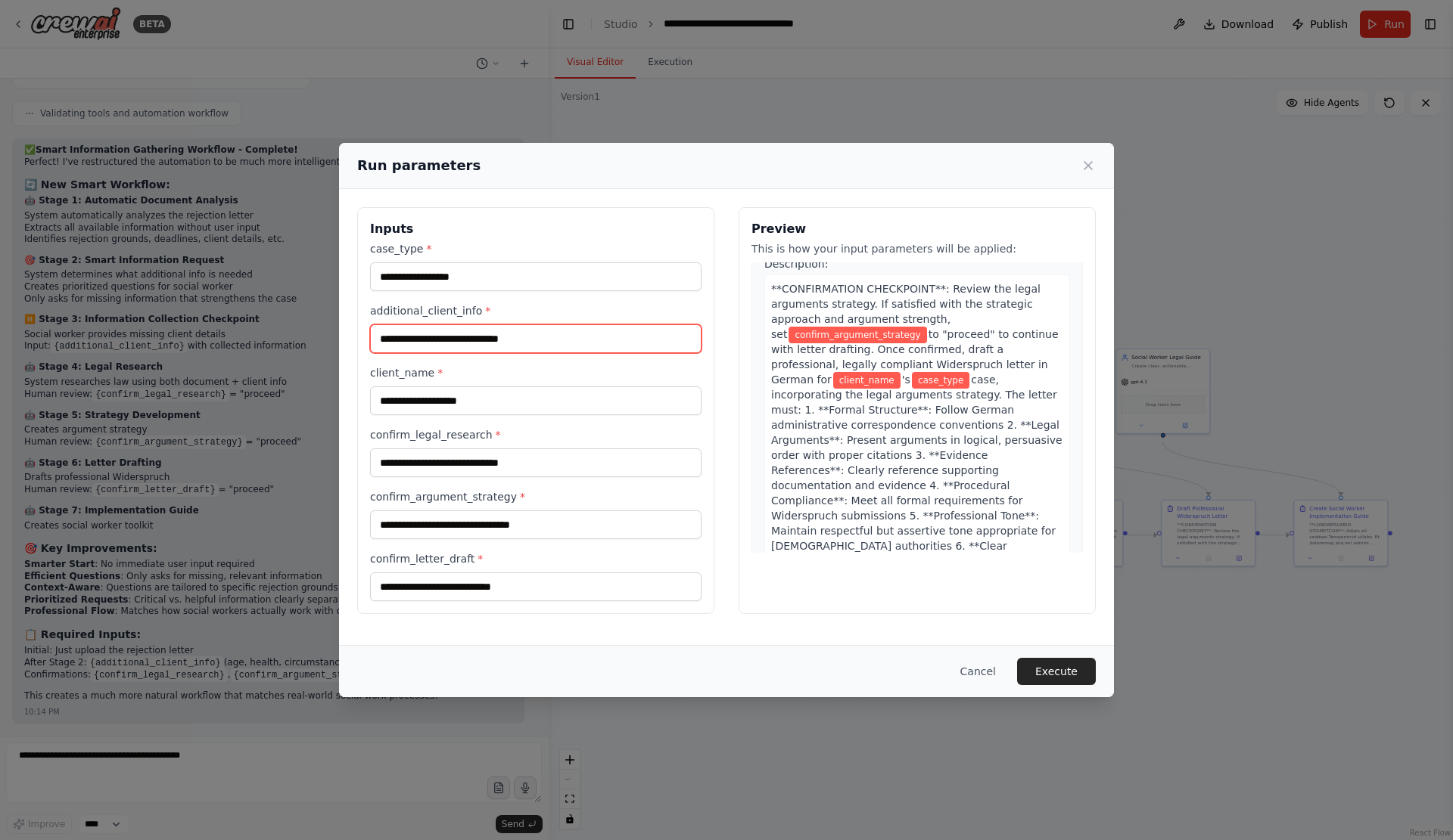
click at [412, 332] on input "additional_client_info *" at bounding box center [535, 339] width 332 height 29
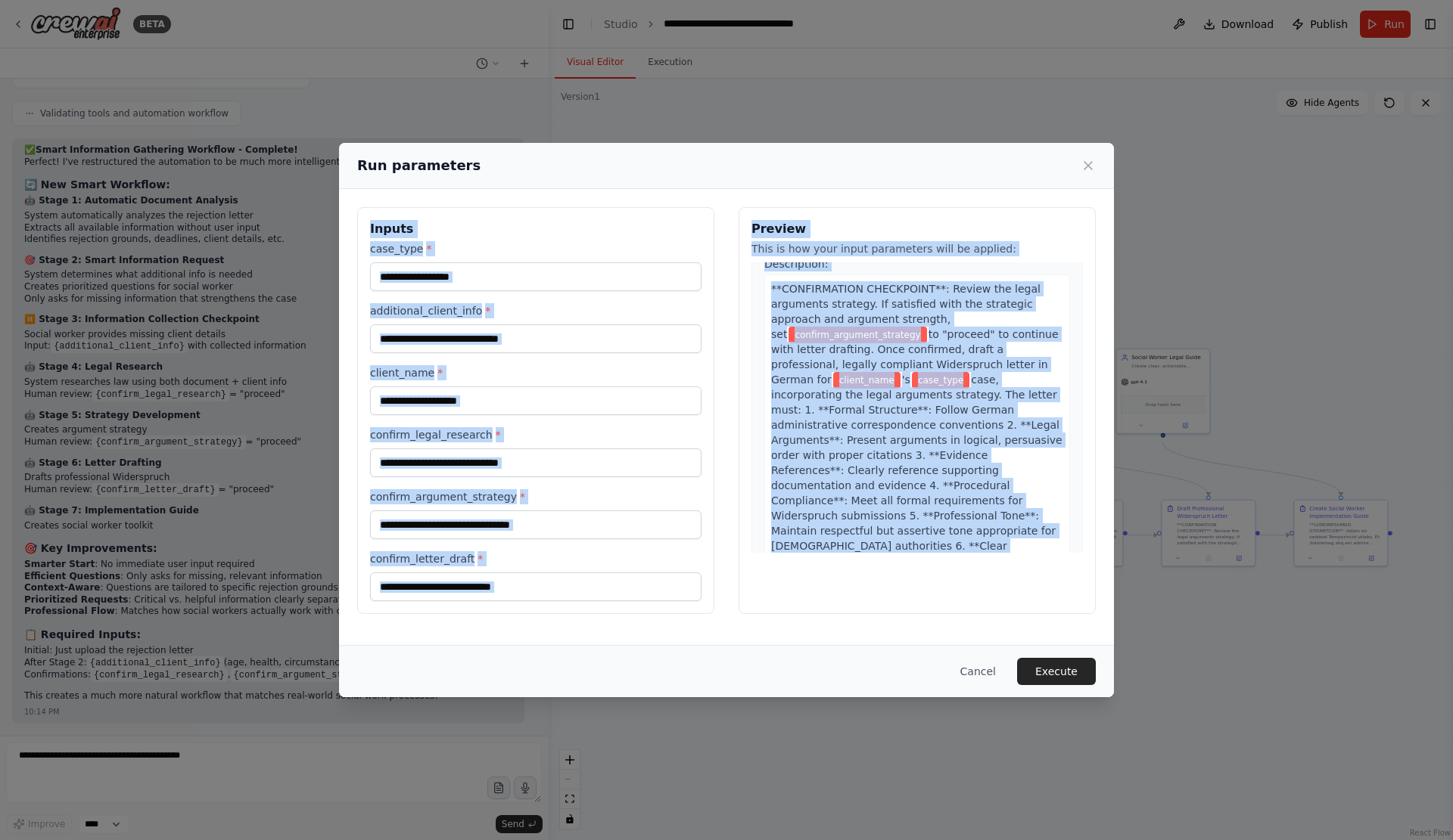
scroll to position [20, 0]
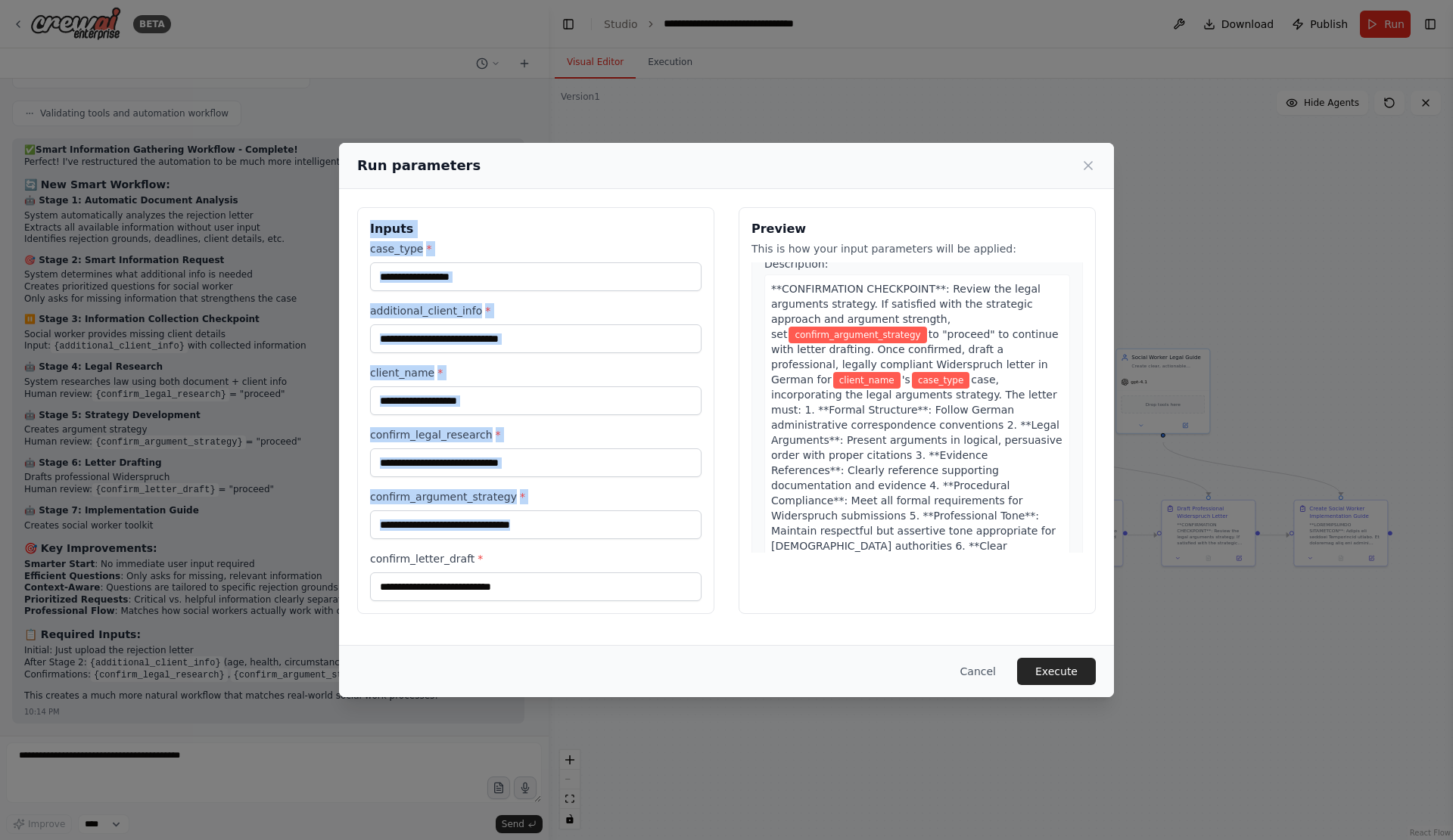
drag, startPoint x: 343, startPoint y: 233, endPoint x: 510, endPoint y: 630, distance: 430.7
click at [510, 630] on div "Inputs case_type * additional_client_info * client_name * confirm_legal_researc…" at bounding box center [726, 411] width 775 height 443
copy div "Inputs case_type * additional_client_info * client_name * confirm_legal_researc…"
click at [993, 680] on button "Cancel" at bounding box center [978, 672] width 59 height 27
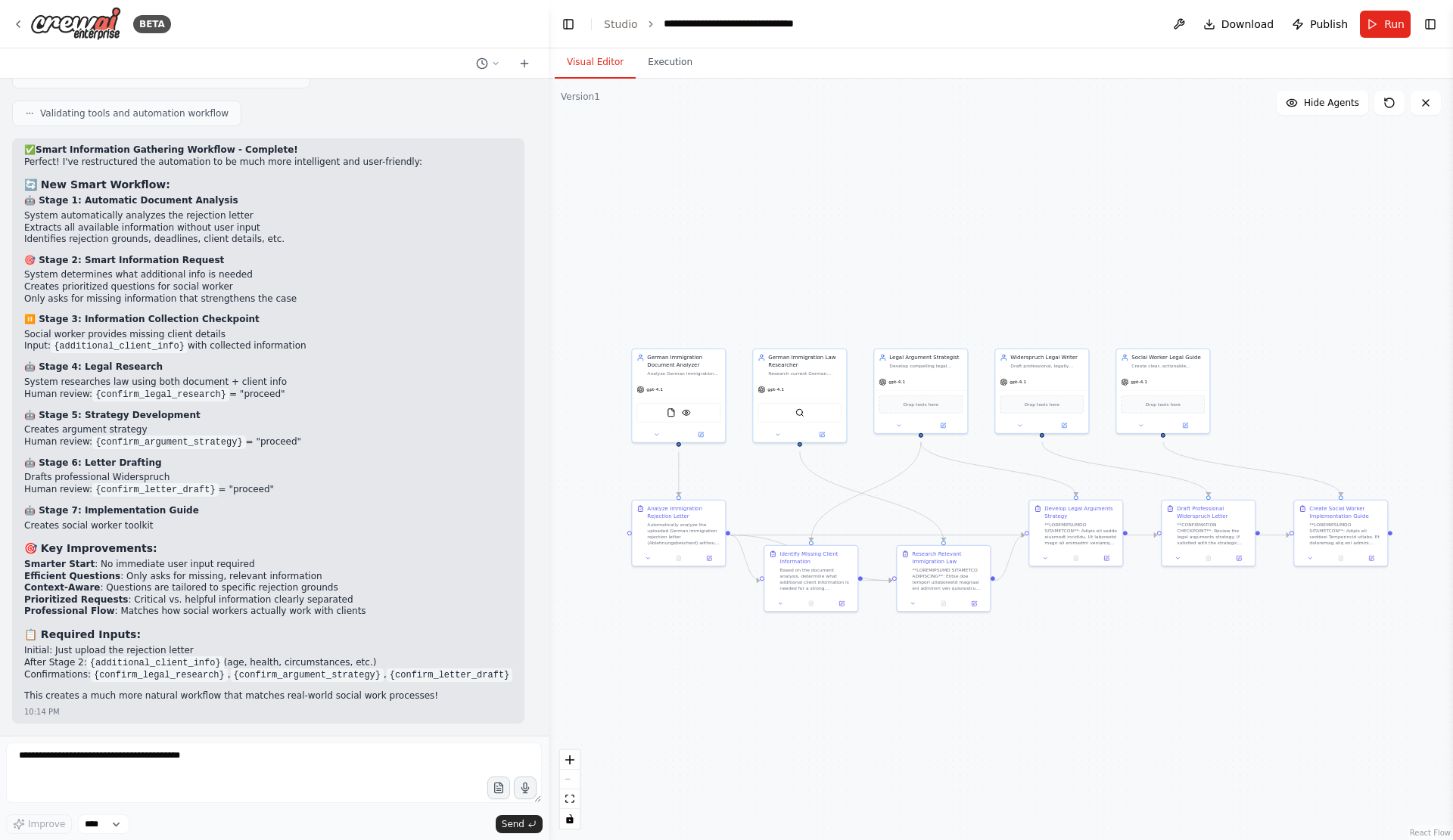
click at [208, 631] on h3 "📋 Required Inputs:" at bounding box center [268, 634] width 488 height 15
click at [208, 656] on code "{additional_client_info}" at bounding box center [155, 663] width 137 height 14
click at [214, 436] on code "{confirm_argument_strategy}" at bounding box center [169, 442] width 153 height 14
click at [666, 71] on button "Execution" at bounding box center [670, 63] width 69 height 32
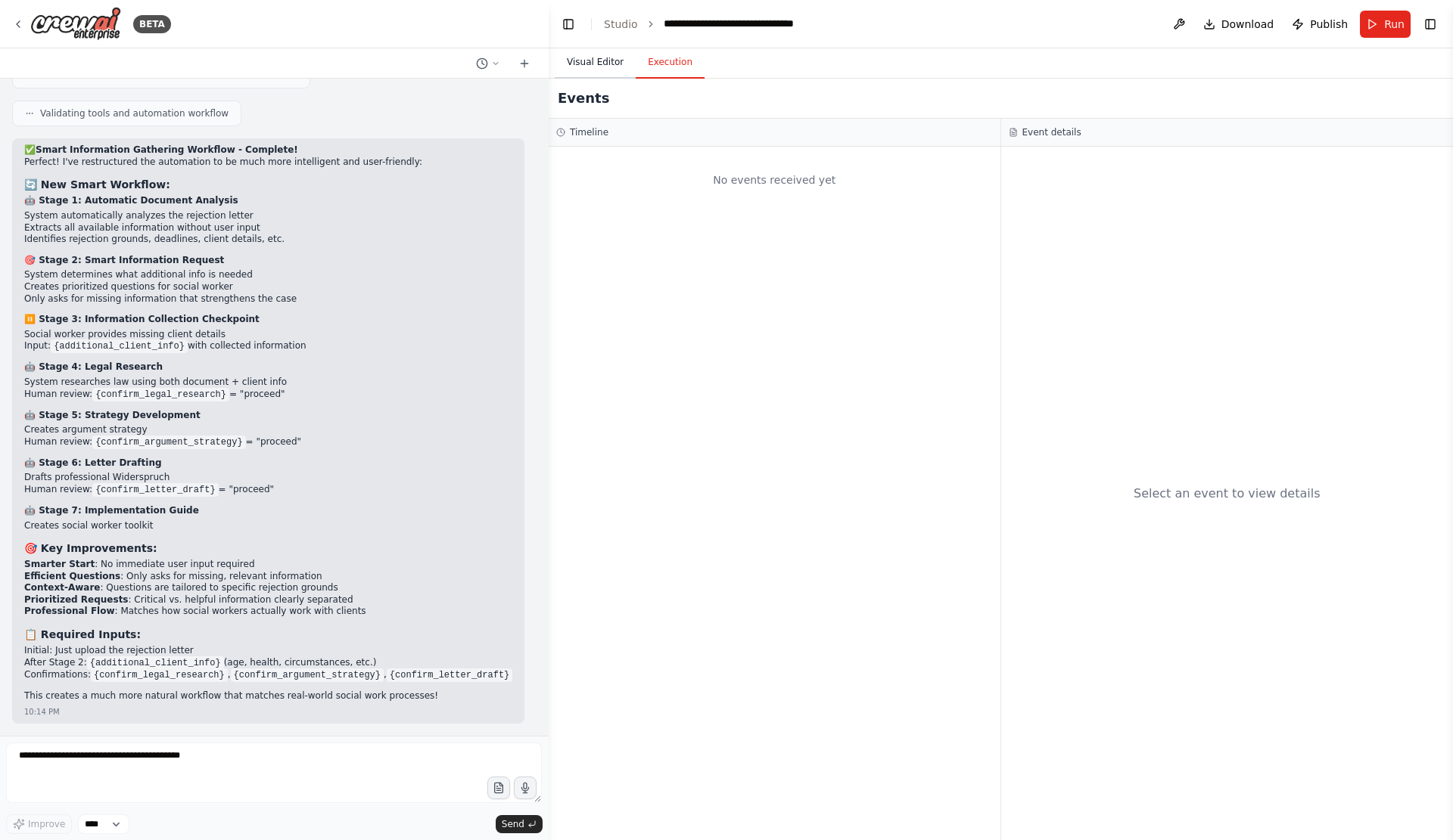
click at [598, 75] on button "Visual Editor" at bounding box center [595, 63] width 81 height 32
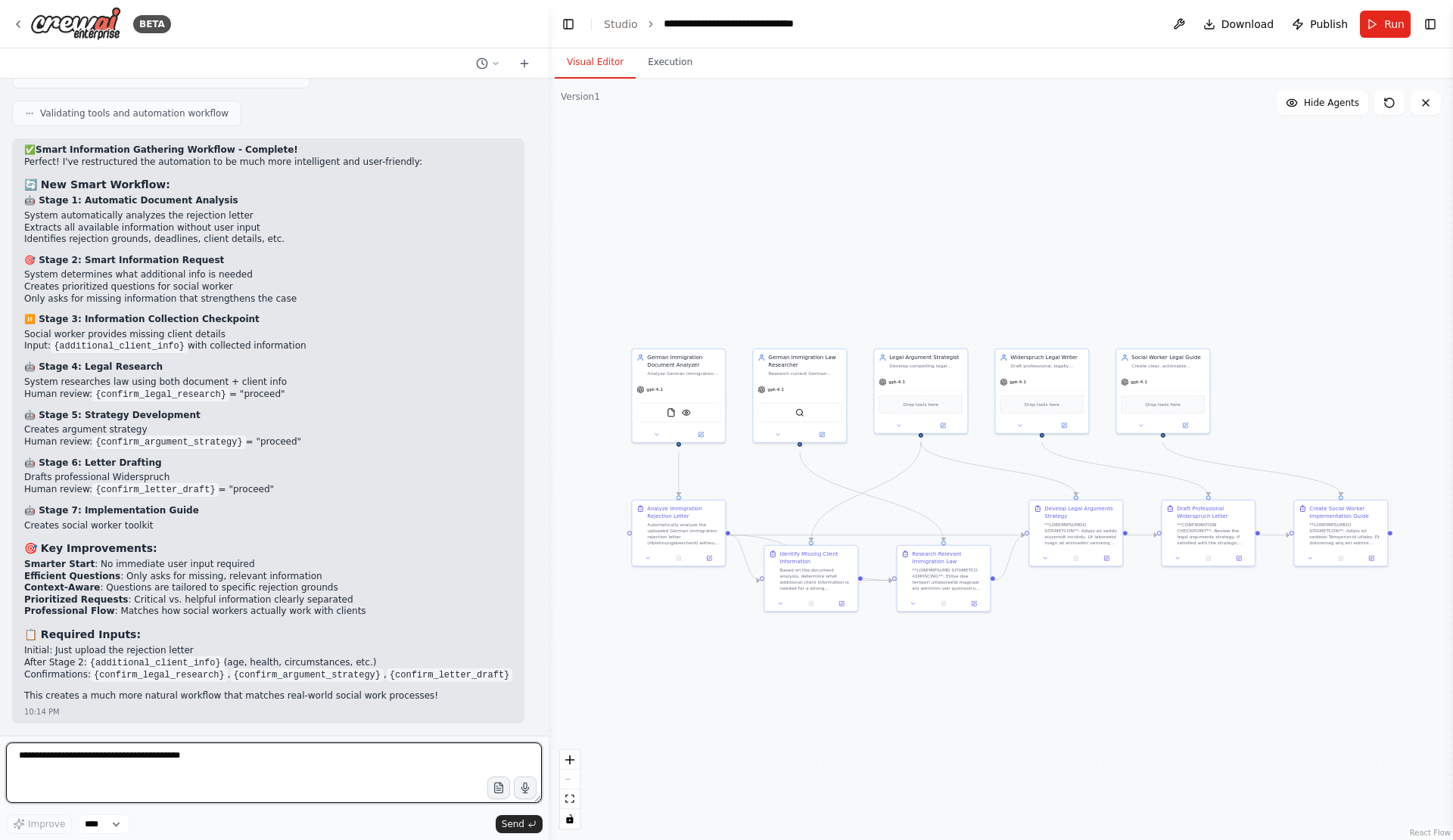
click at [275, 761] on textarea at bounding box center [274, 772] width 535 height 60
paste textarea "**********"
click at [21, 748] on textarea "**********" at bounding box center [274, 772] width 535 height 60
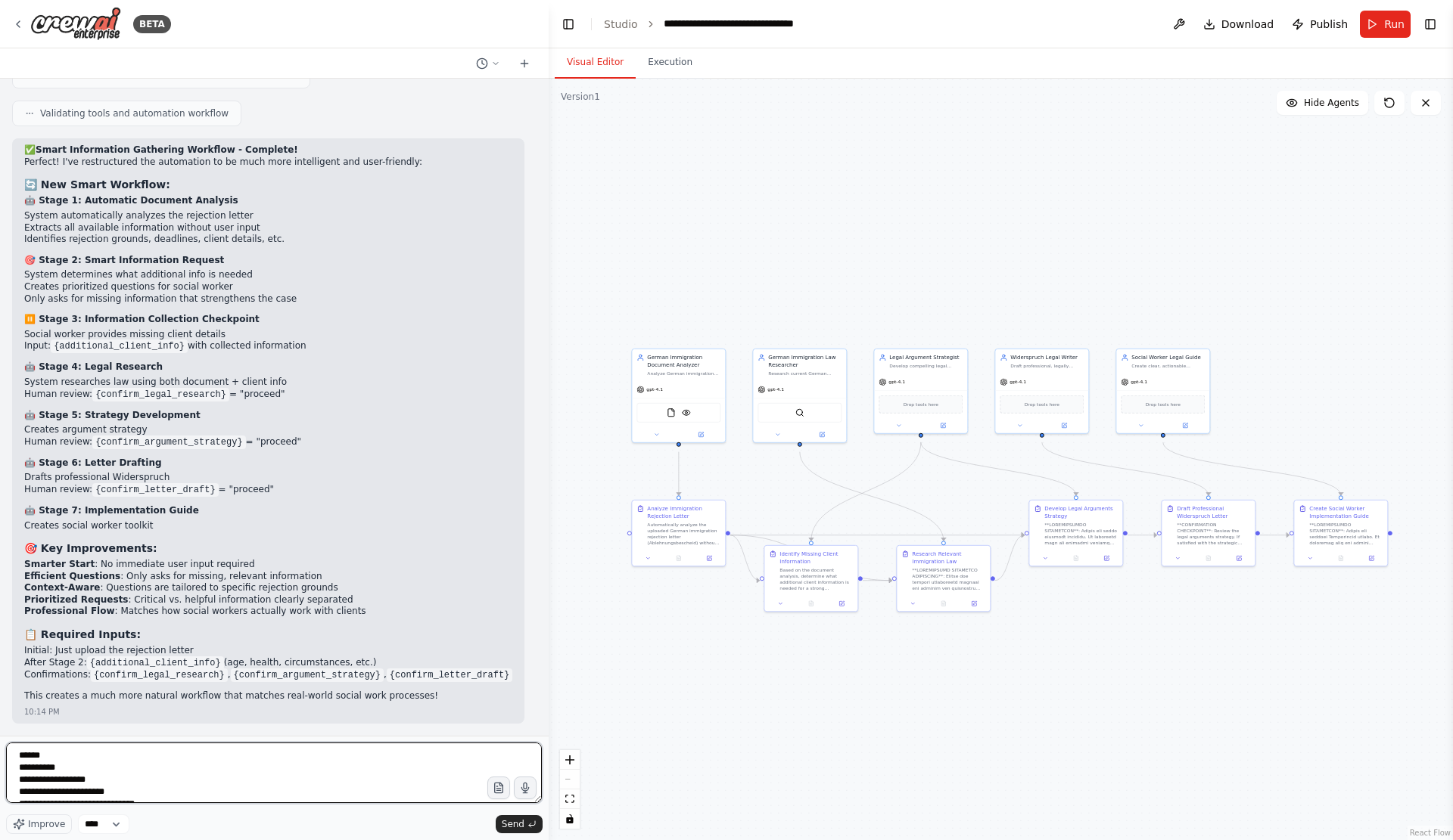
click at [21, 748] on textarea "**********" at bounding box center [274, 772] width 535 height 60
click at [188, 781] on textarea "**********" at bounding box center [274, 772] width 535 height 60
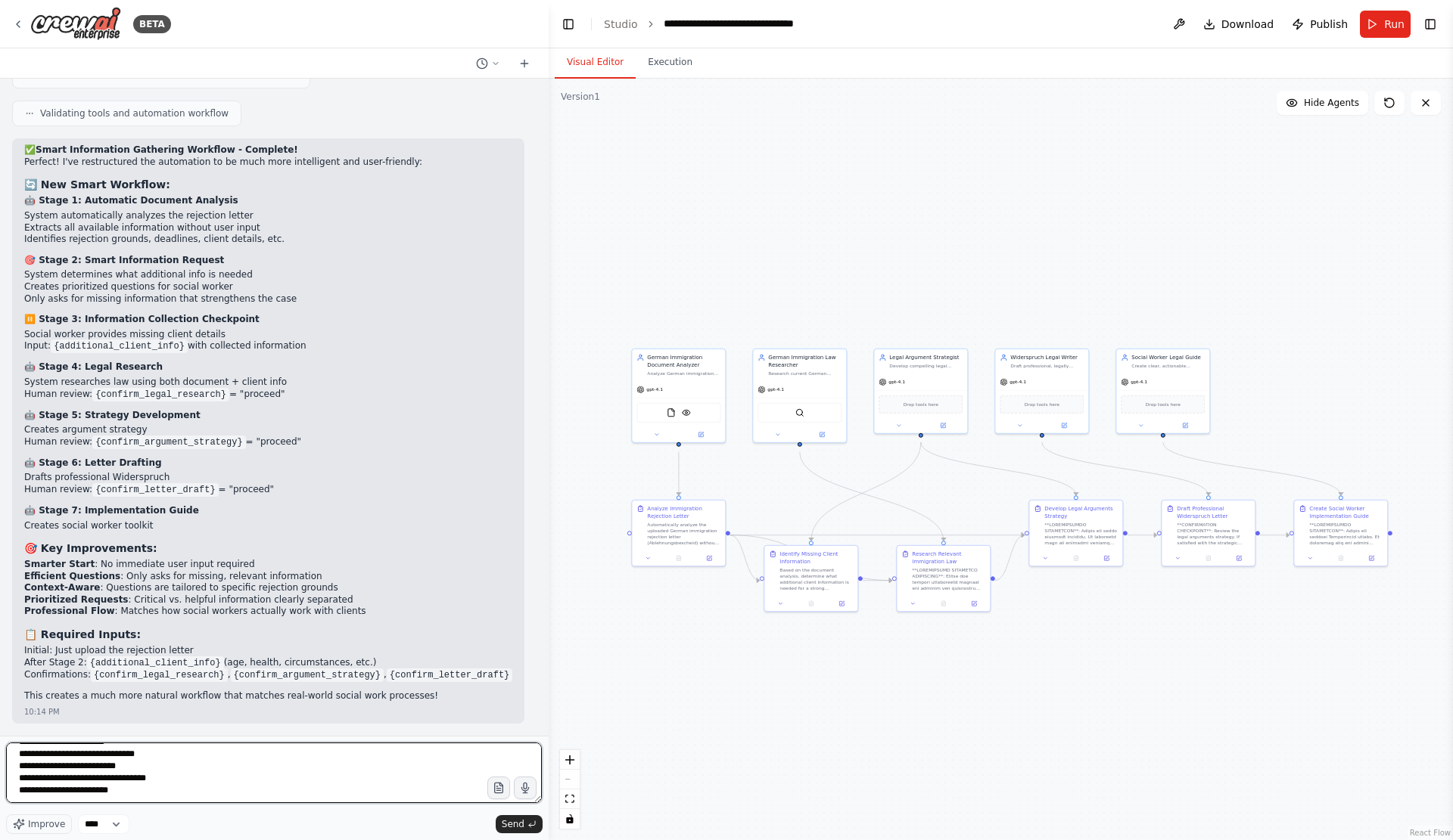
scroll to position [128, 0]
type textarea "**********"
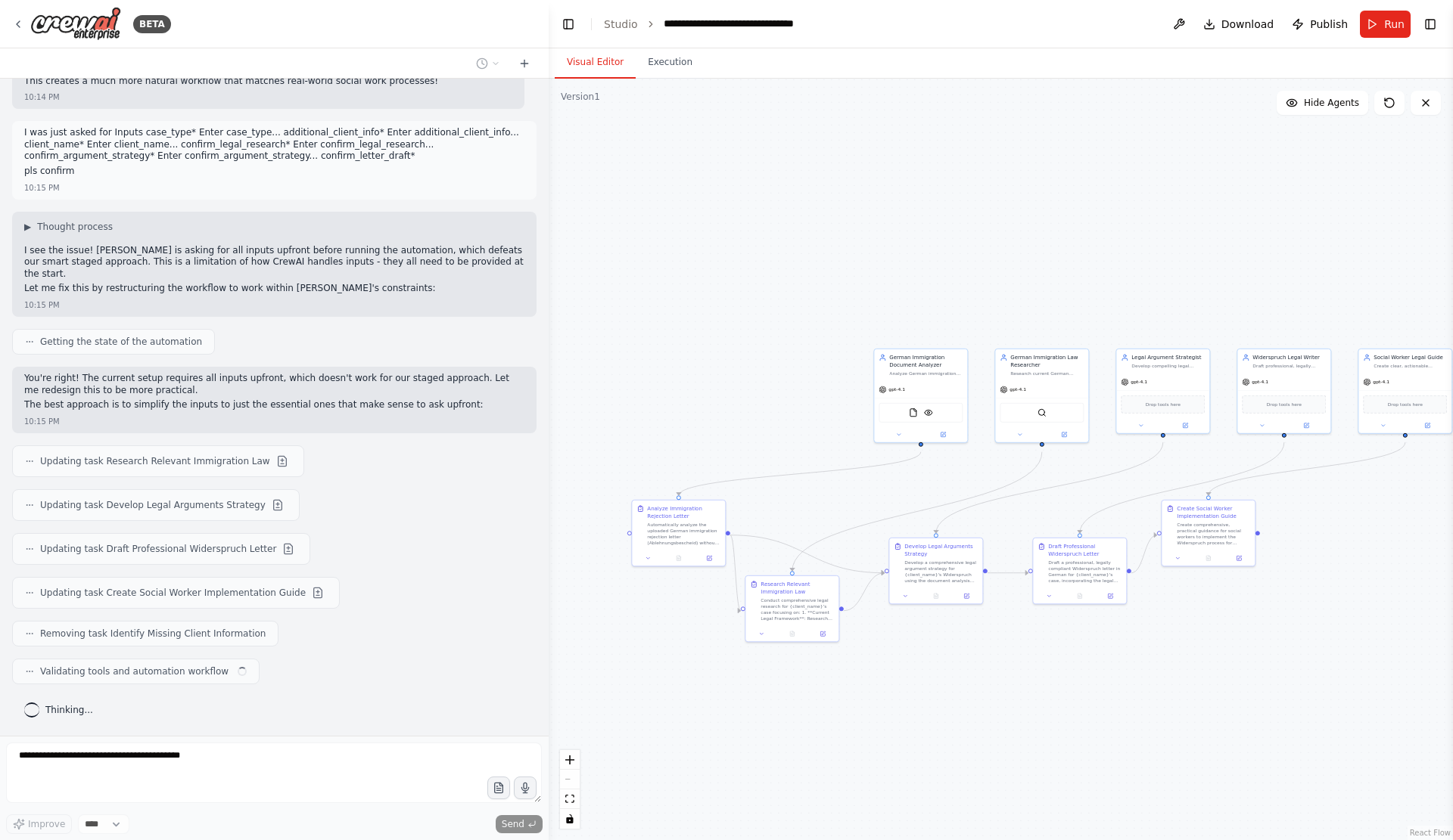
scroll to position [15225, 0]
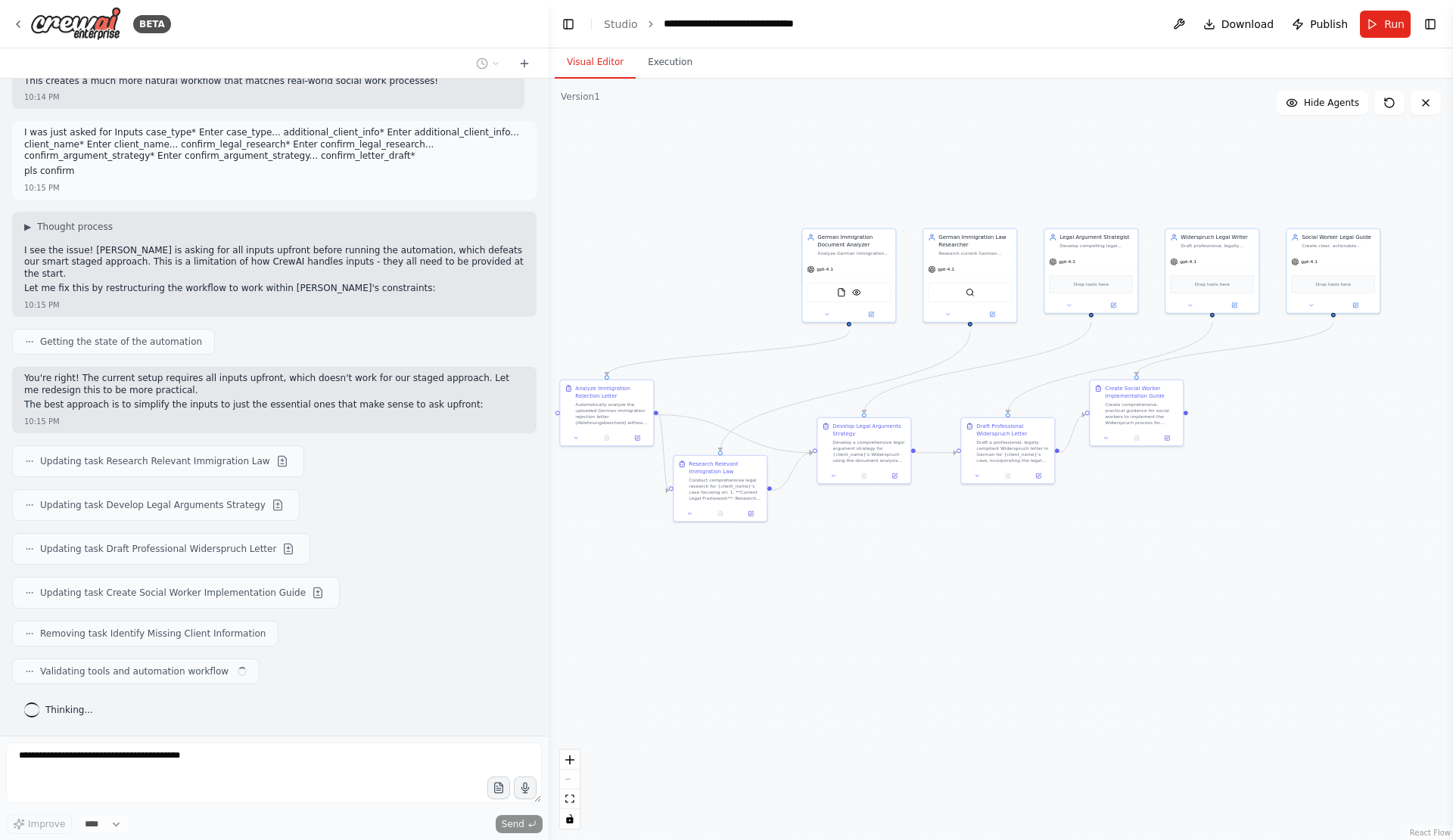
drag, startPoint x: 664, startPoint y: 444, endPoint x: 592, endPoint y: 323, distance: 140.8
click at [592, 323] on div ".deletable-edge-delete-btn { width: 20px; height: 20px; border: 0px solid #ffff…" at bounding box center [1000, 459] width 904 height 761
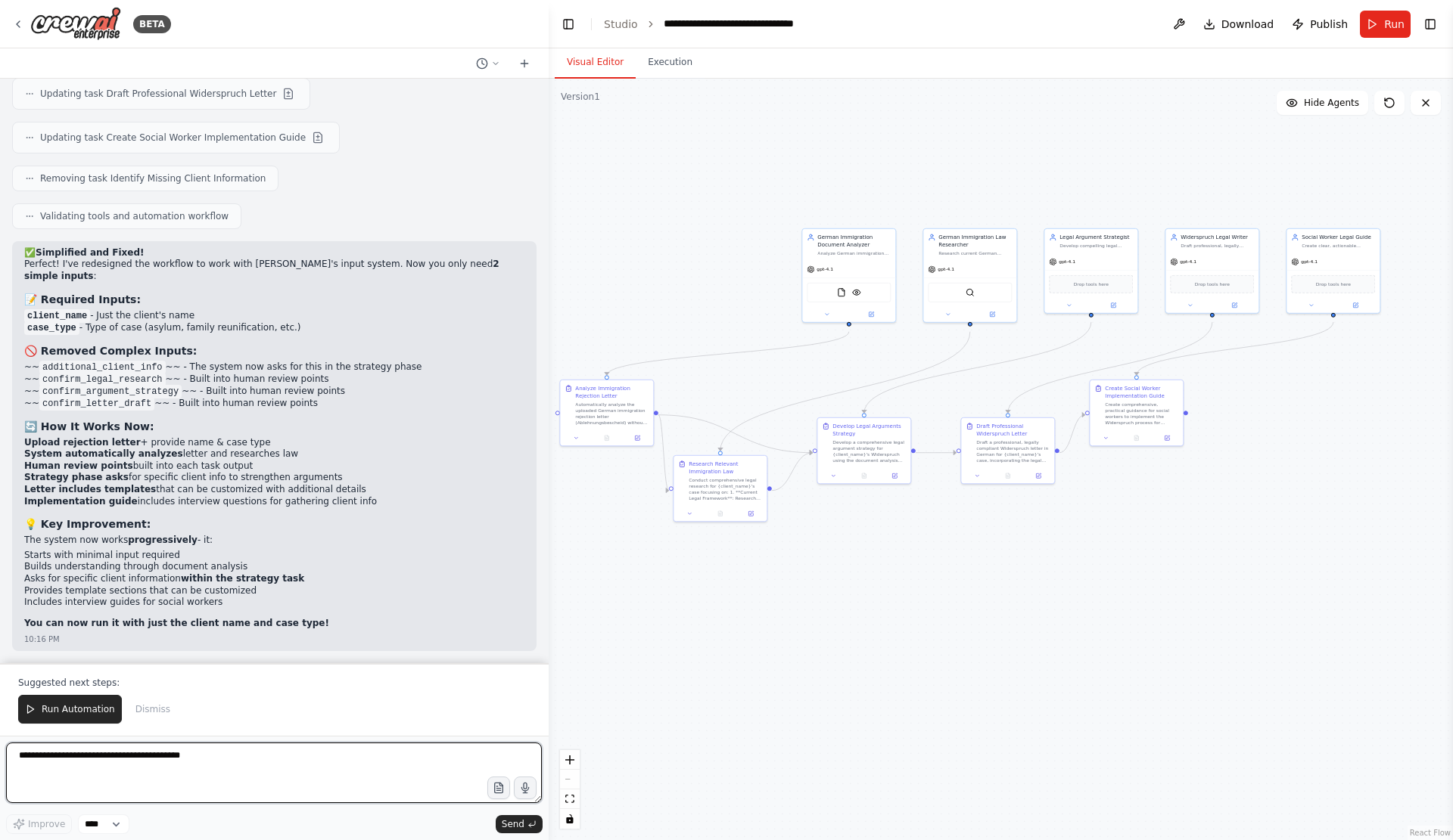
scroll to position [15696, 0]
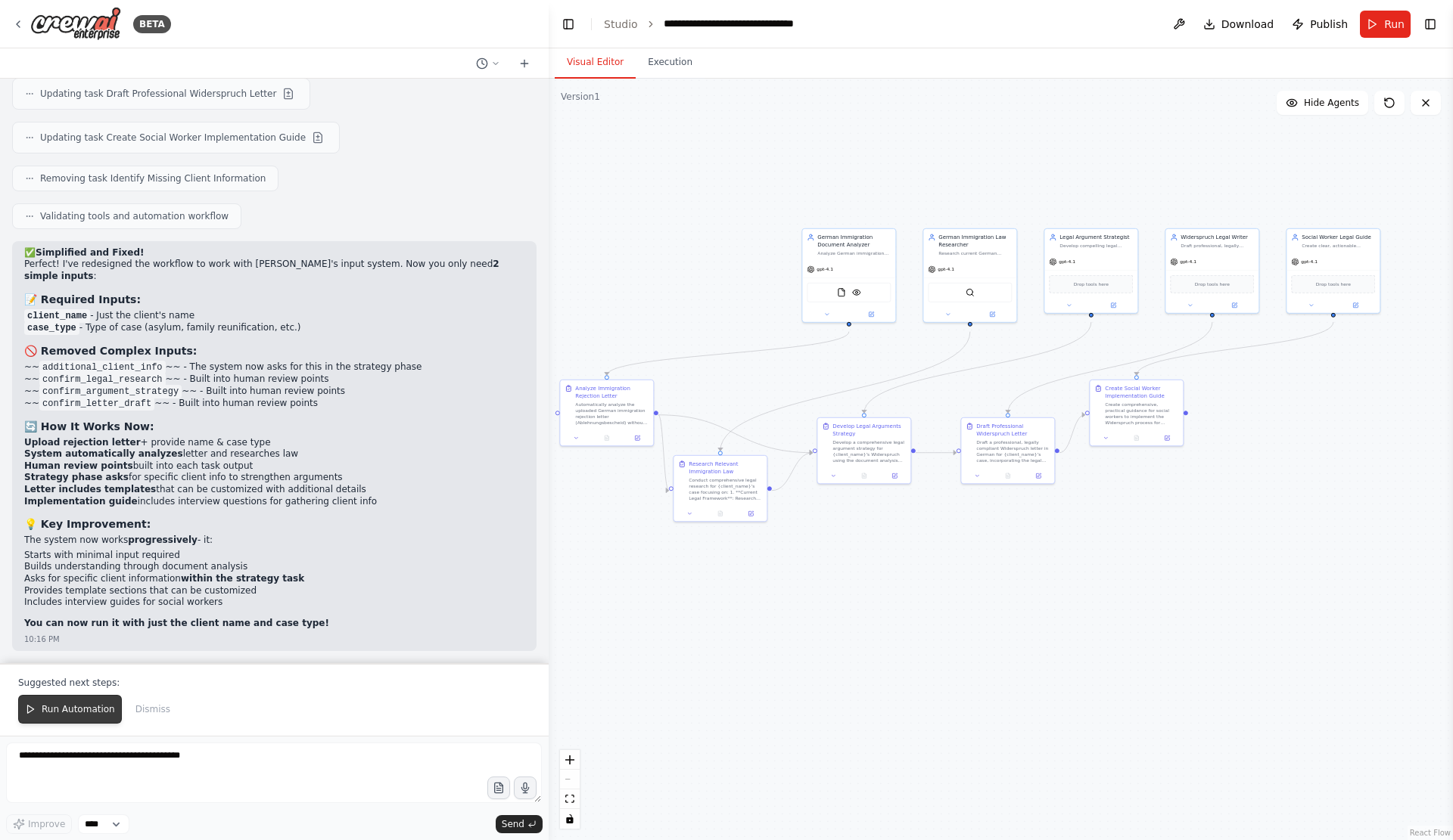
click at [72, 695] on button "Run Automation" at bounding box center [70, 709] width 104 height 29
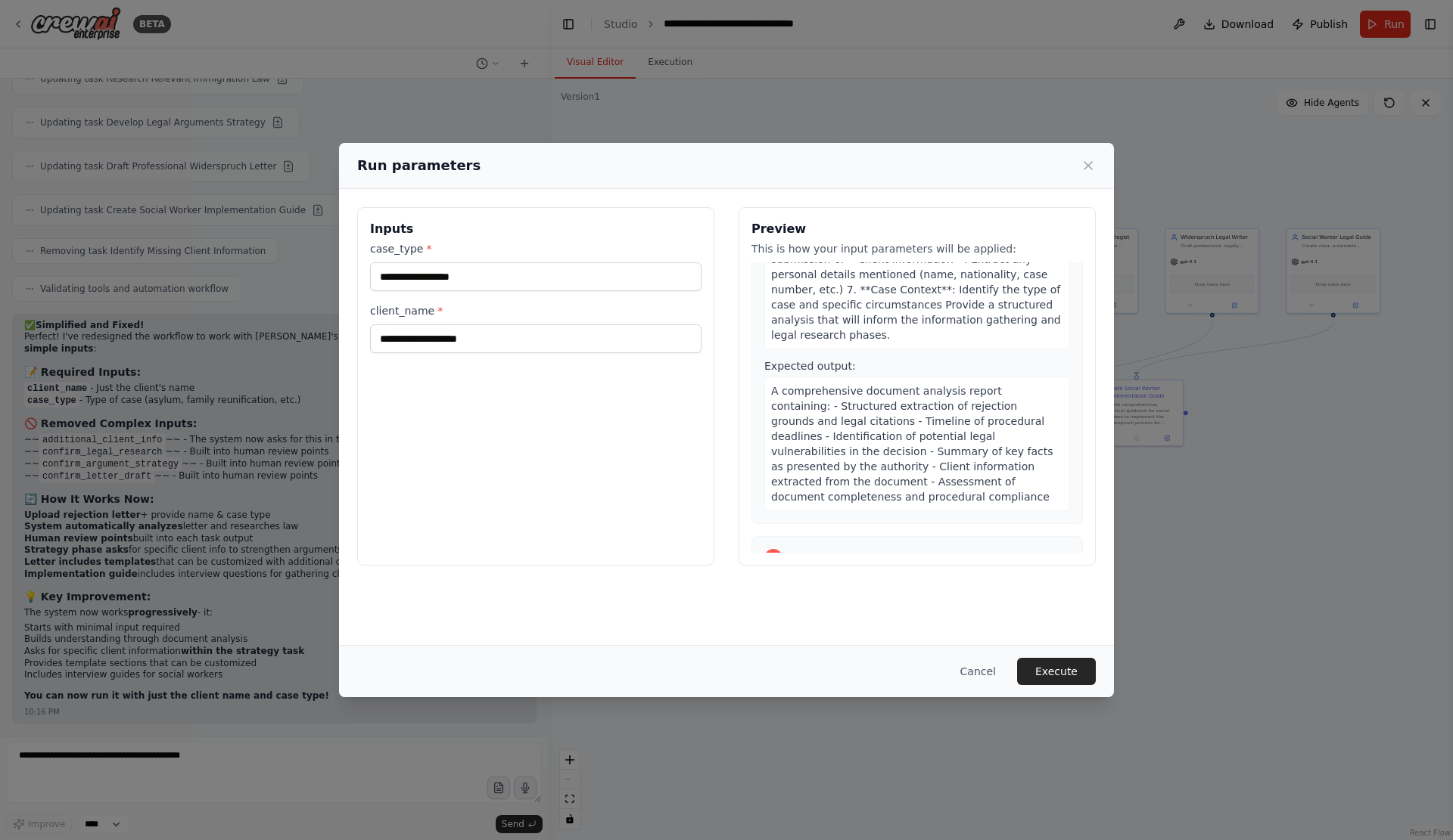
scroll to position [327, 0]
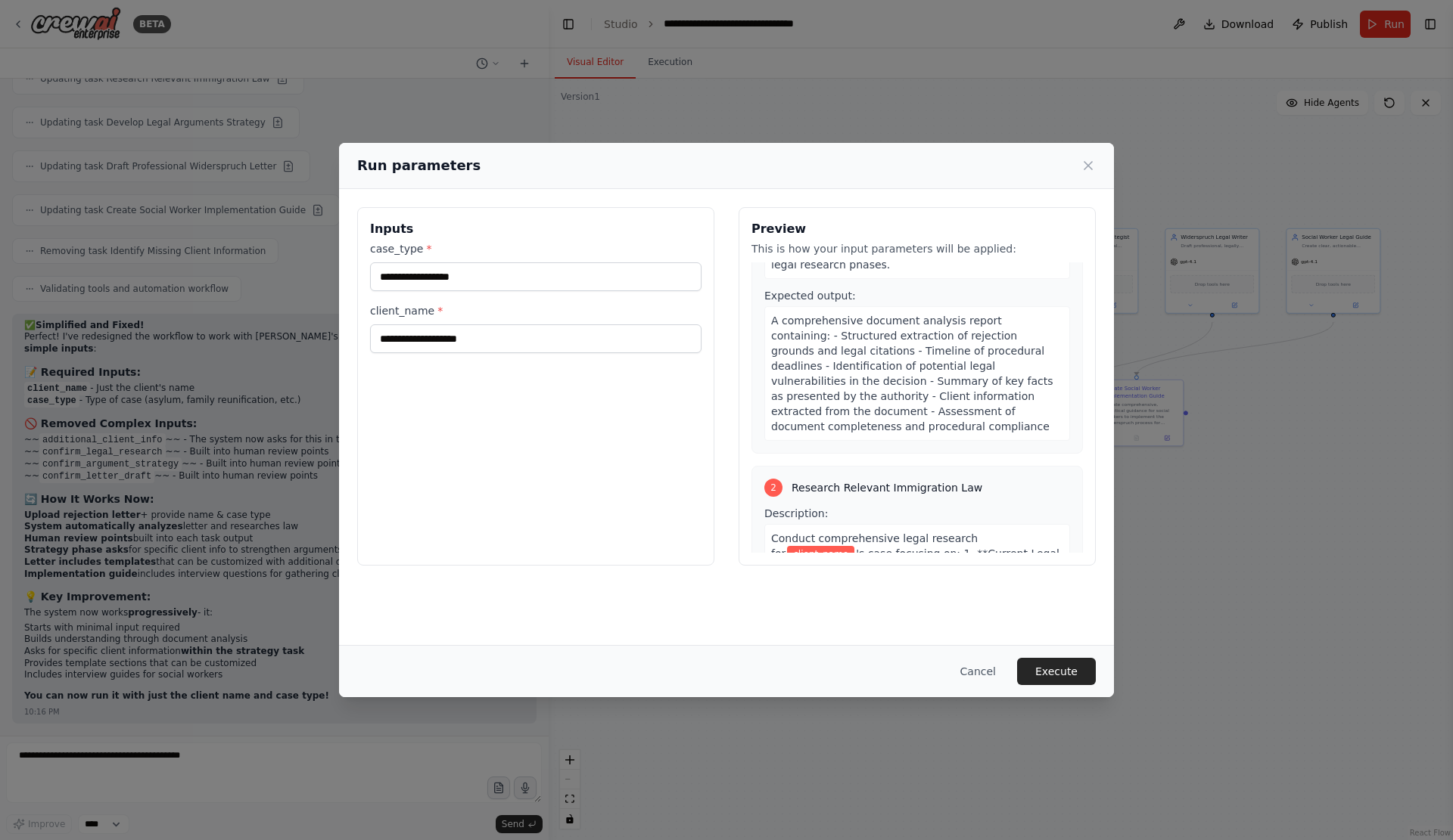
click at [519, 309] on div "case_type * client_name *" at bounding box center [535, 297] width 332 height 112
drag, startPoint x: 519, startPoint y: 291, endPoint x: 526, endPoint y: 286, distance: 8.6
click at [523, 286] on div "case_type * client_name *" at bounding box center [535, 297] width 332 height 112
click at [526, 286] on input "case_type *" at bounding box center [535, 277] width 332 height 29
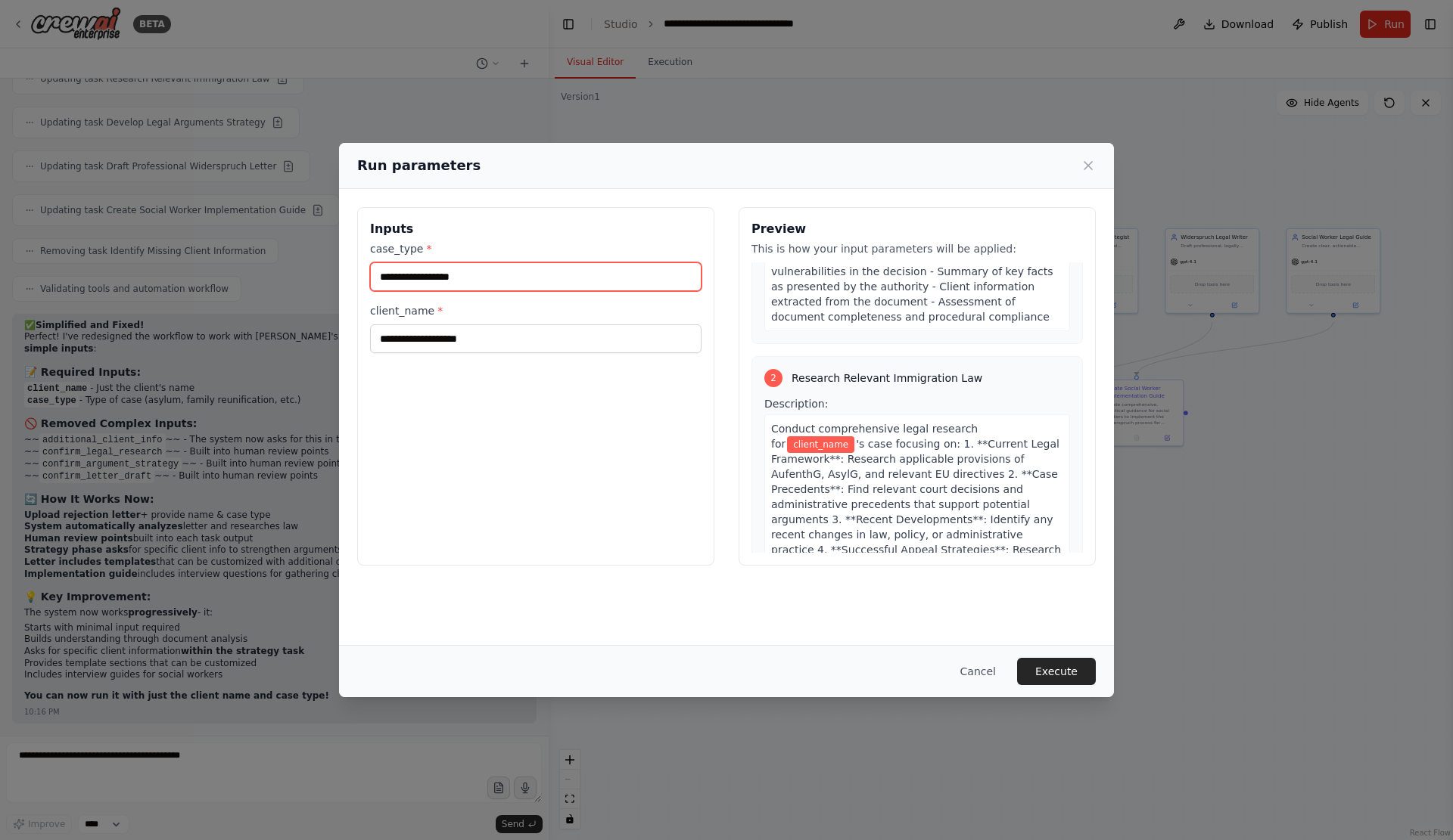
scroll to position [428, 0]
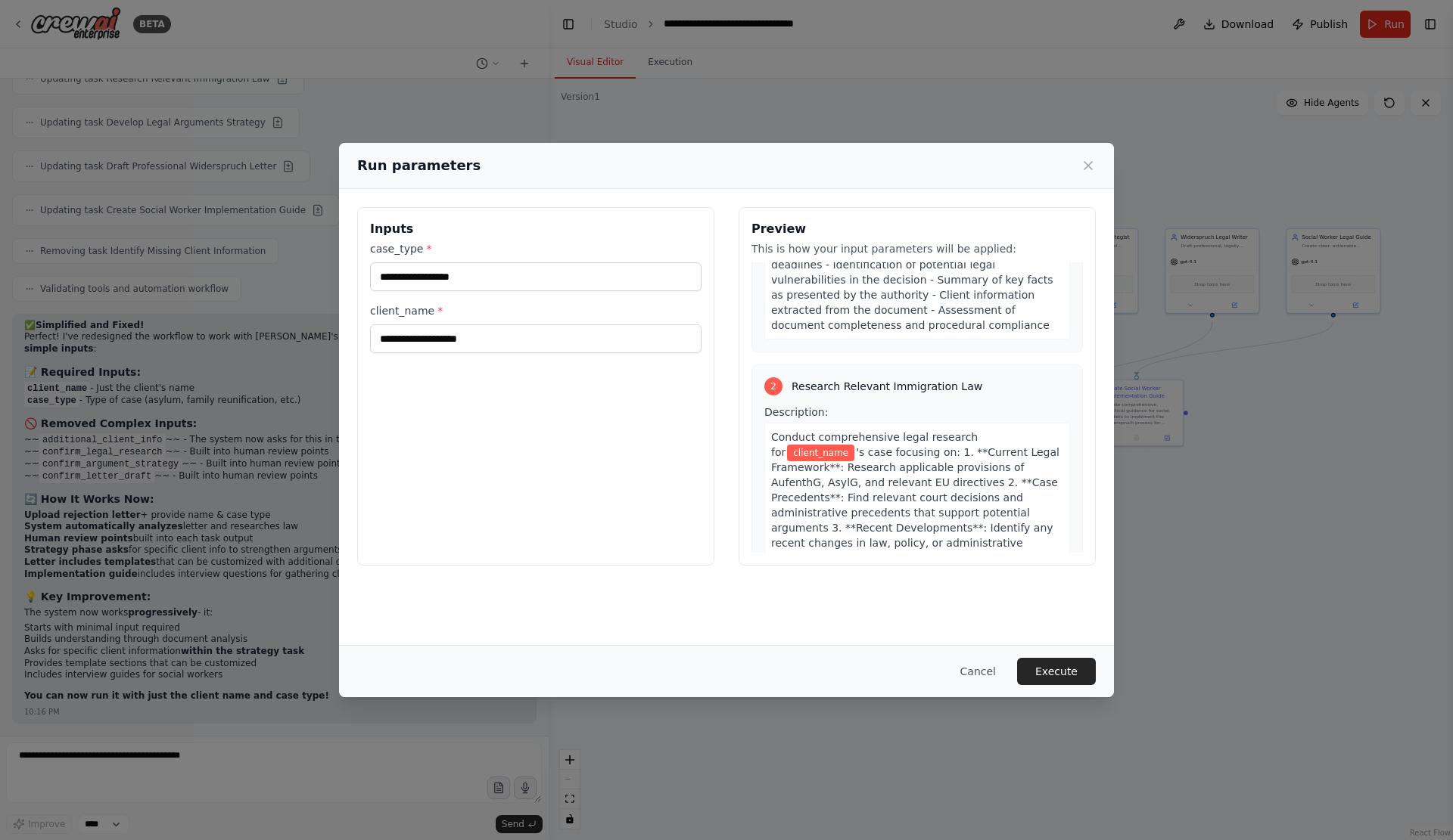
click at [922, 465] on span "'s case focusing on: 1. **Current Legal Framework**: Research applicable provis…" at bounding box center [916, 566] width 291 height 239
copy span "AufenthG"
paste input "********"
click at [370, 289] on input "********" at bounding box center [535, 277] width 332 height 29
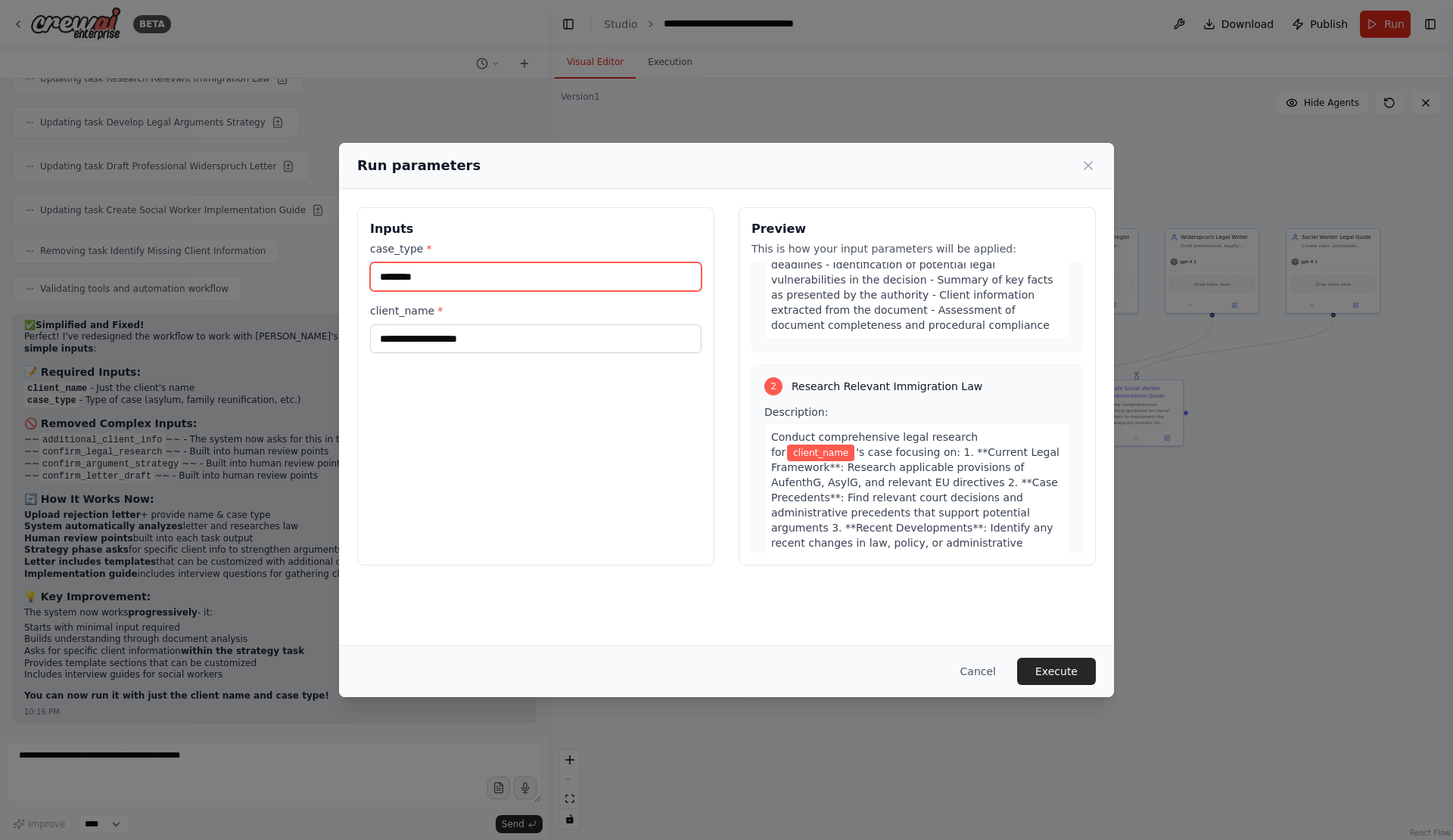
click at [370, 289] on input "********" at bounding box center [535, 277] width 332 height 29
type input "**********"
click at [625, 423] on div "**********" at bounding box center [535, 386] width 357 height 359
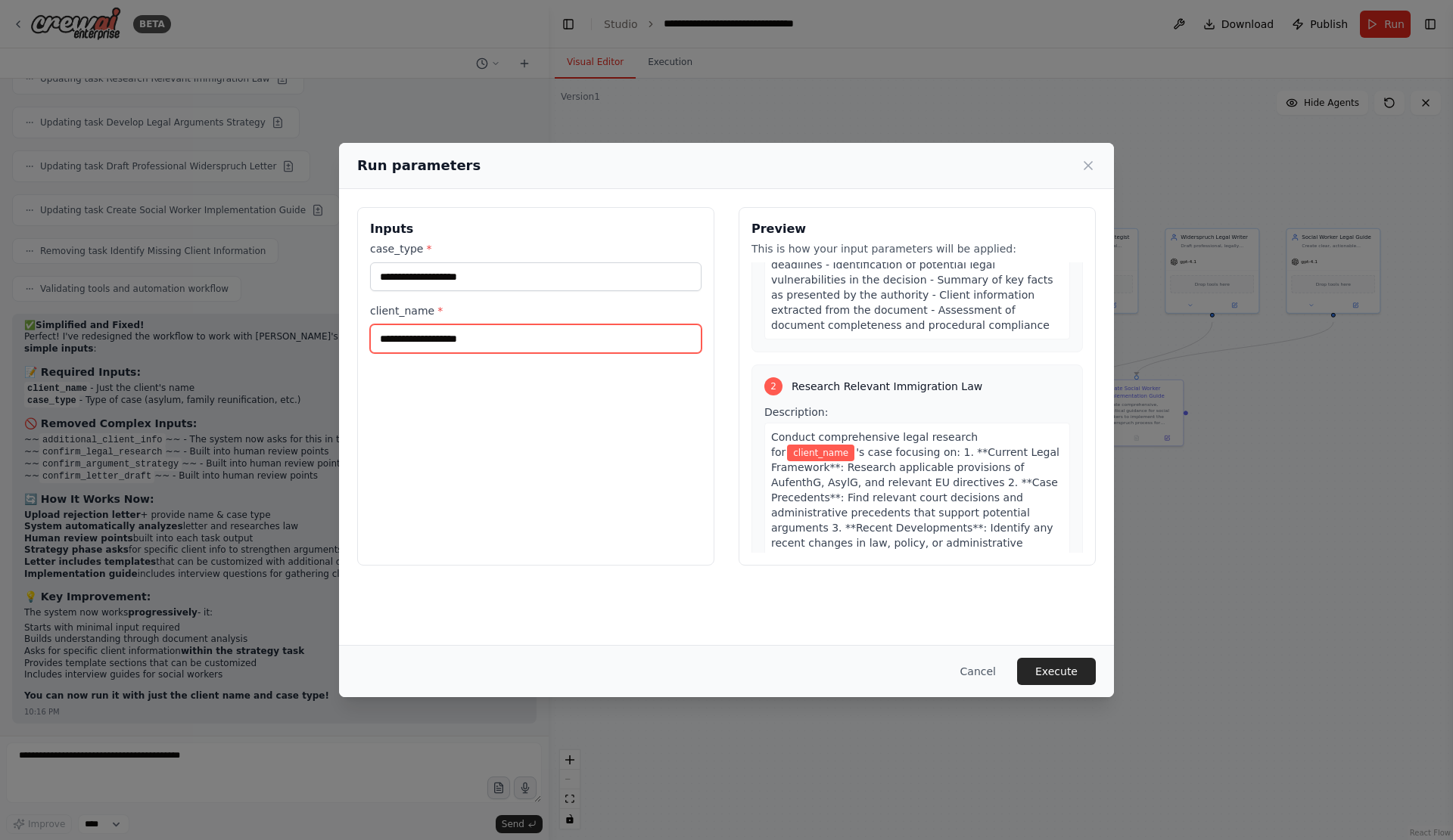
click at [531, 339] on input "client_name *" at bounding box center [535, 339] width 332 height 29
type input "**********"
click at [549, 400] on div "**********" at bounding box center [535, 386] width 357 height 359
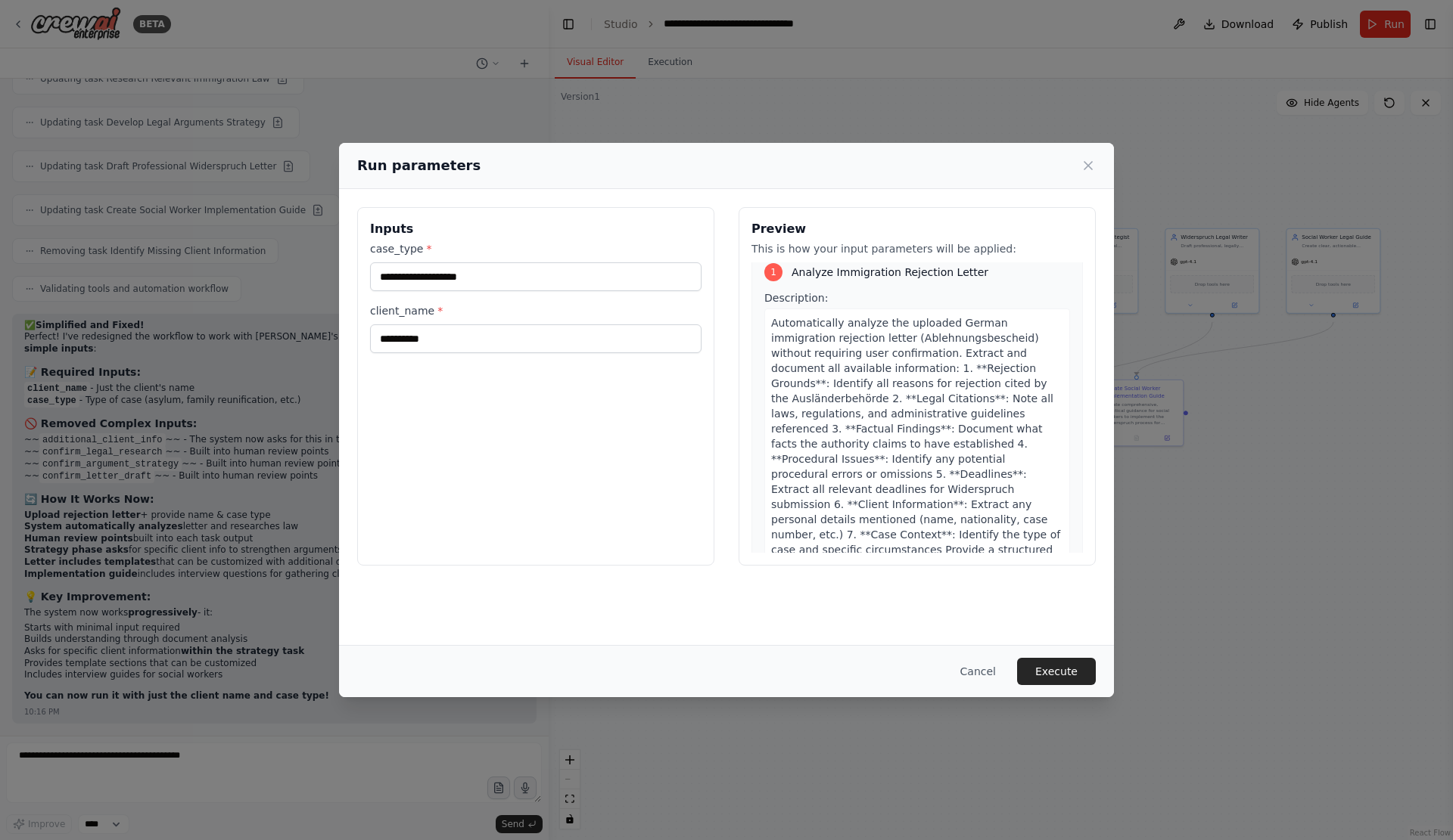
scroll to position [0, 0]
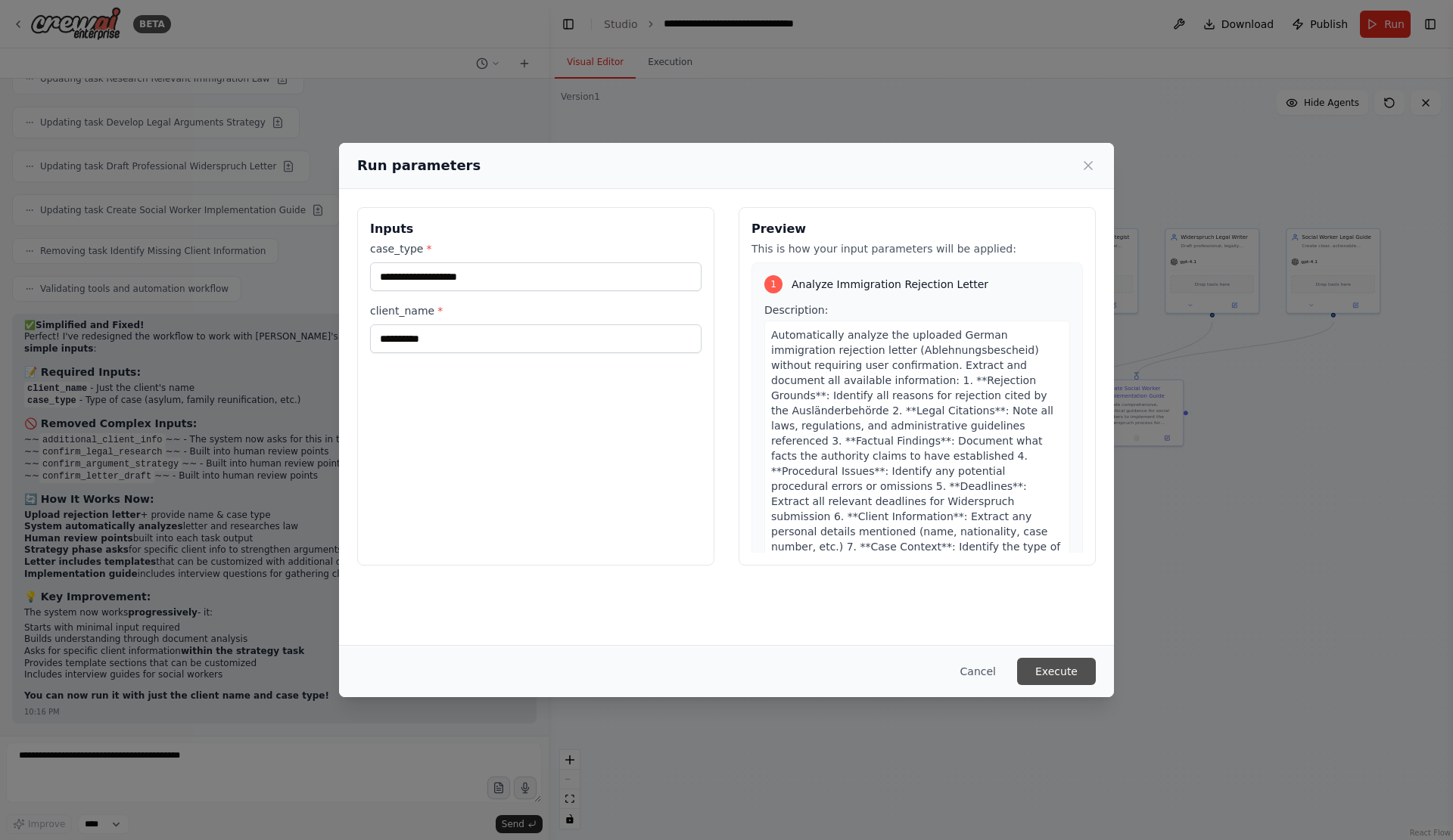
click at [1096, 669] on button "Execute" at bounding box center [1056, 672] width 79 height 27
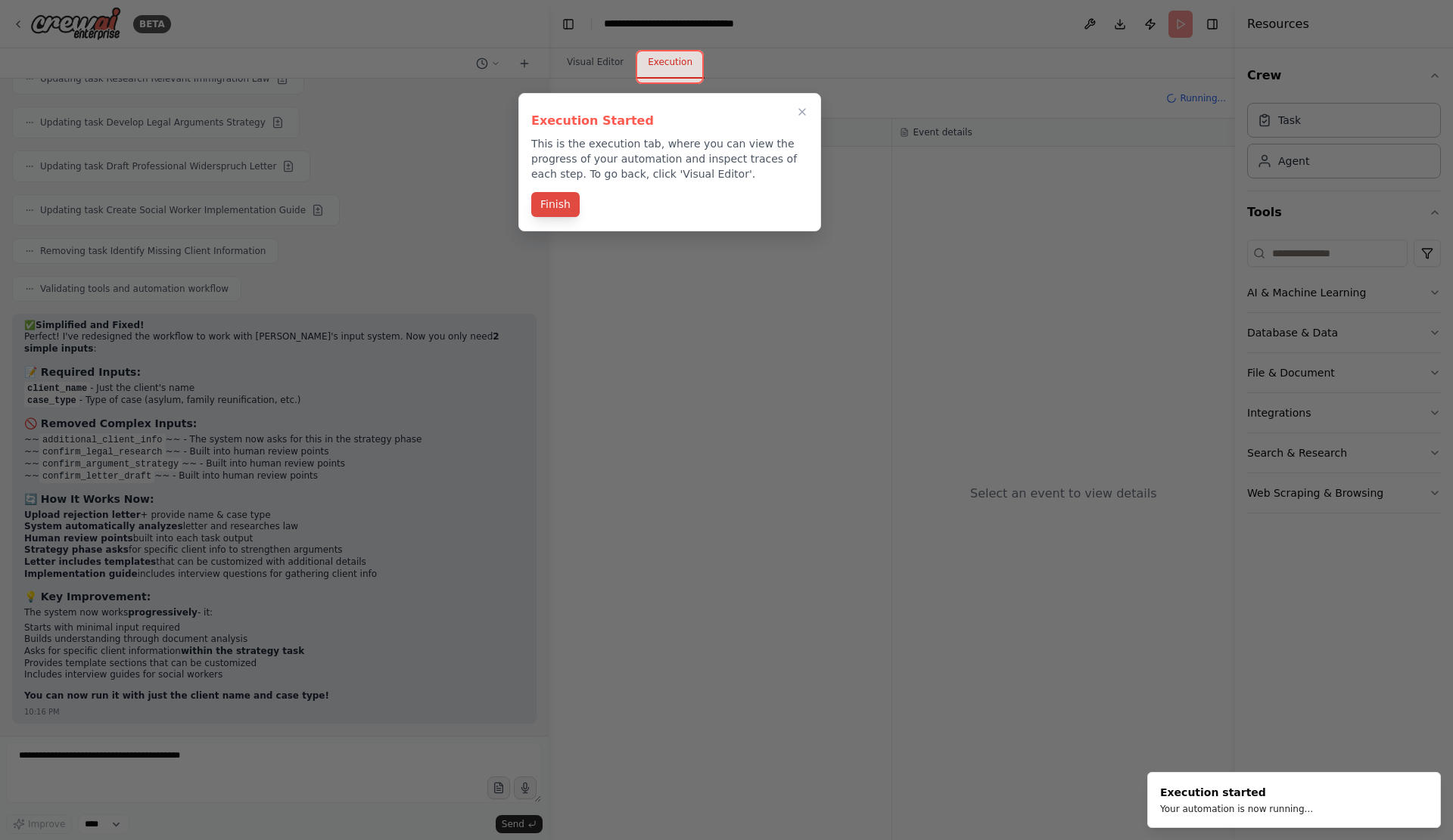
click at [564, 217] on button "Finish" at bounding box center [556, 204] width 48 height 25
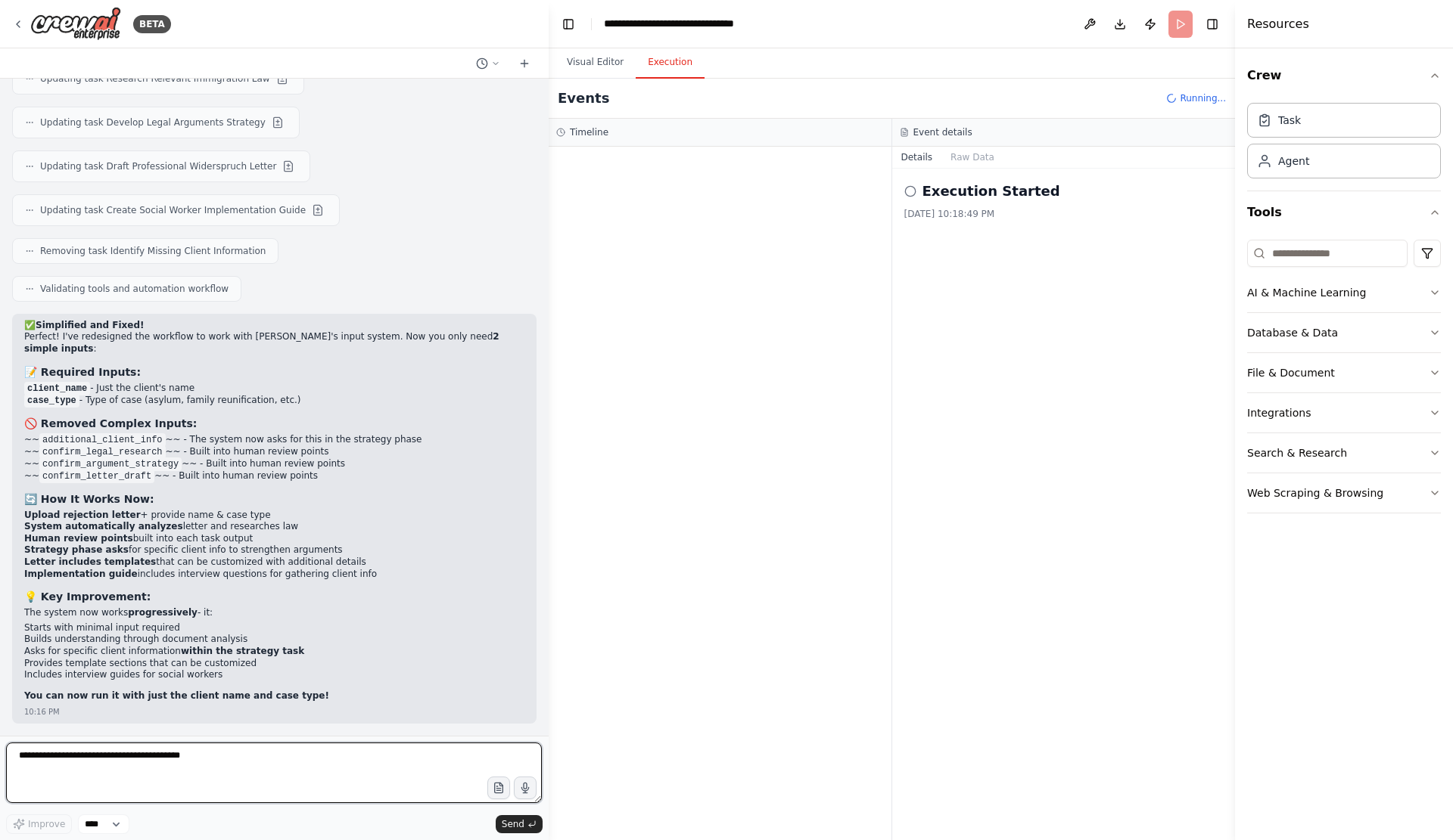
click at [173, 771] on textarea at bounding box center [274, 772] width 535 height 60
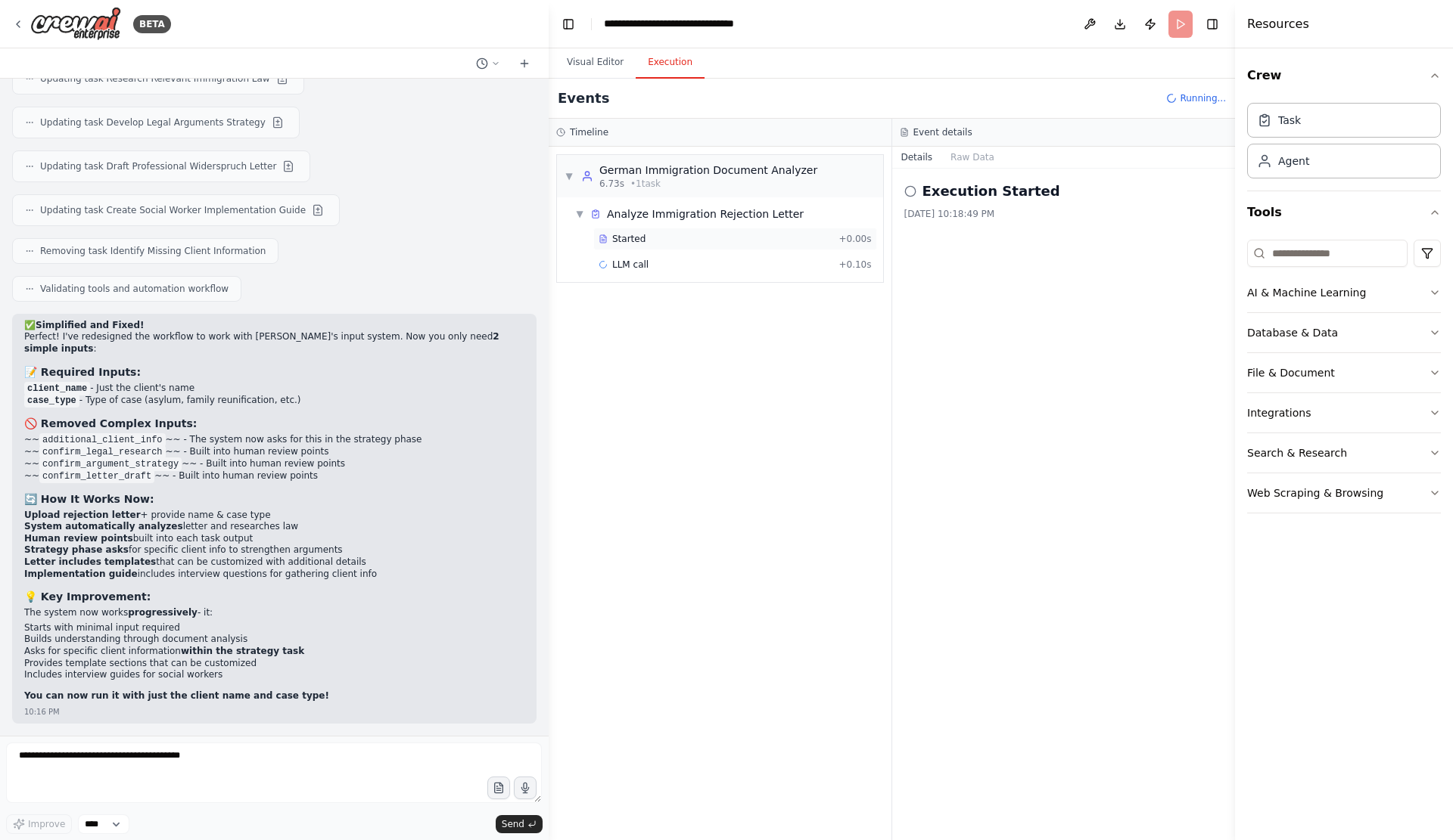
click at [642, 246] on div "Started + 0.00s" at bounding box center [735, 239] width 283 height 22
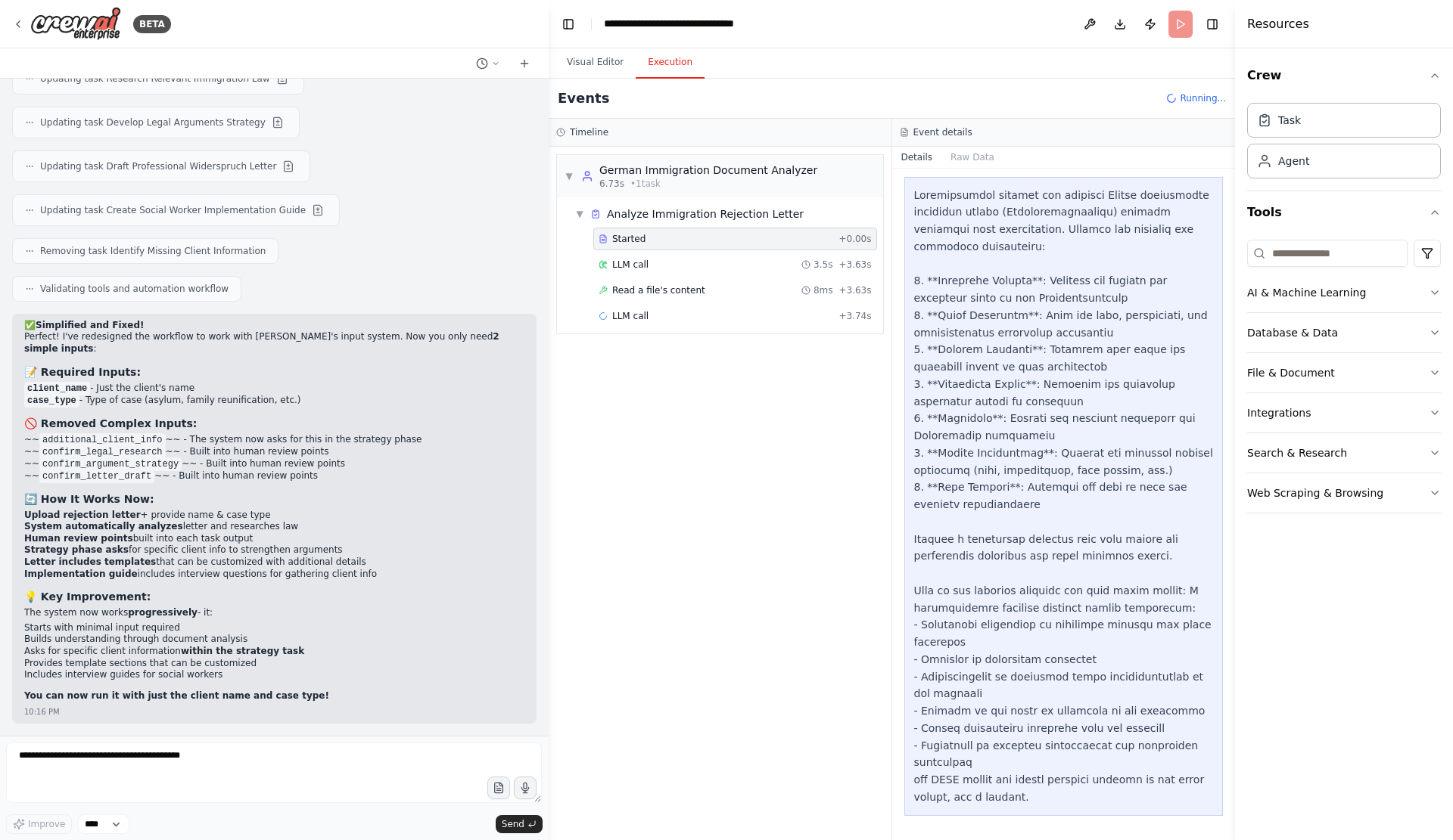
scroll to position [553, 0]
click at [668, 274] on div "LLM call 3.5s + 3.63s" at bounding box center [735, 265] width 283 height 22
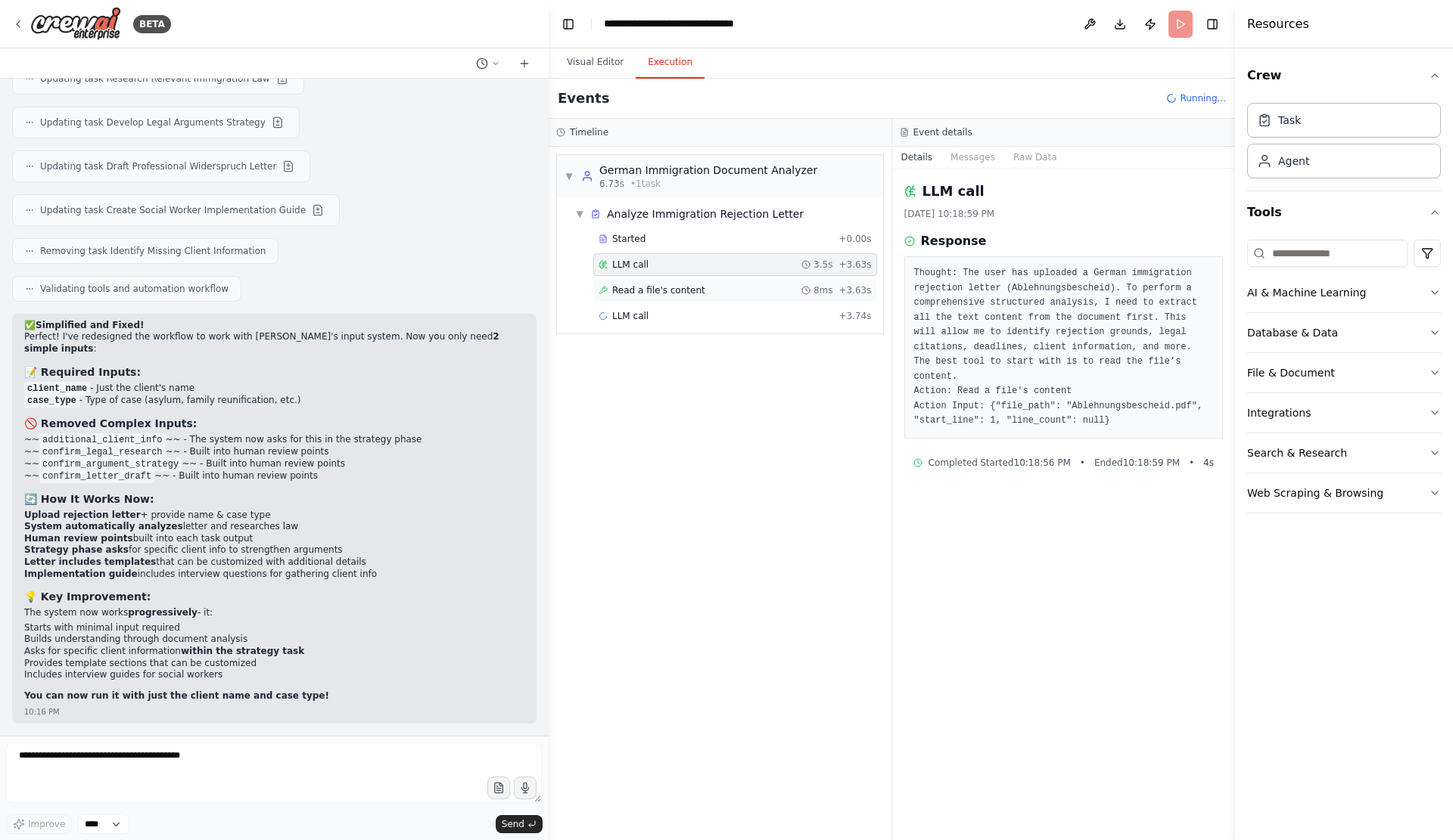
click at [687, 296] on span "Read a file's content" at bounding box center [658, 290] width 93 height 12
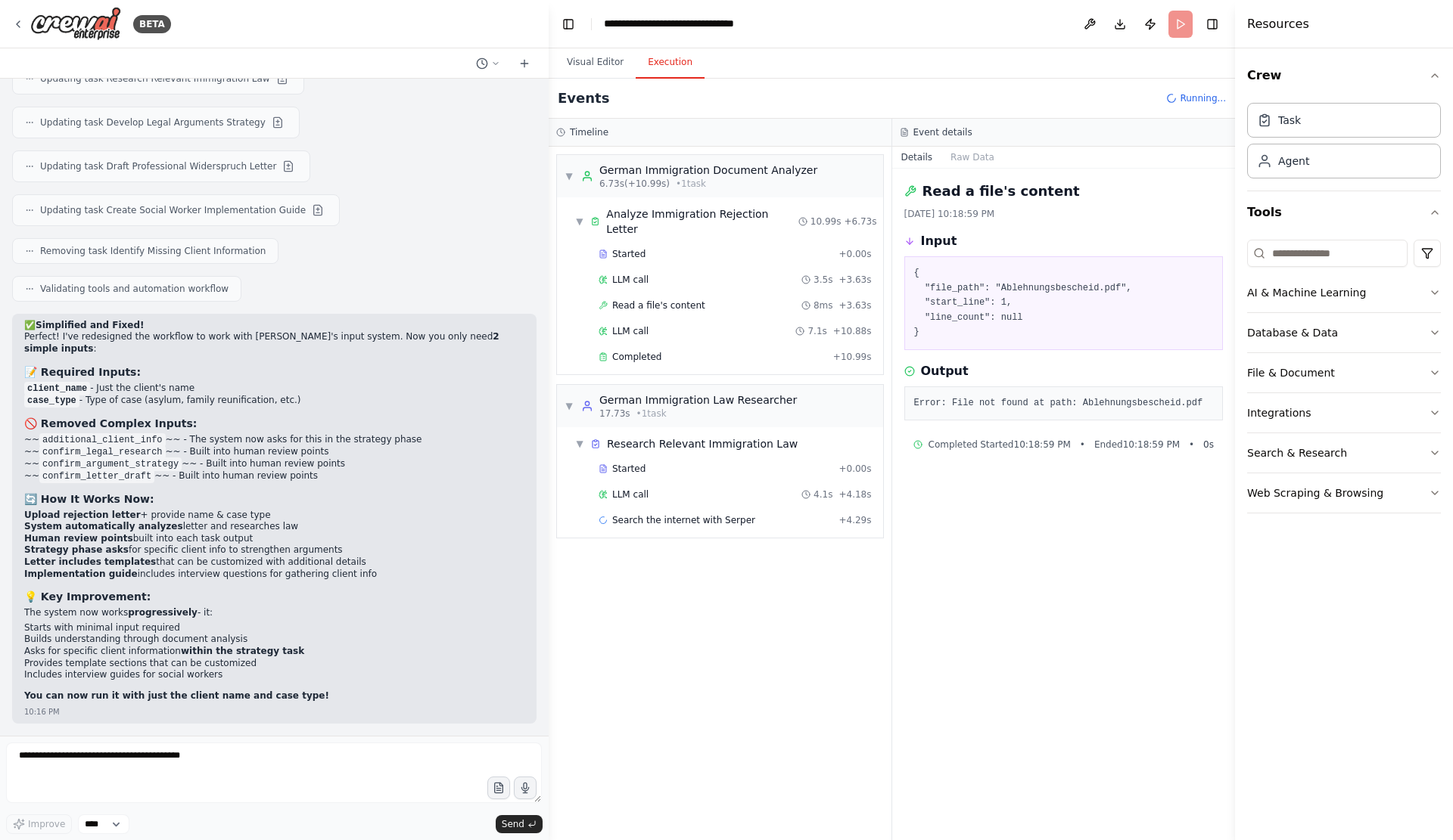
click at [1207, 104] on span "Running..." at bounding box center [1202, 98] width 46 height 12
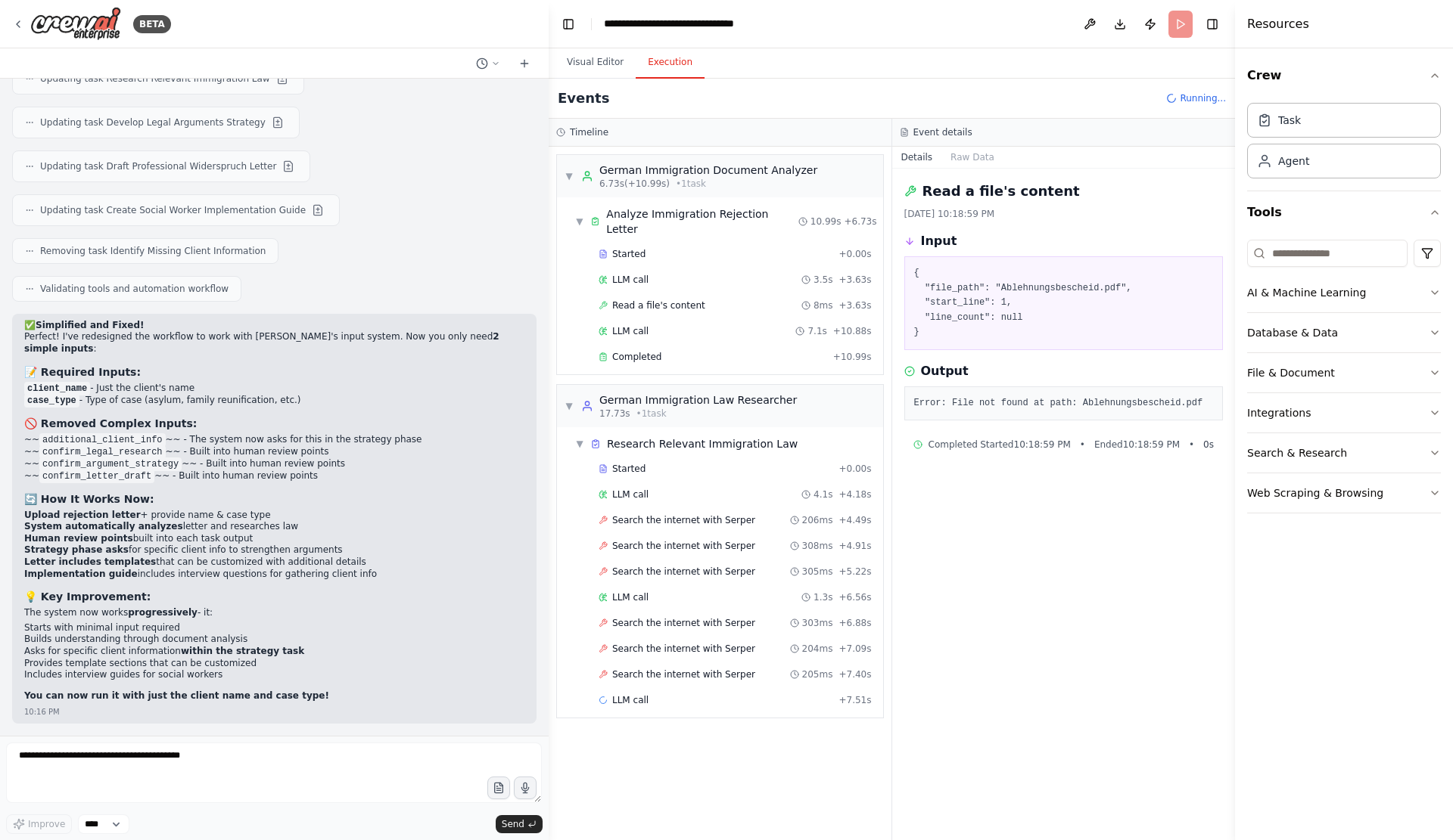
scroll to position [15619, 0]
click at [621, 79] on button "Visual Editor" at bounding box center [595, 63] width 81 height 32
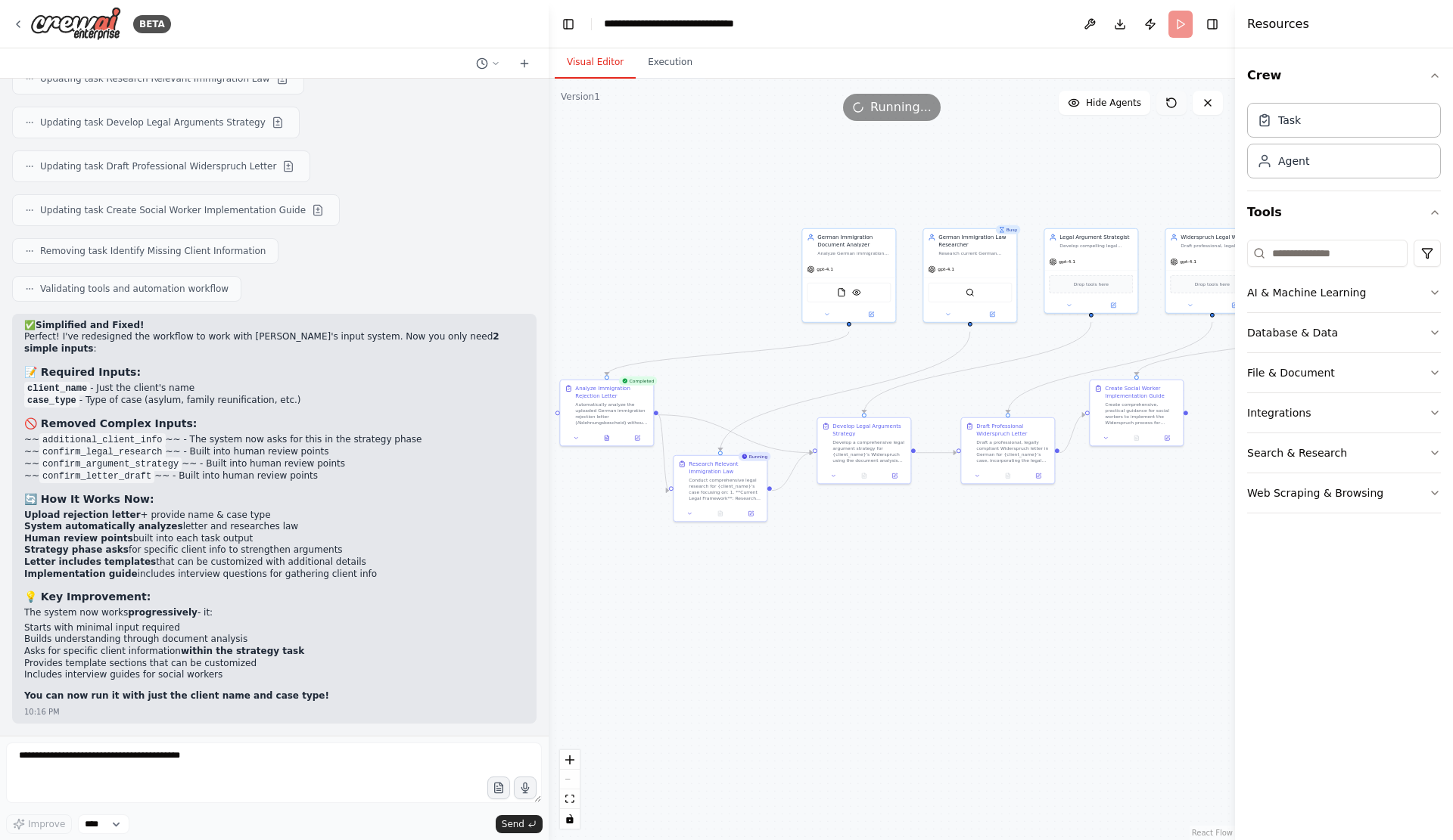
click at [1171, 104] on icon at bounding box center [1170, 103] width 12 height 12
click at [656, 67] on button "Execution" at bounding box center [670, 63] width 69 height 32
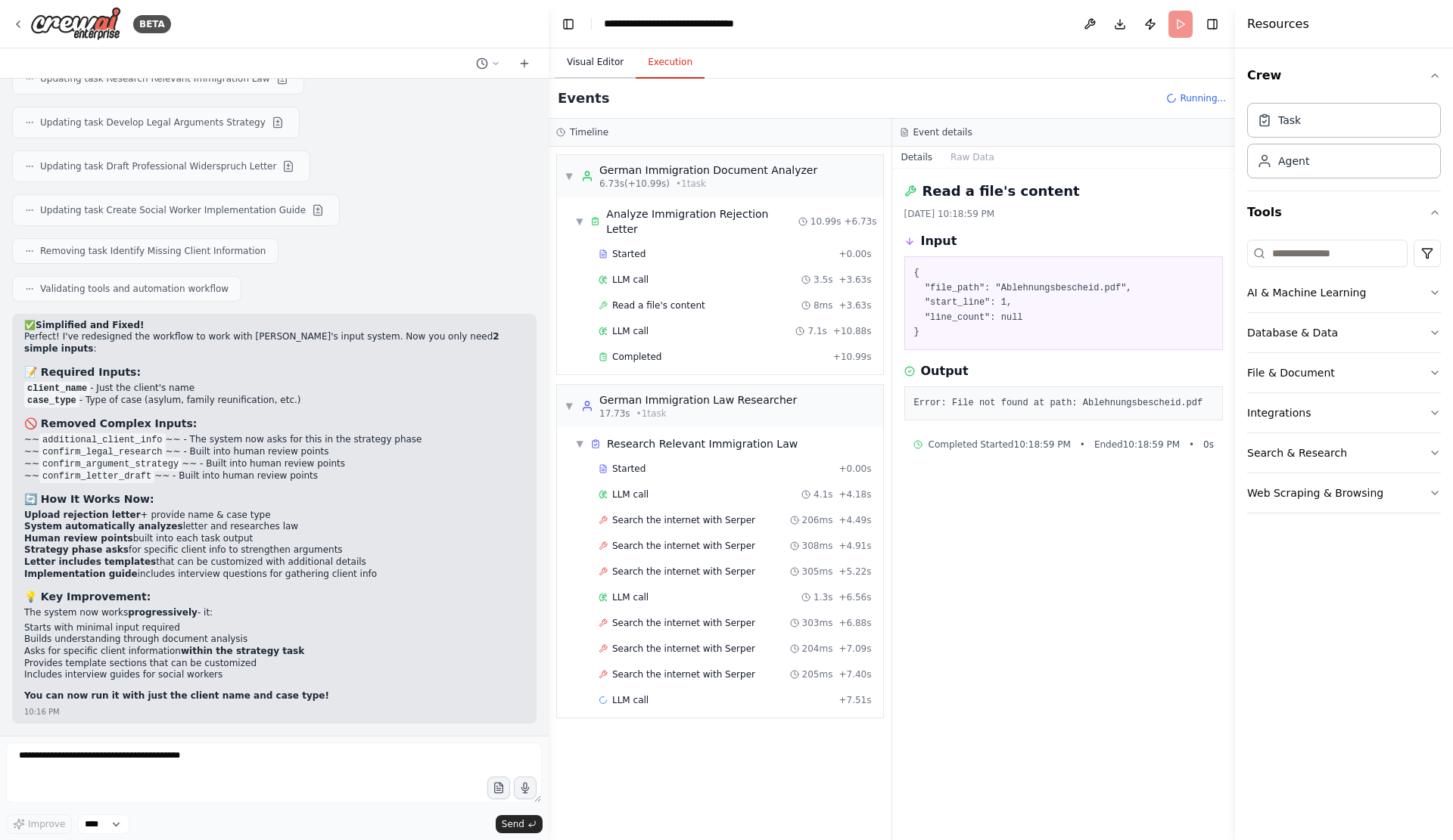
click at [603, 79] on button "Visual Editor" at bounding box center [595, 63] width 81 height 32
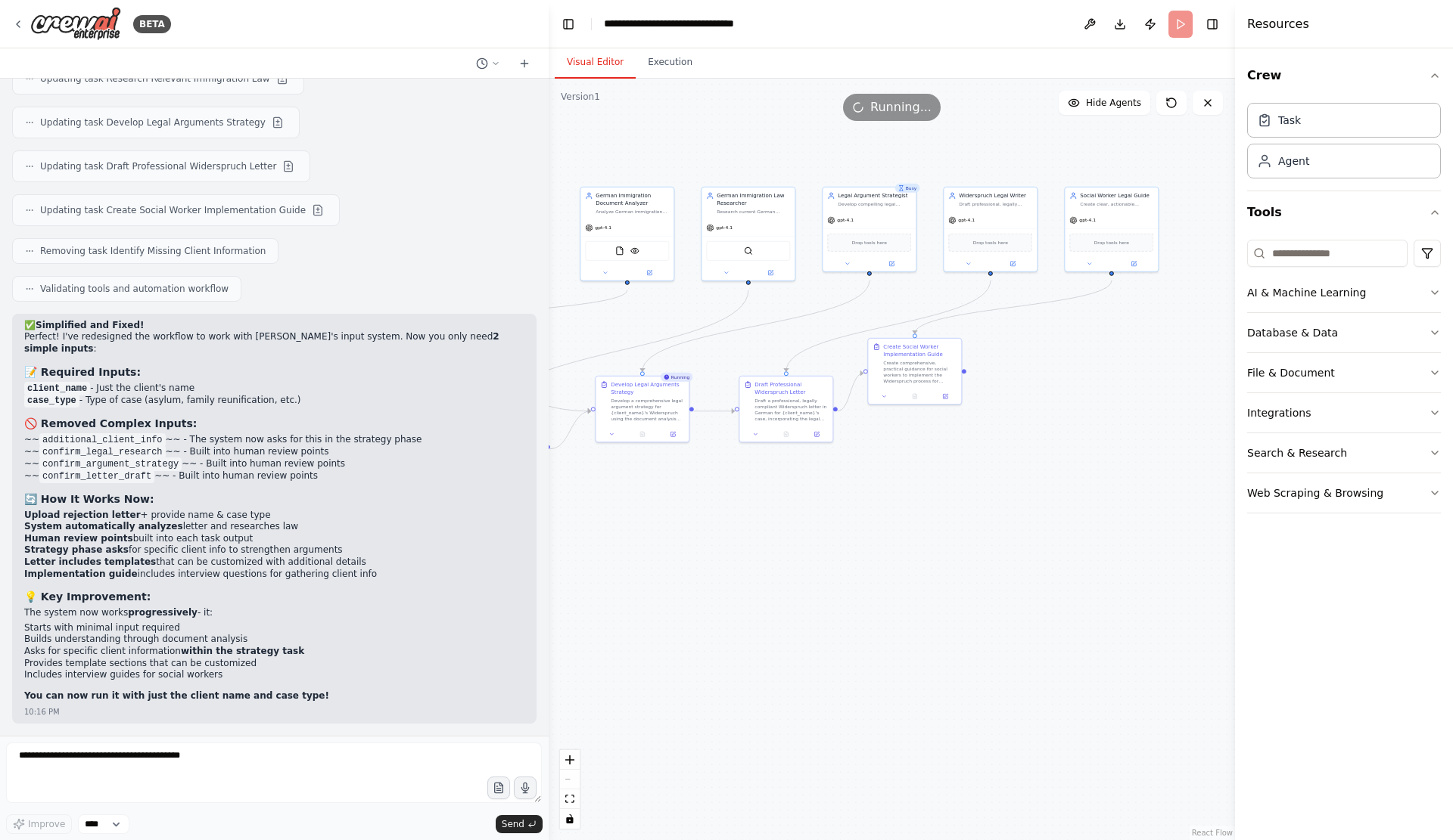
drag, startPoint x: 1058, startPoint y: 607, endPoint x: 836, endPoint y: 566, distance: 225.8
click at [836, 566] on div ".deletable-edge-delete-btn { width: 20px; height: 20px; border: 0px solid #ffff…" at bounding box center [891, 459] width 686 height 761
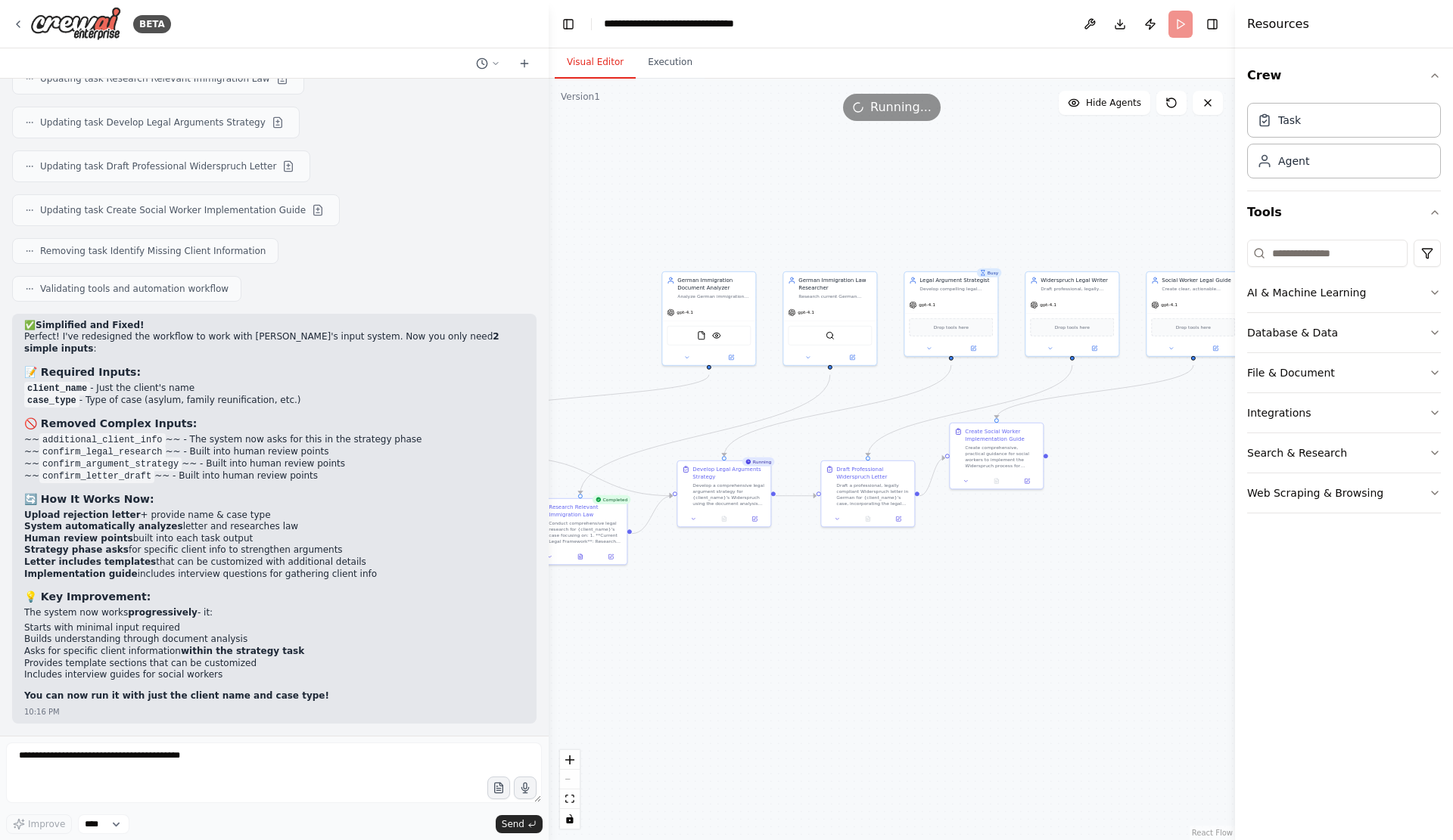
drag, startPoint x: 787, startPoint y: 633, endPoint x: 871, endPoint y: 718, distance: 119.5
click at [869, 718] on div ".deletable-edge-delete-btn { width: 20px; height: 20px; border: 0px solid #ffff…" at bounding box center [891, 459] width 686 height 761
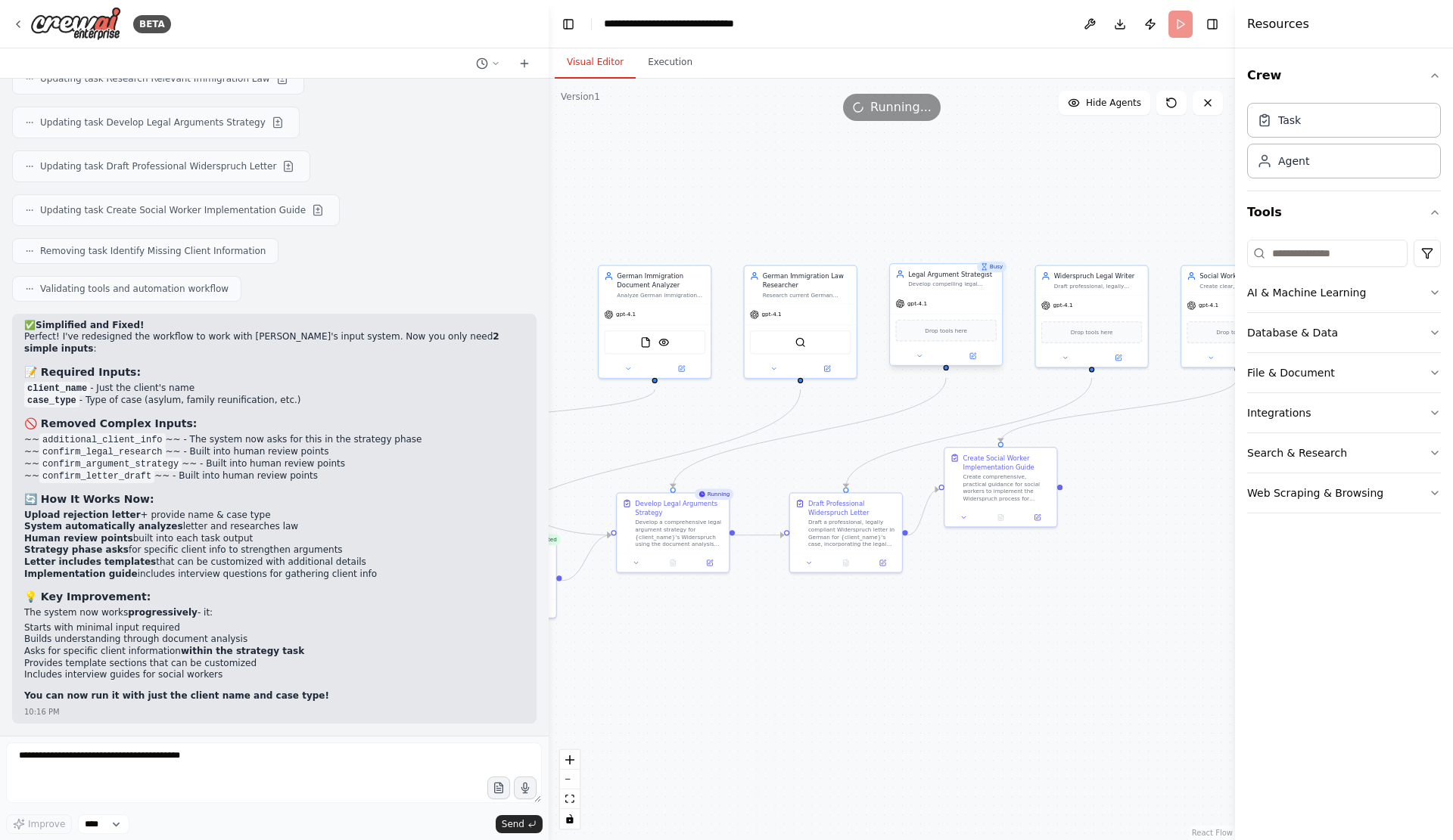
click at [974, 311] on div "gpt-4.1" at bounding box center [945, 303] width 112 height 20
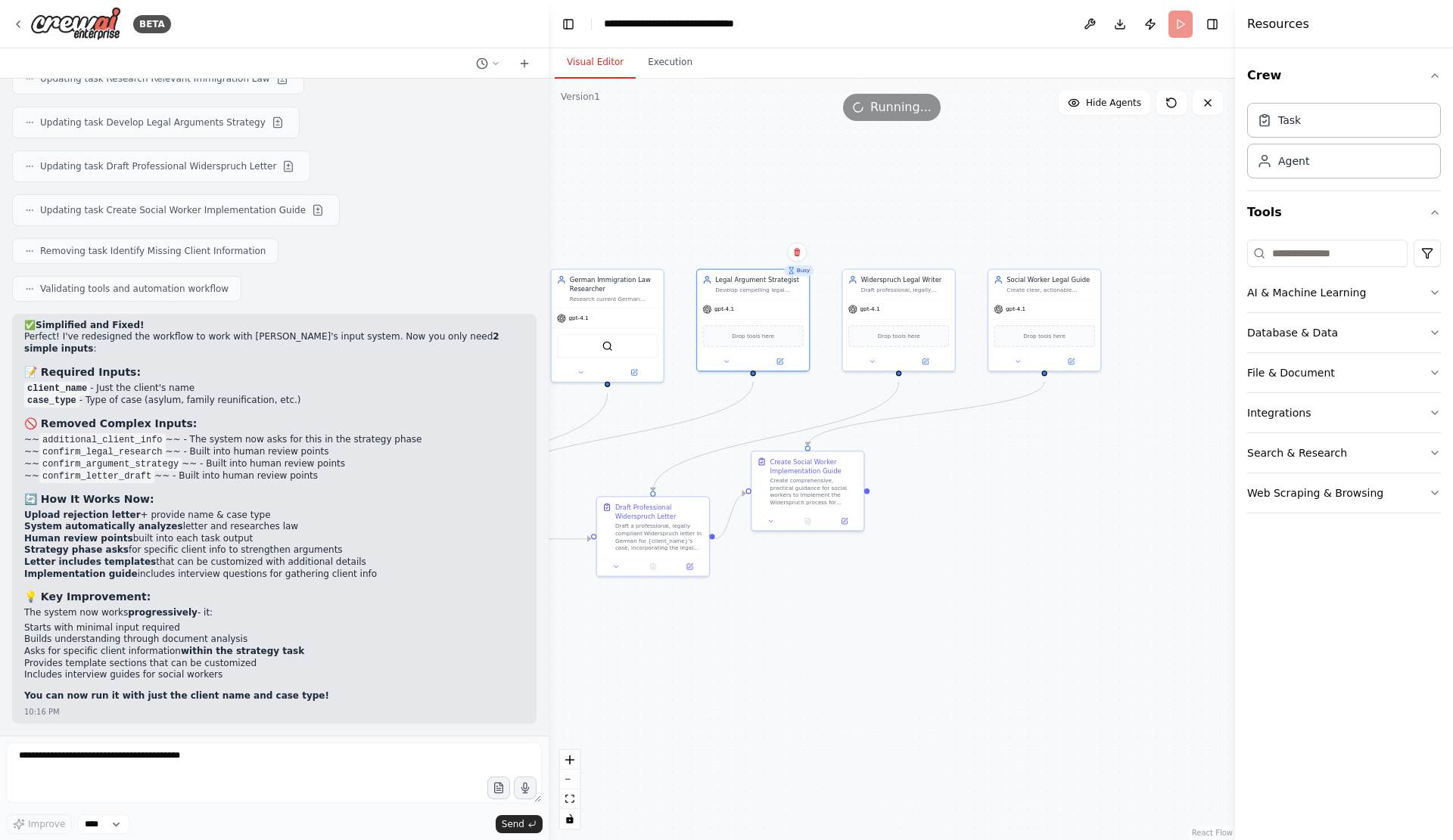
drag, startPoint x: 1085, startPoint y: 676, endPoint x: 892, endPoint y: 680, distance: 193.0
click at [892, 680] on div ".deletable-edge-delete-btn { width: 20px; height: 20px; border: 0px solid #ffff…" at bounding box center [891, 459] width 686 height 761
click at [1178, 27] on header "**********" at bounding box center [891, 24] width 686 height 48
click at [1215, 106] on button at bounding box center [1207, 103] width 31 height 24
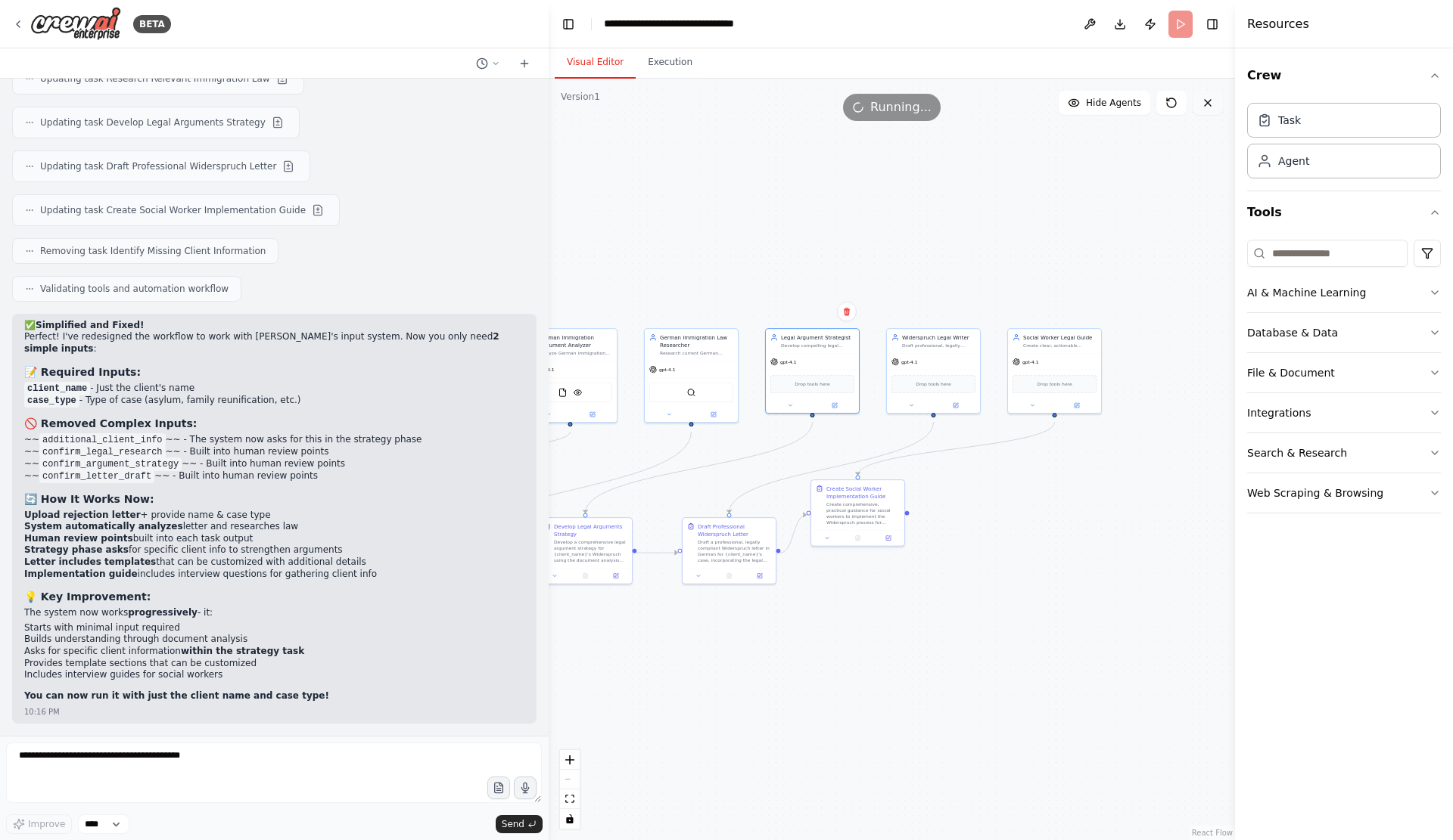
click at [1207, 109] on icon at bounding box center [1207, 103] width 12 height 12
click at [1088, 109] on span "Hide Agents" at bounding box center [1113, 103] width 55 height 12
click at [1087, 109] on span "Show Agents" at bounding box center [1112, 103] width 59 height 12
click at [662, 74] on button "Execution" at bounding box center [670, 63] width 69 height 32
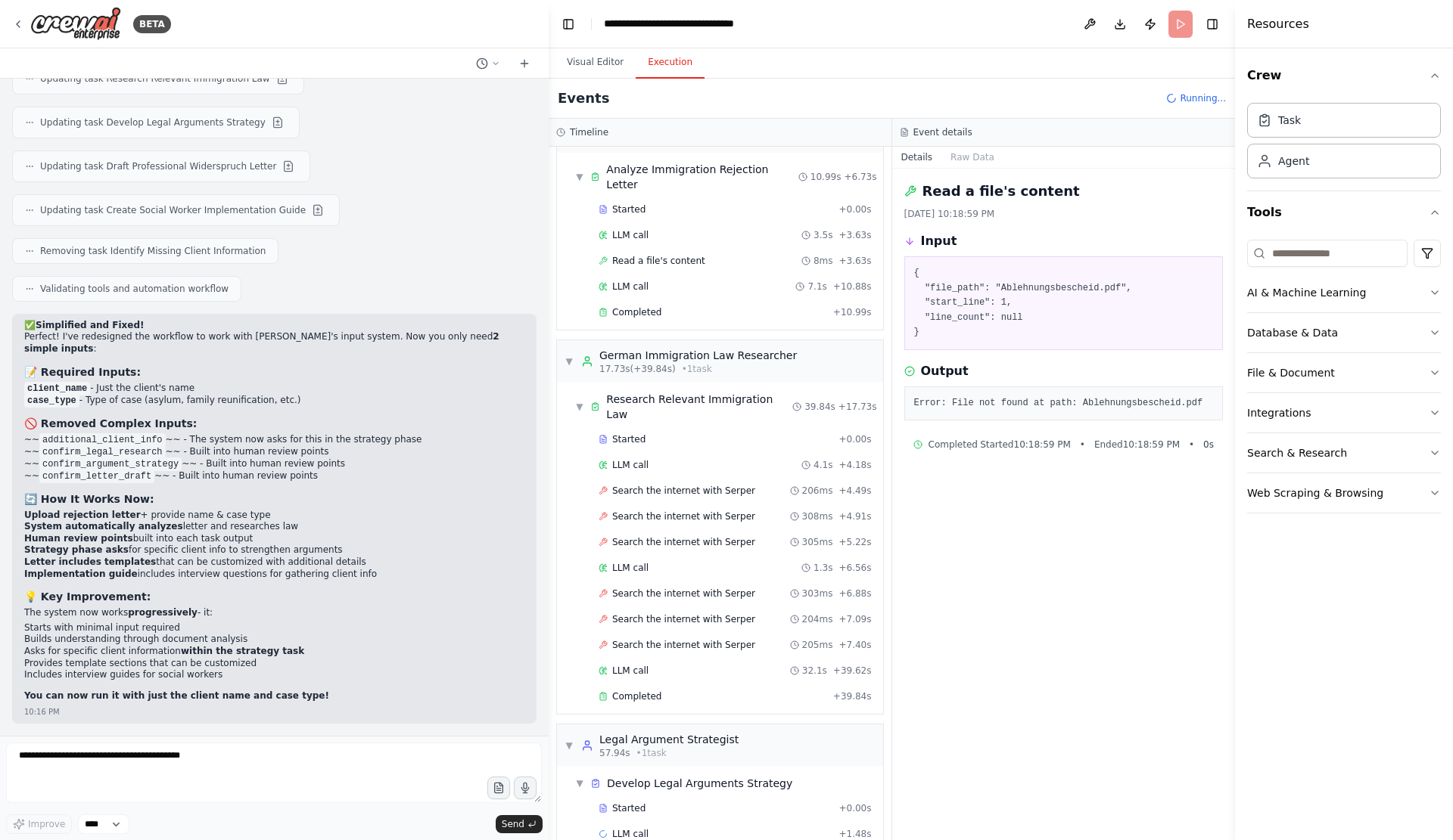
scroll to position [128, 0]
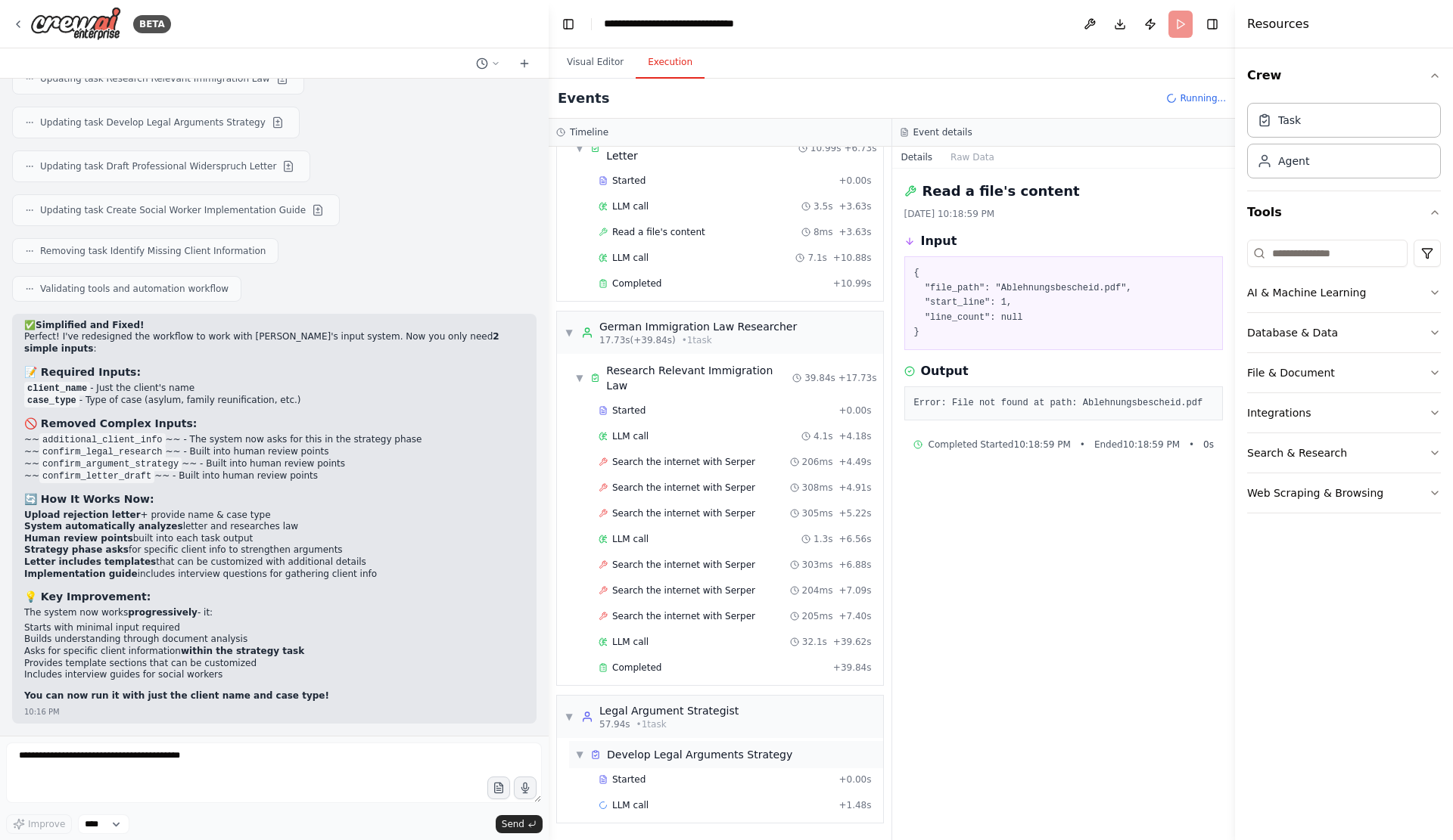
click at [657, 756] on div "Develop Legal Arguments Strategy" at bounding box center [699, 754] width 185 height 15
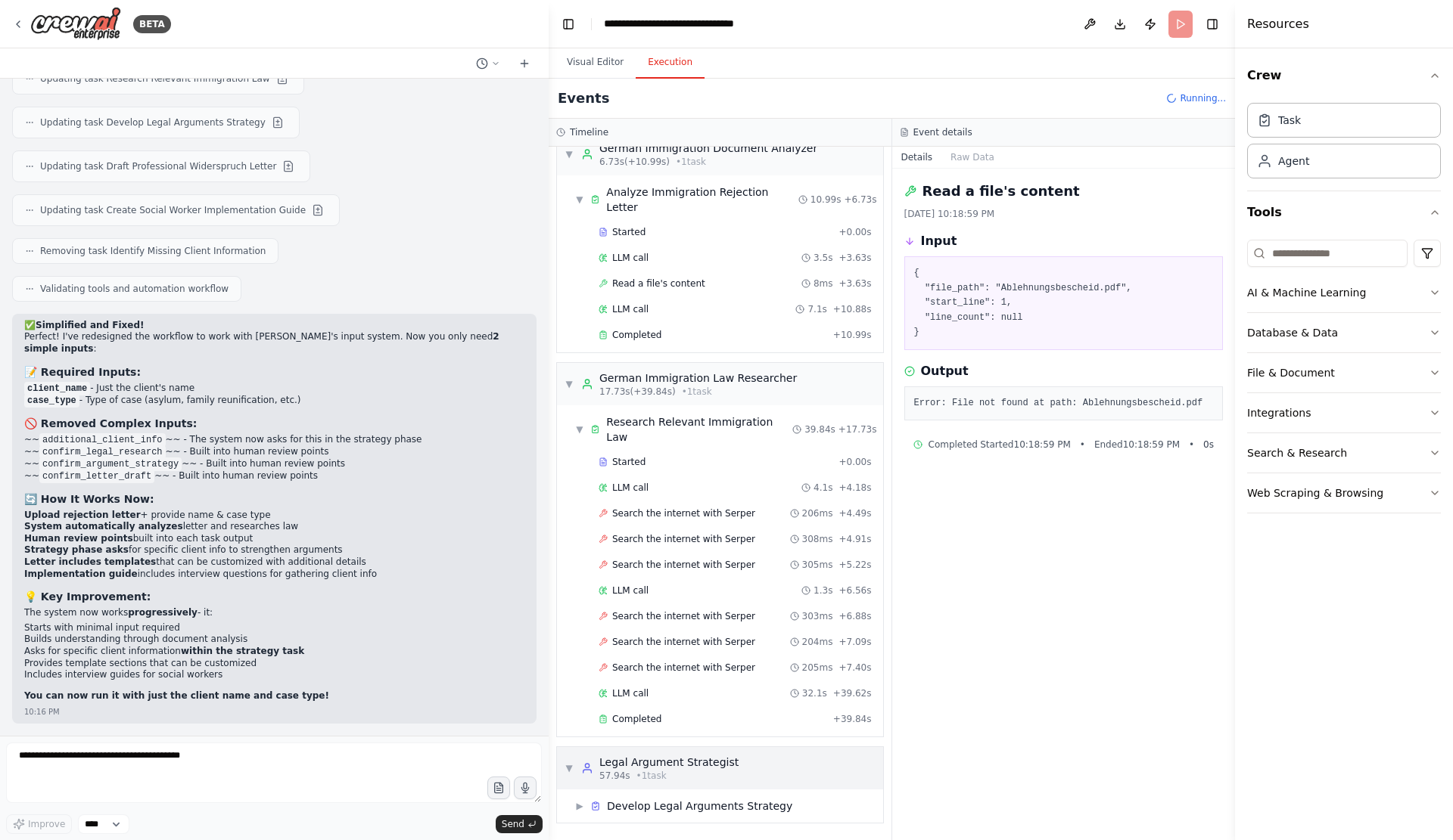
scroll to position [74, 0]
click at [670, 769] on div "57.94s • 1 task" at bounding box center [668, 775] width 139 height 12
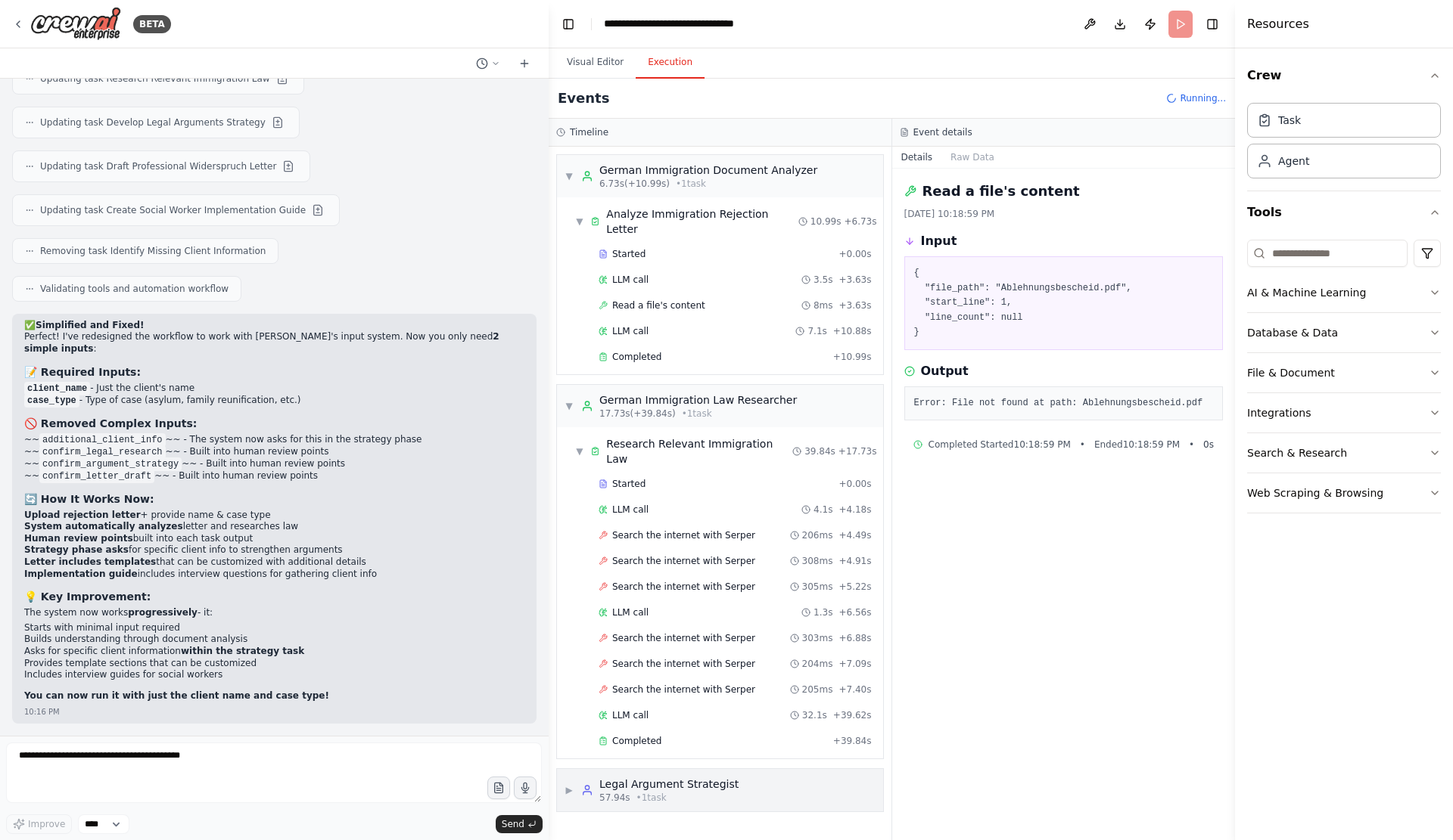
click at [593, 796] on icon at bounding box center [587, 789] width 12 height 12
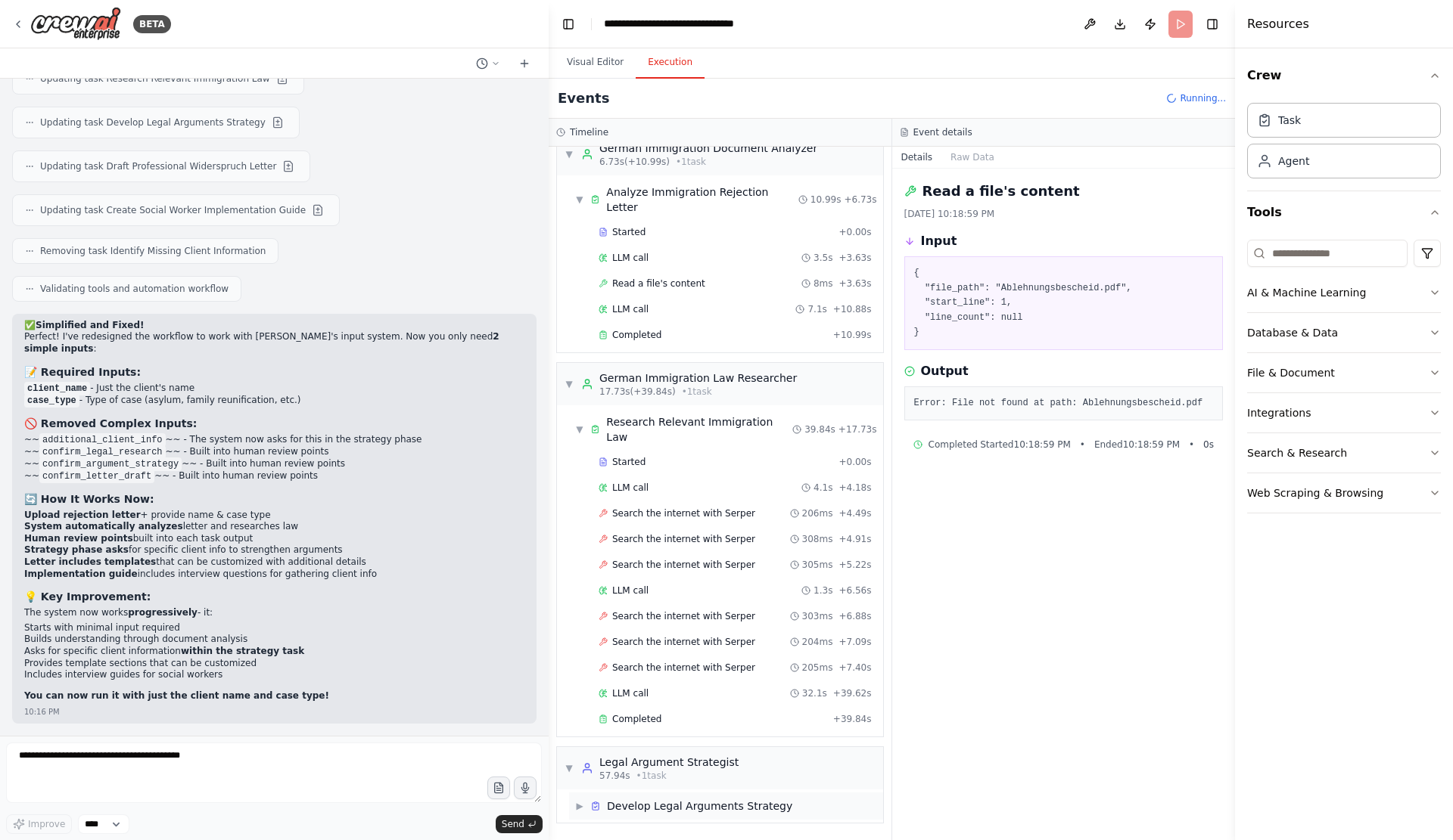
drag, startPoint x: 718, startPoint y: 798, endPoint x: 682, endPoint y: 806, distance: 36.9
click at [682, 806] on div "Develop Legal Arguments Strategy" at bounding box center [699, 806] width 185 height 15
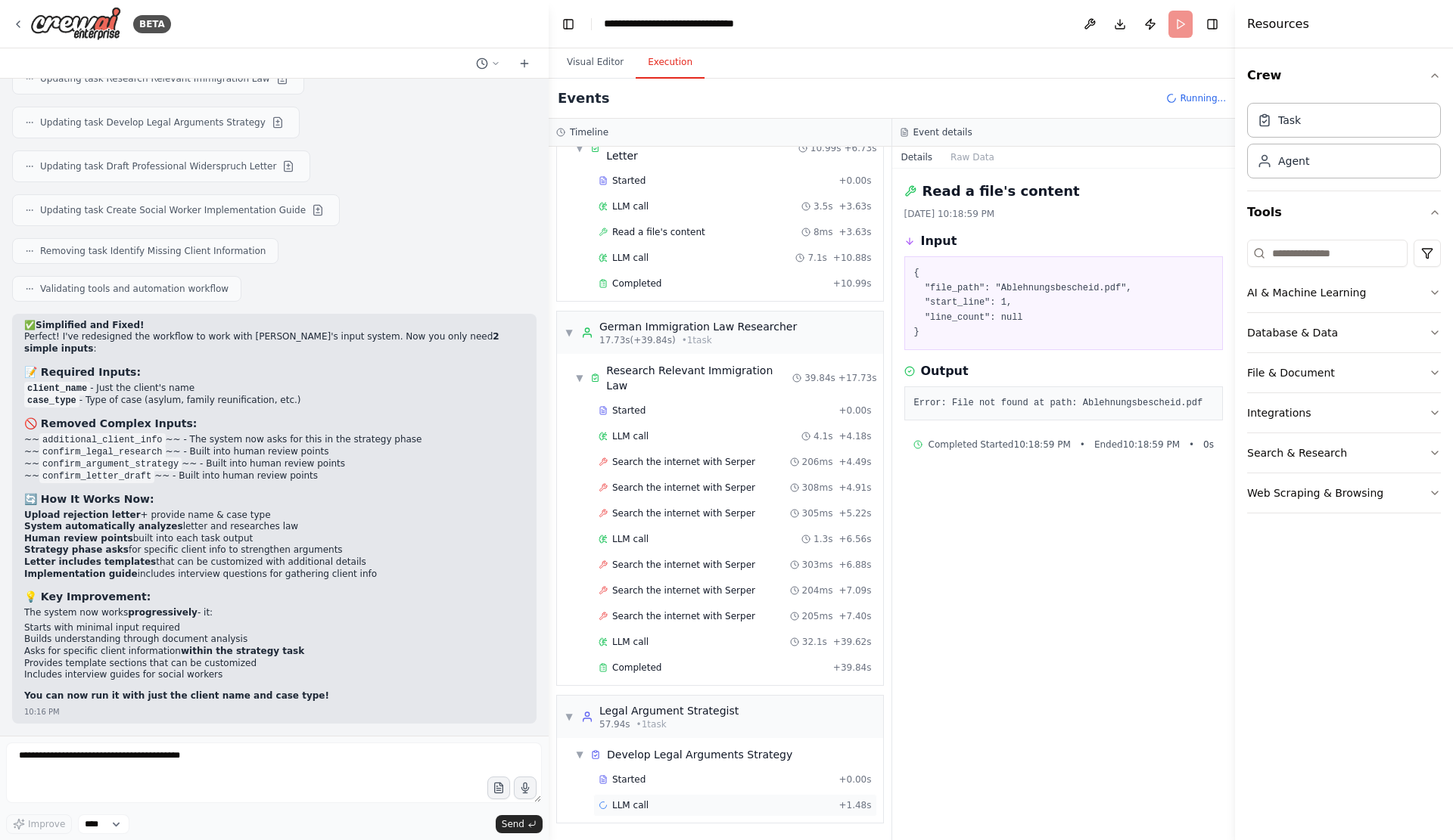
scroll to position [128, 0]
drag, startPoint x: 710, startPoint y: 806, endPoint x: 682, endPoint y: 812, distance: 28.6
click at [682, 812] on div "LLM call + 1.48s" at bounding box center [735, 806] width 283 height 22
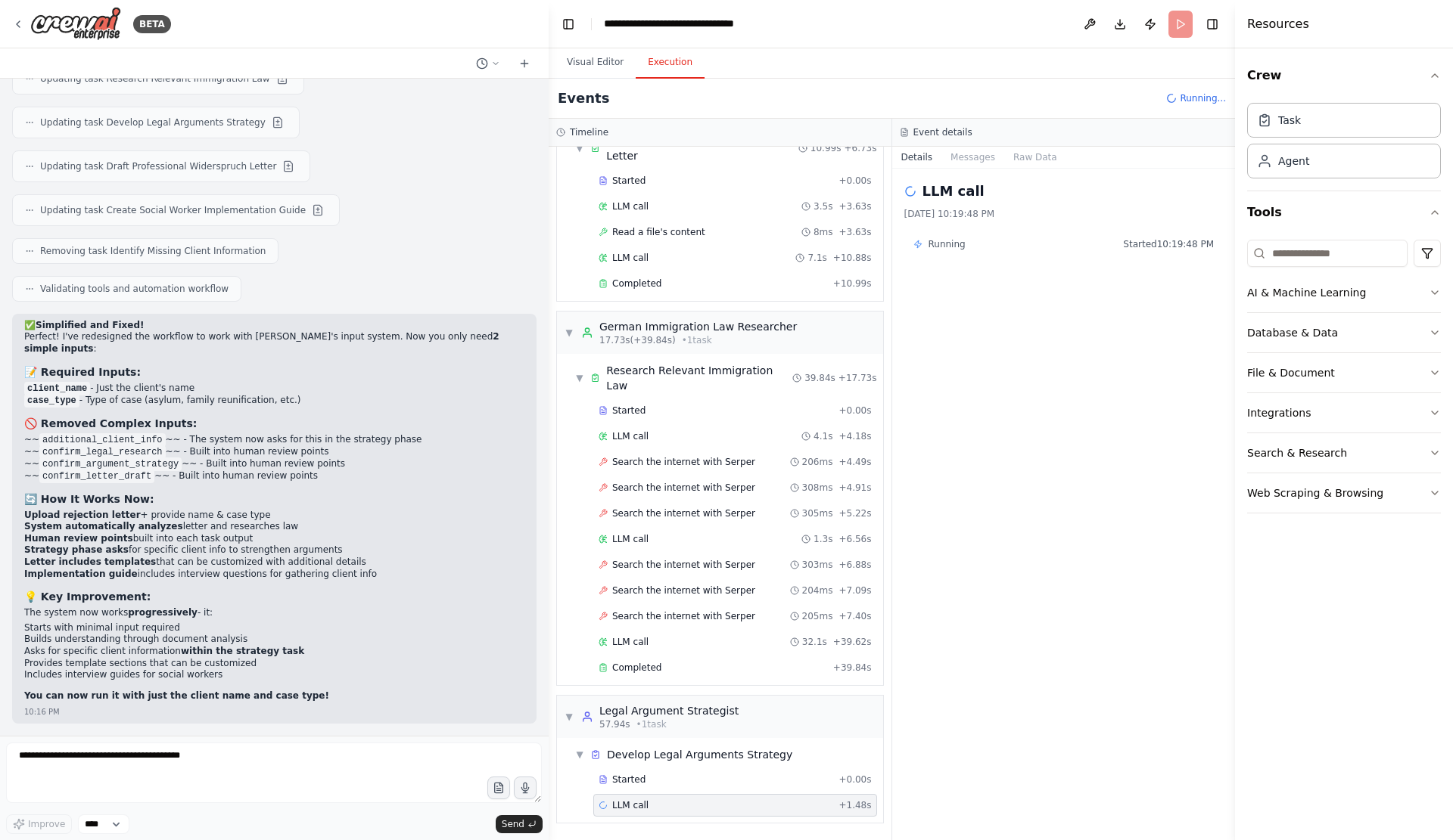
click at [1130, 251] on div "Running Started 10:19:48 PM" at bounding box center [1064, 244] width 319 height 24
click at [1048, 168] on button "Raw Data" at bounding box center [1035, 157] width 62 height 21
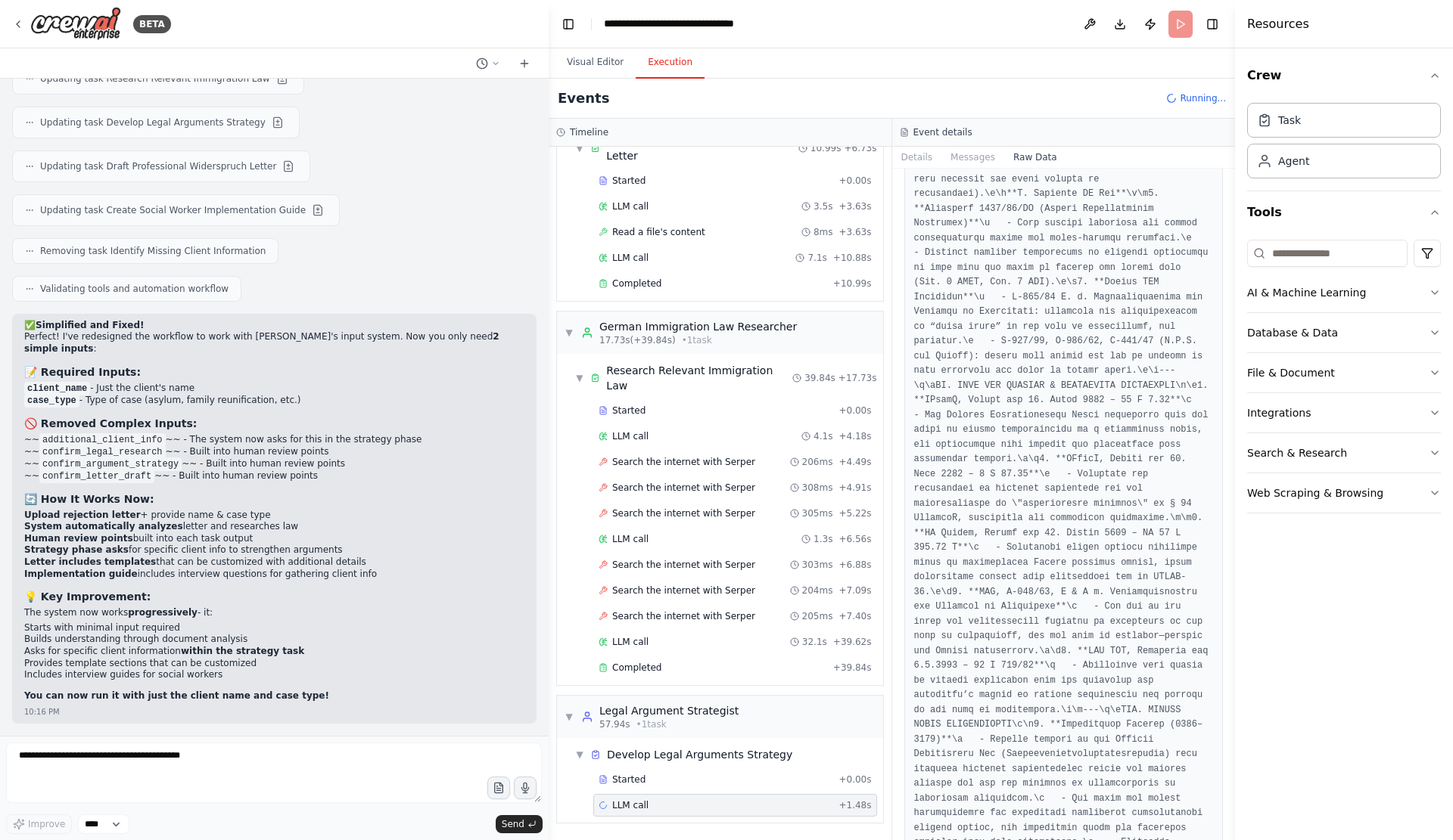
scroll to position [1915, 0]
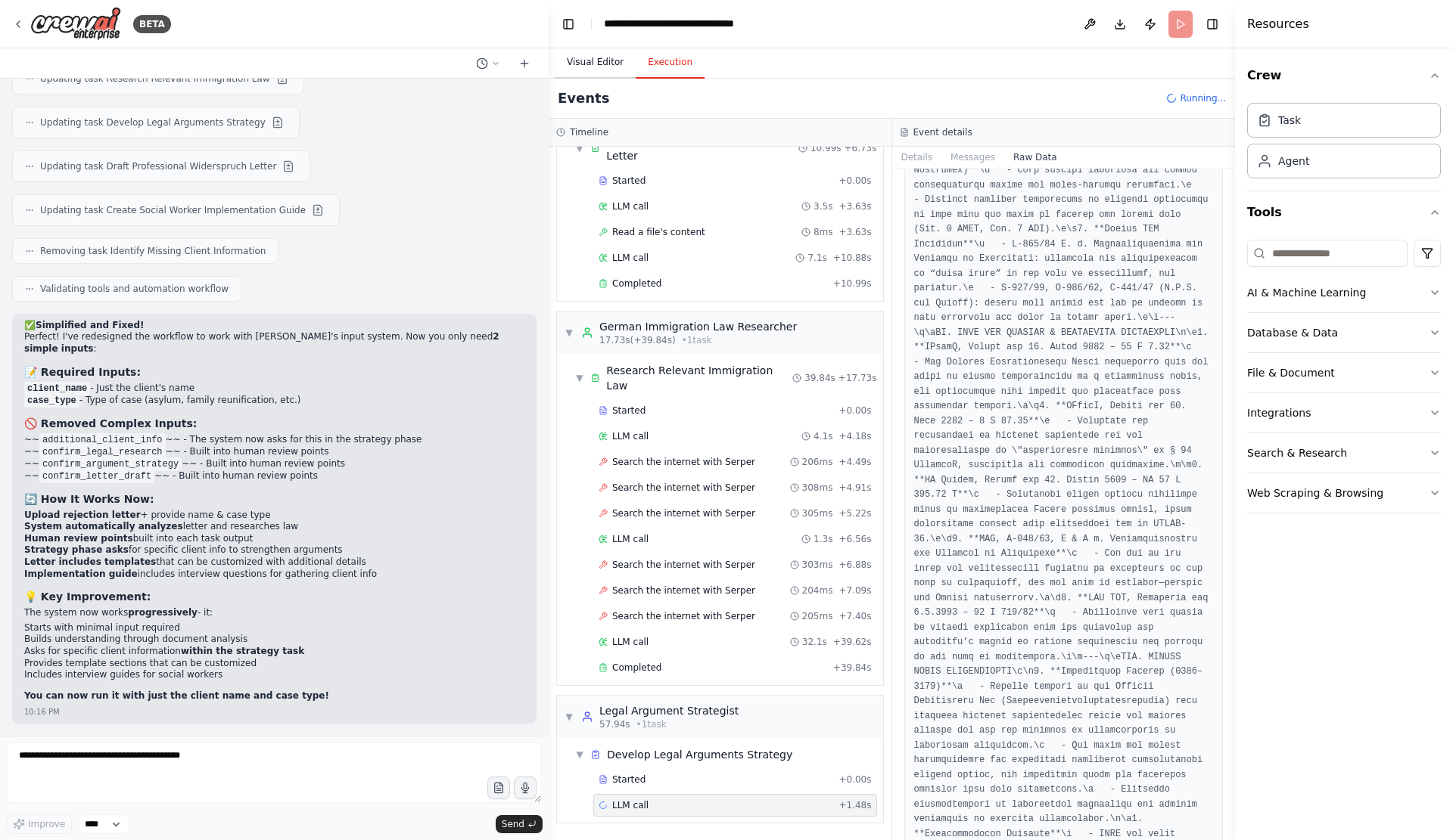
click at [582, 72] on button "Visual Editor" at bounding box center [595, 63] width 81 height 32
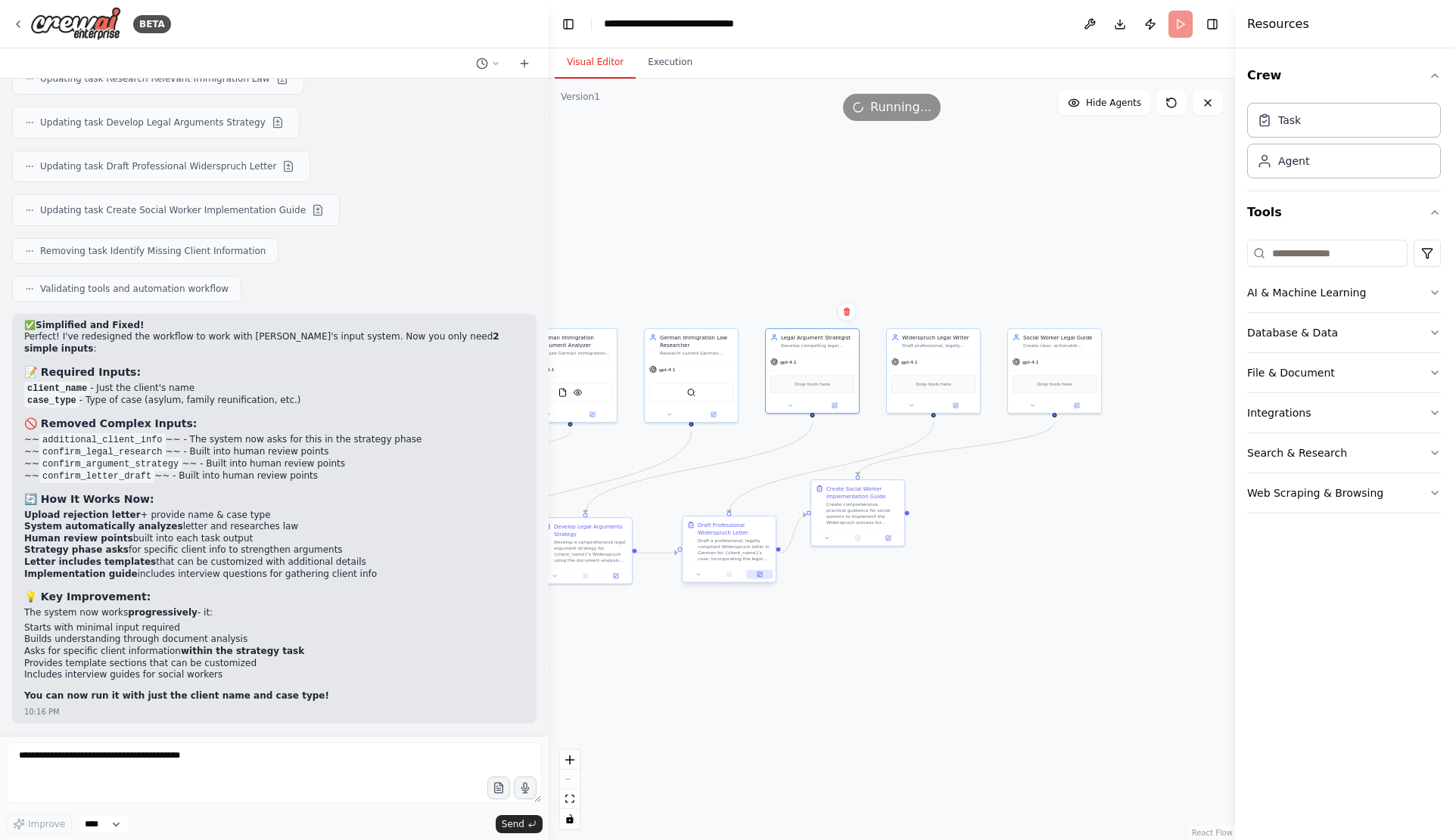
click at [757, 577] on icon at bounding box center [759, 574] width 5 height 5
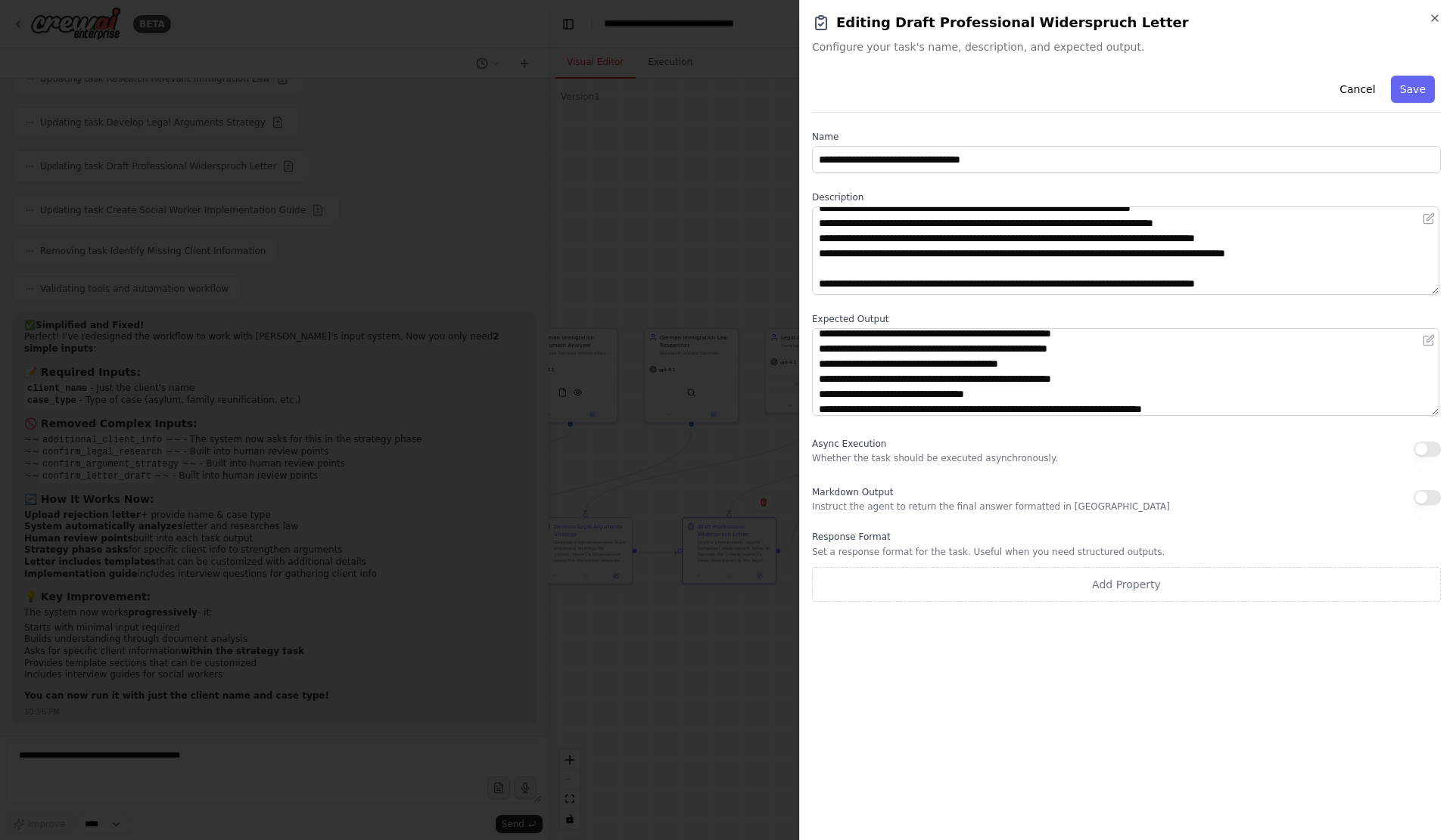
scroll to position [32, 0]
click at [1423, 505] on button "button" at bounding box center [1427, 497] width 27 height 15
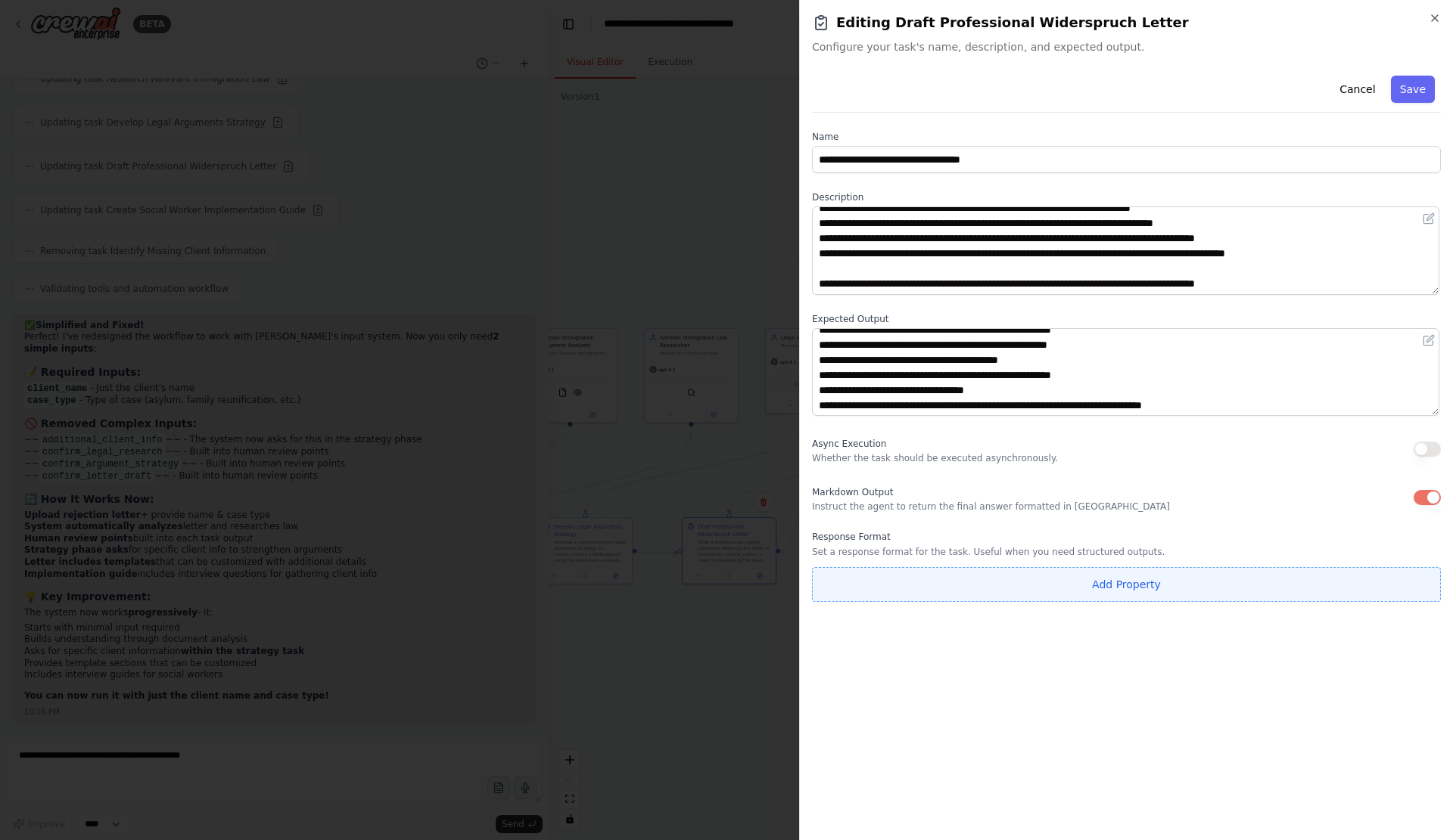
click at [1109, 602] on button "Add Property" at bounding box center [1125, 584] width 629 height 34
click at [1117, 594] on input "**********" at bounding box center [1036, 581] width 450 height 27
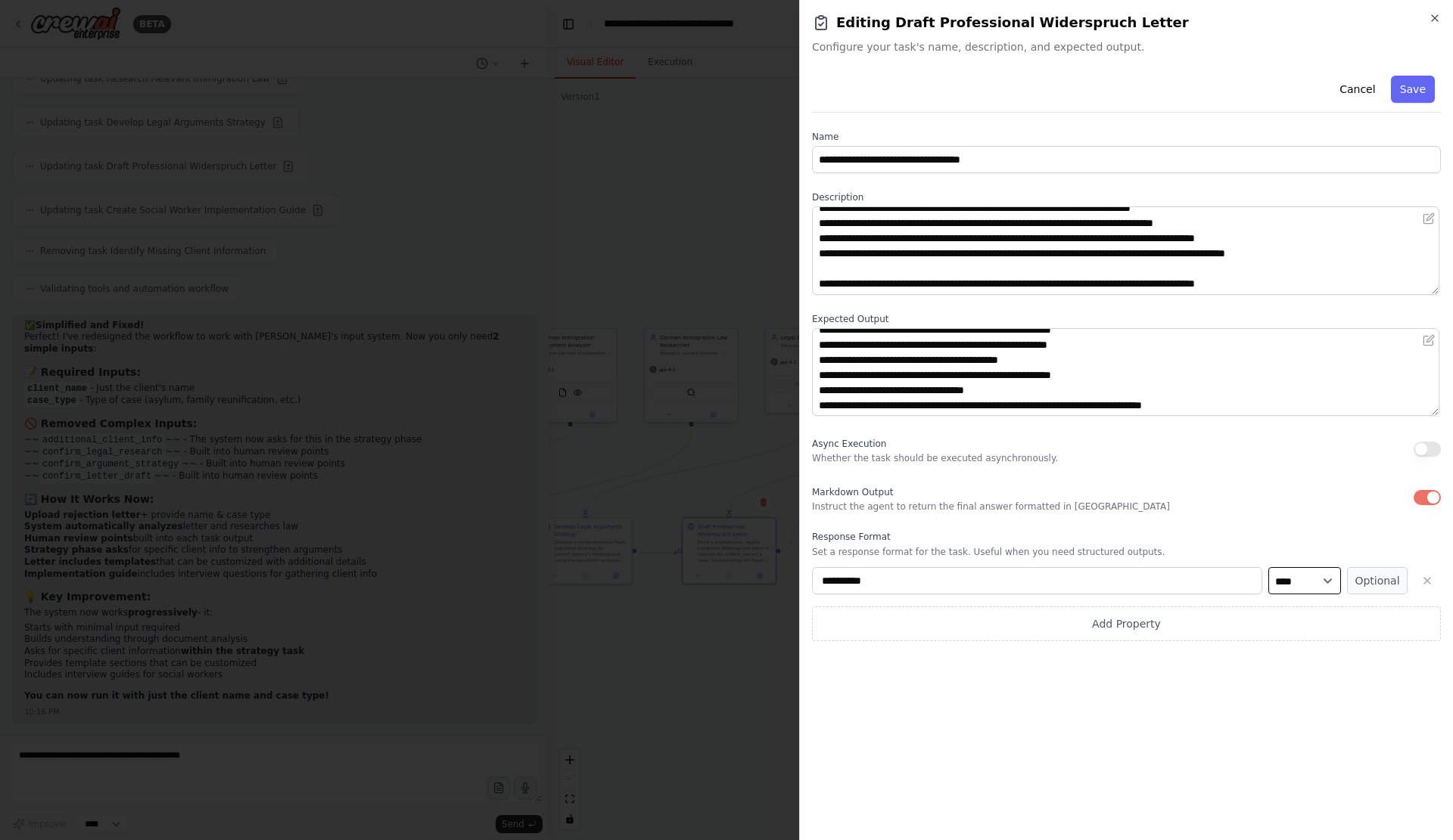
click at [1288, 594] on select "**** ******* ******* **** ******" at bounding box center [1304, 581] width 72 height 27
click at [1294, 558] on p "Set a response format for the task. Useful when you need structured outputs." at bounding box center [1125, 551] width 629 height 12
click at [1292, 594] on select "**** ******* ******* **** ******" at bounding box center [1304, 581] width 72 height 27
click at [1268, 591] on select "**** ******* ******* **** ******" at bounding box center [1304, 581] width 72 height 27
click at [1352, 594] on button "Optional" at bounding box center [1377, 581] width 60 height 27
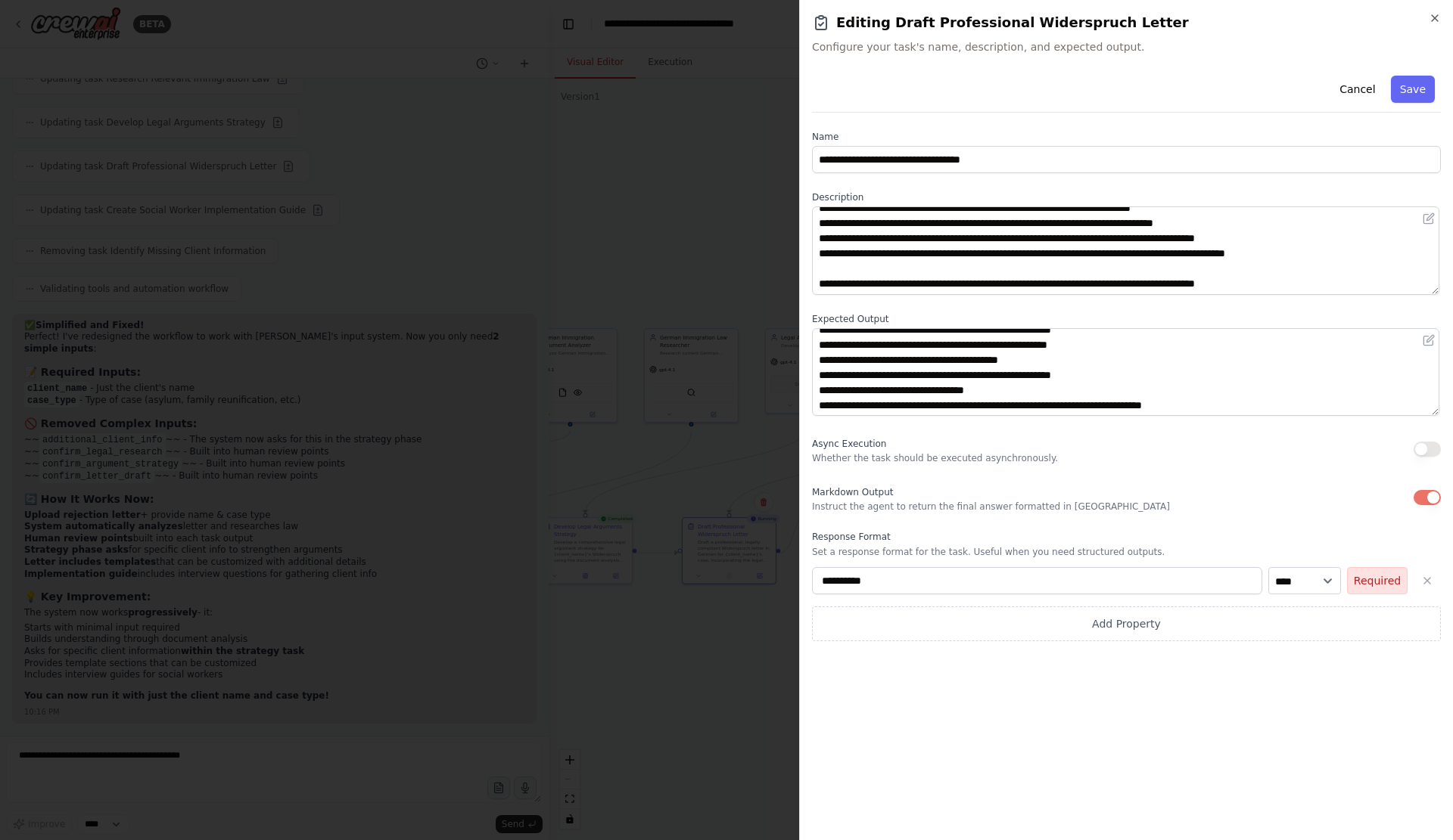
click at [1352, 594] on button "Required" at bounding box center [1377, 581] width 60 height 27
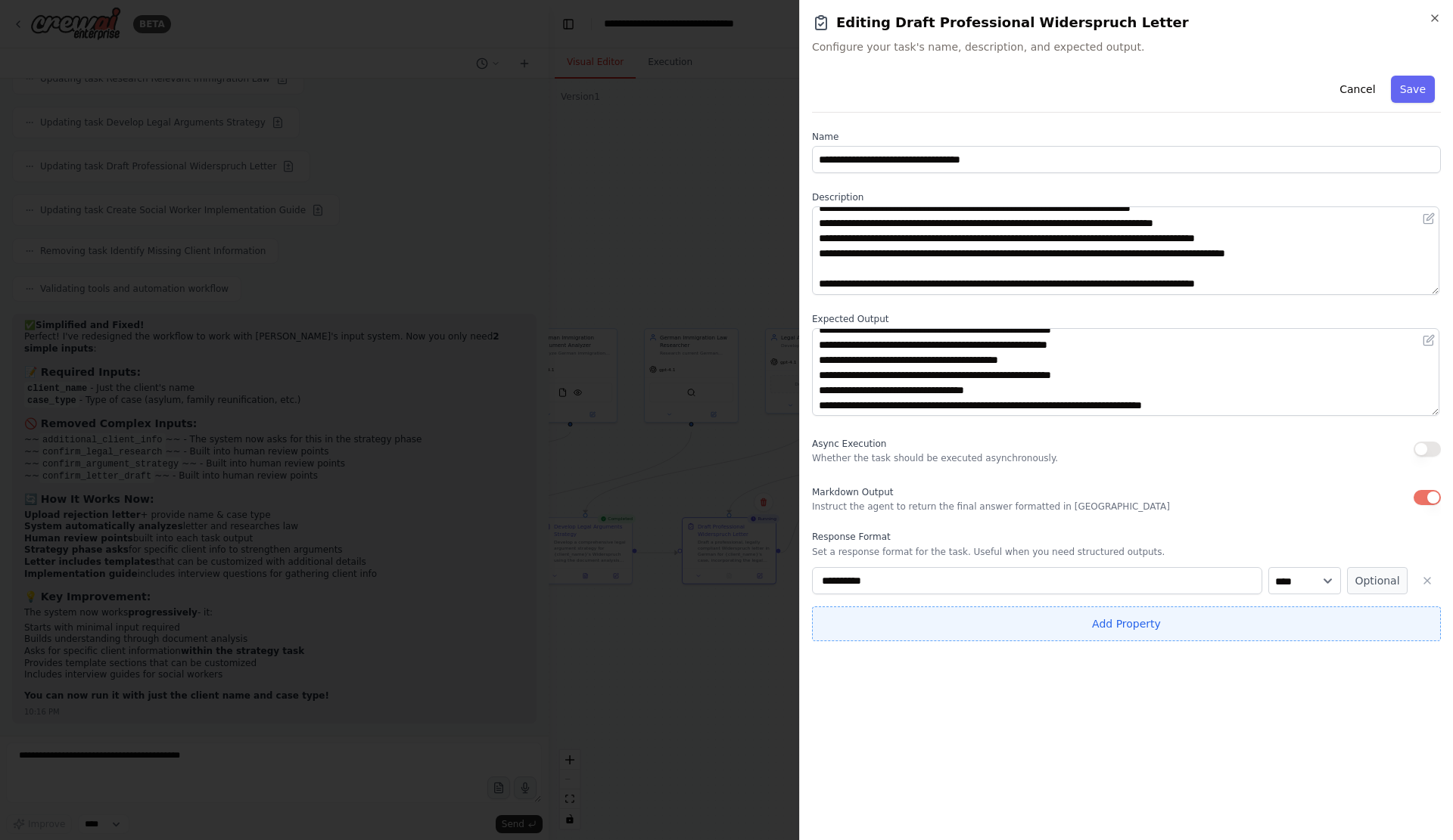
click at [1123, 641] on button "Add Property" at bounding box center [1125, 623] width 629 height 34
click at [1209, 634] on input "**********" at bounding box center [1036, 620] width 450 height 27
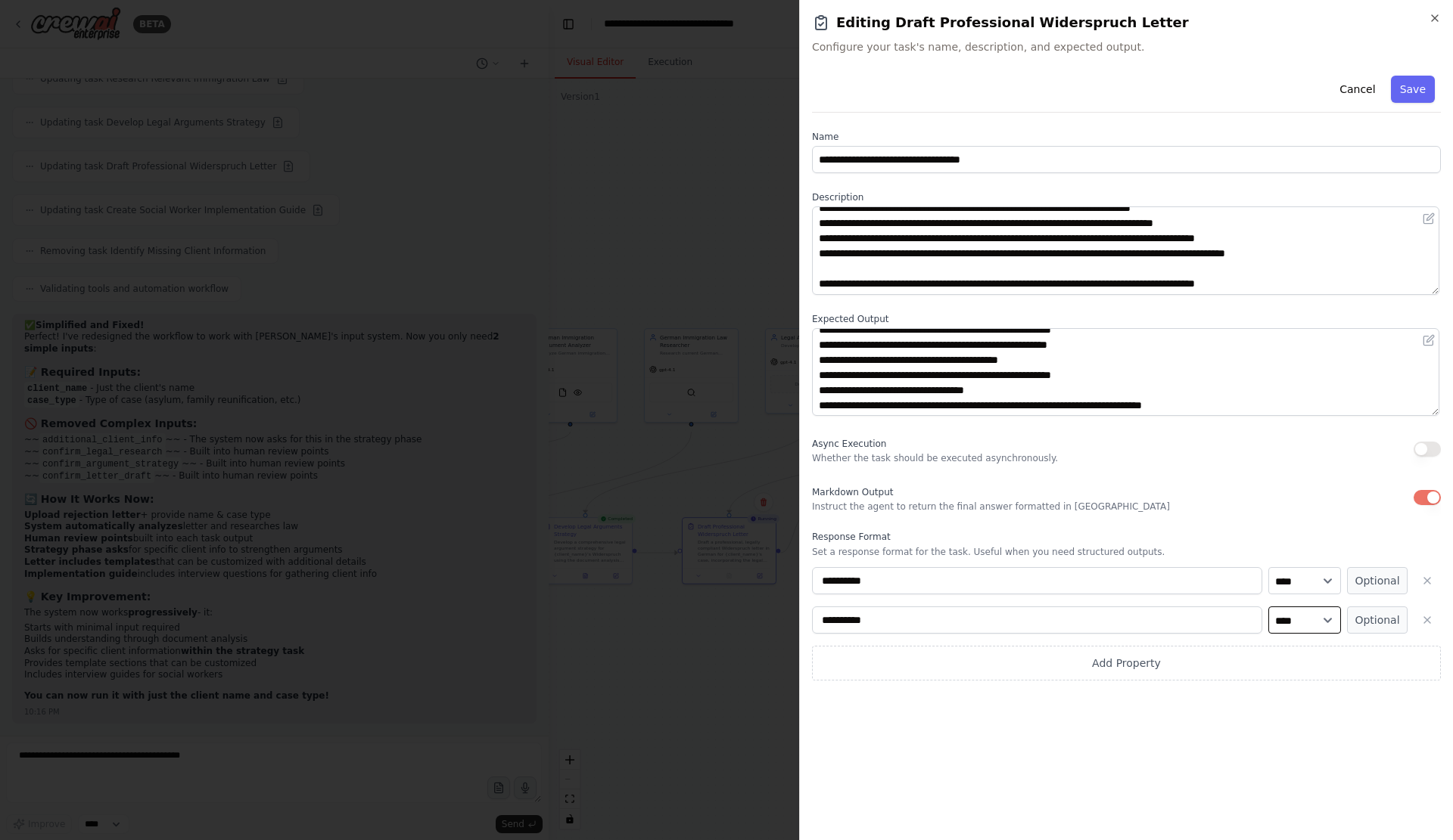
click at [1288, 634] on select "**** ******* ******* **** ******" at bounding box center [1304, 620] width 72 height 27
select select "*******"
click at [1268, 634] on select "**** ******* ******* **** ******" at bounding box center [1304, 620] width 72 height 27
drag, startPoint x: 1365, startPoint y: 649, endPoint x: 1363, endPoint y: 716, distance: 67.0
click at [1365, 634] on button "Optional" at bounding box center [1377, 620] width 60 height 27
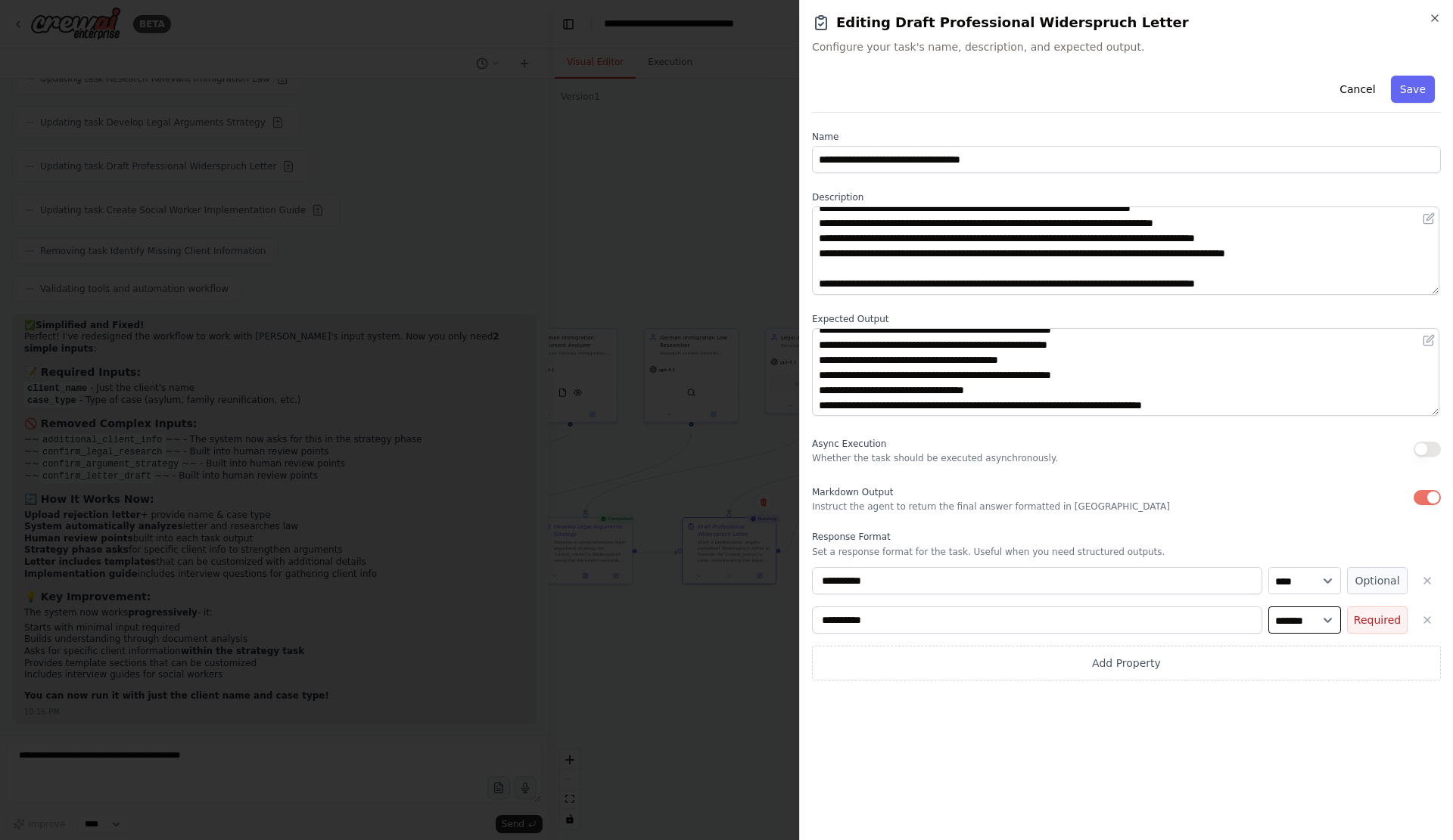
click at [1279, 634] on select "**** ******* ******* **** ******" at bounding box center [1304, 620] width 72 height 27
click at [1402, 741] on div "**********" at bounding box center [1125, 448] width 629 height 758
click at [1411, 95] on button "Save" at bounding box center [1412, 89] width 44 height 27
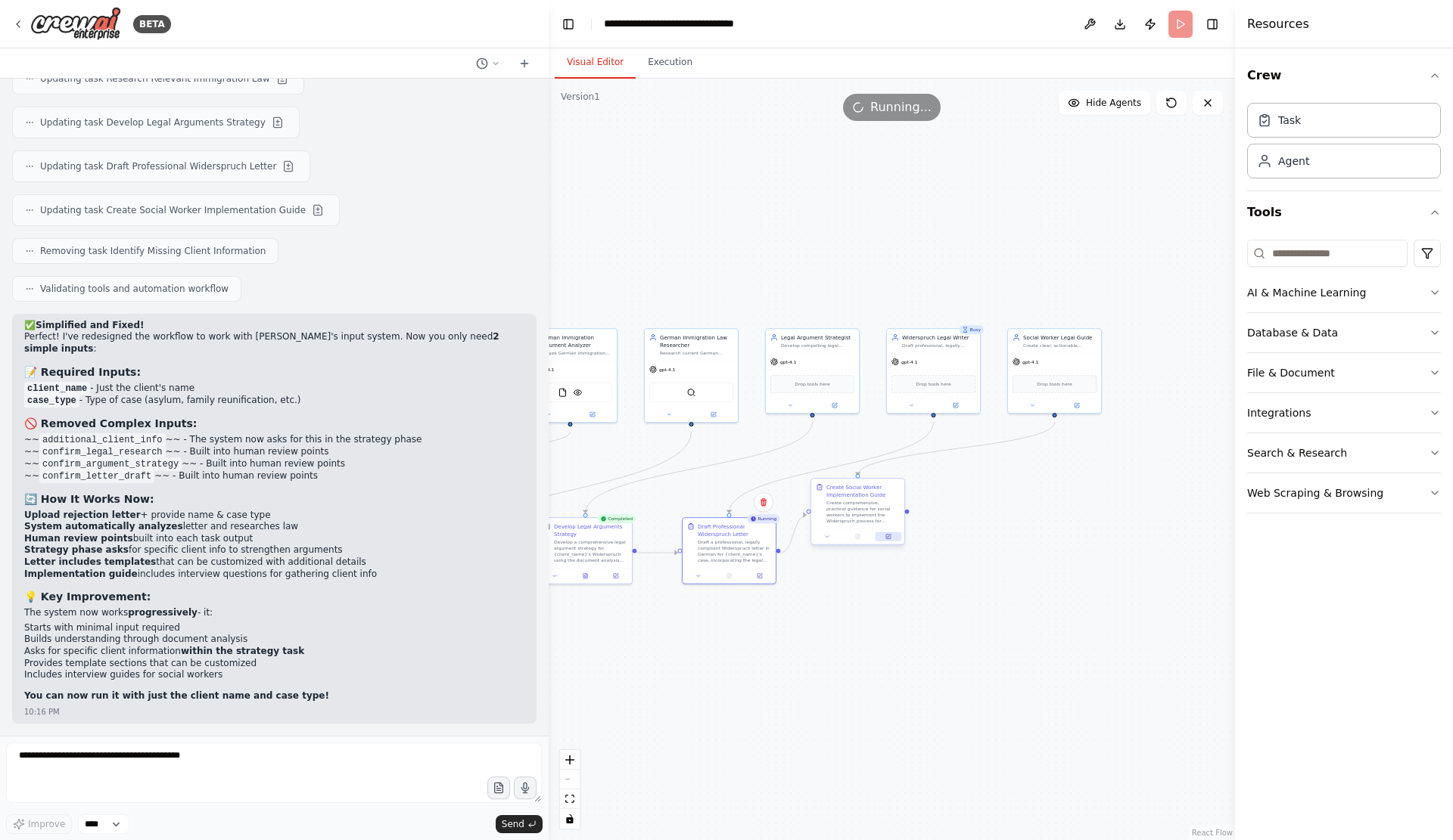
click at [893, 542] on button at bounding box center [888, 536] width 26 height 9
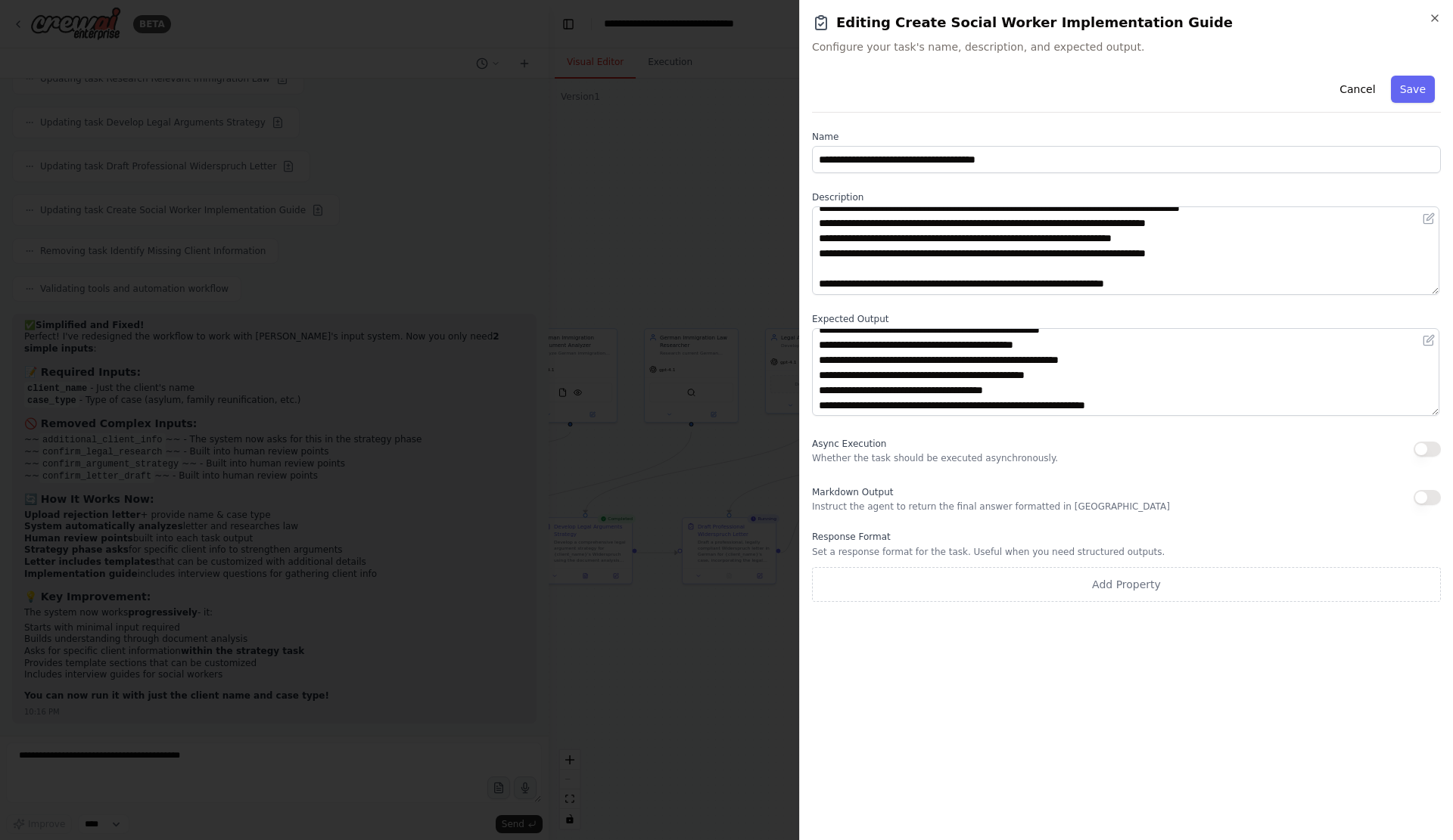
scroll to position [112, 0]
click at [1289, 550] on div "**********" at bounding box center [1125, 335] width 629 height 532
click at [1421, 505] on button "button" at bounding box center [1427, 497] width 27 height 15
click at [1419, 91] on button "Save" at bounding box center [1412, 89] width 44 height 27
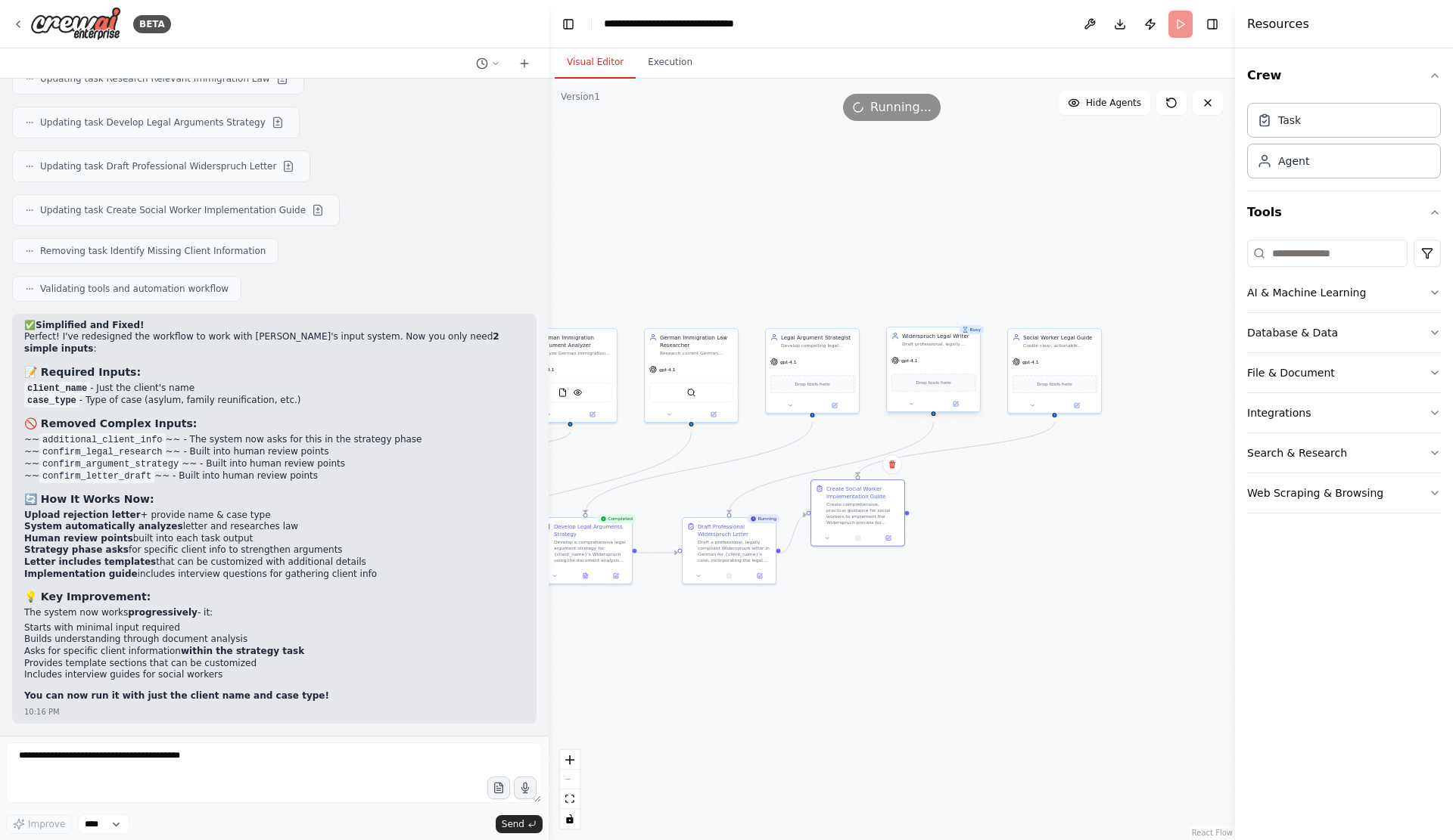
click at [914, 339] on div "Widerspruch Legal Writer" at bounding box center [938, 335] width 73 height 7
click at [676, 64] on button "Execution" at bounding box center [670, 63] width 69 height 32
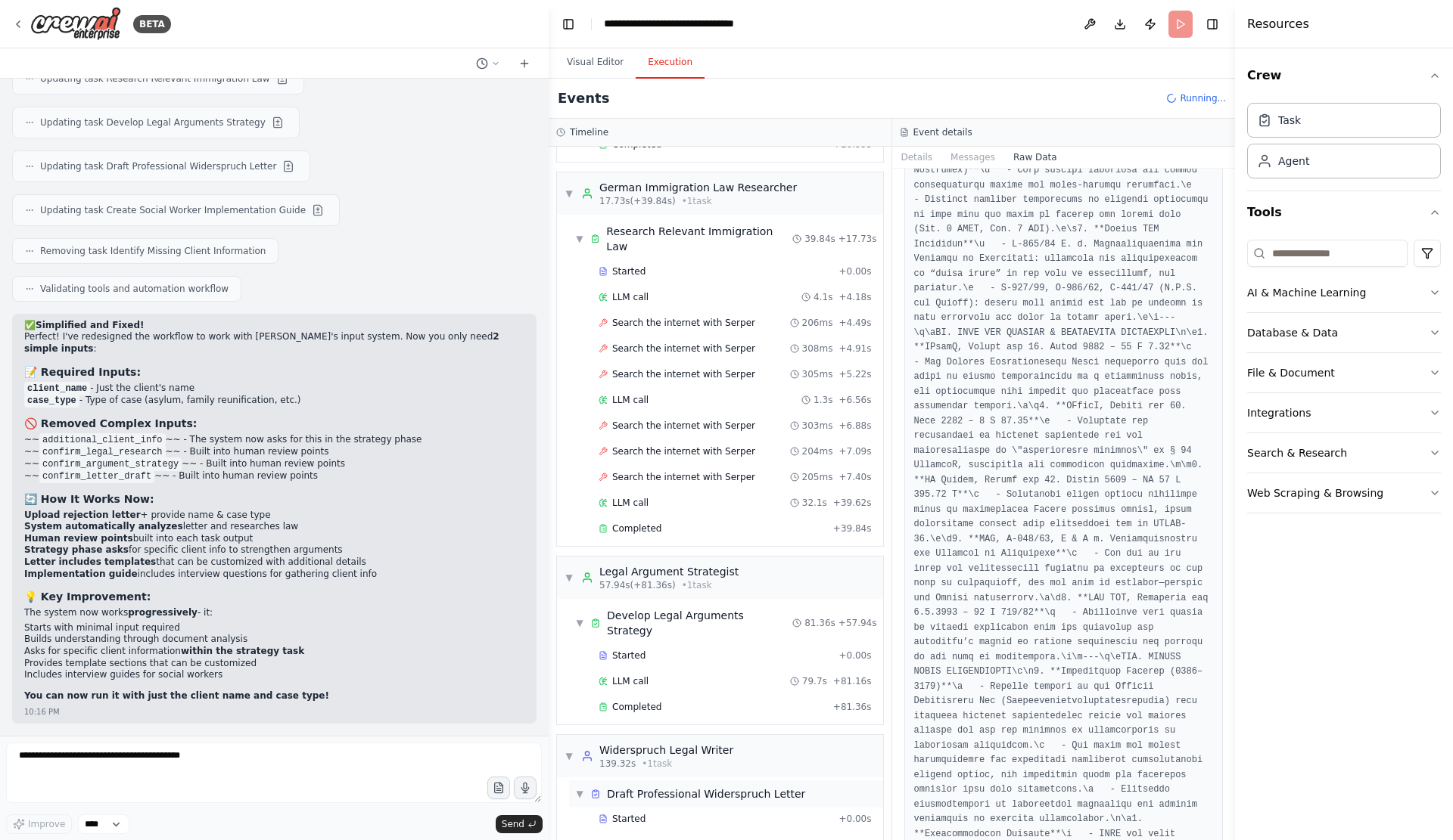
scroll to position [302, 0]
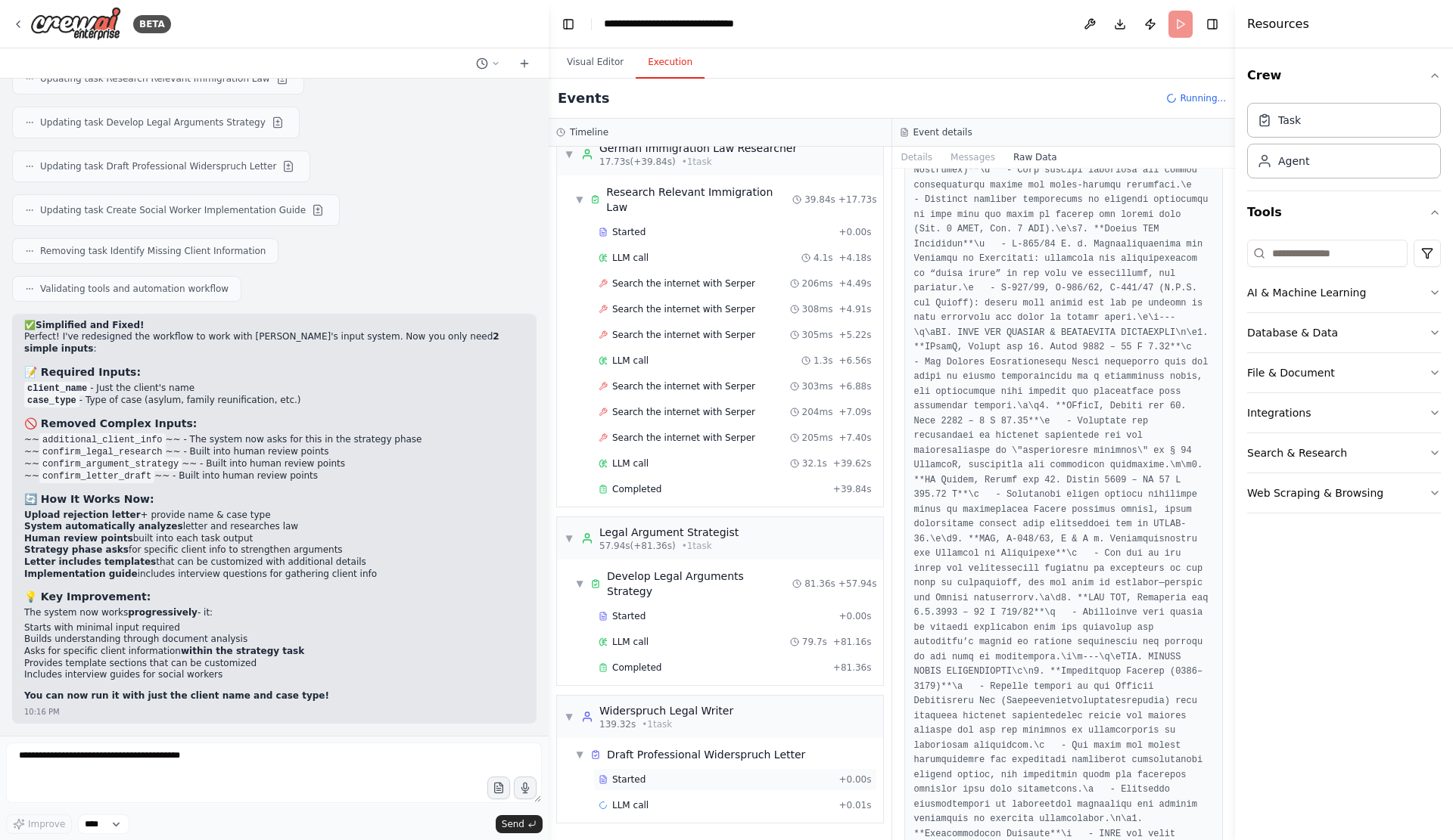
click at [664, 769] on div "Started + 0.00s" at bounding box center [735, 780] width 283 height 22
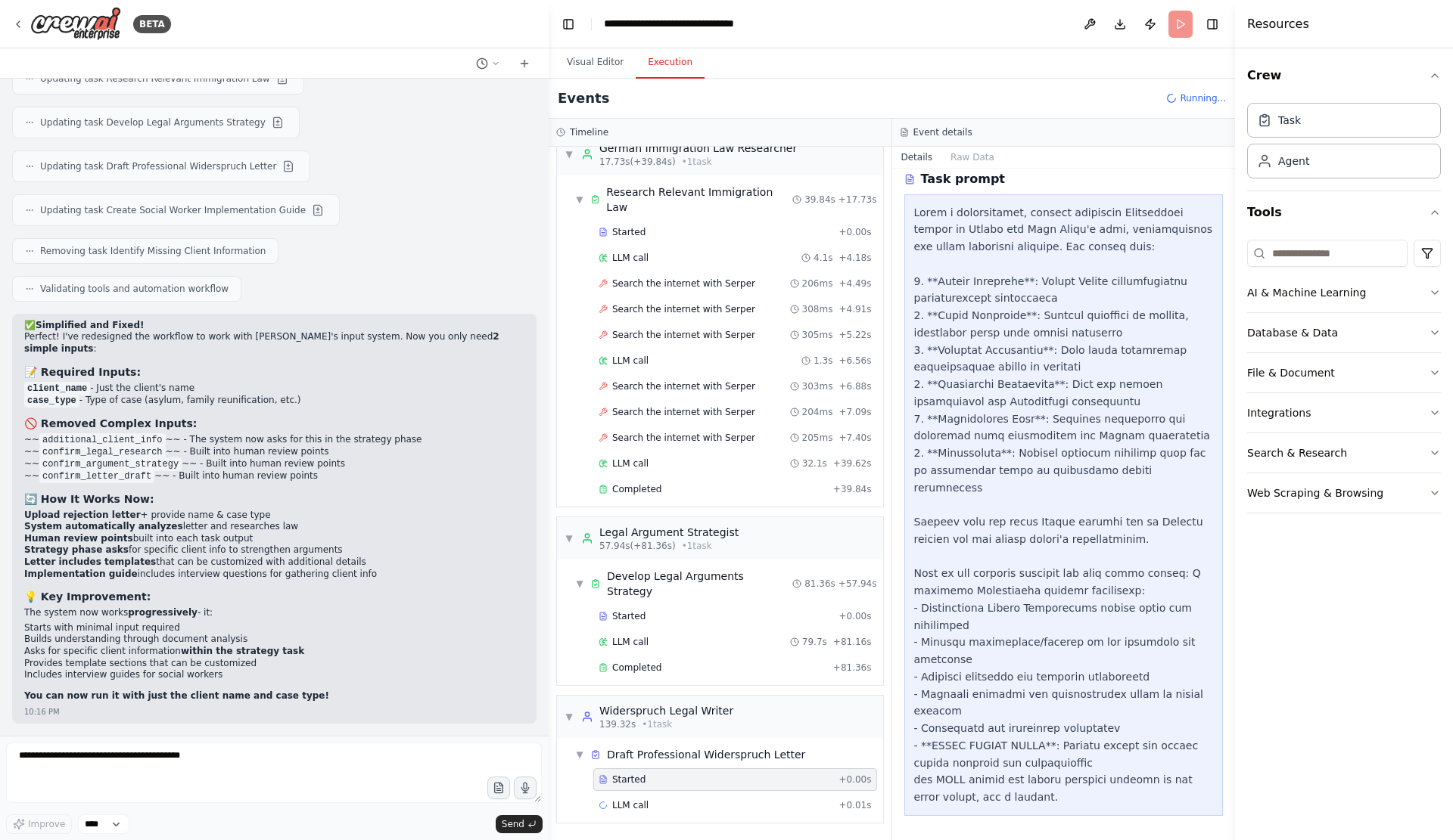
scroll to position [485, 0]
click at [755, 800] on div "LLM call + 0.01s" at bounding box center [735, 805] width 273 height 12
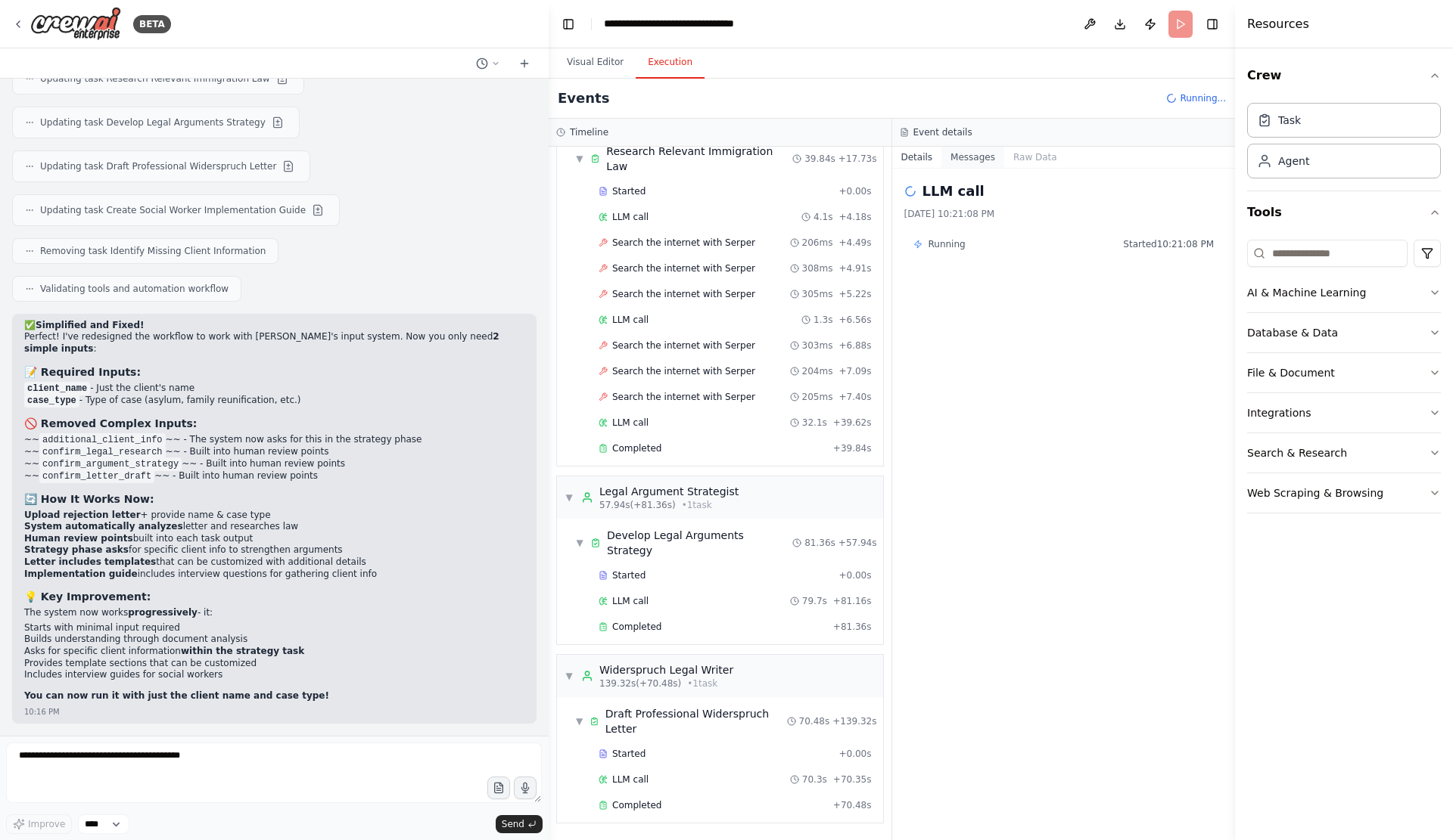
click at [984, 160] on button "Messages" at bounding box center [972, 157] width 63 height 21
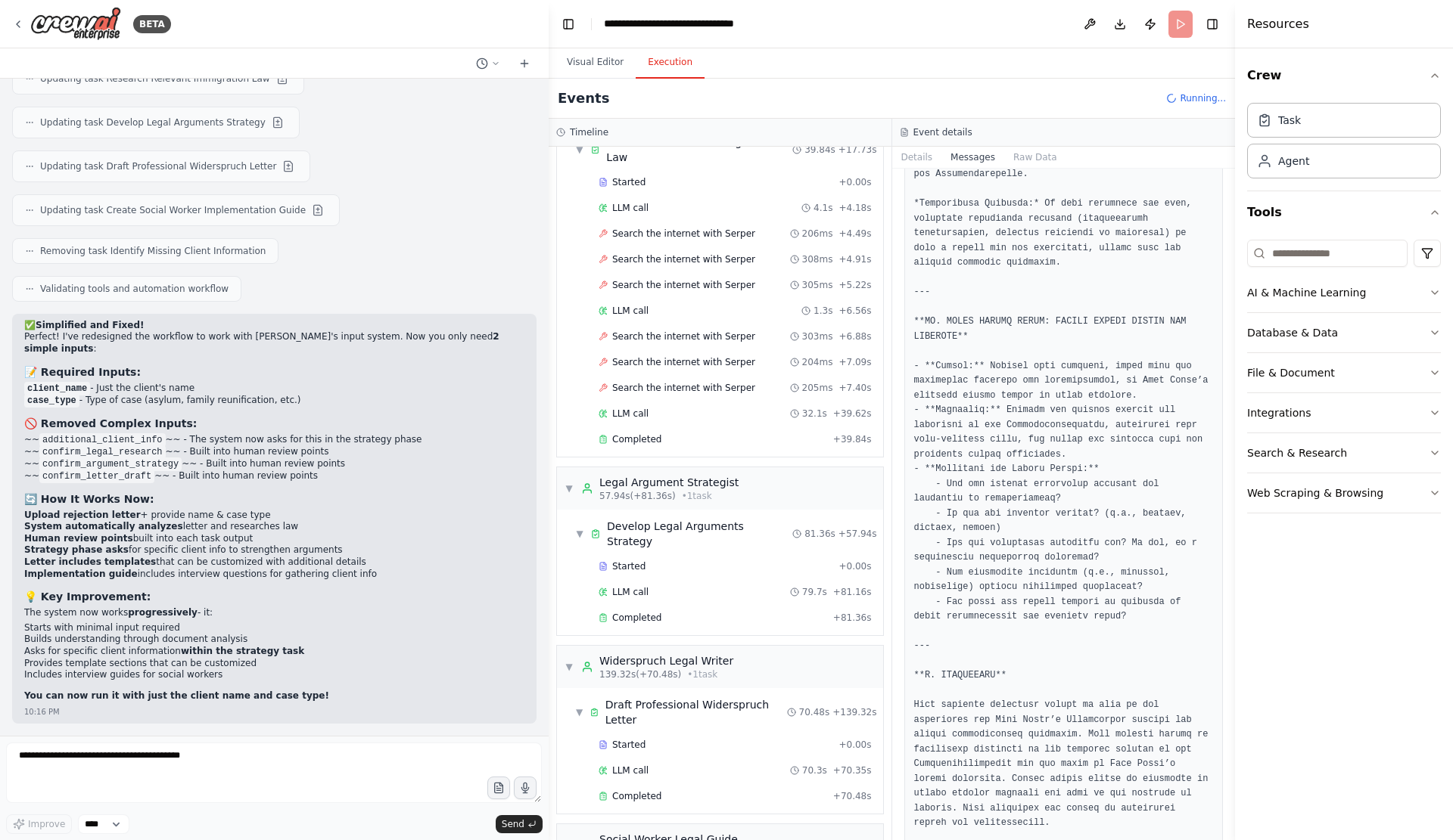
scroll to position [5620, 0]
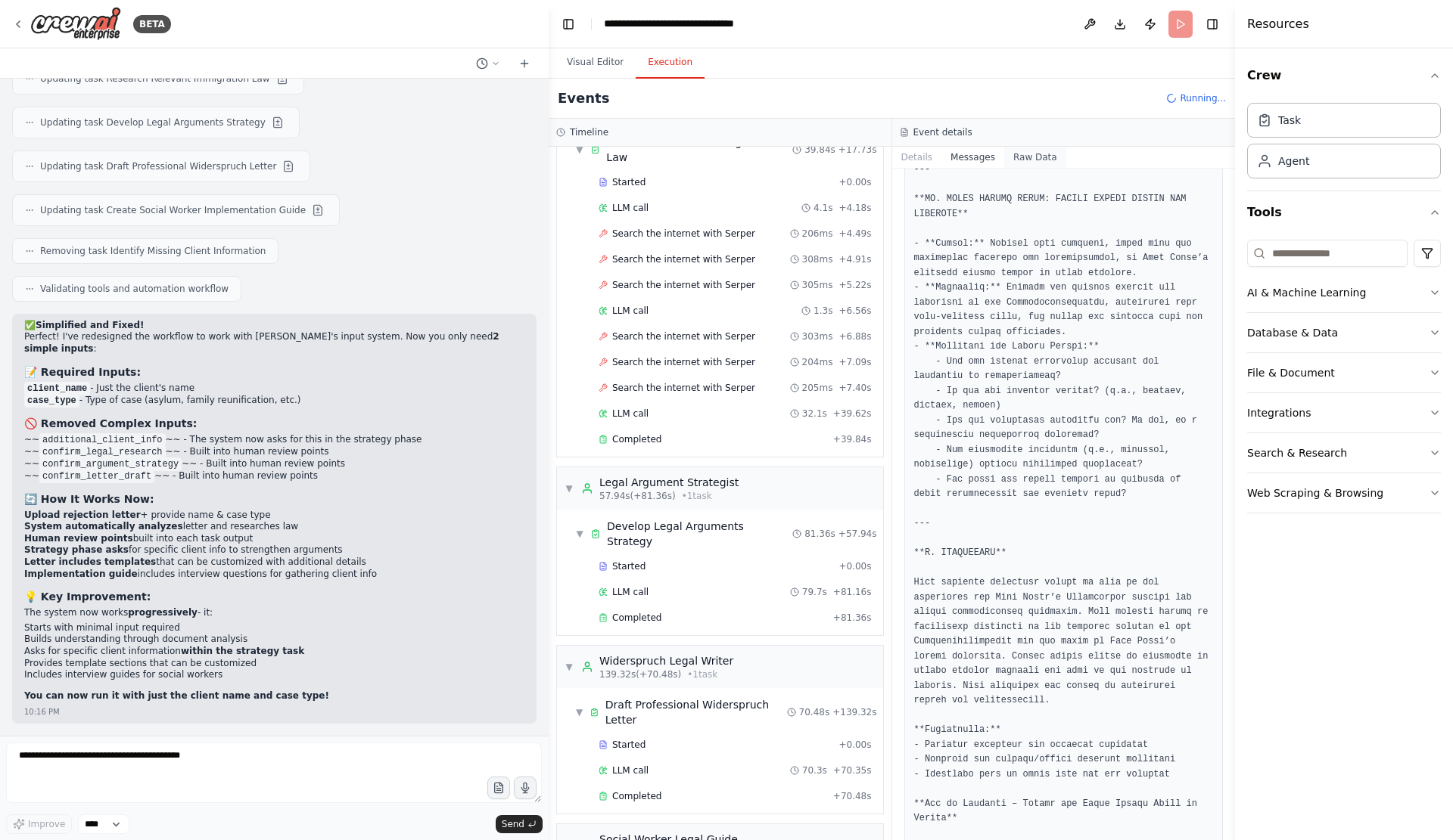
click at [1048, 168] on button "Raw Data" at bounding box center [1035, 157] width 62 height 21
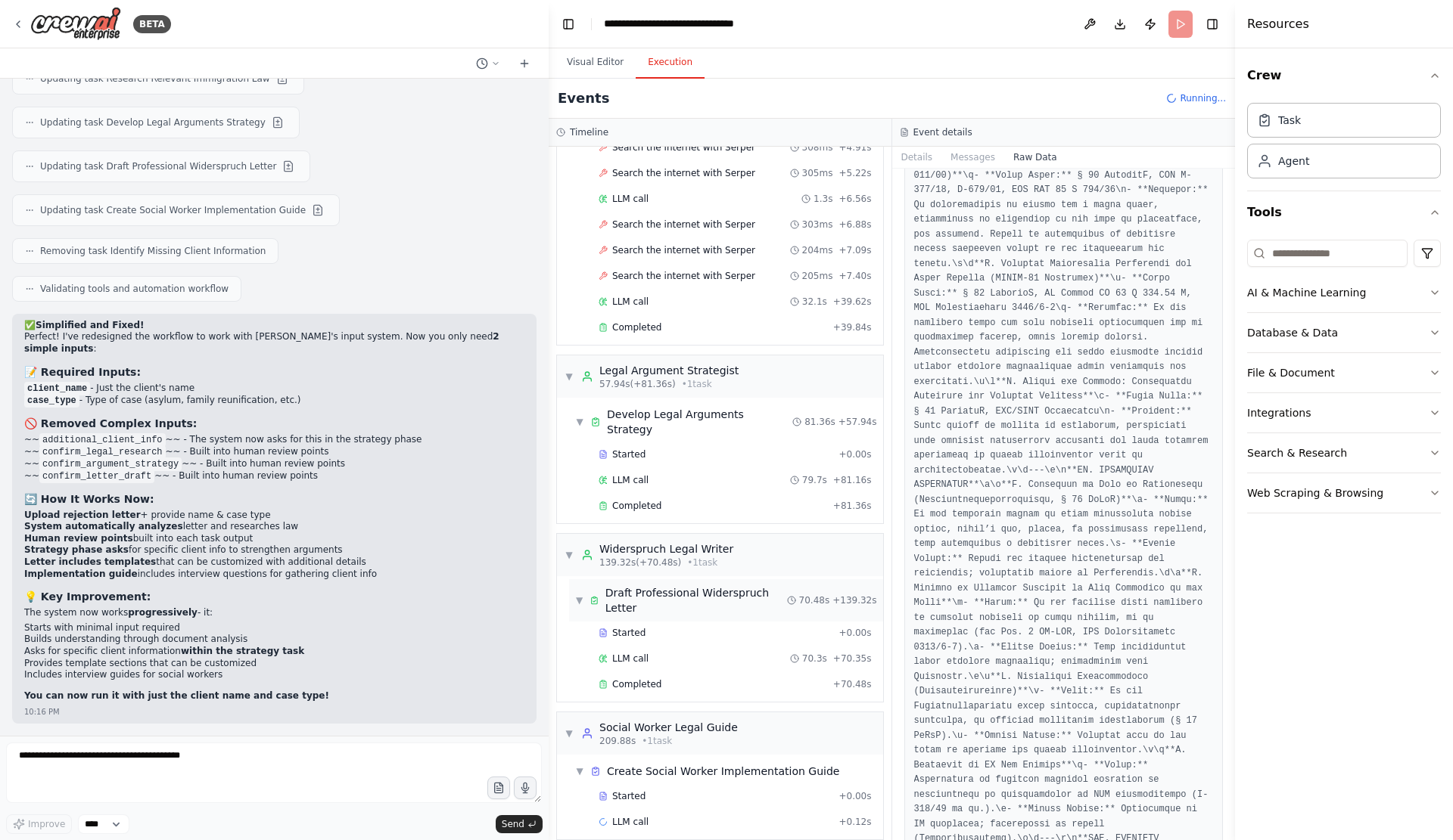
scroll to position [491, 0]
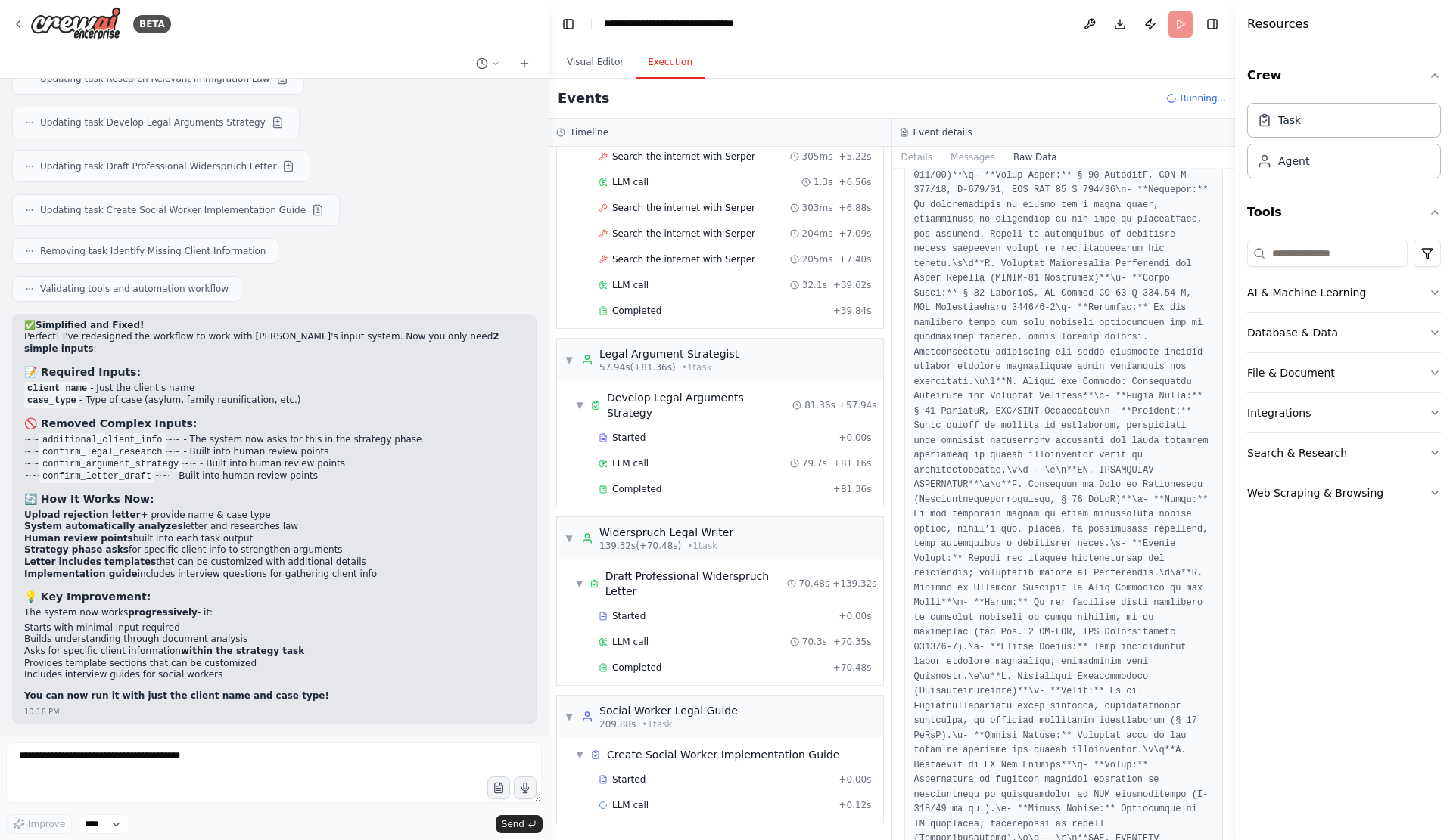
click at [1195, 104] on span "Running..." at bounding box center [1202, 98] width 46 height 12
click at [1150, 32] on button "Publish" at bounding box center [1150, 24] width 24 height 27
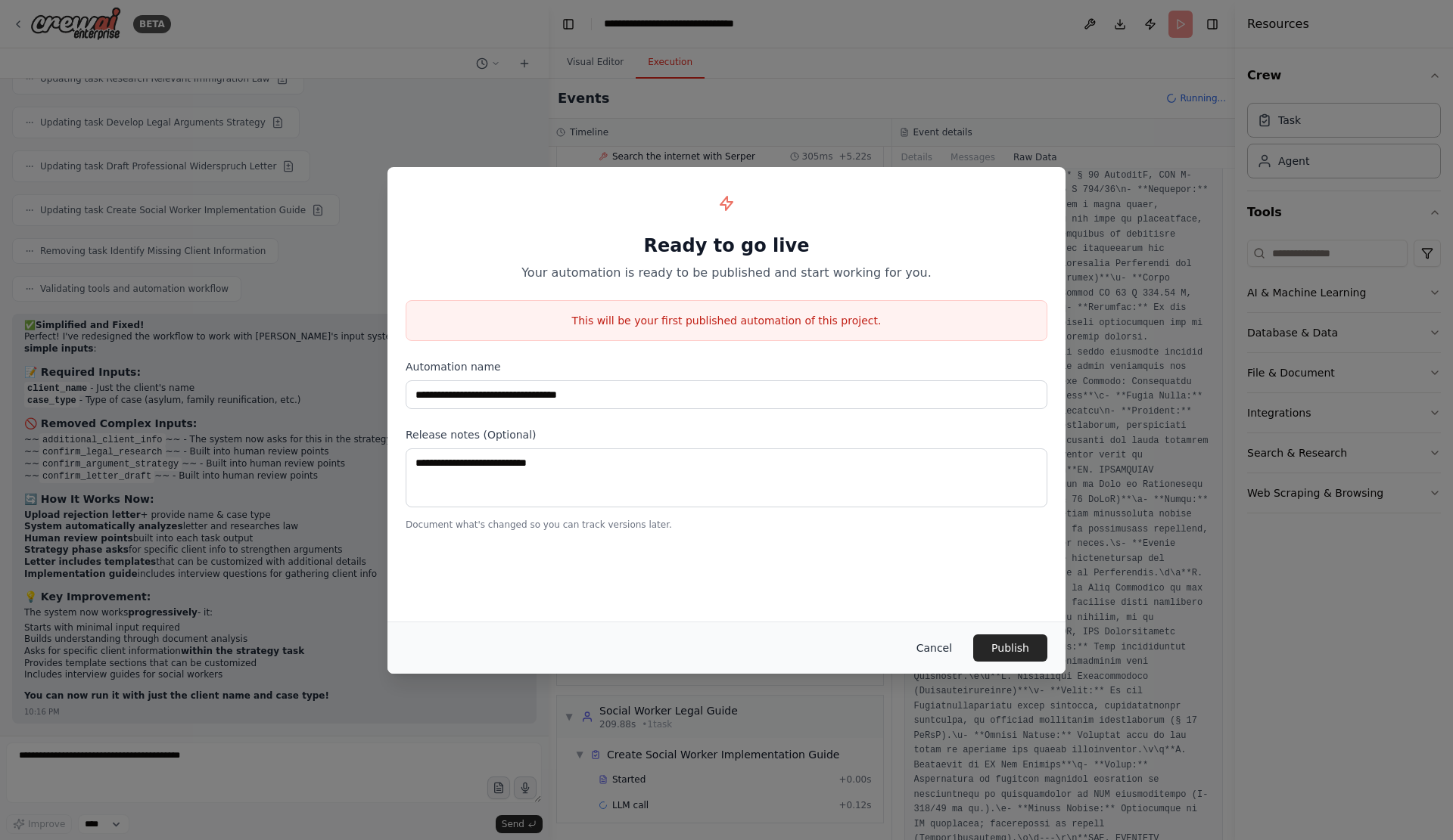
click at [958, 651] on button "Cancel" at bounding box center [934, 648] width 59 height 27
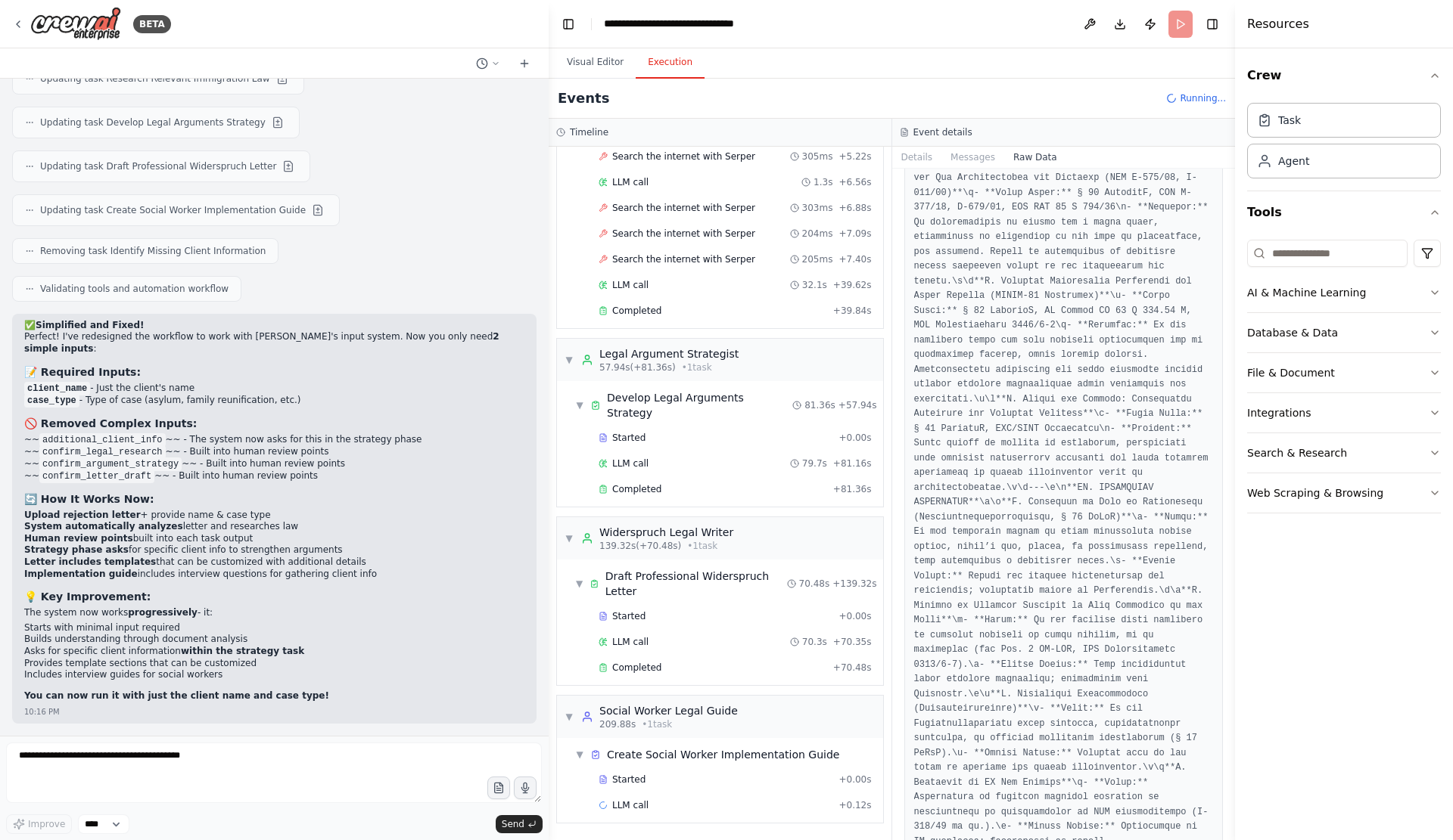
scroll to position [1487, 0]
click at [1218, 26] on button "Toggle Right Sidebar" at bounding box center [1212, 24] width 21 height 21
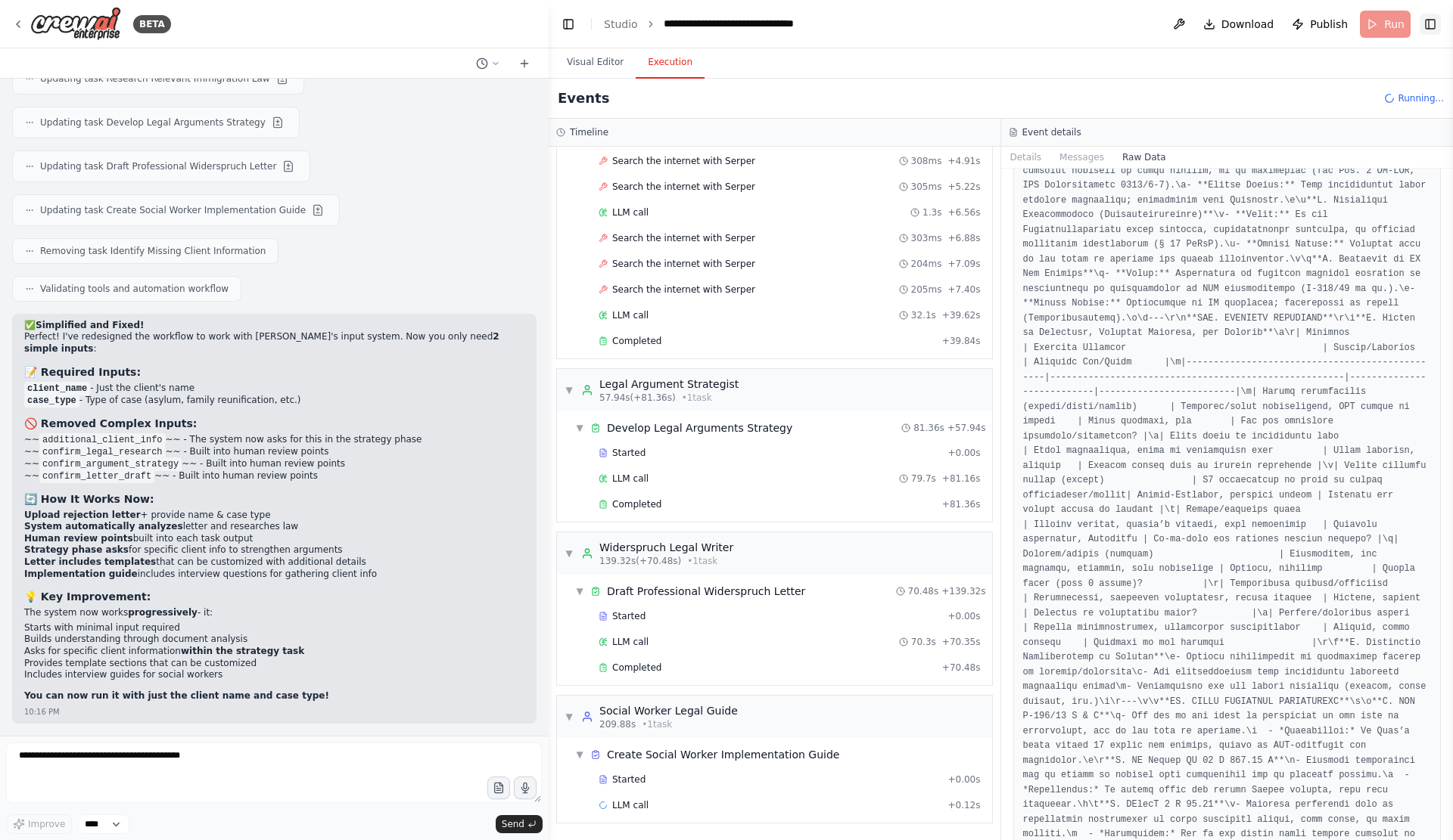
scroll to position [442, 0]
click at [1170, 23] on button at bounding box center [1178, 24] width 24 height 27
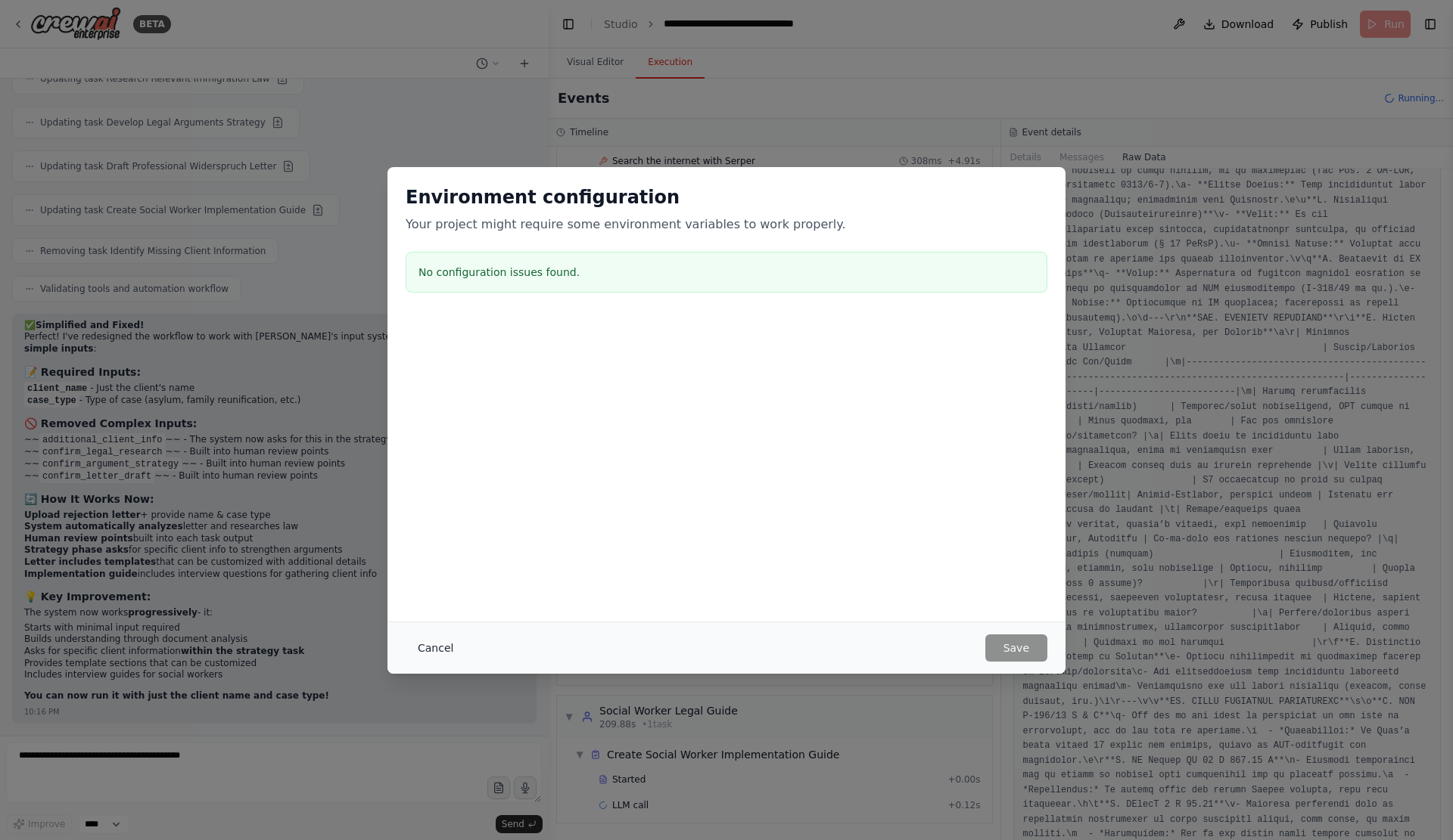
click at [405, 642] on button "Cancel" at bounding box center [435, 648] width 59 height 27
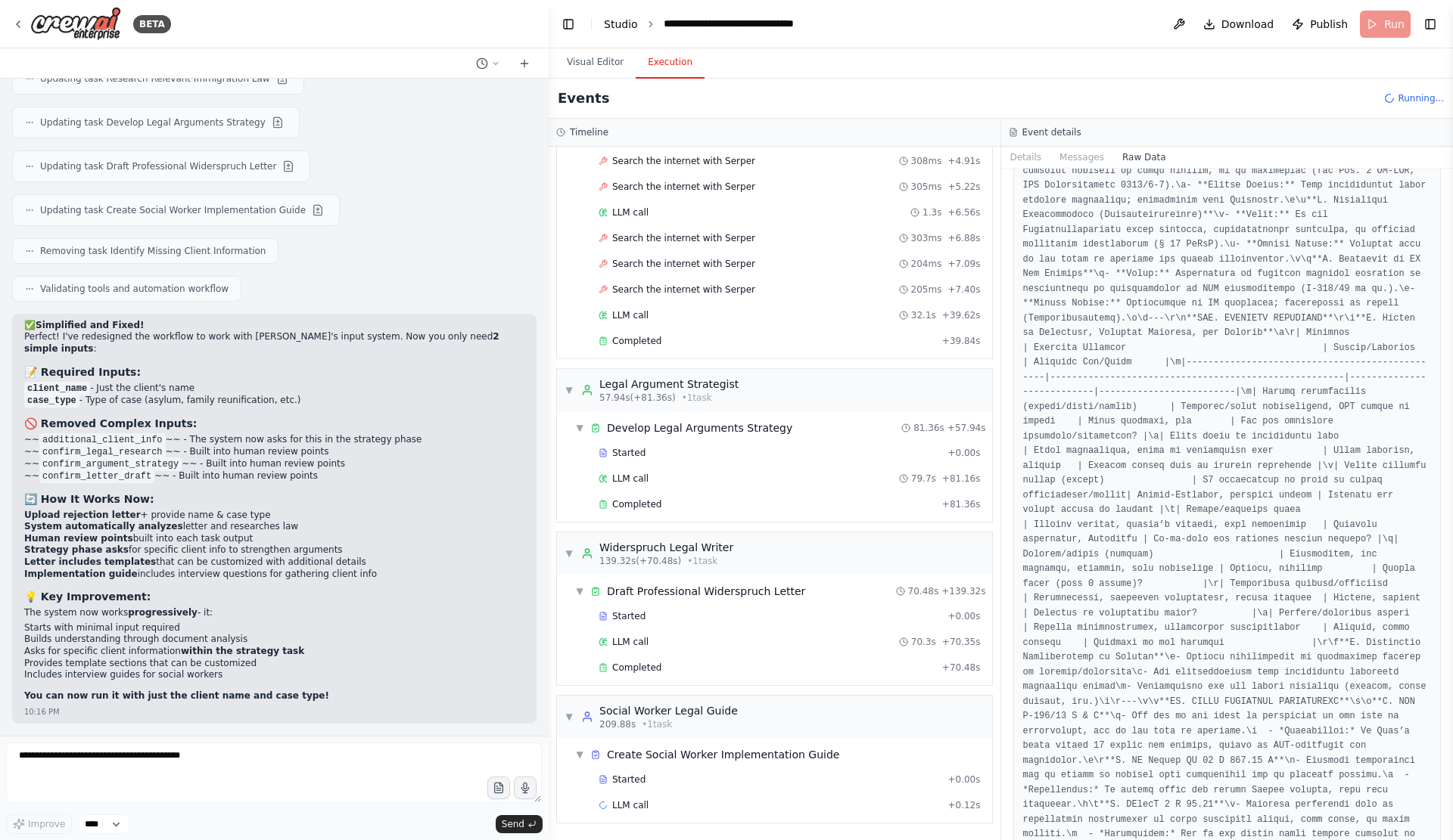
click at [637, 29] on link "Studio" at bounding box center [621, 24] width 34 height 12
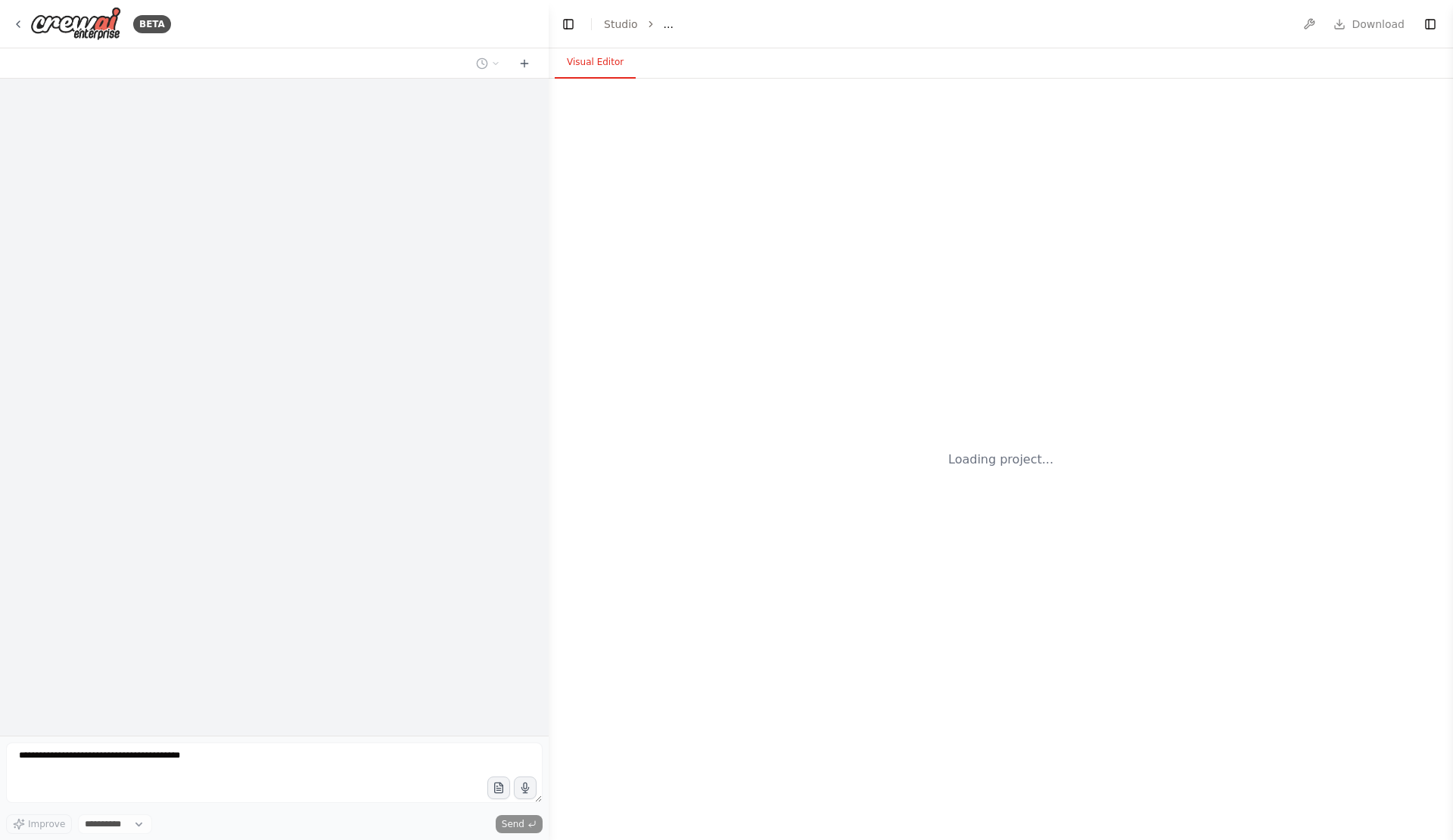
select select "****"
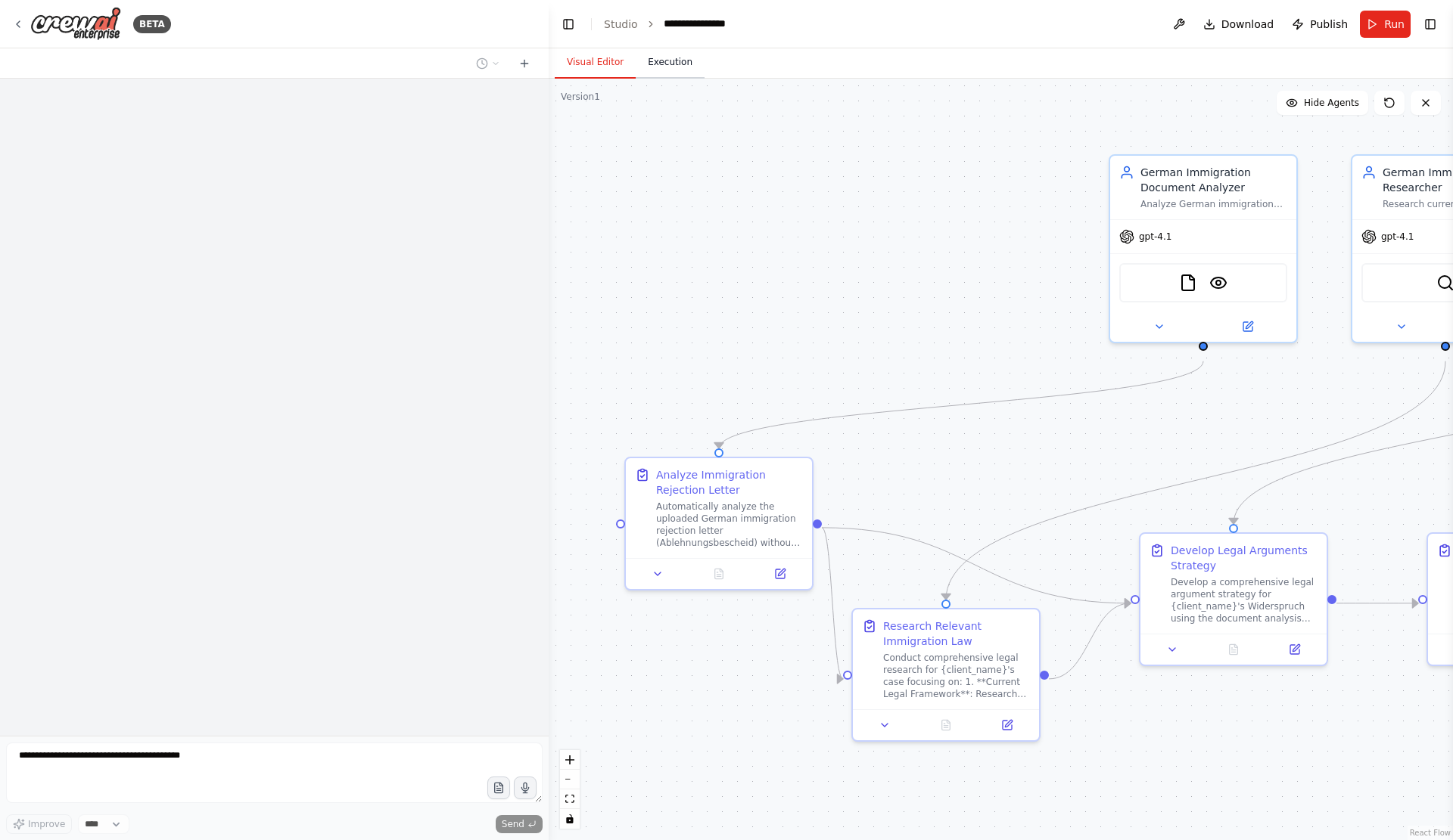
click at [655, 63] on button "Execution" at bounding box center [670, 63] width 69 height 32
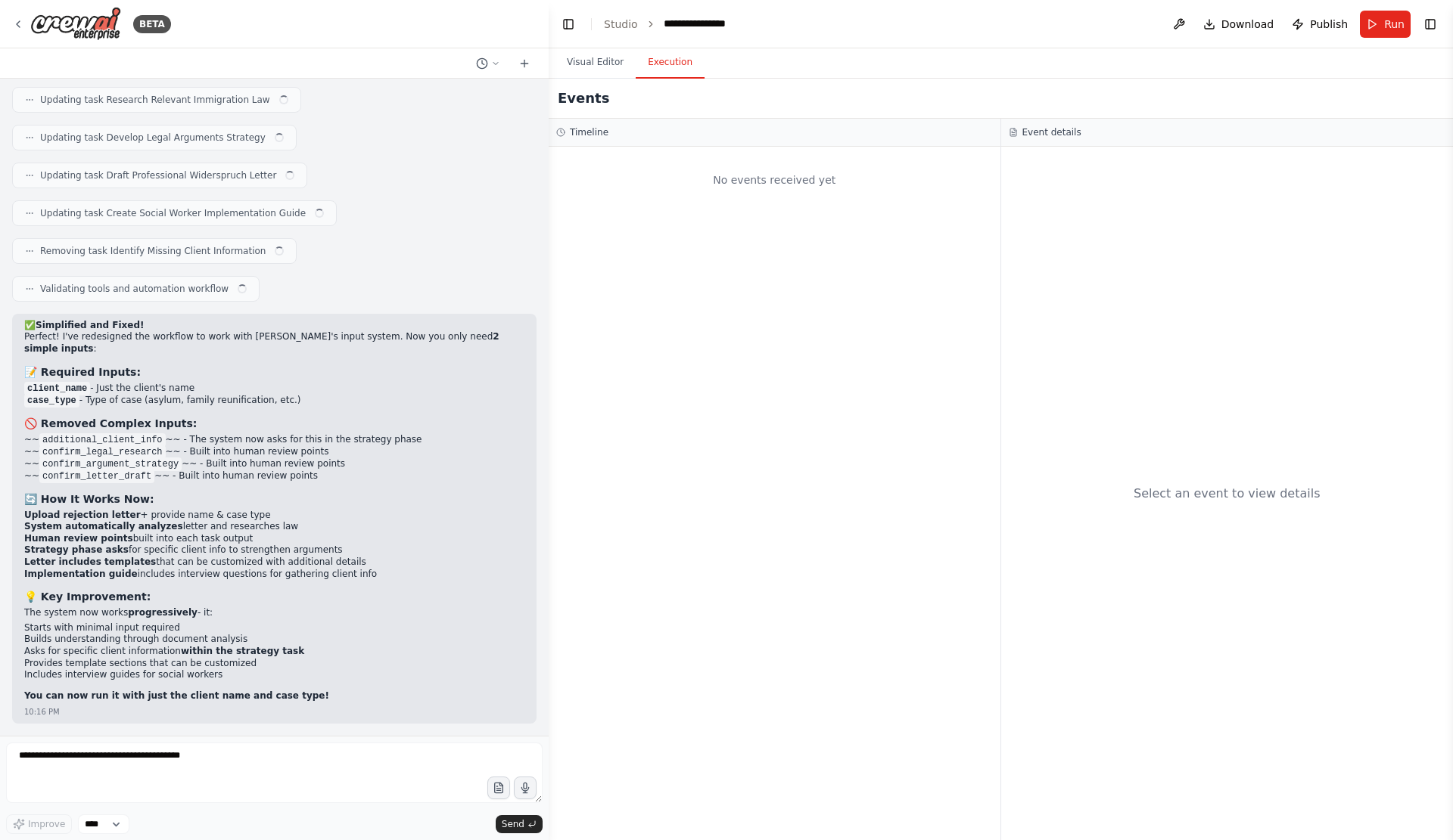
scroll to position [15594, 0]
click at [317, 598] on div "✅ Simplified and Fixed! Perfect! I've redesigned the workflow to work with Crew…" at bounding box center [274, 513] width 500 height 386
drag, startPoint x: 27, startPoint y: 373, endPoint x: 519, endPoint y: 415, distance: 493.8
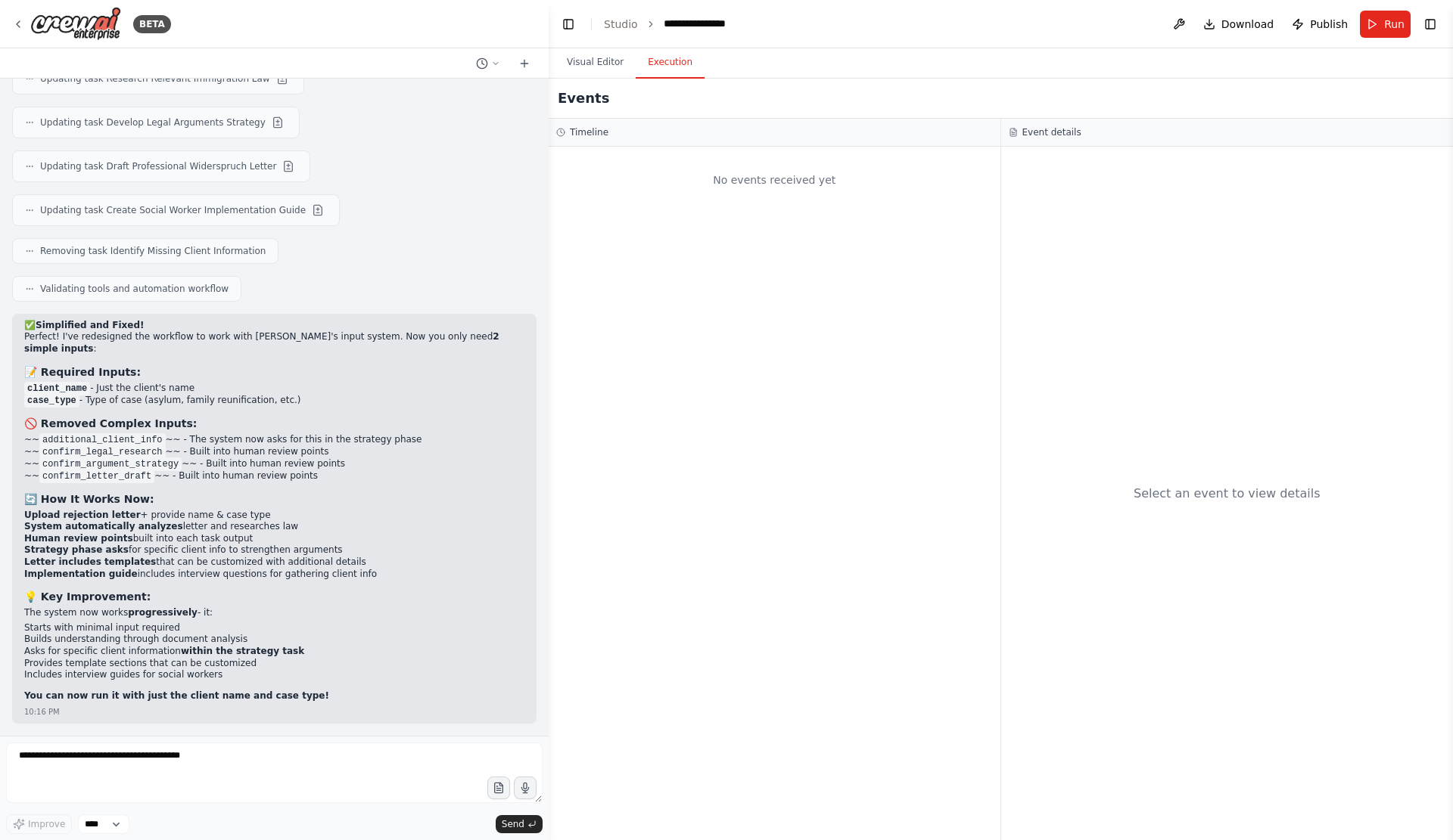
copy div "📋 Required Inputs: Initial: Just upload the rejection letter After Stage 2: {ad…"
drag, startPoint x: 36, startPoint y: 268, endPoint x: 43, endPoint y: 281, distance: 14.8
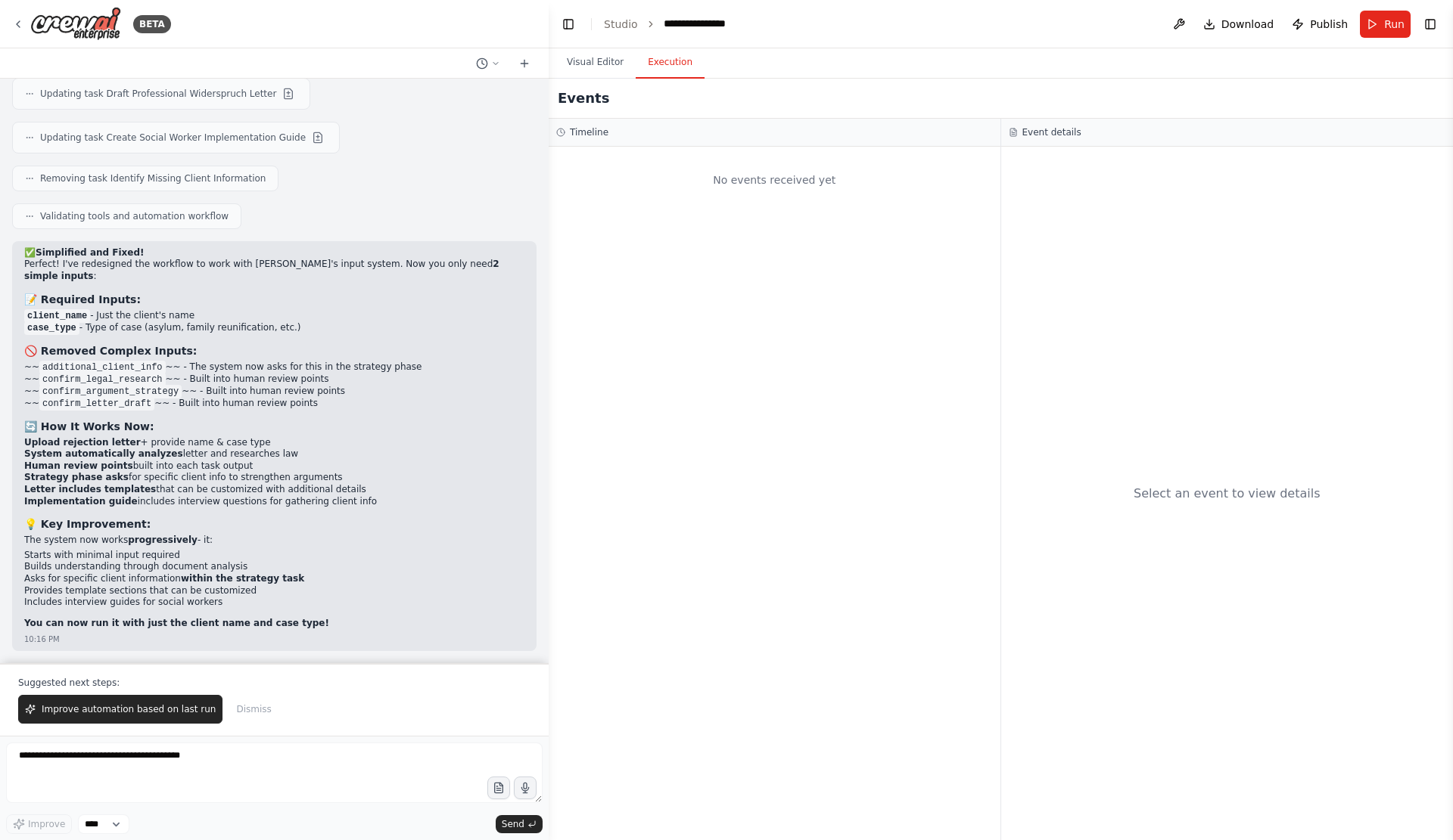
drag, startPoint x: 25, startPoint y: 264, endPoint x: 407, endPoint y: 615, distance: 518.8
copy div "🤖 Stage 1: Automatic Document Analysis System automatically analyzes the reject…"
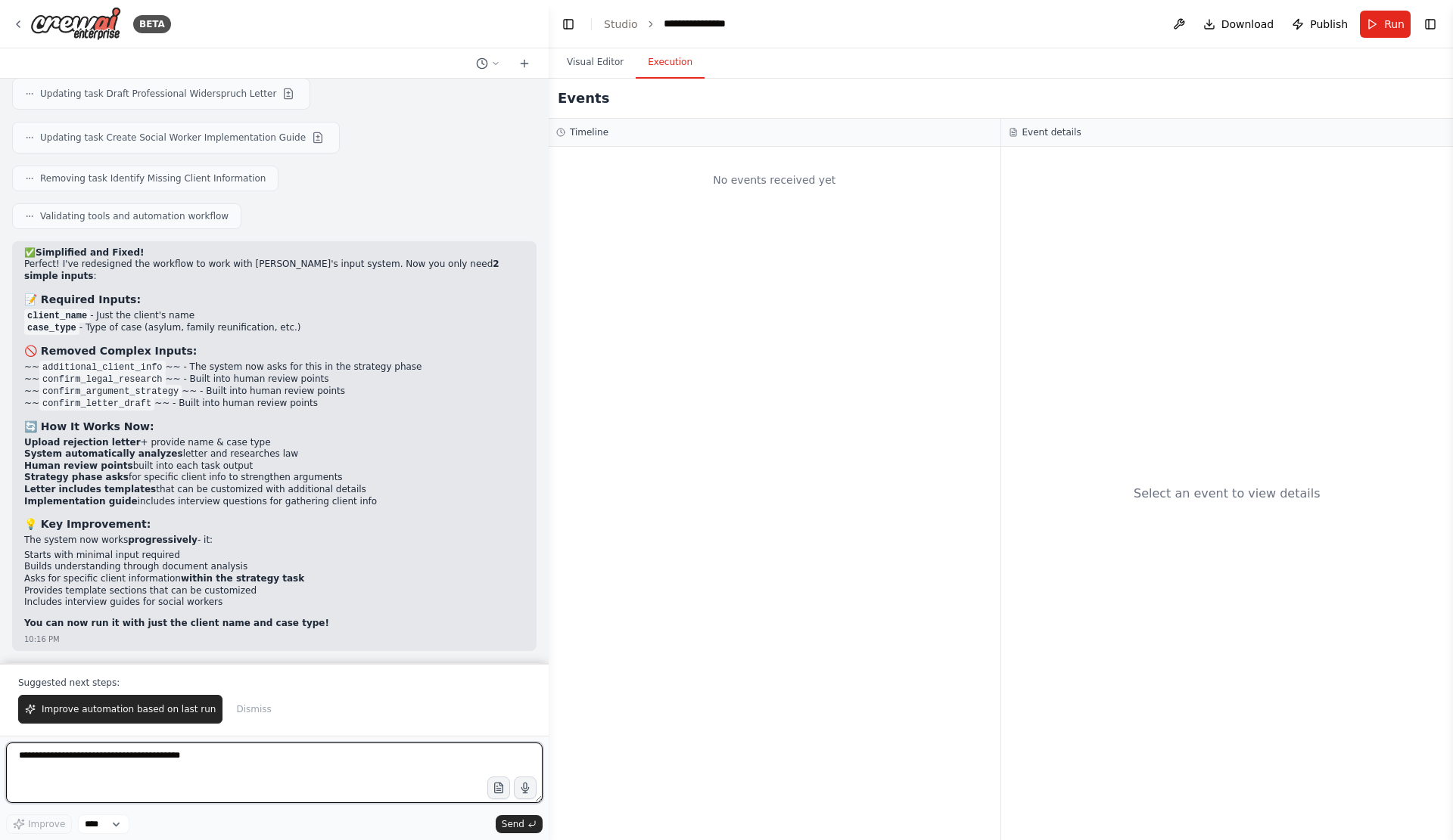
click at [269, 753] on textarea at bounding box center [275, 772] width 536 height 60
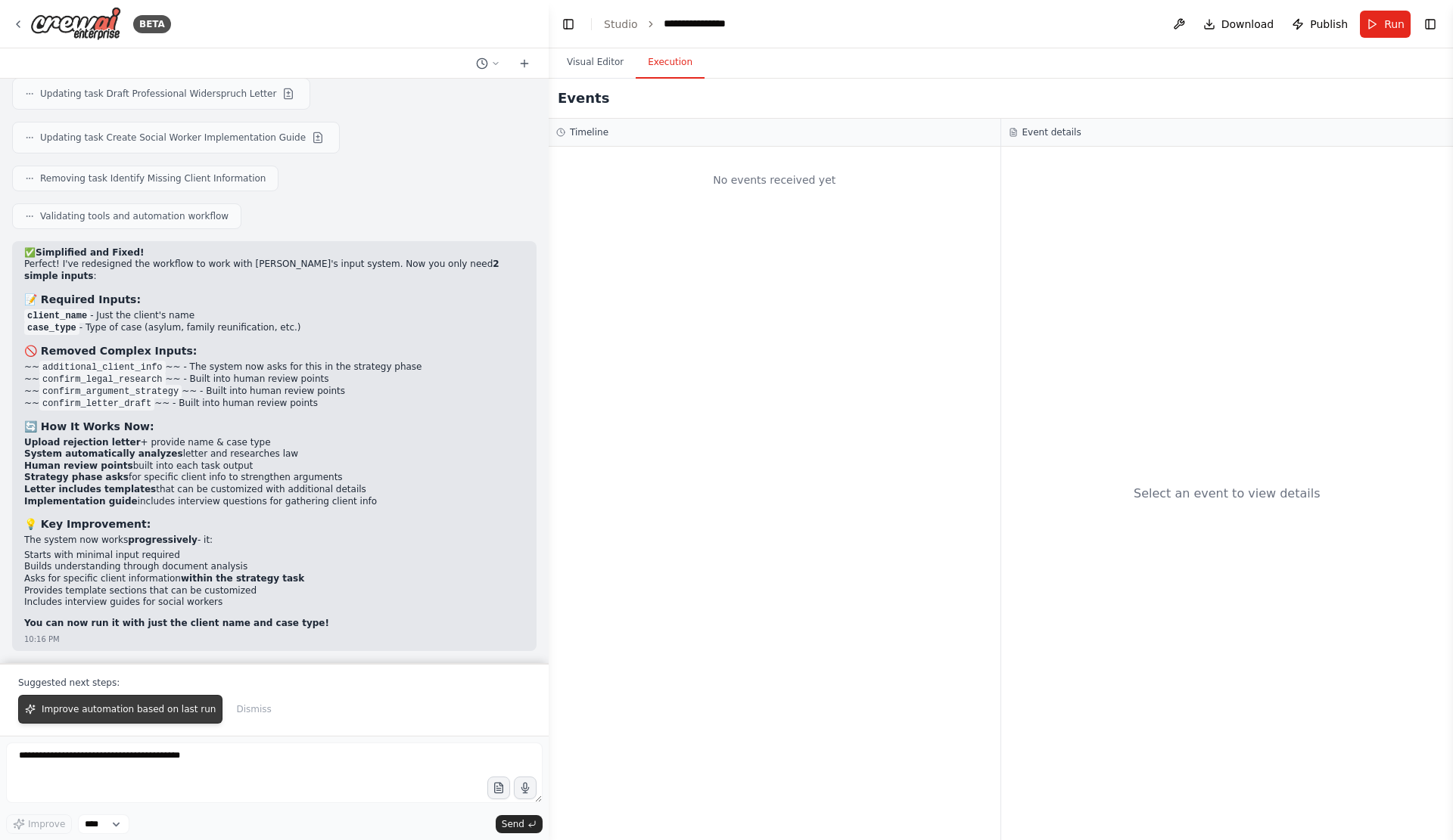
click at [177, 708] on span "Improve automation based on last run" at bounding box center [128, 708] width 174 height 12
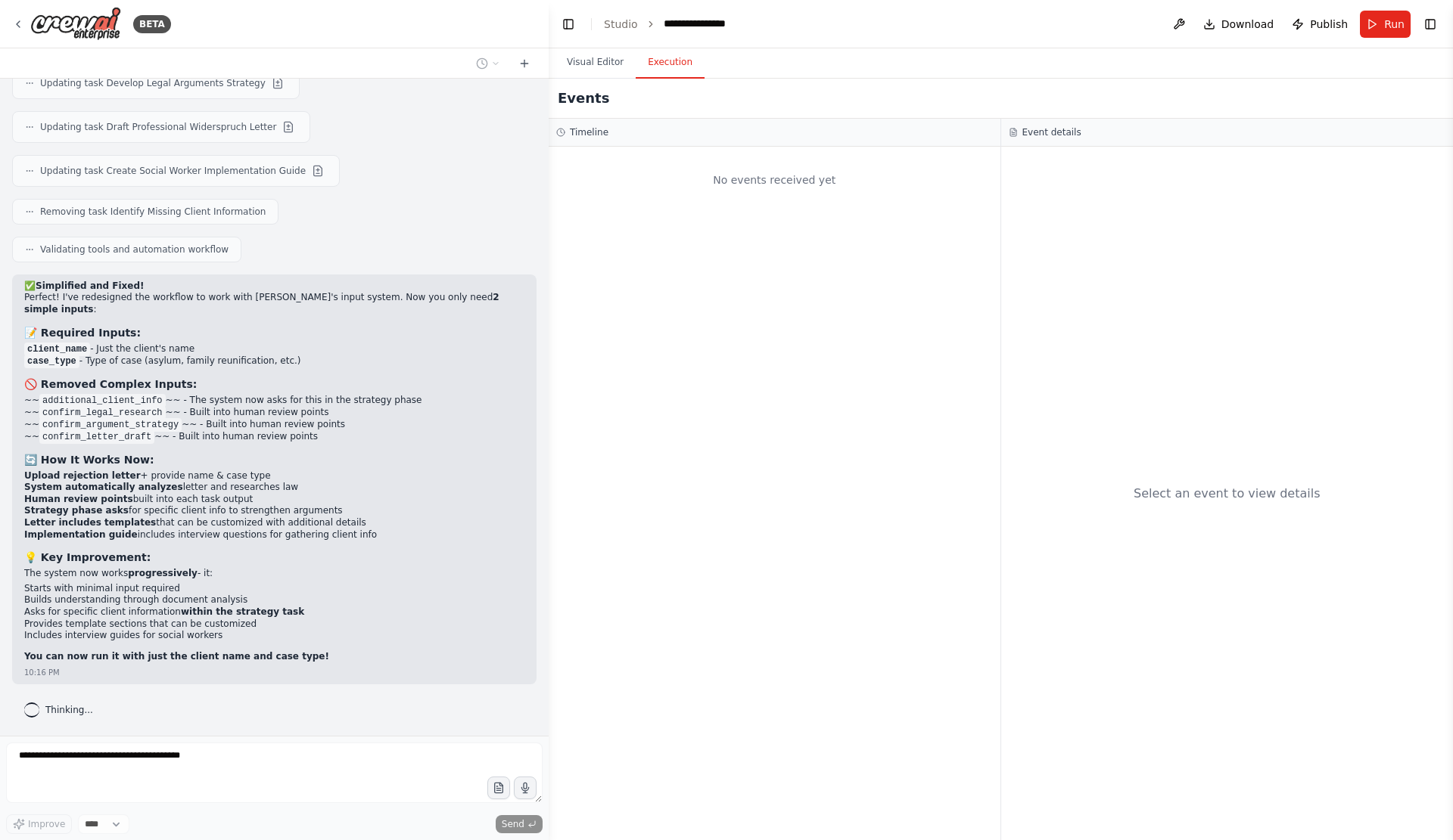
scroll to position [15662, 0]
click at [376, 820] on div "Improve **** Send" at bounding box center [275, 824] width 536 height 20
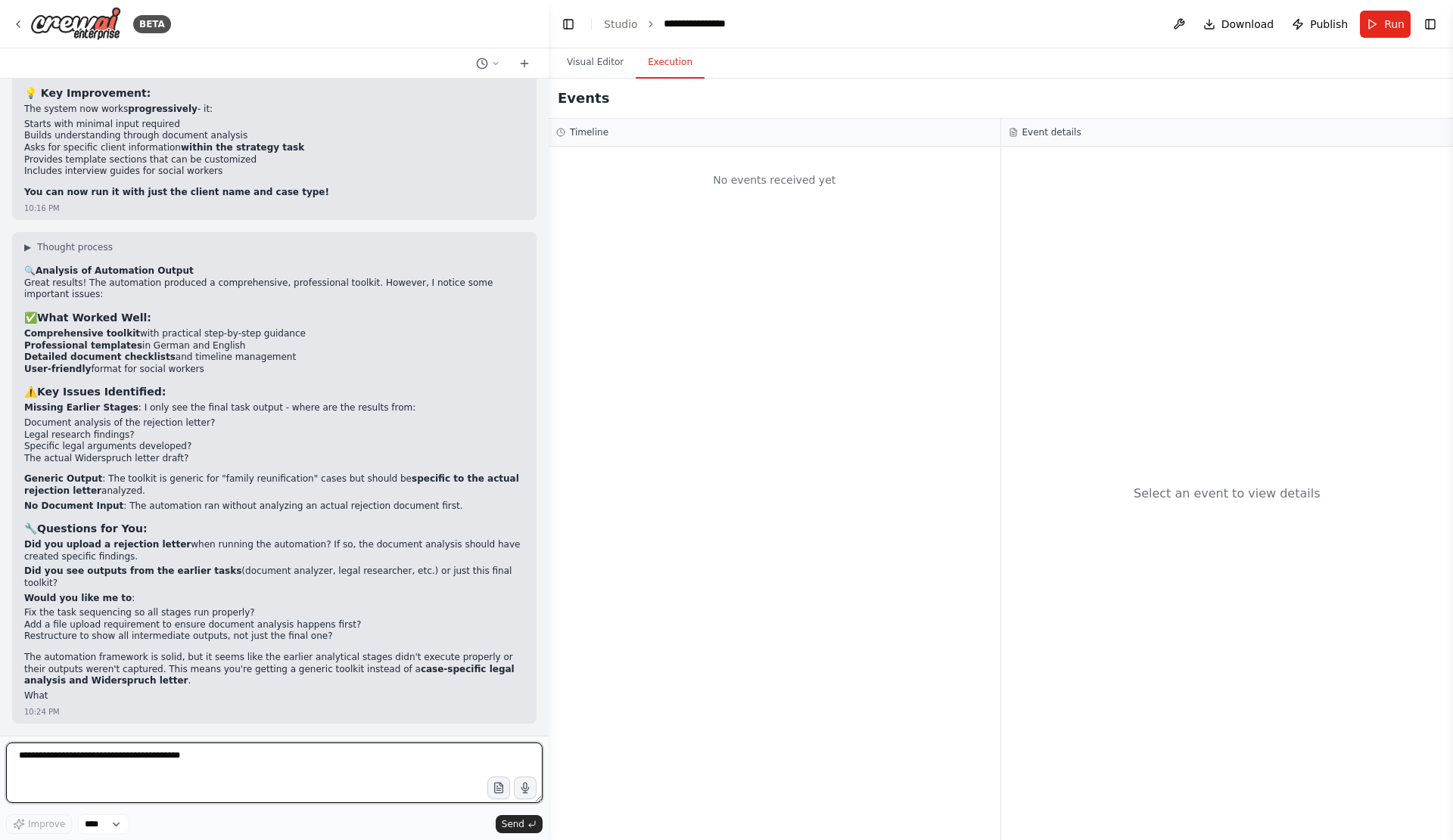
scroll to position [16143, 0]
click at [191, 765] on textarea at bounding box center [275, 772] width 536 height 60
paste textarea "**********"
type textarea "**********"
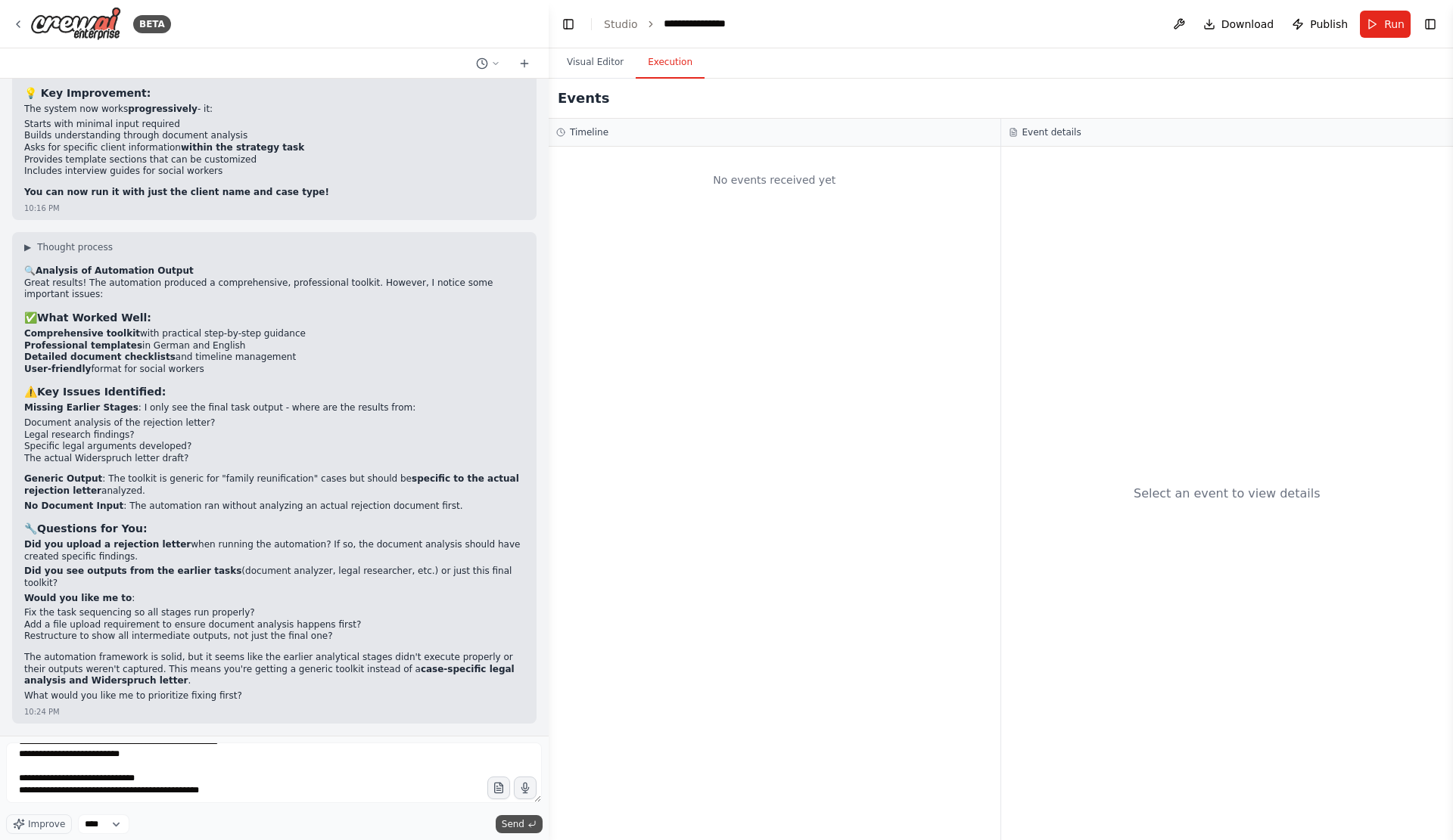
click at [539, 818] on button "Send" at bounding box center [519, 824] width 47 height 18
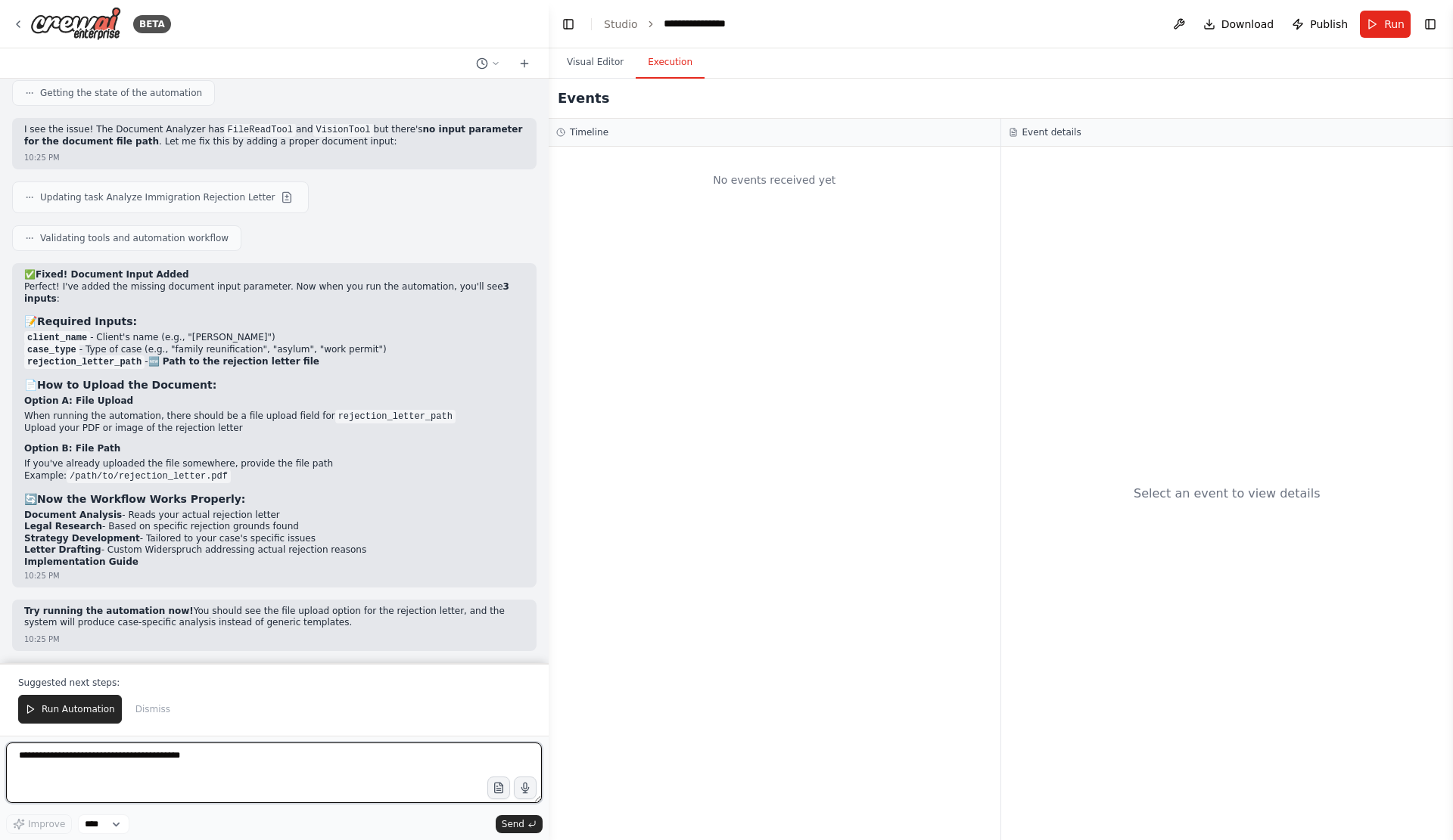
scroll to position [17168, 0]
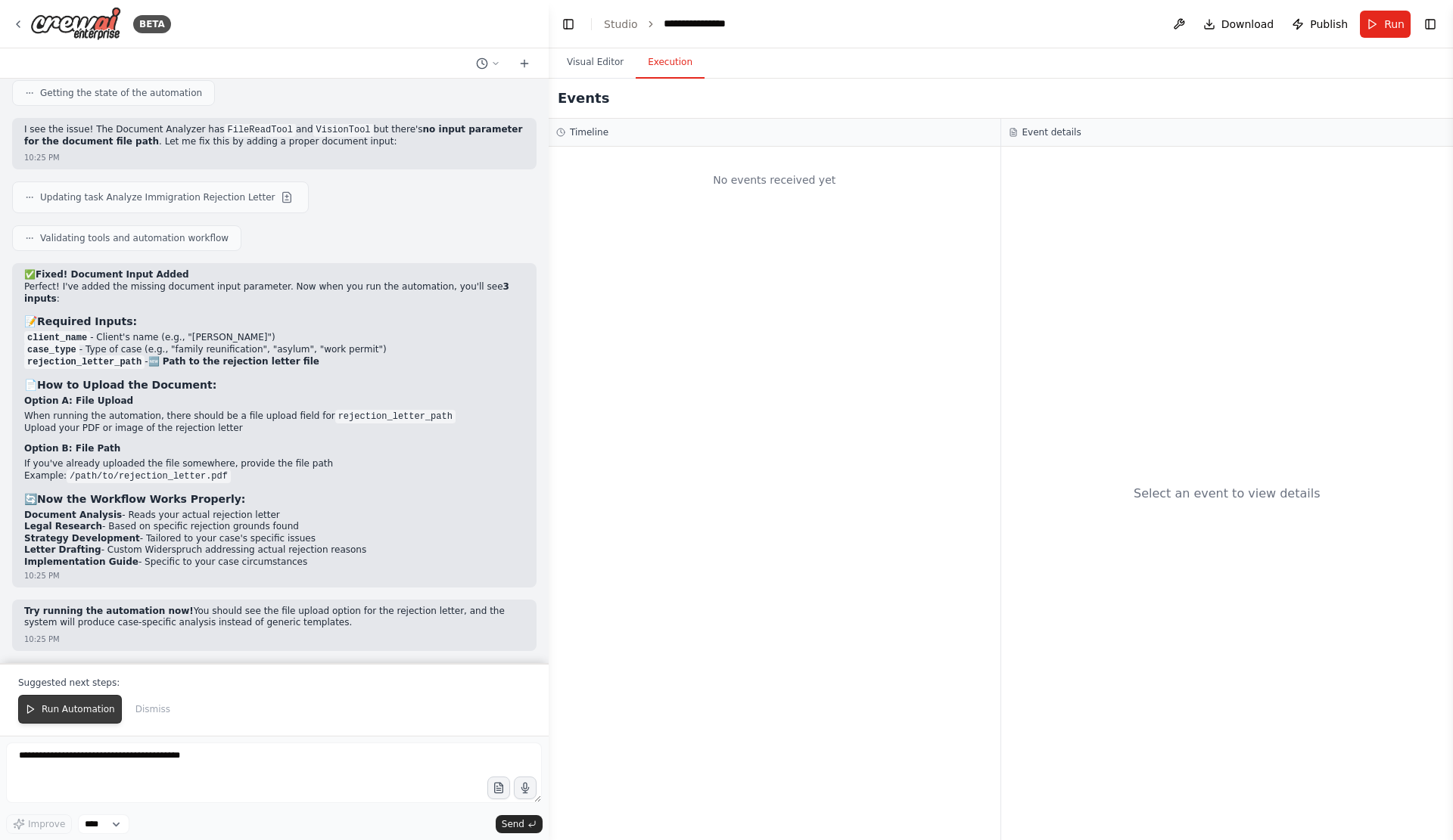
click at [100, 703] on span "Run Automation" at bounding box center [78, 708] width 73 height 12
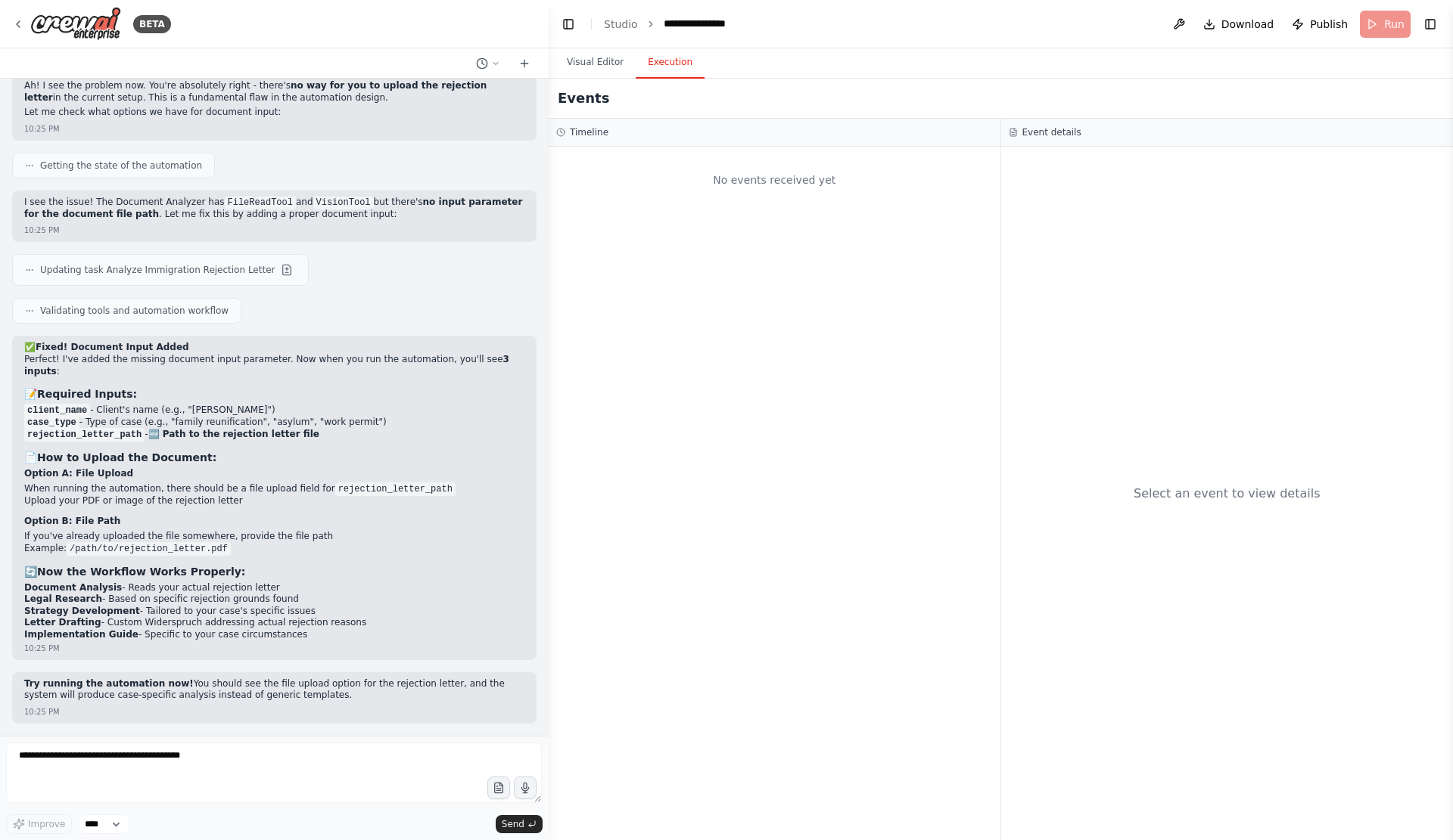
scroll to position [17091, 0]
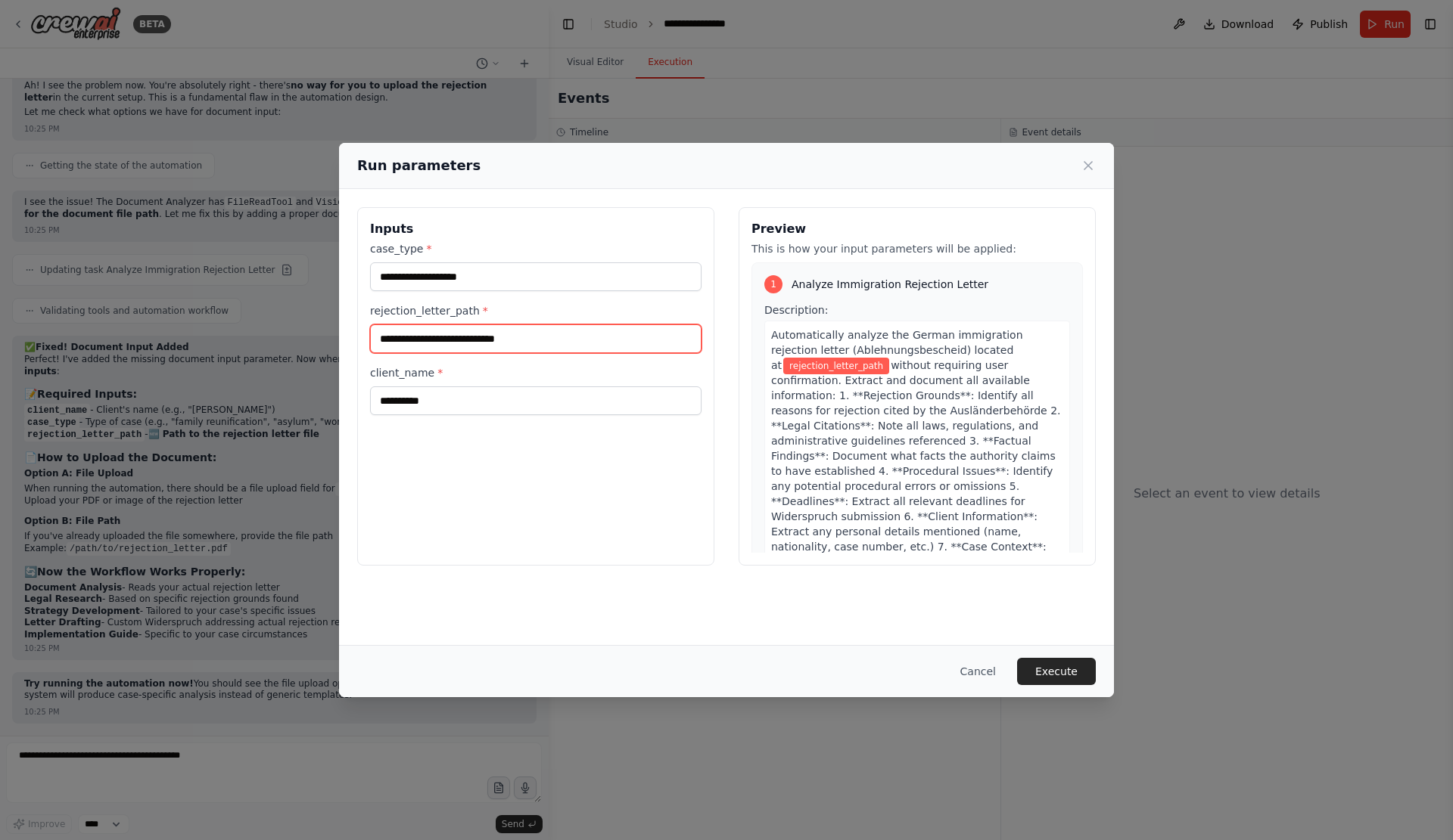
click at [466, 353] on input "rejection_letter_path *" at bounding box center [535, 339] width 332 height 29
click at [401, 316] on label "rejection_letter_path *" at bounding box center [535, 310] width 332 height 15
click at [401, 324] on input "rejection_letter_path *" at bounding box center [535, 339] width 332 height 29
click at [401, 316] on label "rejection_letter_path *" at bounding box center [535, 310] width 332 height 15
click at [401, 324] on input "rejection_letter_path *" at bounding box center [535, 339] width 332 height 29
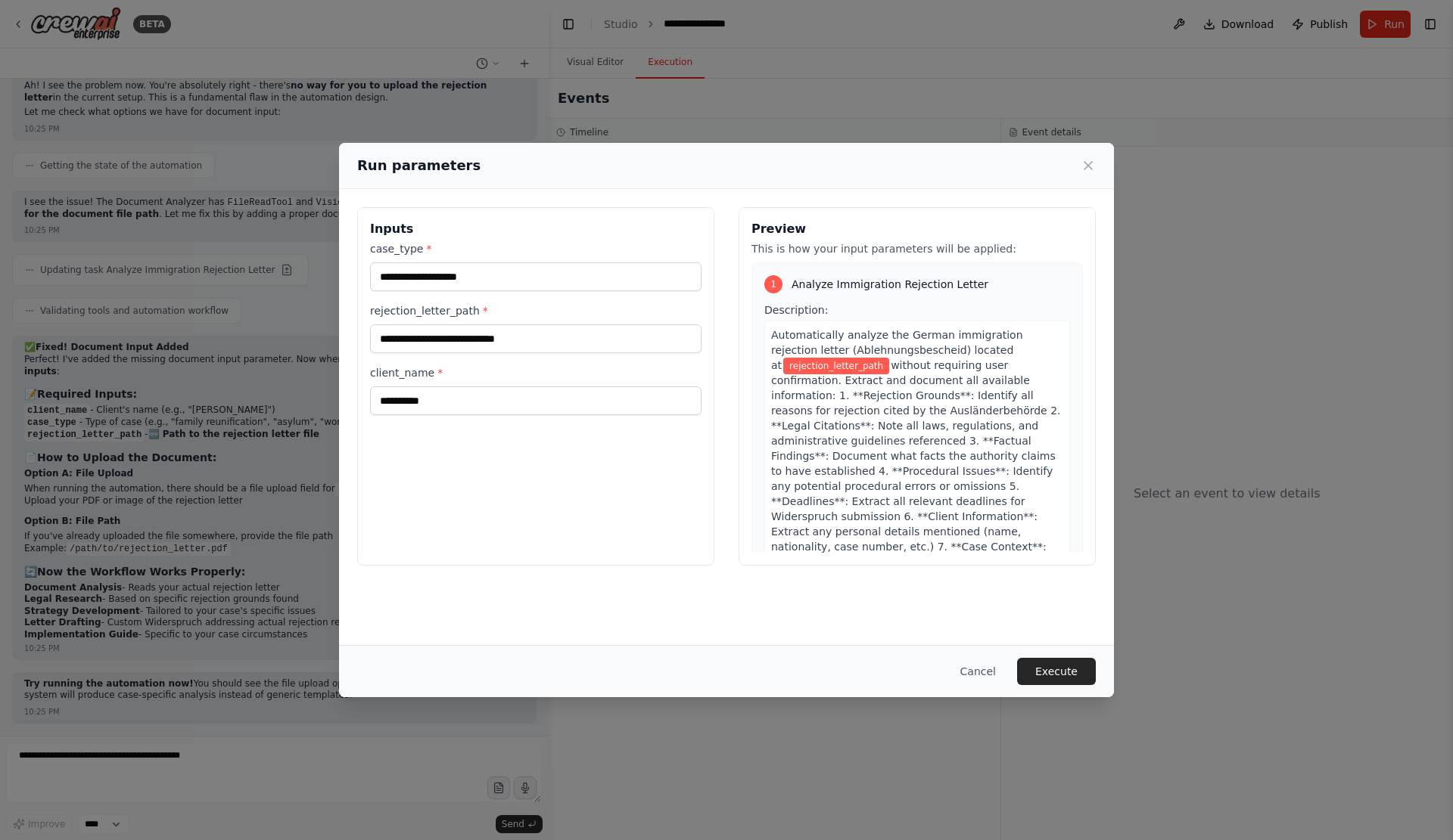
click at [401, 316] on label "rejection_letter_path *" at bounding box center [535, 310] width 332 height 15
click at [401, 324] on input "rejection_letter_path *" at bounding box center [535, 339] width 332 height 29
click at [245, 432] on div "**********" at bounding box center [726, 420] width 1453 height 840
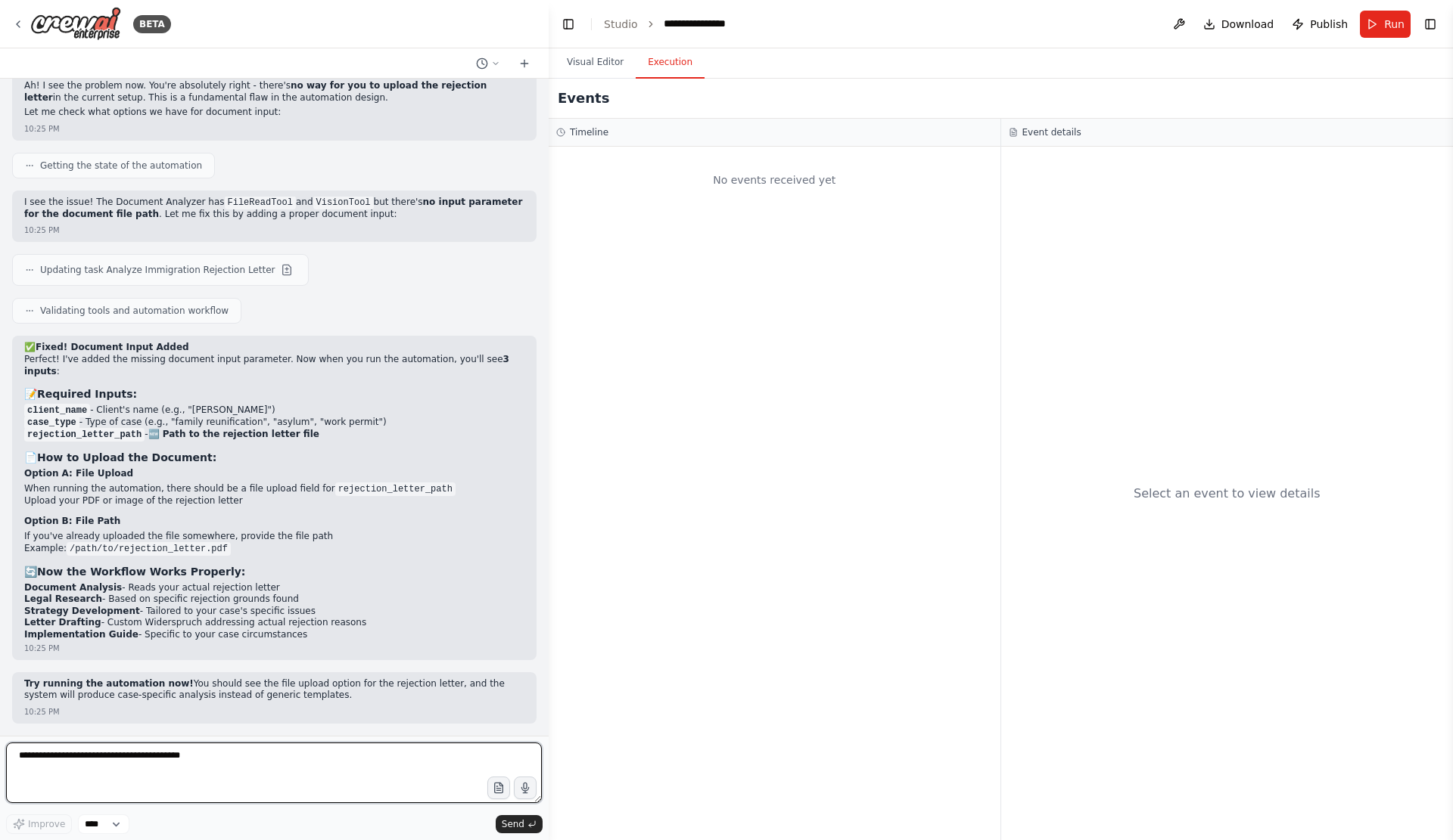
click at [212, 765] on textarea at bounding box center [274, 772] width 535 height 60
type textarea "**********"
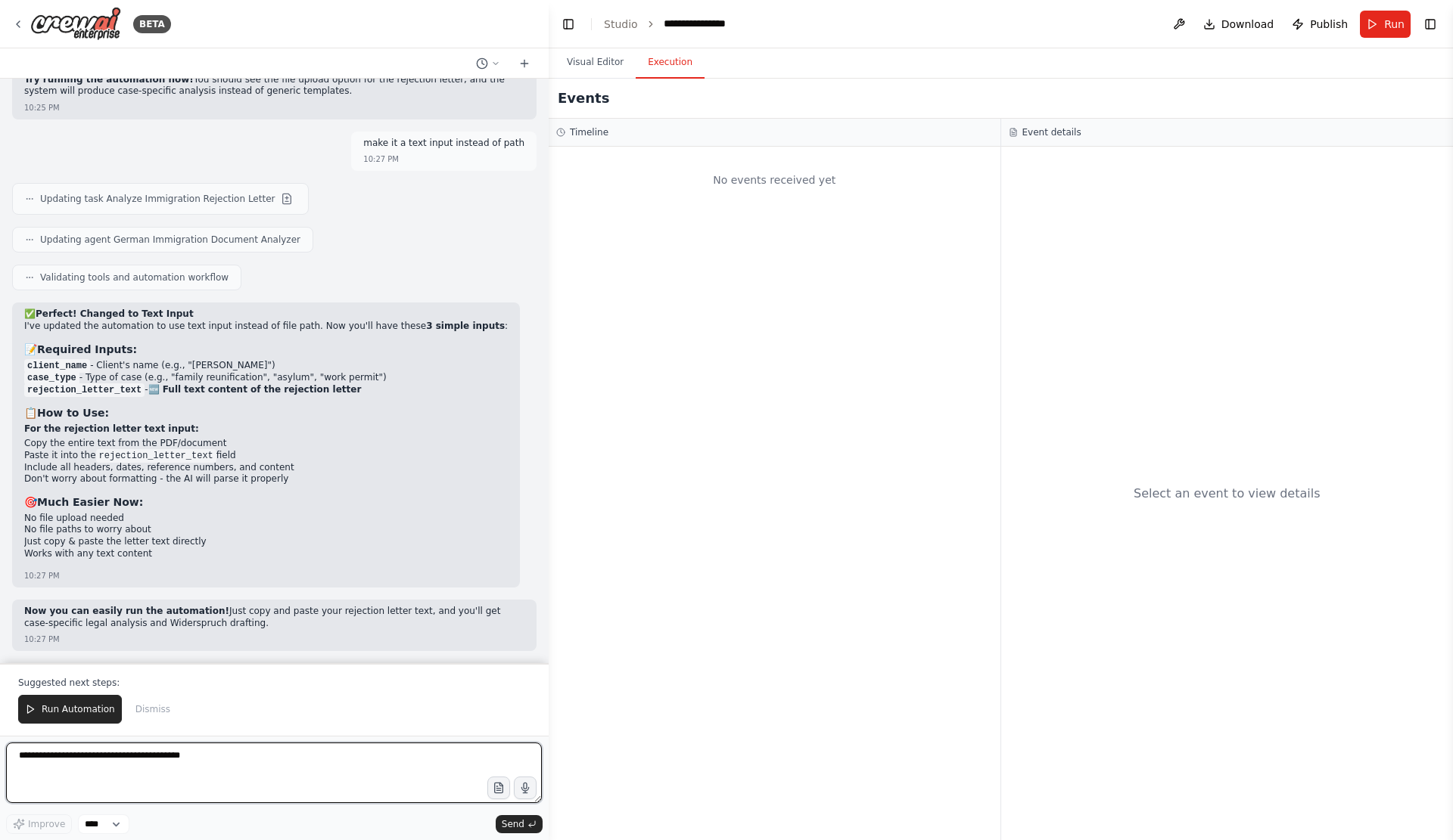
scroll to position [17735, 0]
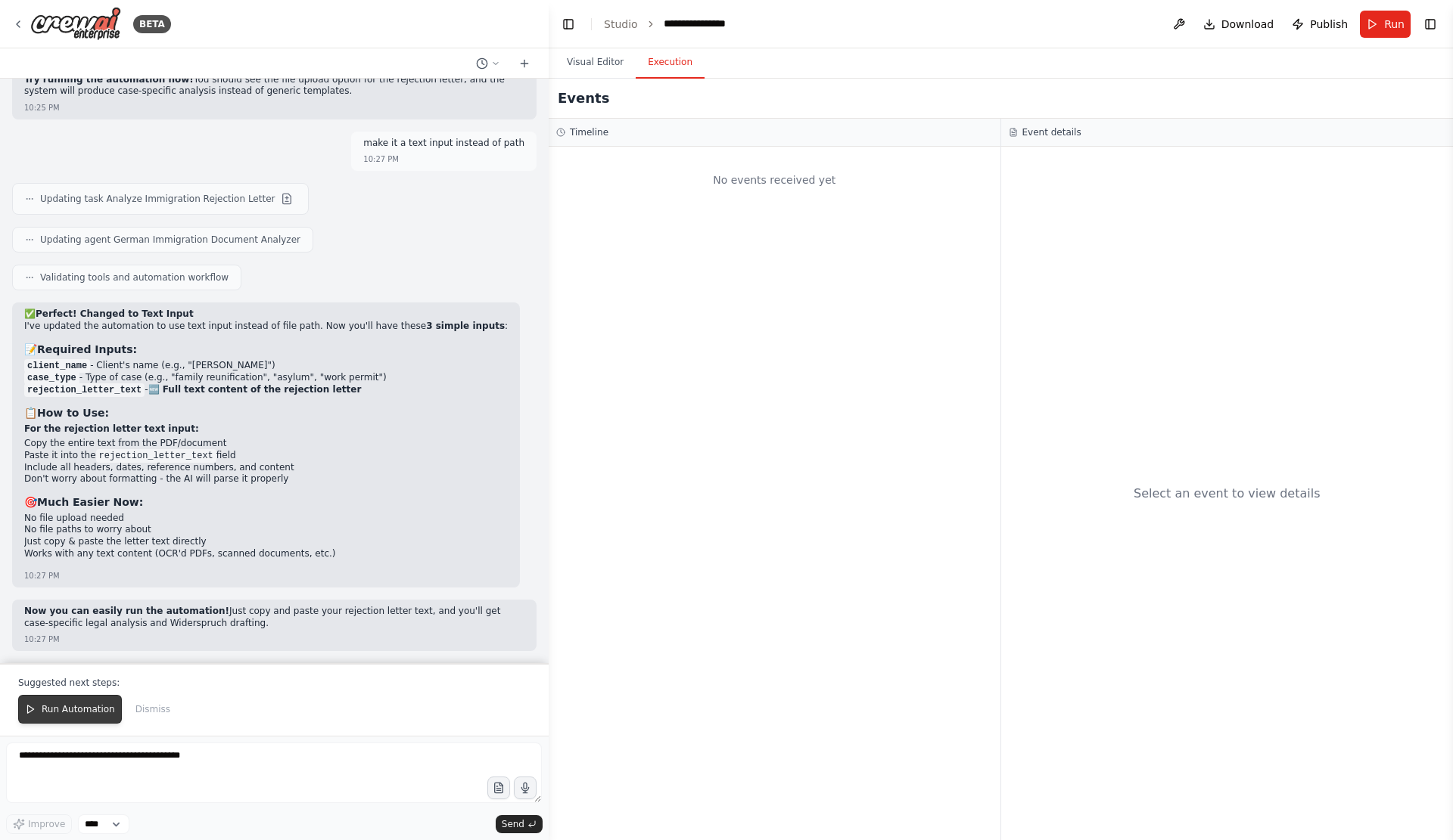
click at [92, 703] on span "Run Automation" at bounding box center [78, 708] width 73 height 12
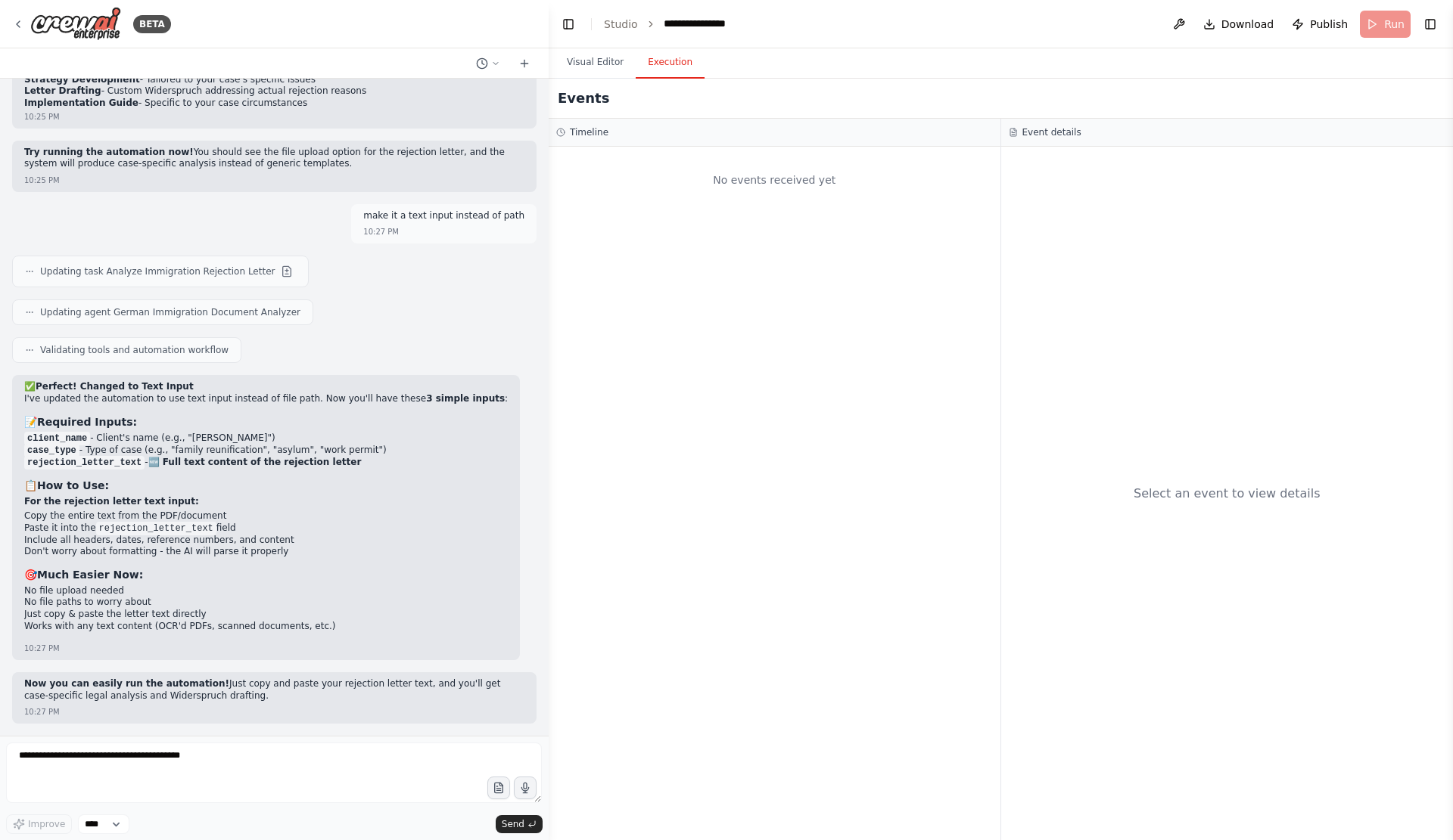
scroll to position [17658, 0]
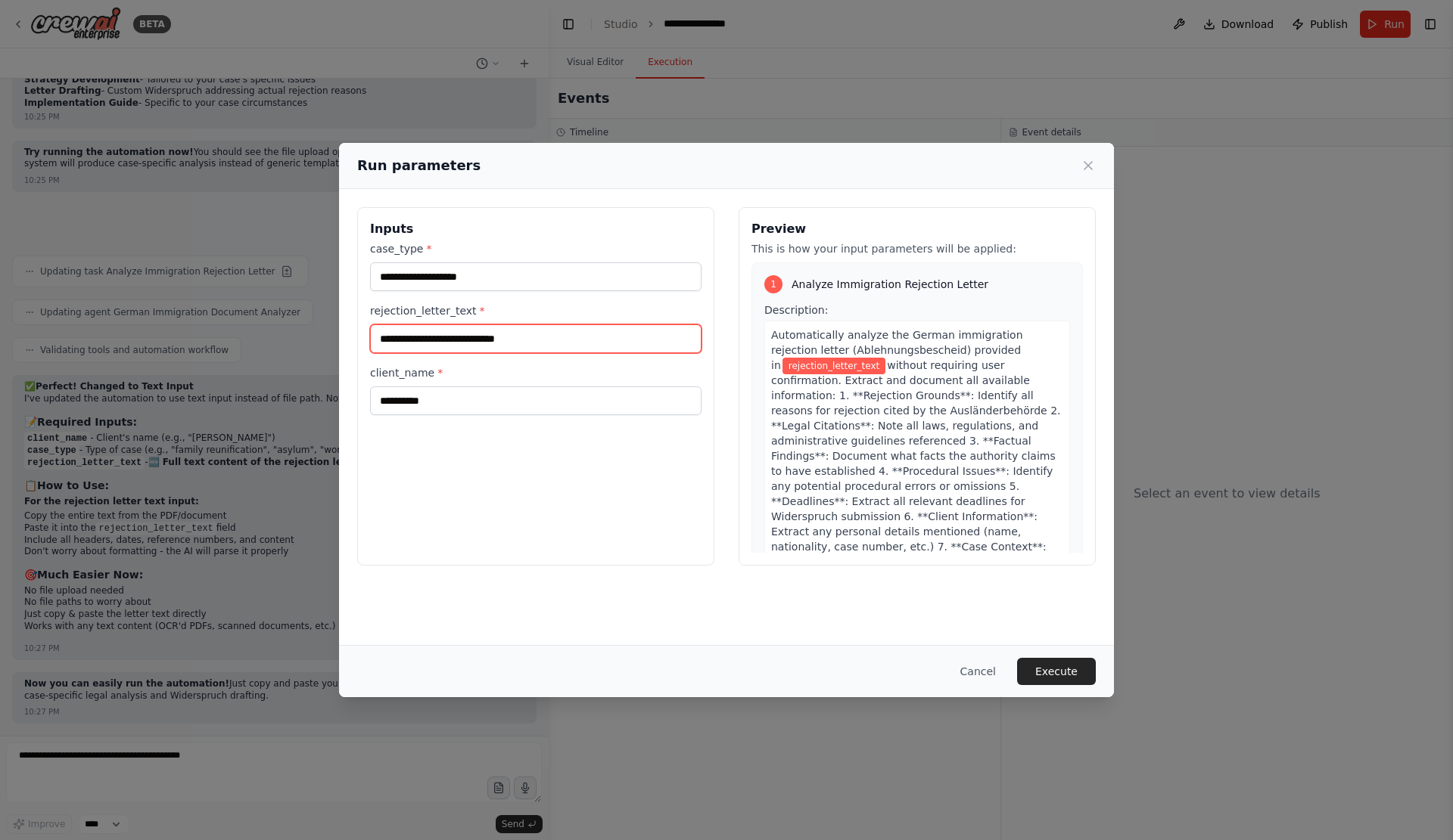
paste input "**********"
type input "**********"
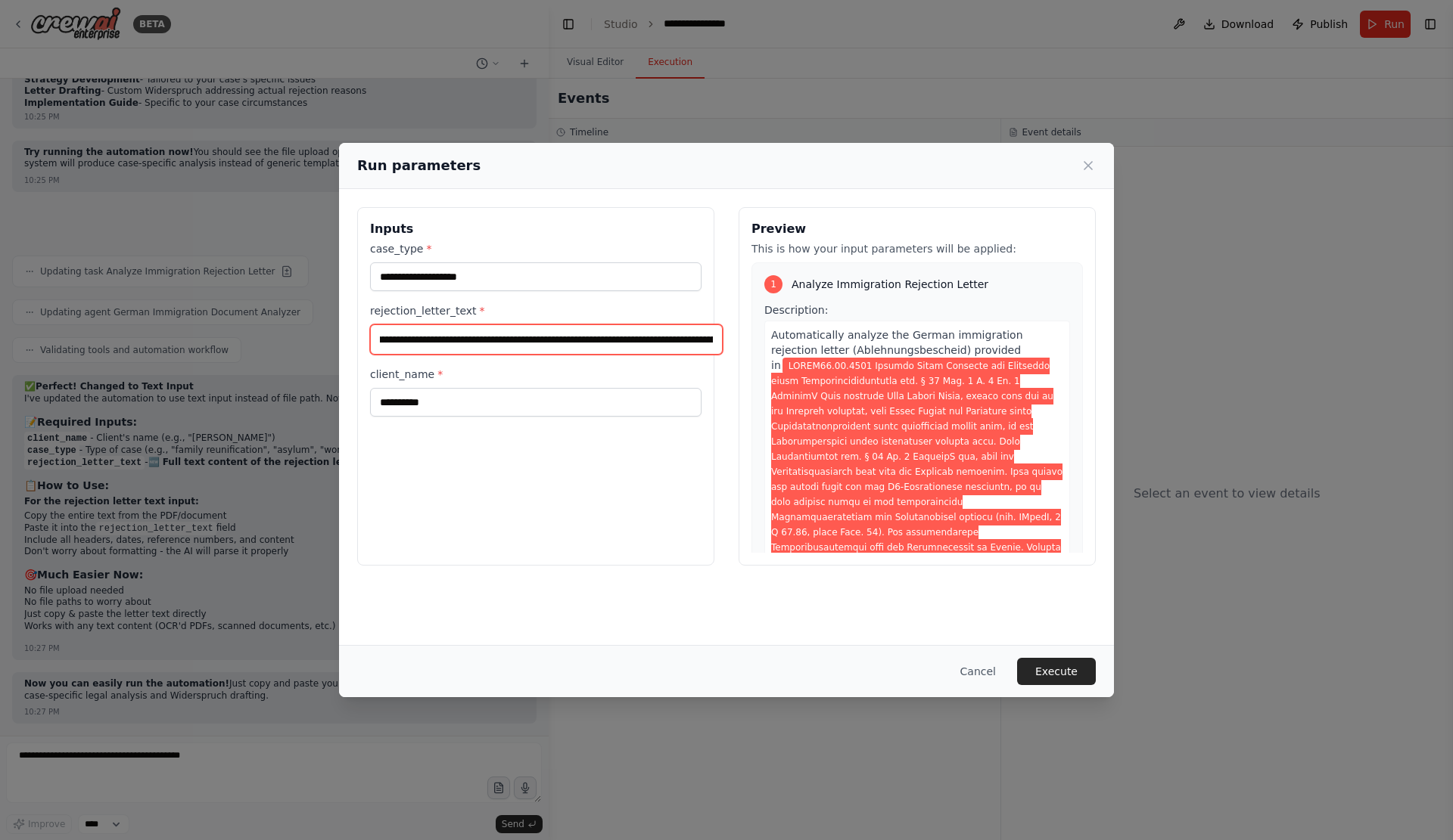
scroll to position [0, 0]
drag, startPoint x: 515, startPoint y: 354, endPoint x: 221, endPoint y: 354, distance: 294.0
click at [221, 354] on div "**********" at bounding box center [726, 420] width 1453 height 840
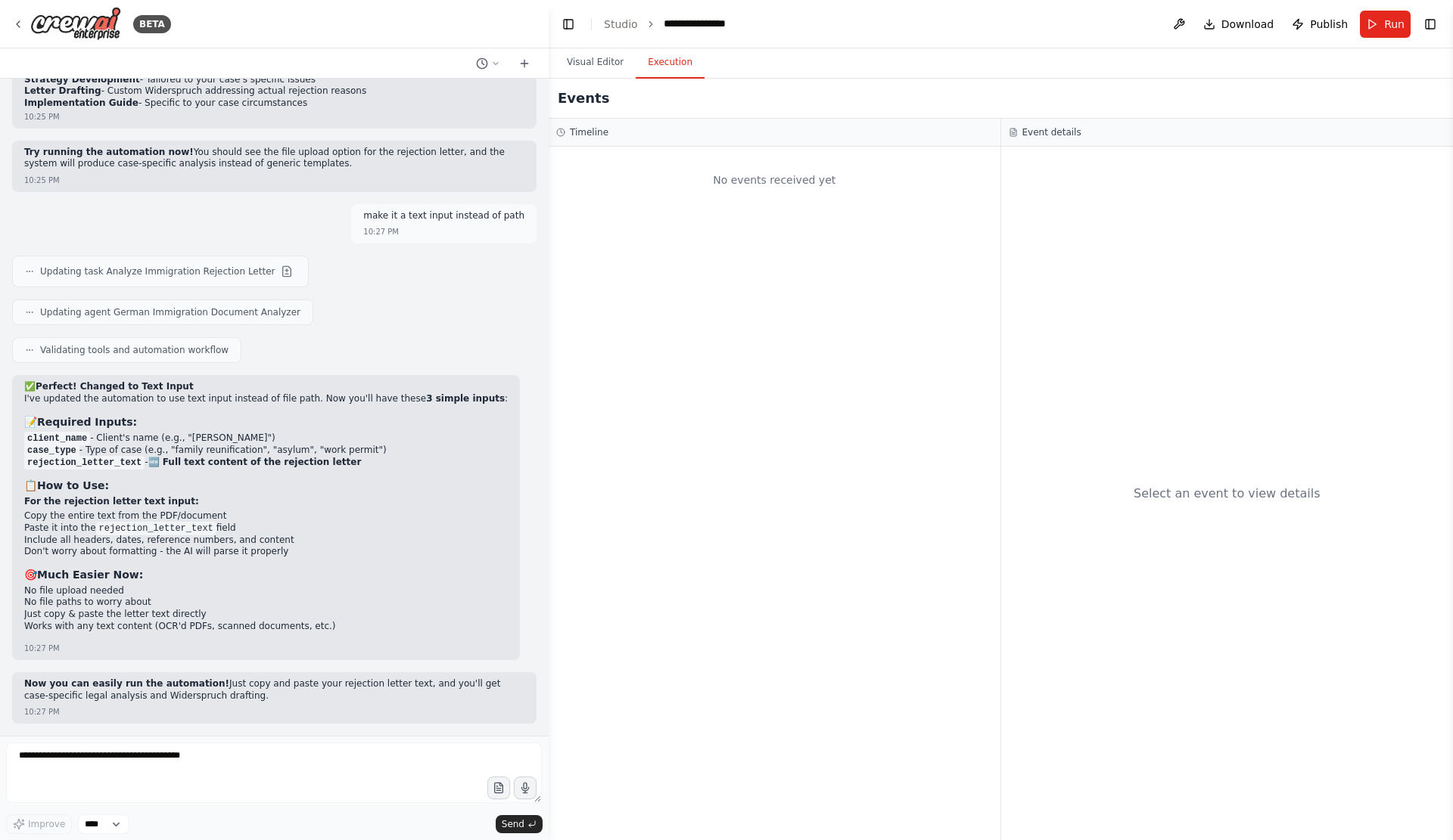
click at [294, 685] on p "Now you can easily run the automation! Just copy and paste your rejection lette…" at bounding box center [274, 689] width 500 height 23
click at [1363, 24] on button "Run" at bounding box center [1385, 24] width 51 height 27
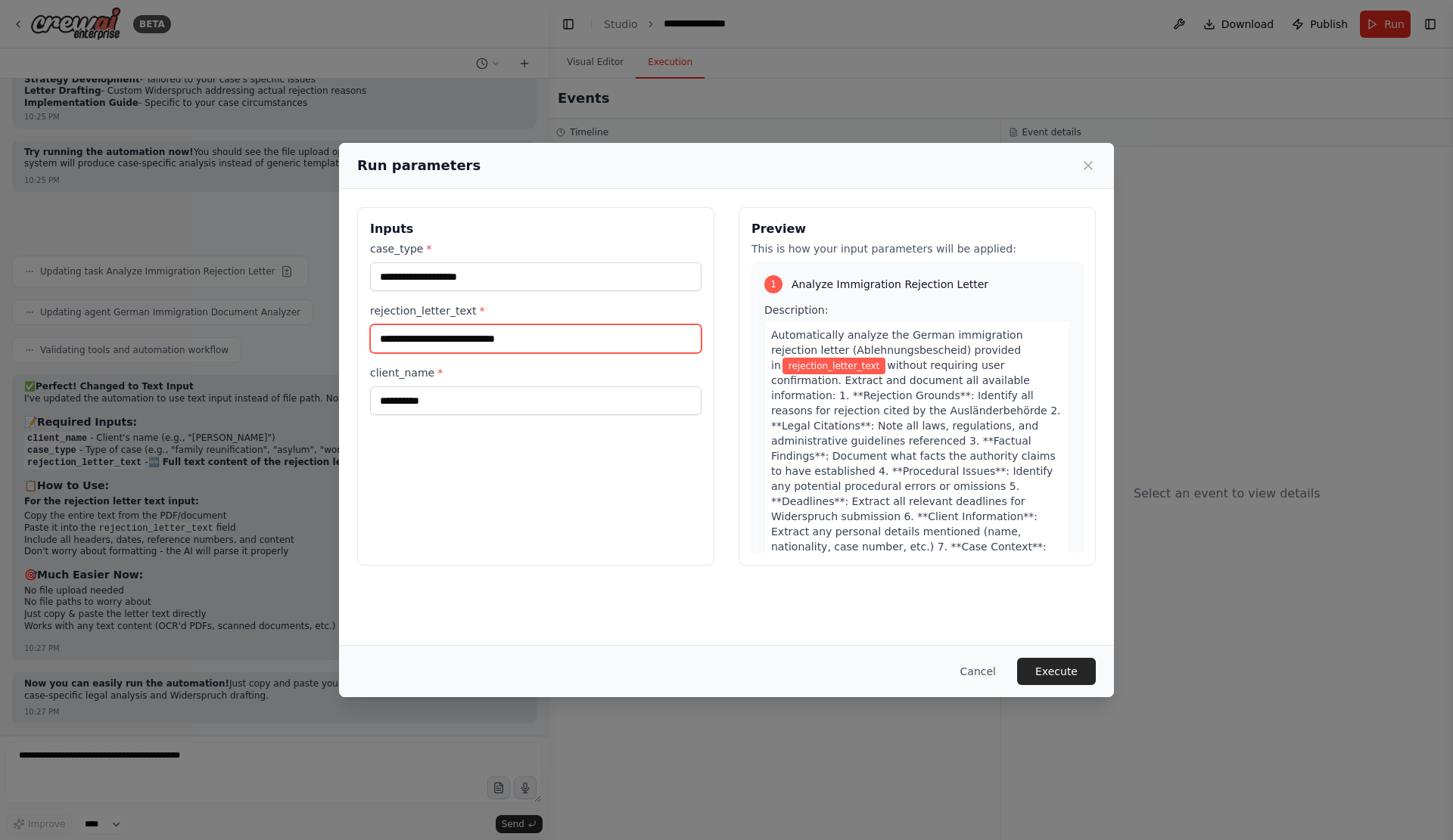
click at [486, 340] on input "rejection_letter_text *" at bounding box center [535, 339] width 332 height 29
paste input "**********"
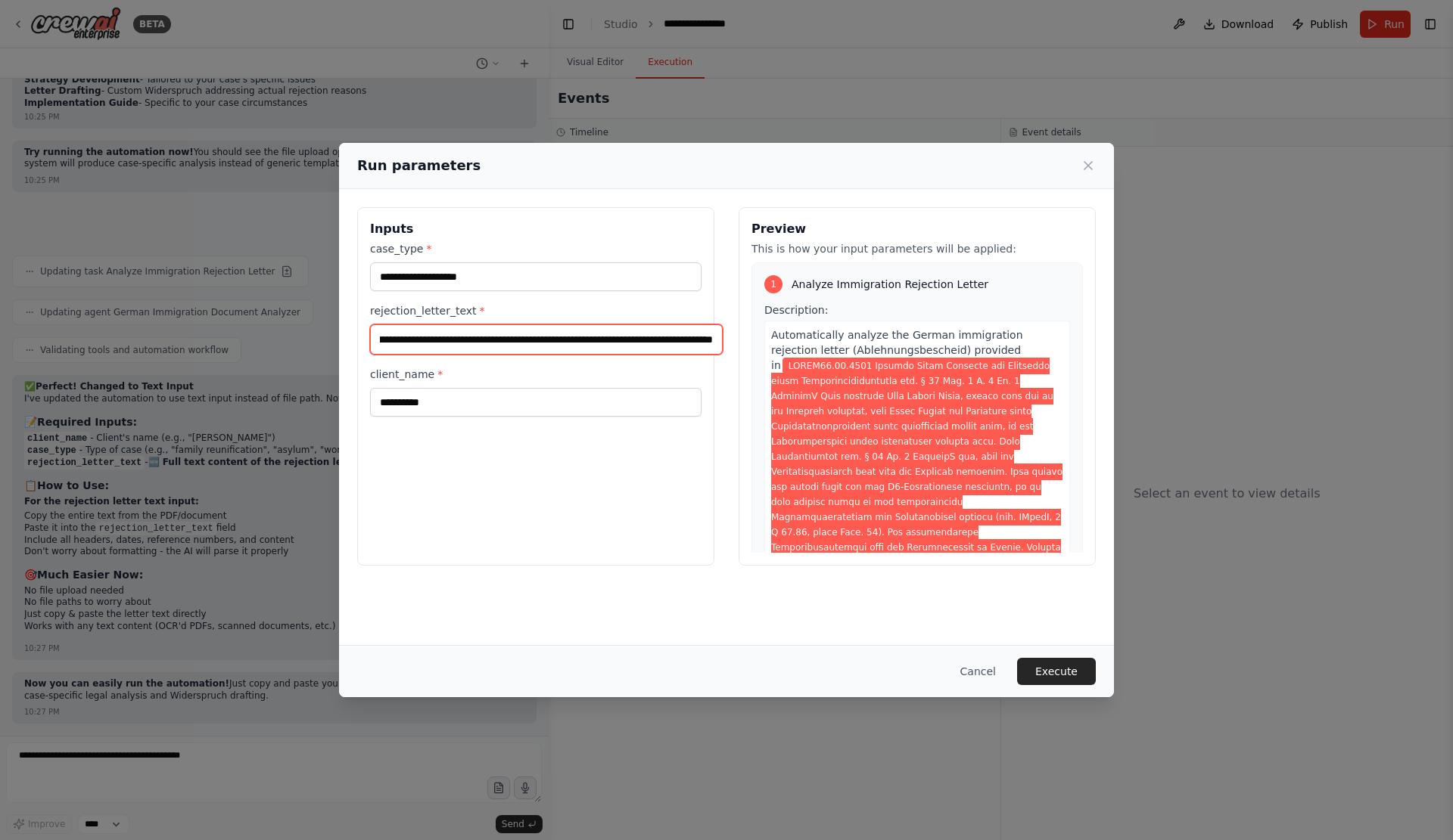
click at [465, 354] on input "rejection_letter_text *" at bounding box center [546, 339] width 352 height 30
click at [507, 351] on input "rejection_letter_text *" at bounding box center [546, 339] width 352 height 30
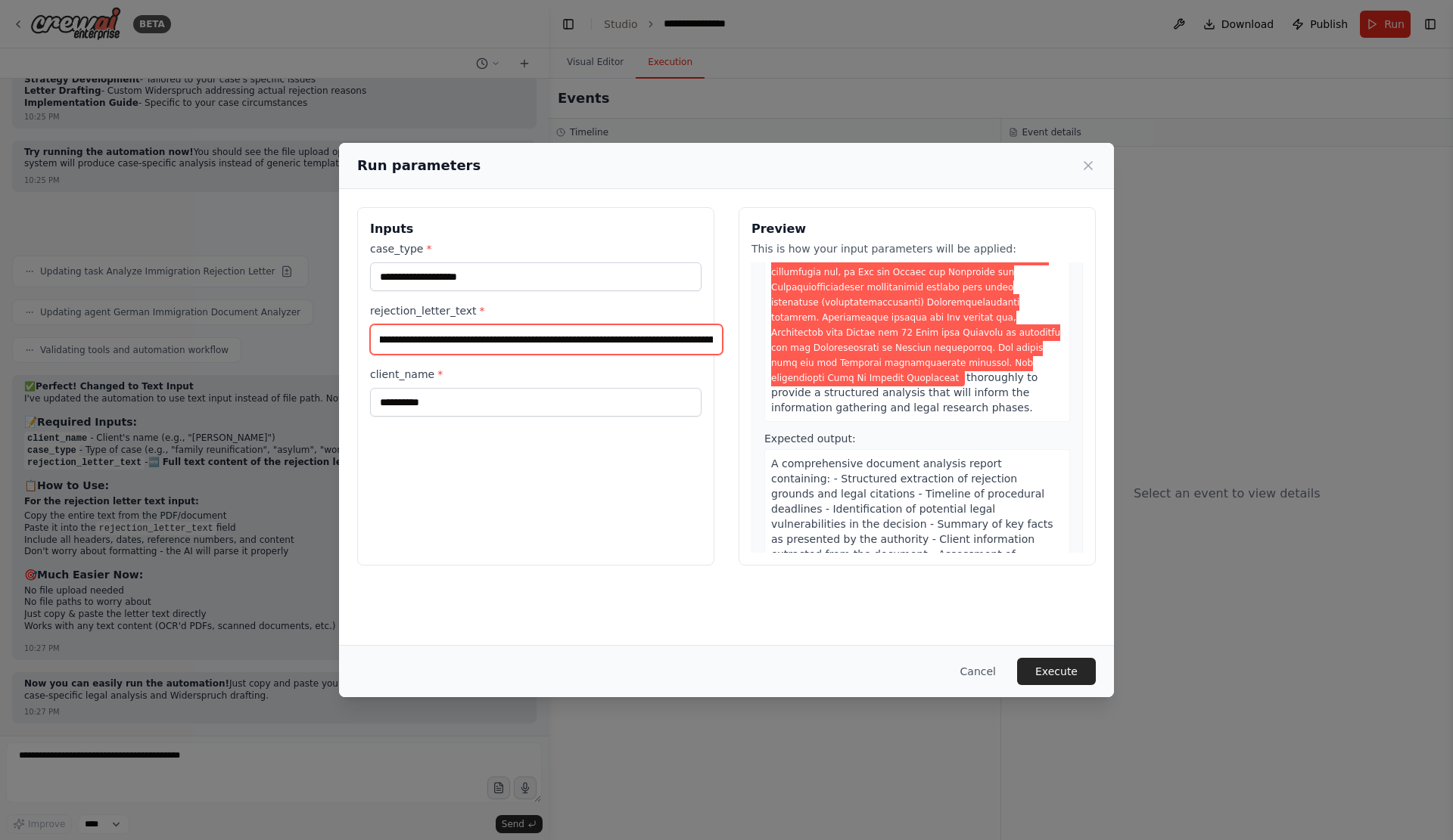
scroll to position [1058, 0]
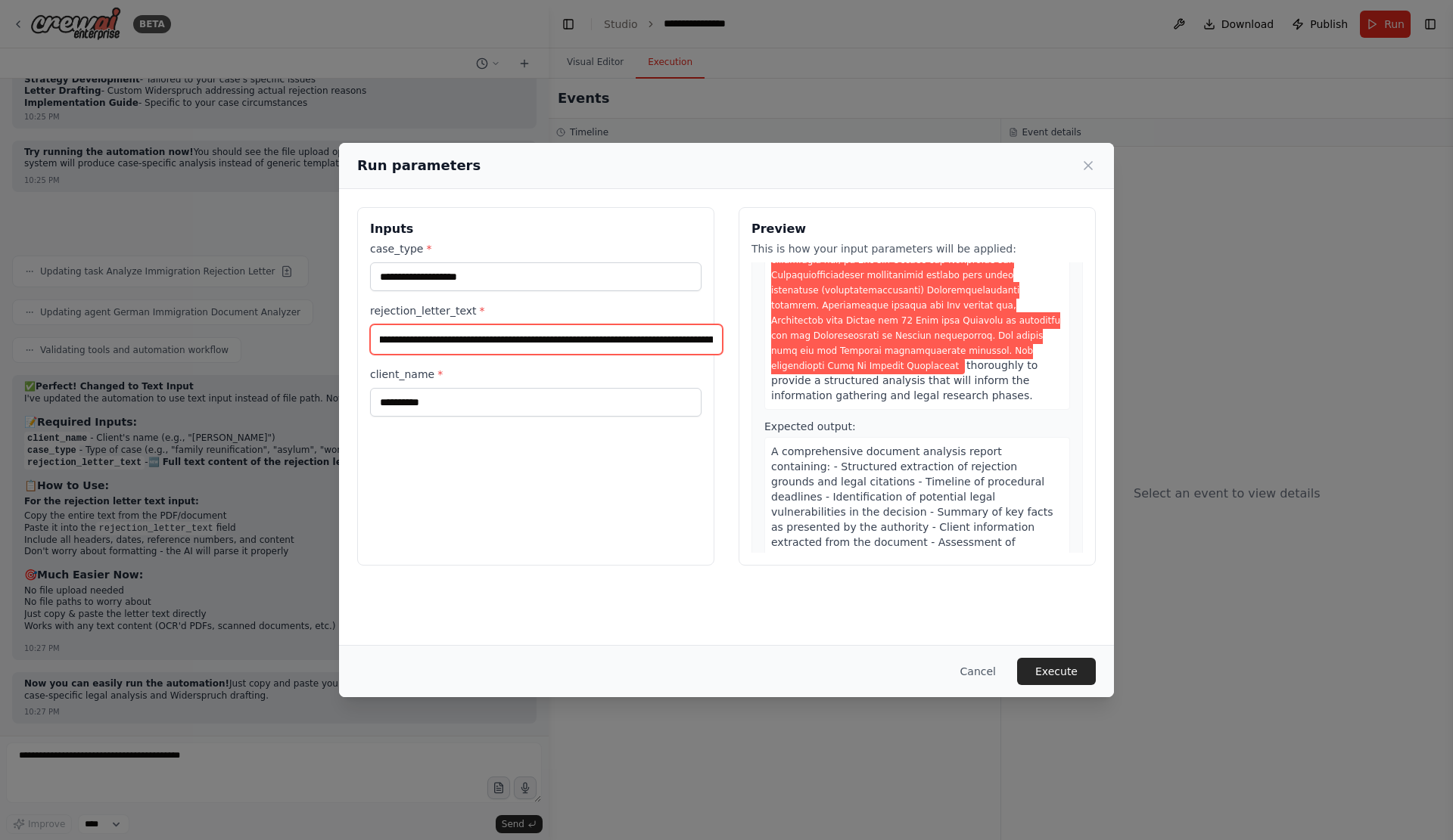
click at [370, 346] on input "rejection_letter_text *" at bounding box center [546, 339] width 352 height 30
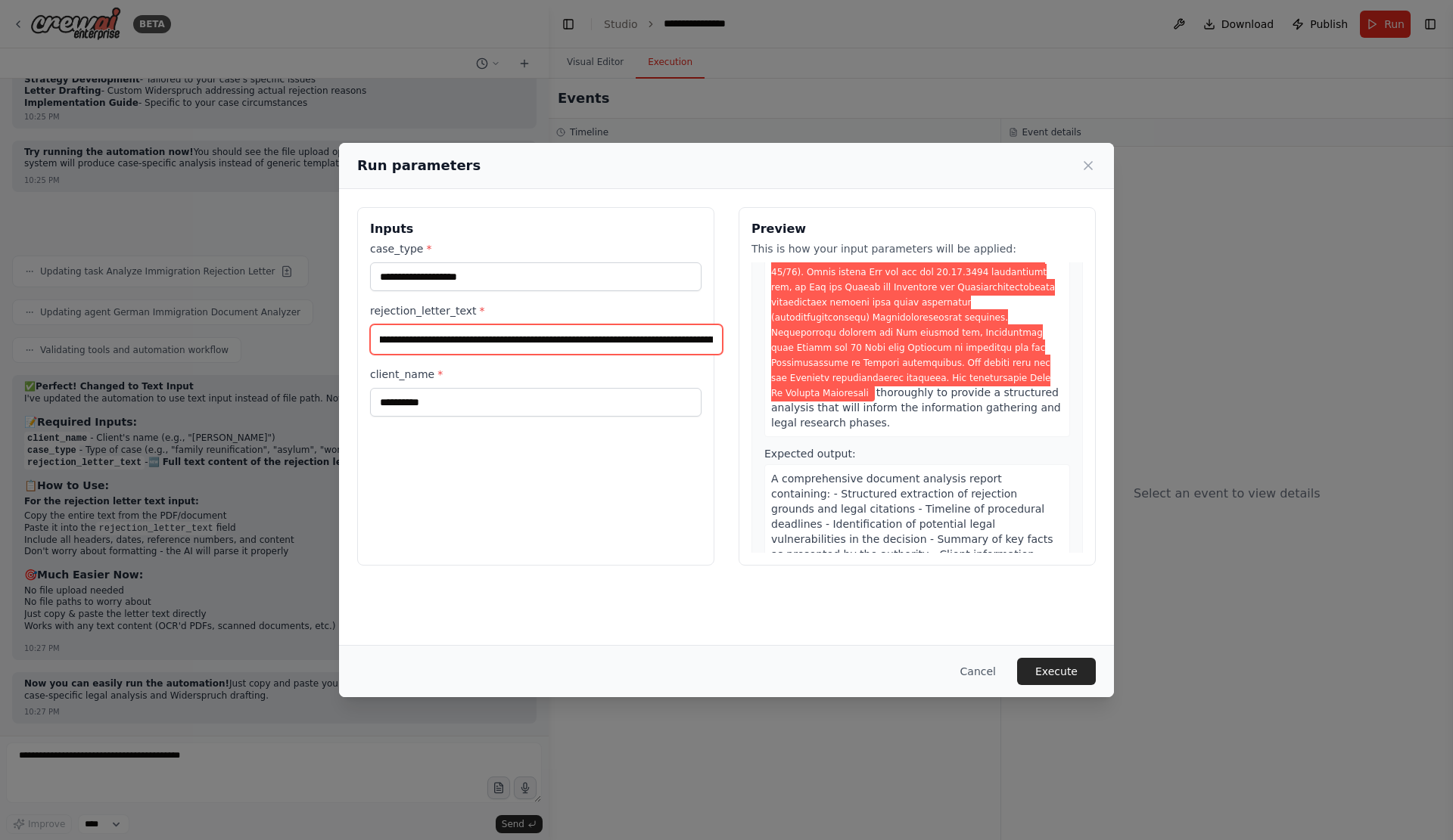
scroll to position [0, 530]
click at [626, 352] on input "rejection_letter_text *" at bounding box center [546, 339] width 352 height 30
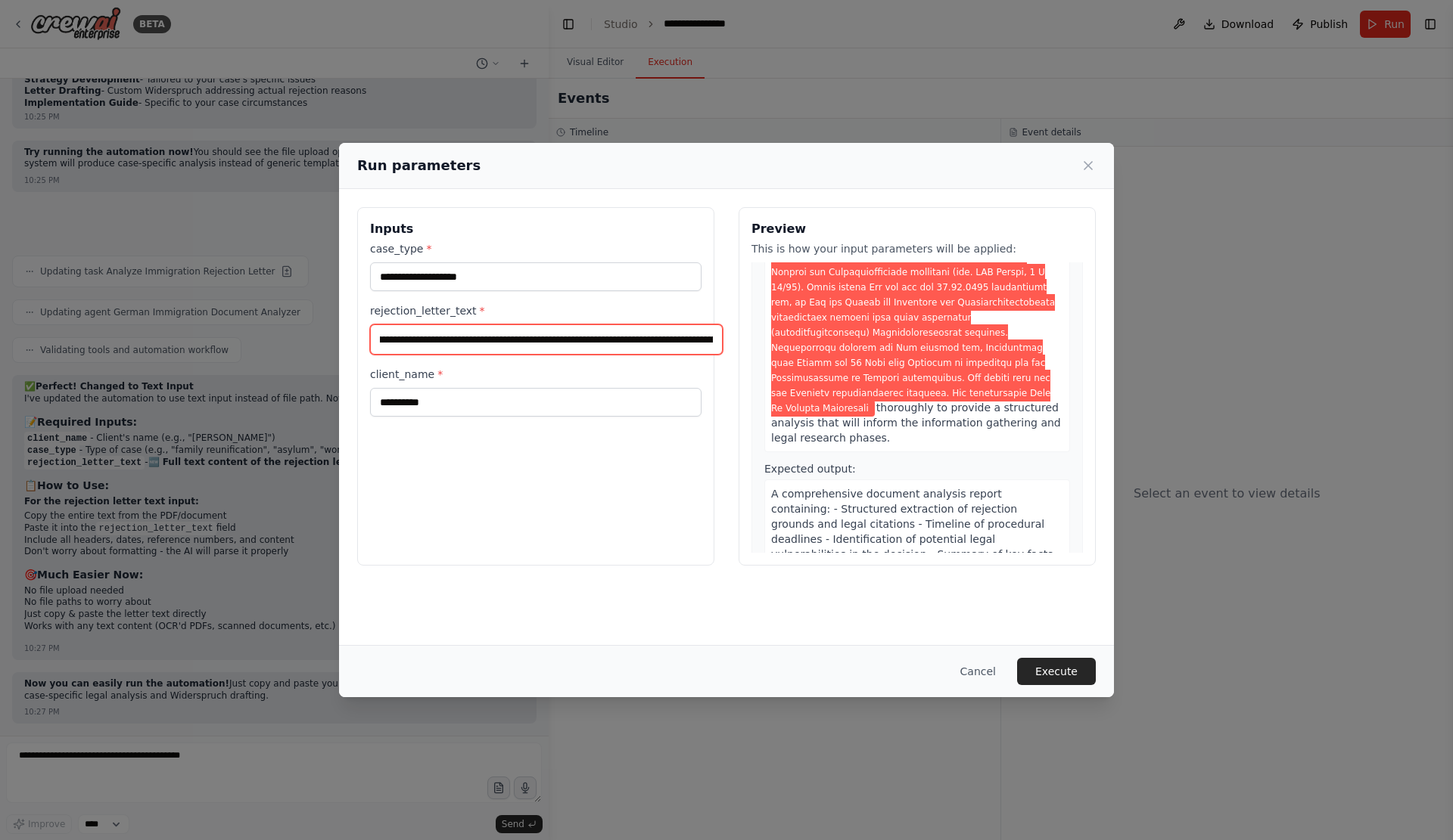
scroll to position [0, 656]
click at [608, 351] on input "rejection_letter_text *" at bounding box center [546, 339] width 352 height 30
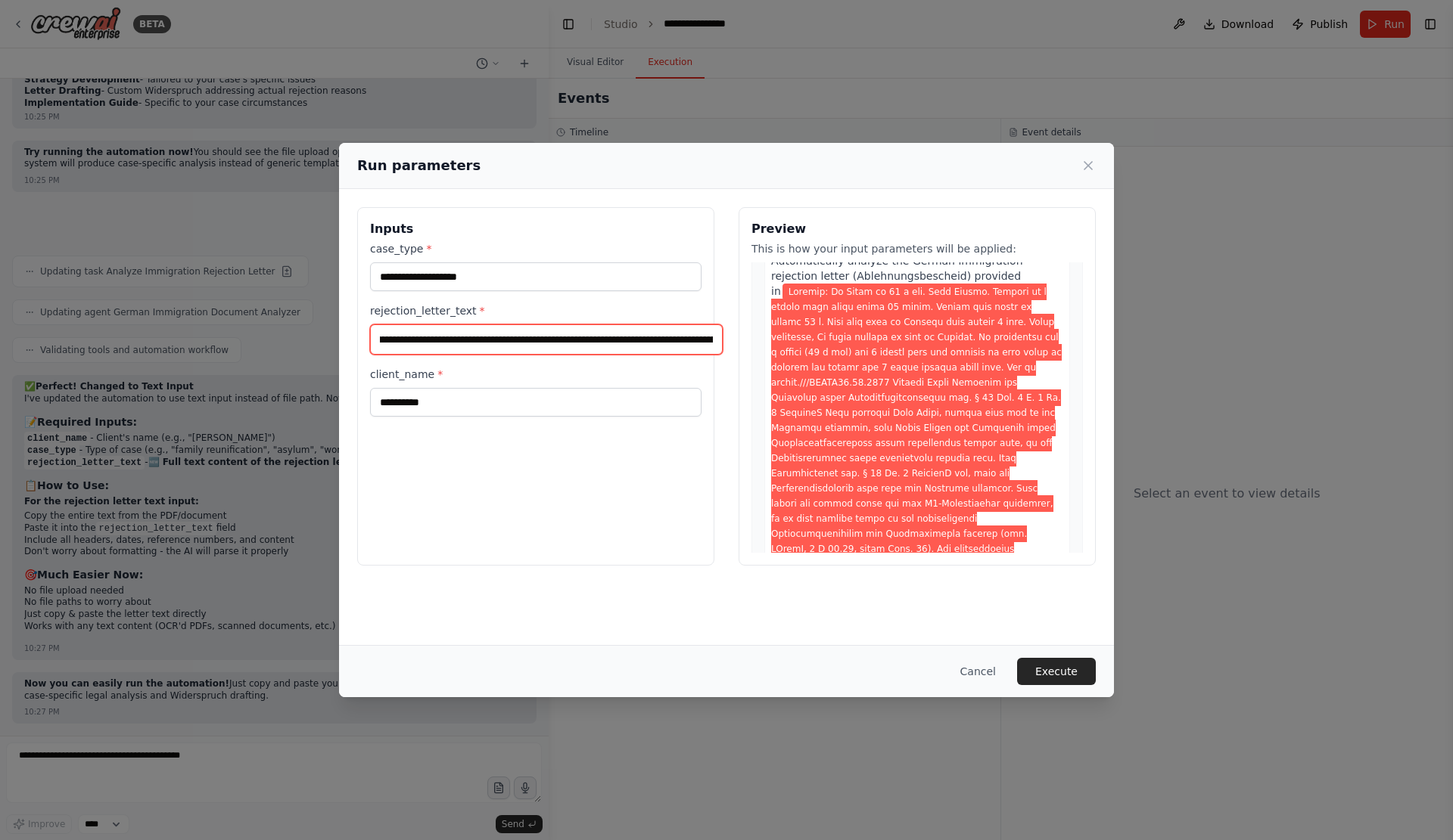
scroll to position [0, 0]
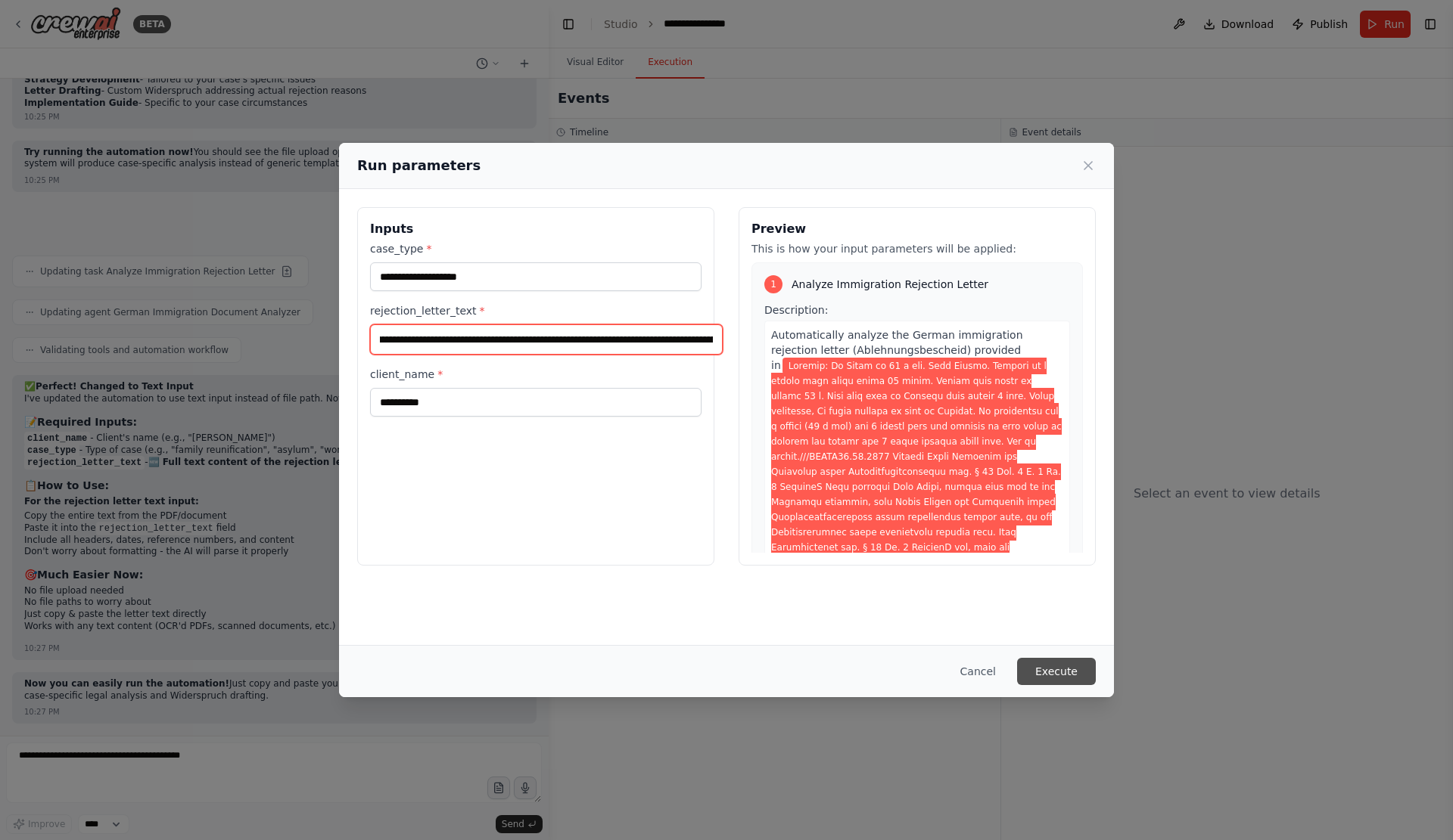
type input "**********"
click at [1096, 668] on button "Execute" at bounding box center [1056, 672] width 79 height 27
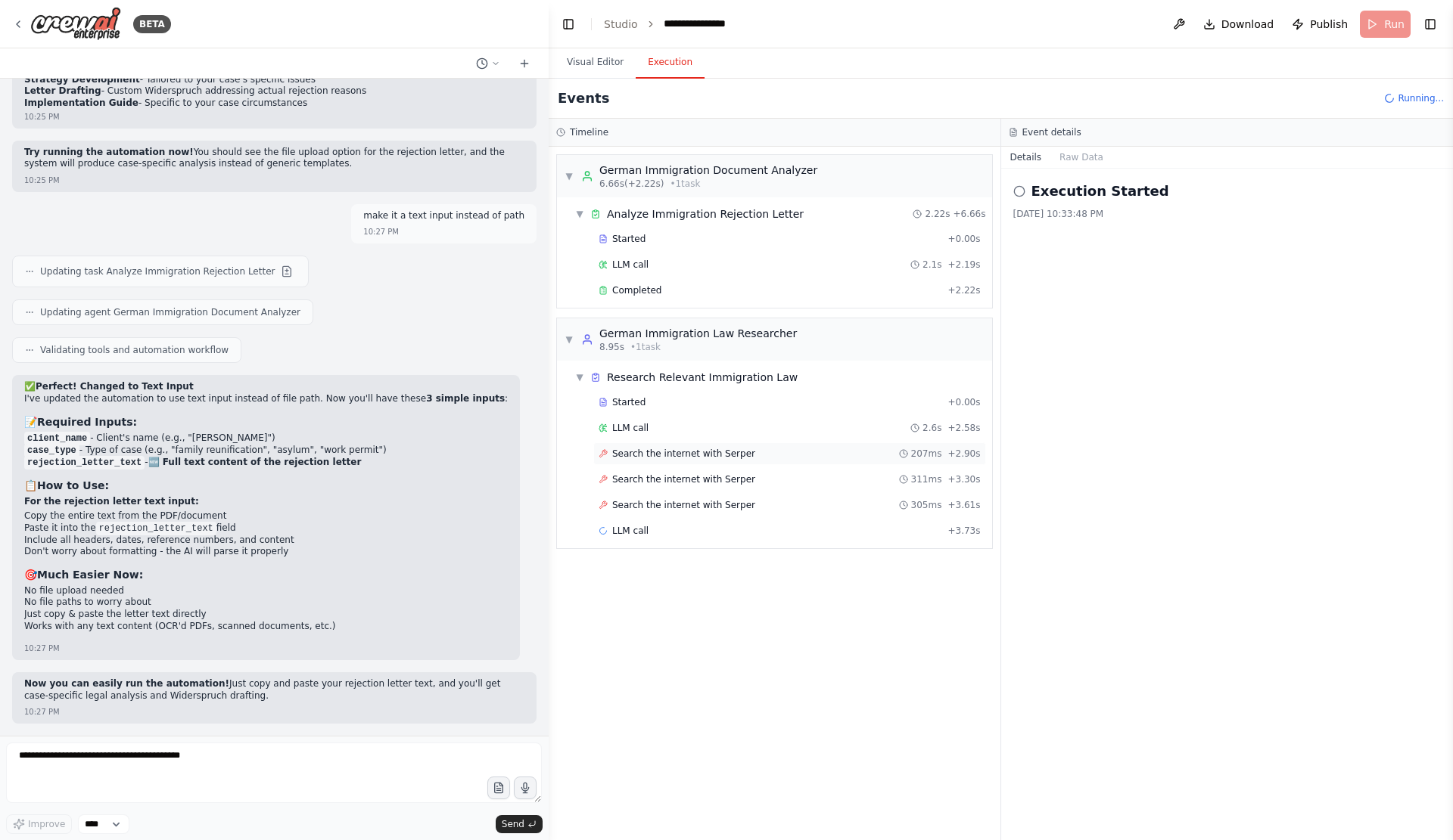
click at [735, 460] on span "Search the internet with Serper" at bounding box center [683, 453] width 143 height 12
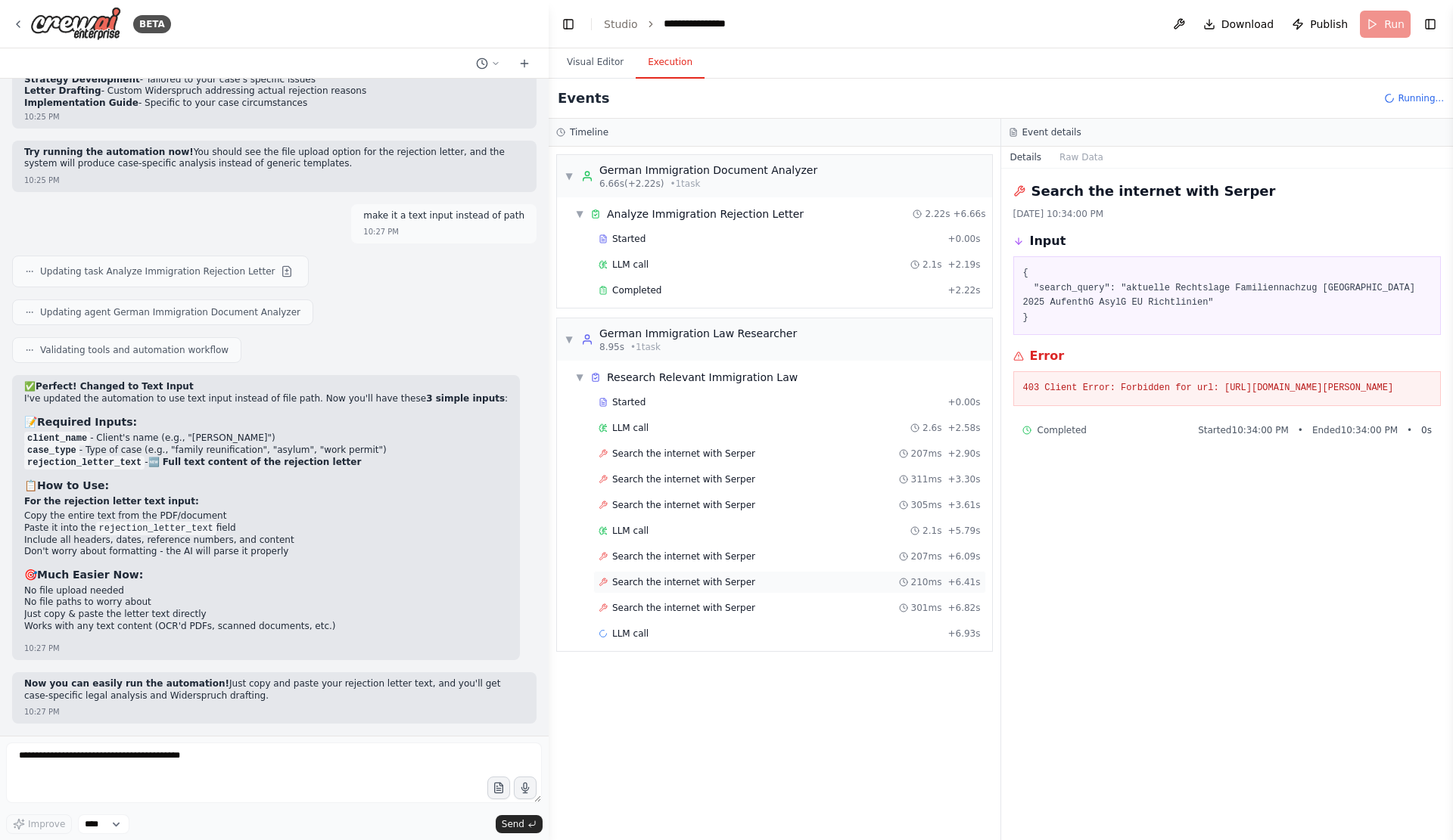
click at [739, 588] on span "Search the internet with Serper" at bounding box center [683, 582] width 143 height 12
click at [738, 614] on span "Search the internet with Serper" at bounding box center [683, 607] width 143 height 12
click at [746, 722] on div "Search the internet with Serper 199ms + 10.50s" at bounding box center [789, 711] width 393 height 22
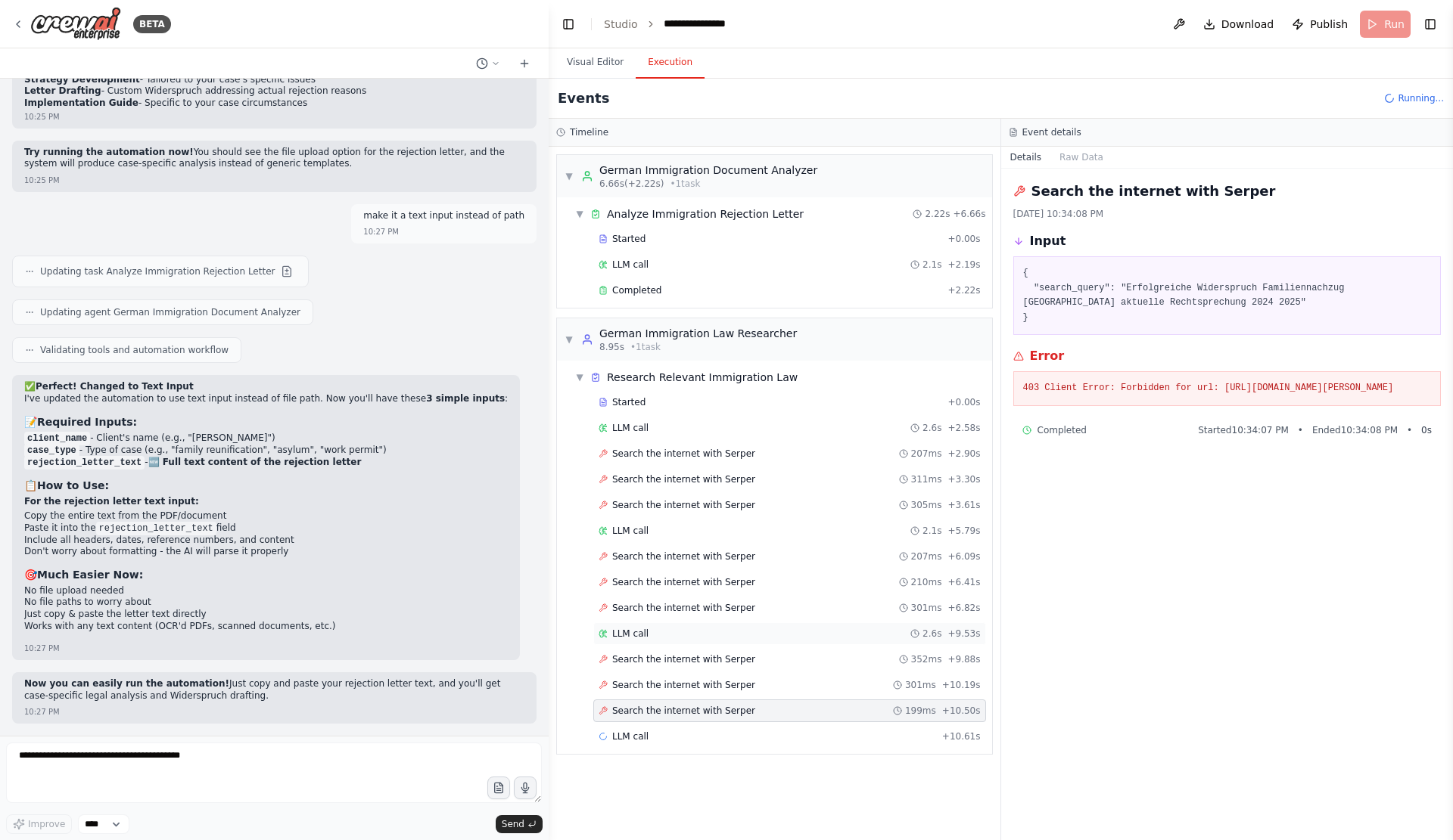
click at [710, 645] on div "LLM call 2.6s + 9.53s" at bounding box center [789, 634] width 393 height 22
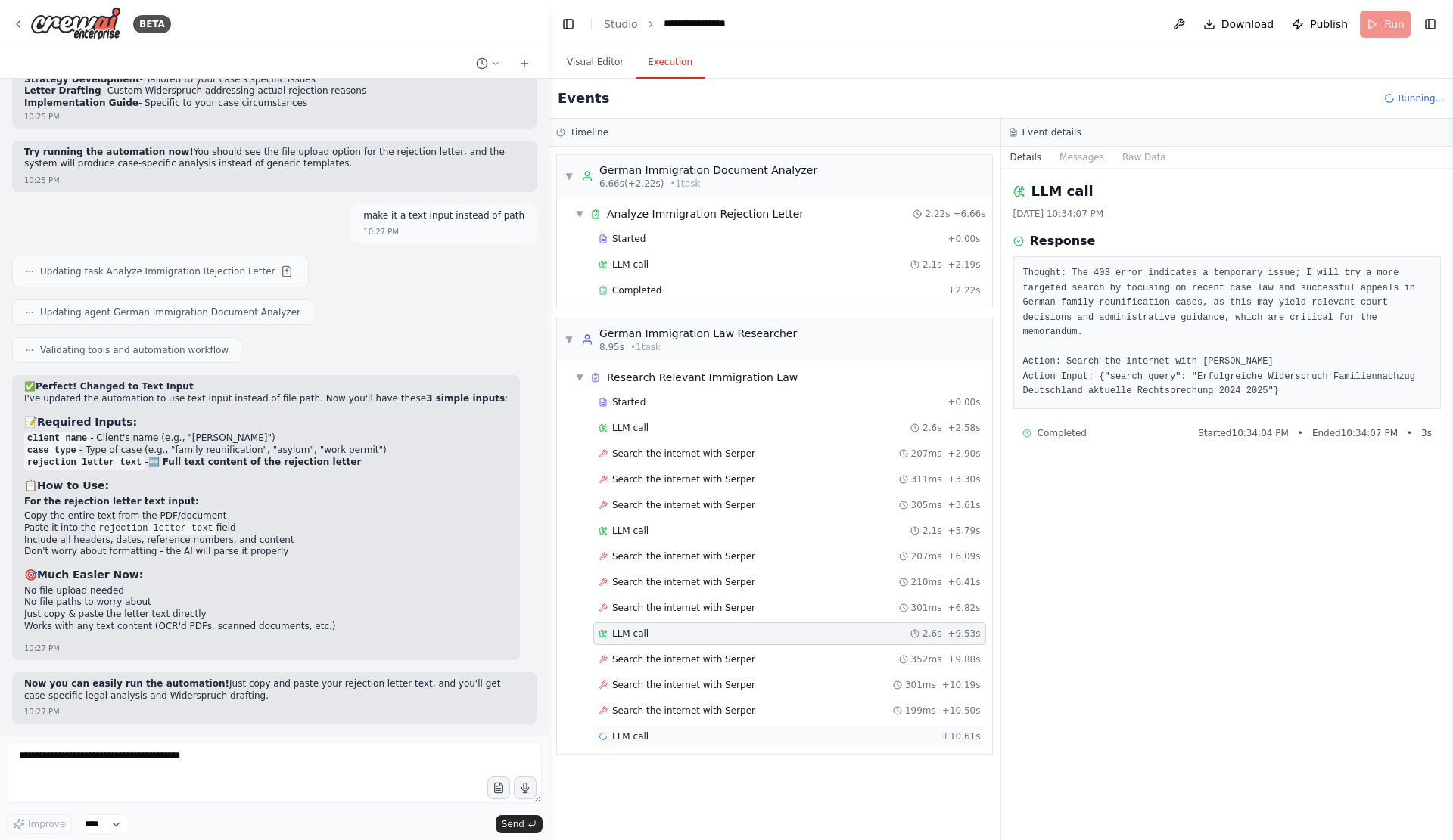
click at [747, 742] on div "LLM call + 10.61s" at bounding box center [789, 736] width 382 height 12
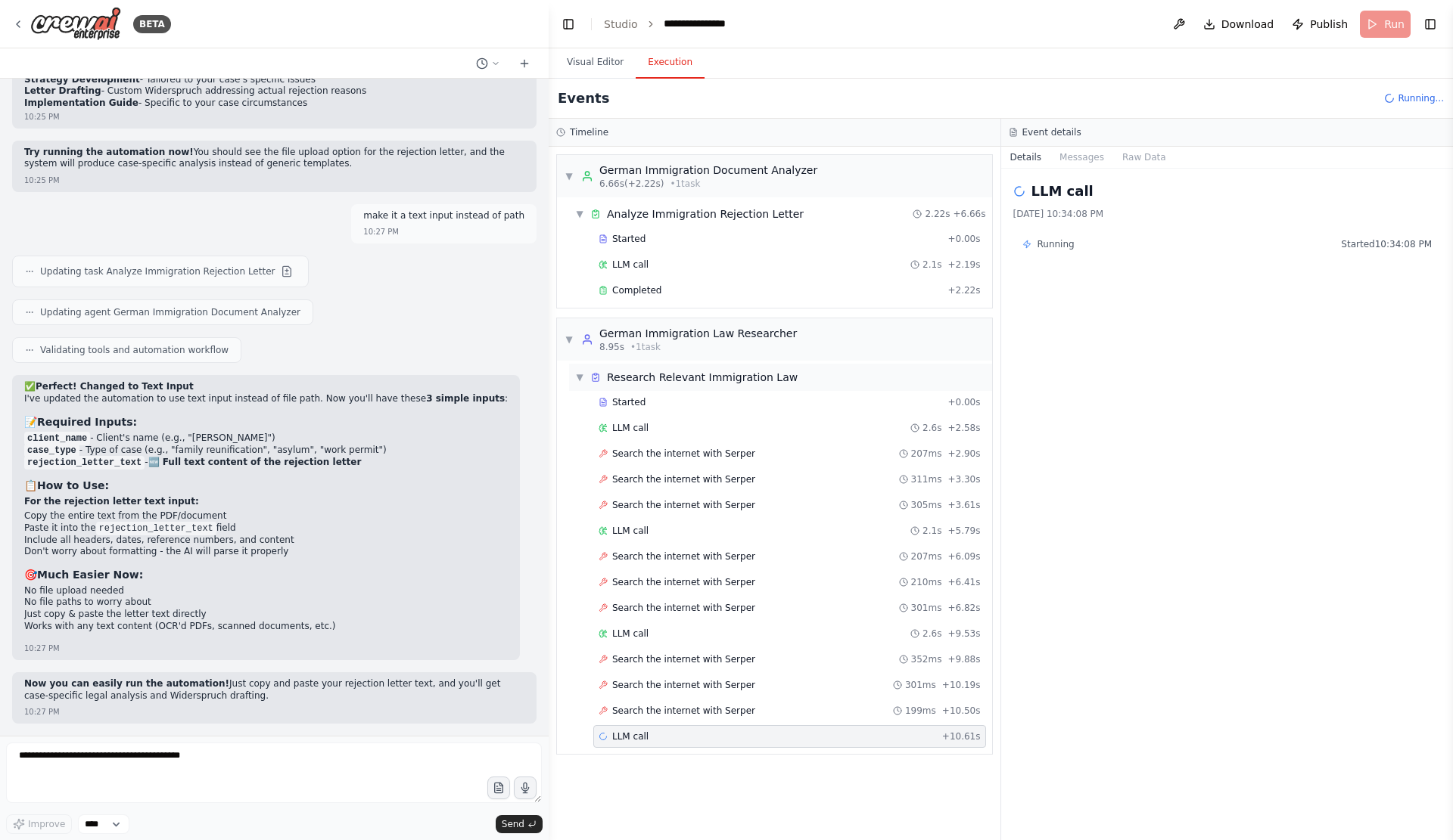
click at [736, 385] on div "Research Relevant Immigration Law" at bounding box center [702, 377] width 190 height 15
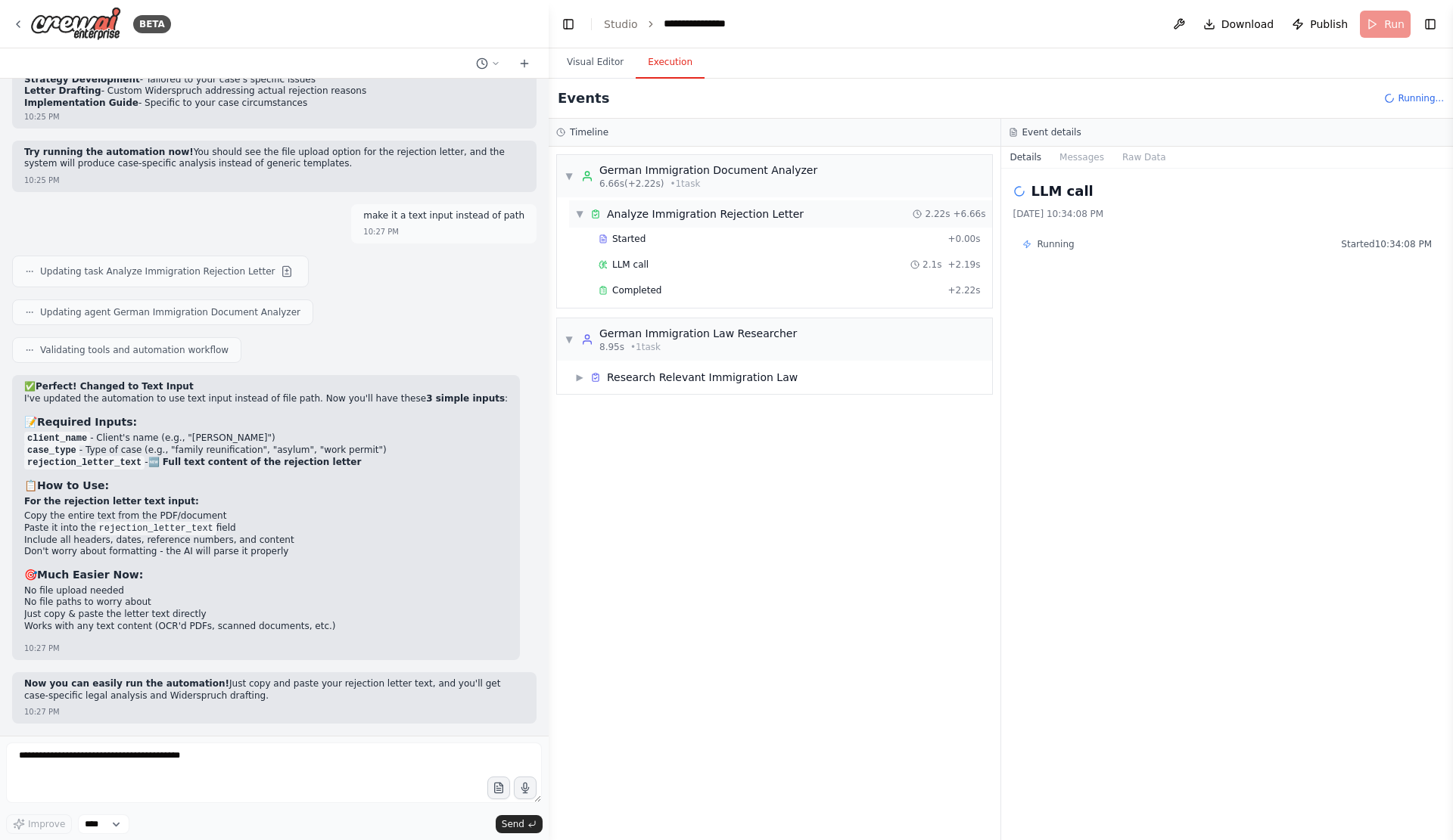
click at [735, 221] on div "Analyze Immigration Rejection Letter" at bounding box center [705, 213] width 197 height 15
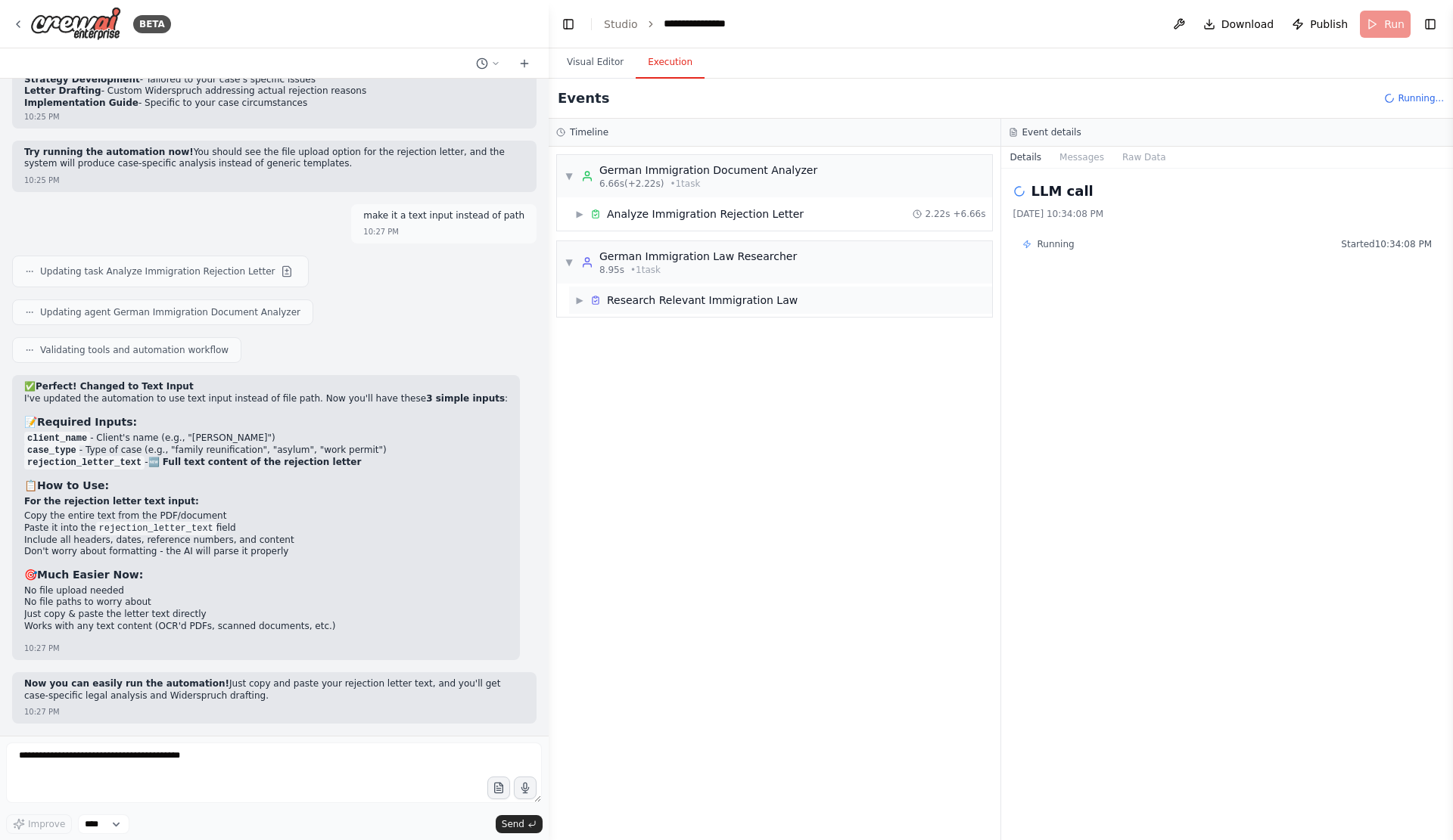
click at [686, 308] on div "Research Relevant Immigration Law" at bounding box center [702, 300] width 190 height 15
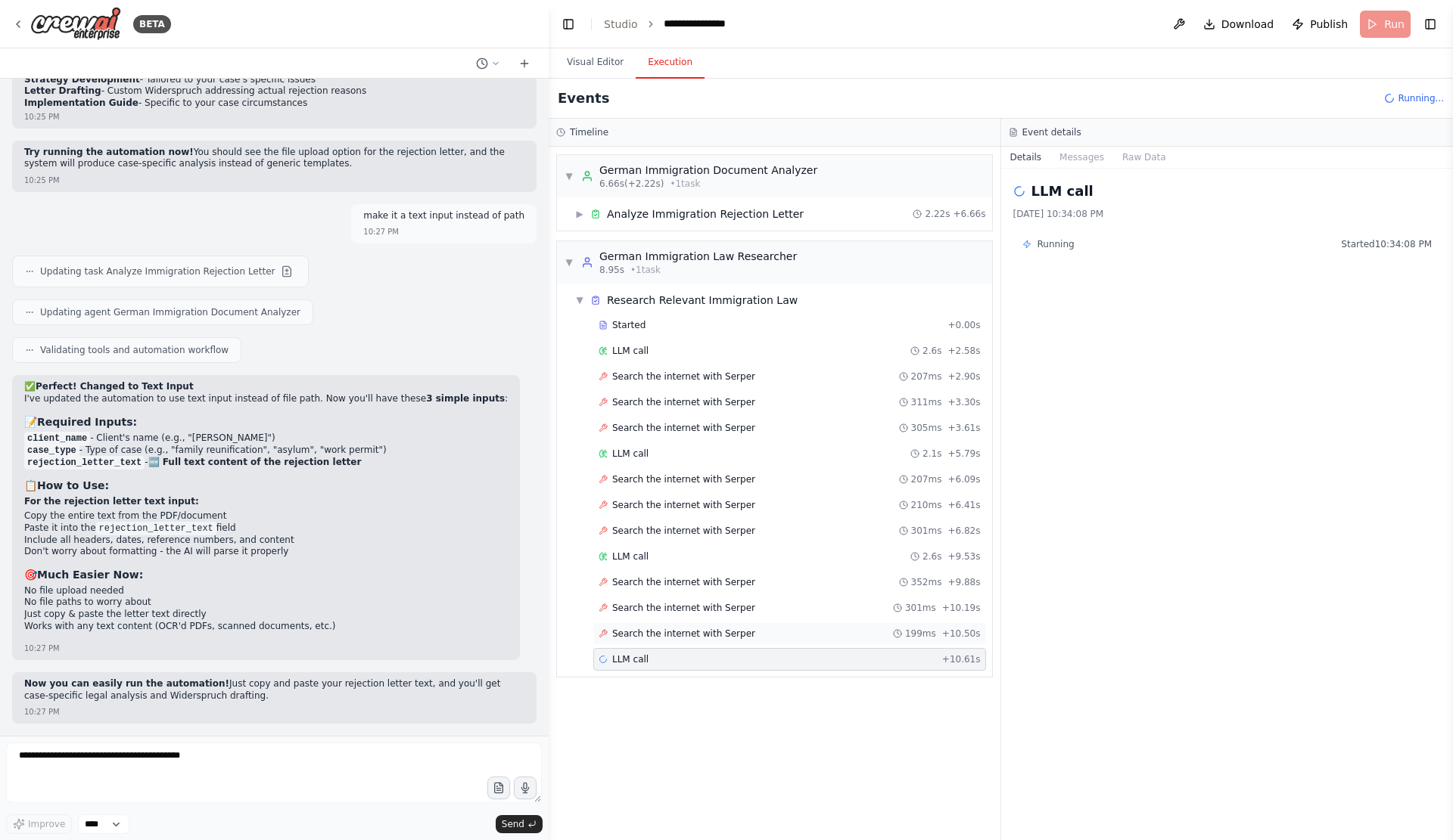
click at [769, 645] on div "Search the internet with Serper 199ms + 10.50s" at bounding box center [789, 634] width 393 height 22
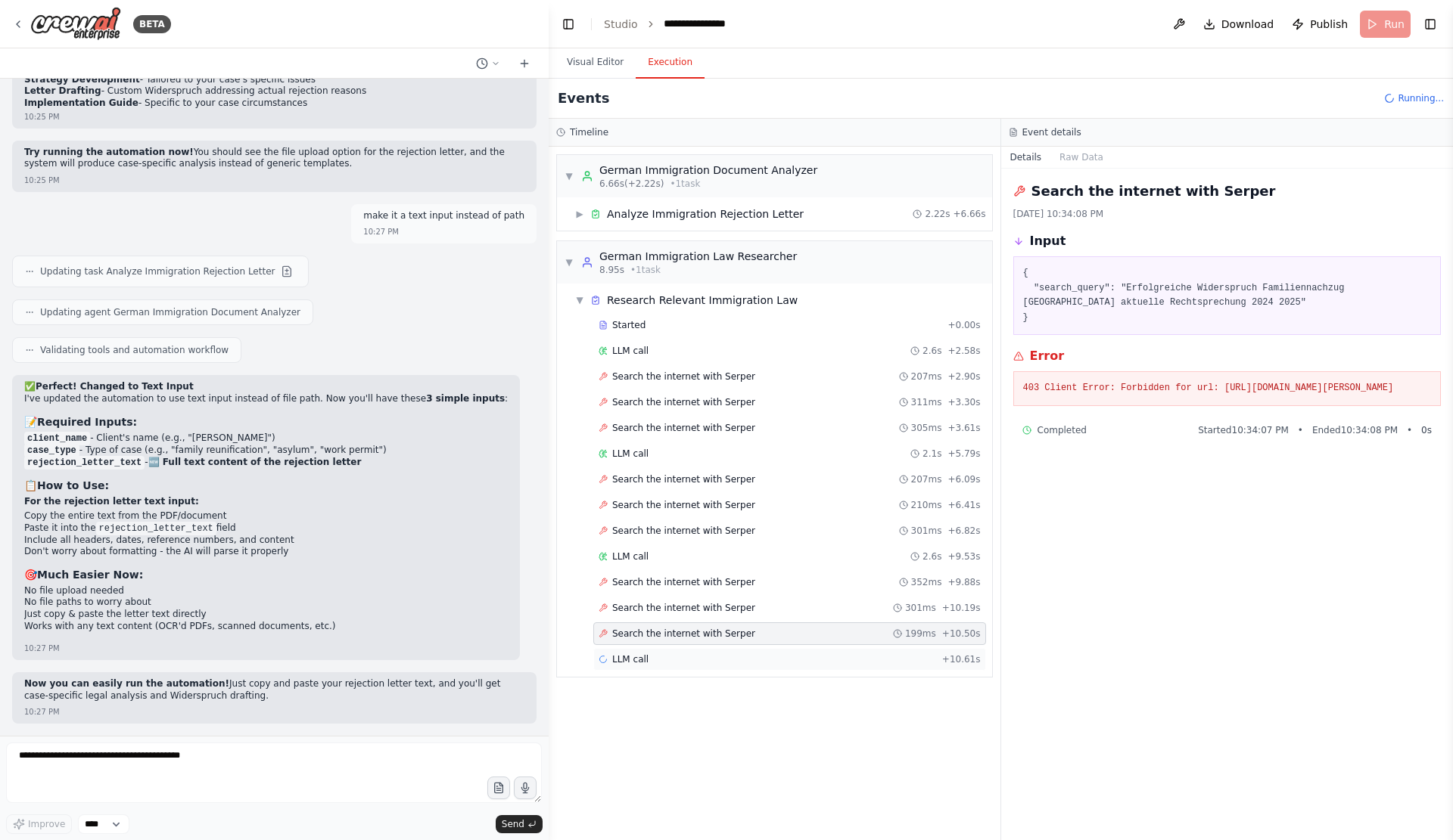
click at [862, 665] on div "LLM call + 10.61s" at bounding box center [789, 659] width 382 height 12
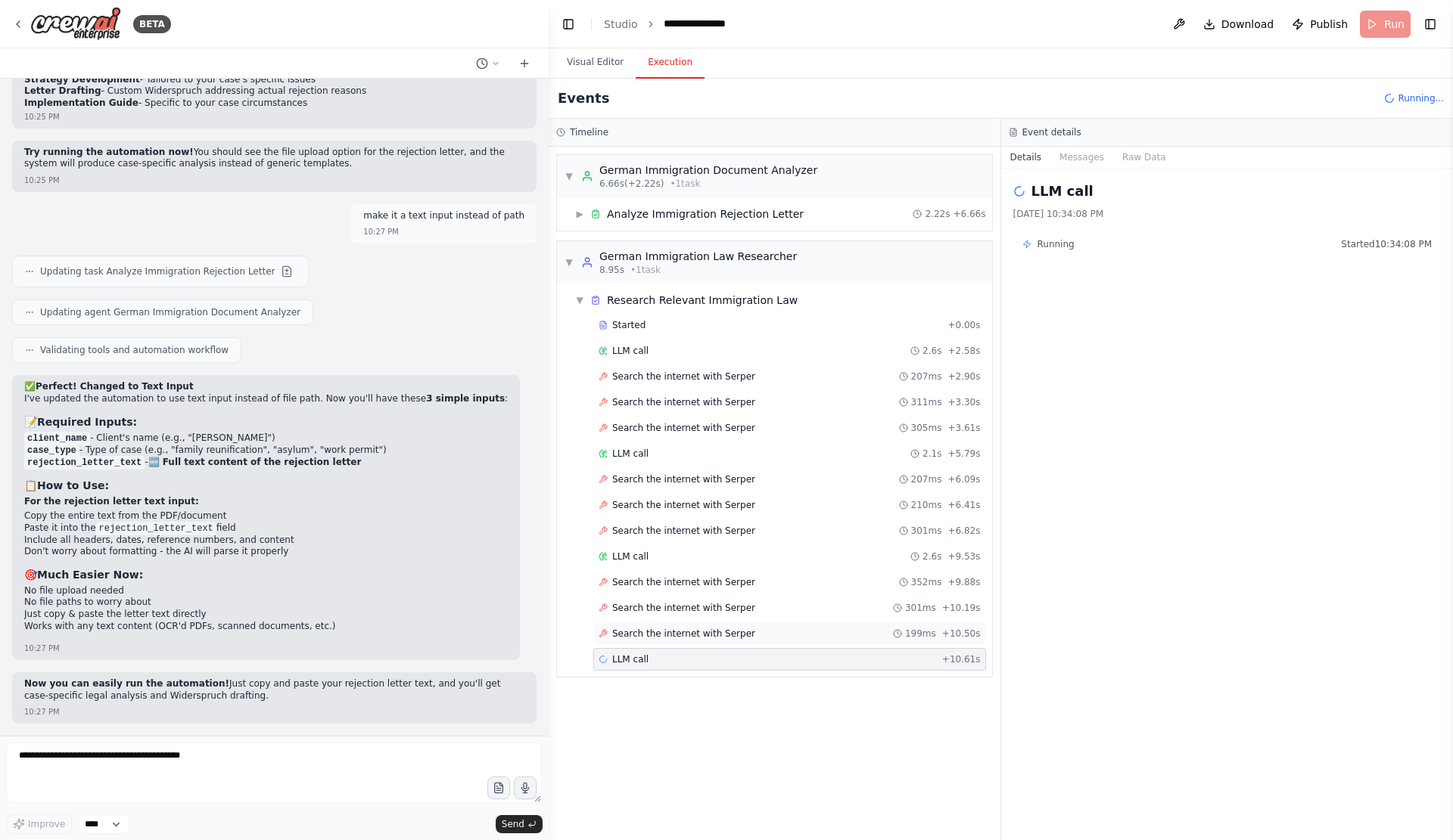
click at [880, 639] on div "Search the internet with Serper 199ms + 10.50s" at bounding box center [789, 633] width 382 height 12
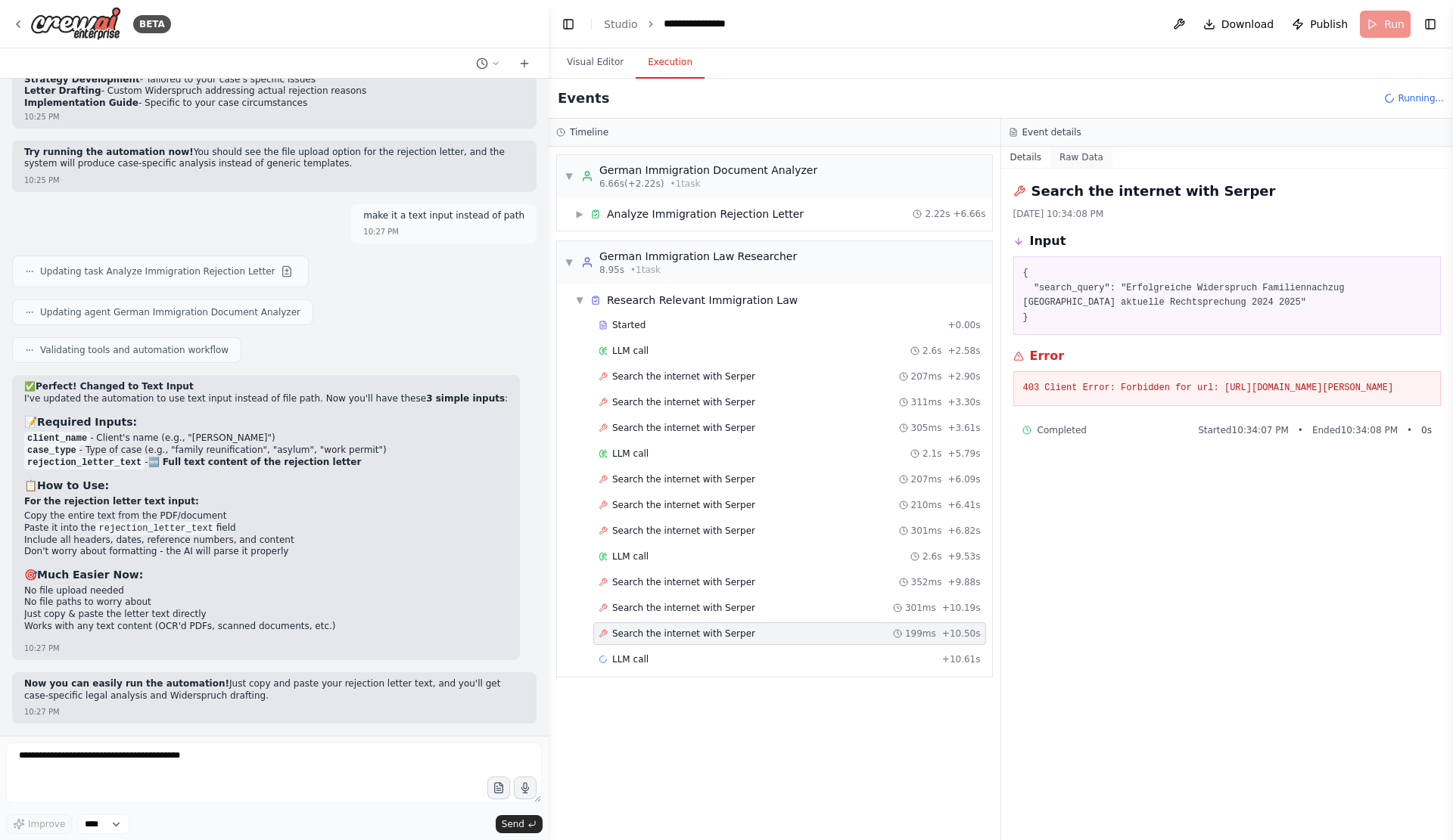
click at [1085, 168] on button "Raw Data" at bounding box center [1081, 157] width 62 height 21
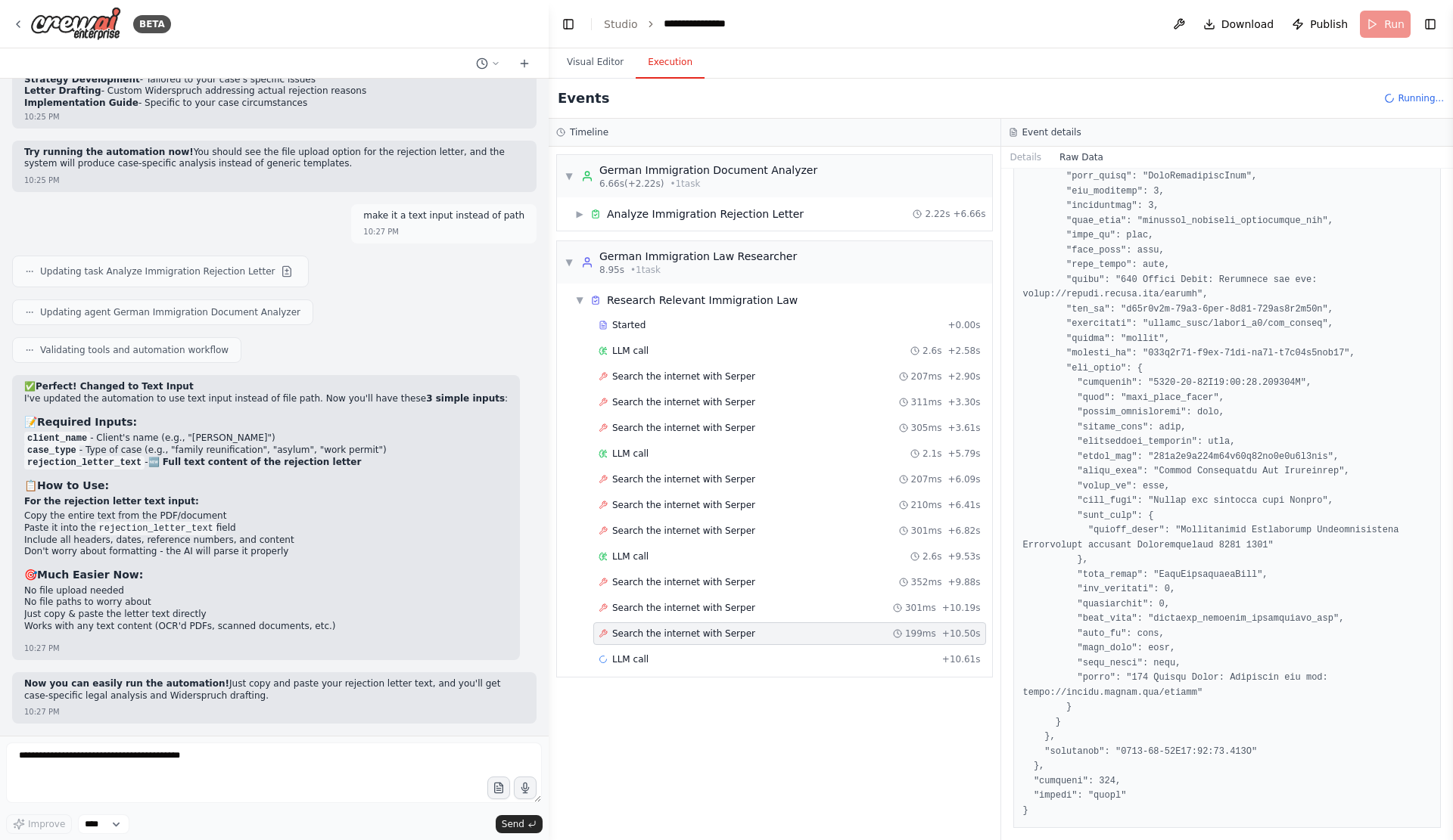
scroll to position [1987, 0]
click at [852, 671] on div "LLM call + 10.61s" at bounding box center [789, 659] width 393 height 22
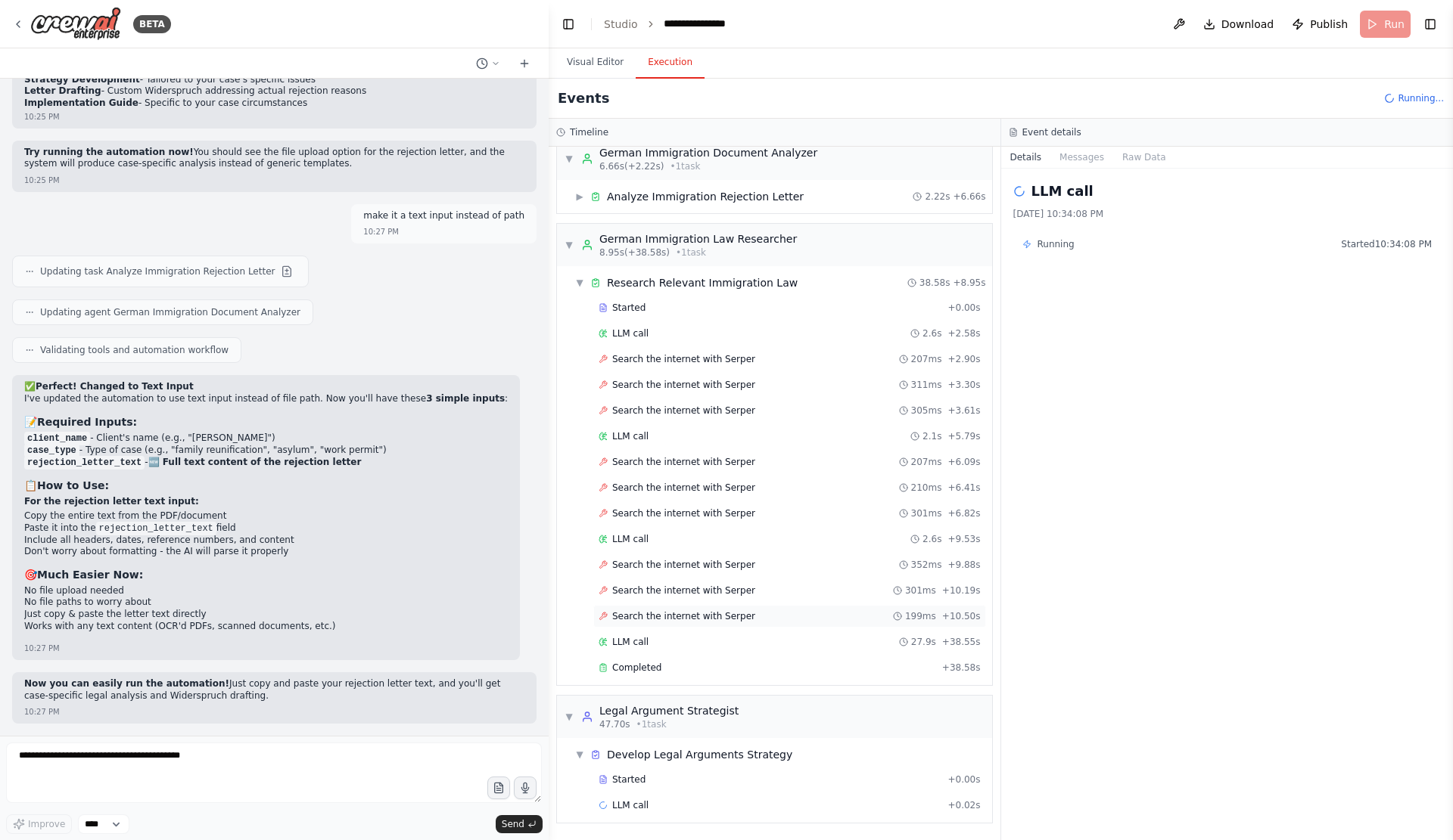
scroll to position [69, 0]
click at [847, 759] on div "▼ Develop Legal Arguments Strategy" at bounding box center [780, 755] width 423 height 27
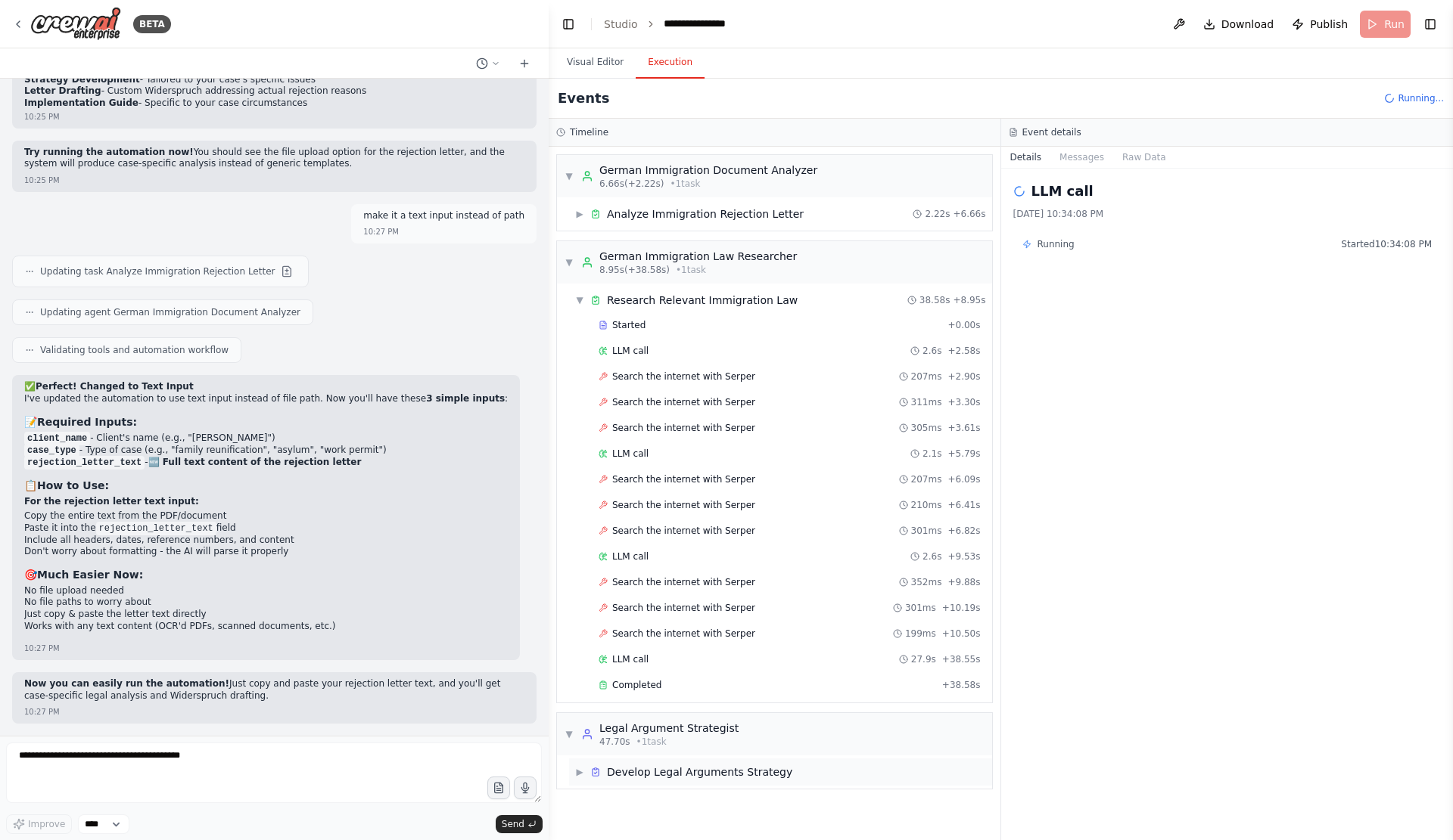
scroll to position [14, 0]
drag, startPoint x: 839, startPoint y: 782, endPoint x: 836, endPoint y: 798, distance: 16.3
click at [838, 788] on div "▼ Legal Argument Strategist 47.70s • 1 task ▶ Develop Legal Arguments Strategy" at bounding box center [775, 751] width 437 height 77
click at [836, 785] on div "▶ Develop Legal Arguments Strategy" at bounding box center [780, 772] width 423 height 27
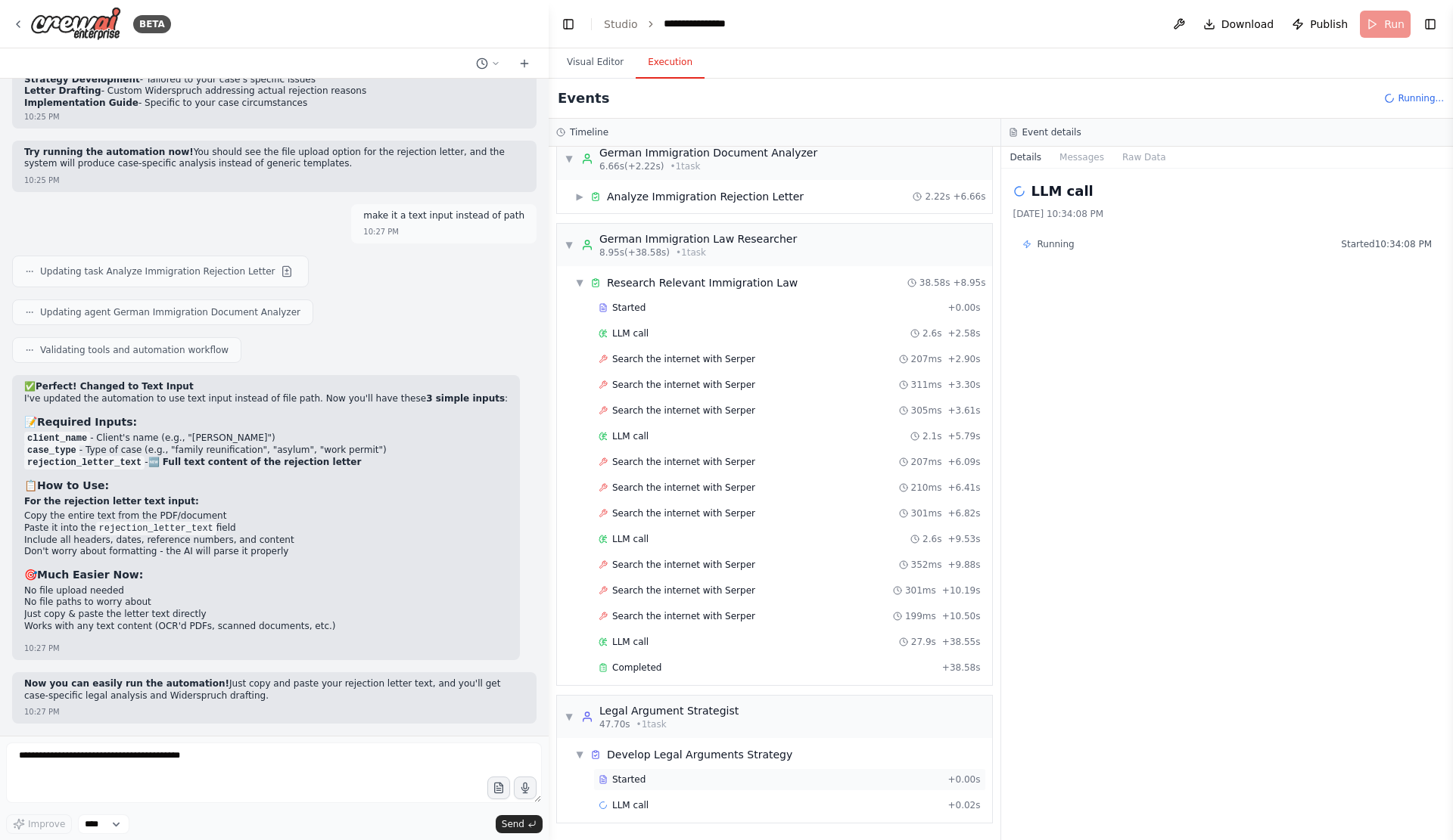
click at [840, 781] on div "Started" at bounding box center [769, 779] width 343 height 12
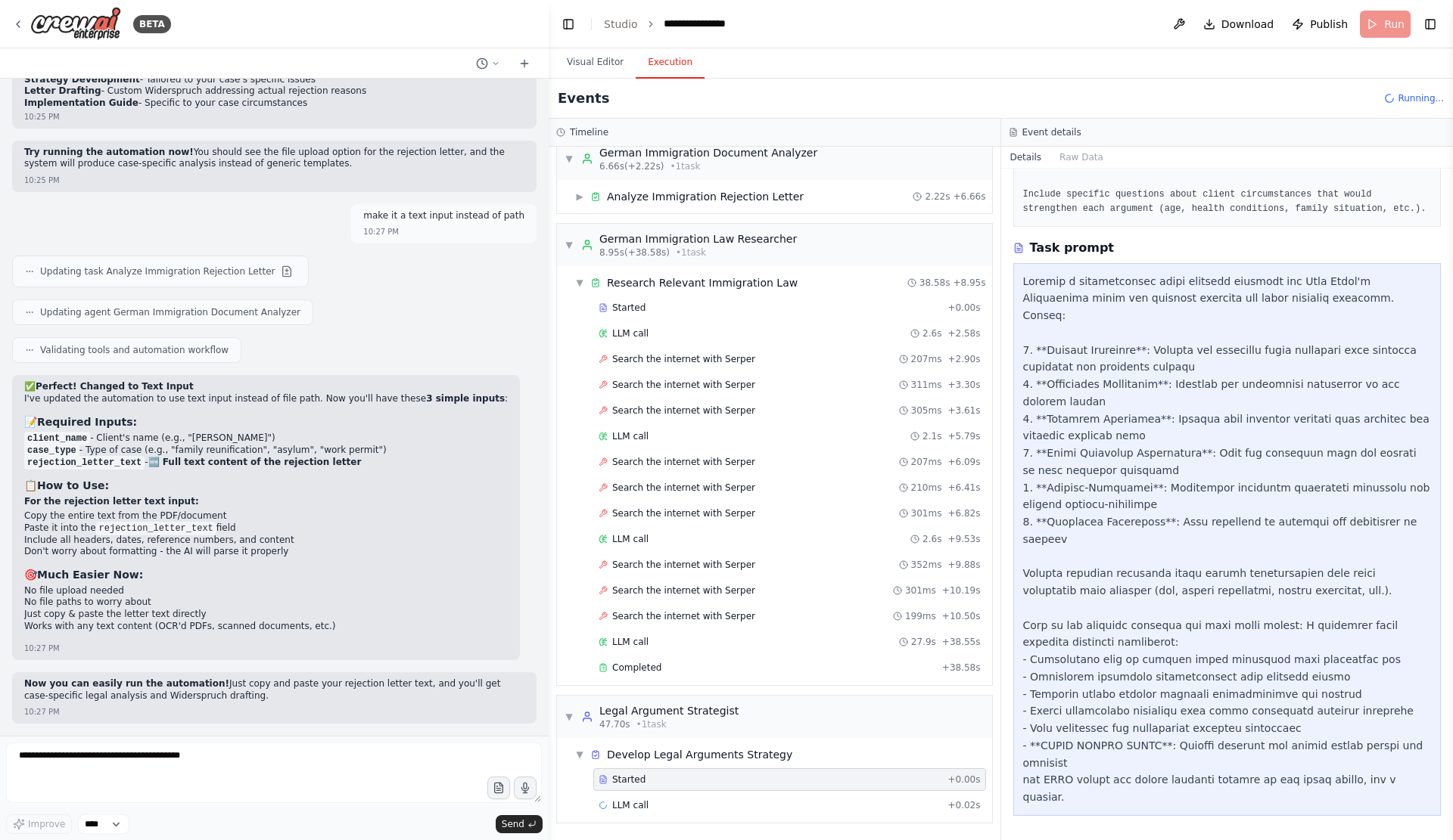
scroll to position [362, 0]
click at [787, 784] on div "Started + 0.00s" at bounding box center [789, 780] width 393 height 22
click at [787, 794] on div "LLM call + 0.02s" at bounding box center [789, 806] width 393 height 22
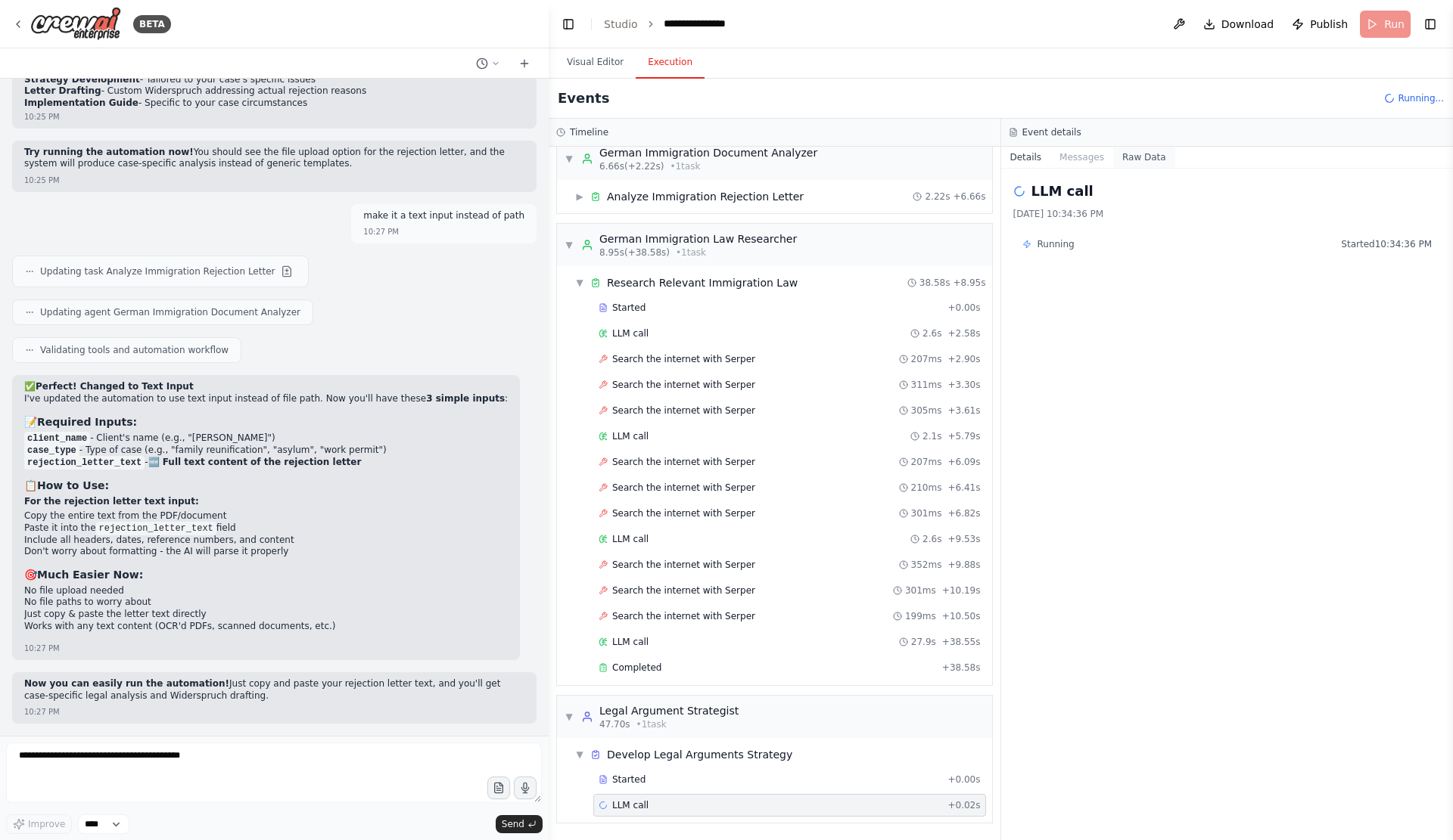
click at [1156, 164] on button "Raw Data" at bounding box center [1143, 157] width 62 height 21
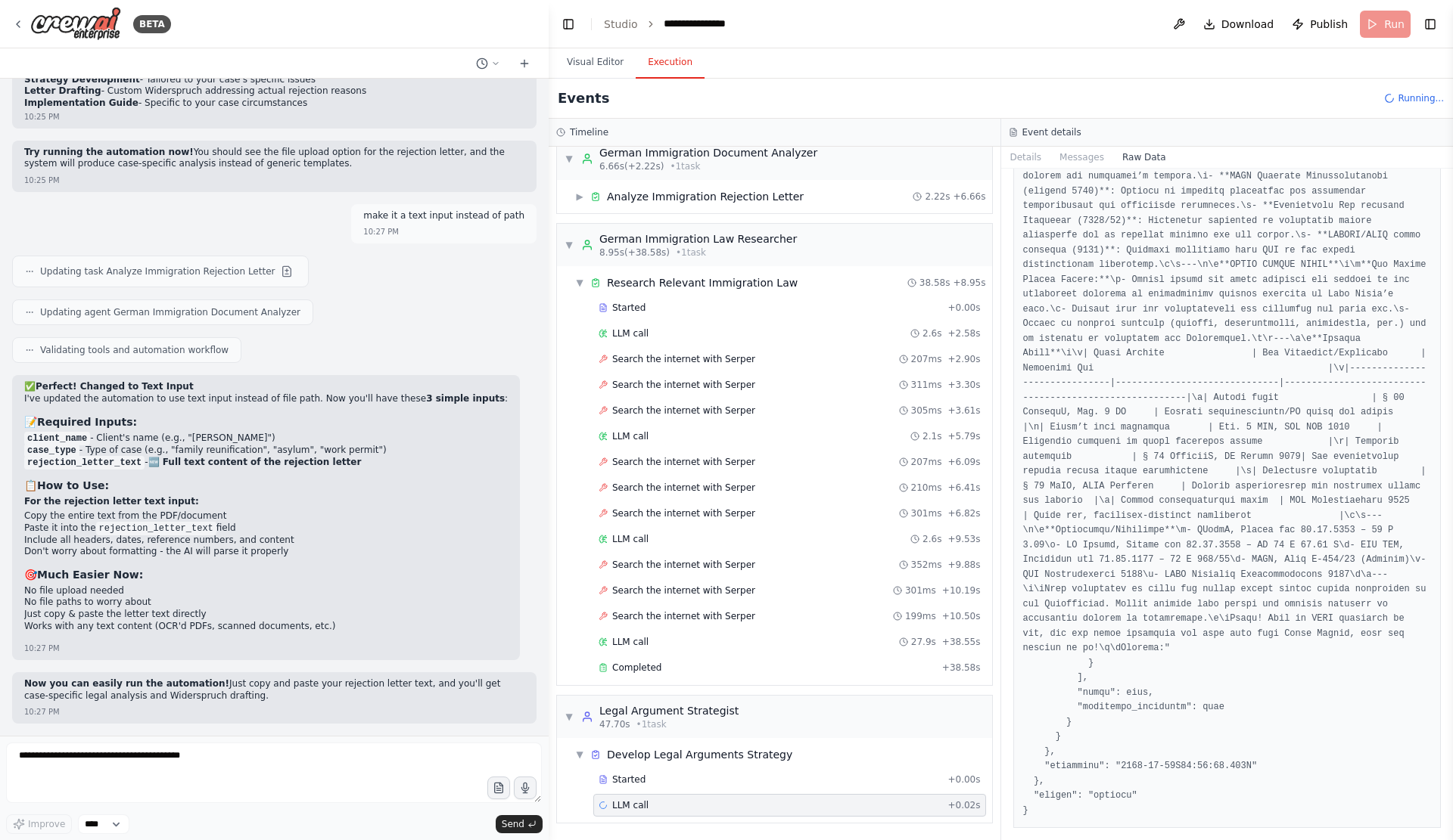
scroll to position [10948, 0]
click at [749, 776] on div "Started" at bounding box center [769, 779] width 343 height 12
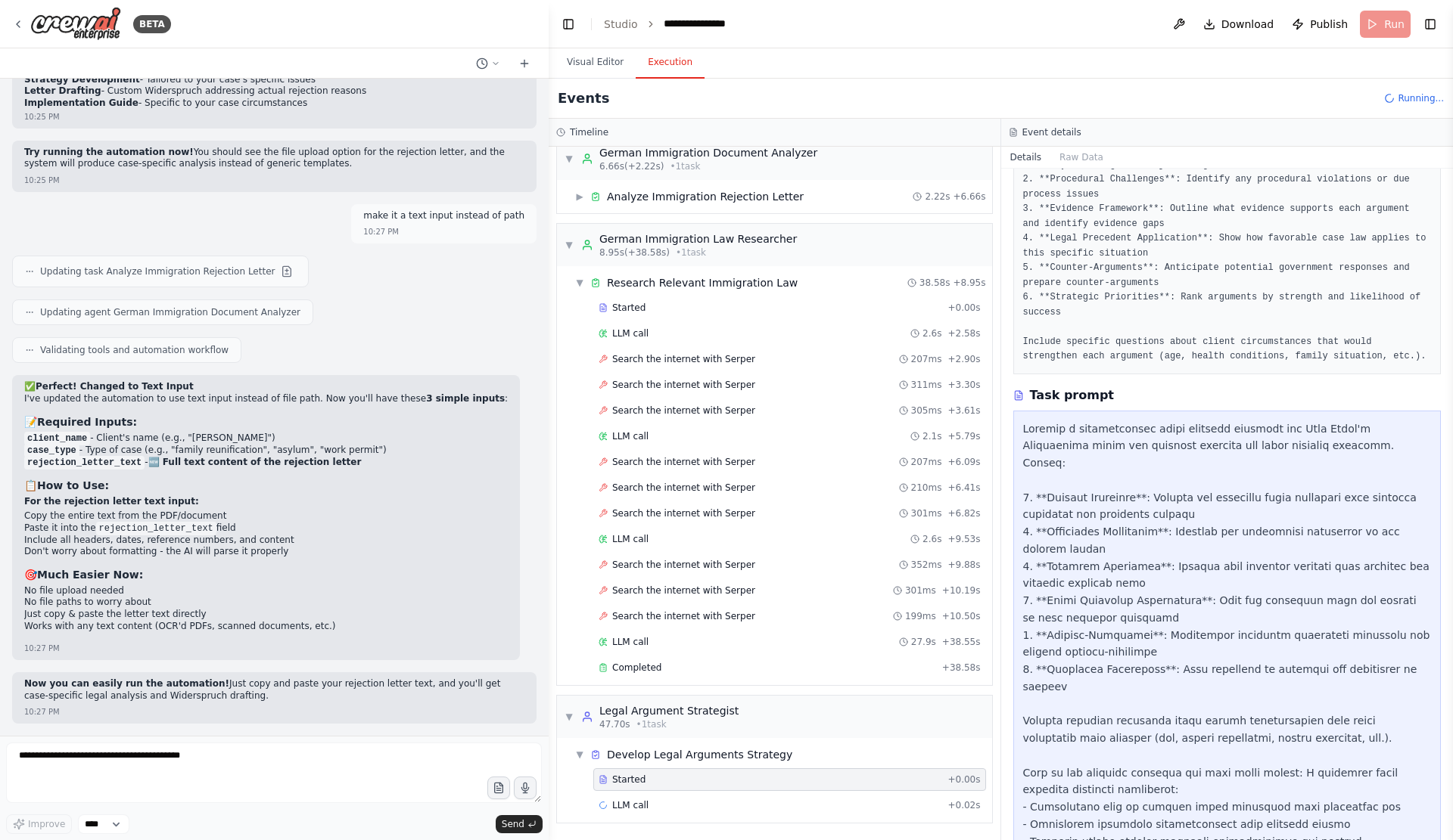
scroll to position [362, 0]
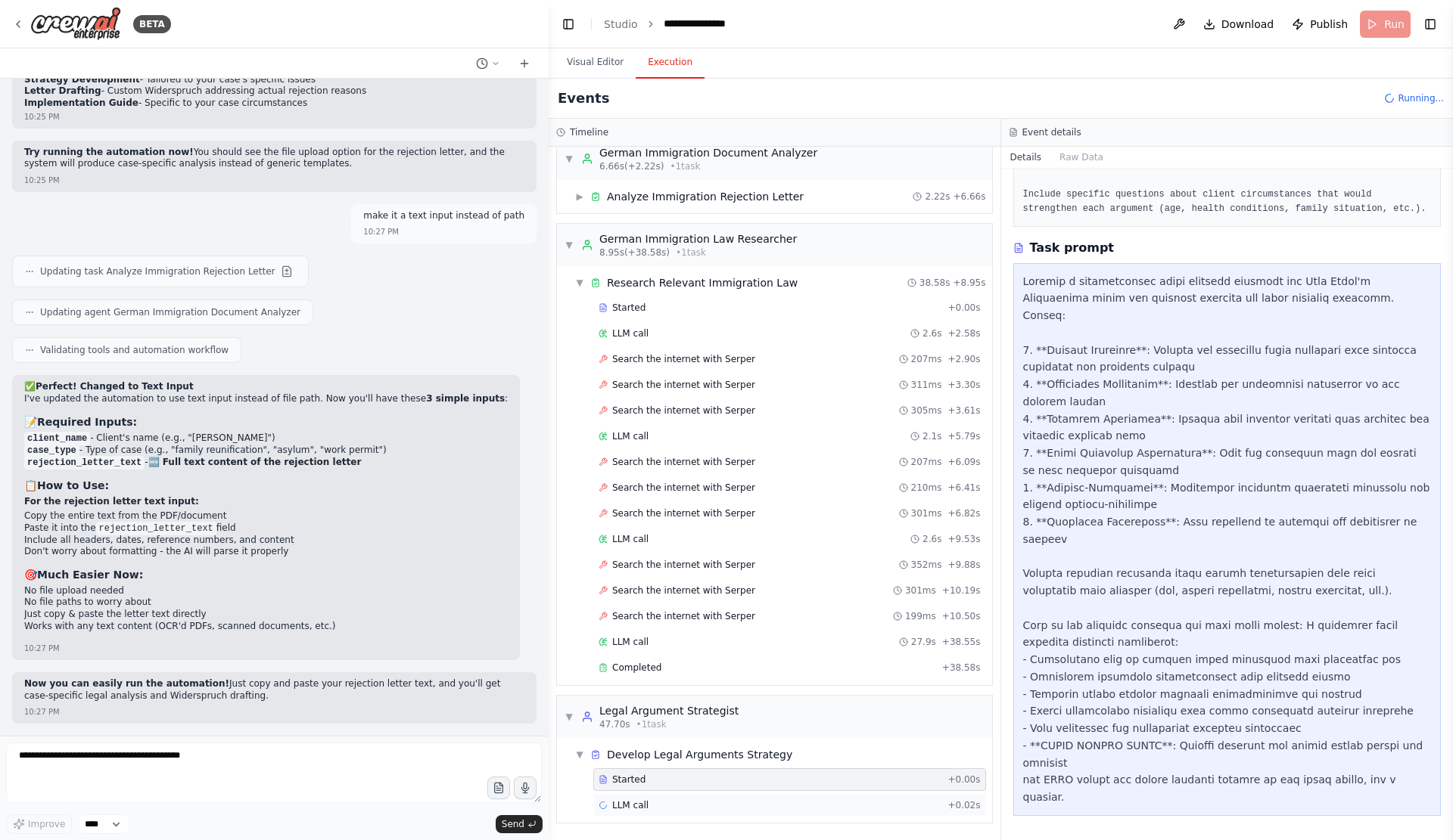
click at [816, 799] on div "LLM call + 0.02s" at bounding box center [789, 805] width 382 height 12
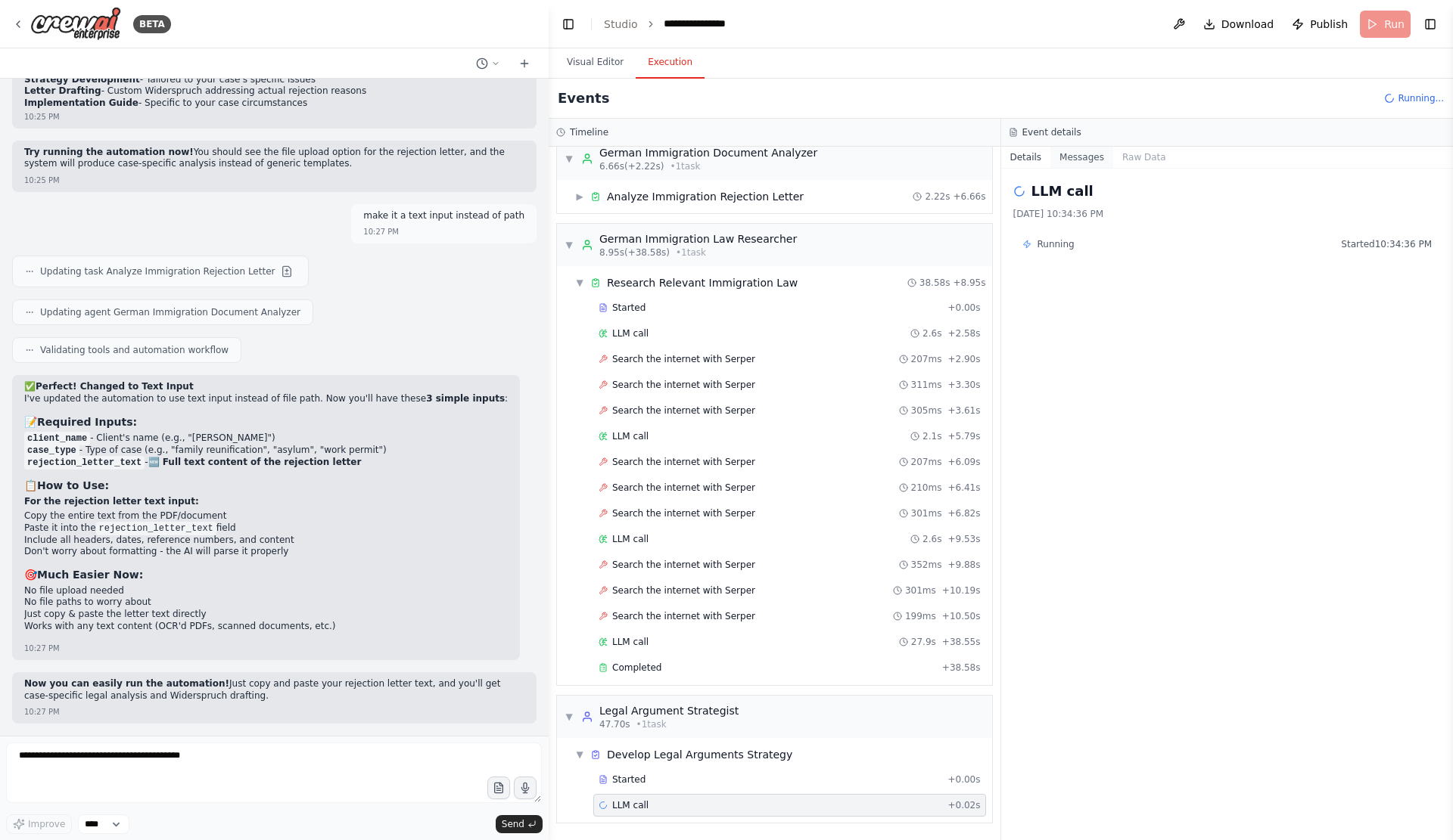
click at [1100, 163] on button "Messages" at bounding box center [1081, 157] width 63 height 21
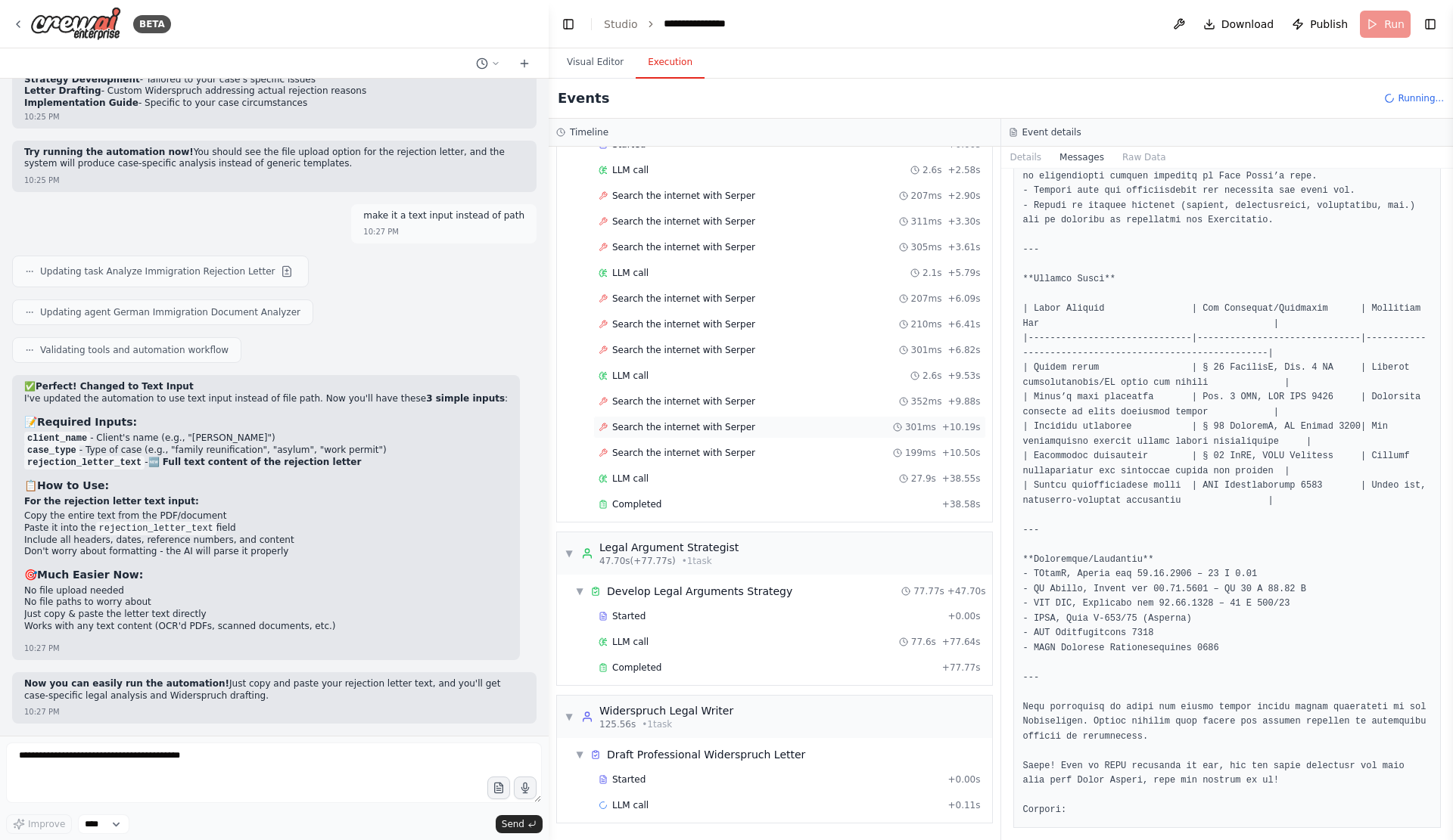
scroll to position [242, 0]
click at [801, 611] on div "Started" at bounding box center [769, 616] width 343 height 12
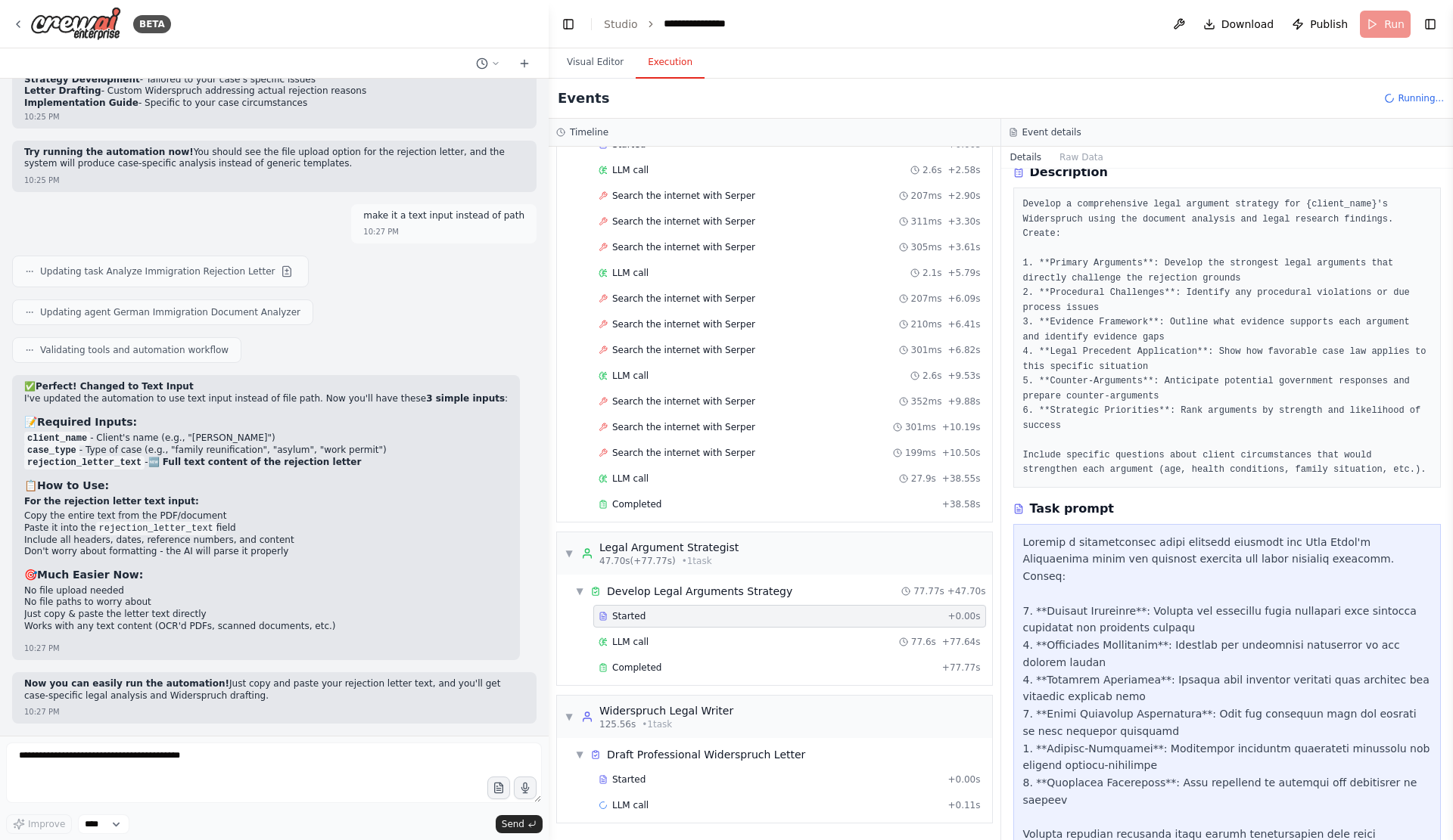
scroll to position [362, 0]
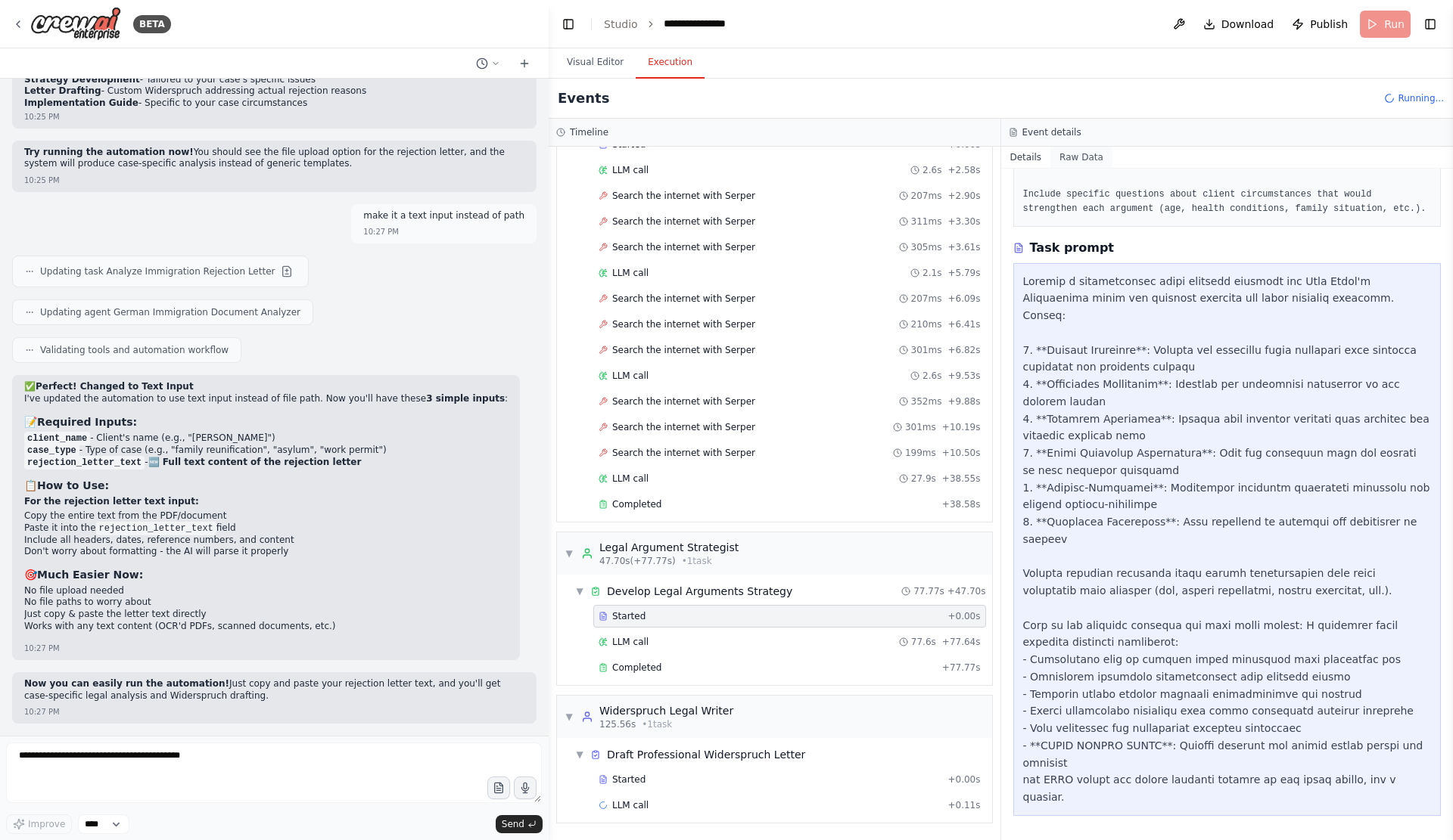
click at [1071, 168] on button "Raw Data" at bounding box center [1081, 157] width 62 height 21
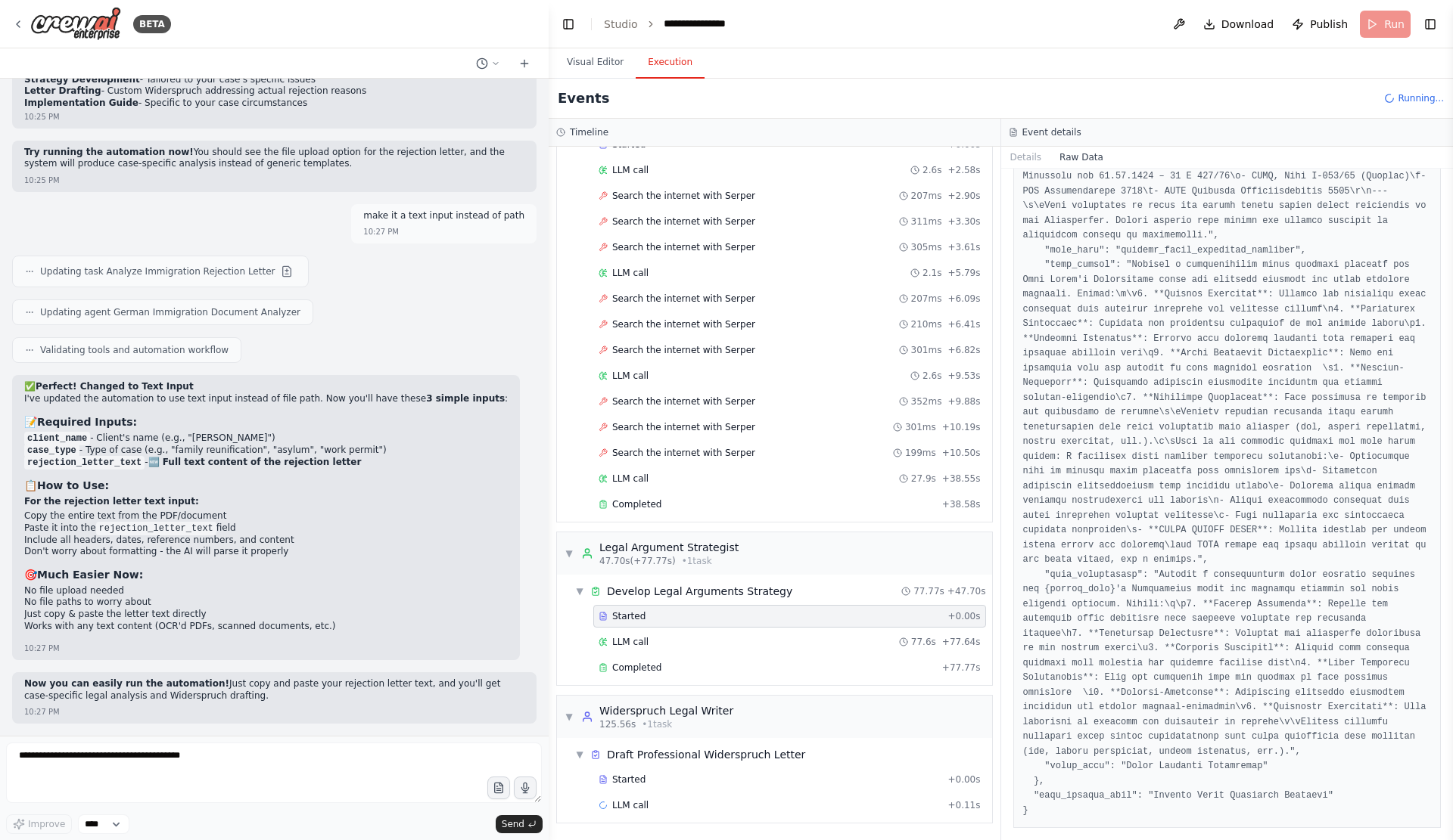
scroll to position [4494, 0]
click at [739, 636] on div "LLM call 77.6s + 77.64s" at bounding box center [789, 642] width 382 height 12
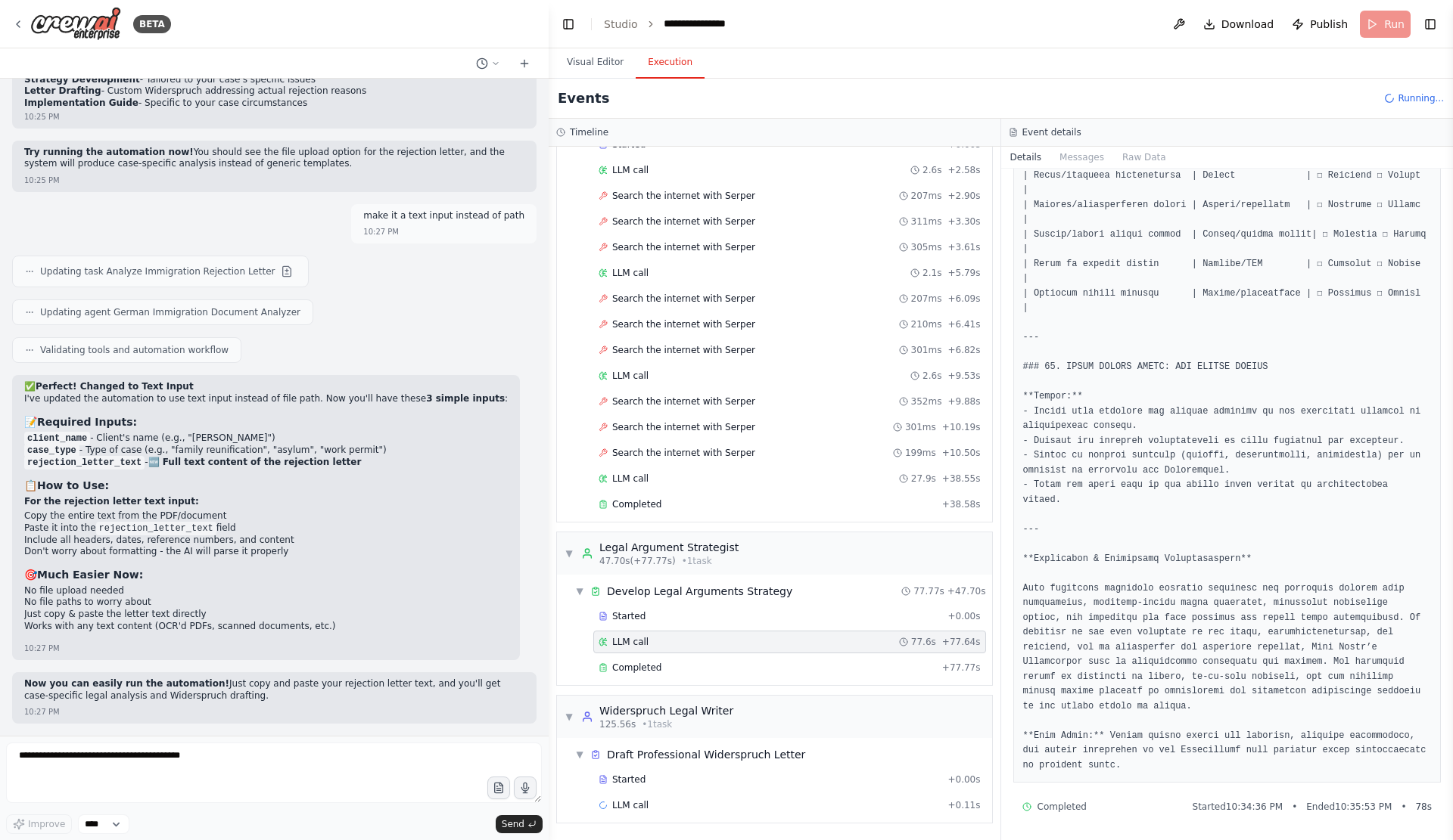
scroll to position [3337, 0]
click at [756, 662] on div "Completed" at bounding box center [767, 668] width 337 height 12
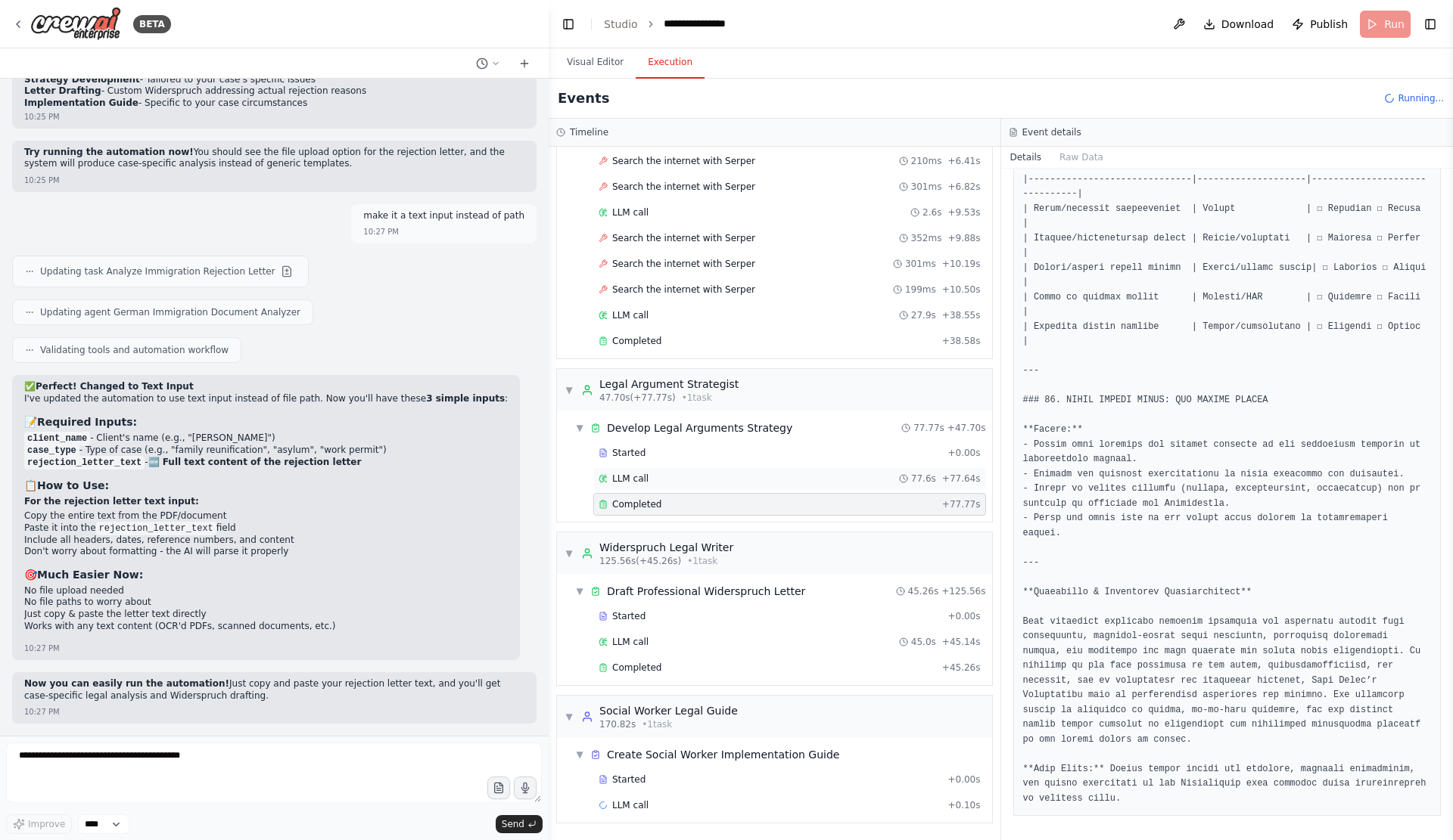
scroll to position [415, 0]
click at [800, 617] on div "Started + 0.00s LLM call 45.0s + 45.14s Completed + 45.26s" at bounding box center [780, 643] width 423 height 77
click at [800, 631] on div "LLM call 45.0s + 45.14s" at bounding box center [789, 642] width 393 height 22
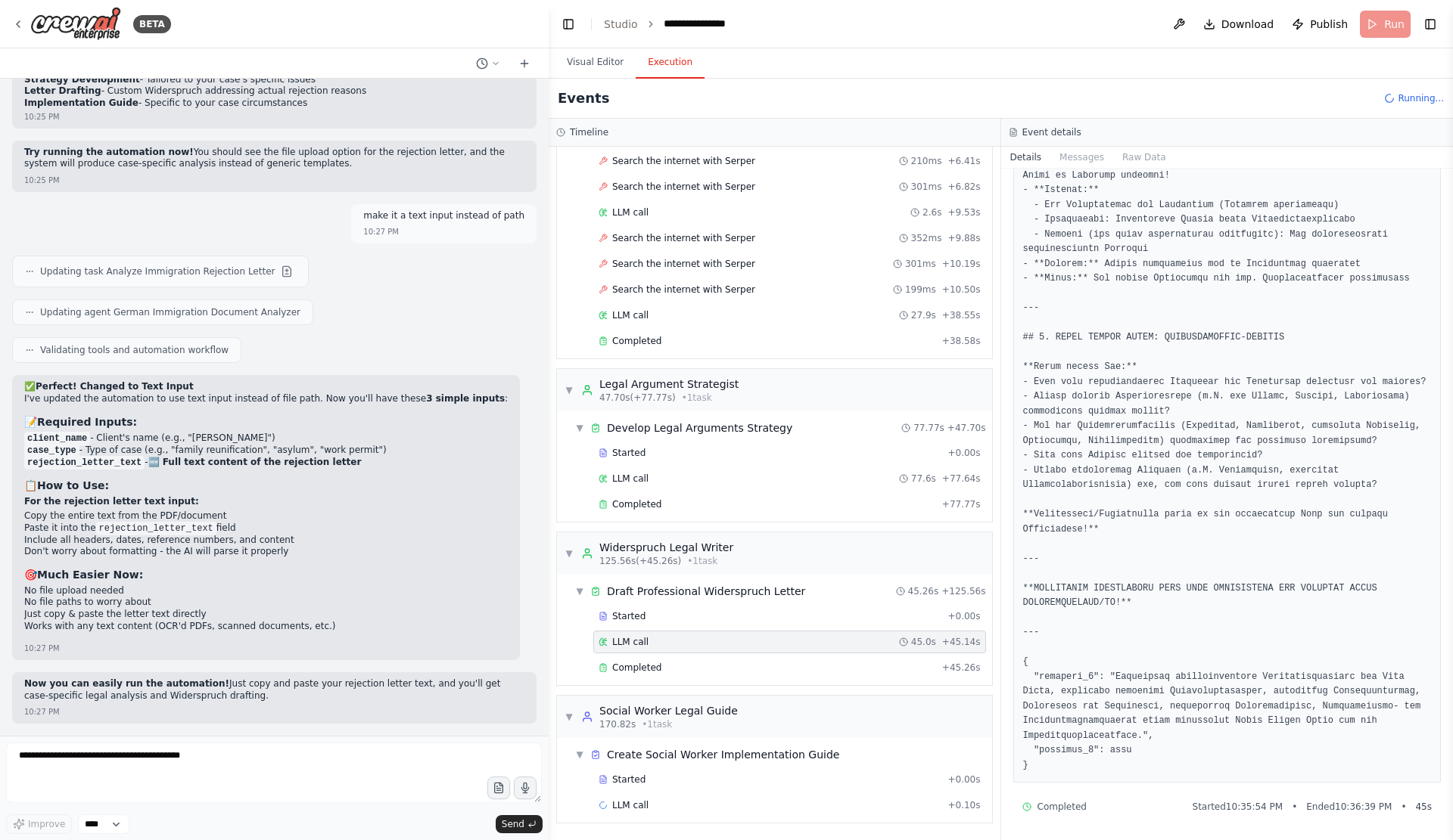
scroll to position [3086, 0]
click at [662, 784] on div "Started + 0.00s" at bounding box center [789, 780] width 393 height 22
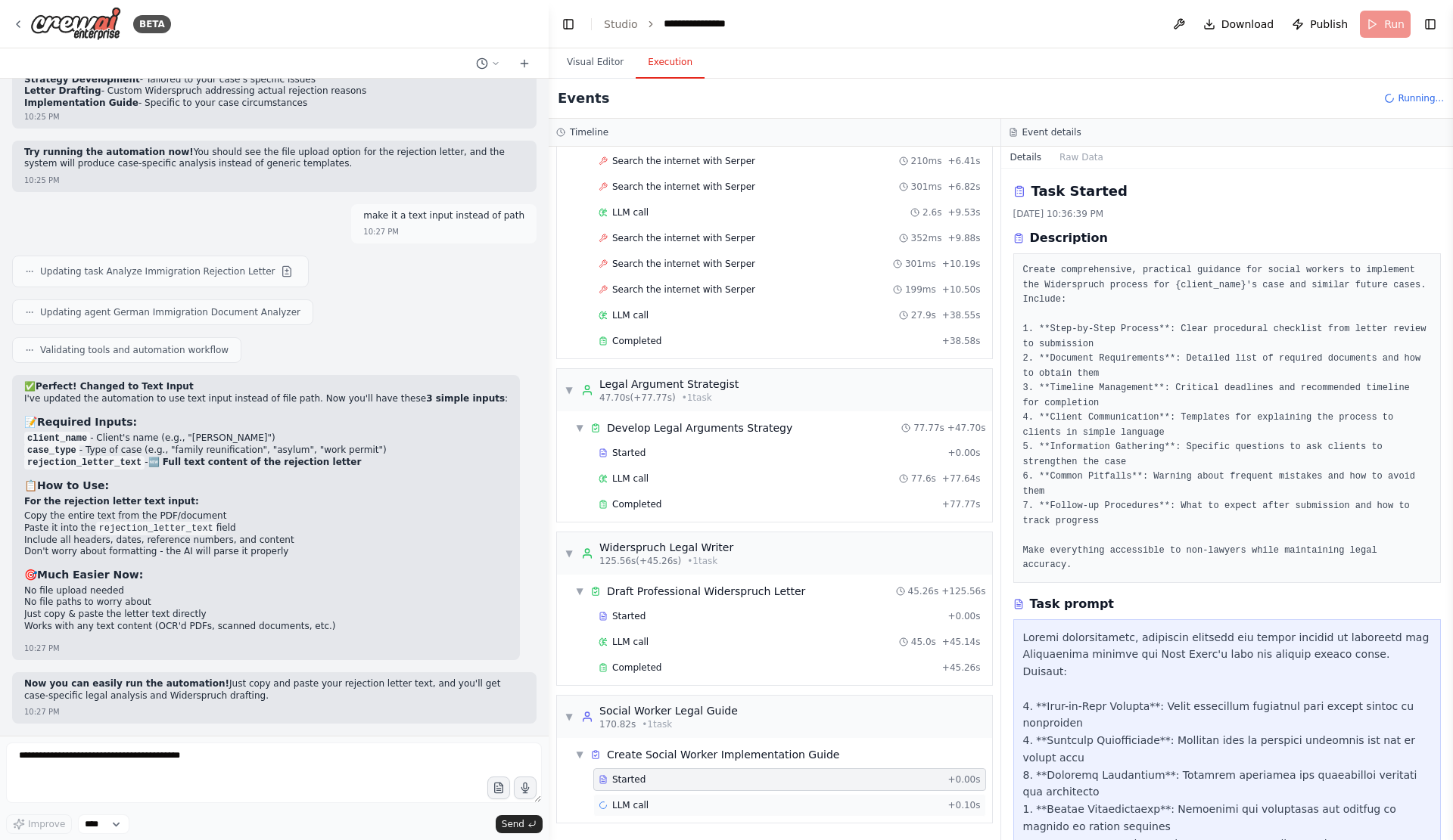
click at [678, 804] on div "LLM call + 0.10s" at bounding box center [789, 805] width 382 height 12
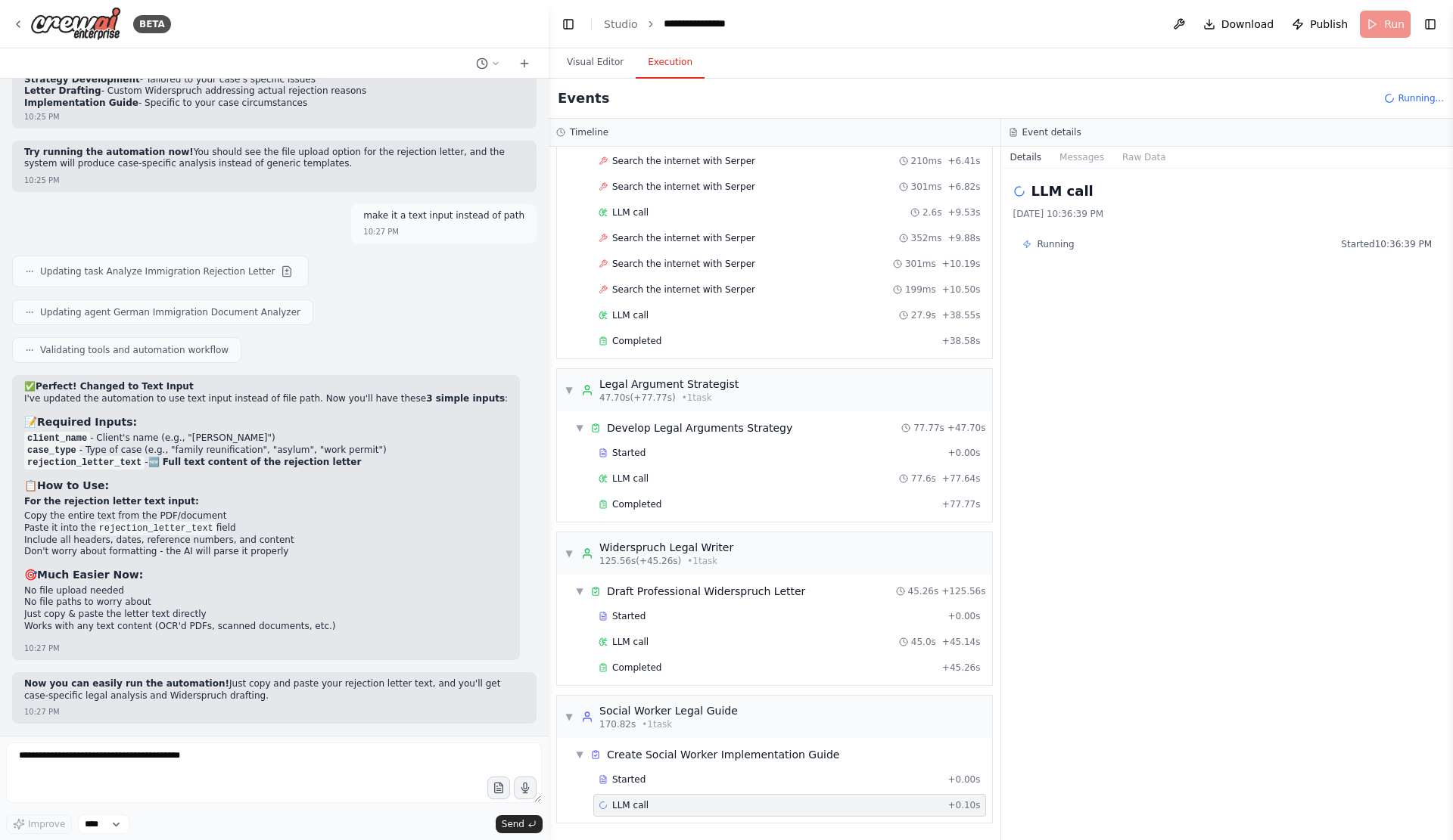
click at [1072, 179] on div "LLM call 9/22/2025, 10:36:39 PM Running Started 10:36:39 PM" at bounding box center [1227, 504] width 453 height 672
click at [1085, 168] on button "Messages" at bounding box center [1081, 157] width 63 height 21
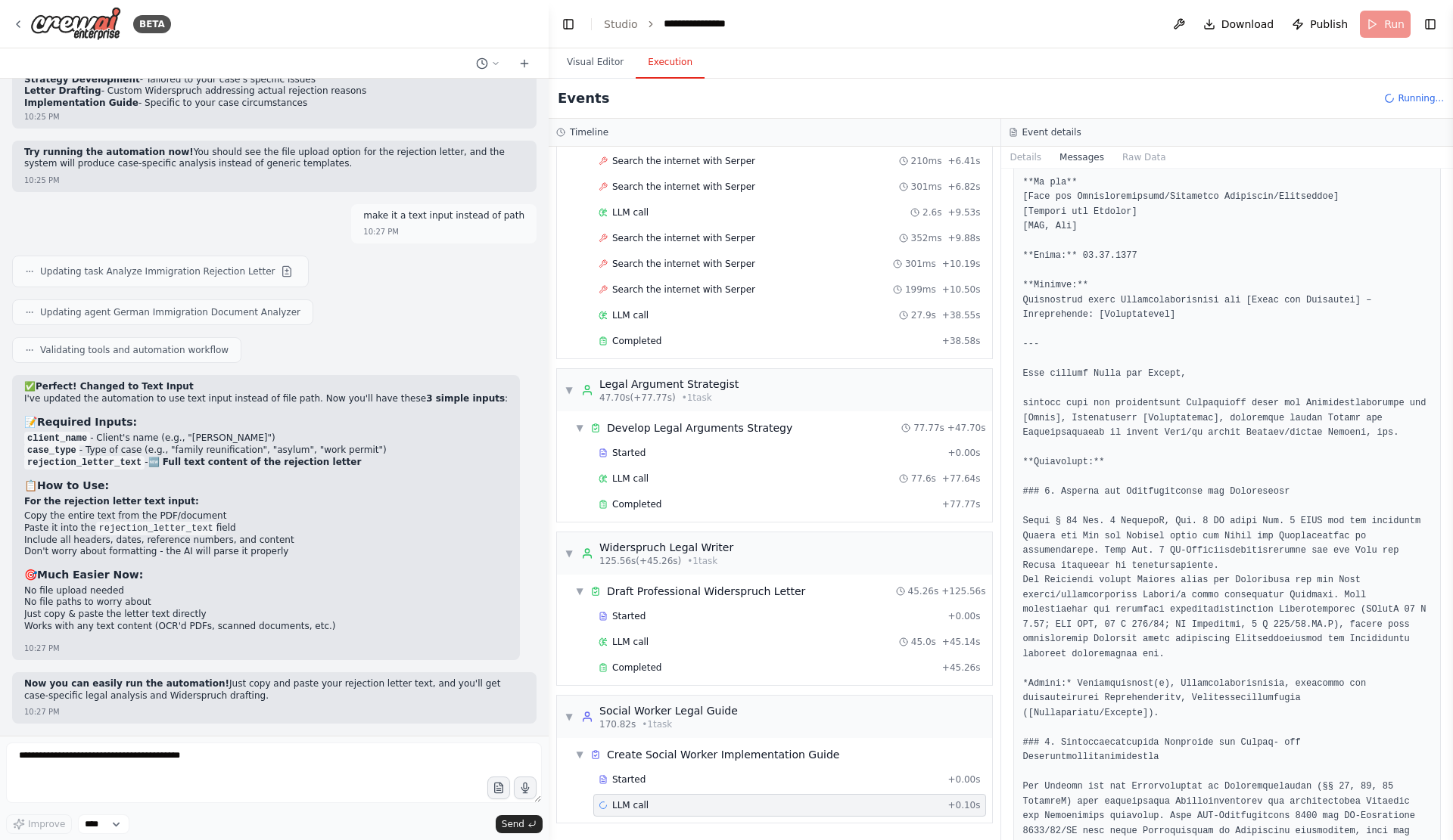
scroll to position [1239, 0]
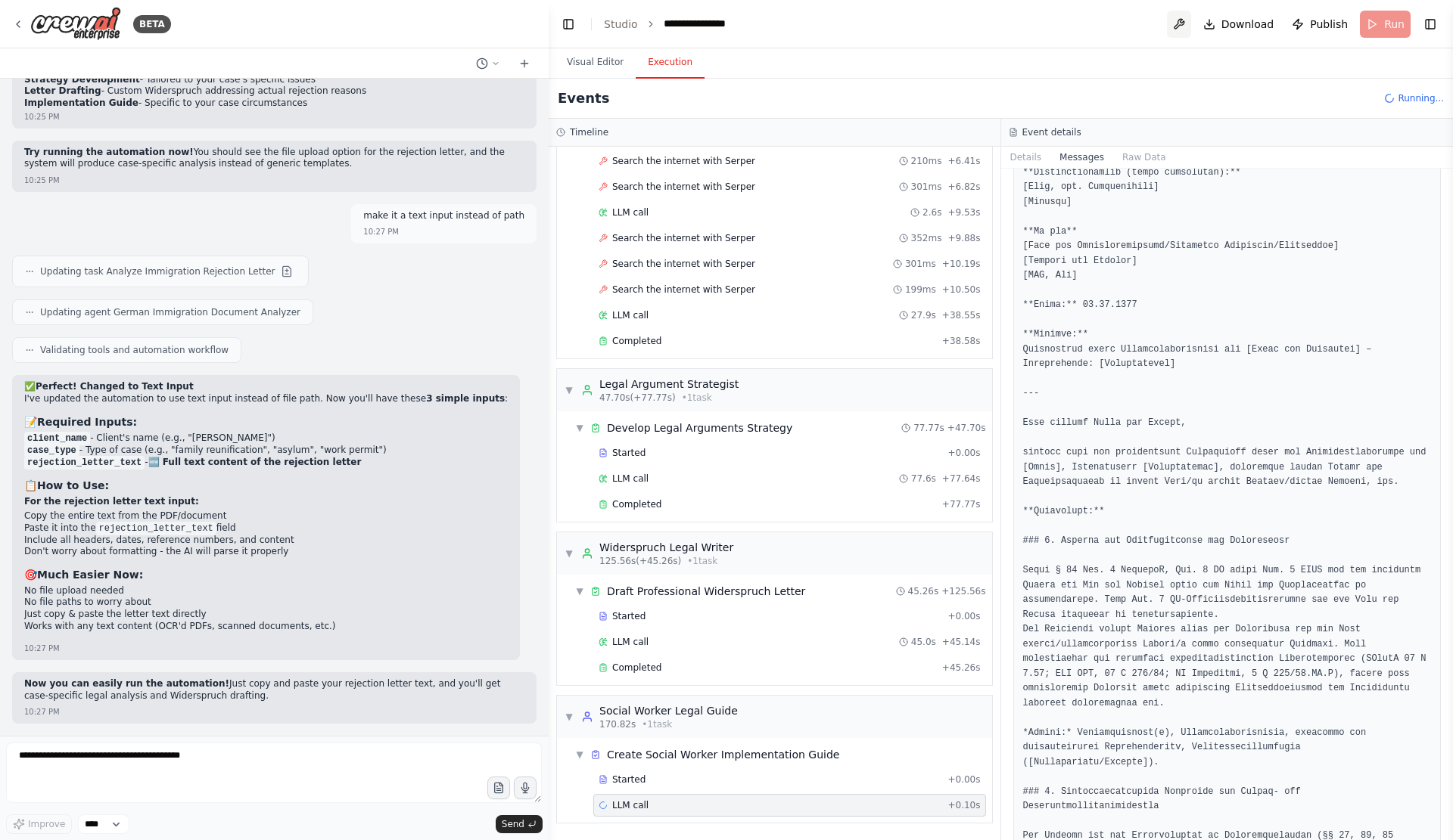
click at [1177, 34] on button at bounding box center [1178, 24] width 24 height 27
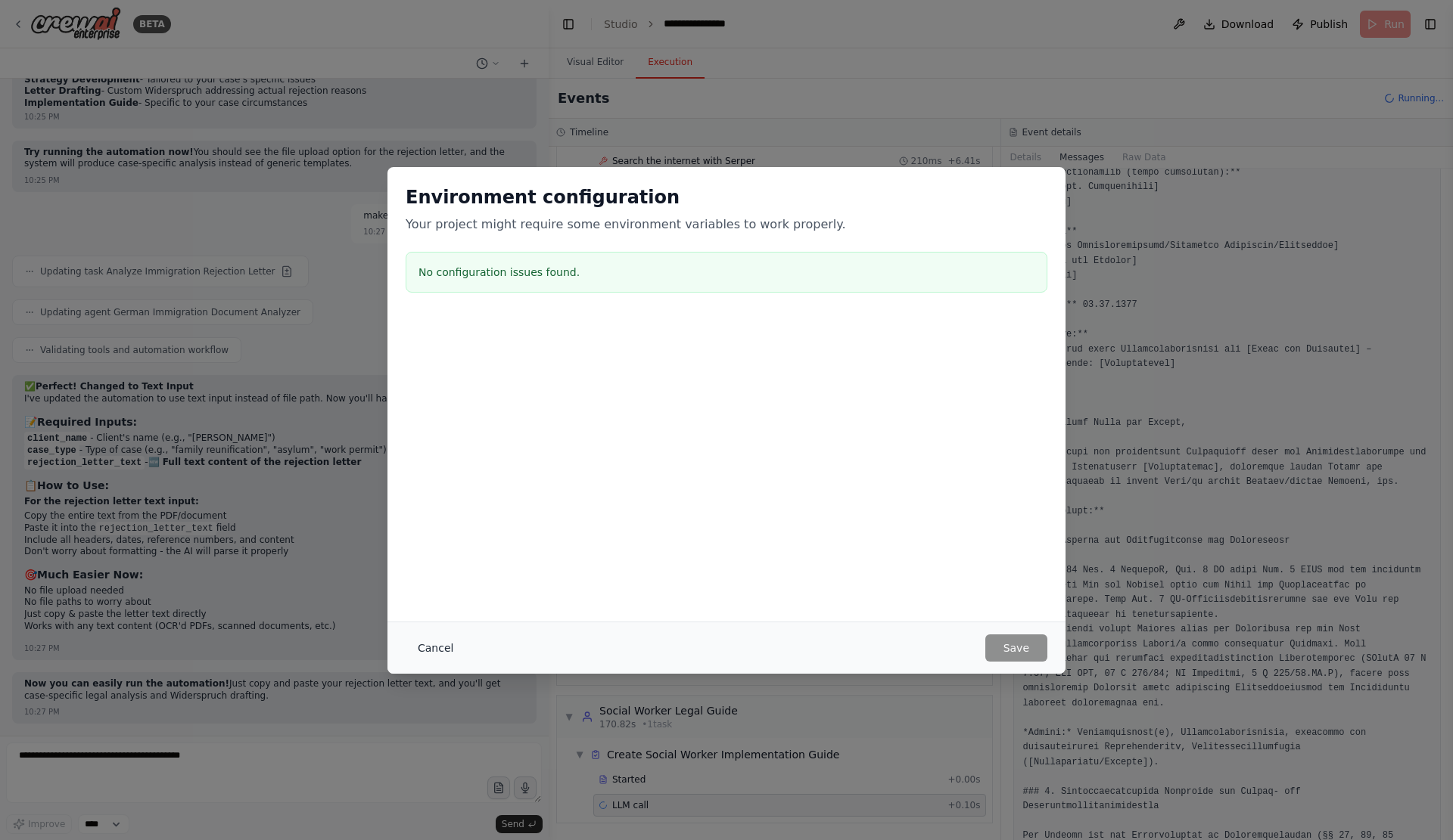
click at [411, 637] on button "Cancel" at bounding box center [435, 648] width 59 height 27
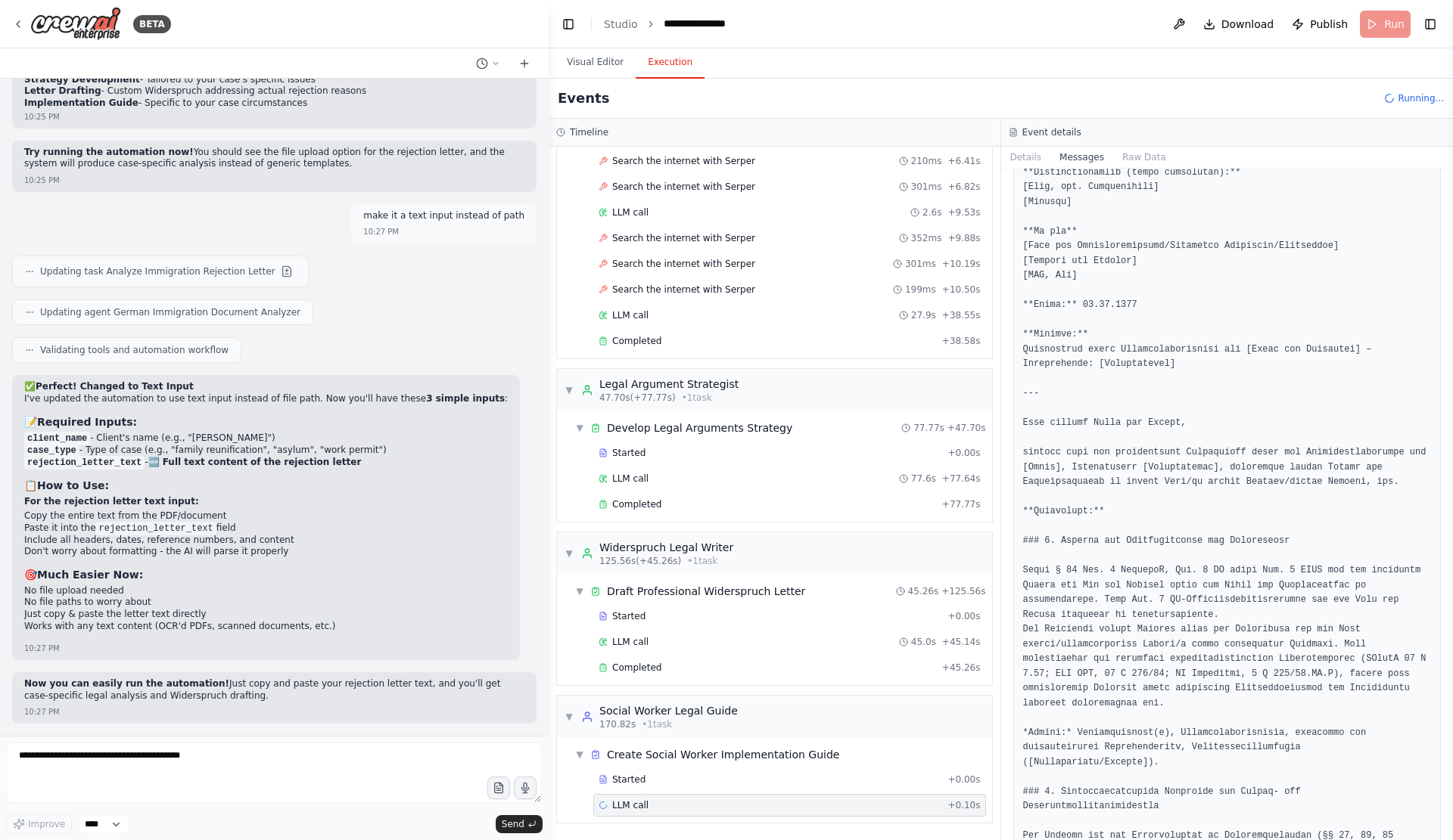
scroll to position [17658, 0]
click at [851, 788] on div "Started + 0.00s" at bounding box center [789, 780] width 393 height 22
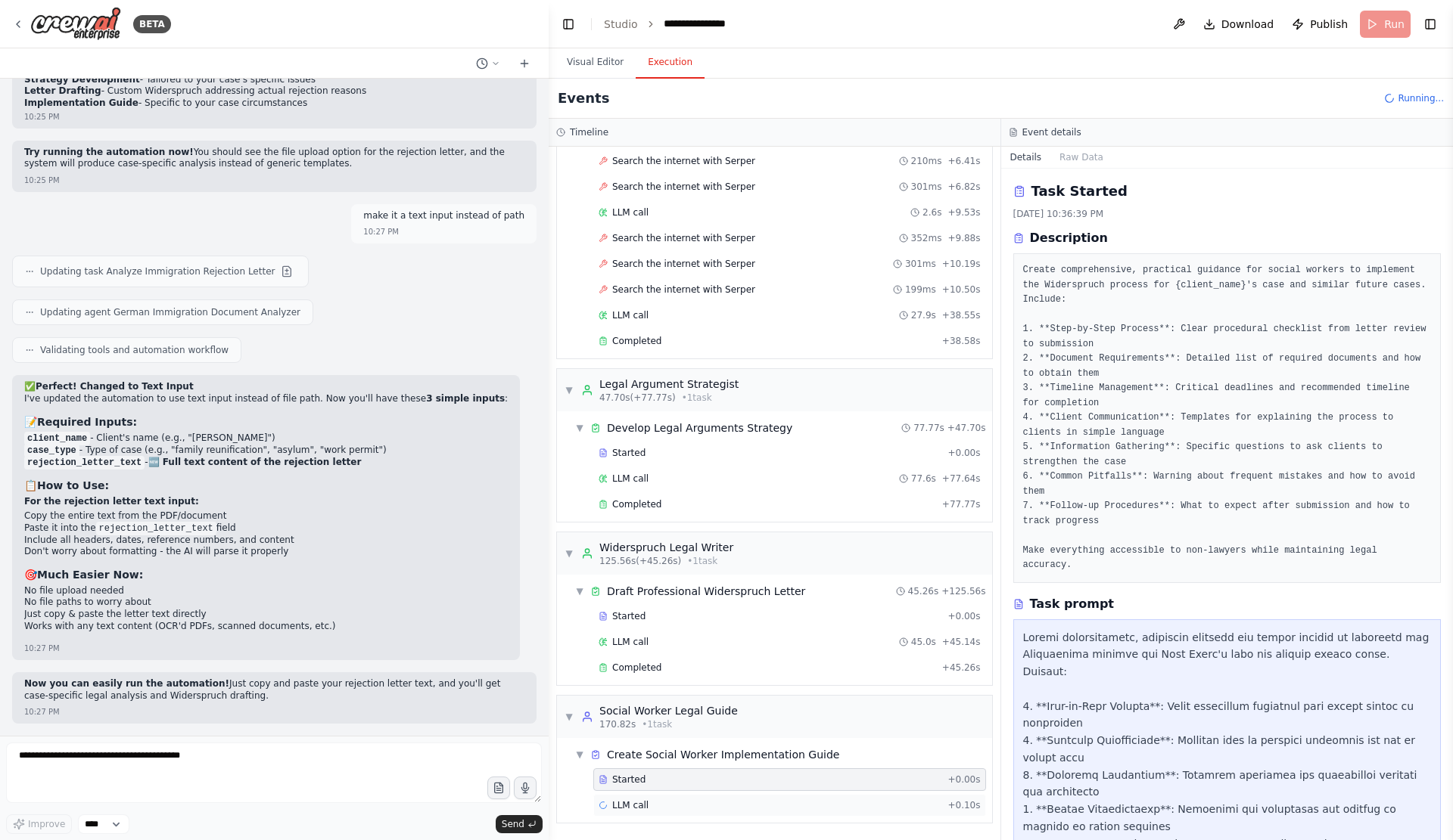
click at [856, 800] on div "LLM call + 0.10s" at bounding box center [789, 805] width 382 height 12
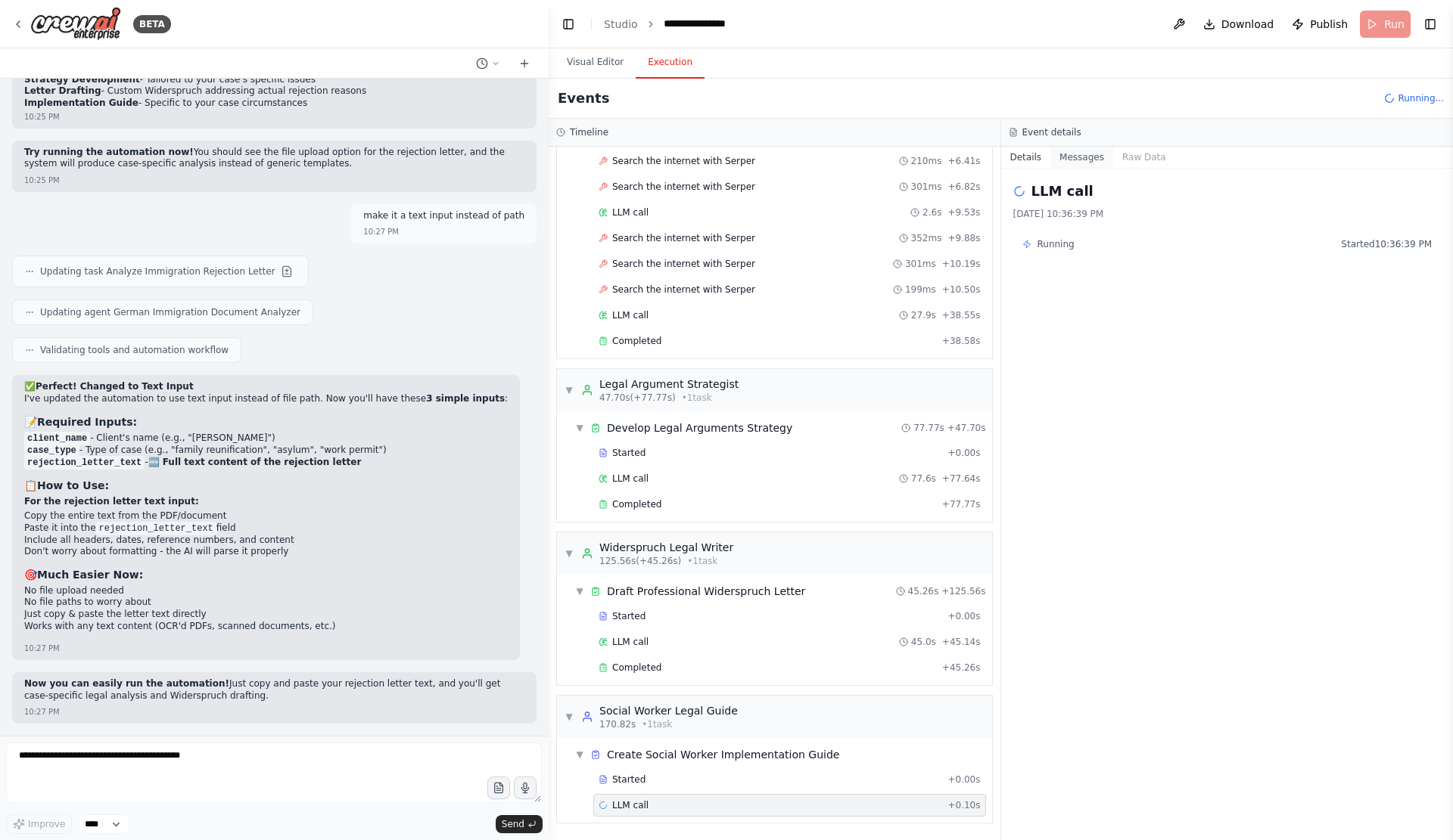
click at [1106, 164] on button "Messages" at bounding box center [1081, 157] width 63 height 21
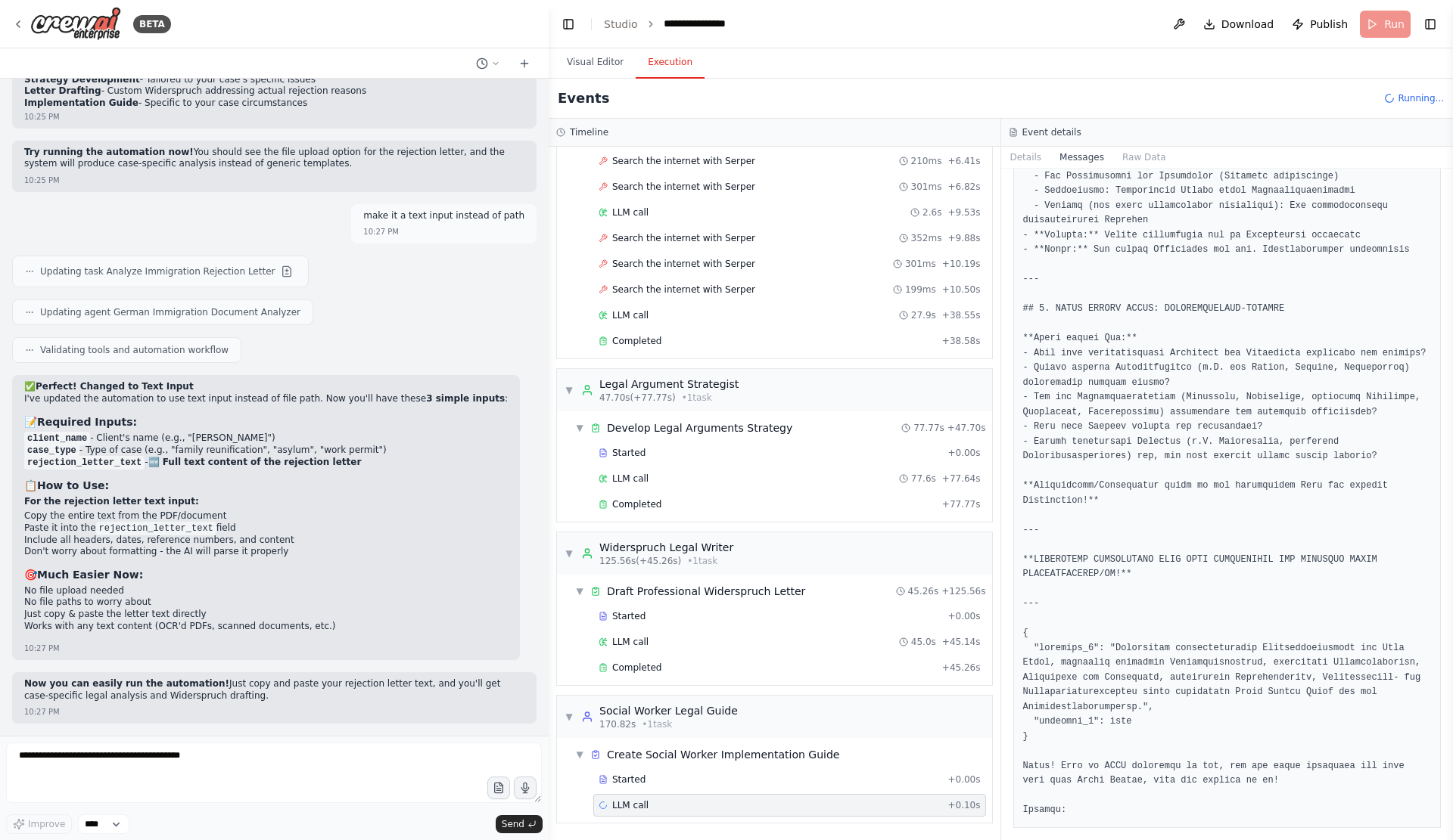
scroll to position [4137, 0]
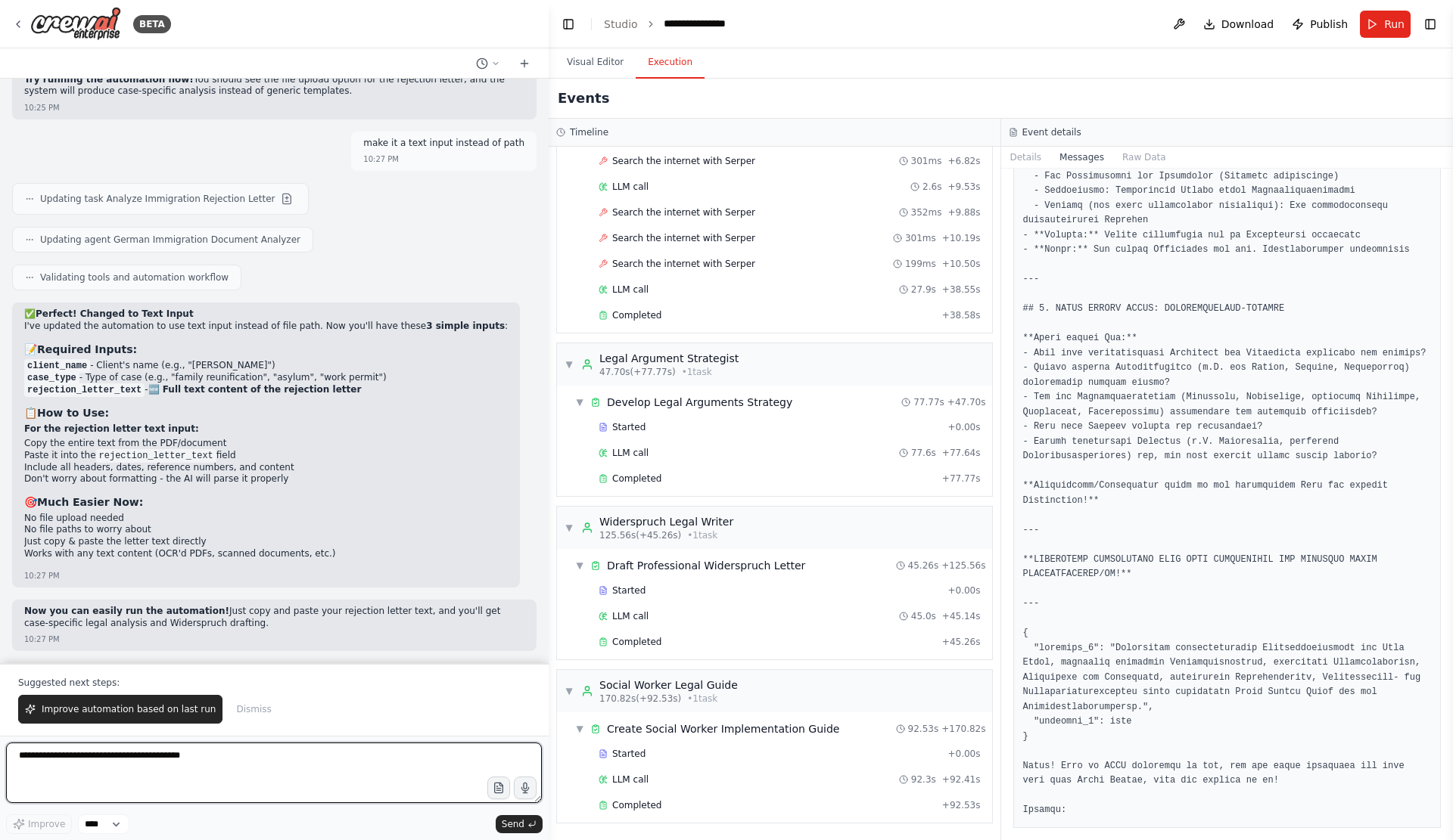
click at [272, 760] on textarea at bounding box center [274, 772] width 535 height 60
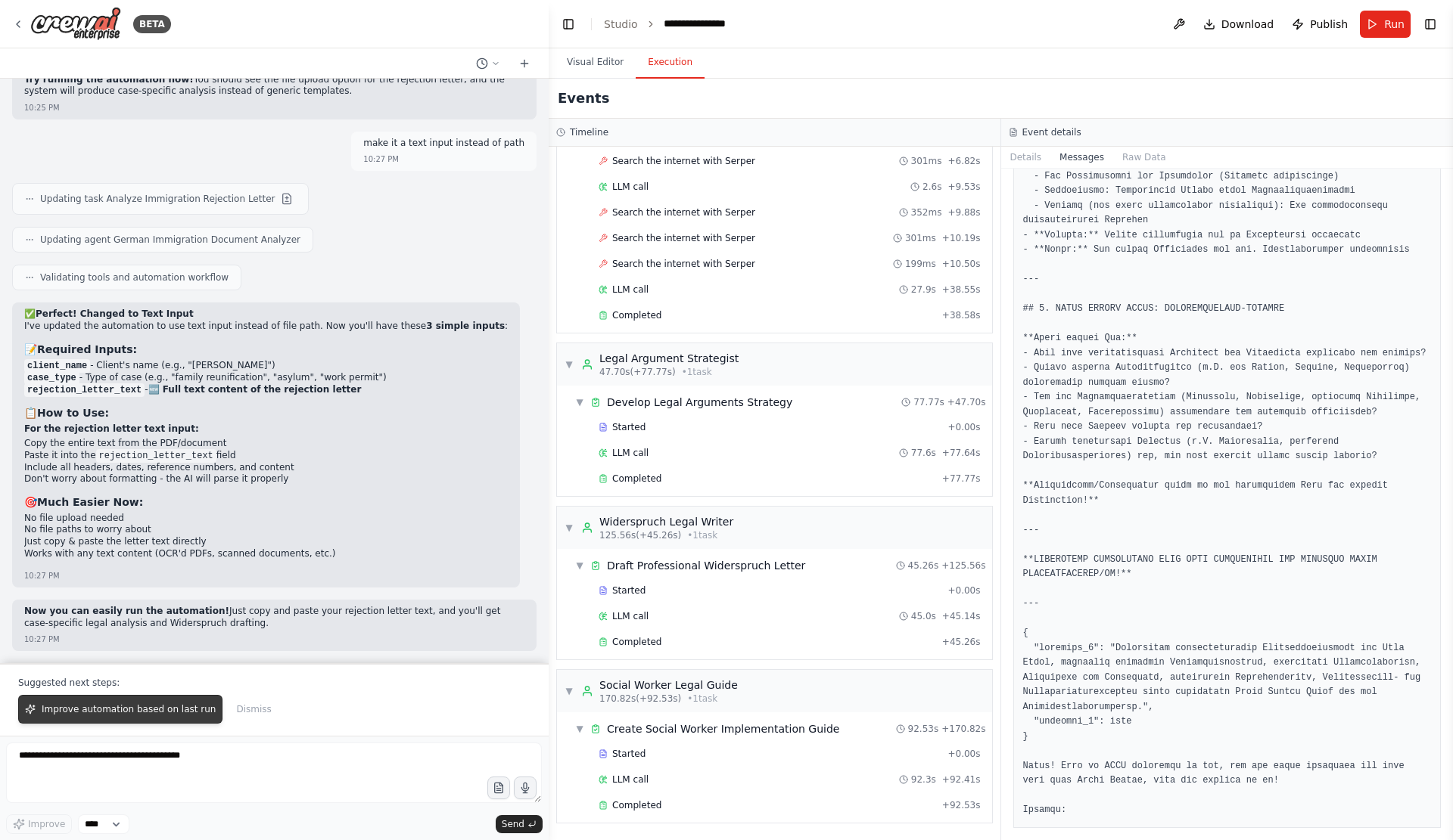
click at [197, 707] on span "Improve automation based on last run" at bounding box center [128, 708] width 174 height 12
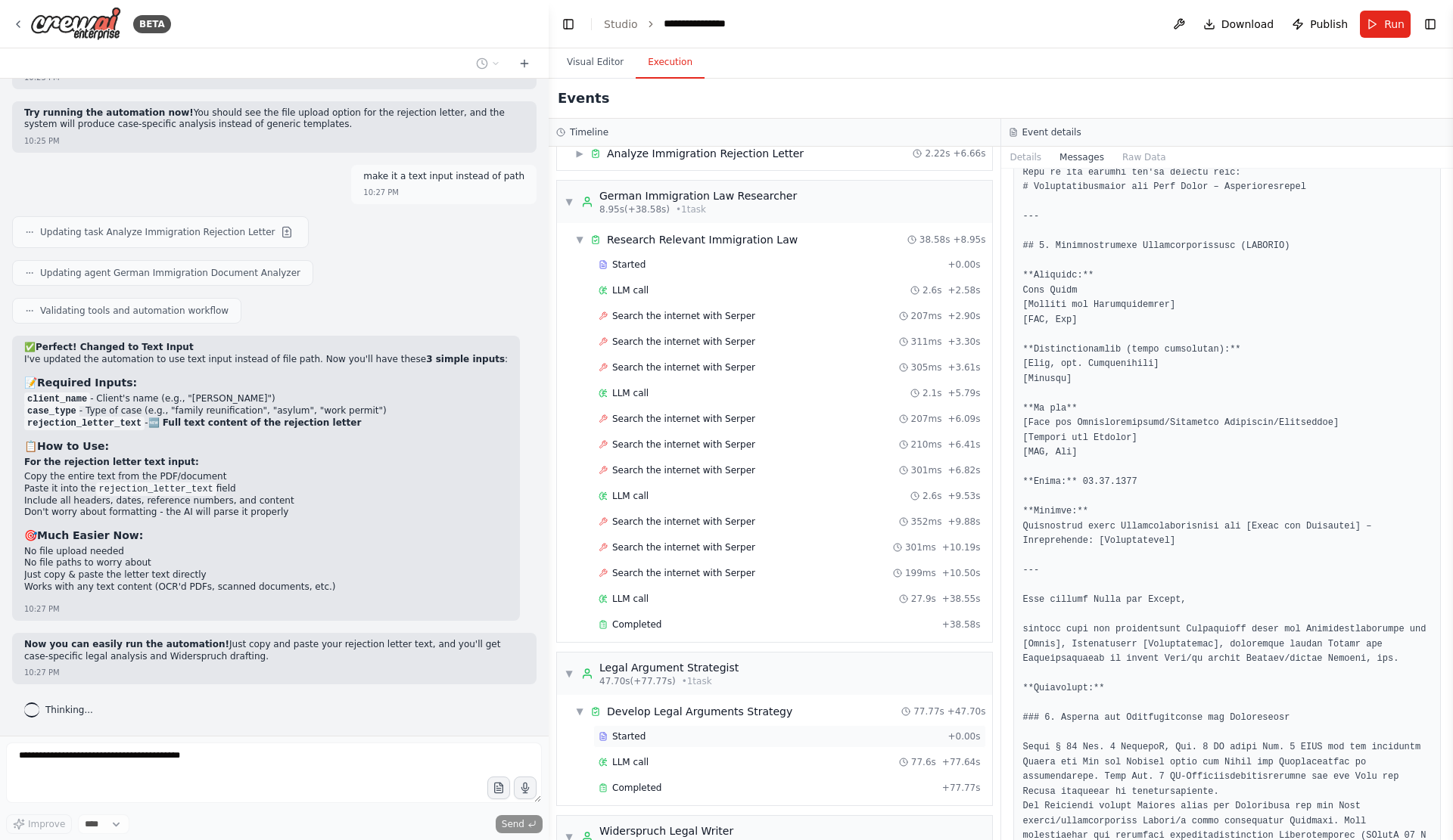
scroll to position [0, 0]
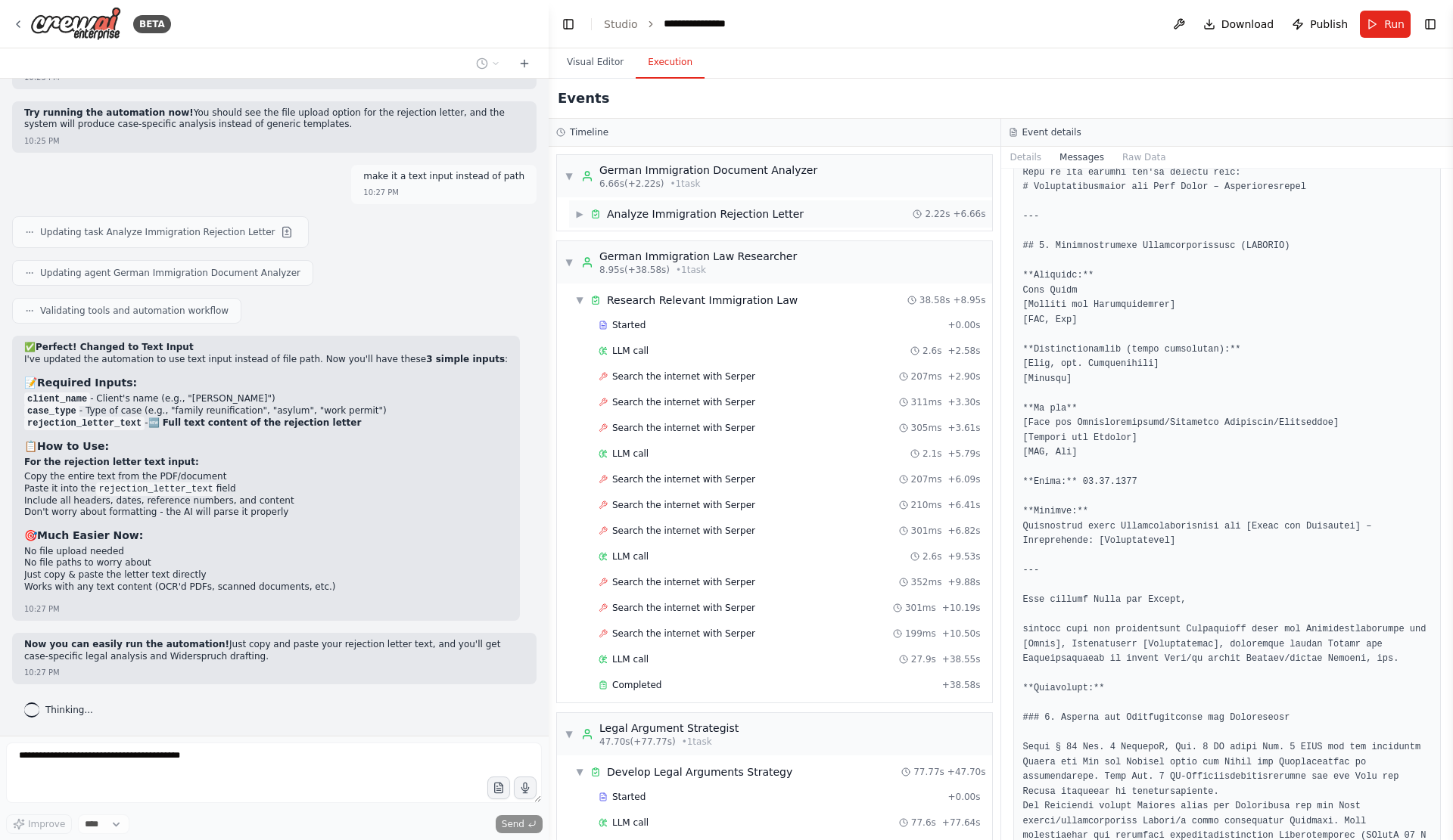
click at [690, 220] on div "Analyze Immigration Rejection Letter" at bounding box center [705, 213] width 197 height 15
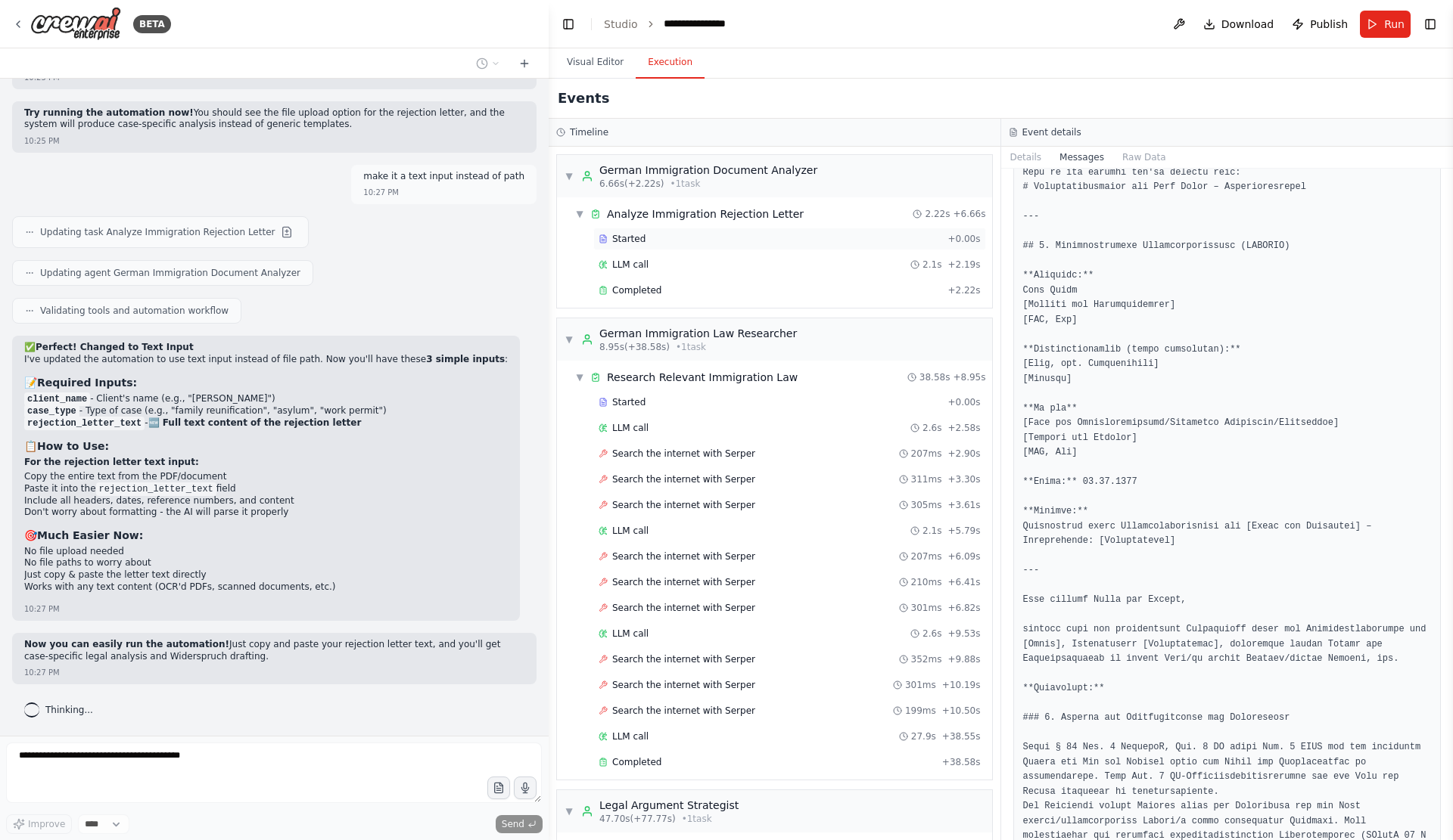
click at [739, 245] on div "Started" at bounding box center [769, 238] width 343 height 12
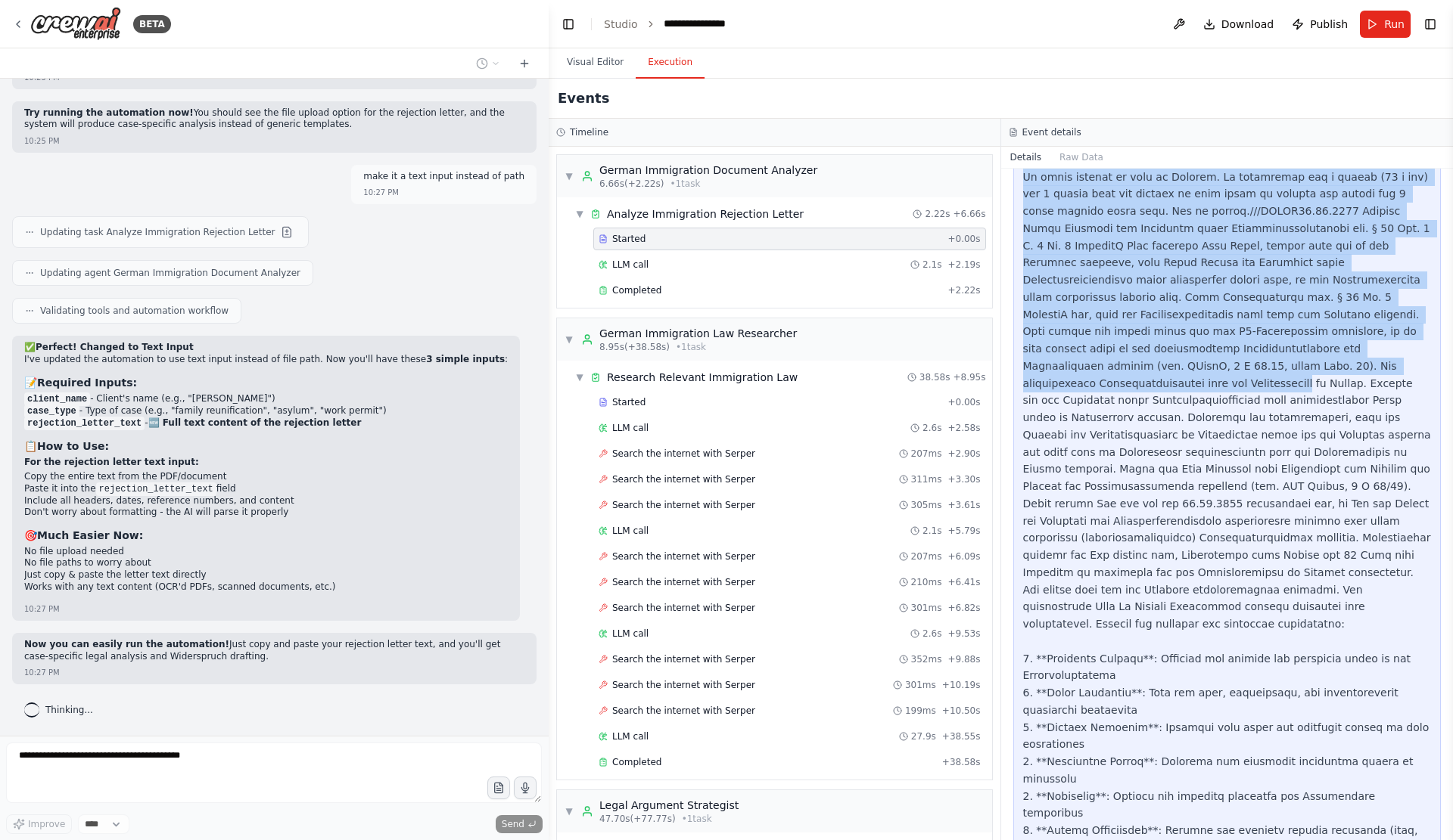
scroll to position [428, 0]
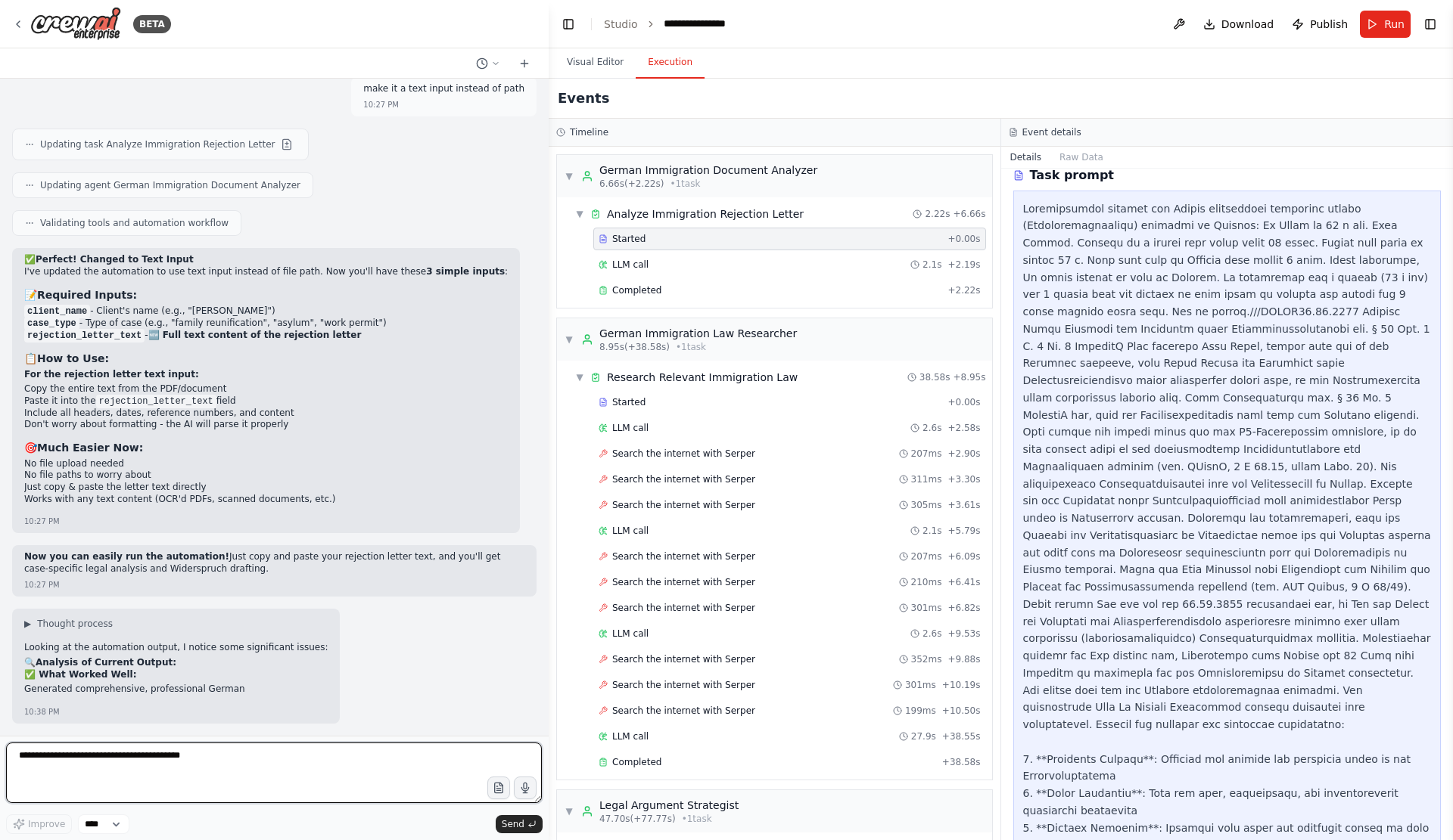
drag, startPoint x: 1021, startPoint y: 319, endPoint x: 1334, endPoint y: 387, distance: 320.3
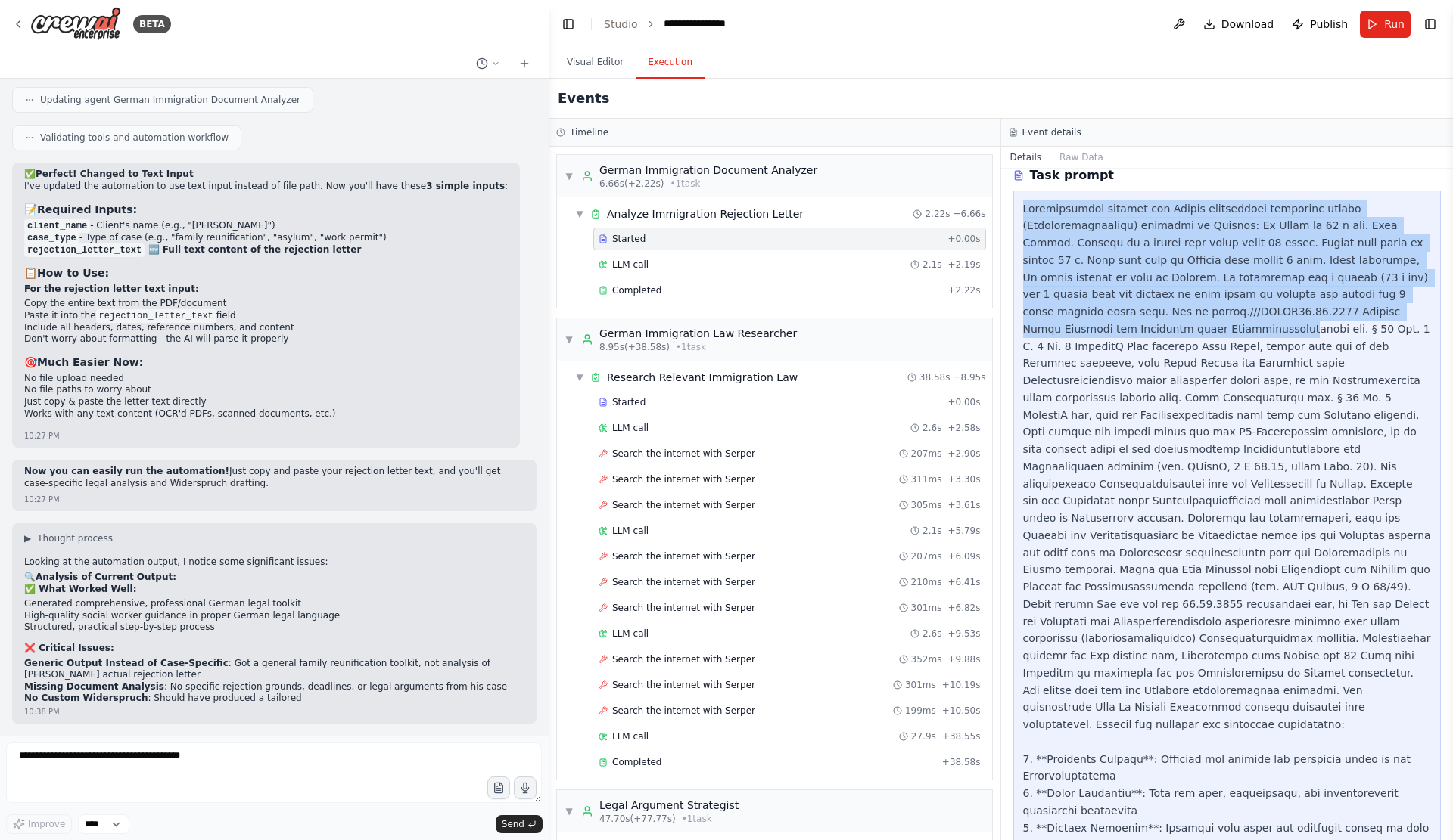
drag, startPoint x: 1195, startPoint y: 368, endPoint x: 1000, endPoint y: 243, distance: 231.6
click at [1001, 243] on div "Task Started 9/22/2025, 10:33:55 PM Description Task prompt" at bounding box center [1227, 504] width 453 height 672
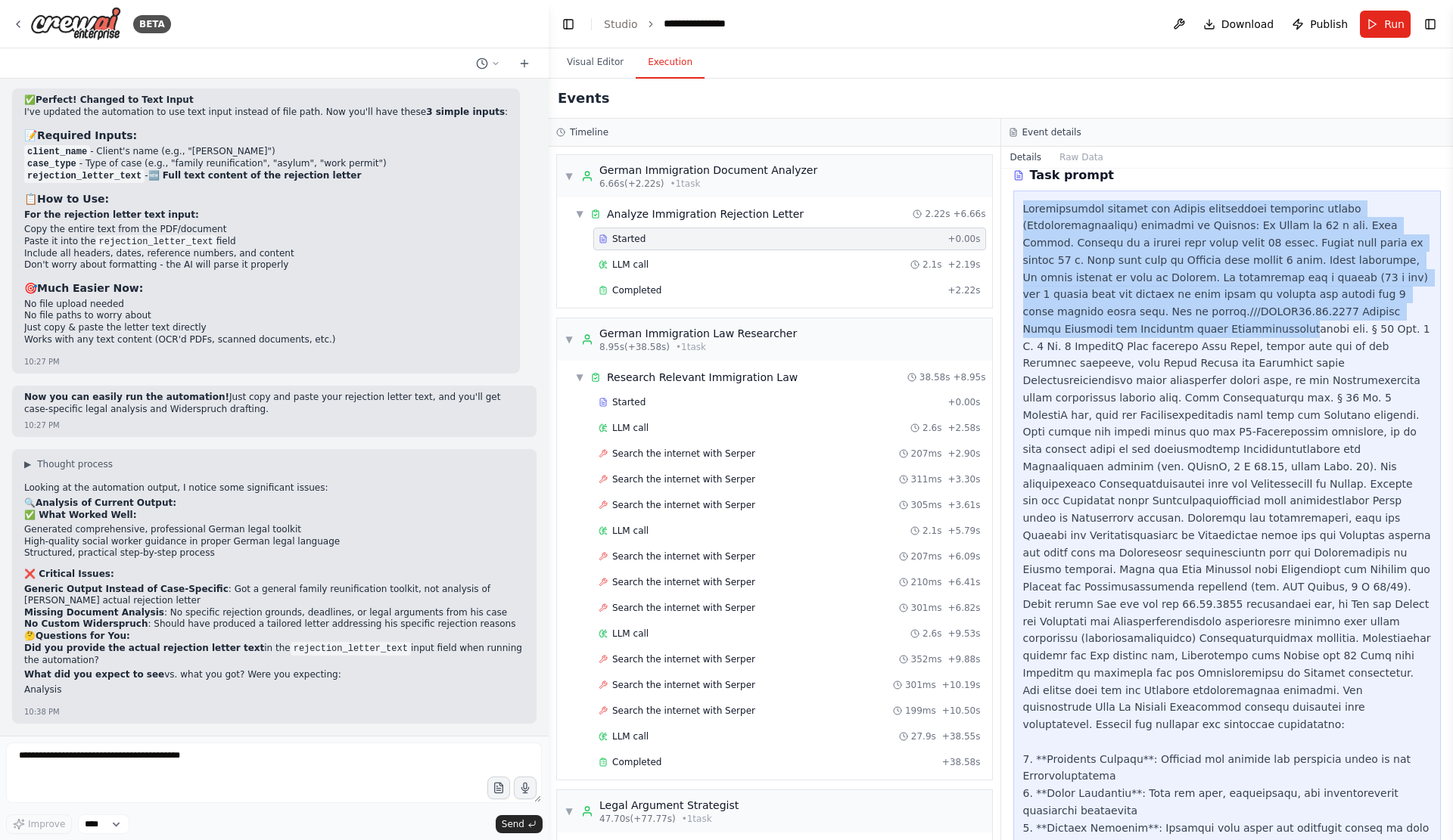
copy div "Automatically analyze the German immigration rejection letter (Ablehnungsbesche…"
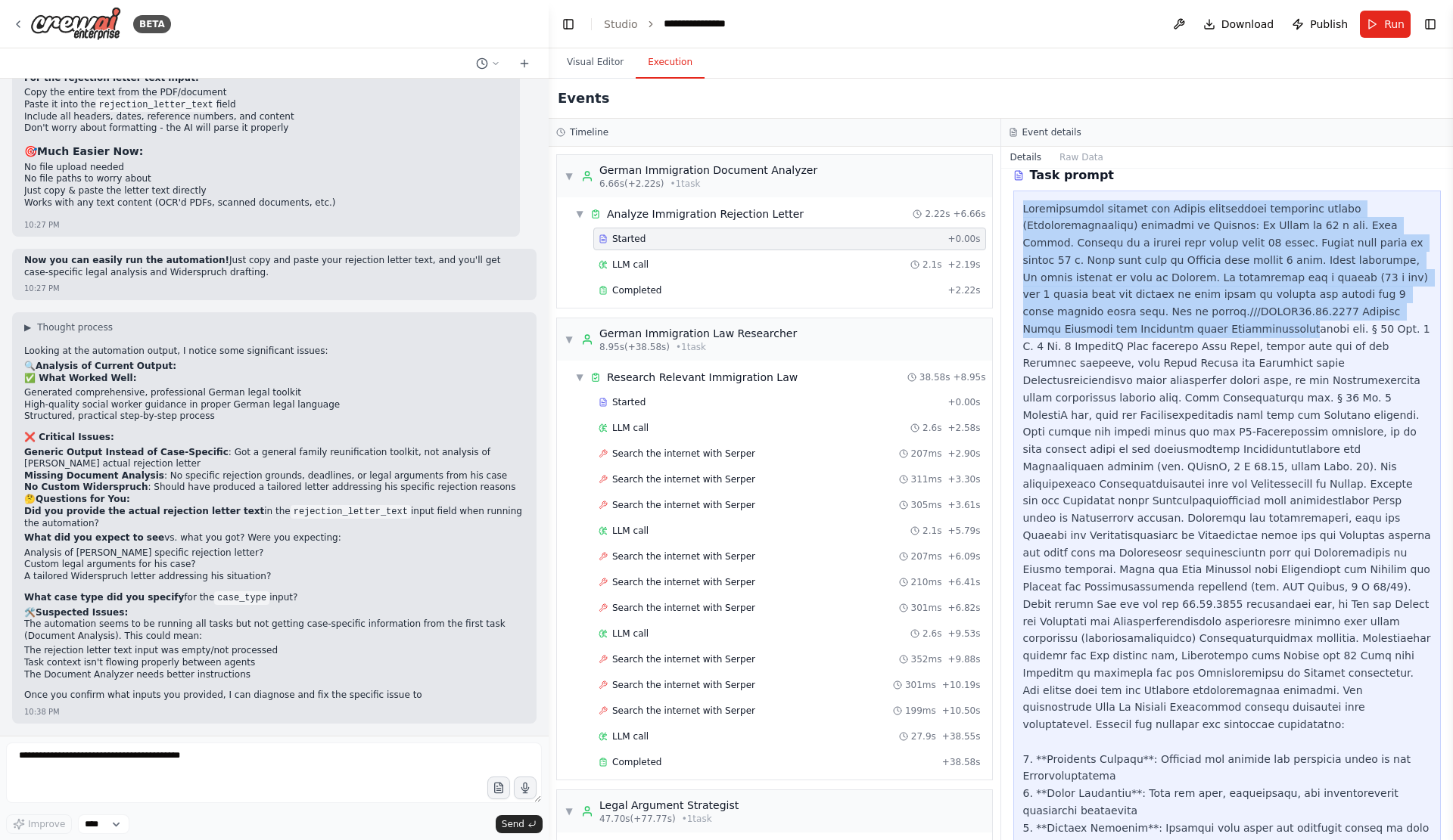
scroll to position [18120, 0]
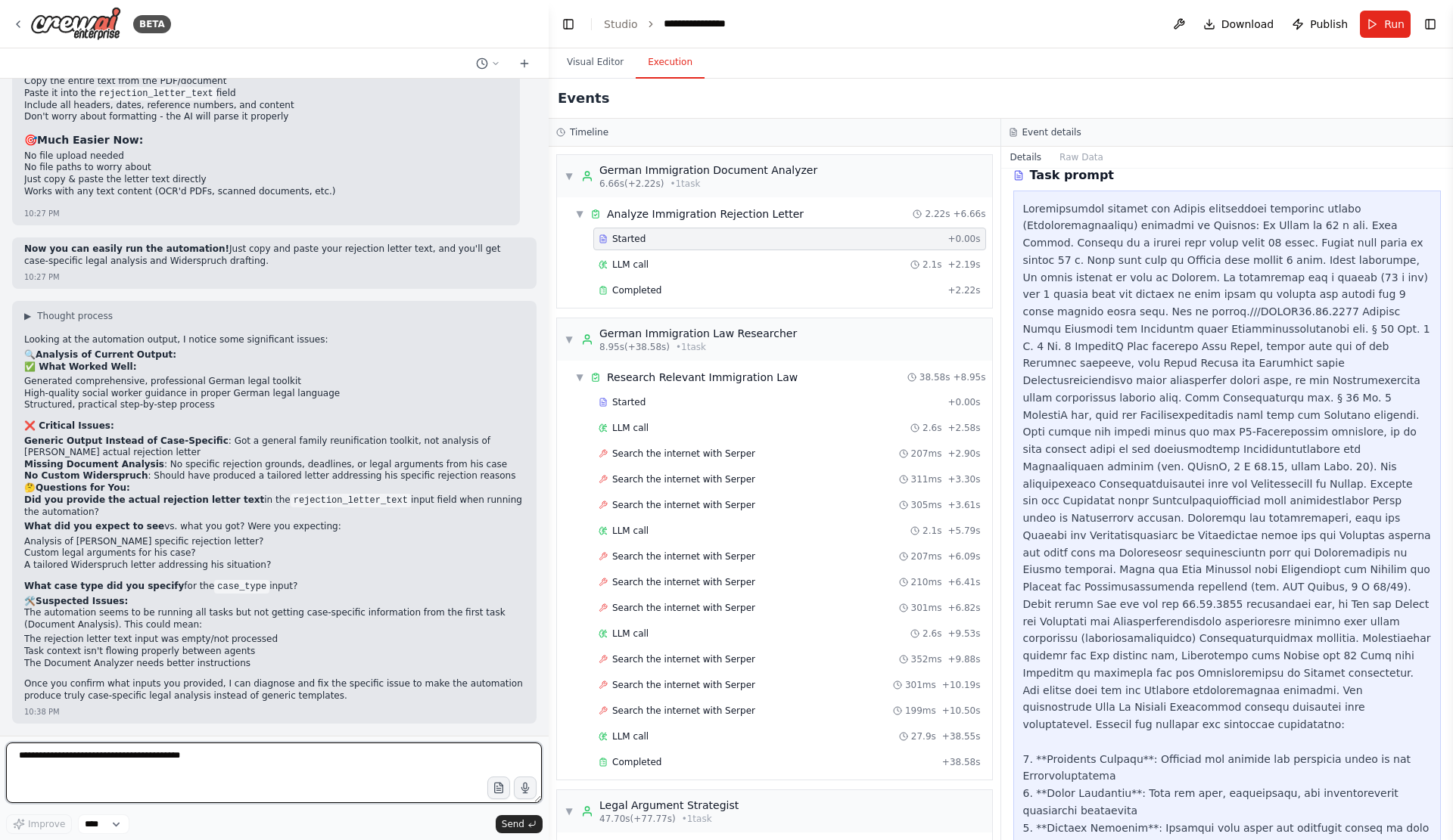
click at [218, 774] on textarea at bounding box center [274, 772] width 535 height 60
paste textarea "**********"
type textarea "**********"
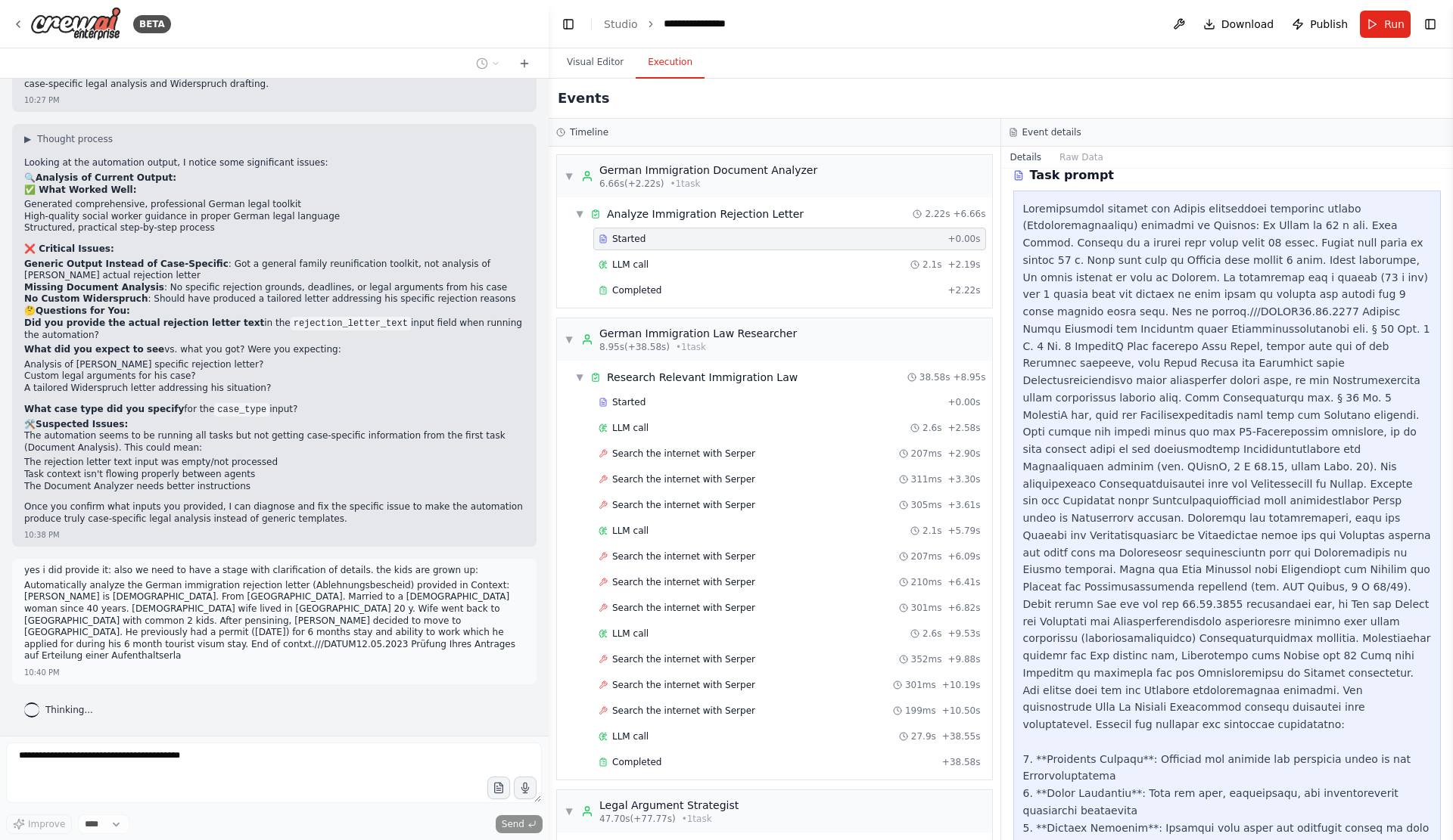
scroll to position [18283, 0]
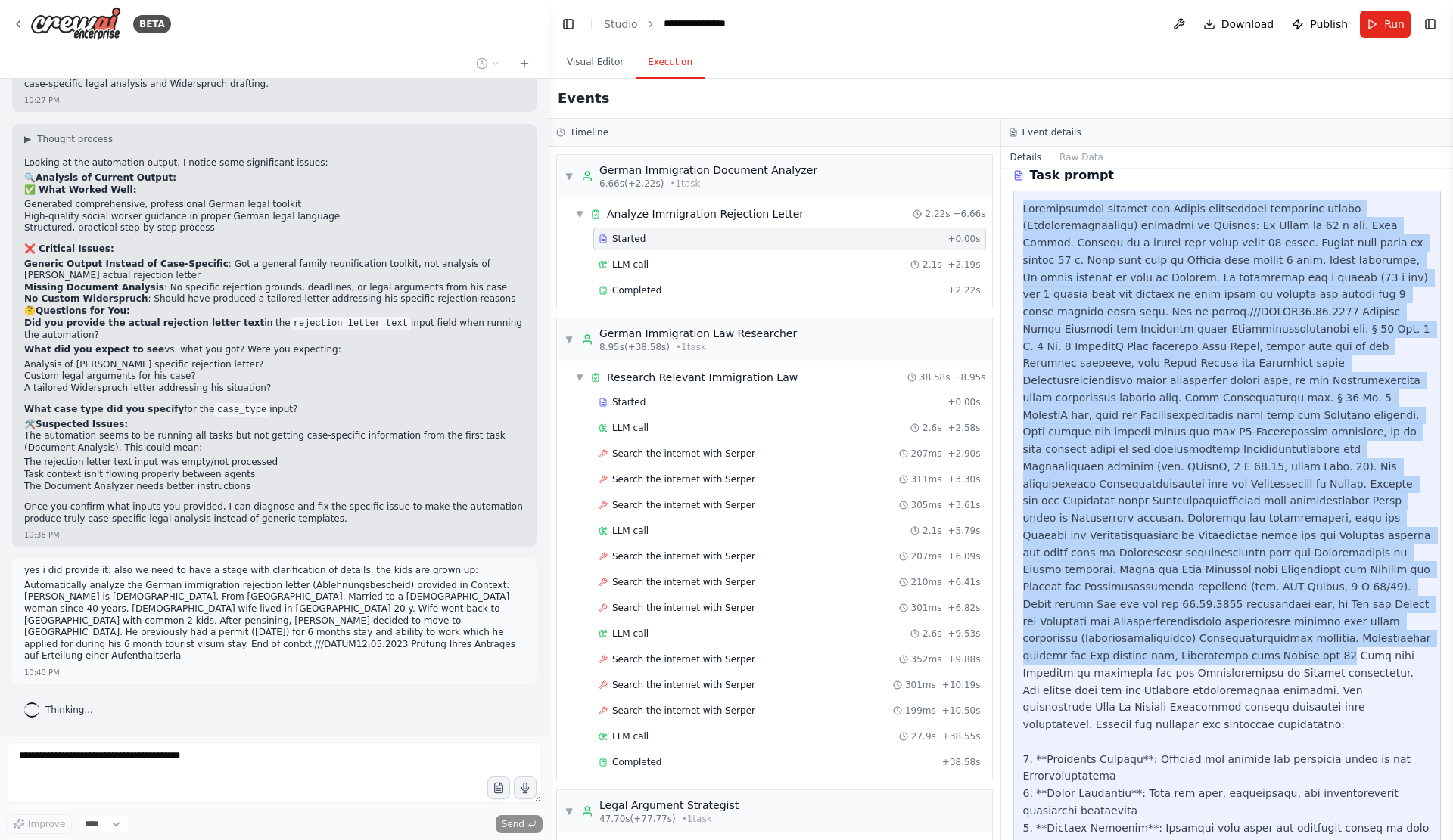
drag, startPoint x: 1027, startPoint y: 239, endPoint x: 1276, endPoint y: 708, distance: 531.0
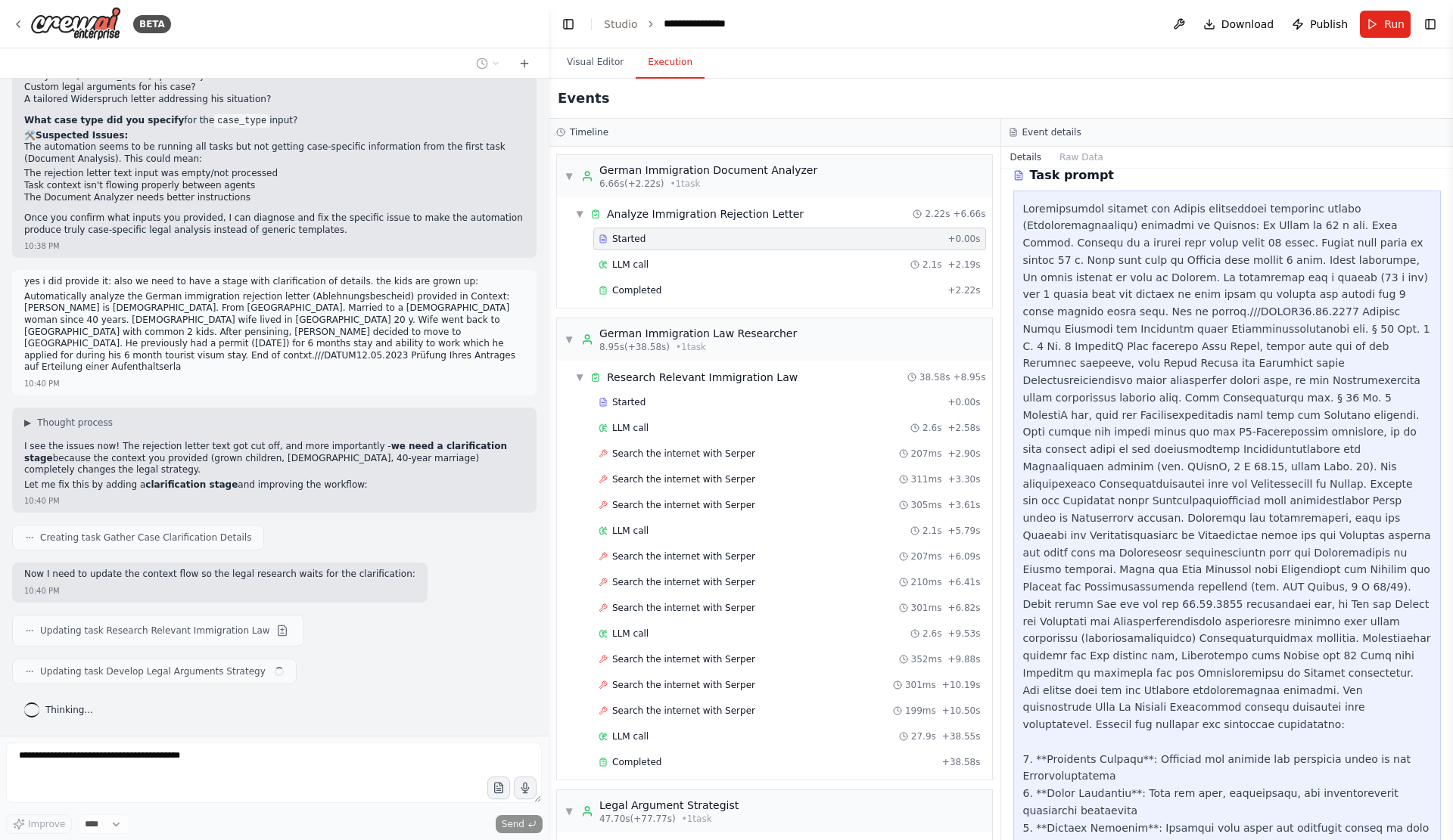
scroll to position [18591, 0]
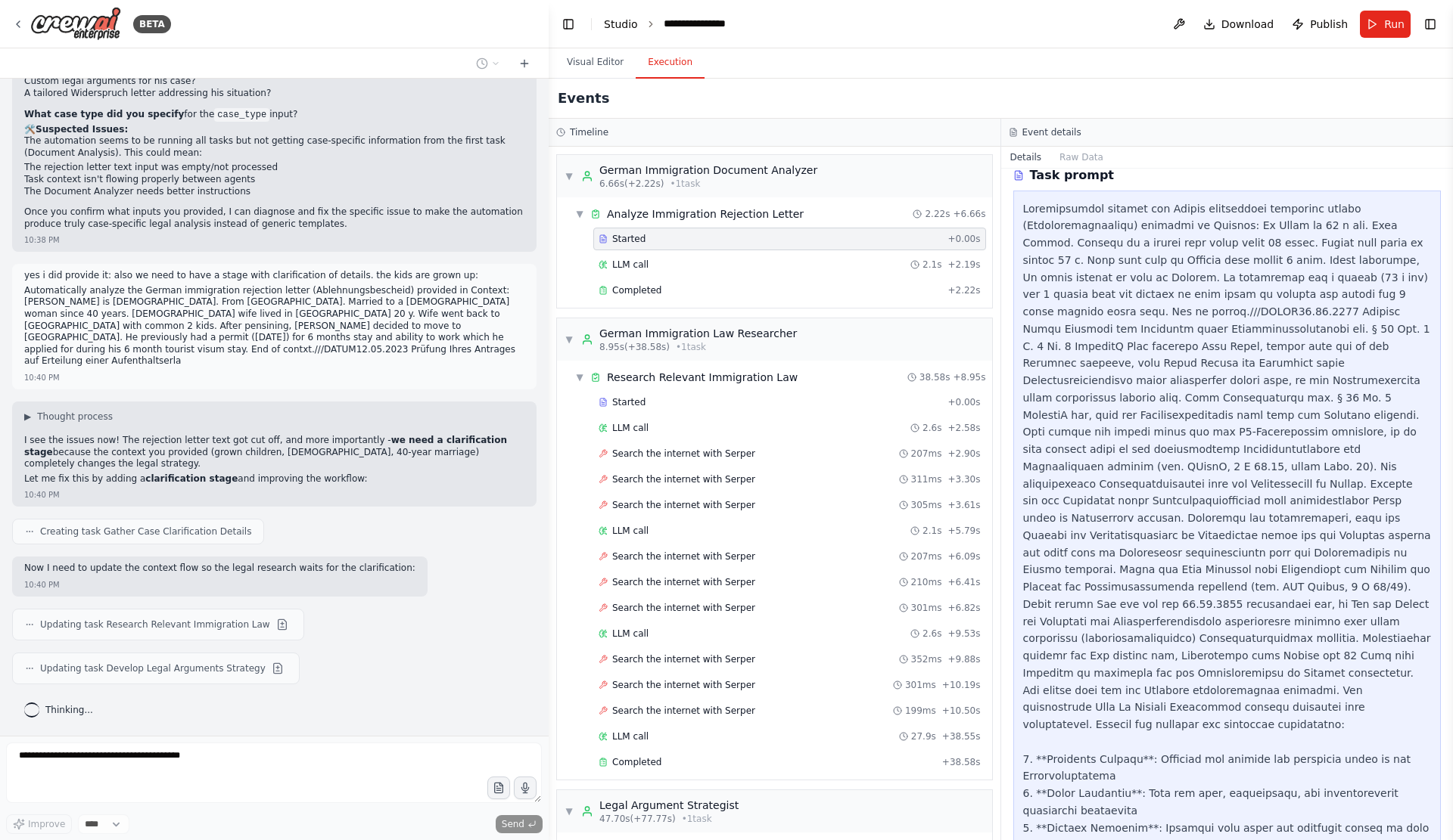
click at [613, 23] on link "Studio" at bounding box center [621, 24] width 34 height 12
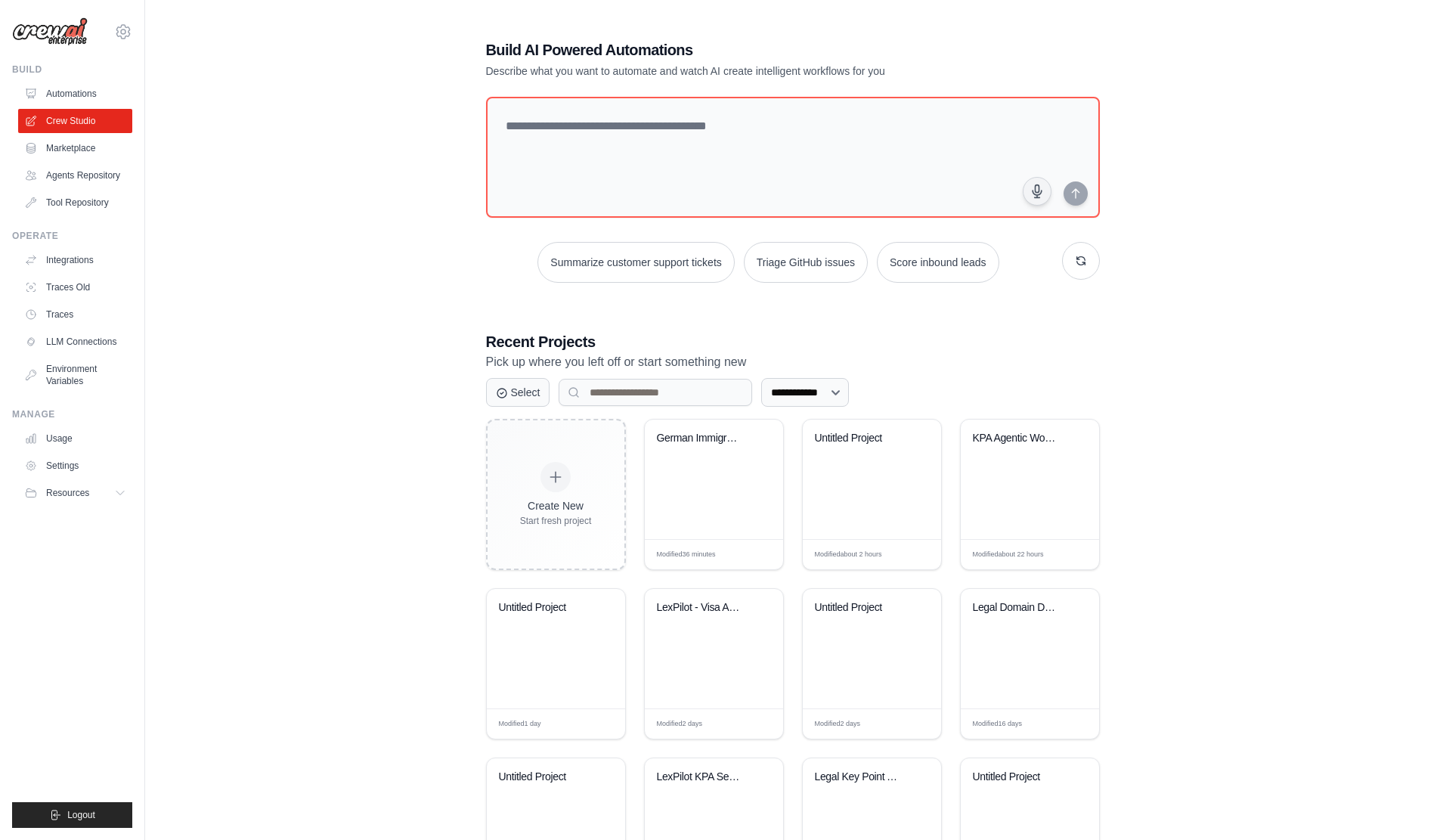
click at [374, 205] on div "**********" at bounding box center [793, 474] width 1247 height 918
click at [1314, 180] on div "**********" at bounding box center [793, 474] width 1247 height 918
click at [1268, 43] on div "**********" at bounding box center [793, 474] width 1247 height 918
